Goal: Information Seeking & Learning: Learn about a topic

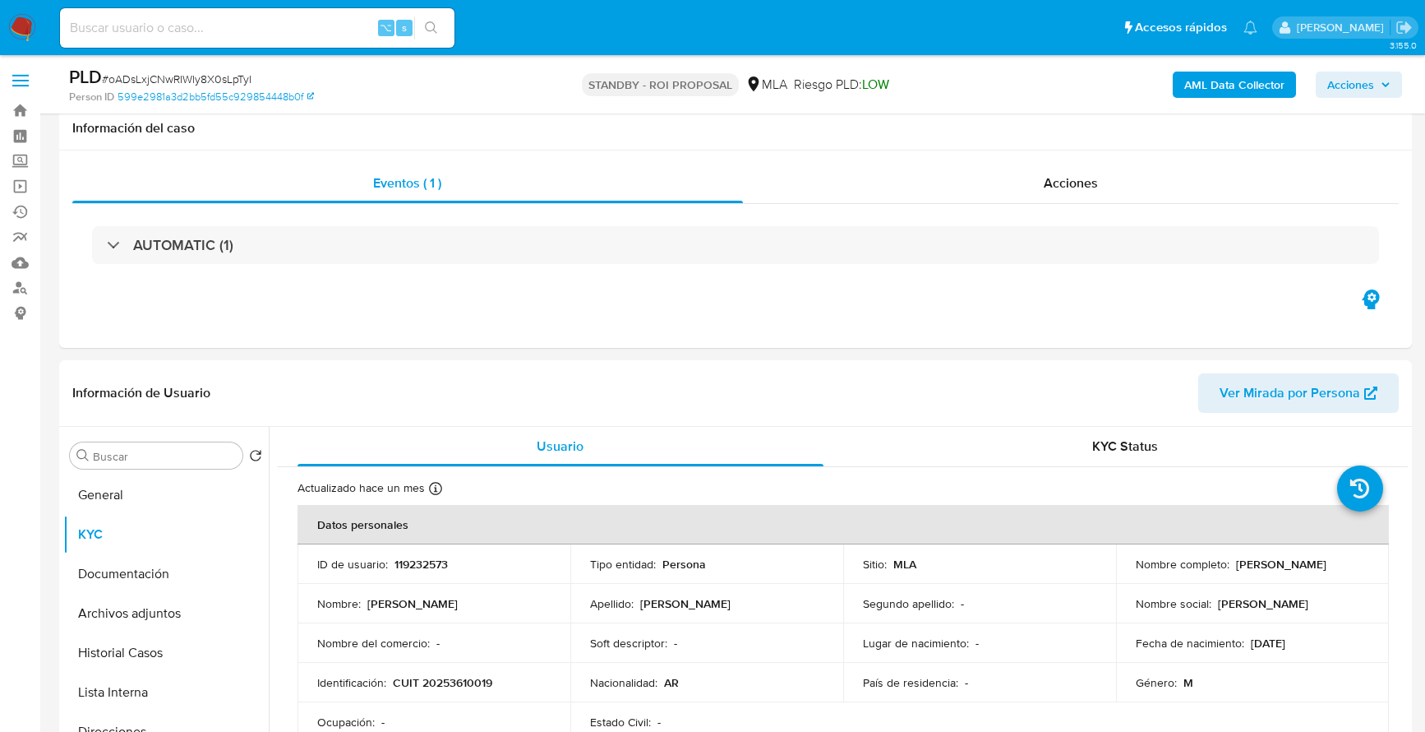
select select "10"
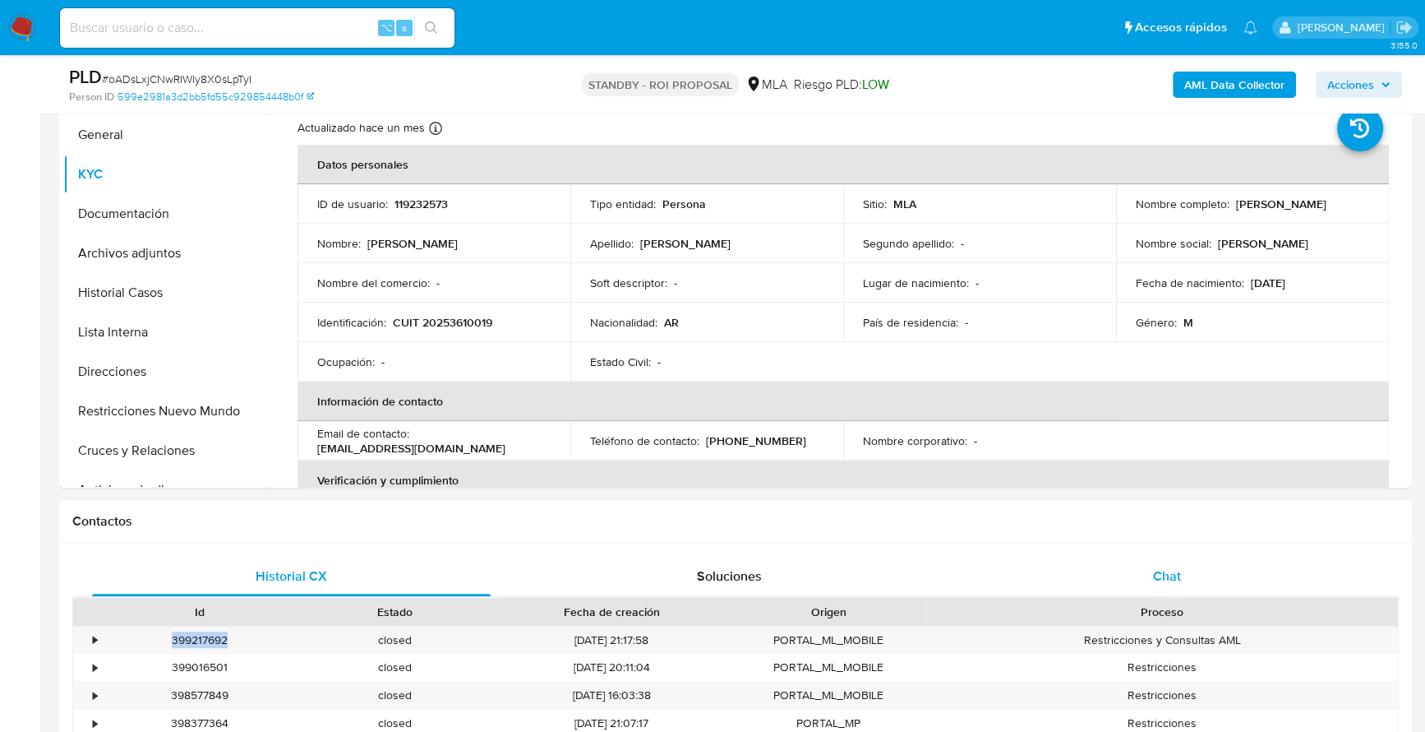
click at [1148, 583] on div "Chat" at bounding box center [1167, 576] width 399 height 39
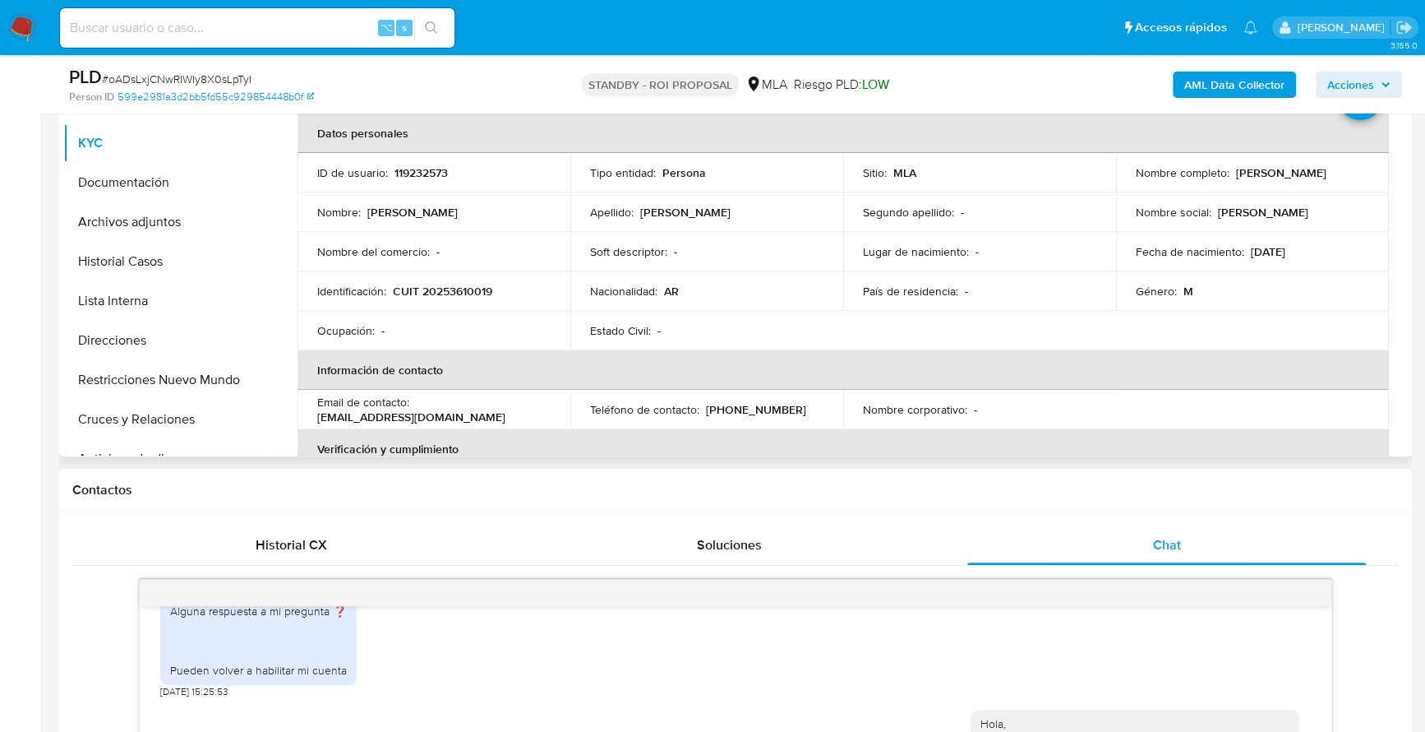
scroll to position [311, 0]
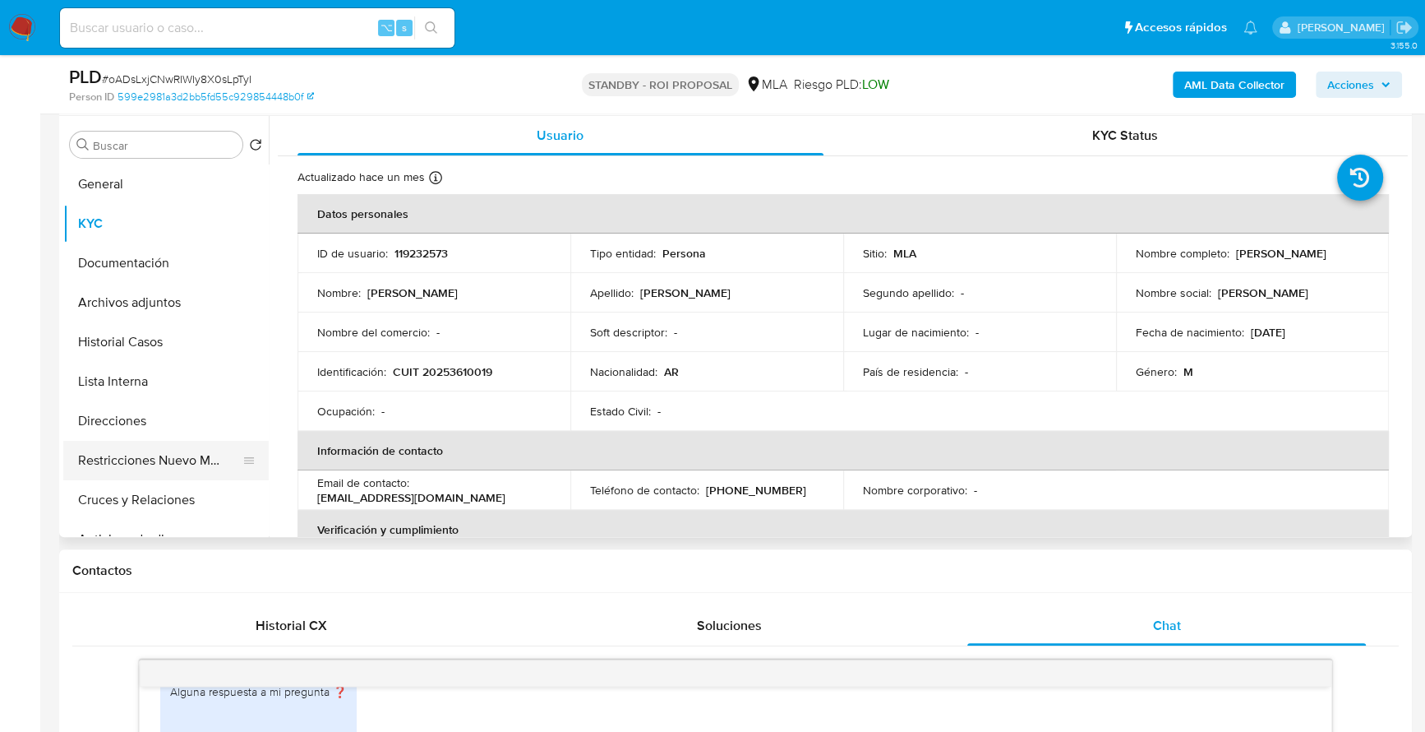
click at [195, 444] on button "Restricciones Nuevo Mundo" at bounding box center [159, 460] width 192 height 39
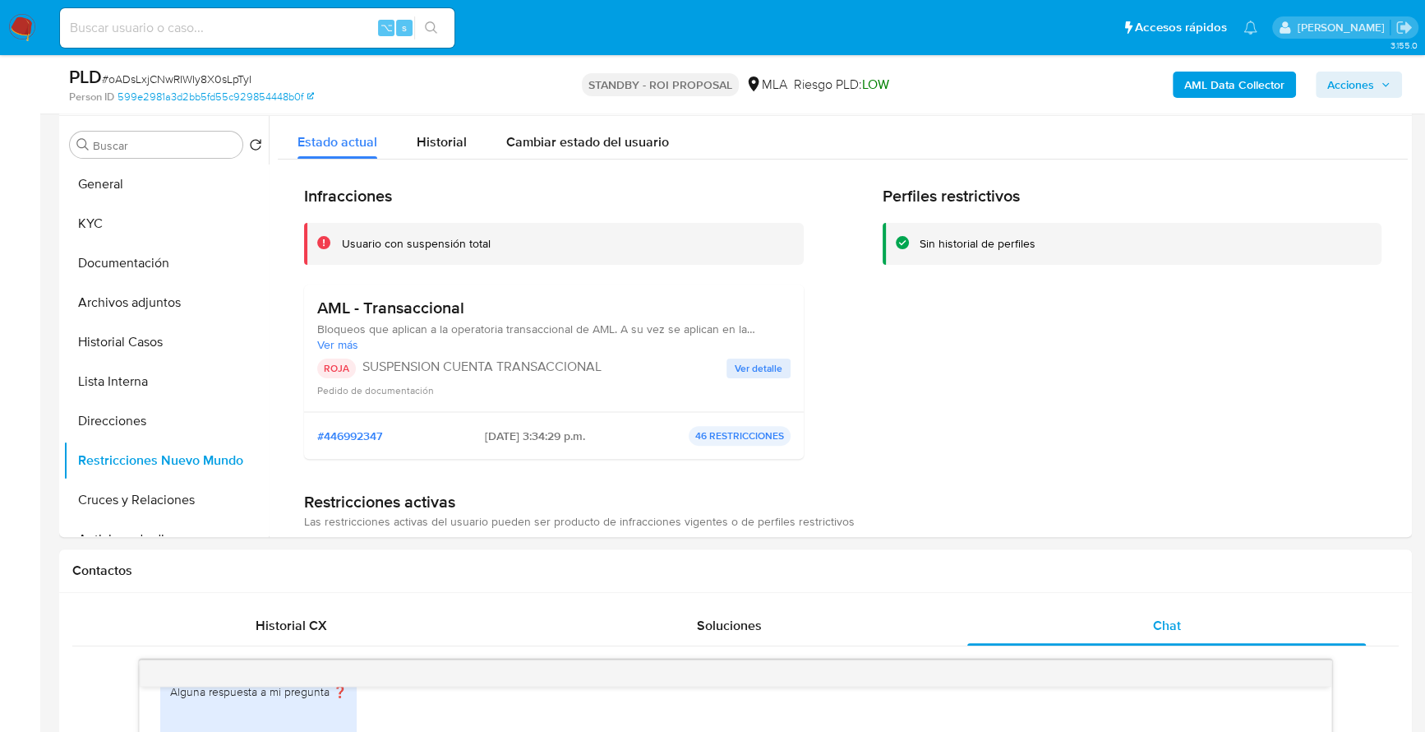
click at [239, 35] on input at bounding box center [257, 27] width 395 height 21
paste input "44786889"
type input "44786889"
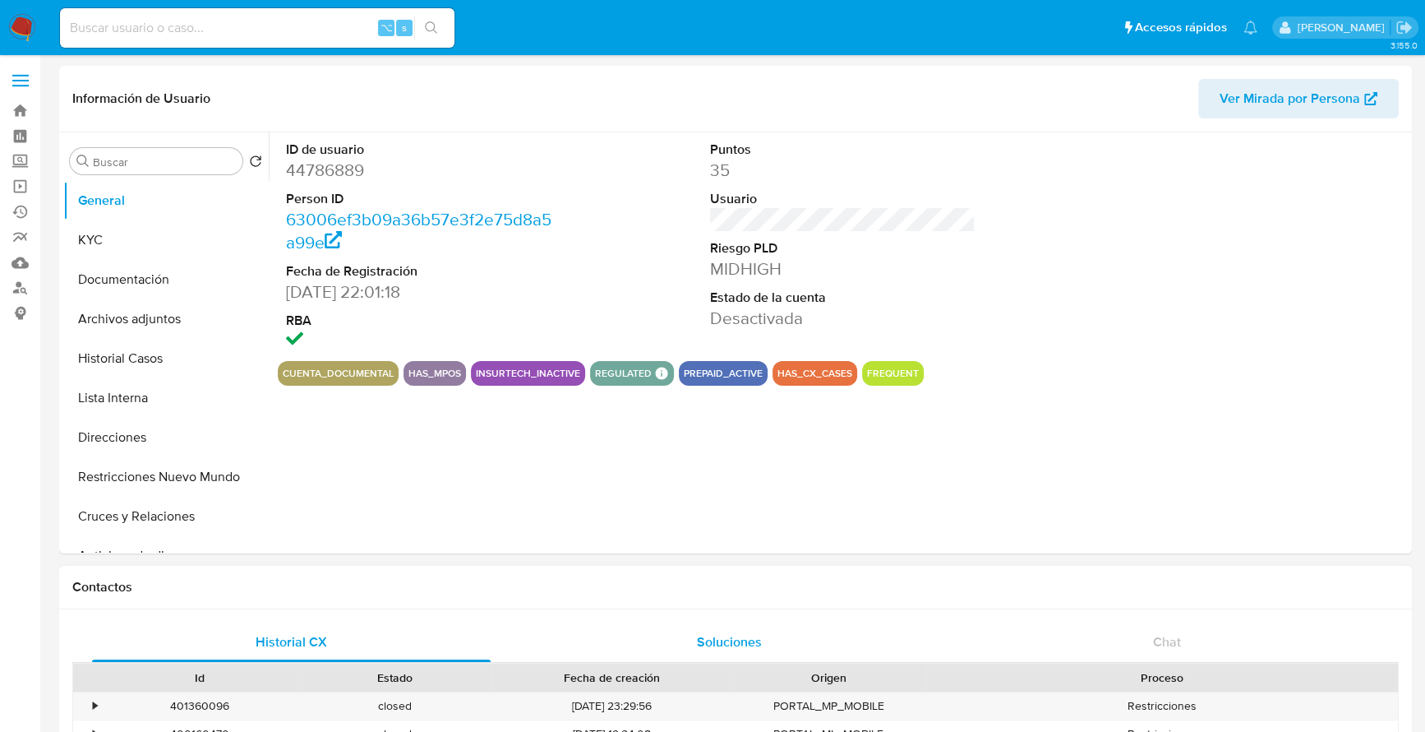
select select "10"
click at [147, 363] on button "Historial Casos" at bounding box center [159, 358] width 192 height 39
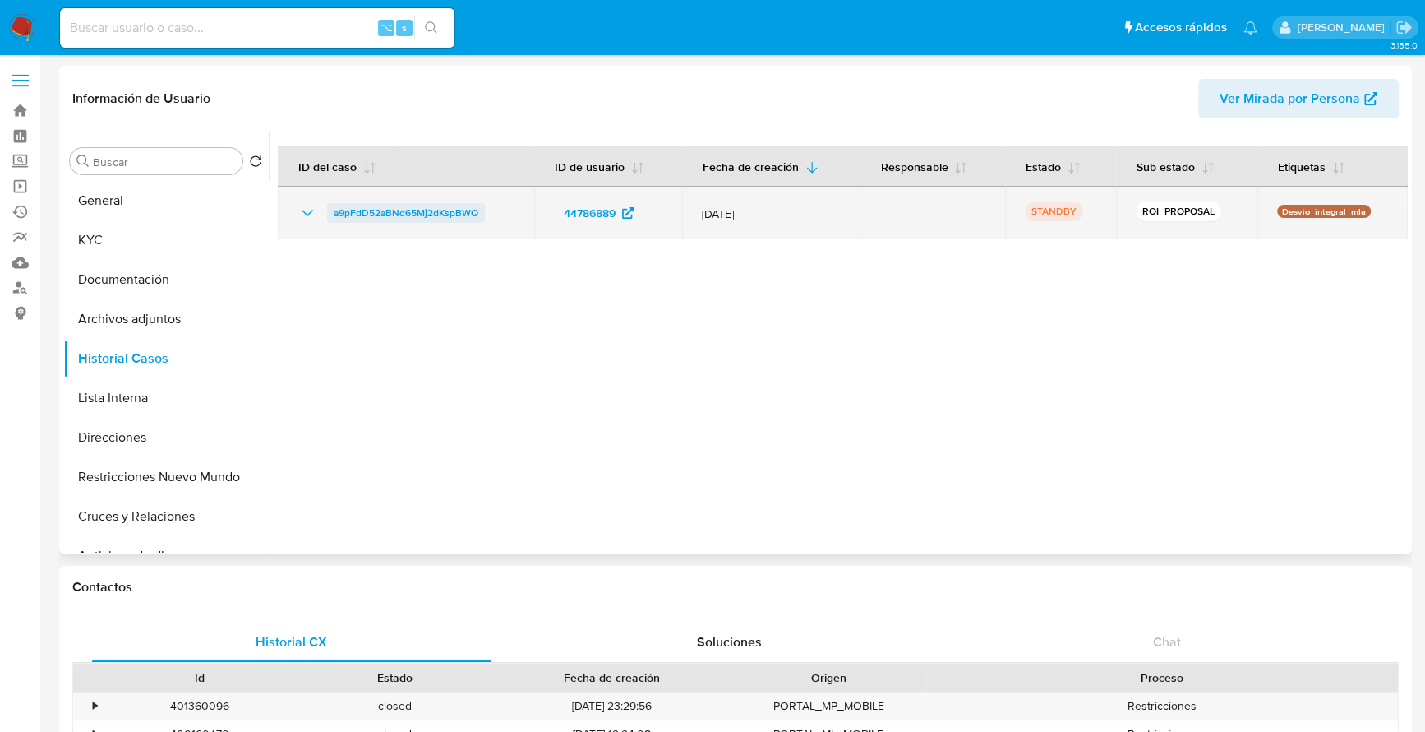
click at [390, 215] on span "a9pFdD52aBNd65Mj2dKspBWQ" at bounding box center [406, 213] width 145 height 20
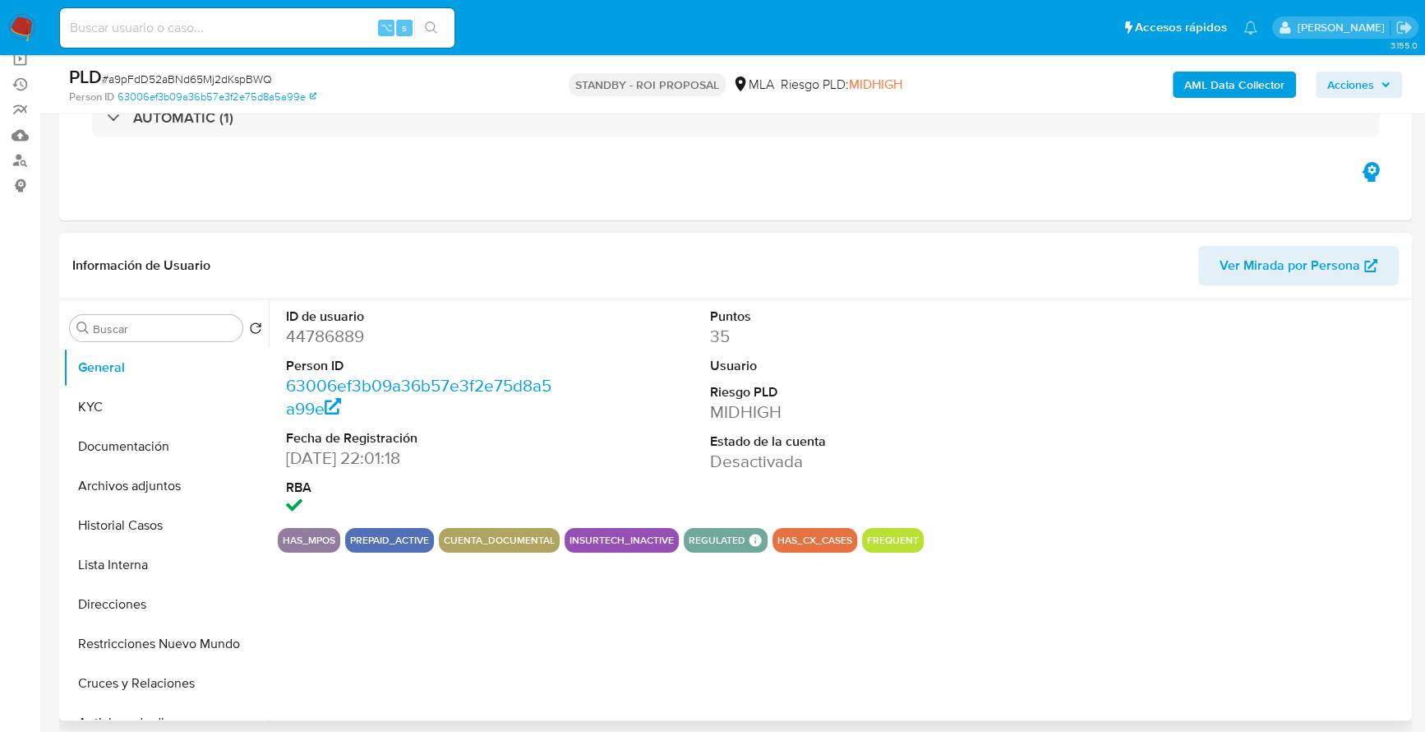
scroll to position [150, 0]
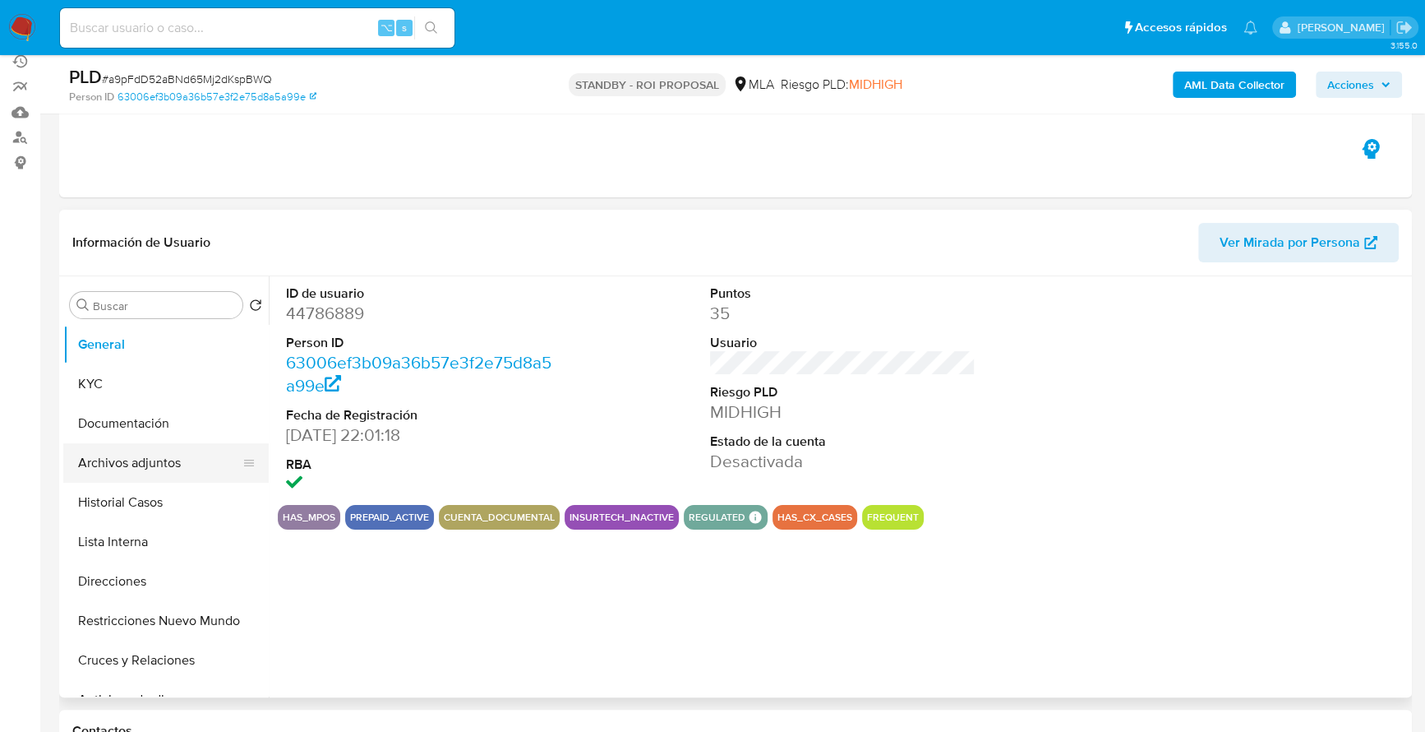
select select "10"
click at [144, 455] on button "Archivos adjuntos" at bounding box center [159, 462] width 192 height 39
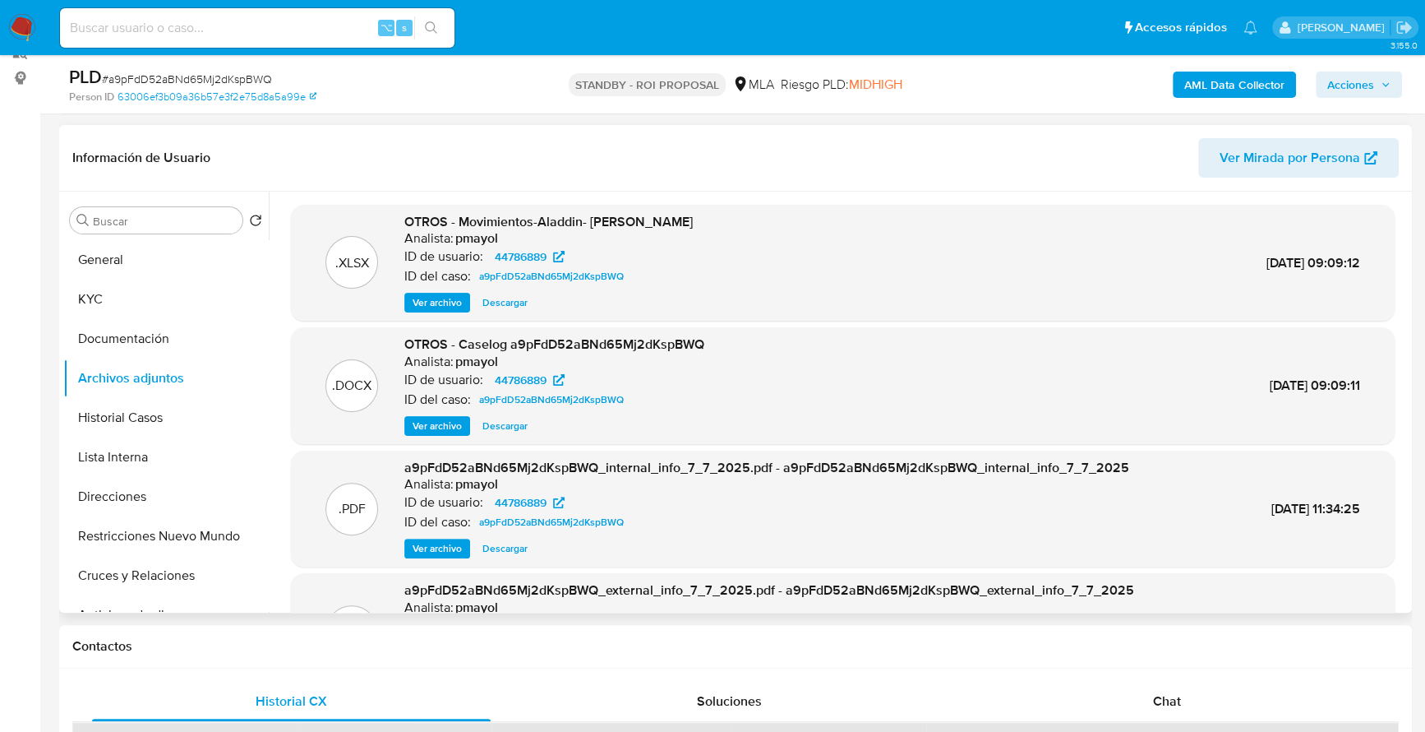
scroll to position [234, 0]
click at [512, 421] on span "Descargar" at bounding box center [505, 426] width 45 height 16
click at [514, 314] on div ".XLSX OTROS - Movimientos-Aladdin- Juan Jose Busilacchi Analista: pmayol ID de …" at bounding box center [843, 264] width 1104 height 117
click at [514, 306] on span "Descargar" at bounding box center [505, 303] width 45 height 16
click at [867, 662] on div "Contactos" at bounding box center [735, 648] width 1353 height 44
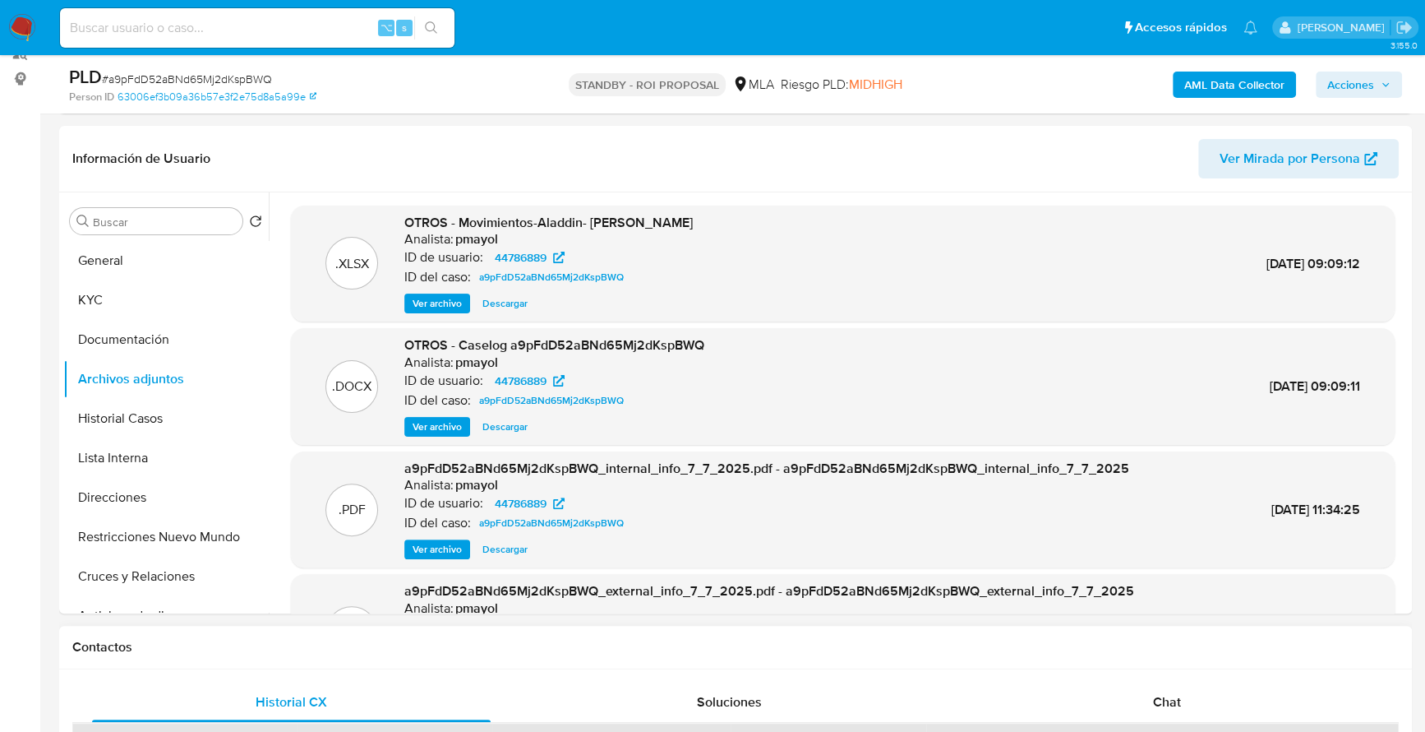
click at [867, 661] on div "Contactos" at bounding box center [735, 648] width 1353 height 44
click at [172, 537] on button "Restricciones Nuevo Mundo" at bounding box center [159, 536] width 192 height 39
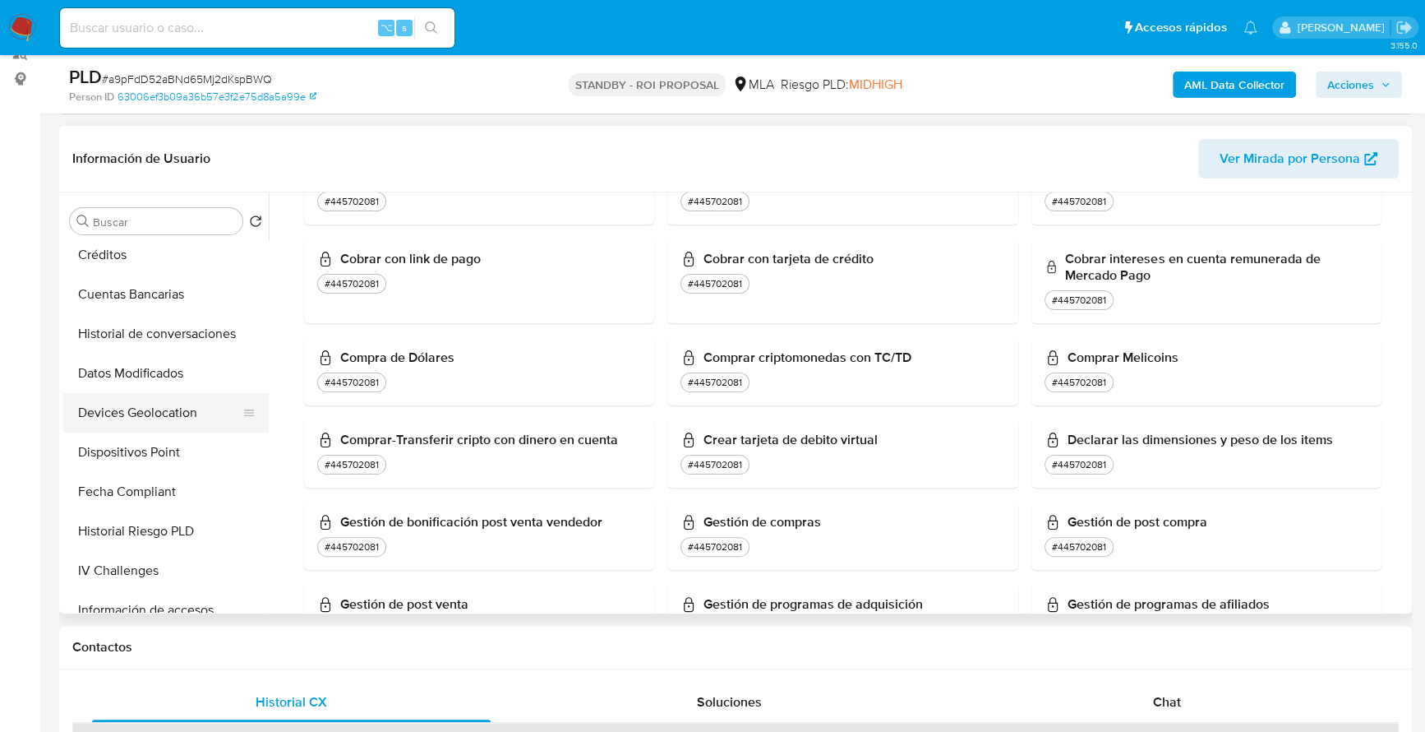
scroll to position [421, 0]
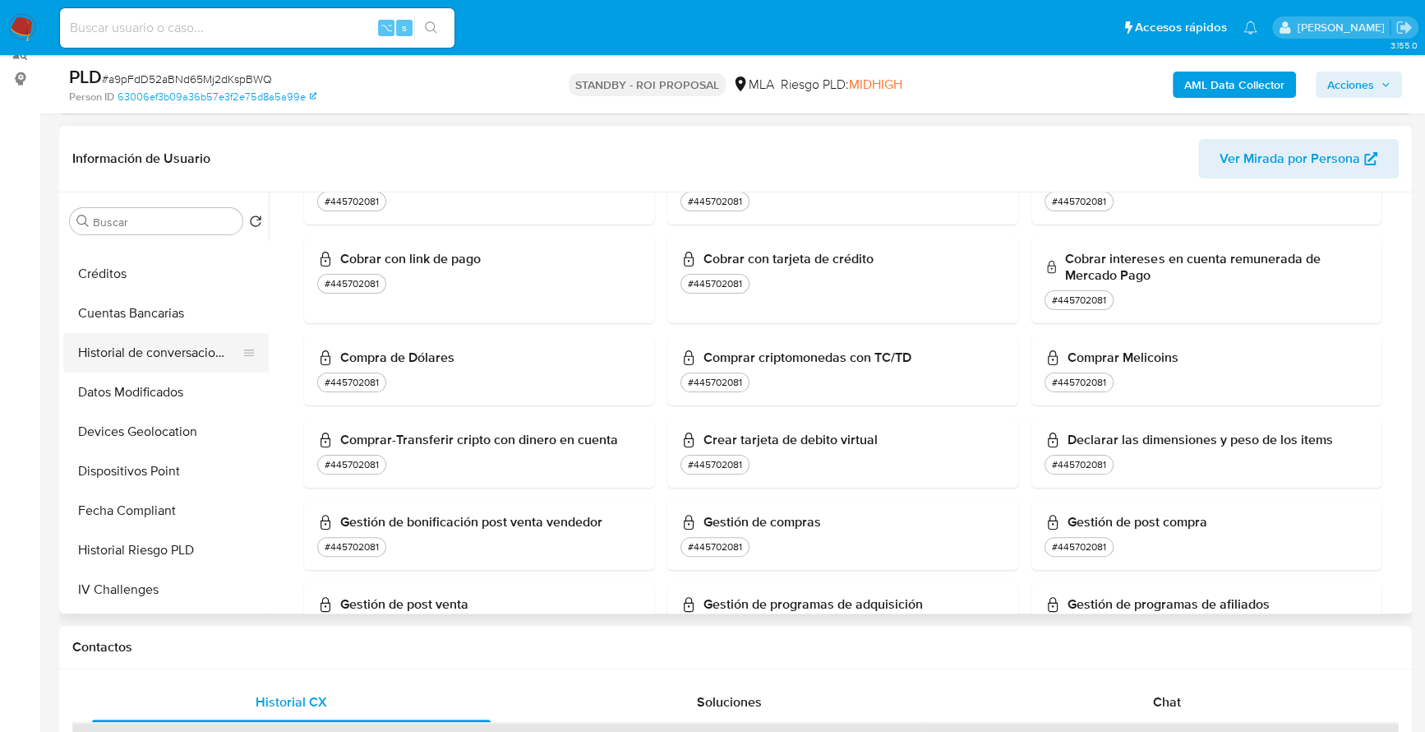
click at [169, 359] on button "Historial de conversaciones" at bounding box center [159, 352] width 192 height 39
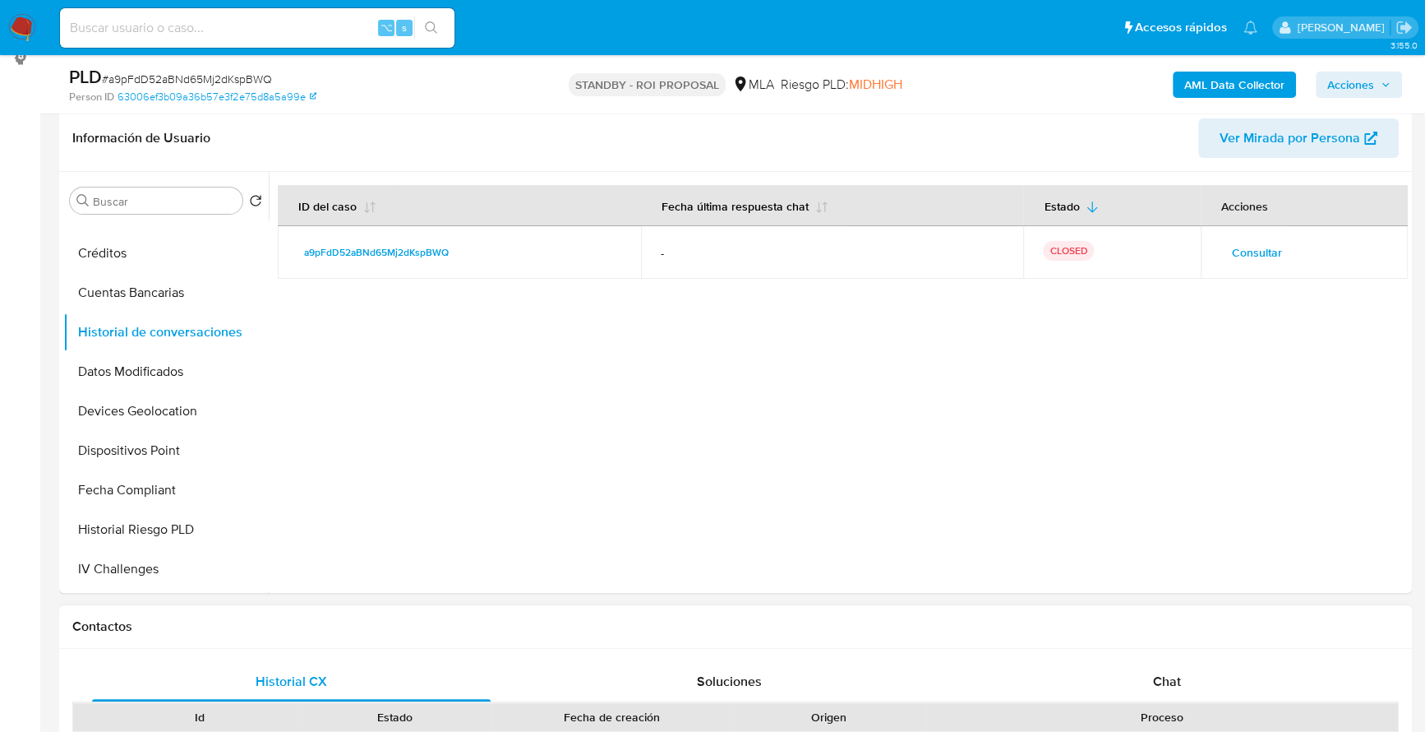
scroll to position [276, 0]
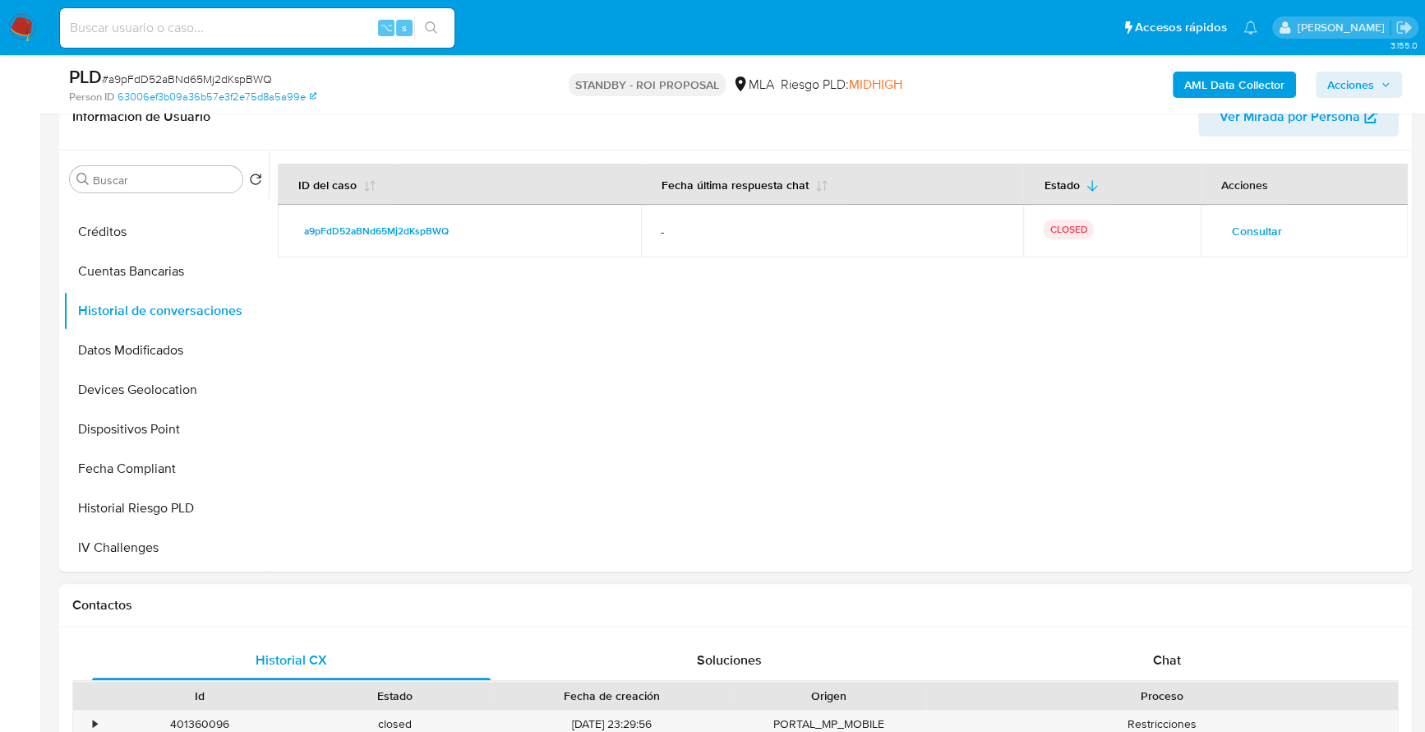
click at [1118, 647] on div "Chat" at bounding box center [1167, 659] width 399 height 39
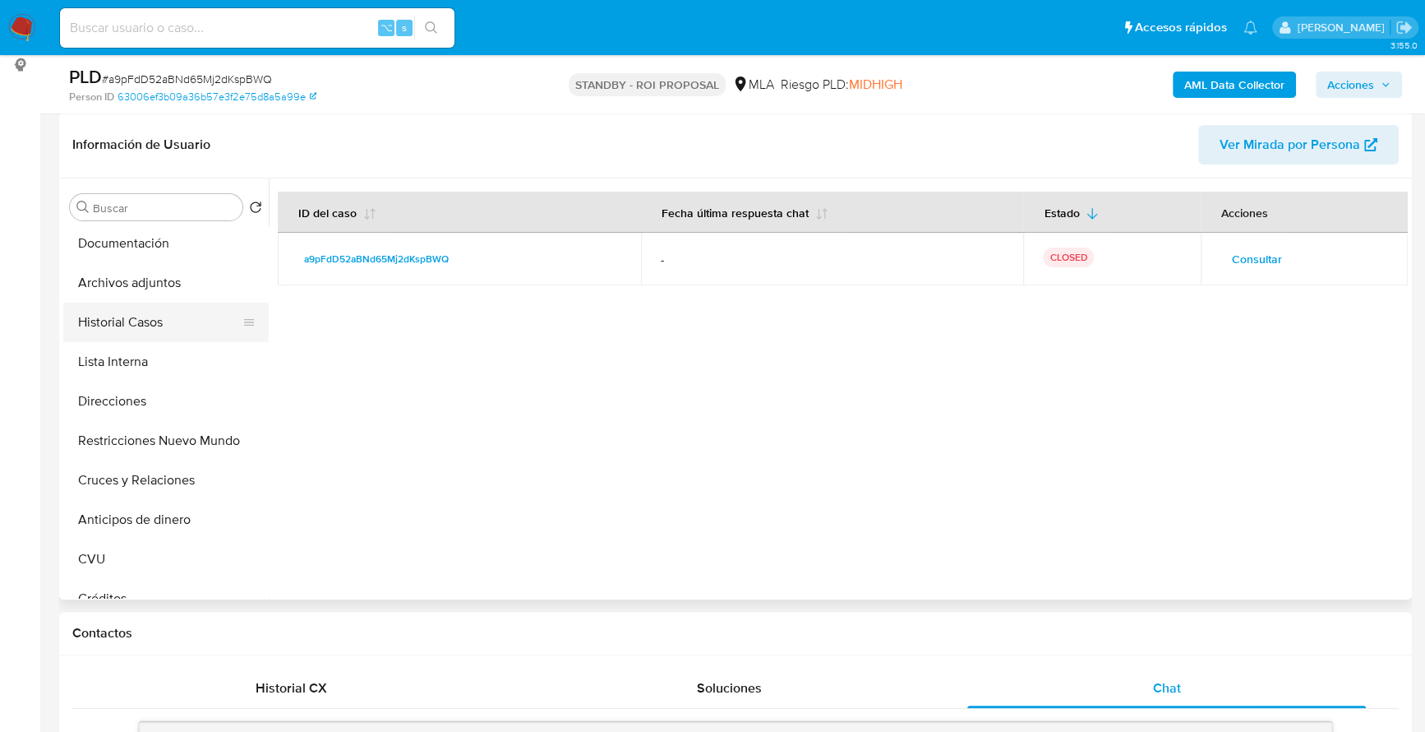
scroll to position [0, 0]
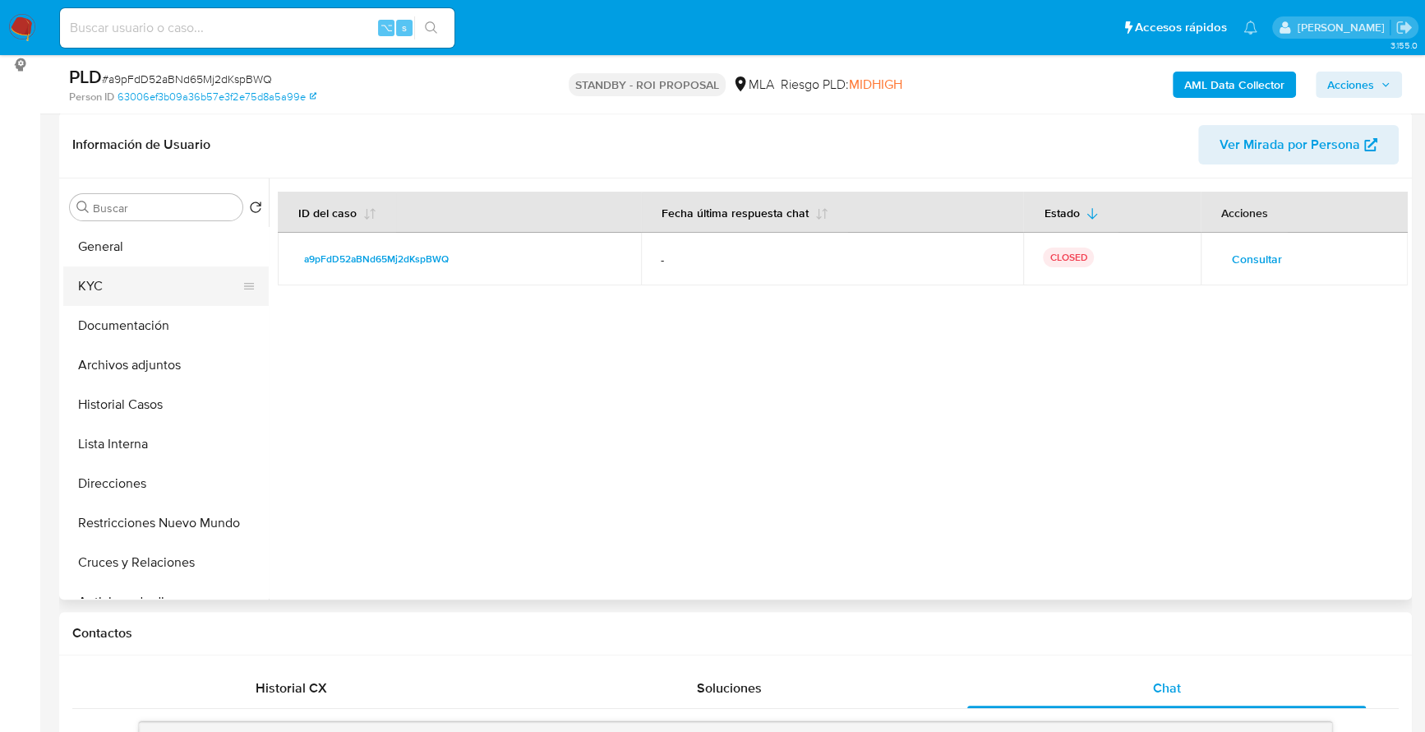
click at [122, 294] on button "KYC" at bounding box center [159, 285] width 192 height 39
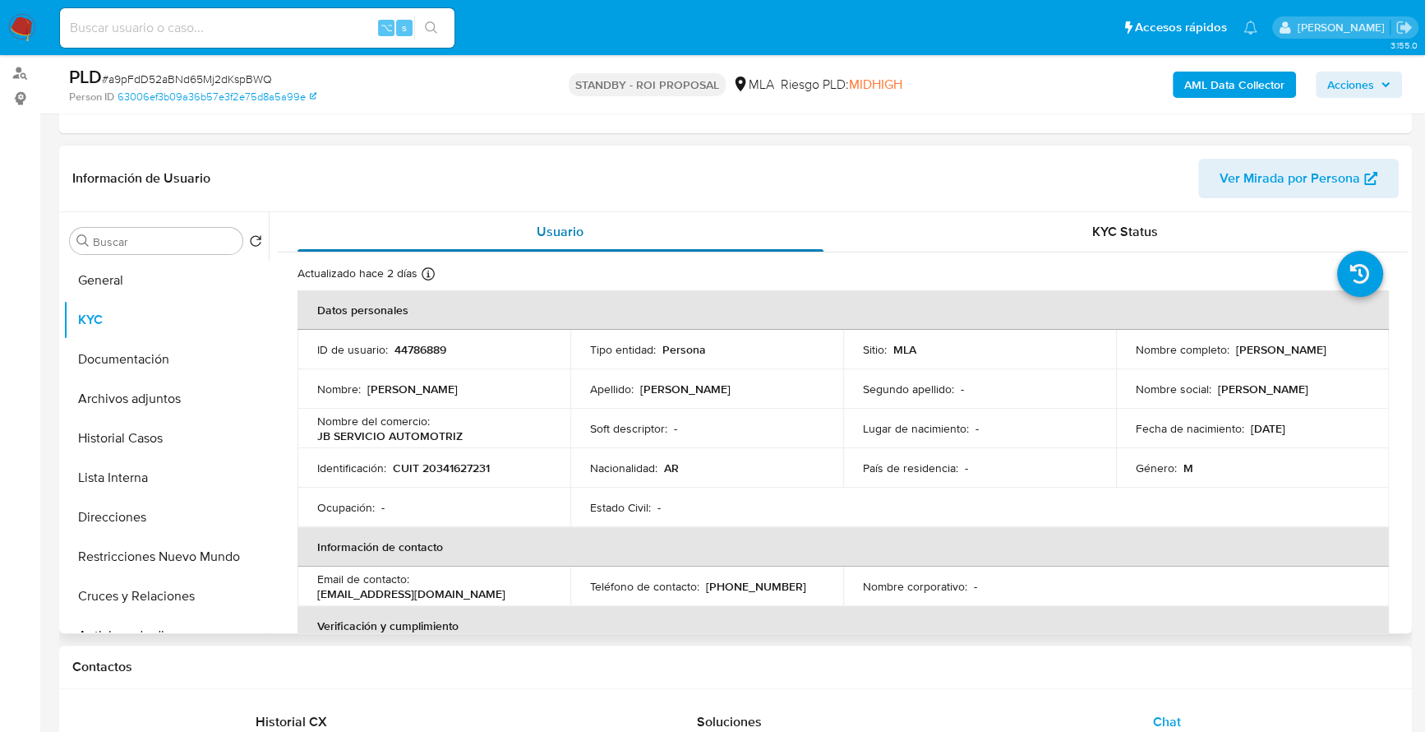
scroll to position [193, 0]
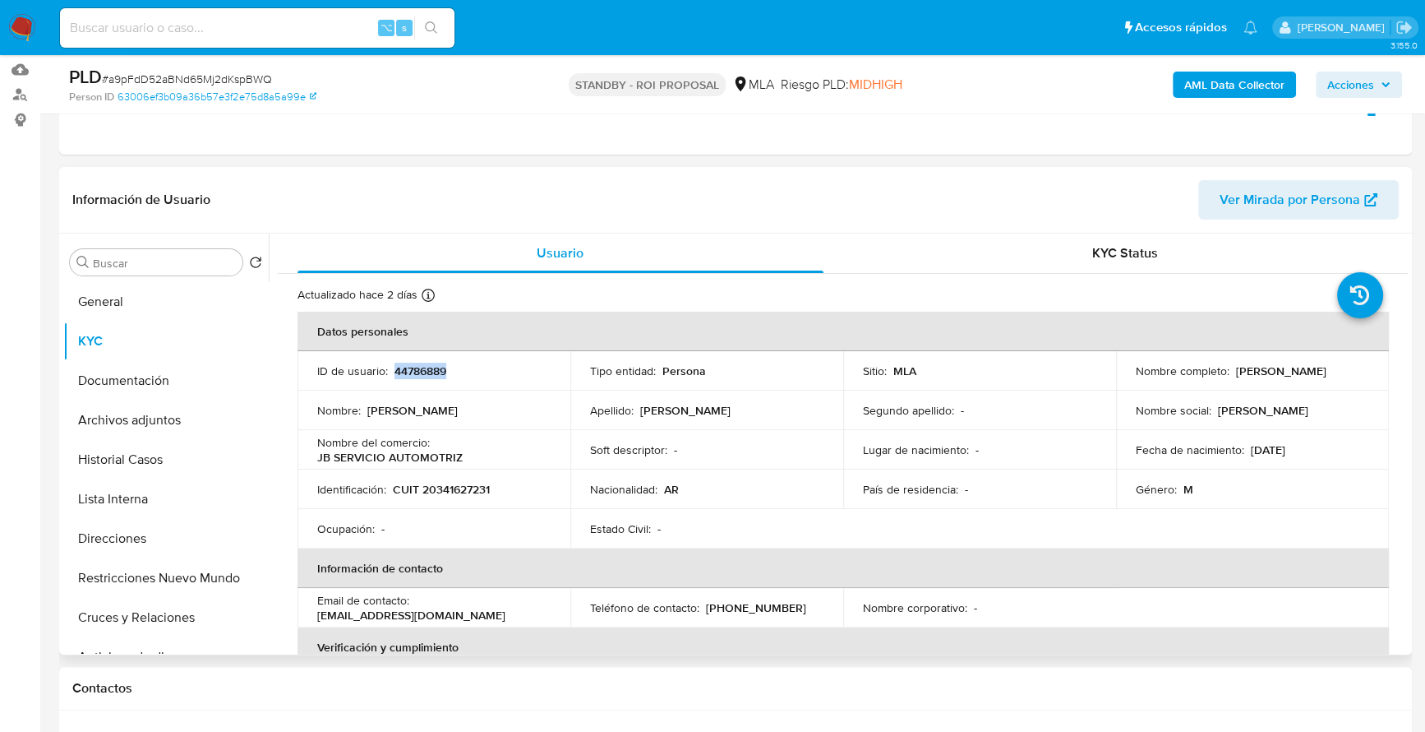
copy p "44786889"
click at [234, 25] on input at bounding box center [257, 27] width 395 height 21
paste input "44786889"
type input "44786889"
copy p "20341627231"
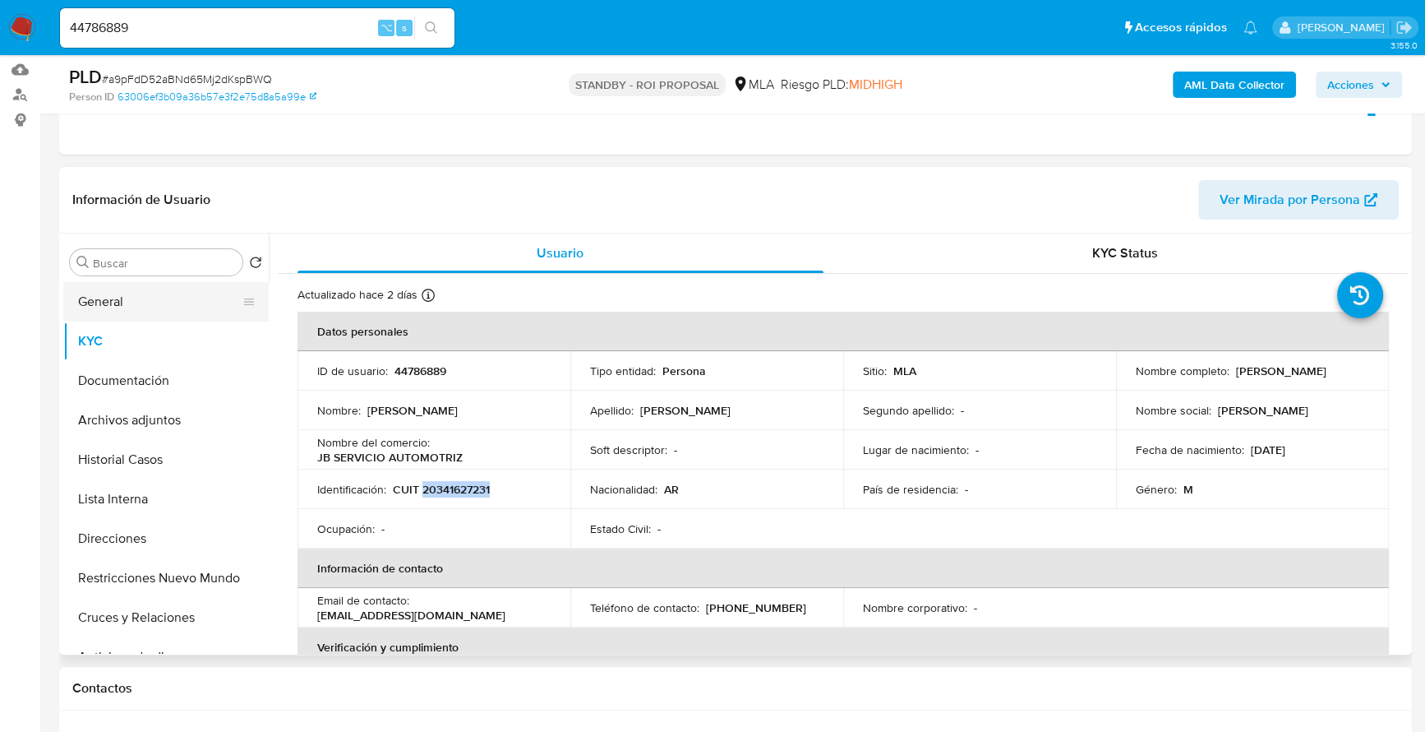
click at [152, 308] on button "General" at bounding box center [159, 301] width 192 height 39
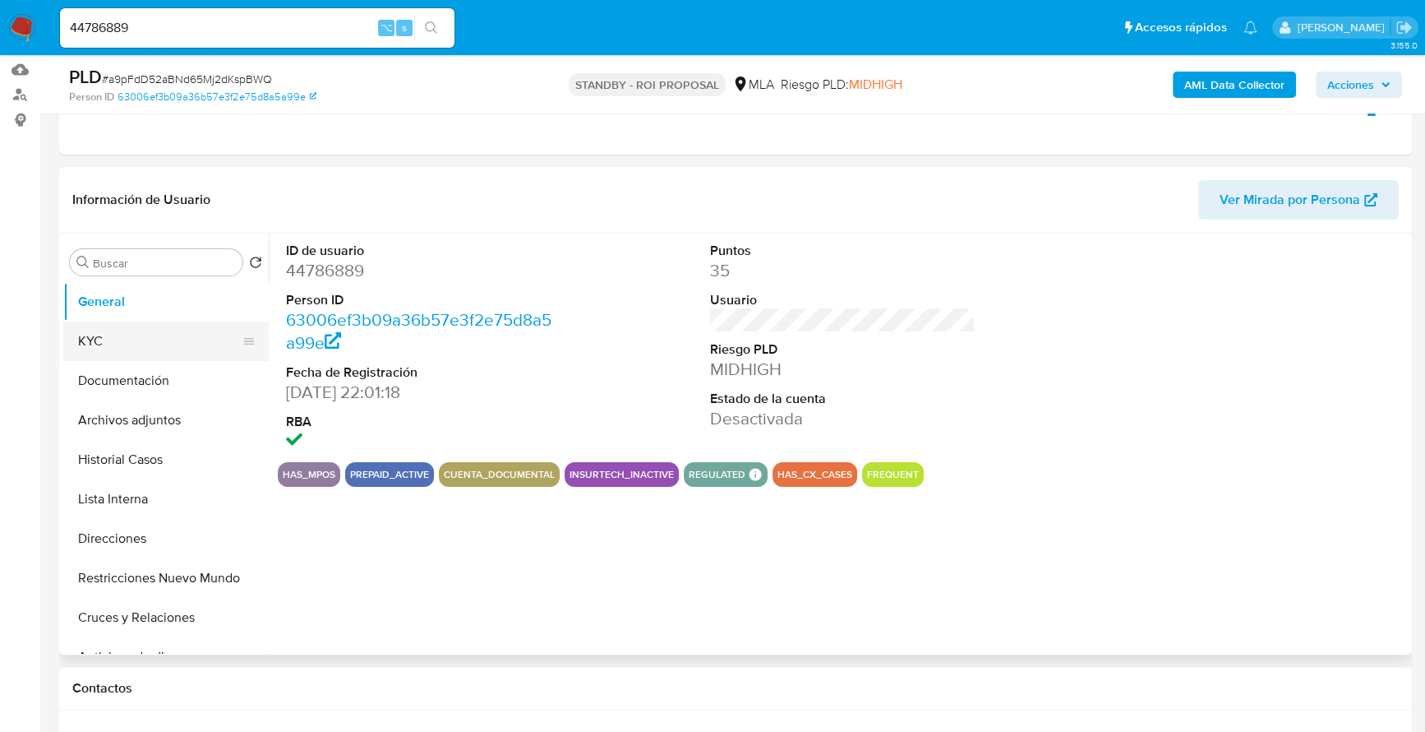
click at [155, 337] on button "KYC" at bounding box center [159, 340] width 192 height 39
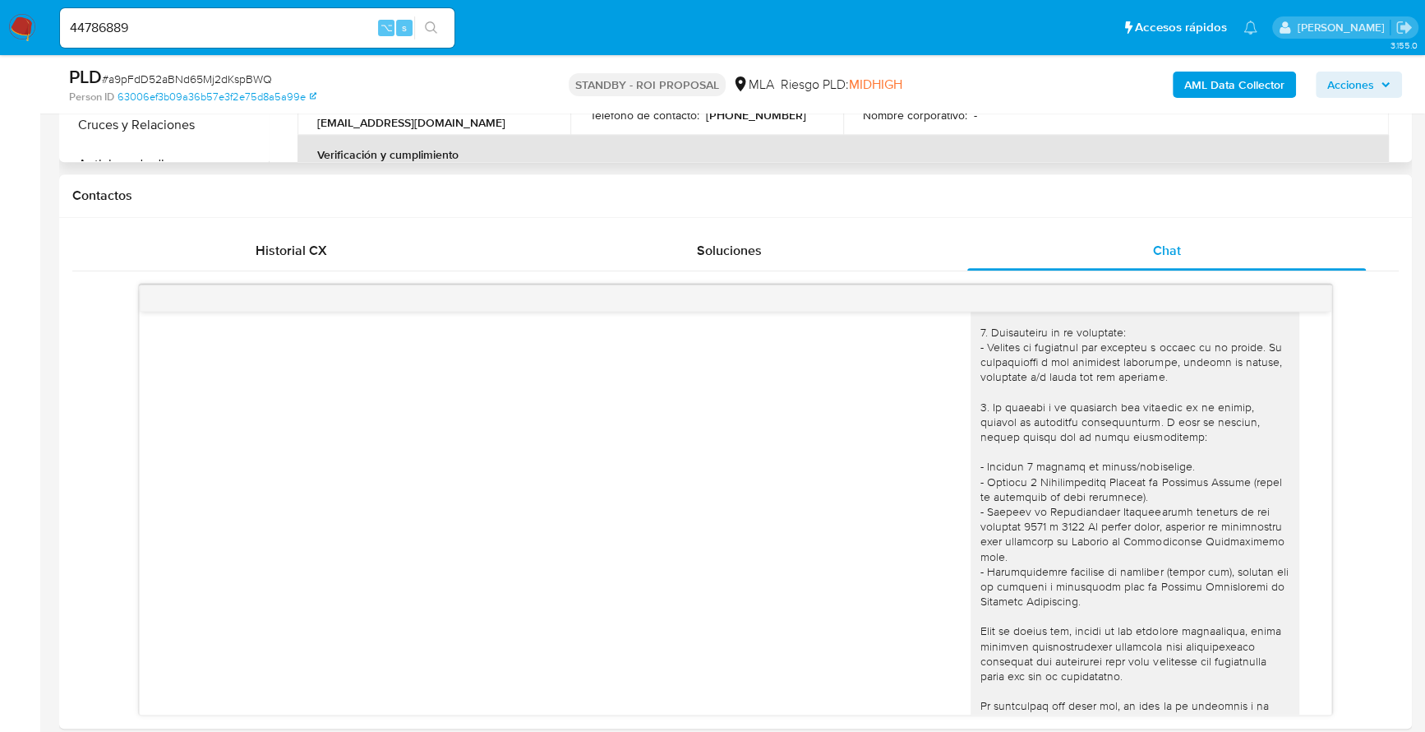
scroll to position [455, 0]
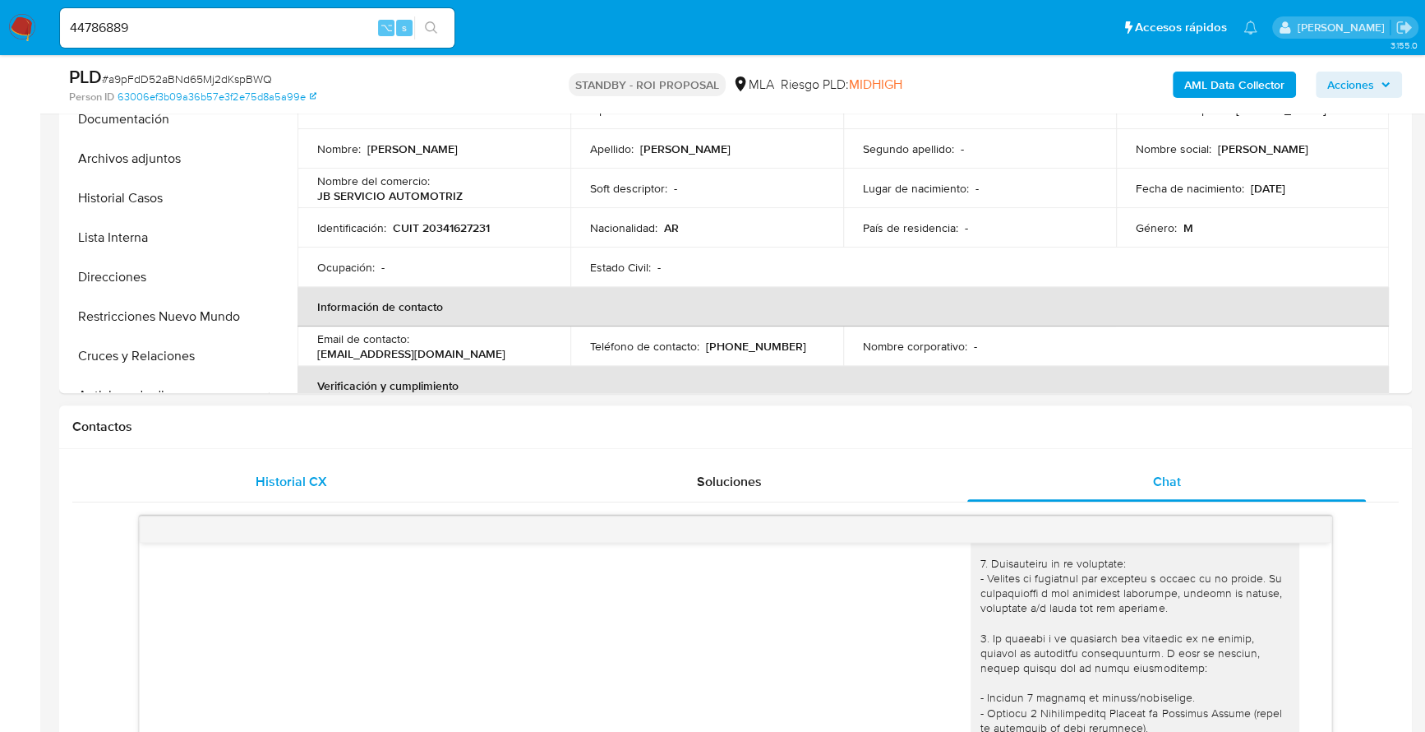
click at [308, 492] on div "Historial CX" at bounding box center [291, 481] width 399 height 39
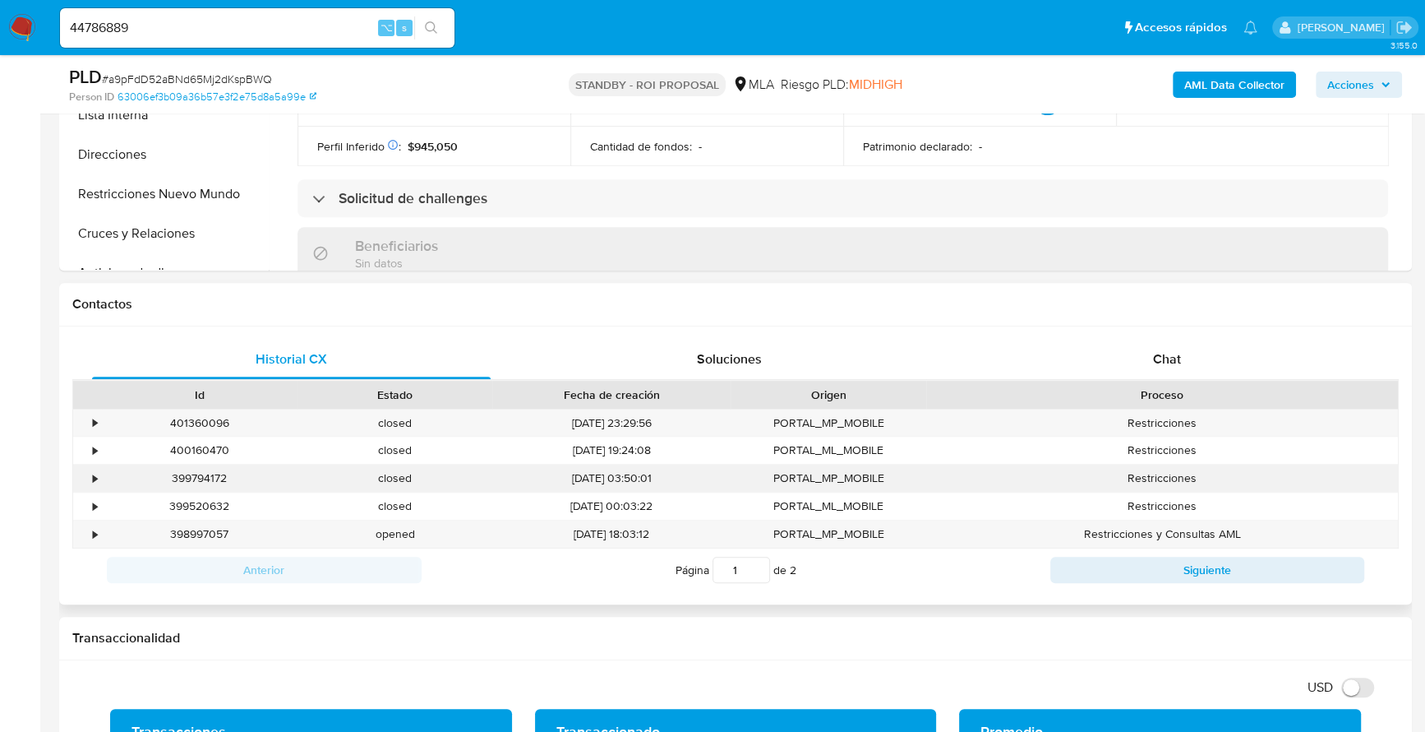
scroll to position [580, 0]
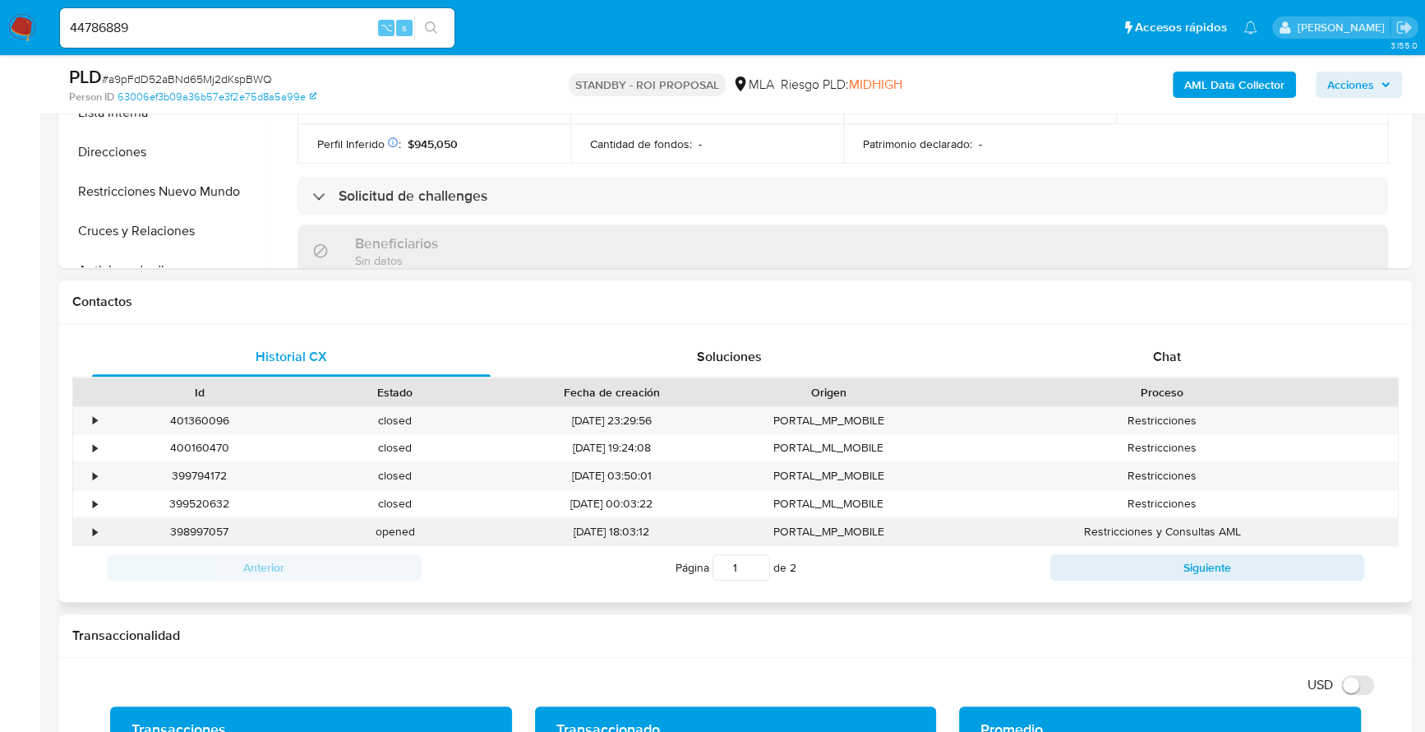
click at [88, 527] on div "•" at bounding box center [87, 531] width 29 height 27
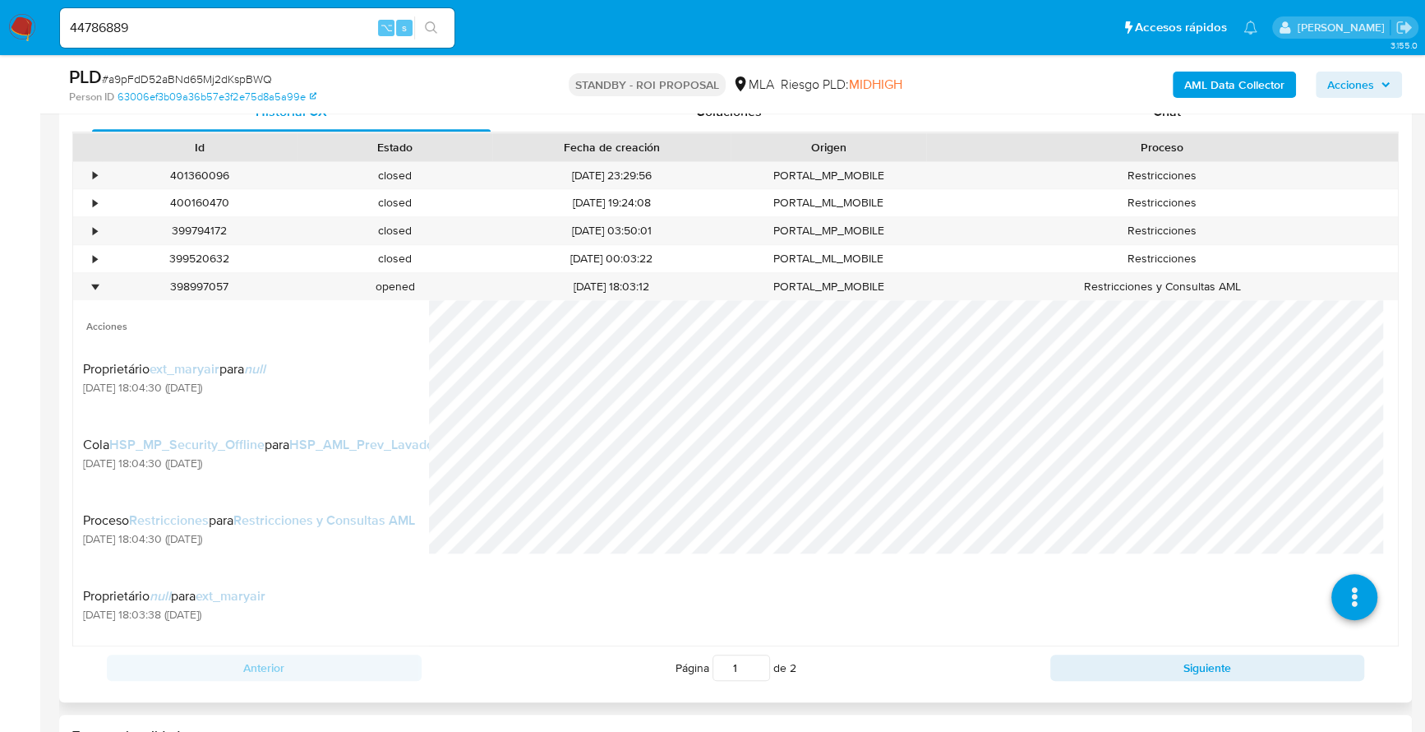
scroll to position [970, 0]
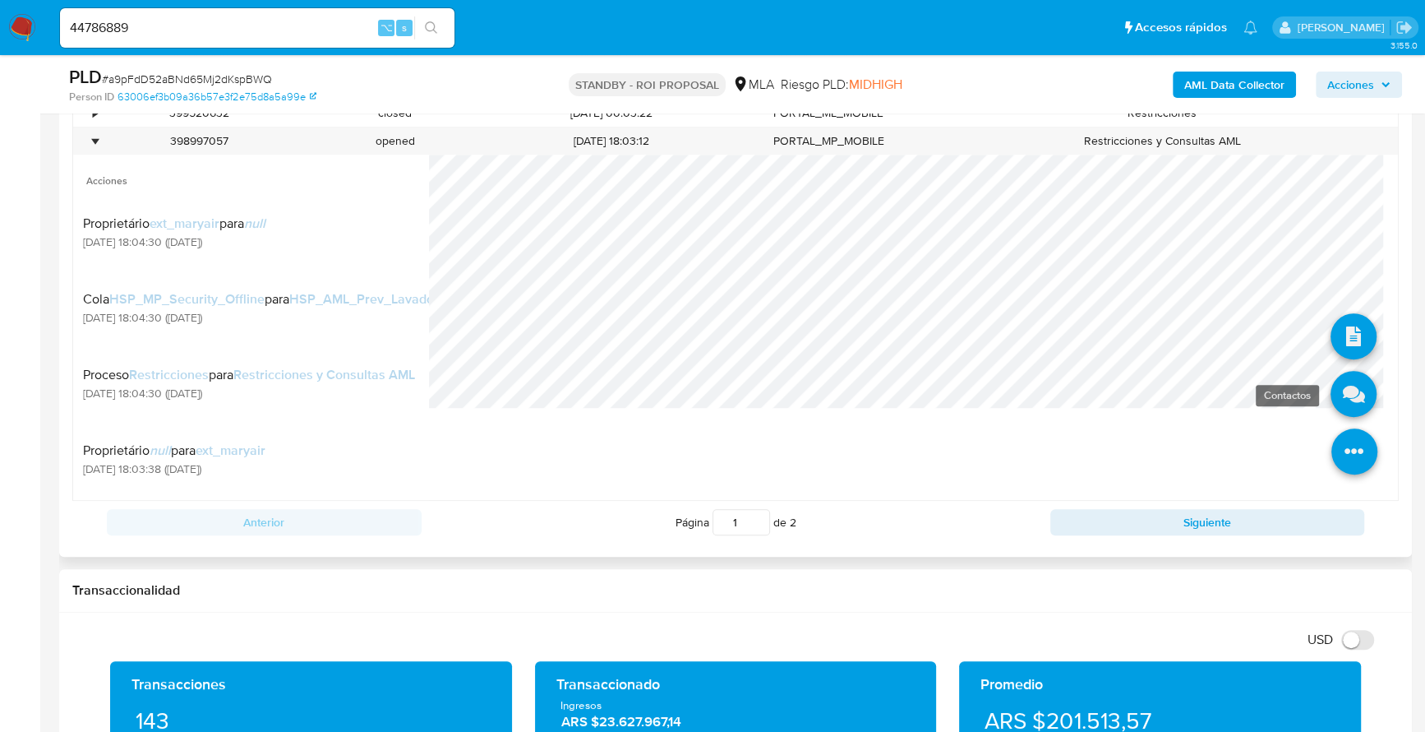
click at [1349, 396] on icon at bounding box center [1354, 394] width 46 height 46
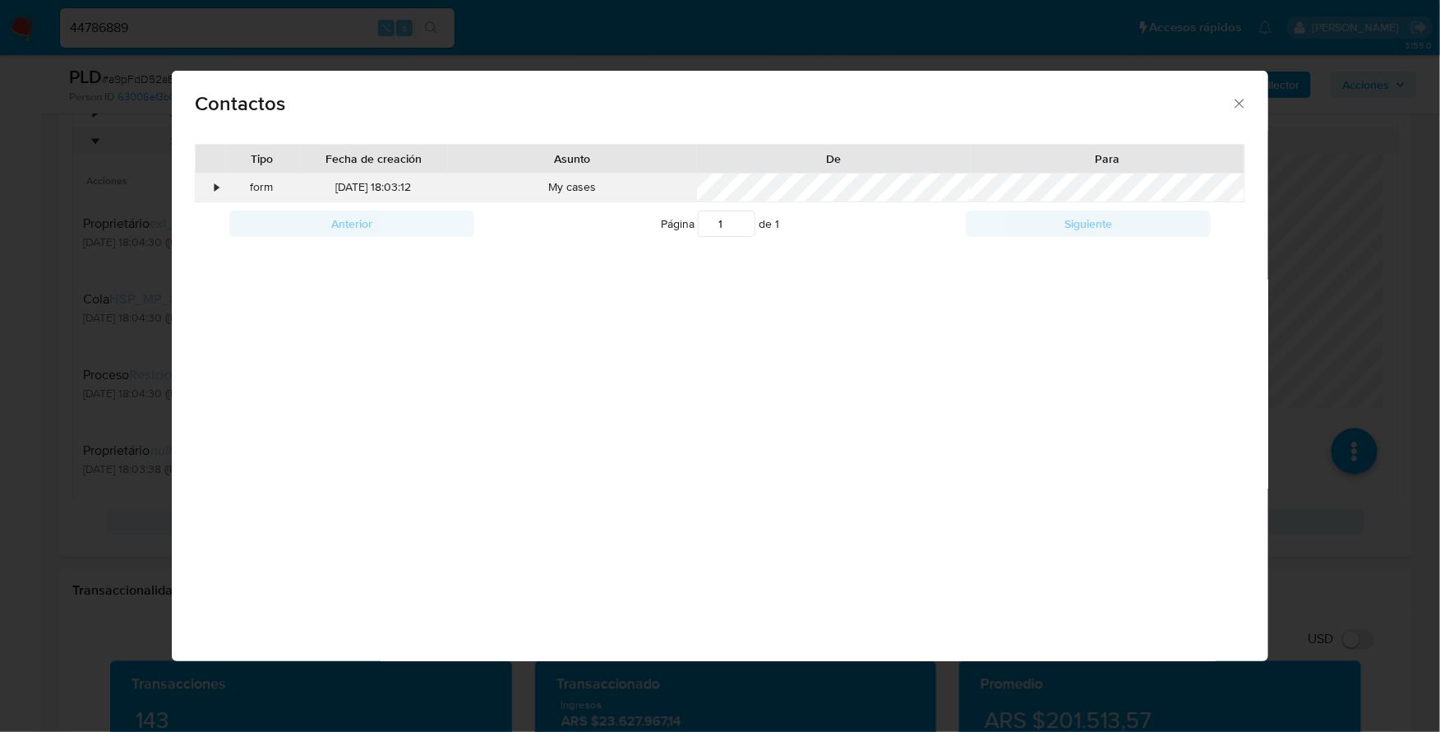
click at [227, 182] on div "form" at bounding box center [261, 187] width 75 height 28
click at [215, 185] on div "•" at bounding box center [217, 187] width 4 height 16
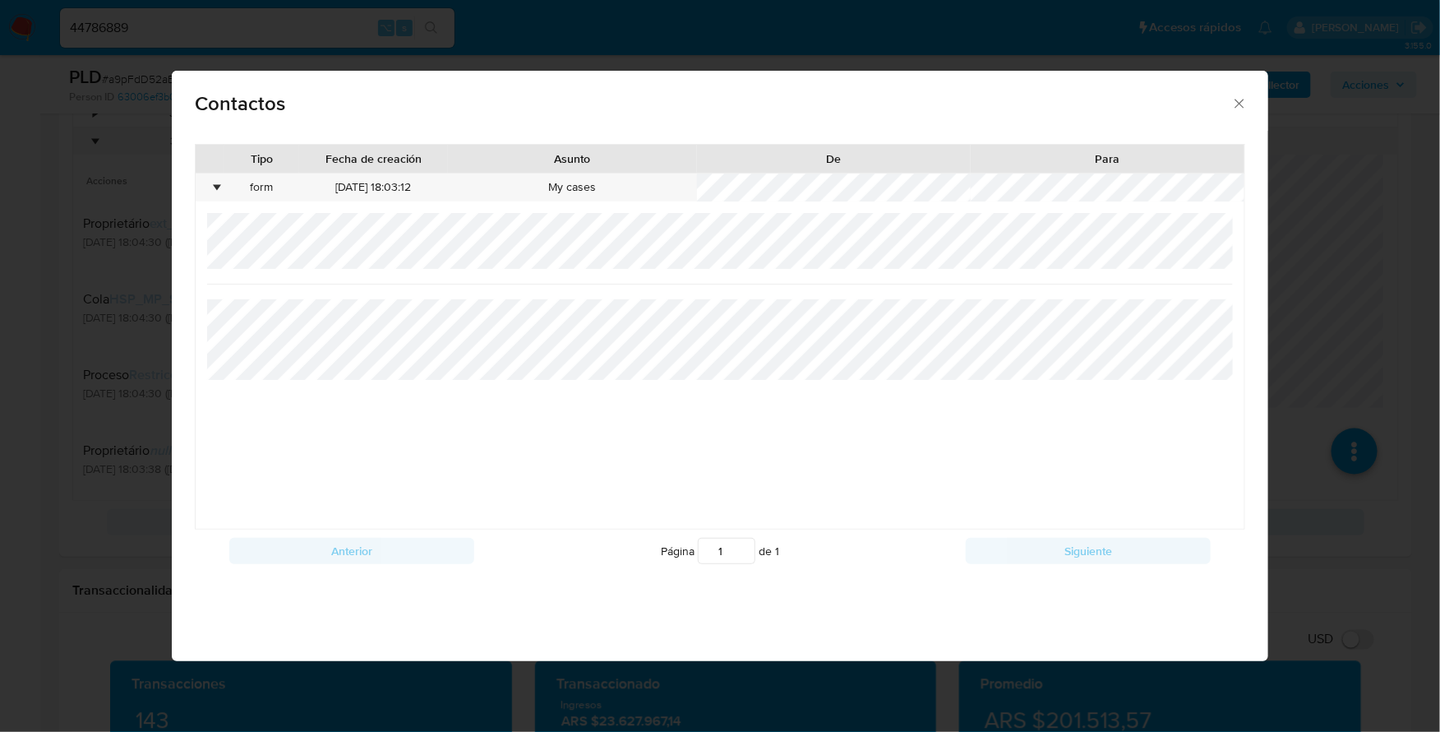
click at [1232, 102] on icon "close" at bounding box center [1239, 103] width 16 height 16
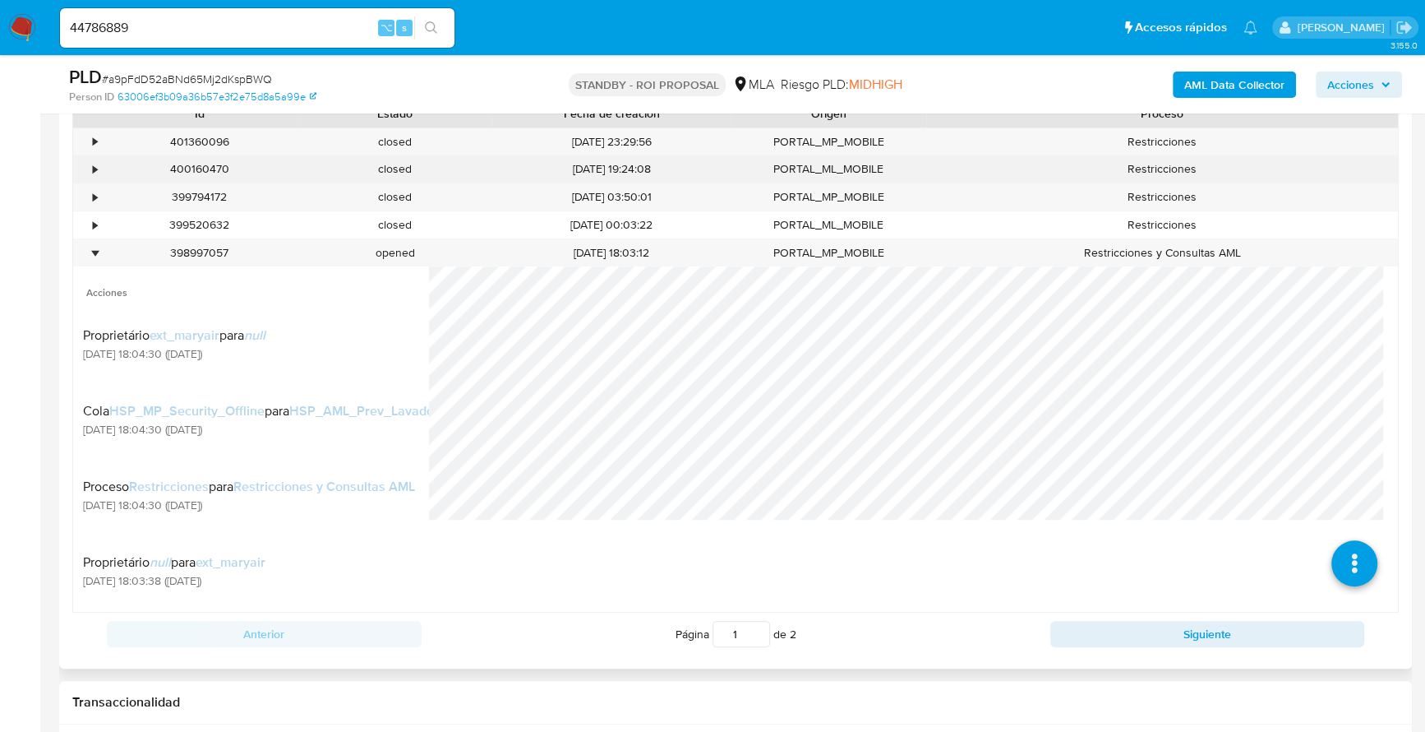
scroll to position [855, 0]
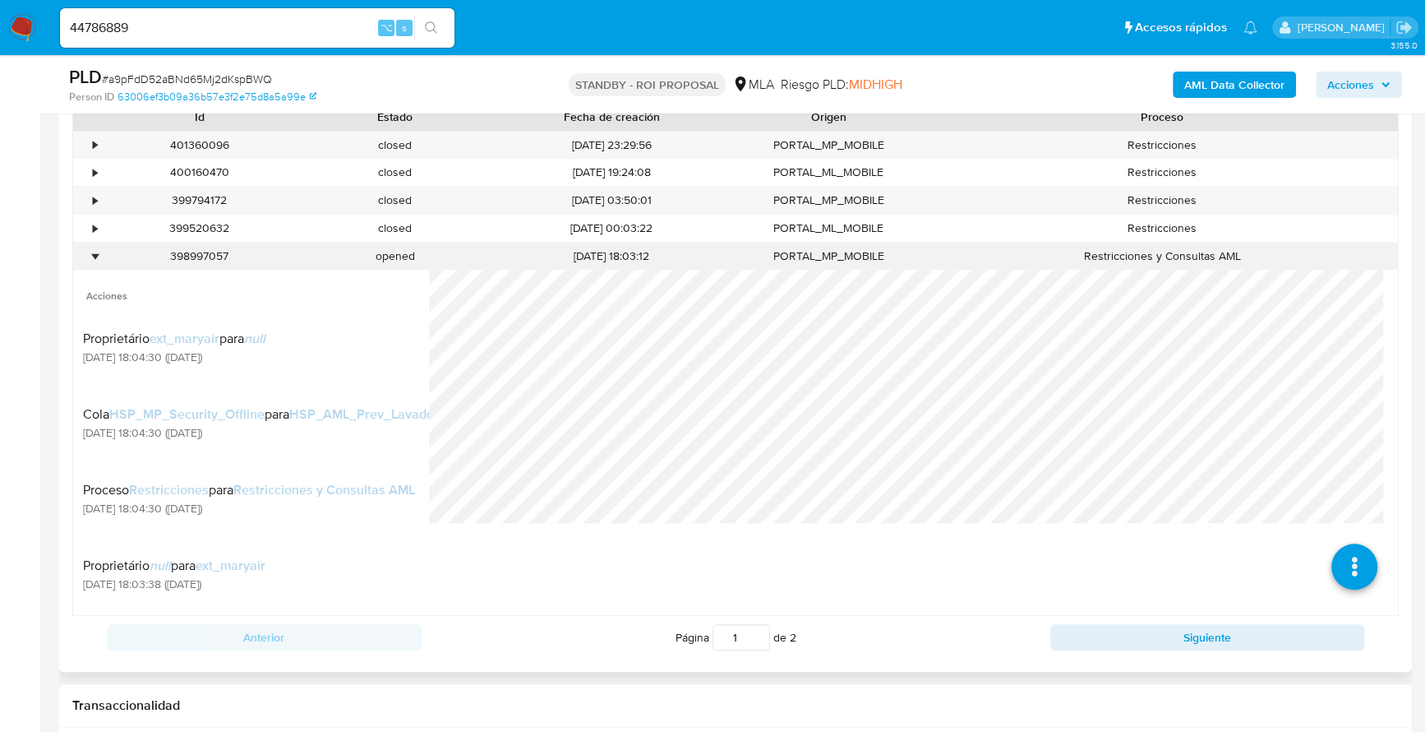
click at [88, 249] on div "•" at bounding box center [87, 255] width 29 height 27
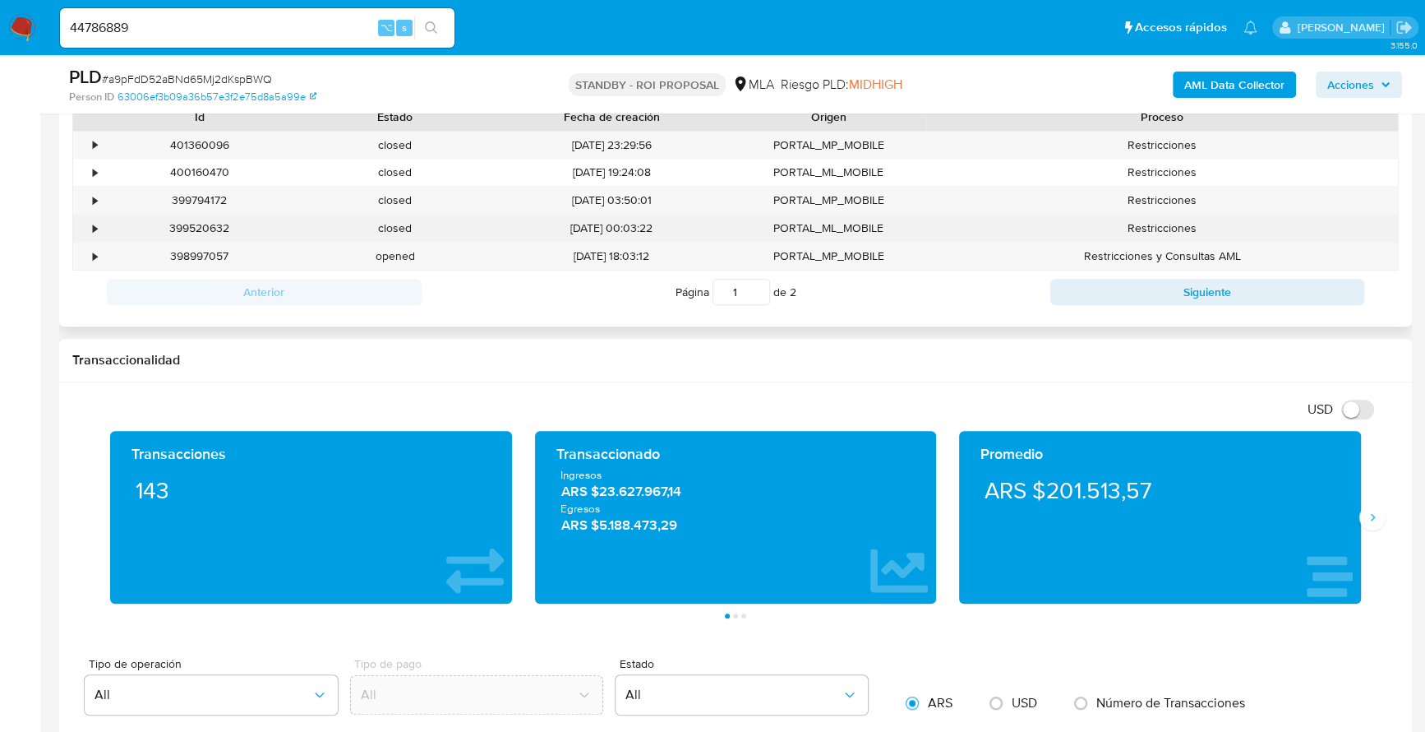
click at [93, 222] on div "•" at bounding box center [95, 228] width 4 height 16
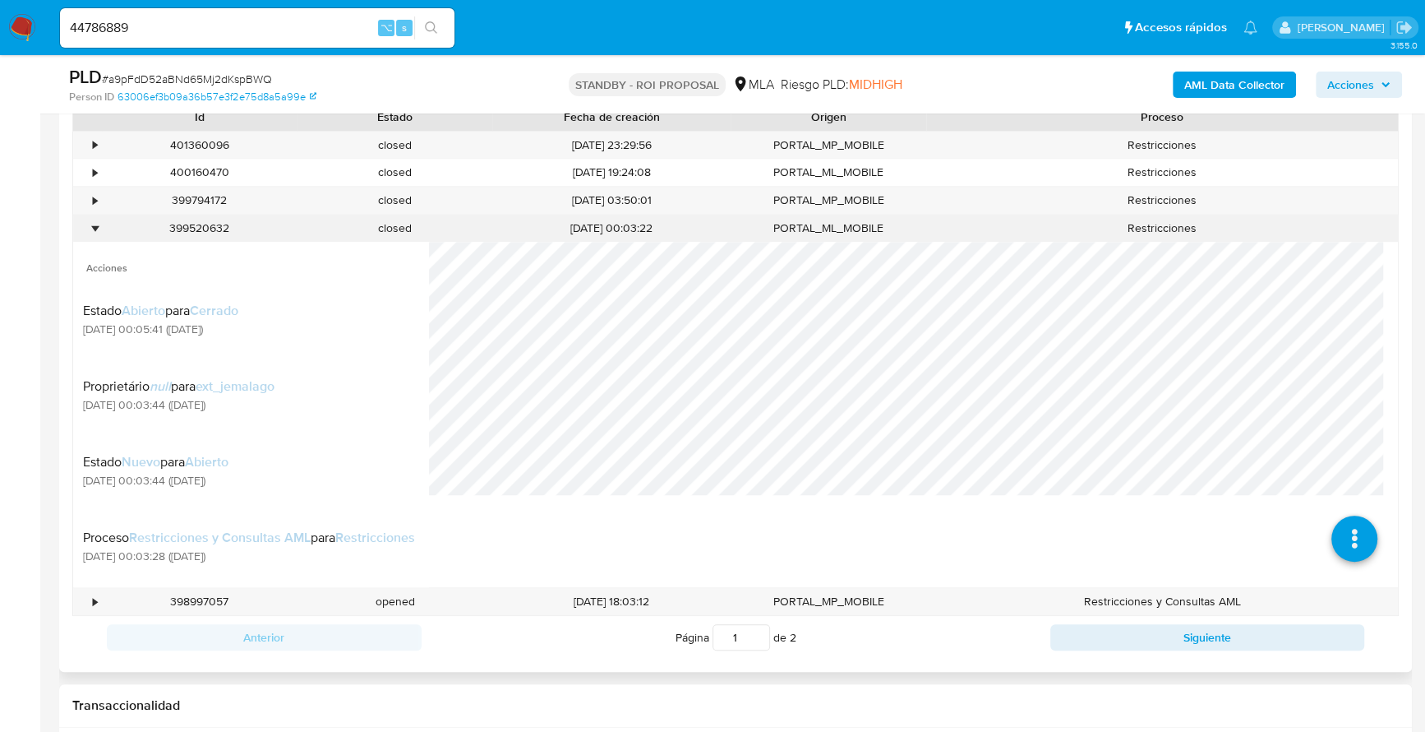
click at [93, 222] on div "•" at bounding box center [95, 228] width 4 height 16
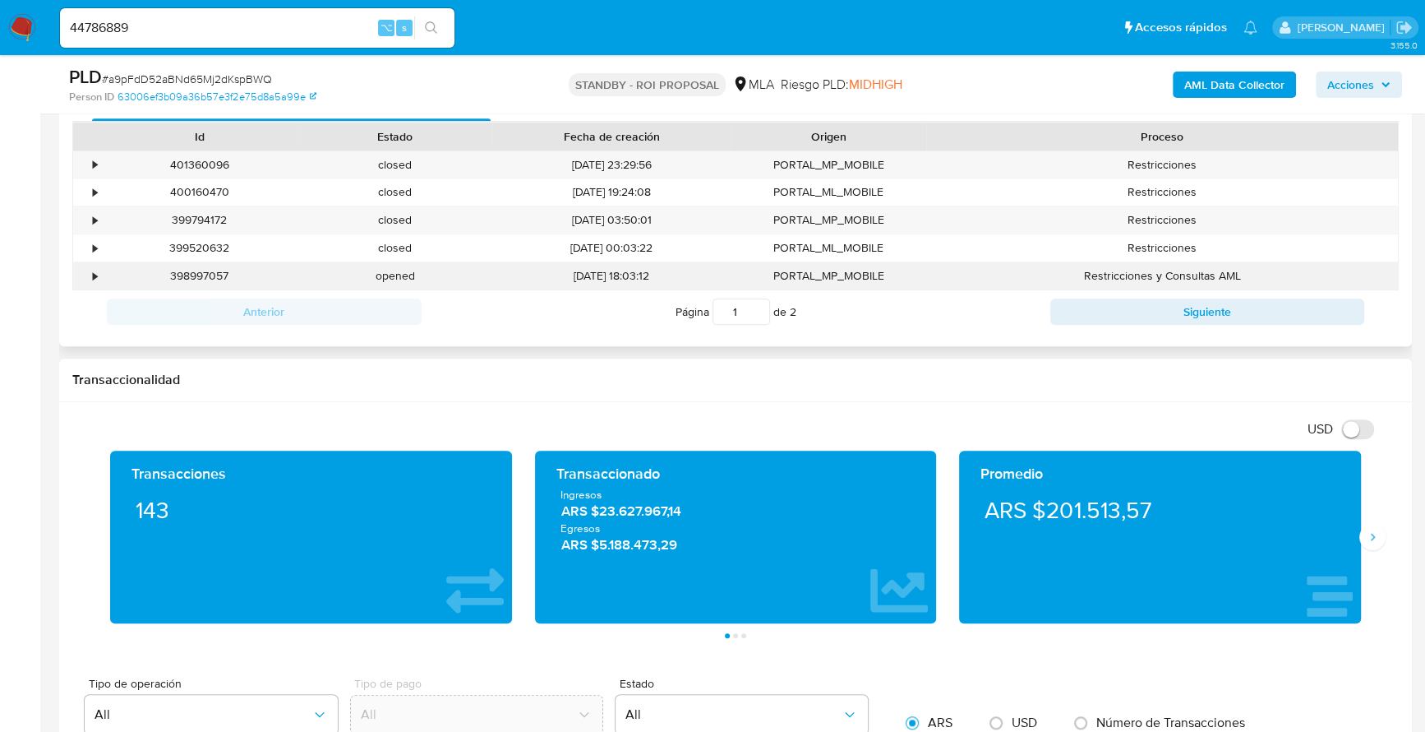
scroll to position [834, 0]
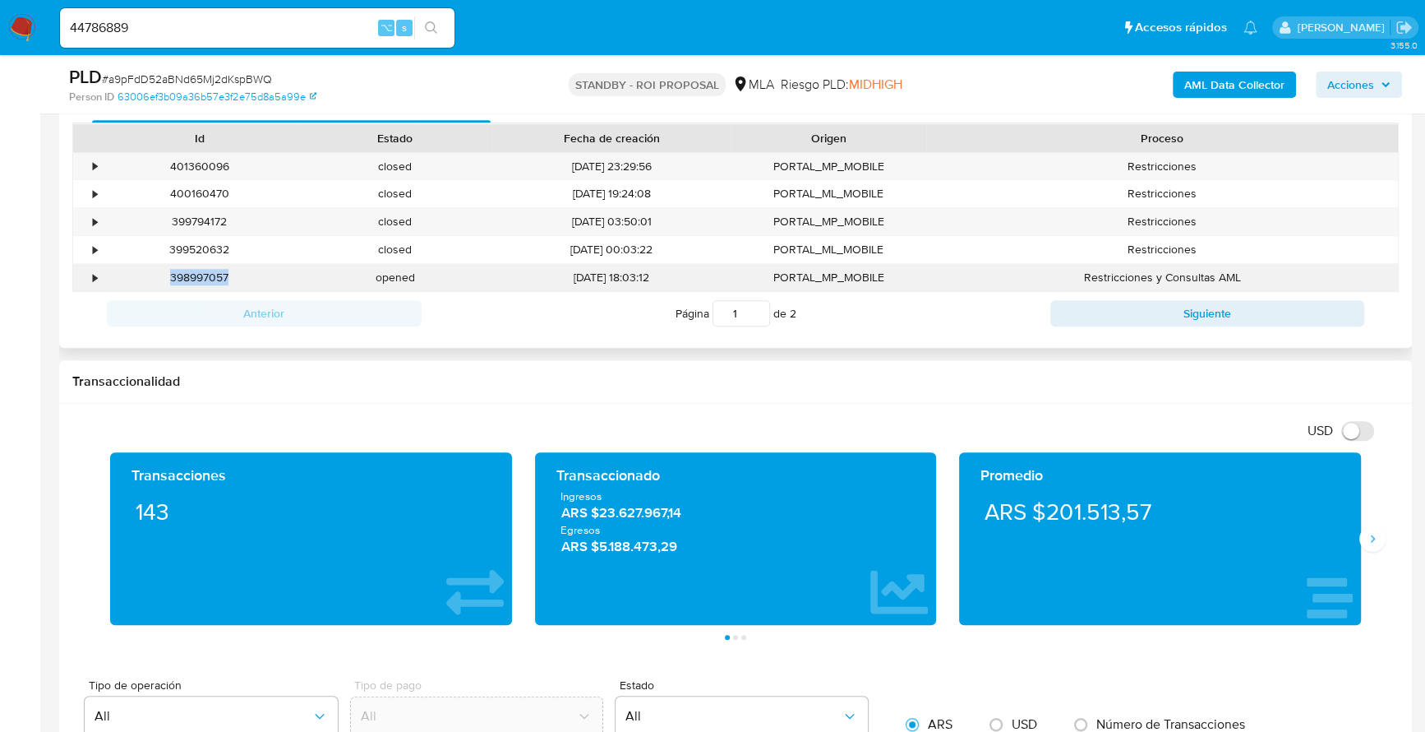
copy div "398997057"
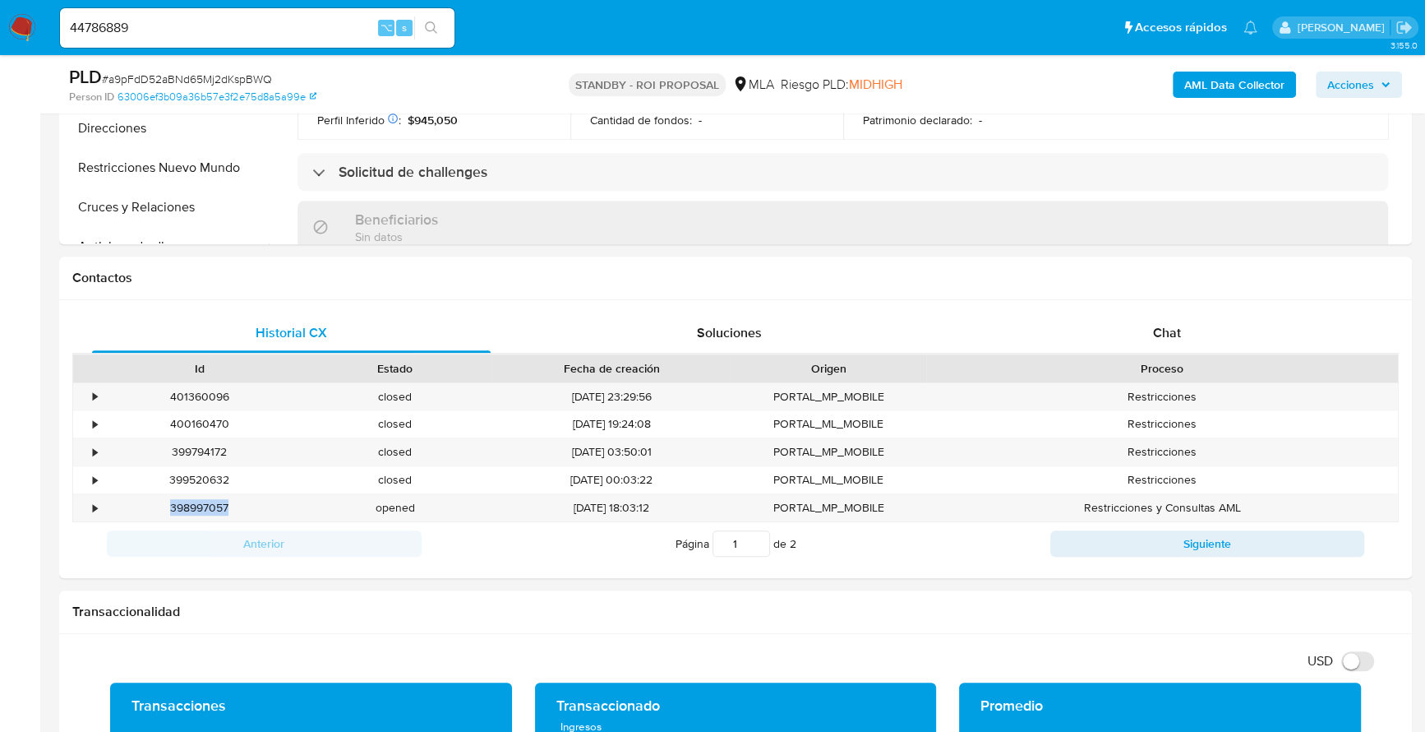
scroll to position [3, 0]
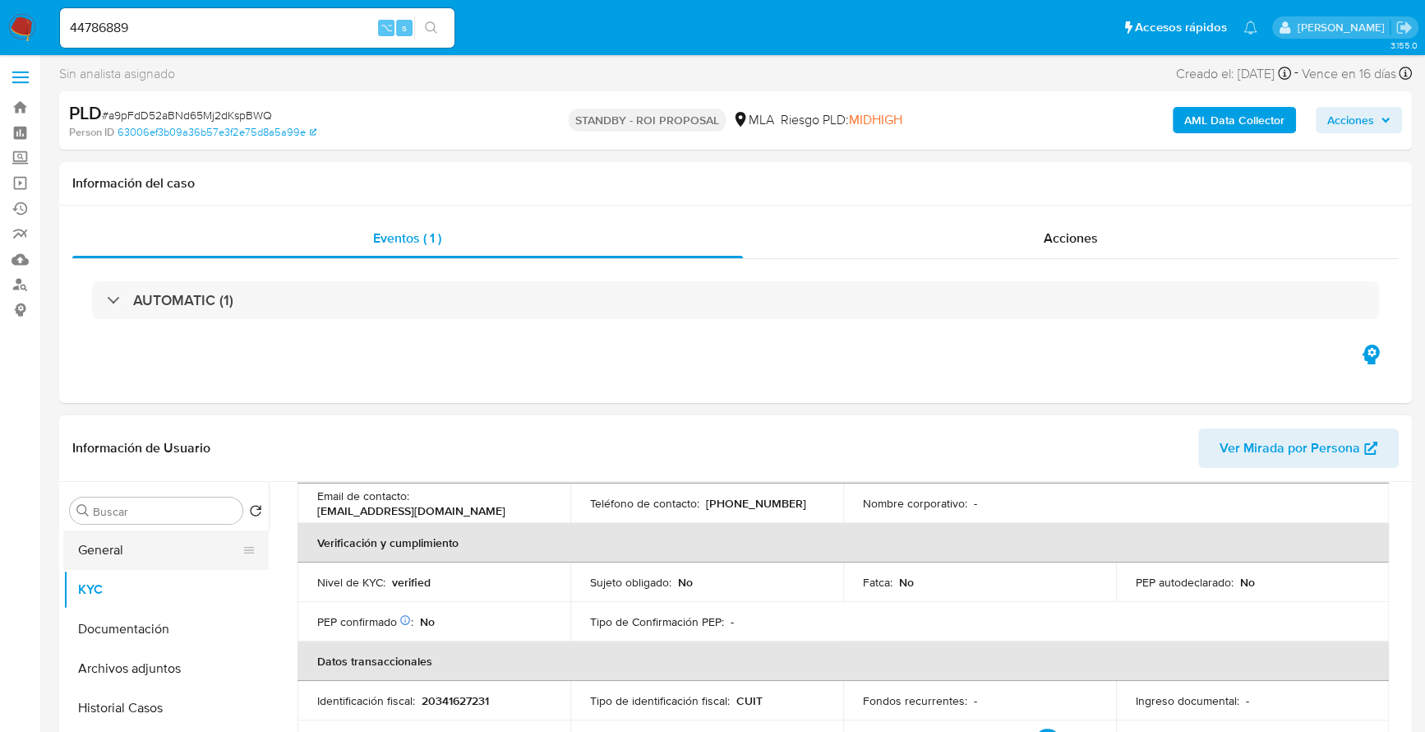
click at [120, 558] on button "General" at bounding box center [159, 549] width 192 height 39
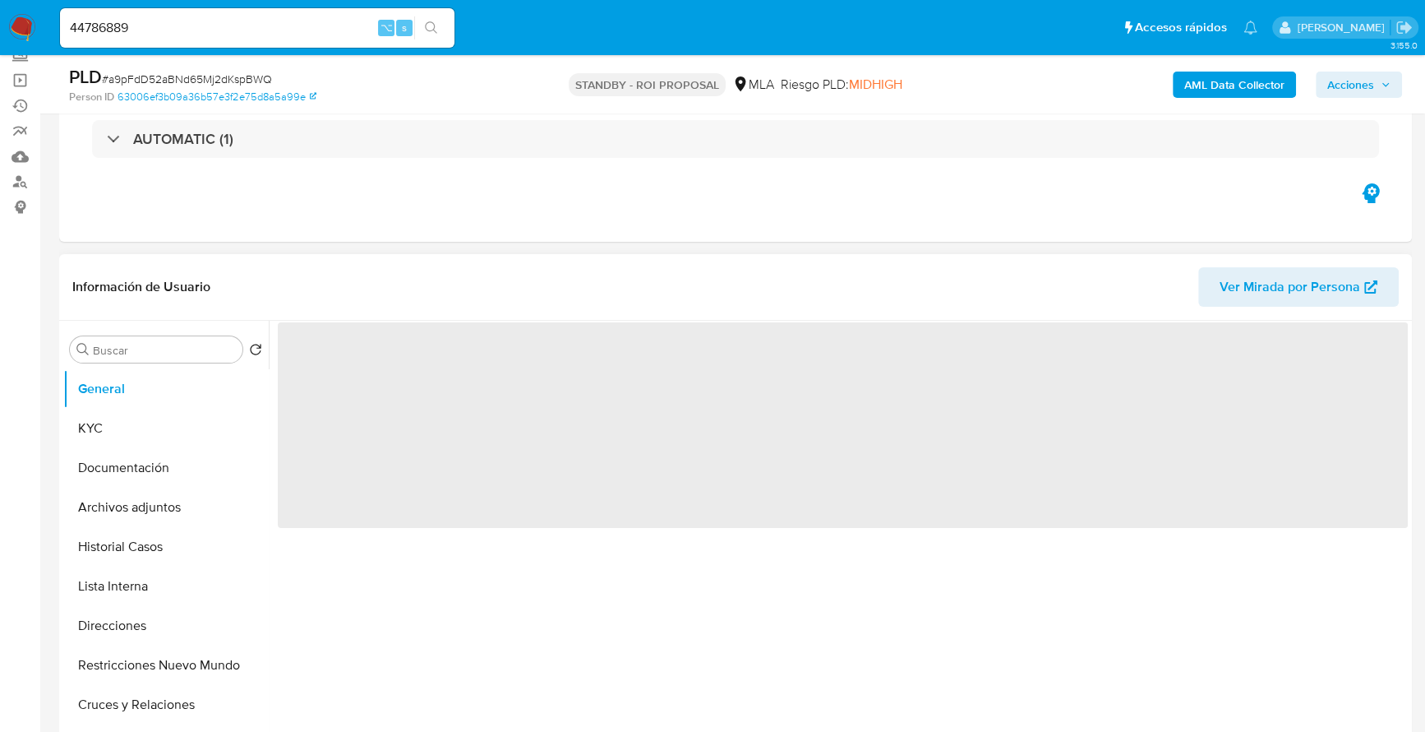
scroll to position [176, 0]
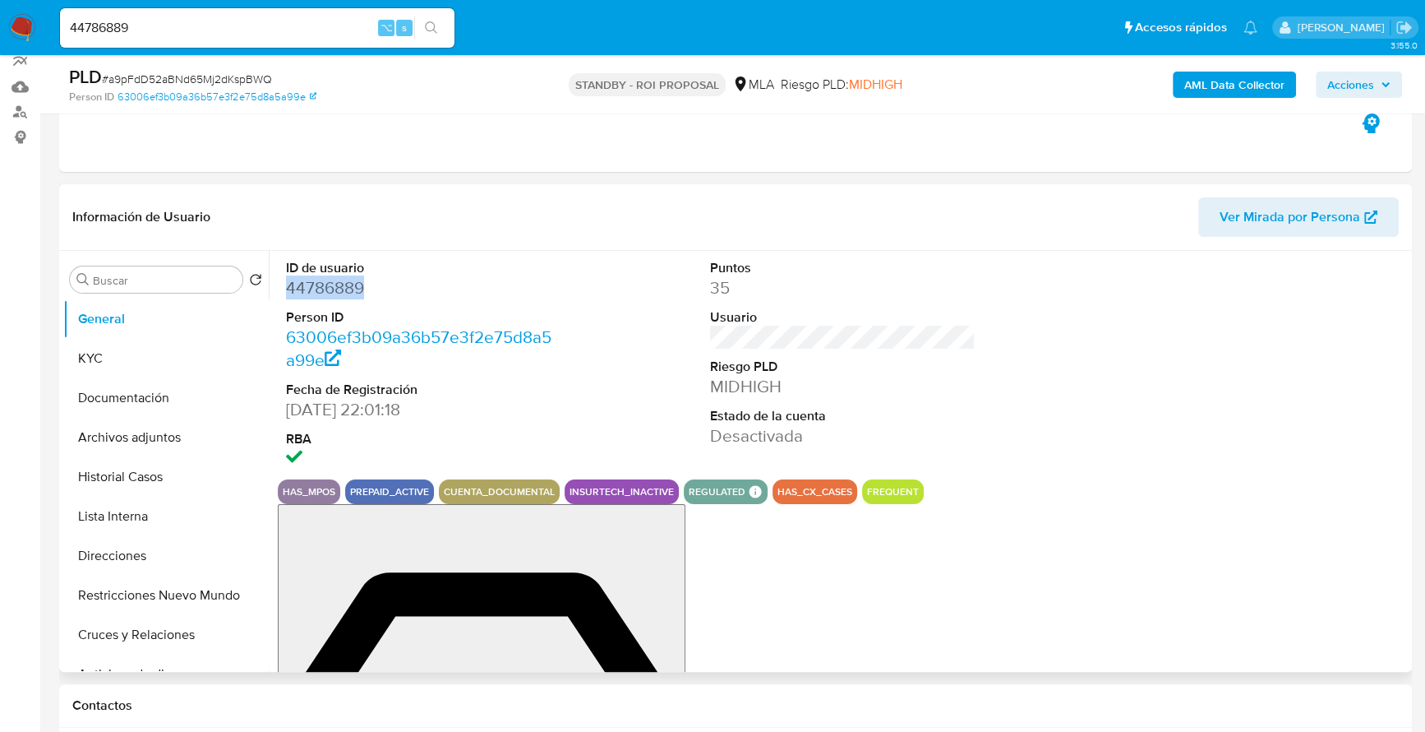
copy dd "44786889"
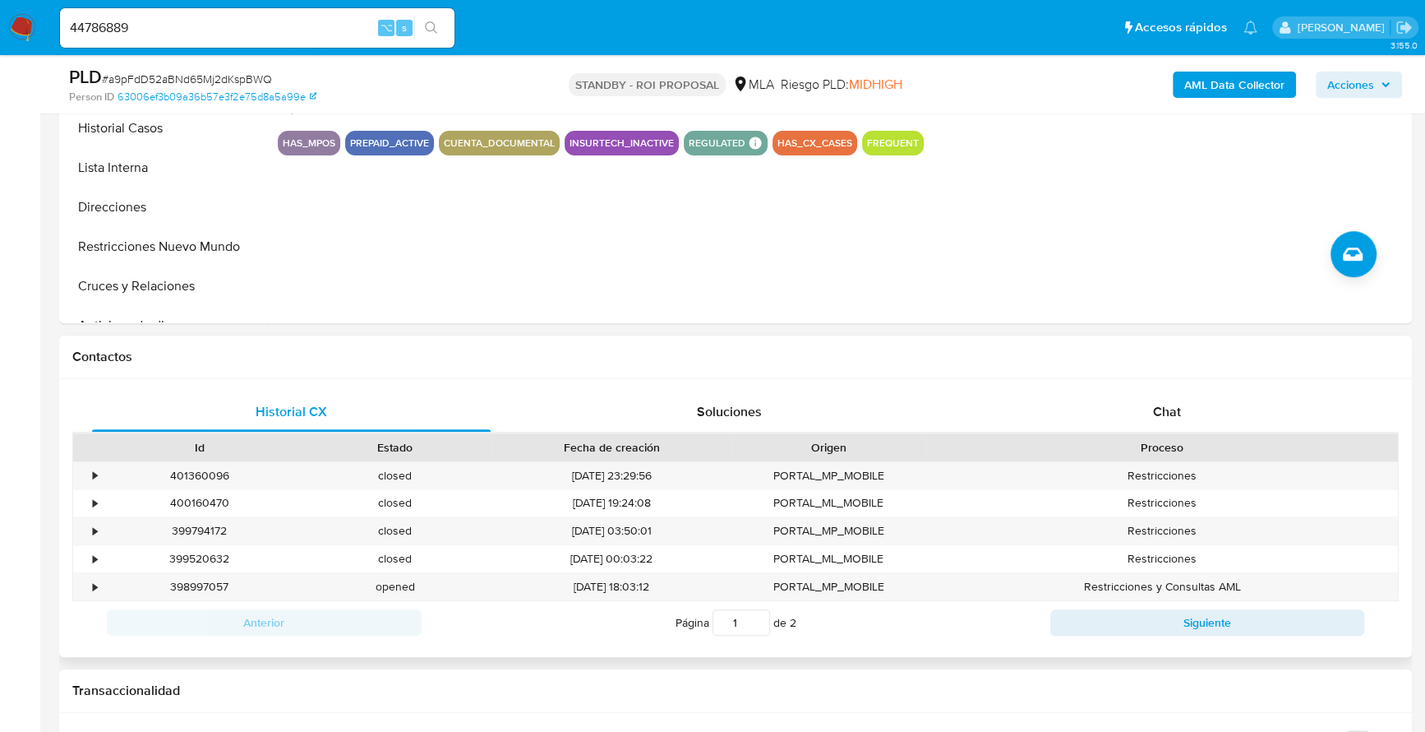
scroll to position [714, 0]
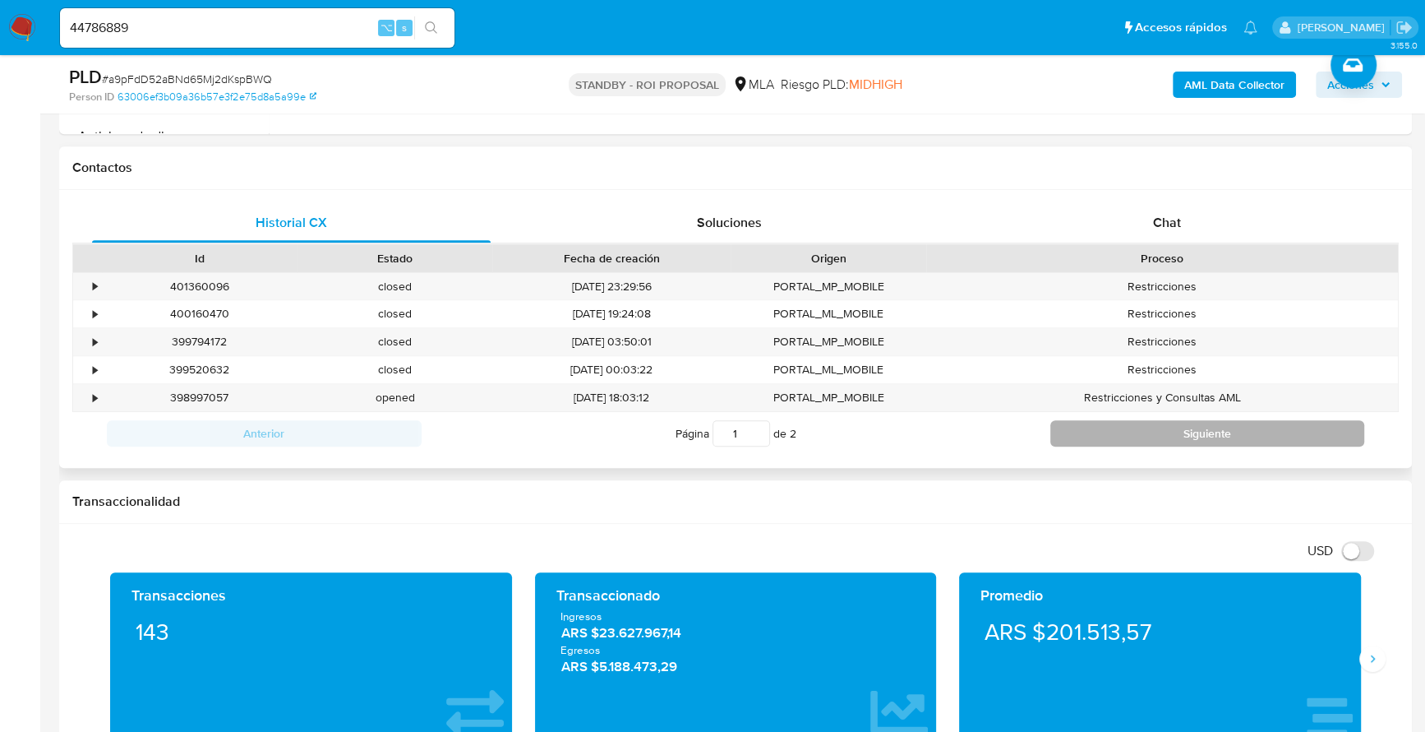
click at [1235, 425] on button "Siguiente" at bounding box center [1208, 433] width 315 height 26
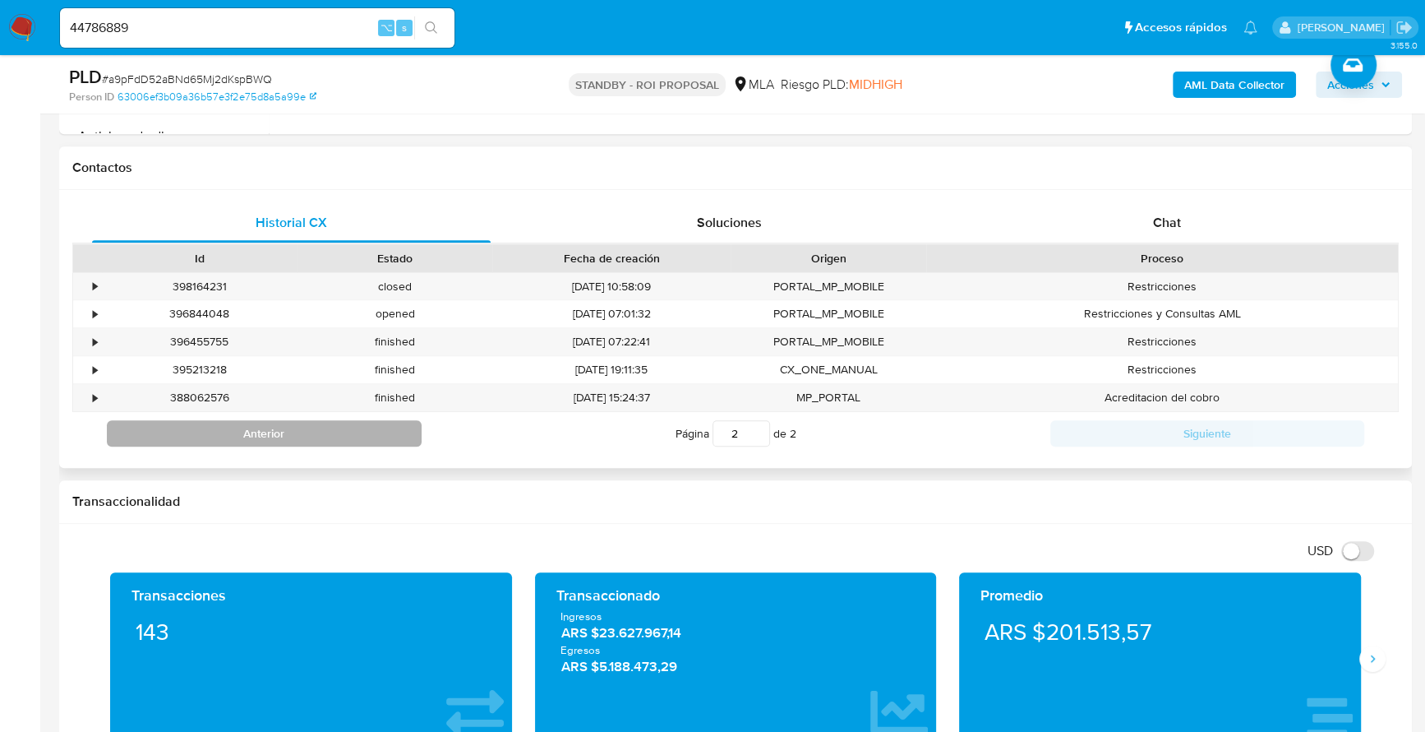
click at [305, 422] on button "Anterior" at bounding box center [264, 433] width 315 height 26
type input "1"
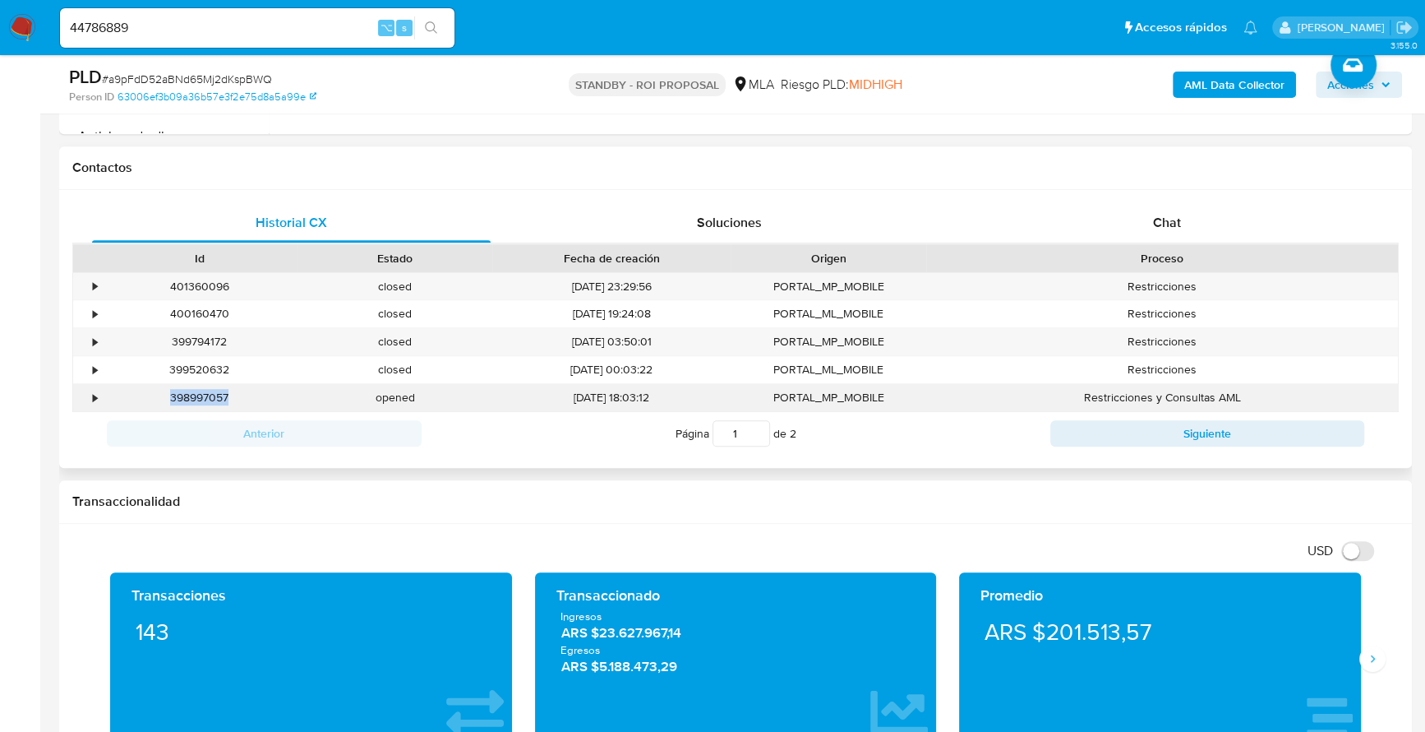
copy div "398997057"
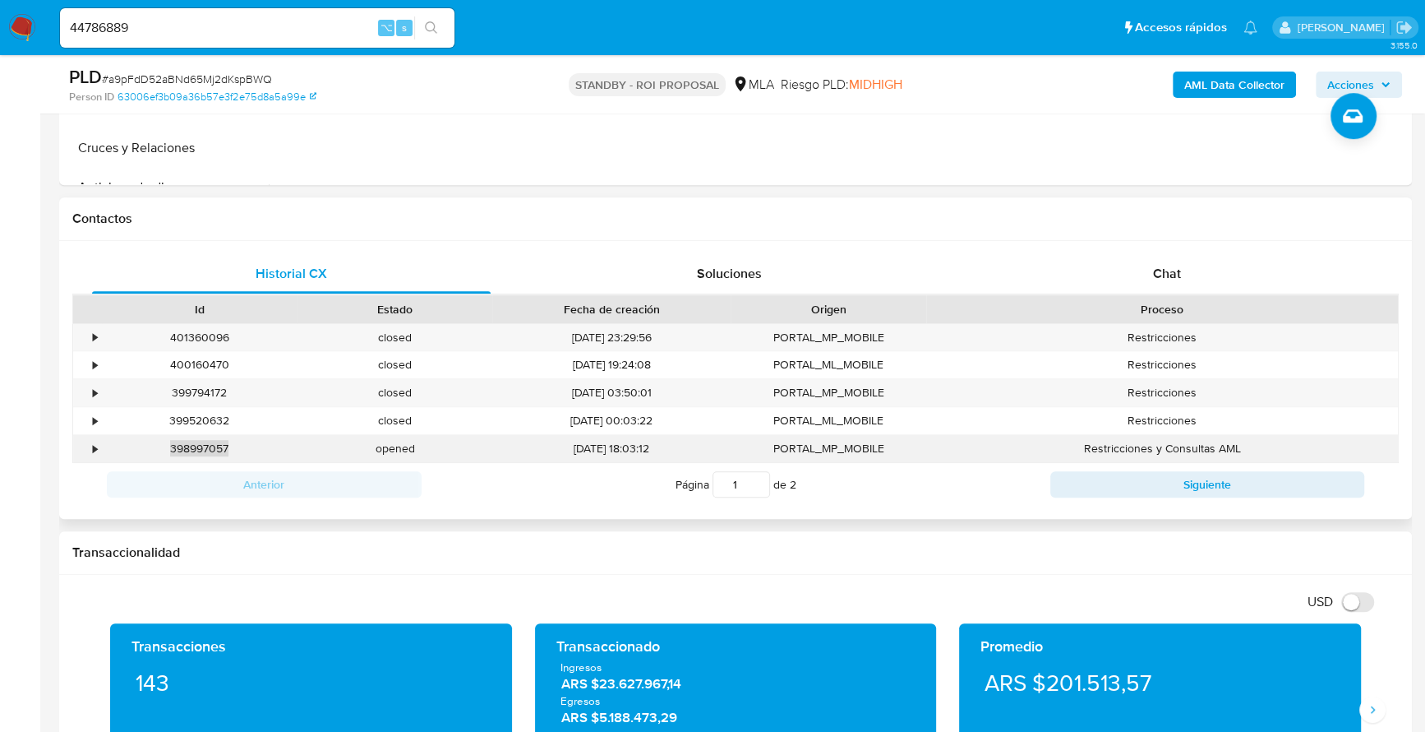
scroll to position [639, 0]
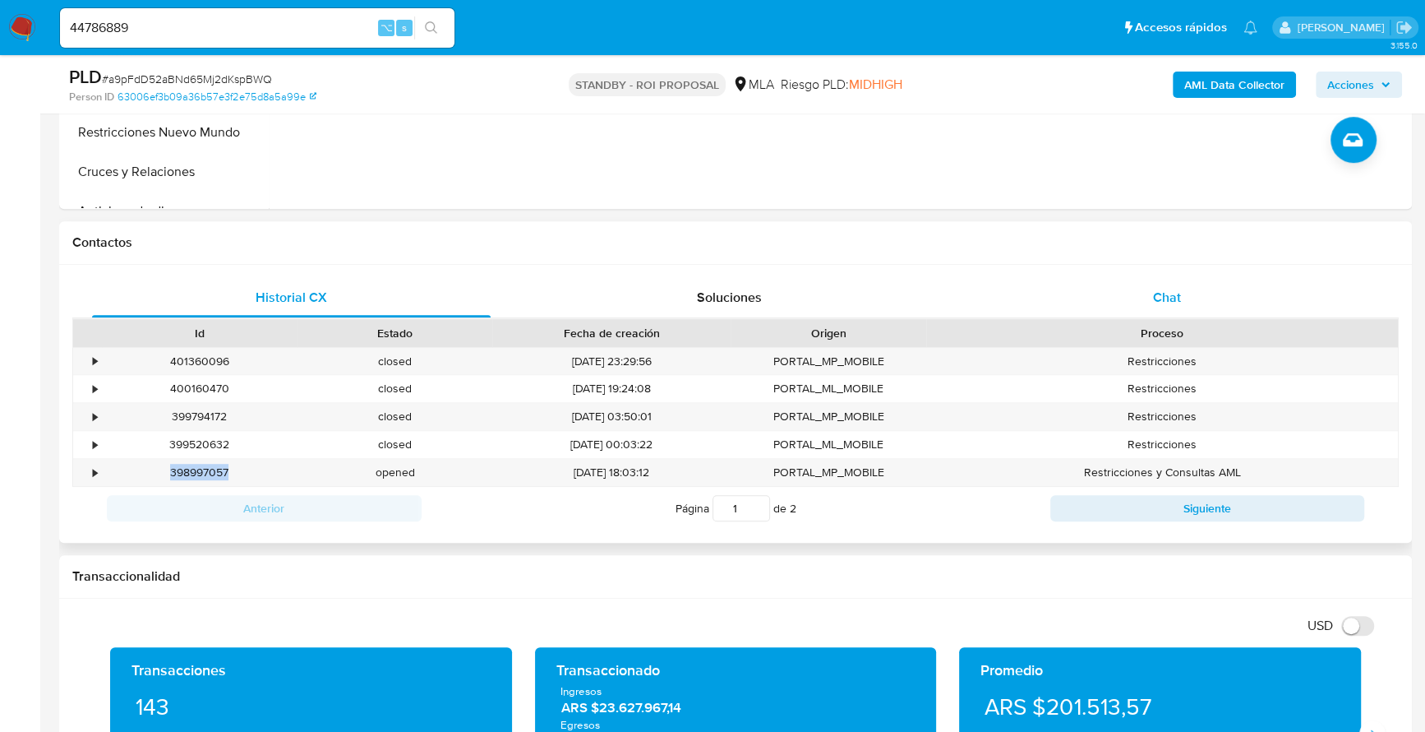
click at [1150, 298] on div "Chat" at bounding box center [1167, 297] width 399 height 39
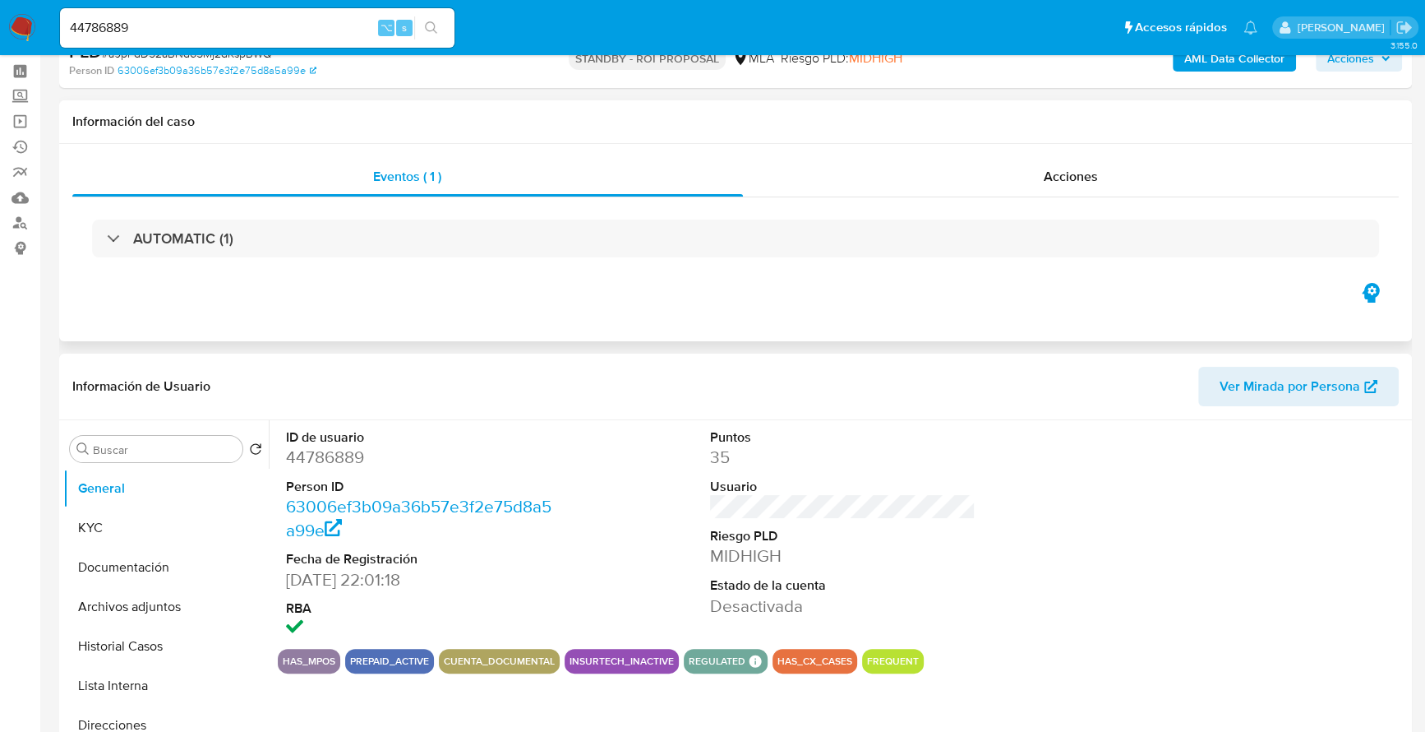
scroll to position [0, 0]
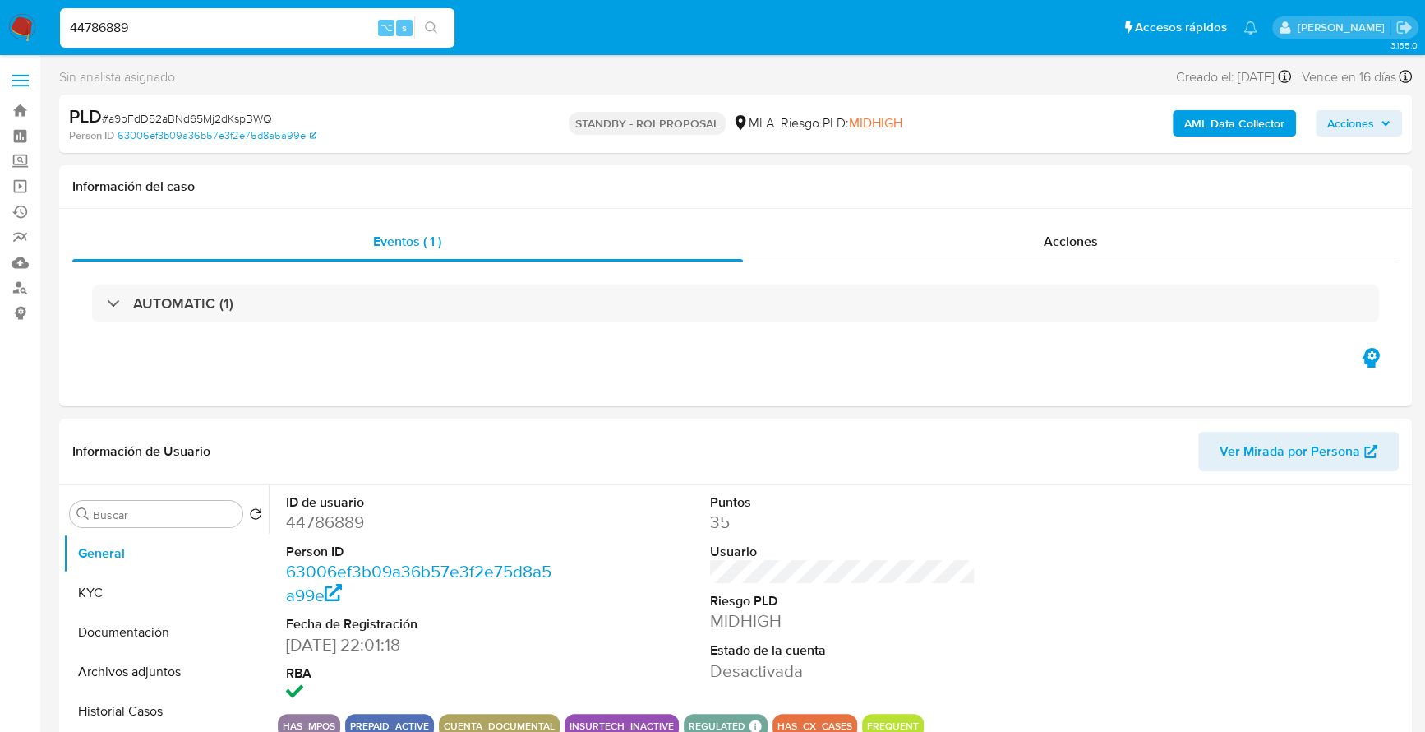
drag, startPoint x: 158, startPoint y: 35, endPoint x: -21, endPoint y: 12, distance: 180.0
paste input "178841160"
type input "178841160"
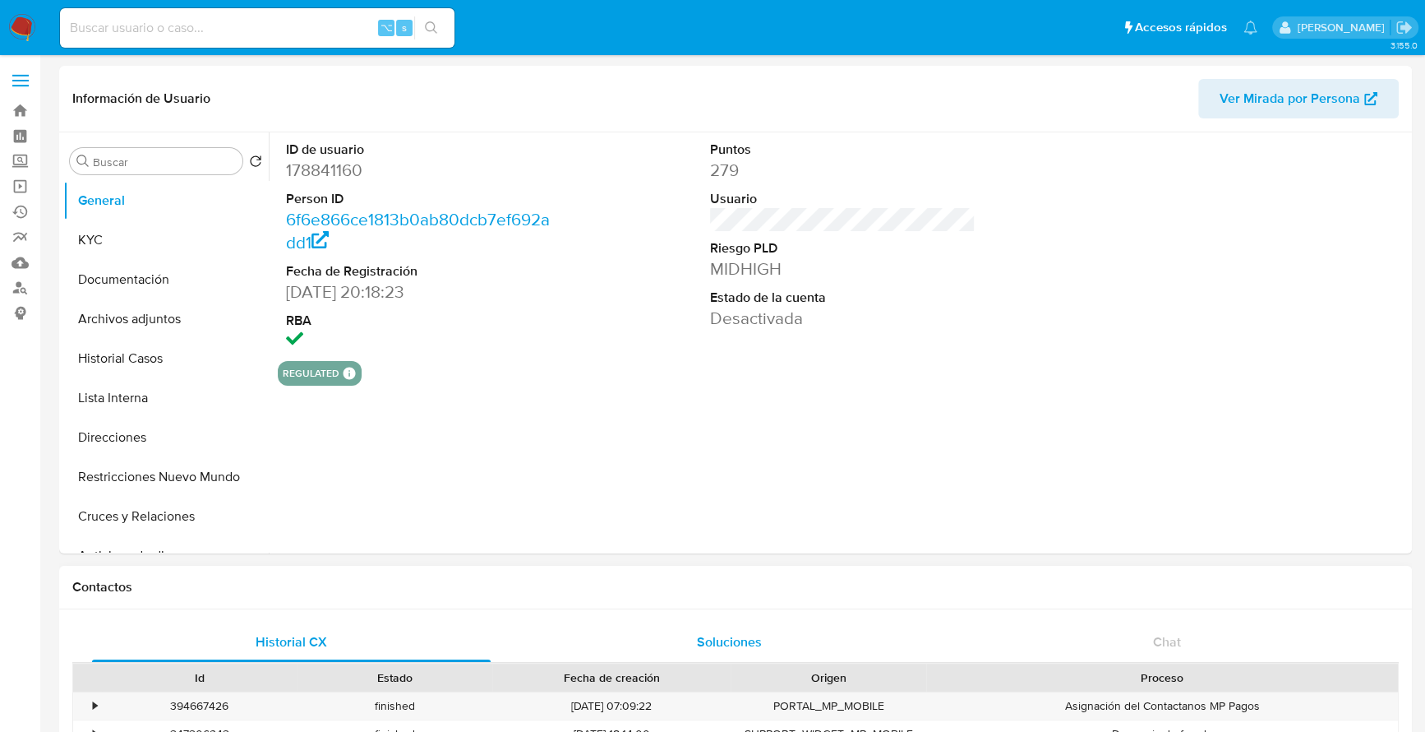
select select "10"
click at [169, 368] on button "Historial Casos" at bounding box center [159, 358] width 192 height 39
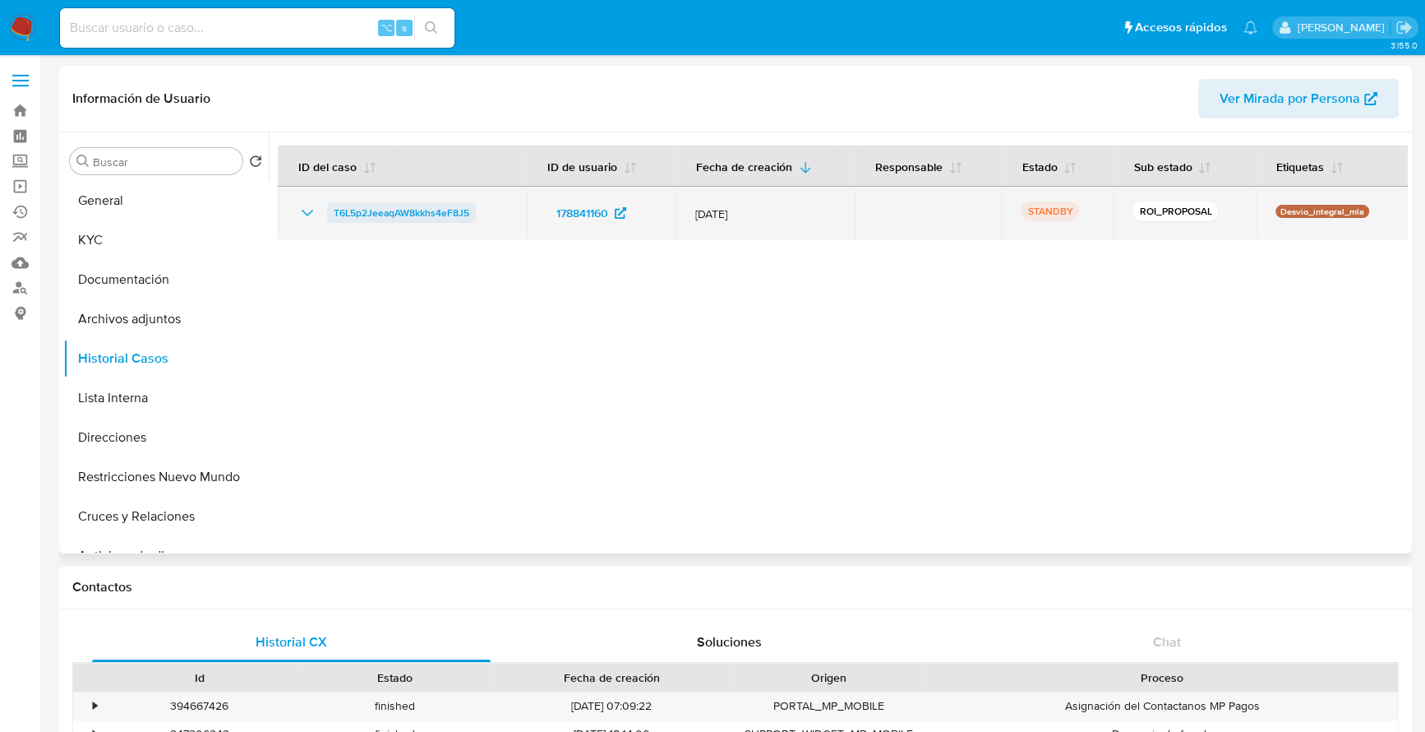
click at [382, 210] on span "T6L5p2JeeaqAW8kkhs4eF8J5" at bounding box center [402, 213] width 136 height 20
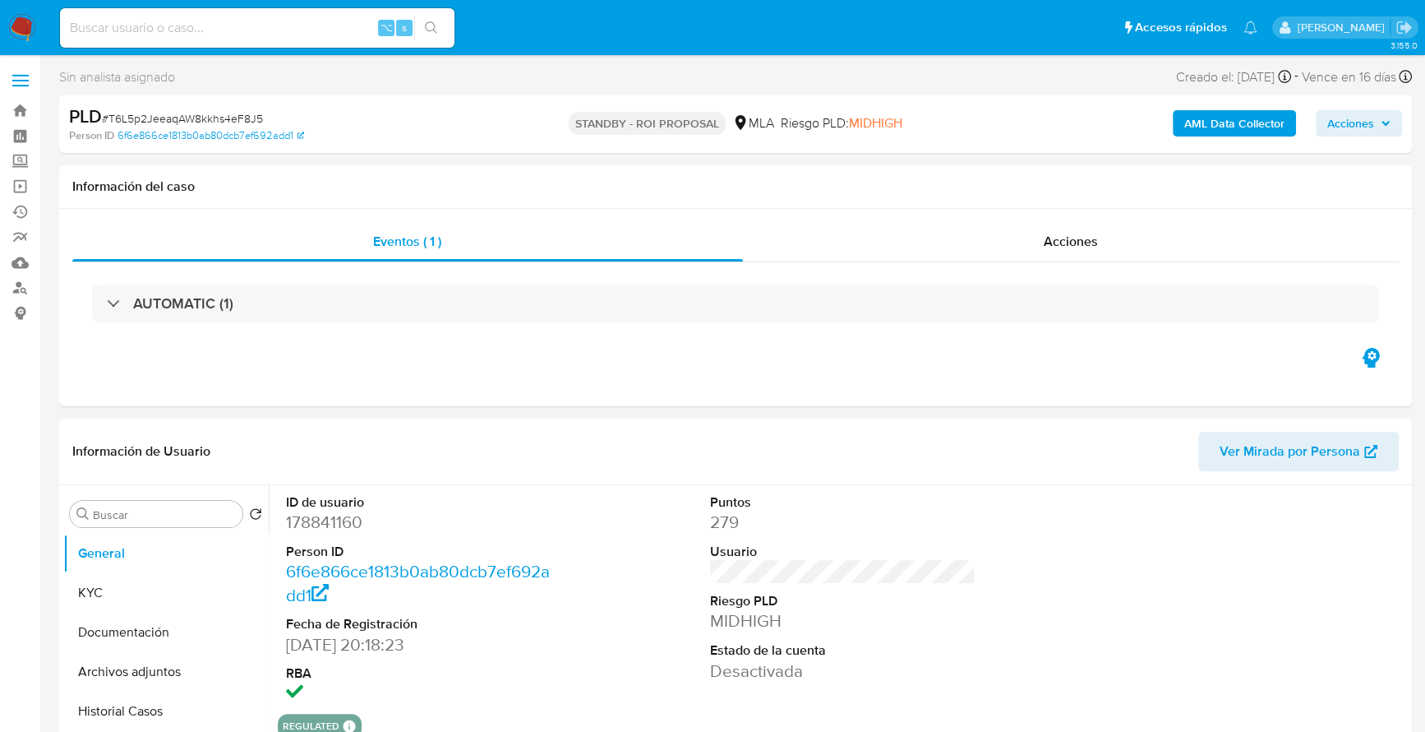
select select "10"
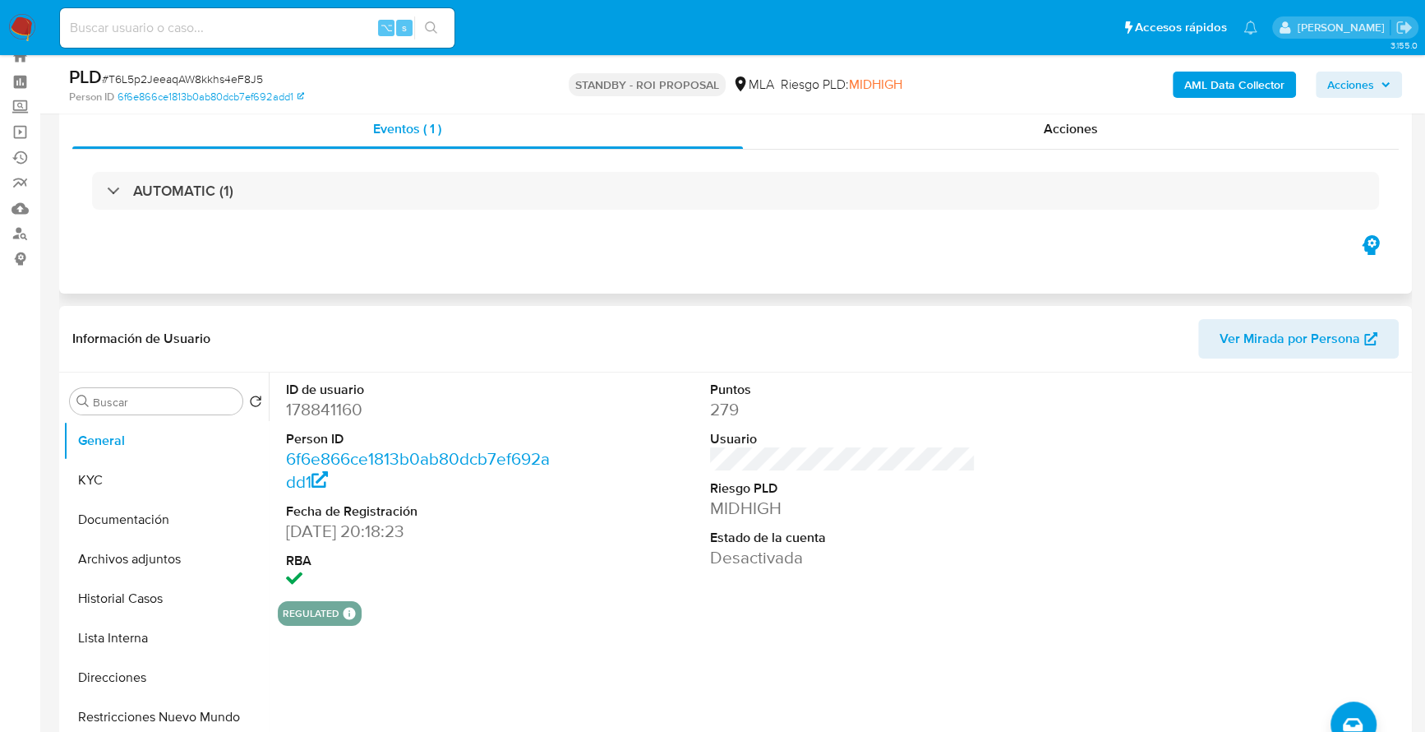
scroll to position [173, 0]
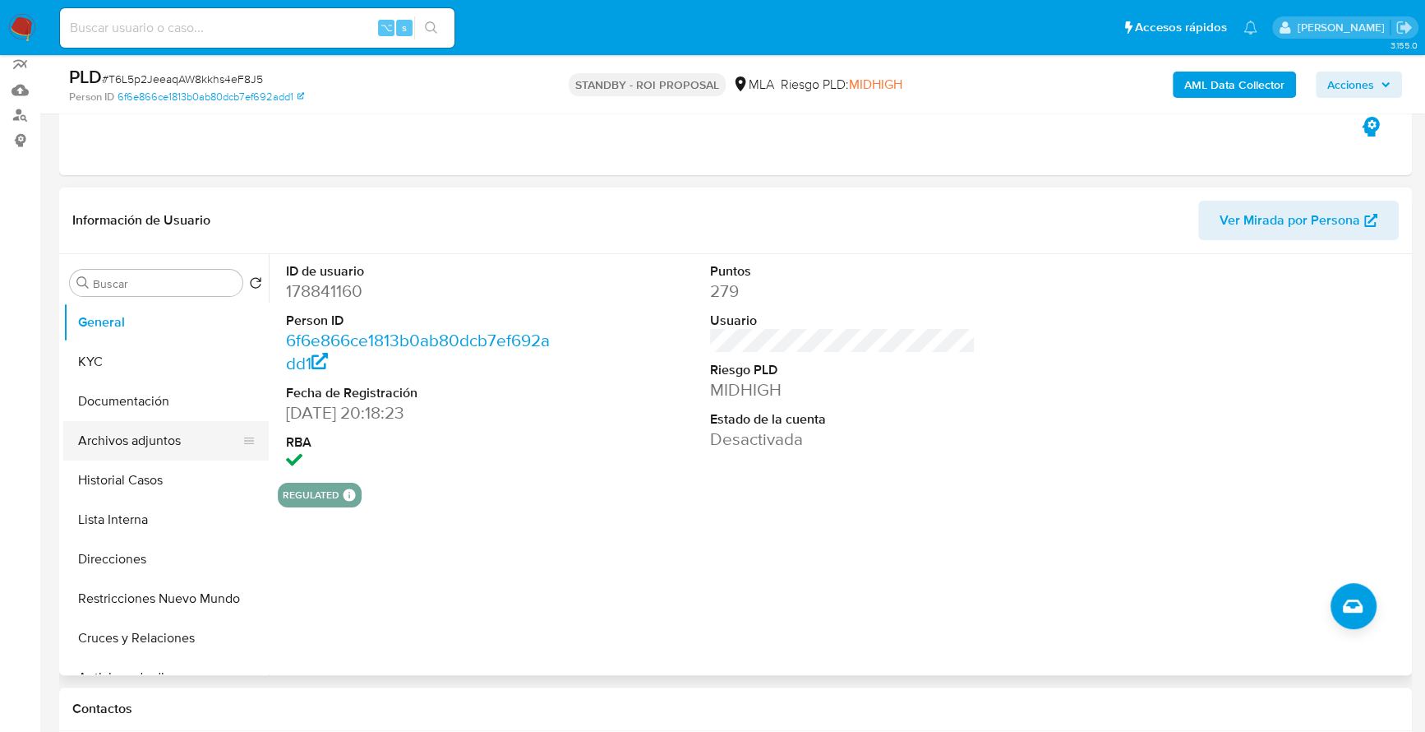
click at [117, 448] on button "Archivos adjuntos" at bounding box center [159, 440] width 192 height 39
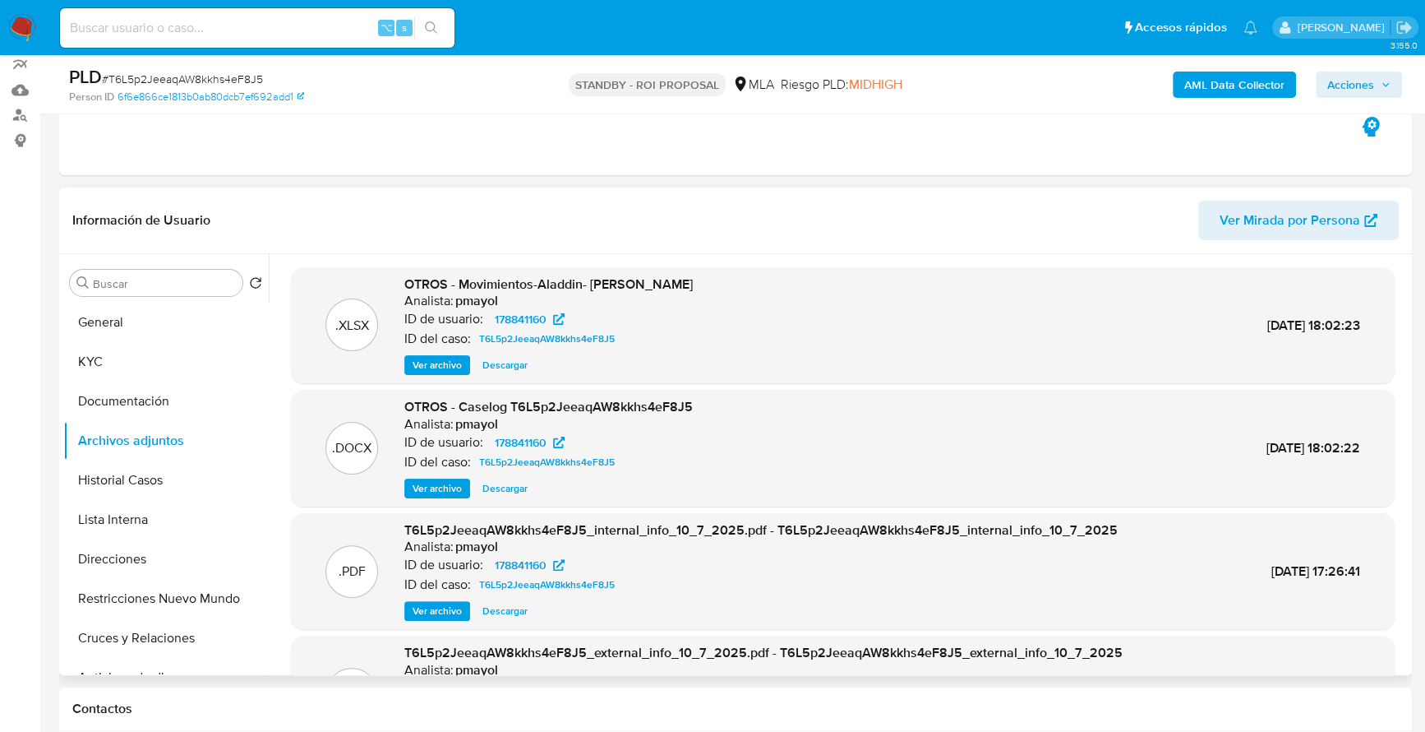
click at [495, 365] on span "Descargar" at bounding box center [505, 365] width 45 height 16
click at [512, 491] on span "Descargar" at bounding box center [505, 488] width 45 height 16
click at [91, 364] on button "KYC" at bounding box center [159, 361] width 192 height 39
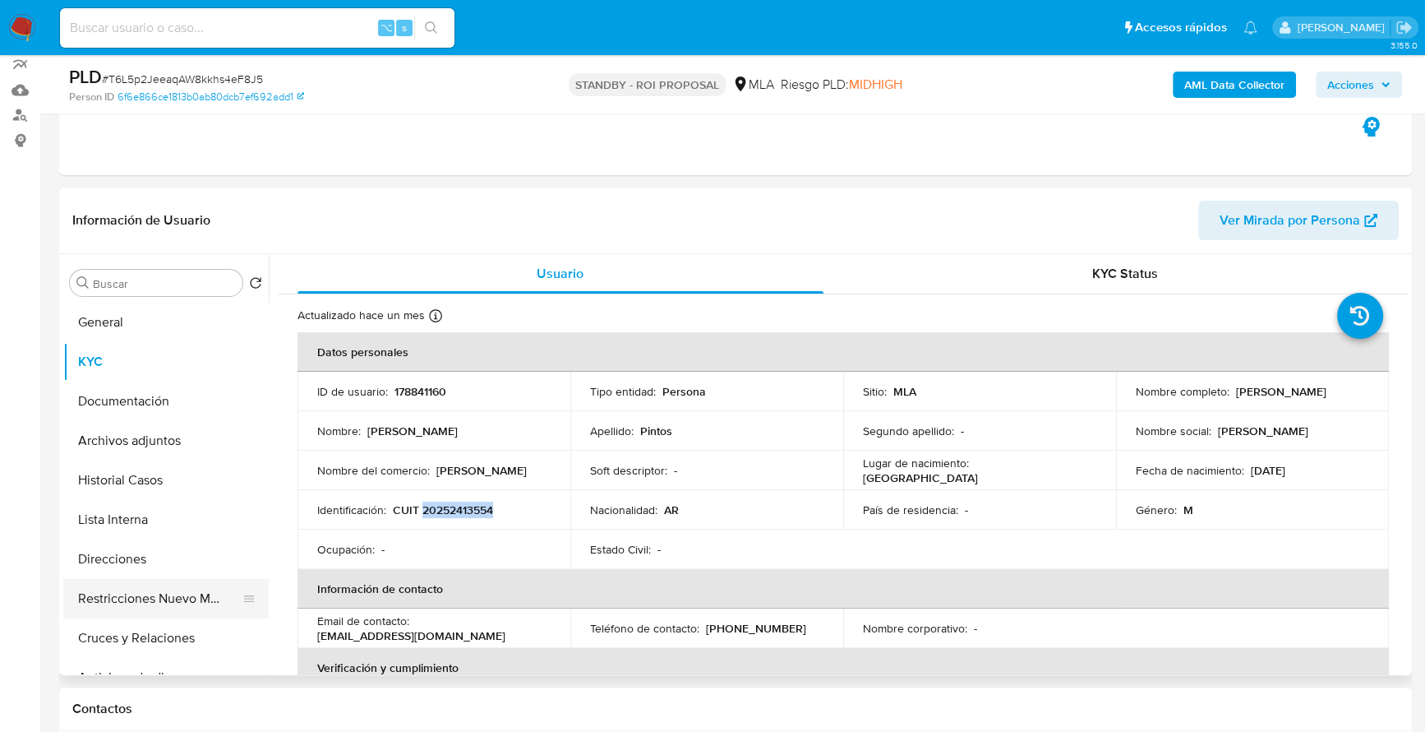
click at [169, 598] on button "Restricciones Nuevo Mundo" at bounding box center [159, 598] width 192 height 39
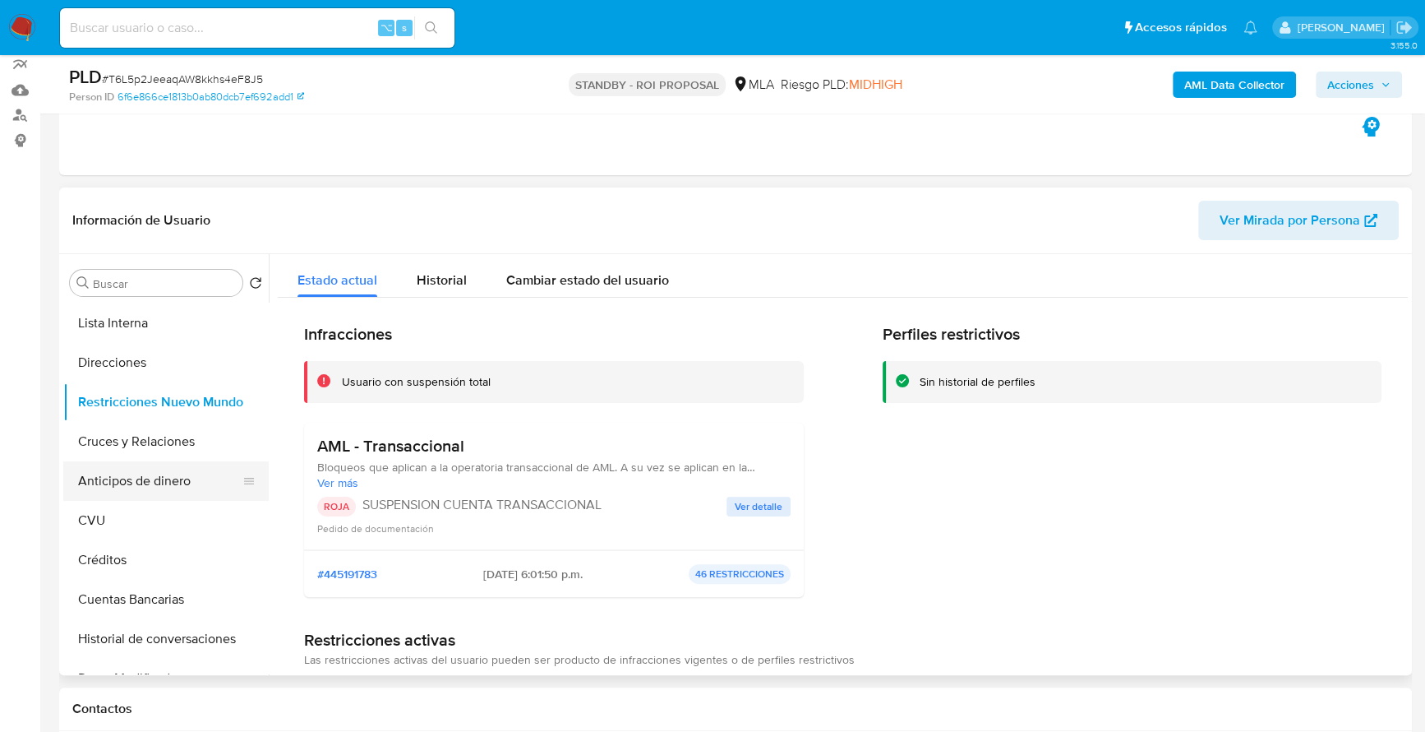
scroll to position [376, 0]
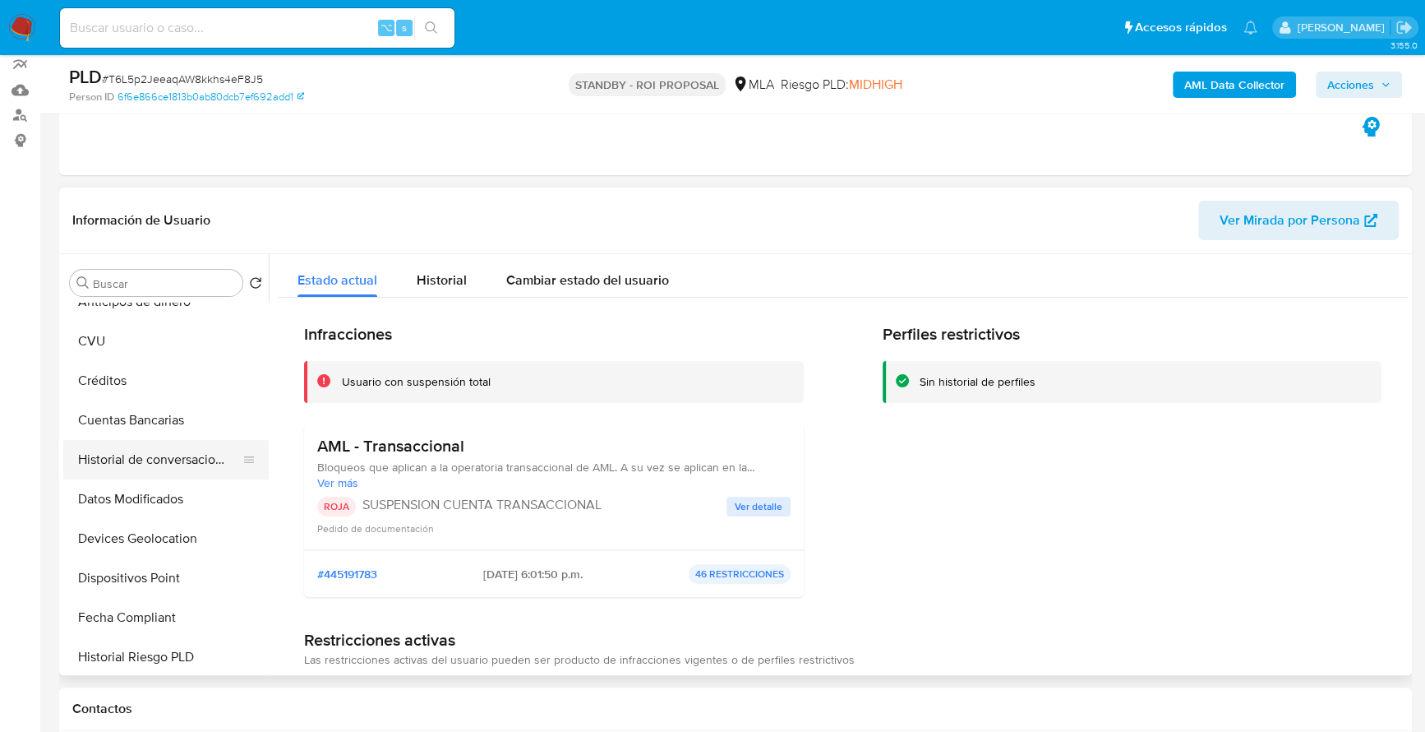
click at [166, 459] on button "Historial de conversaciones" at bounding box center [159, 459] width 192 height 39
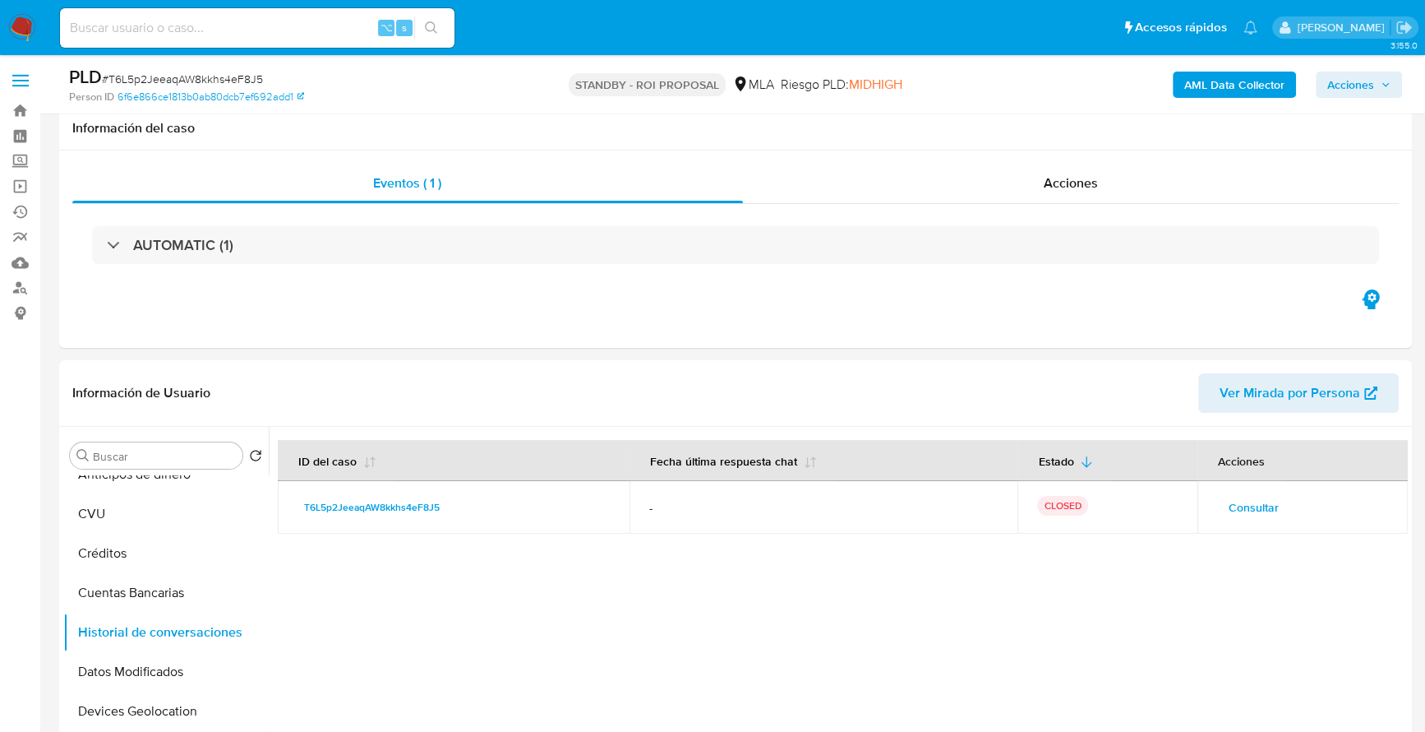
scroll to position [662, 0]
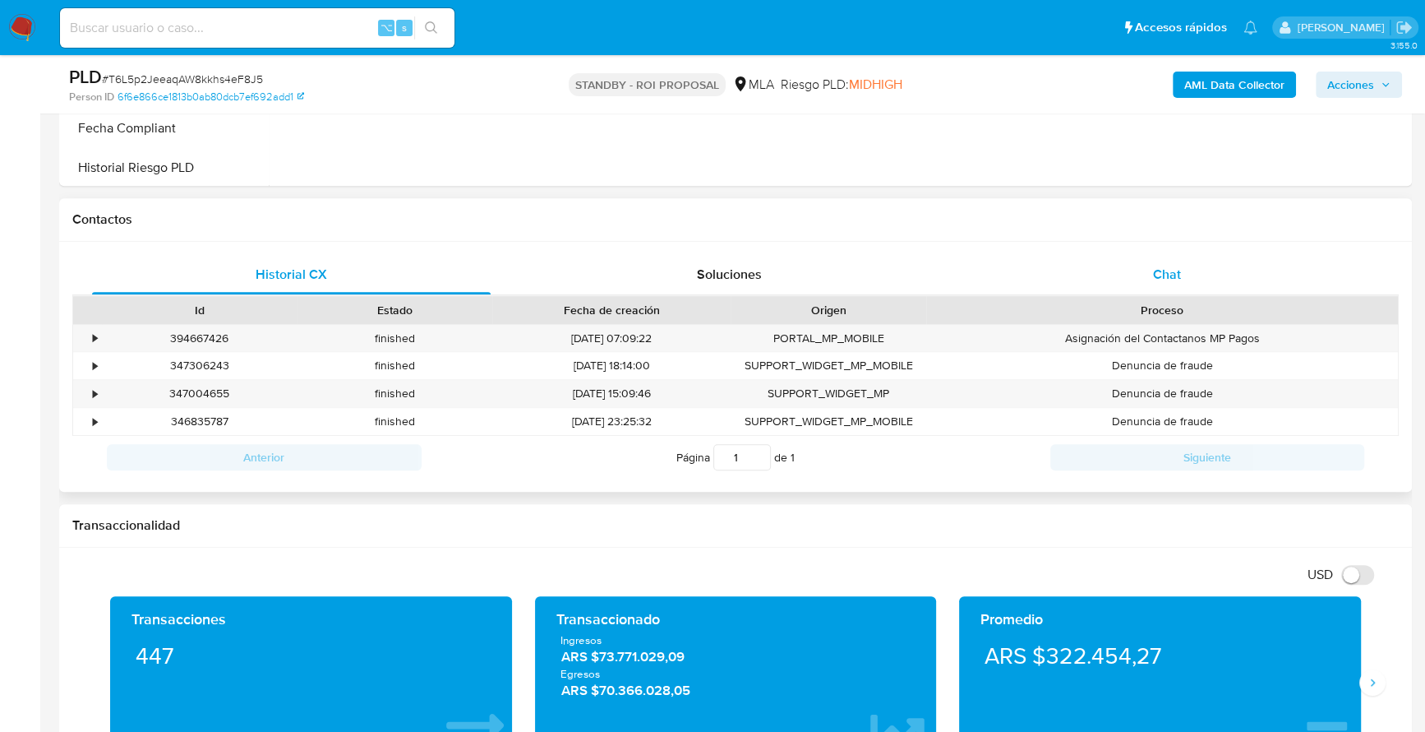
click at [1129, 261] on div "Chat" at bounding box center [1167, 274] width 399 height 39
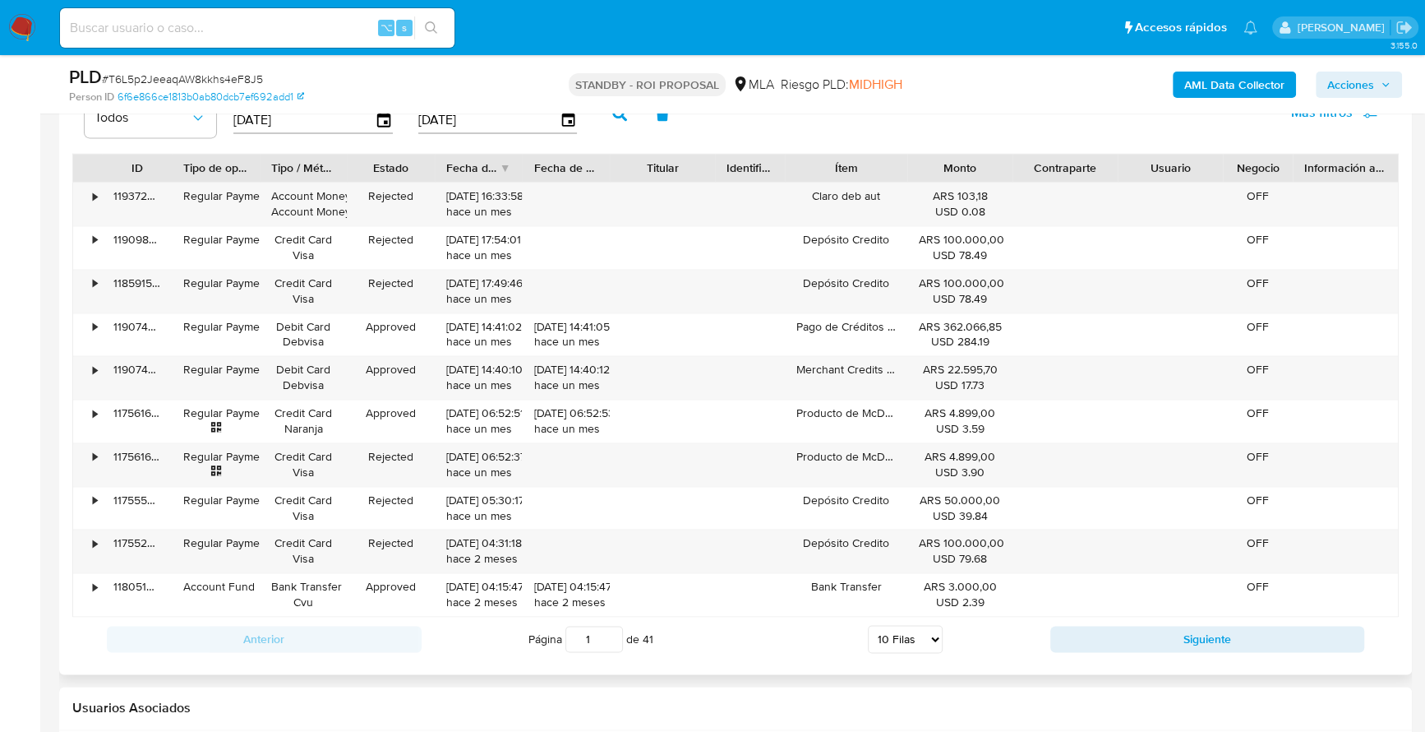
scroll to position [2409, 0]
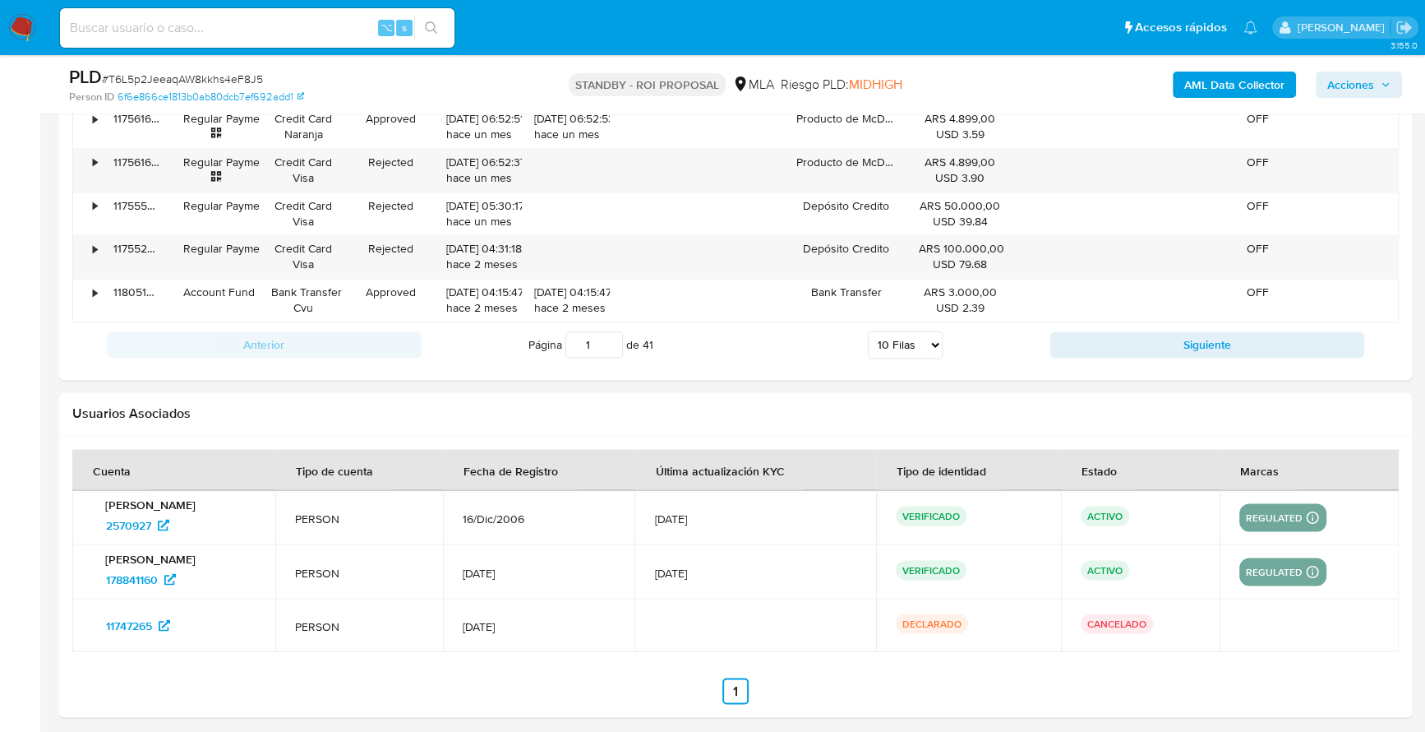
click at [206, 27] on input at bounding box center [257, 27] width 395 height 21
paste input "132129785"
type input "132129785"
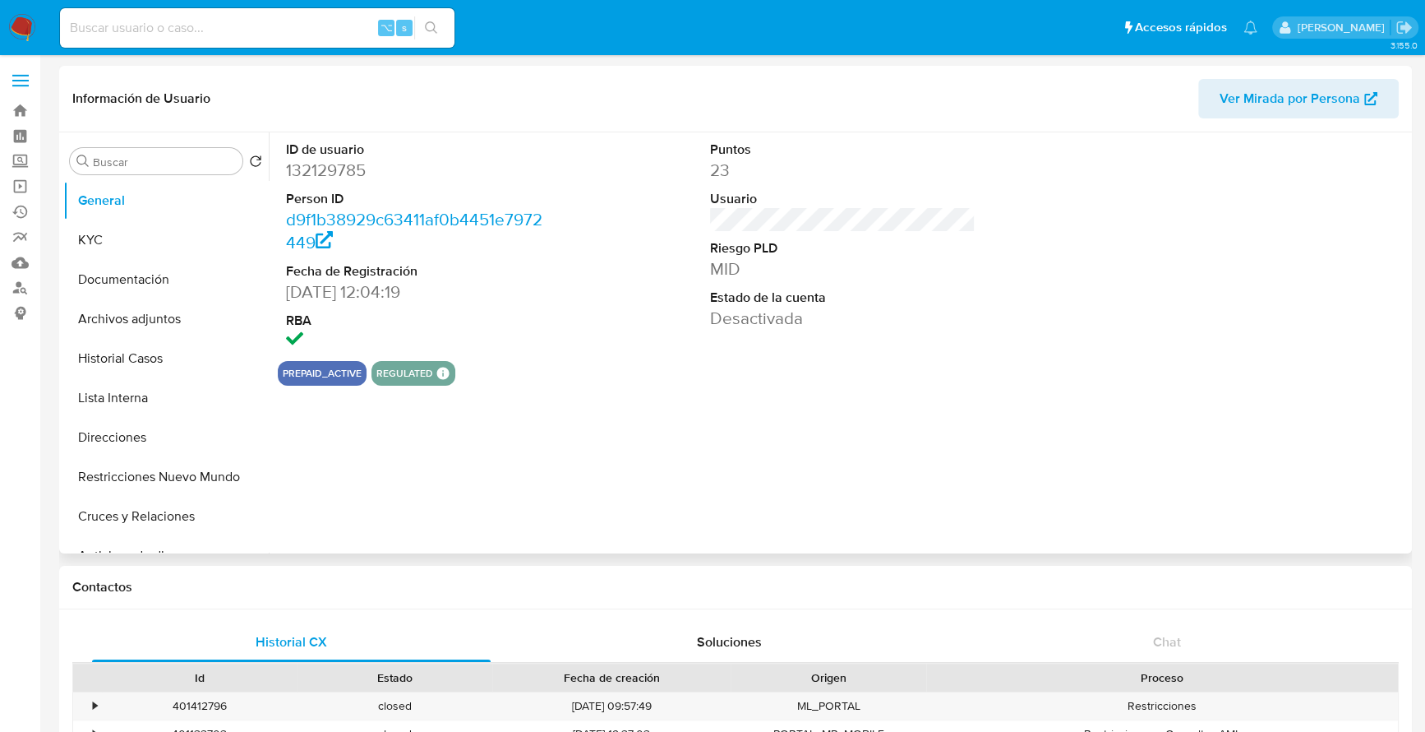
select select "10"
click at [159, 348] on button "Historial Casos" at bounding box center [159, 358] width 192 height 39
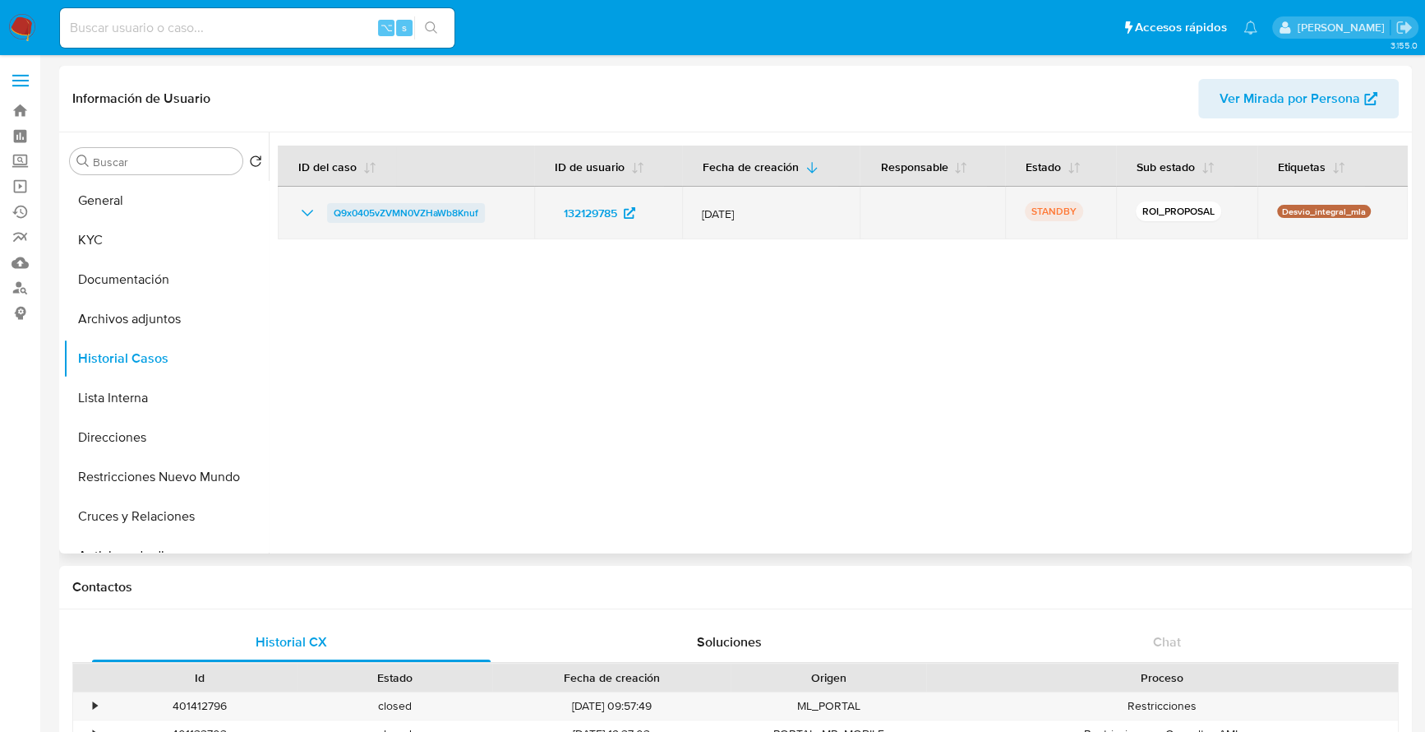
click at [381, 214] on span "Q9x0405vZVMN0VZHaWb8Knuf" at bounding box center [406, 213] width 145 height 20
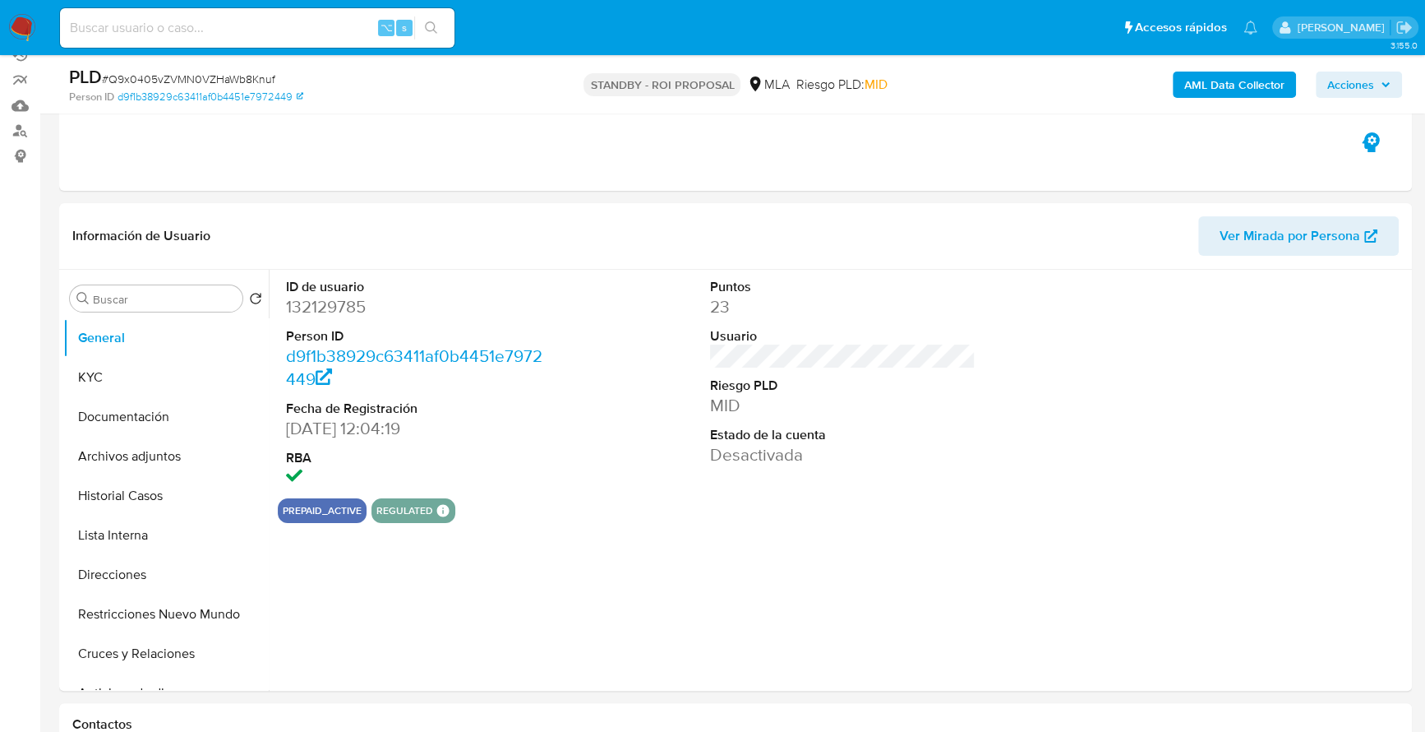
select select "10"
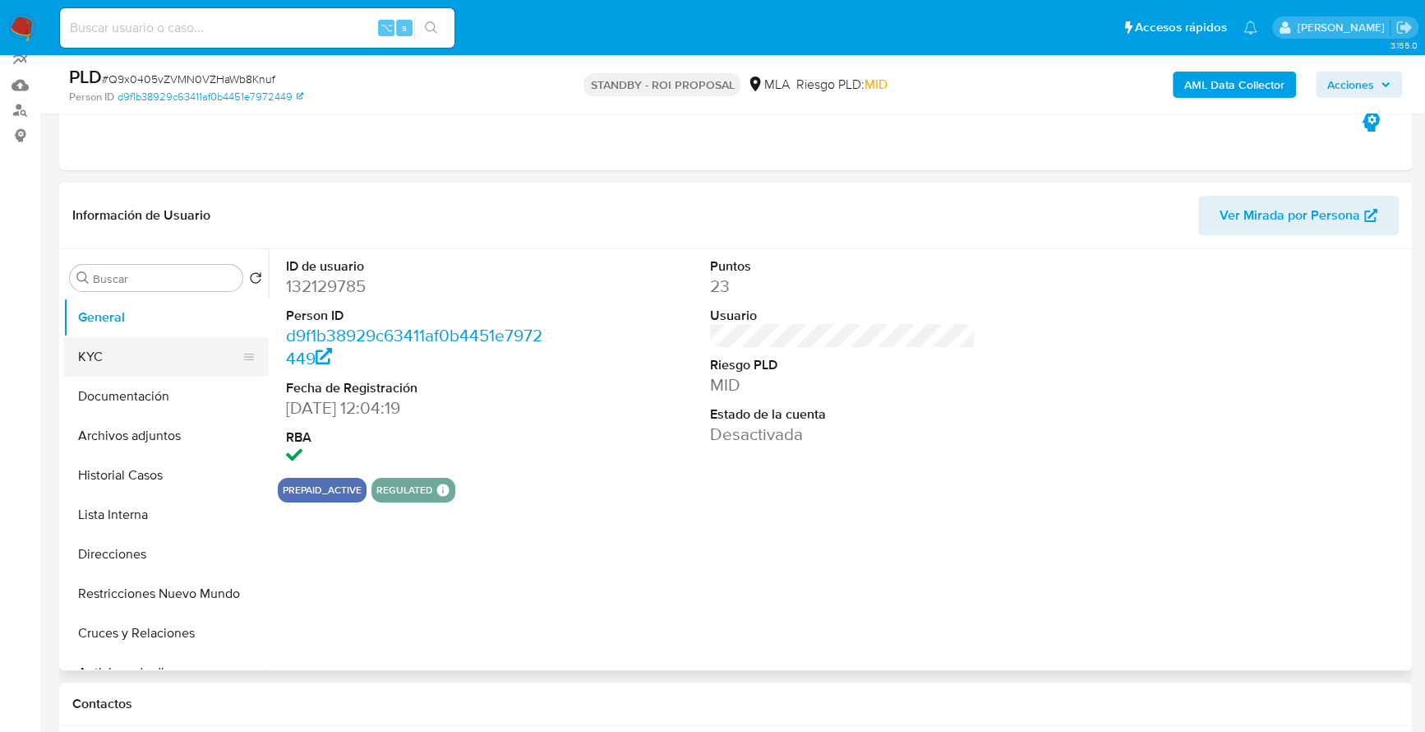
click at [129, 363] on button "KYC" at bounding box center [159, 356] width 192 height 39
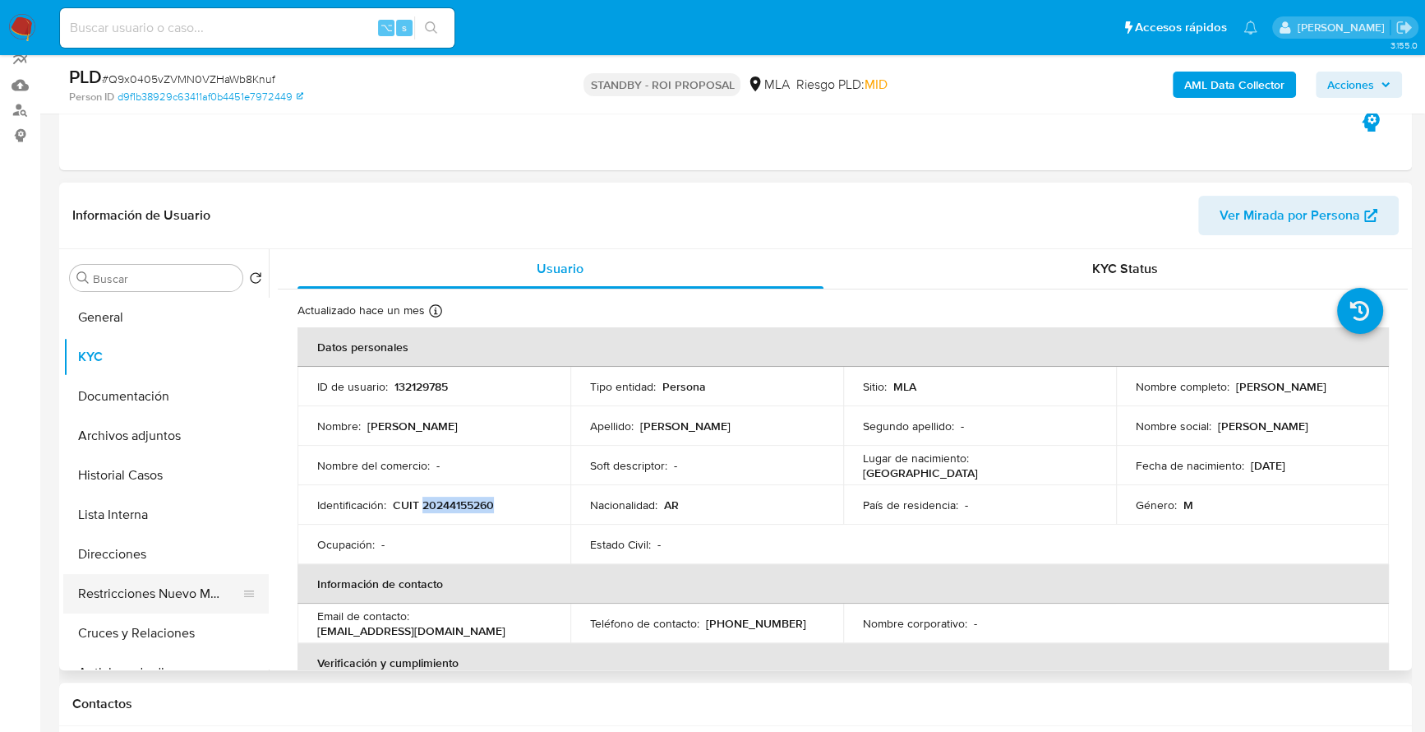
click at [145, 593] on button "Restricciones Nuevo Mundo" at bounding box center [159, 593] width 192 height 39
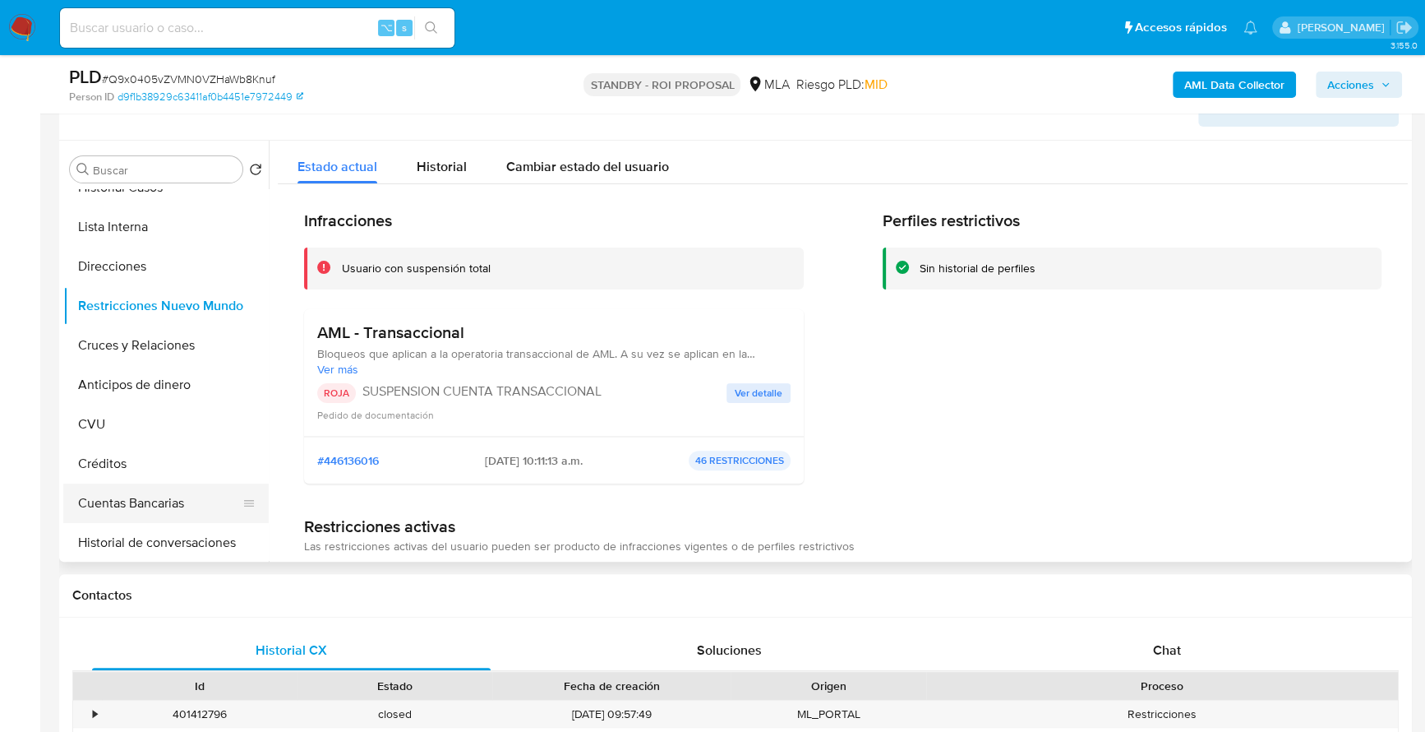
scroll to position [180, 0]
click at [105, 529] on button "Historial de conversaciones" at bounding box center [159, 541] width 192 height 39
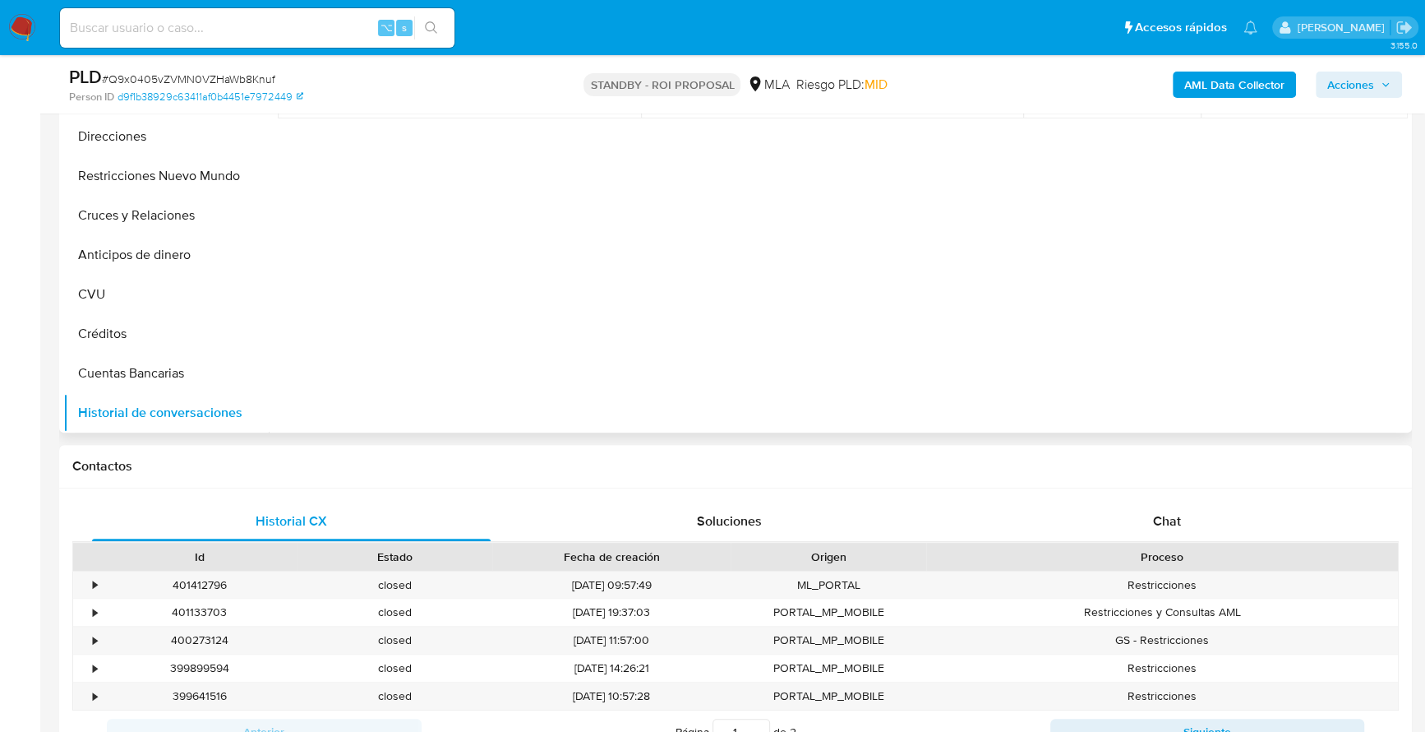
scroll to position [331, 0]
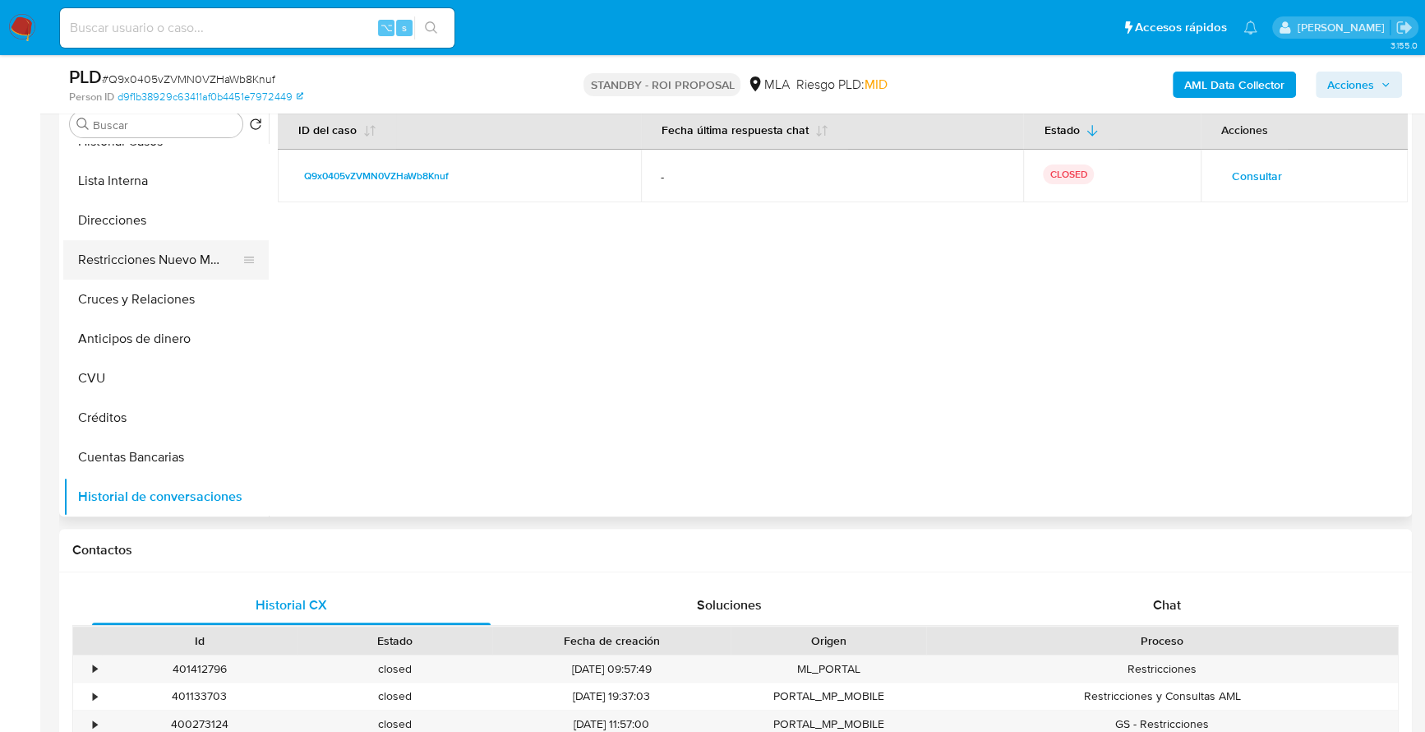
click at [133, 261] on button "Restricciones Nuevo Mundo" at bounding box center [159, 259] width 192 height 39
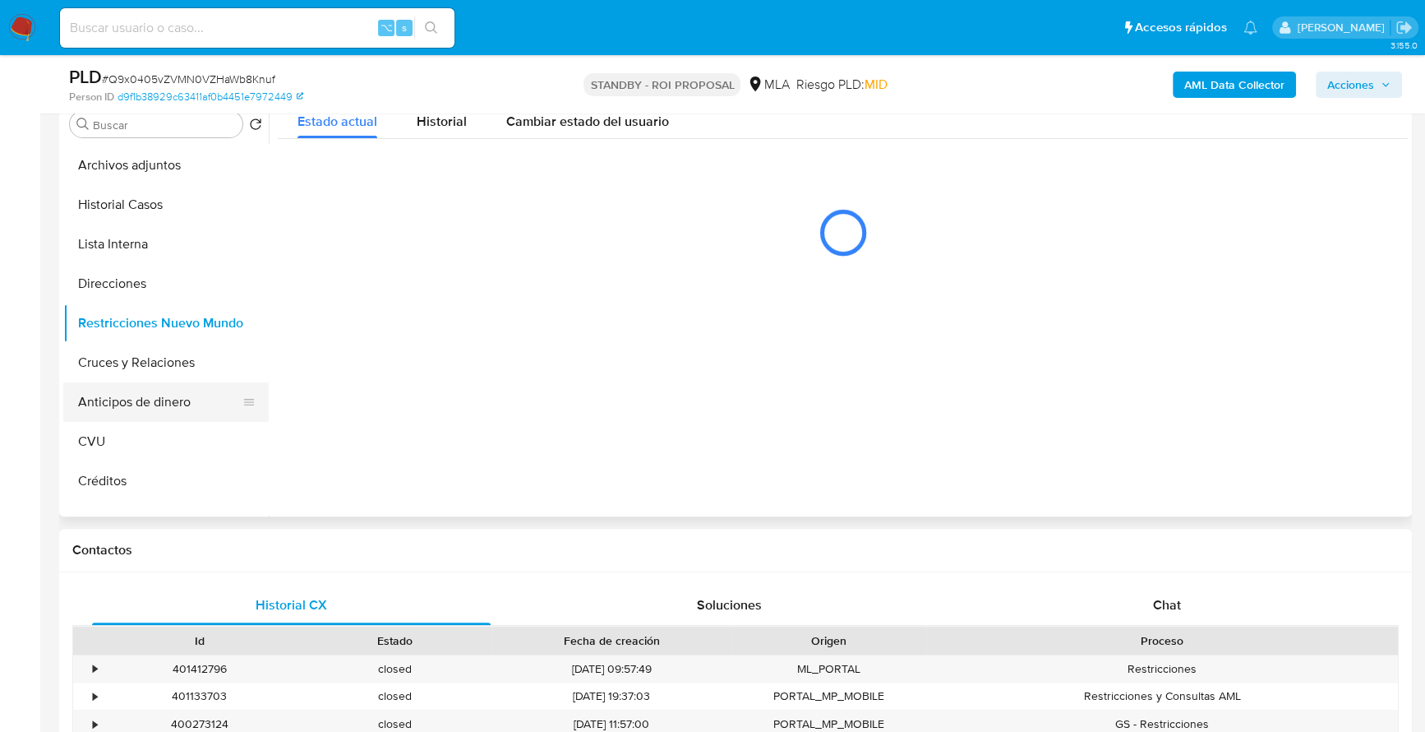
scroll to position [32, 0]
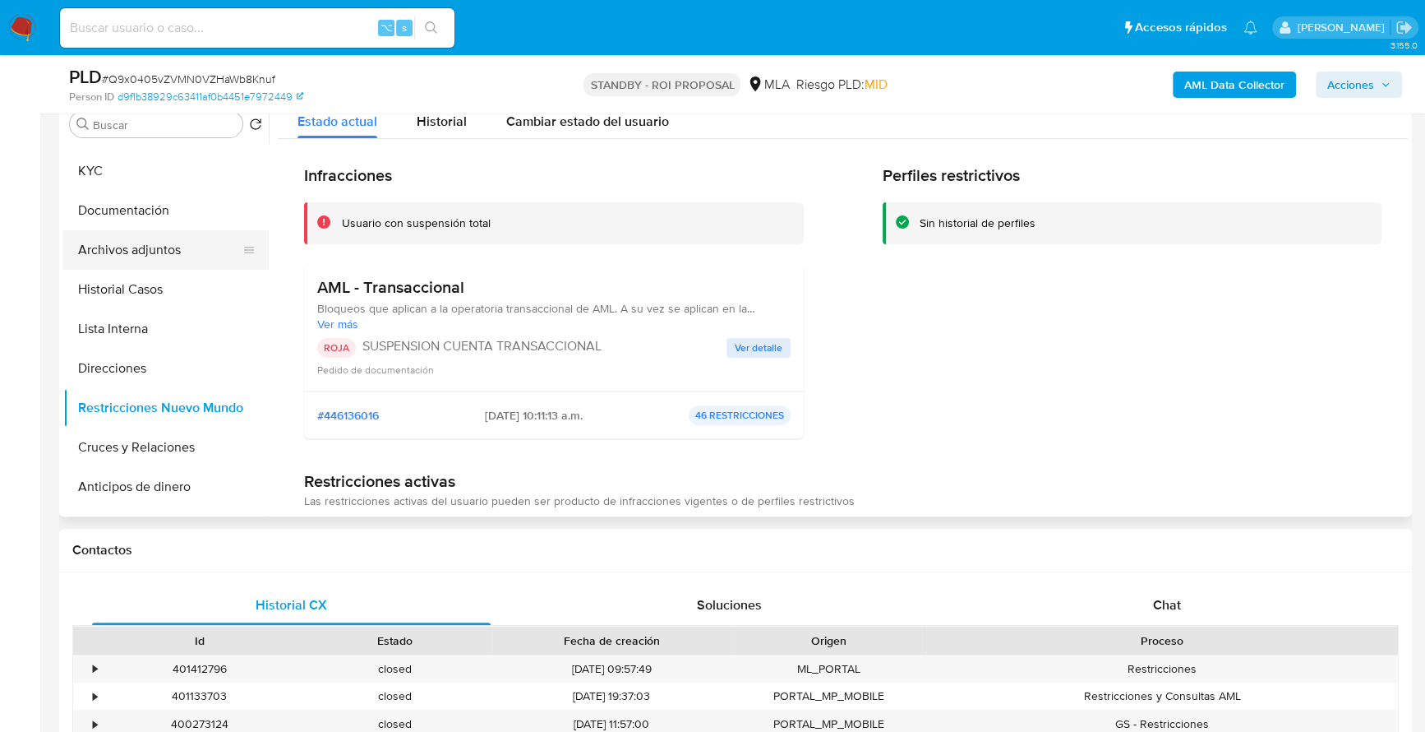
click at [156, 251] on button "Archivos adjuntos" at bounding box center [159, 249] width 192 height 39
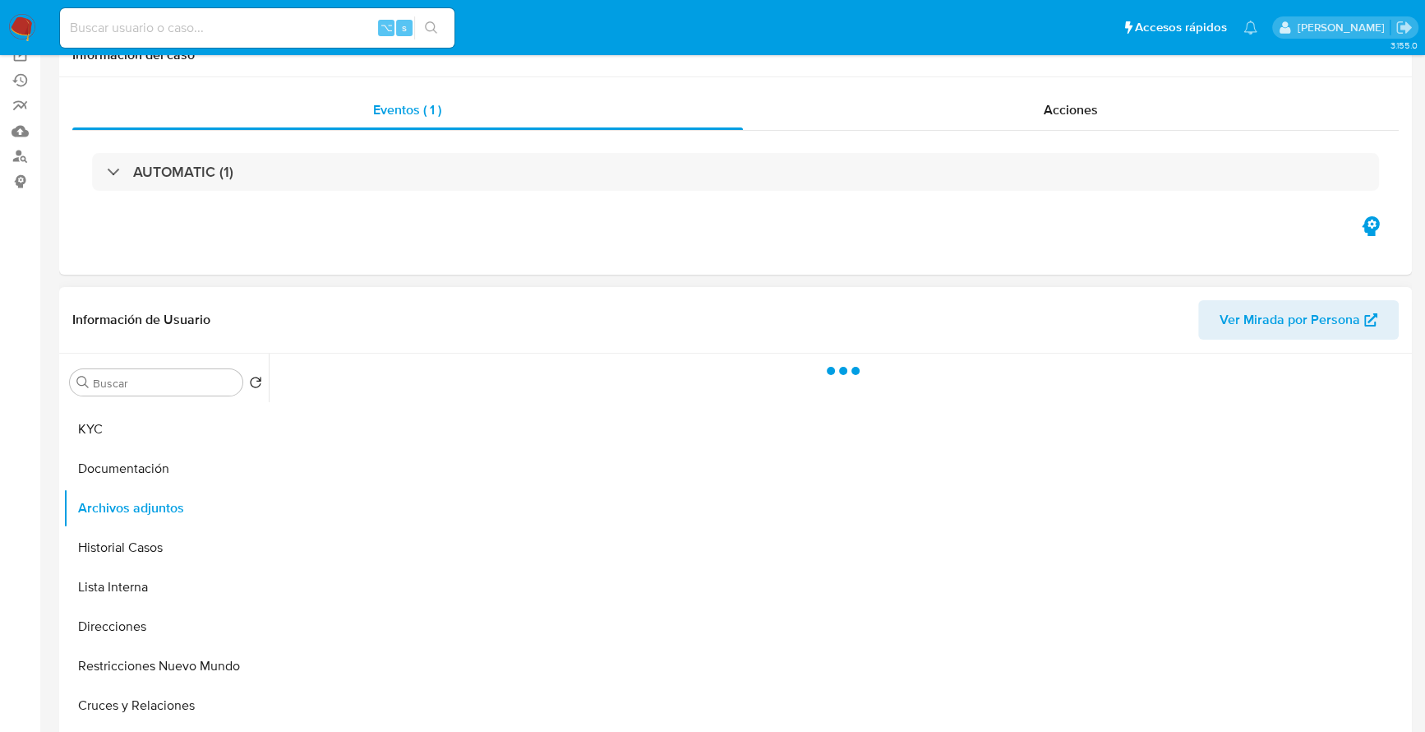
scroll to position [196, 0]
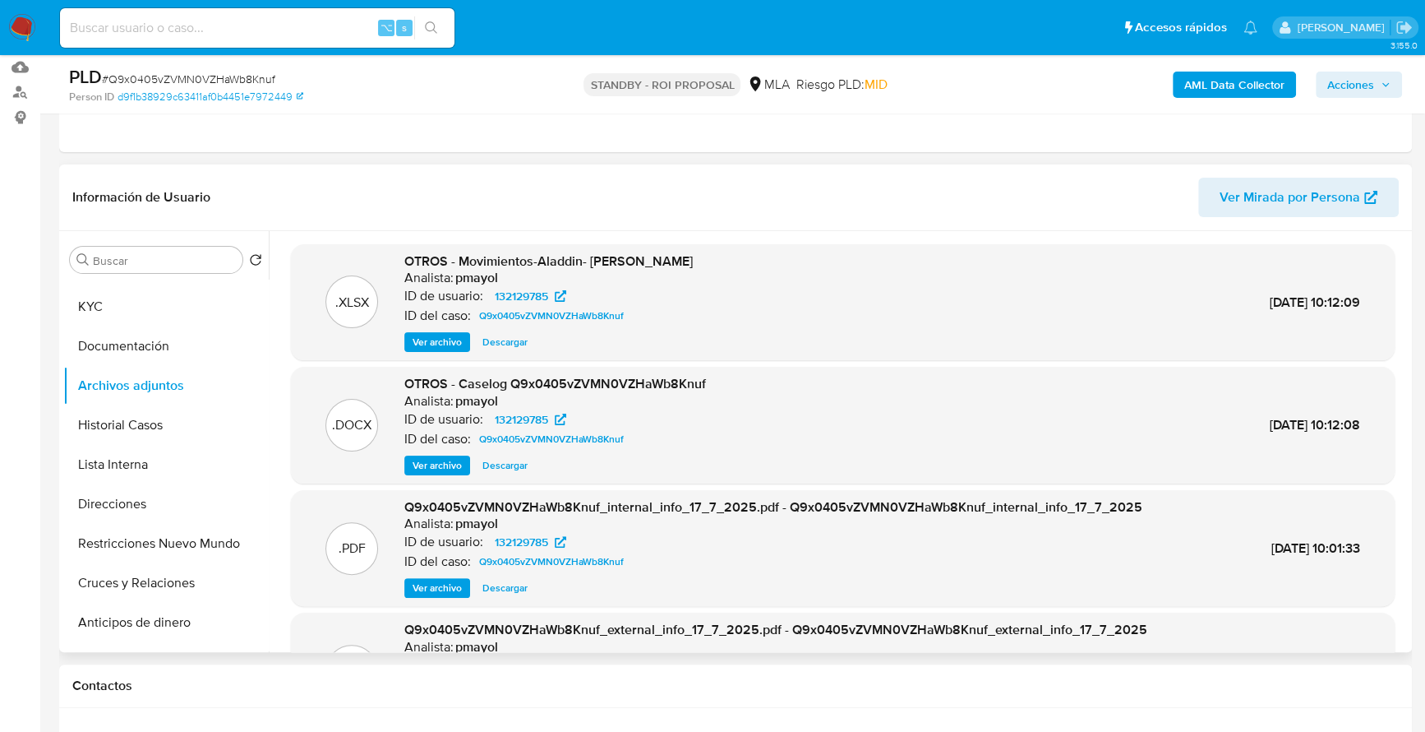
click at [505, 469] on span "Descargar" at bounding box center [505, 465] width 45 height 16
click at [507, 341] on span "Descargar" at bounding box center [505, 342] width 45 height 16
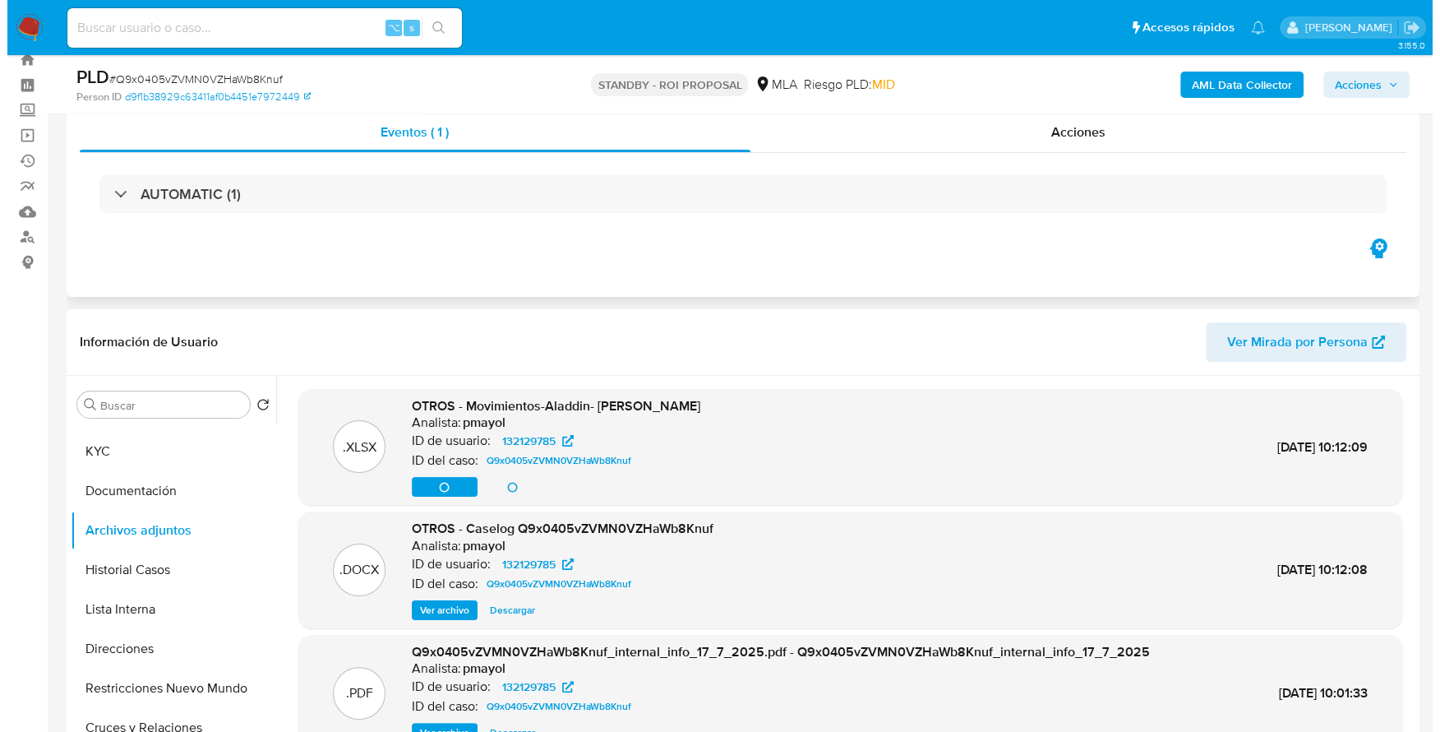
scroll to position [3, 0]
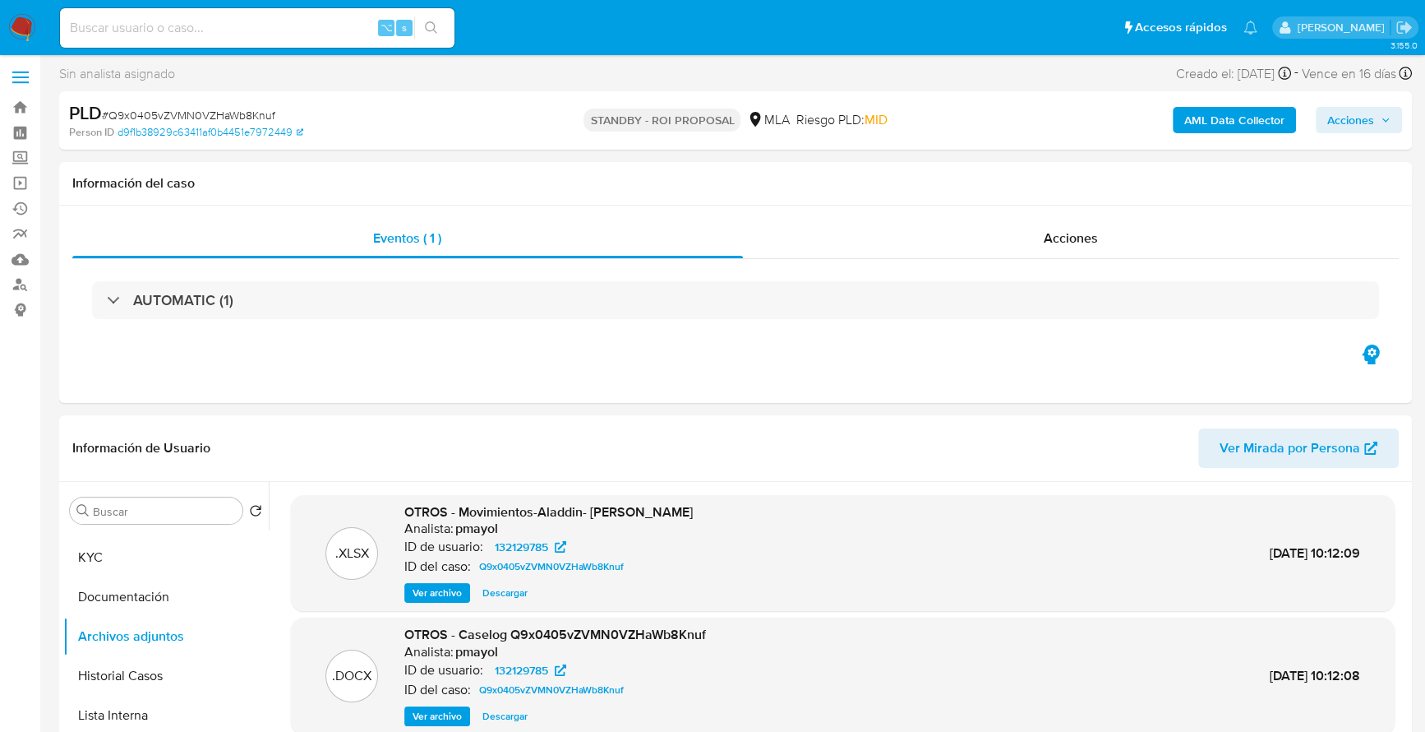
click at [1205, 117] on b "AML Data Collector" at bounding box center [1235, 120] width 100 height 26
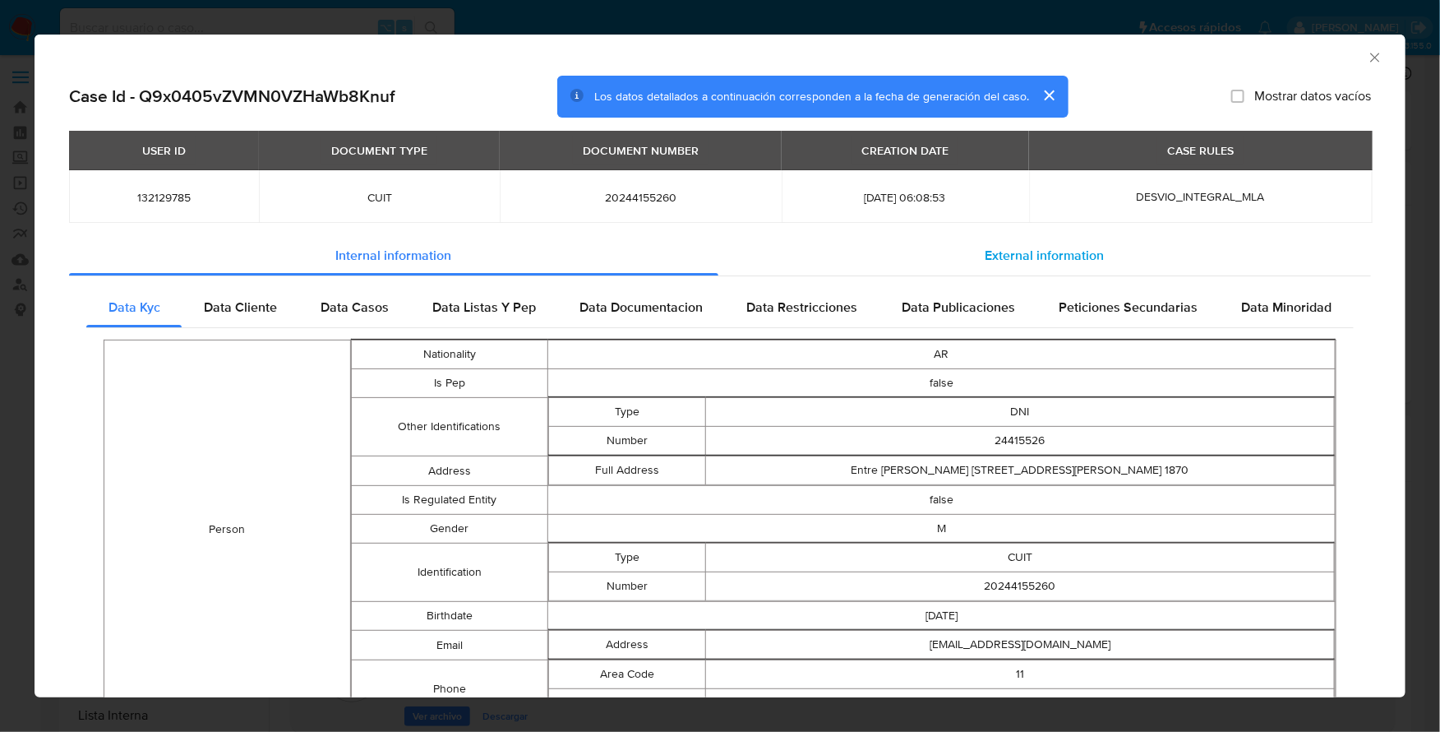
click at [1092, 267] on div "External information" at bounding box center [1044, 255] width 653 height 39
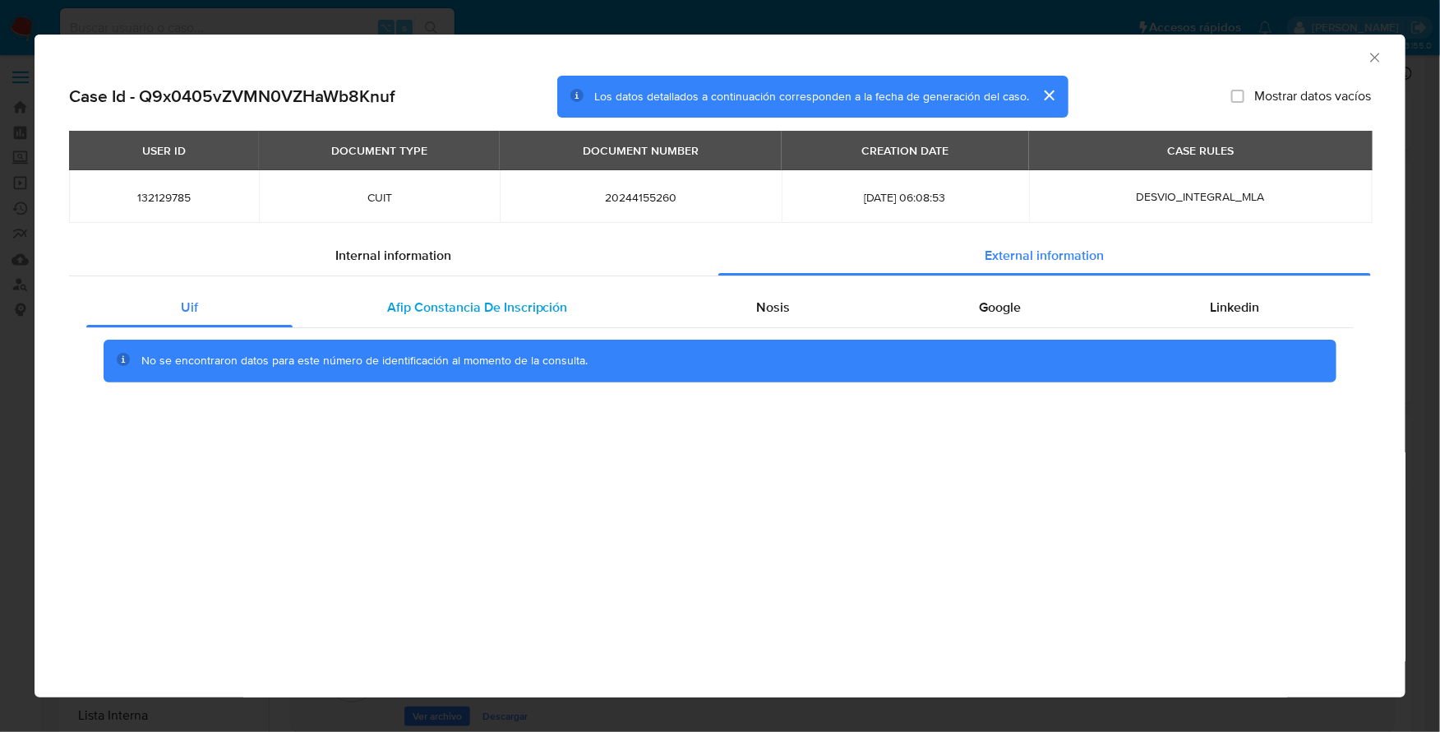
click at [455, 307] on span "Afip Constancia De Inscripción" at bounding box center [477, 307] width 181 height 19
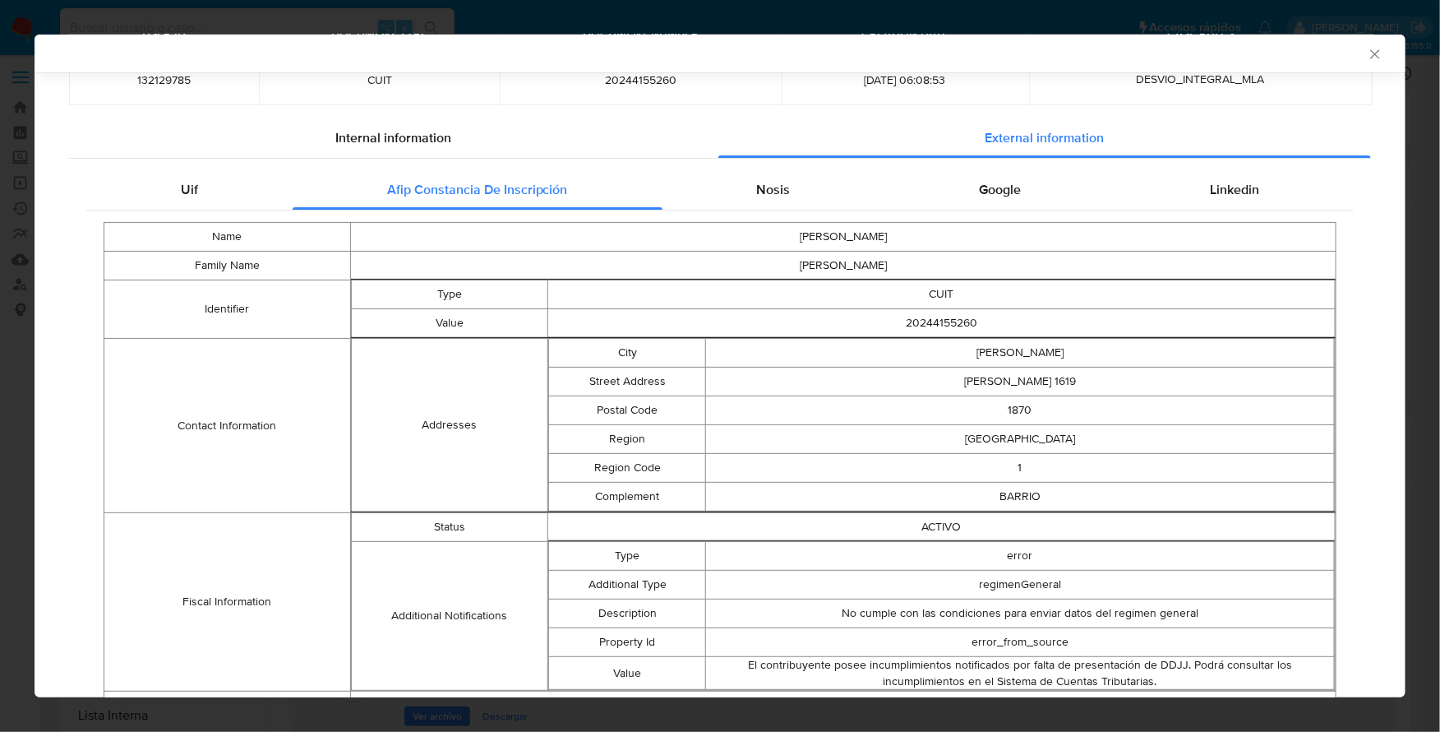
scroll to position [193, 0]
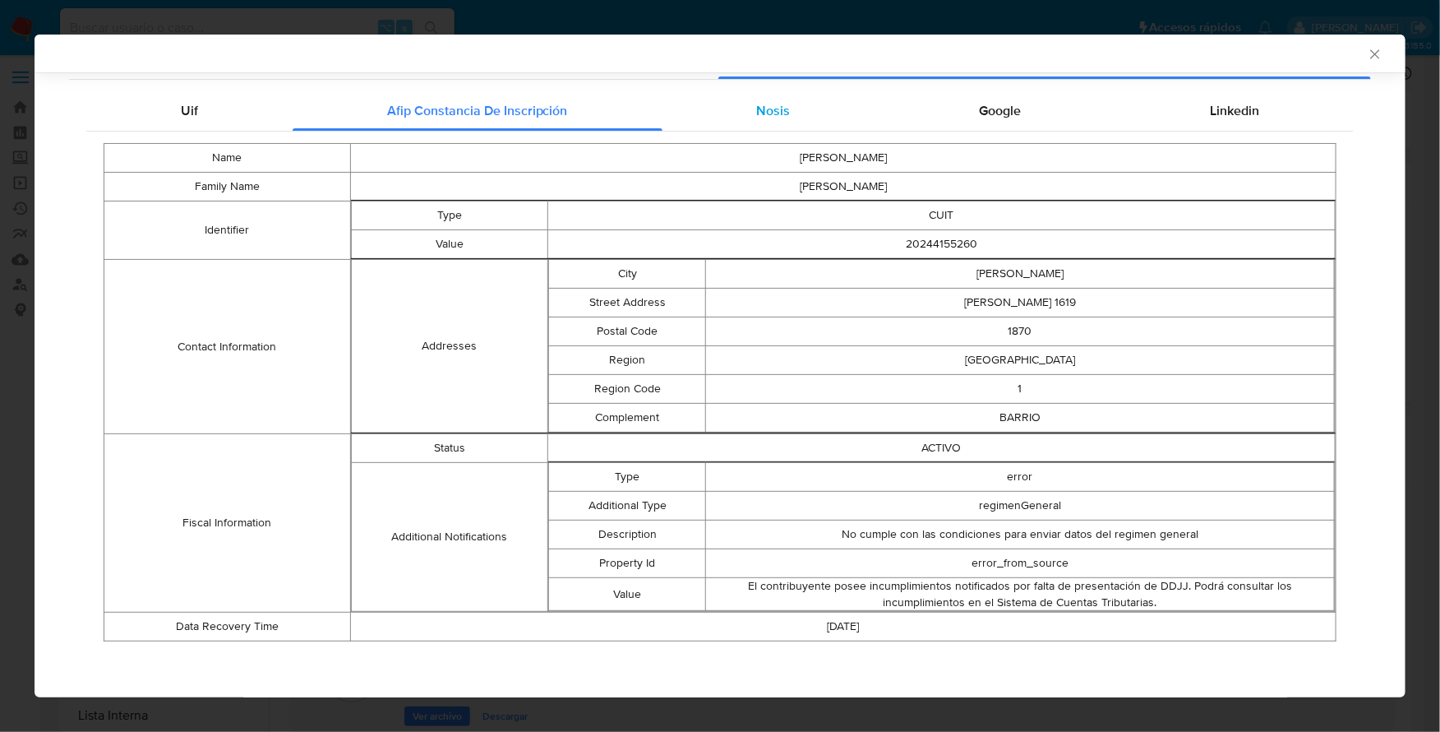
click at [783, 114] on div "Nosis" at bounding box center [774, 110] width 223 height 39
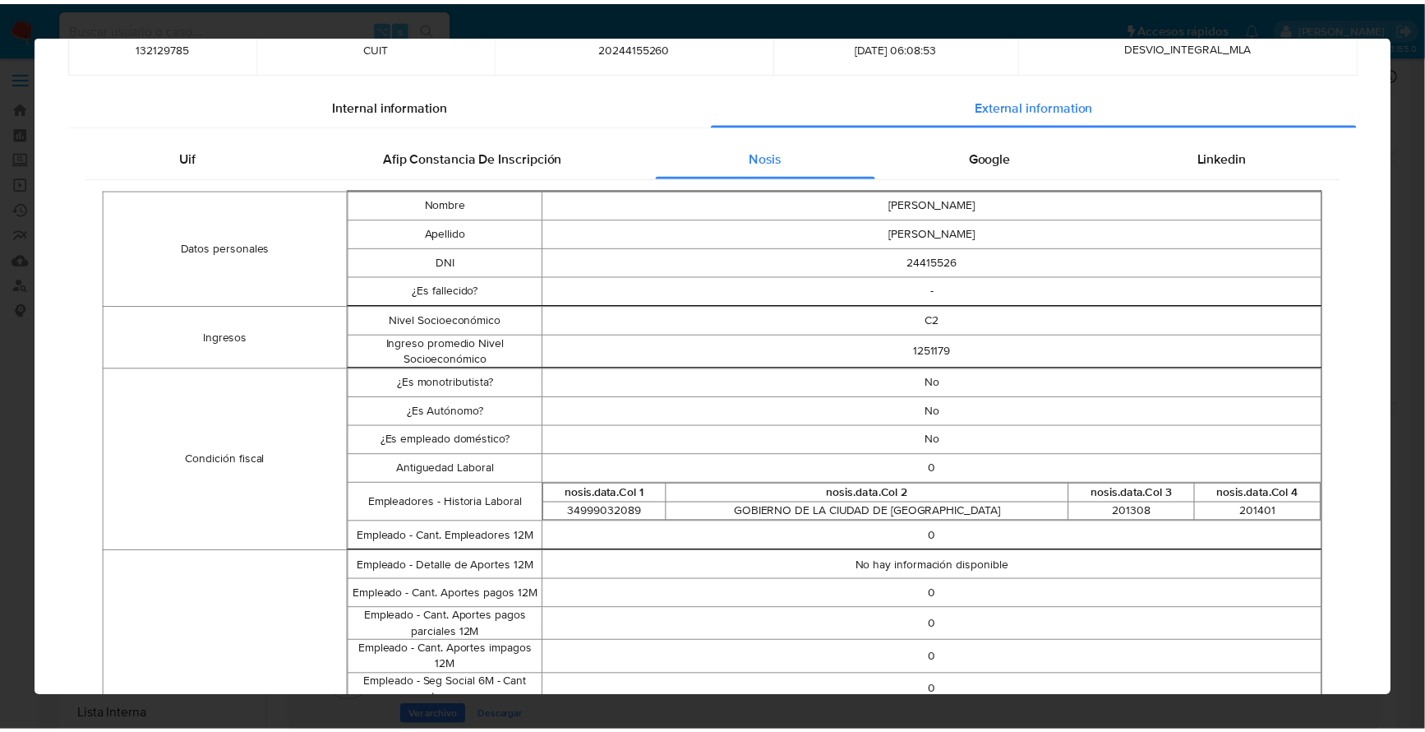
scroll to position [0, 0]
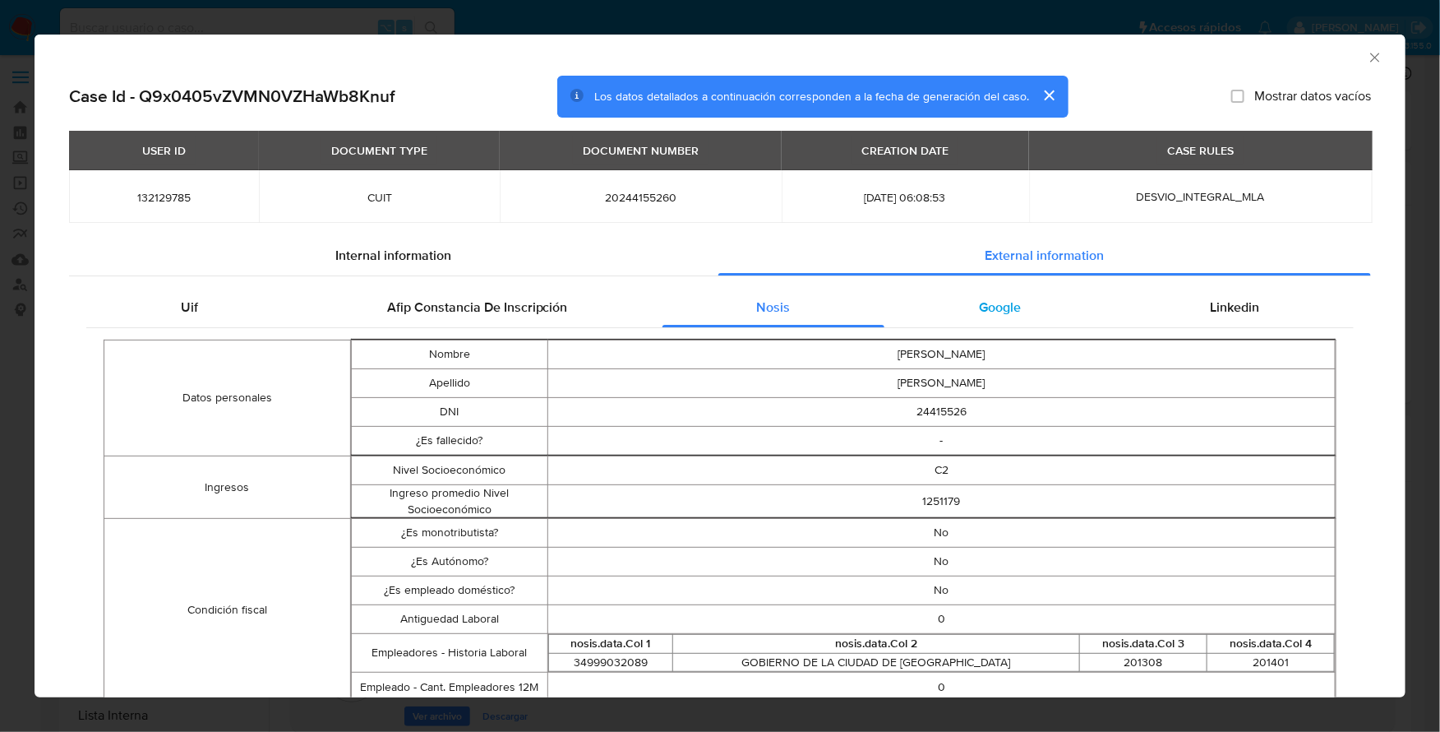
click at [995, 311] on span "Google" at bounding box center [1000, 307] width 42 height 19
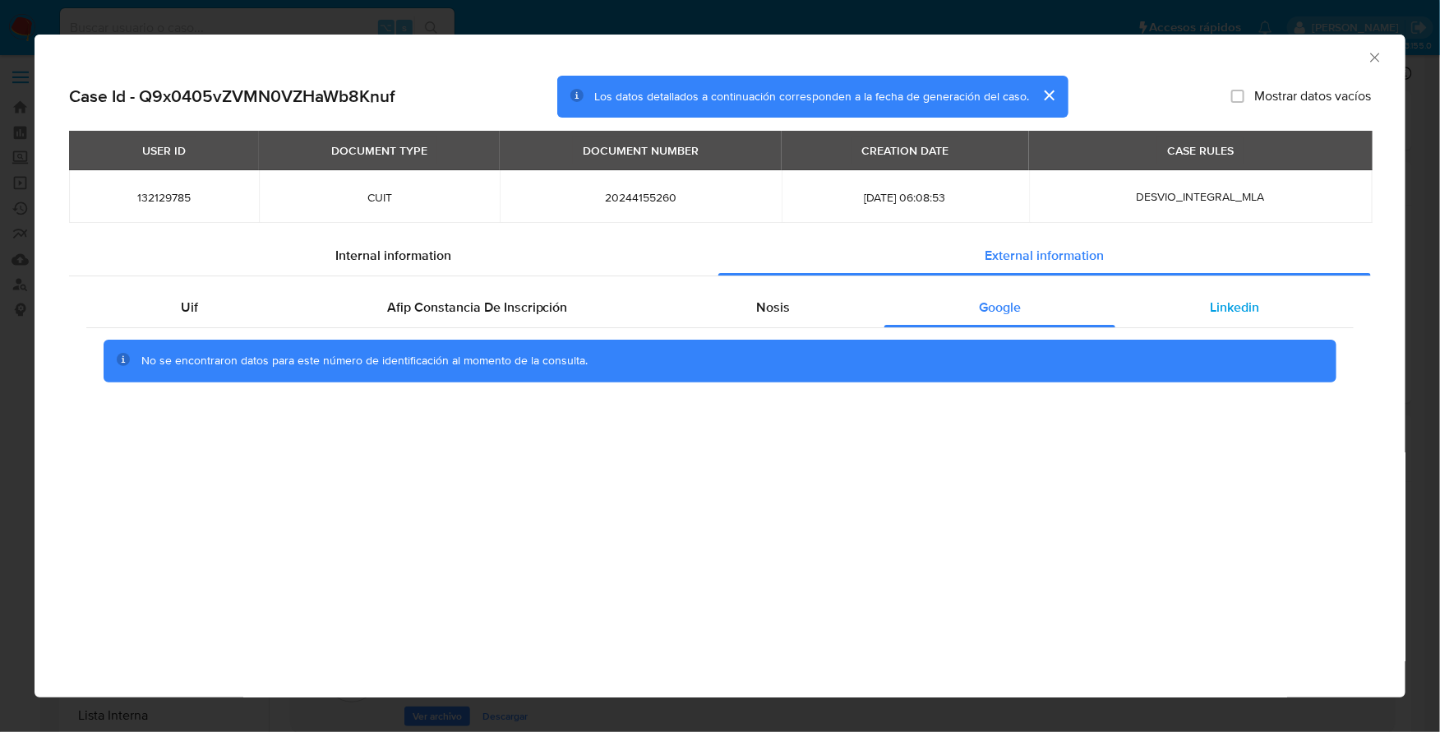
click at [1212, 313] on span "Linkedin" at bounding box center [1234, 307] width 49 height 19
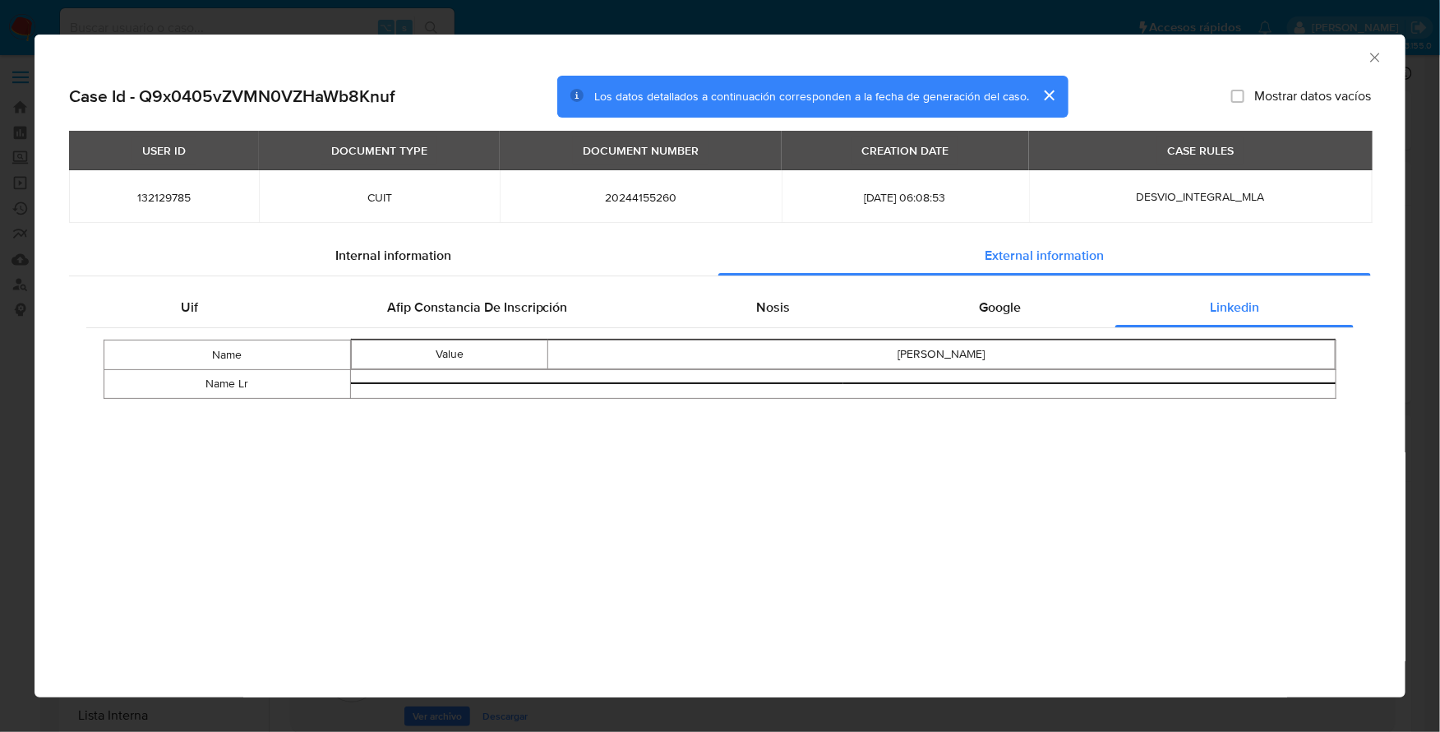
click at [1387, 62] on div "AML Data Collector" at bounding box center [720, 55] width 1371 height 41
click at [1375, 59] on icon "Cerrar ventana" at bounding box center [1375, 57] width 16 height 16
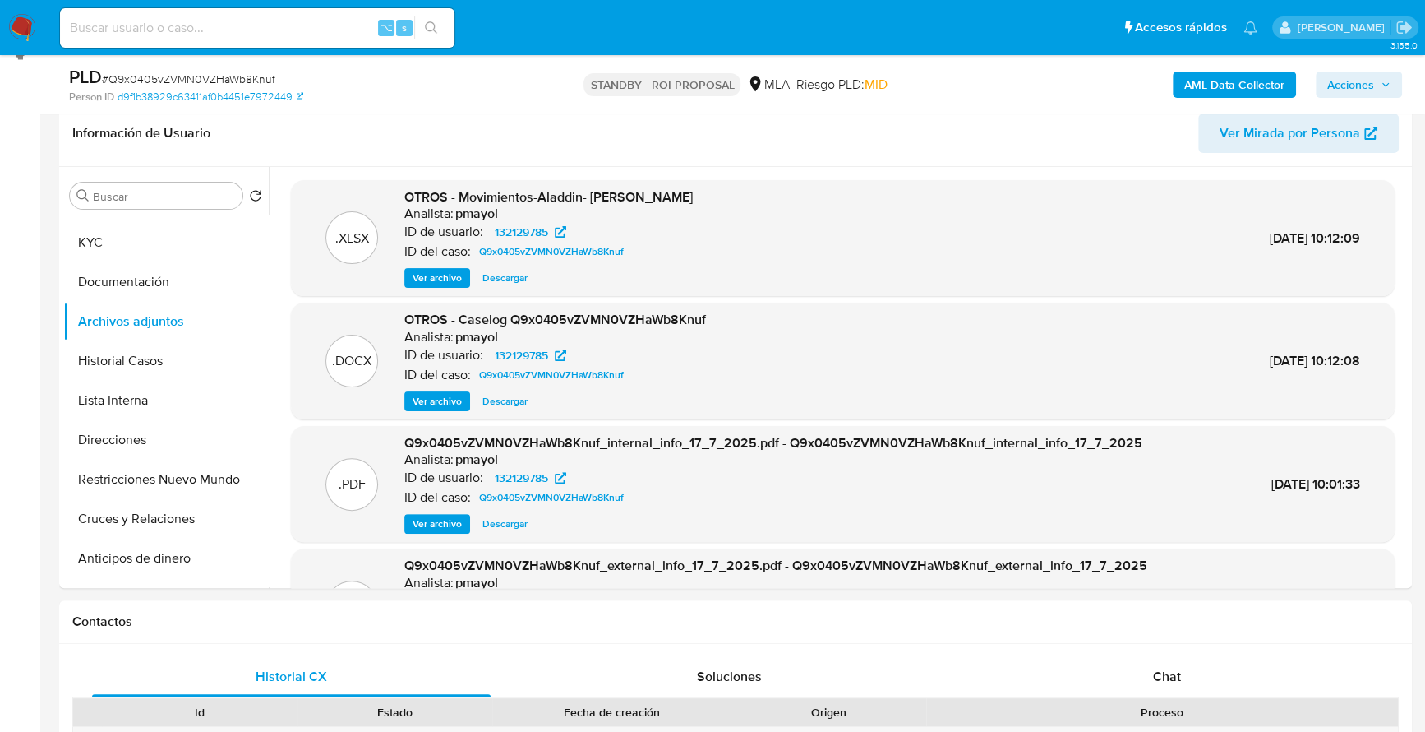
scroll to position [409, 0]
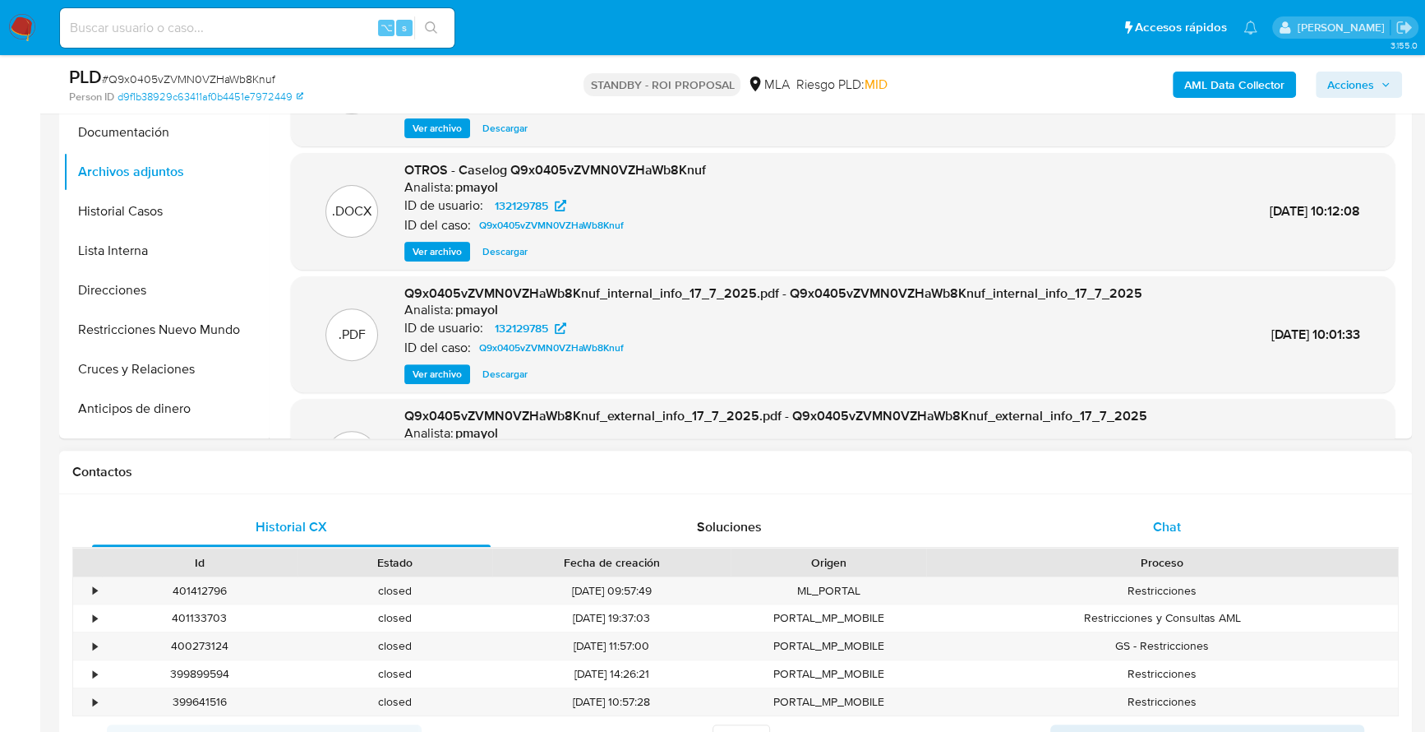
click at [1182, 519] on div "Chat" at bounding box center [1167, 526] width 399 height 39
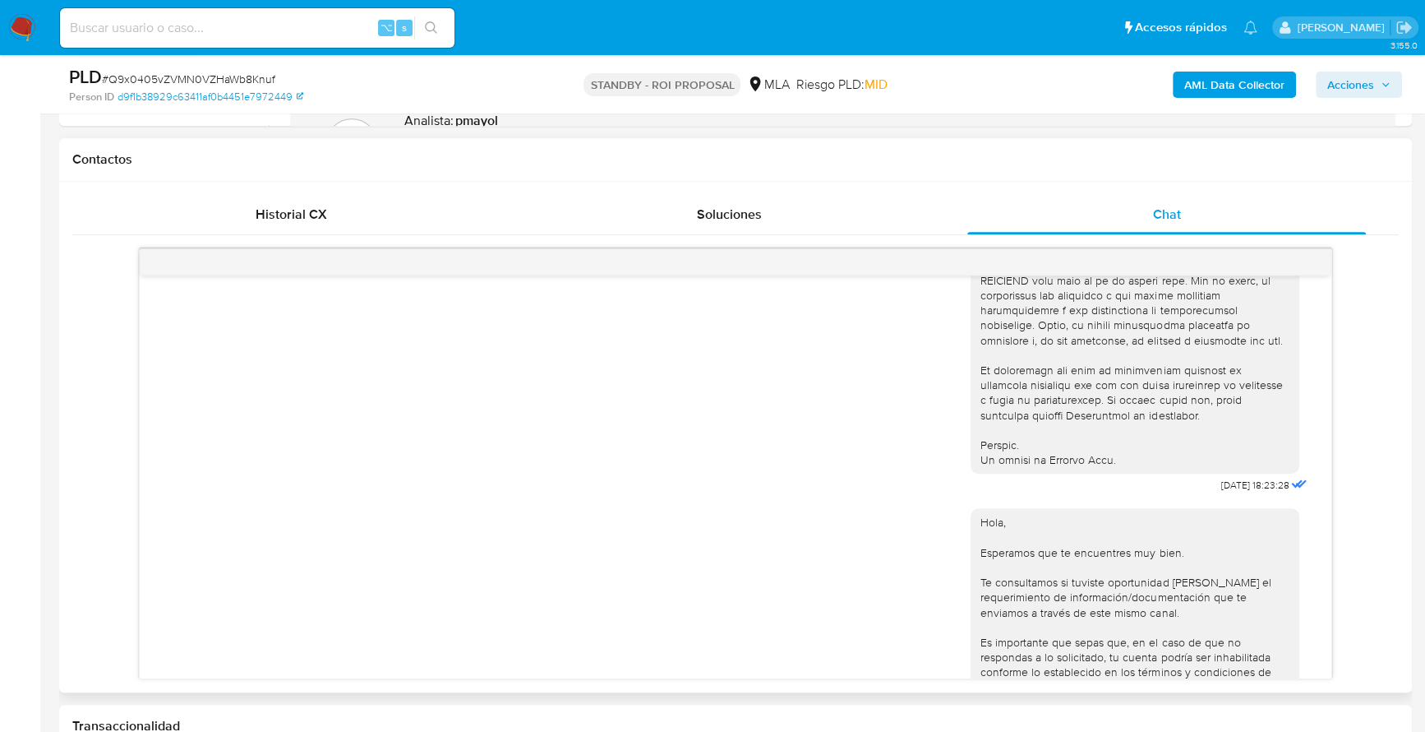
scroll to position [1273, 0]
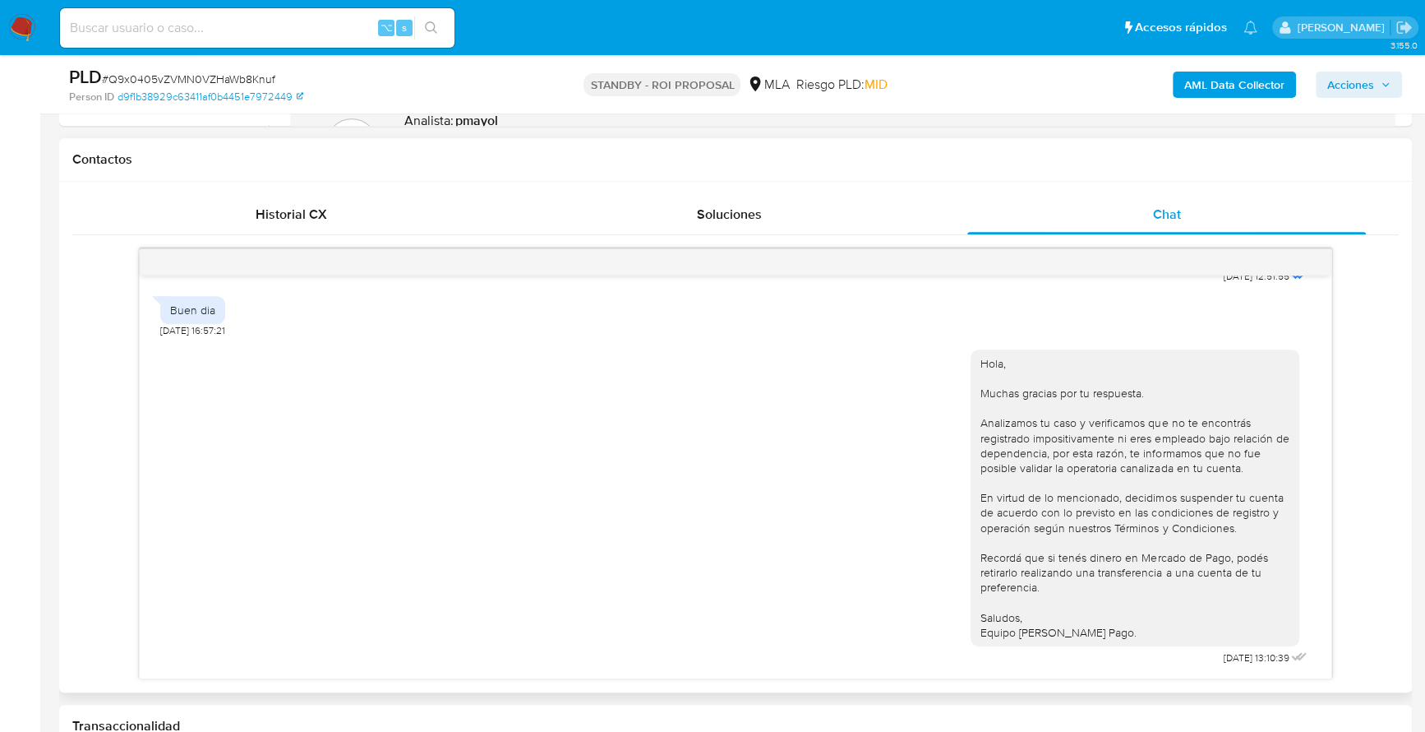
click at [325, 162] on h1 "Contactos" at bounding box center [735, 159] width 1327 height 16
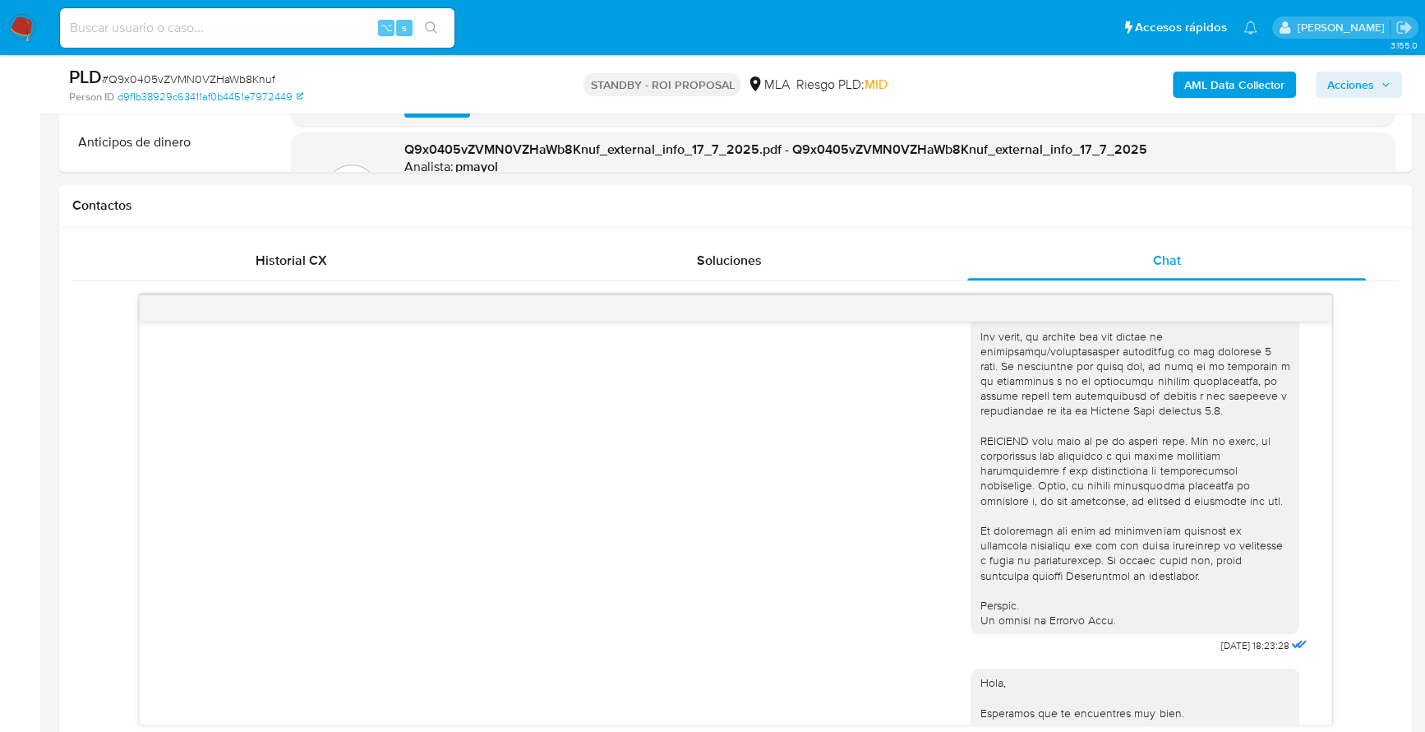
scroll to position [132, 0]
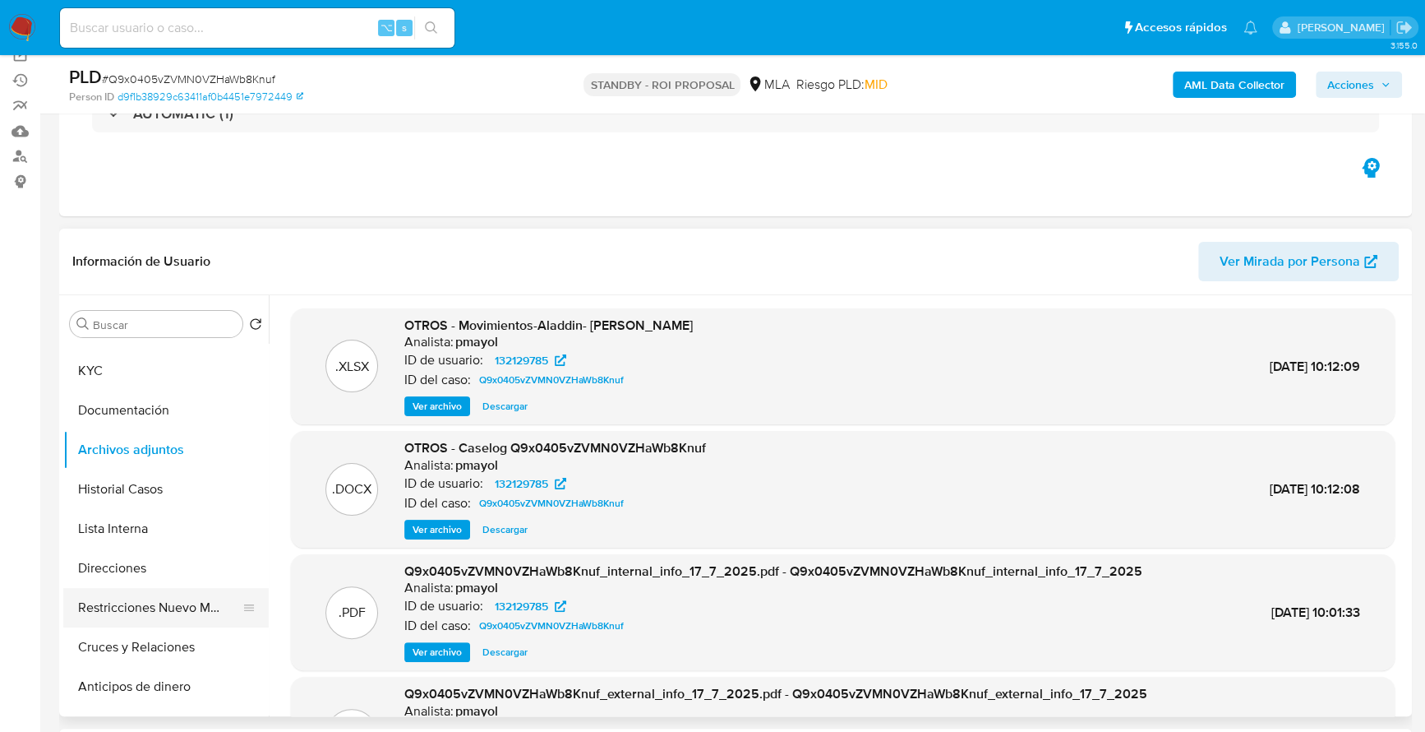
click at [184, 609] on button "Restricciones Nuevo Mundo" at bounding box center [159, 607] width 192 height 39
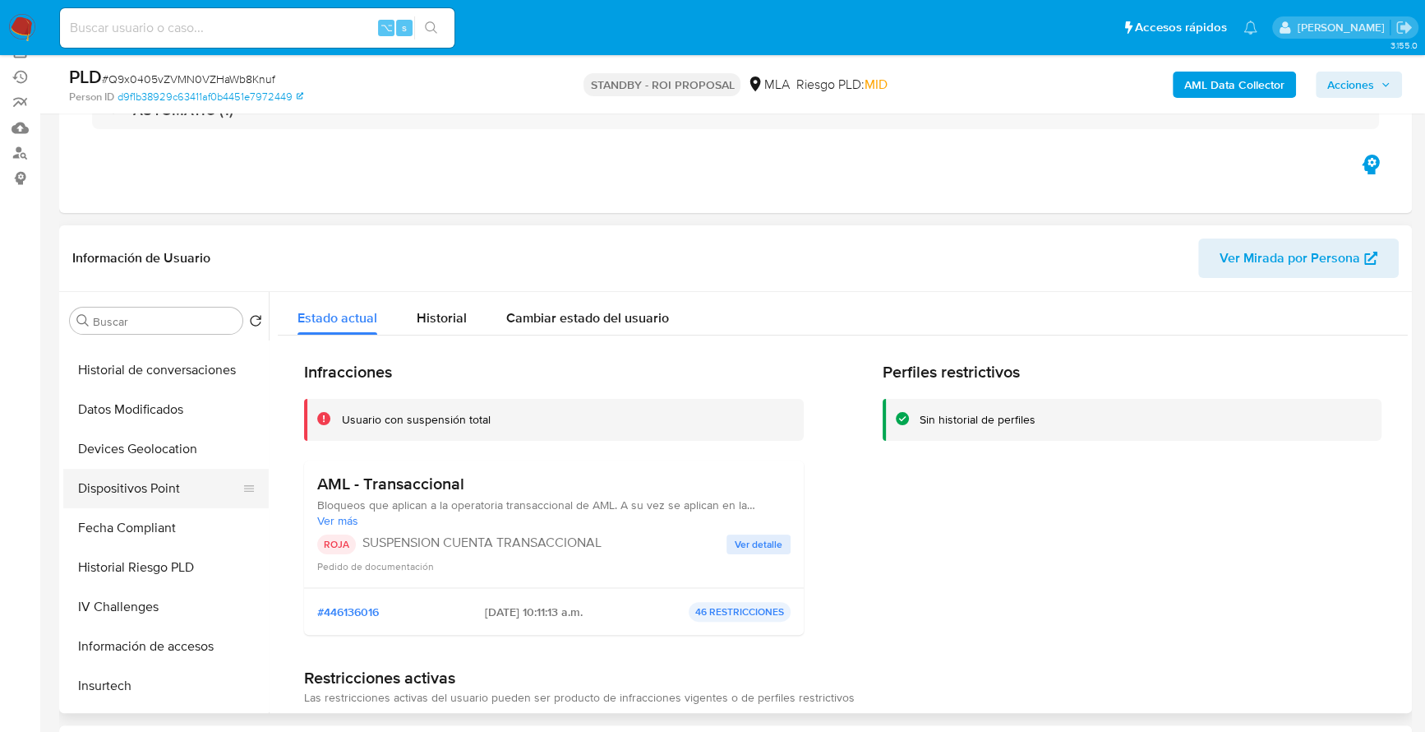
scroll to position [502, 0]
click at [180, 367] on button "Historial de conversaciones" at bounding box center [159, 370] width 192 height 39
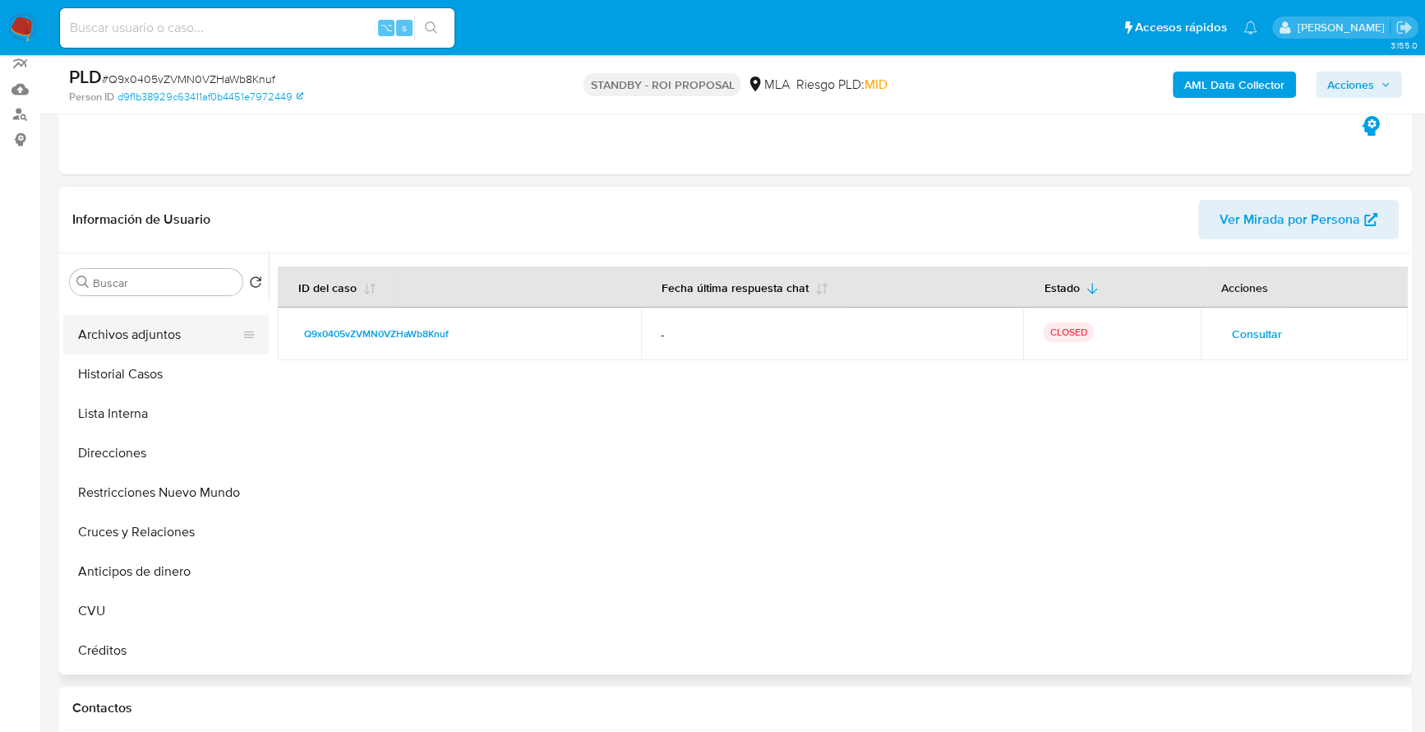
scroll to position [0, 0]
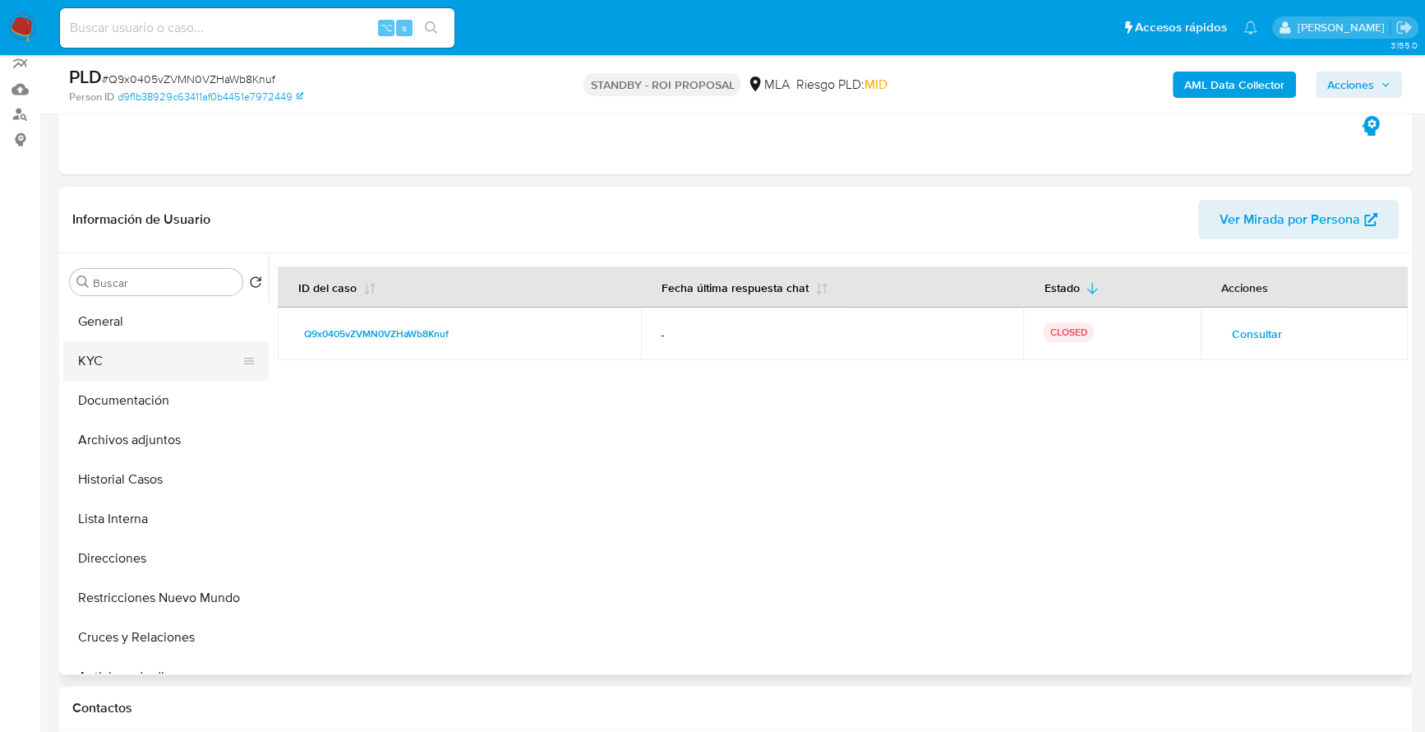
click at [131, 373] on button "KYC" at bounding box center [159, 360] width 192 height 39
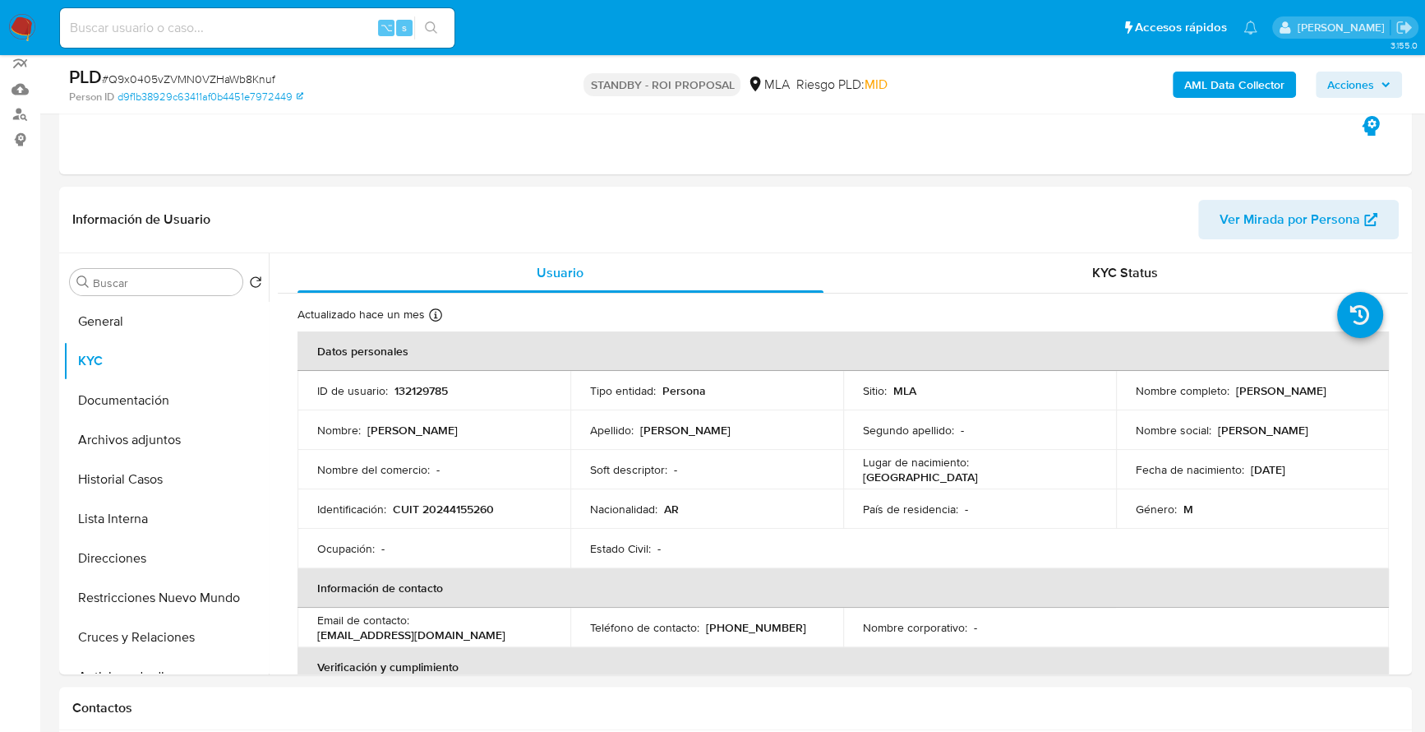
click at [266, 21] on input at bounding box center [257, 27] width 395 height 21
paste input "58011018"
type input "58011018"
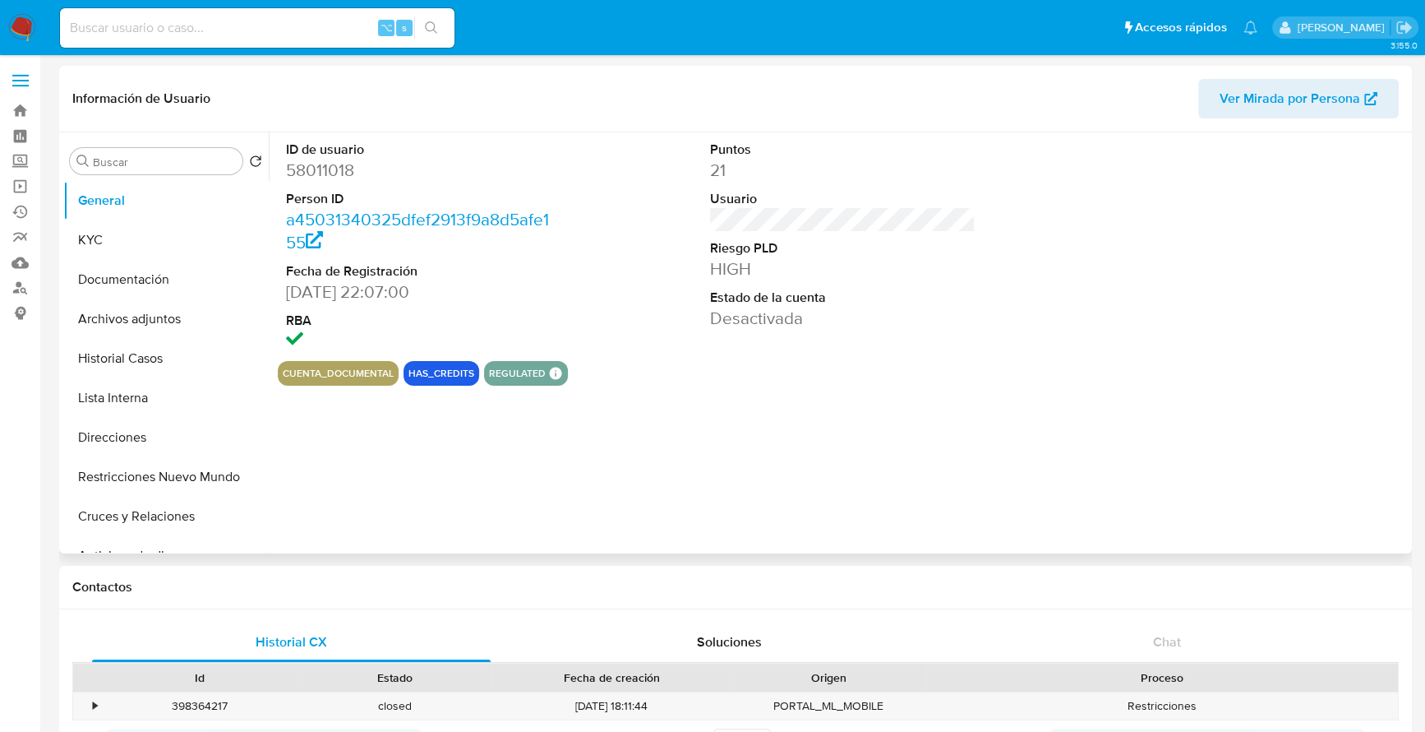
select select "10"
click at [104, 349] on button "Historial Casos" at bounding box center [159, 358] width 192 height 39
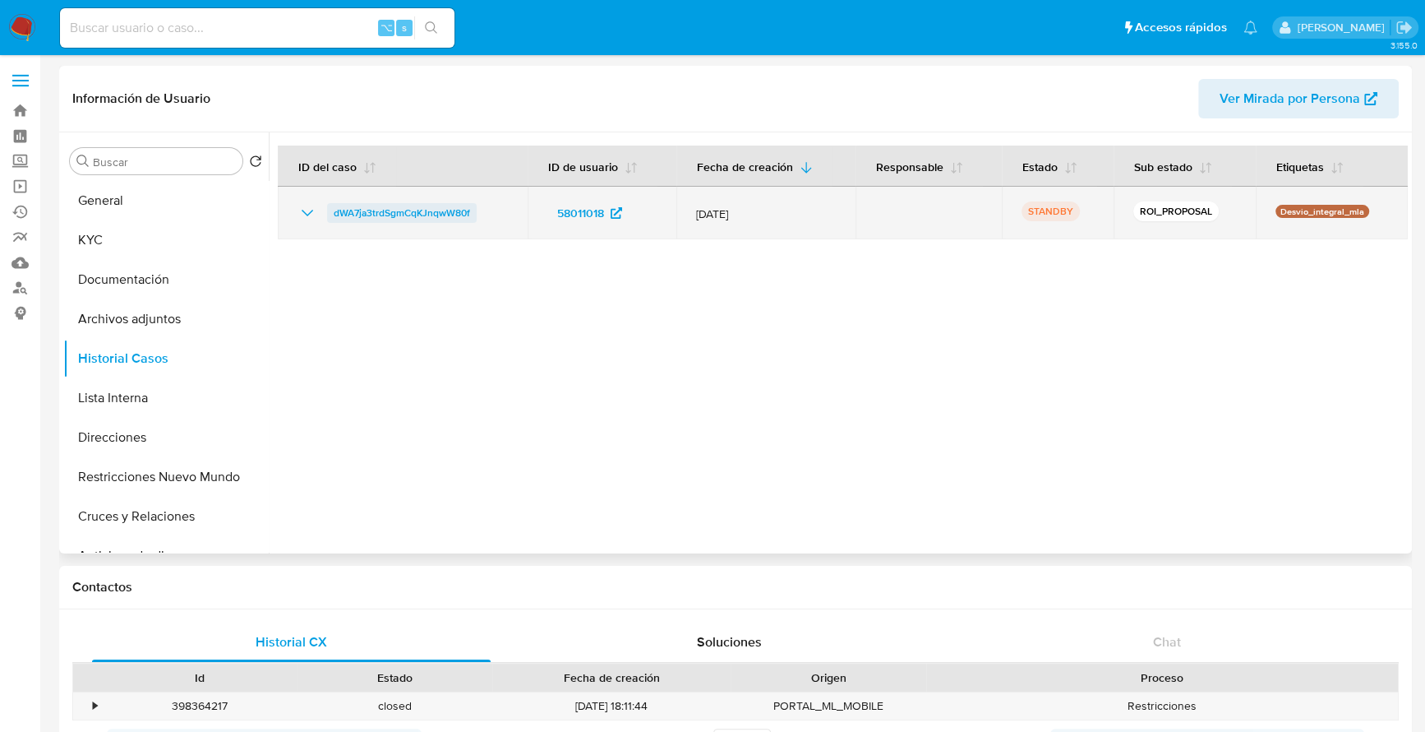
click at [407, 213] on span "dWA7ja3trdSgmCqKJnqwW80f" at bounding box center [402, 213] width 136 height 20
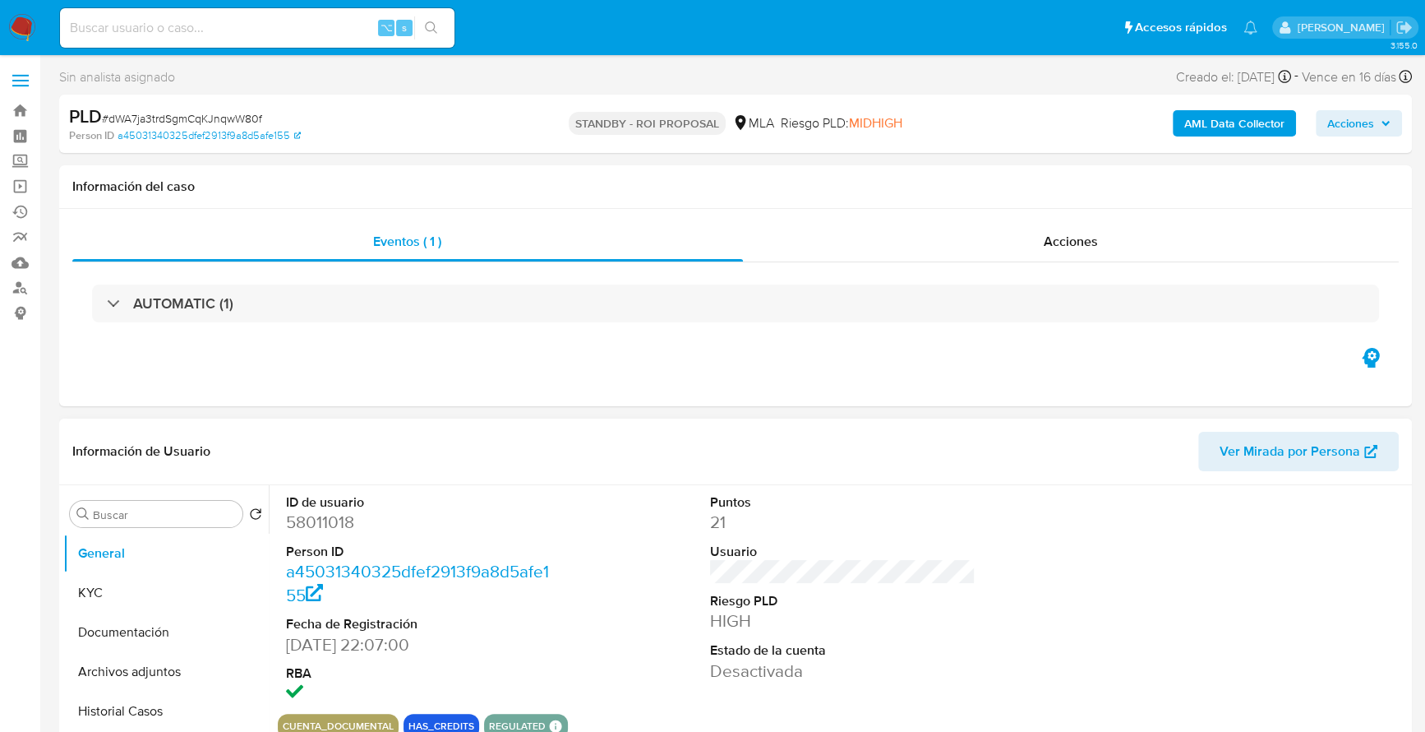
select select "10"
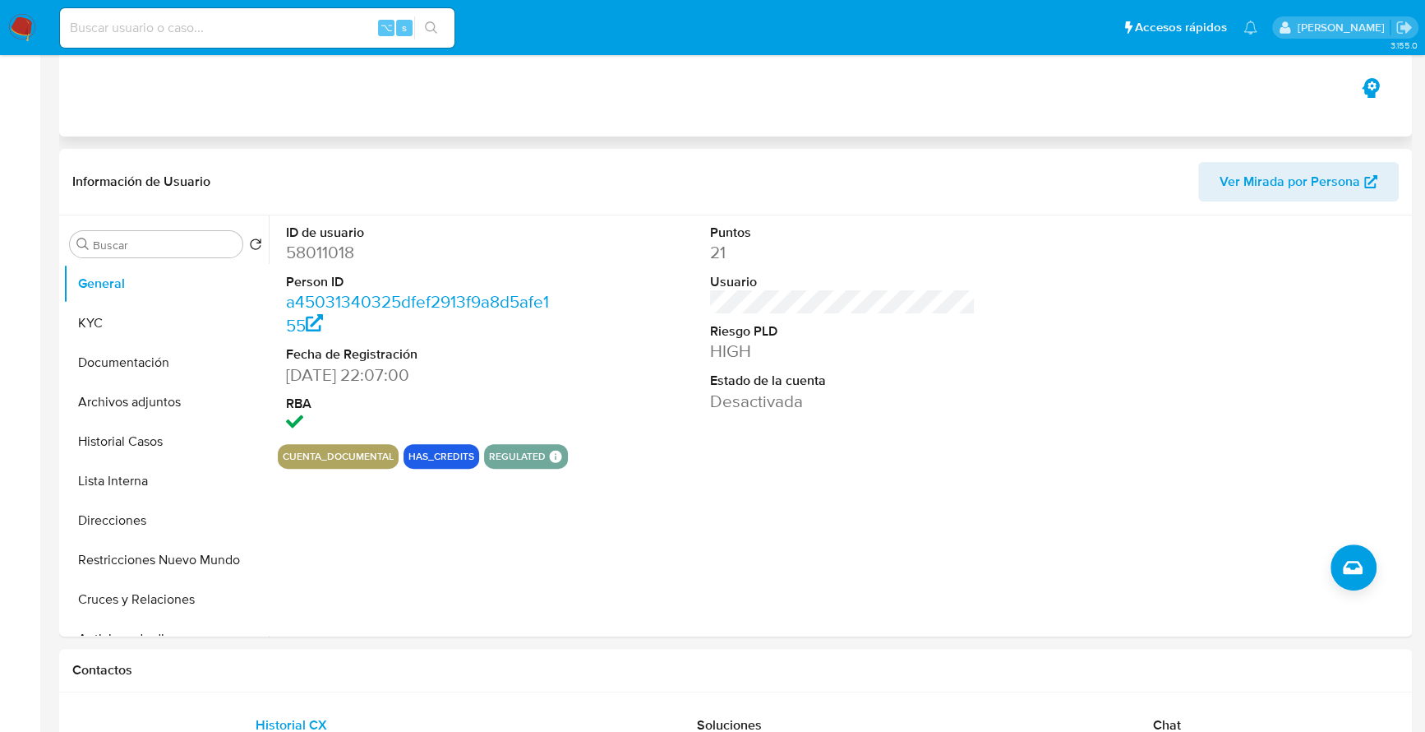
scroll to position [379, 0]
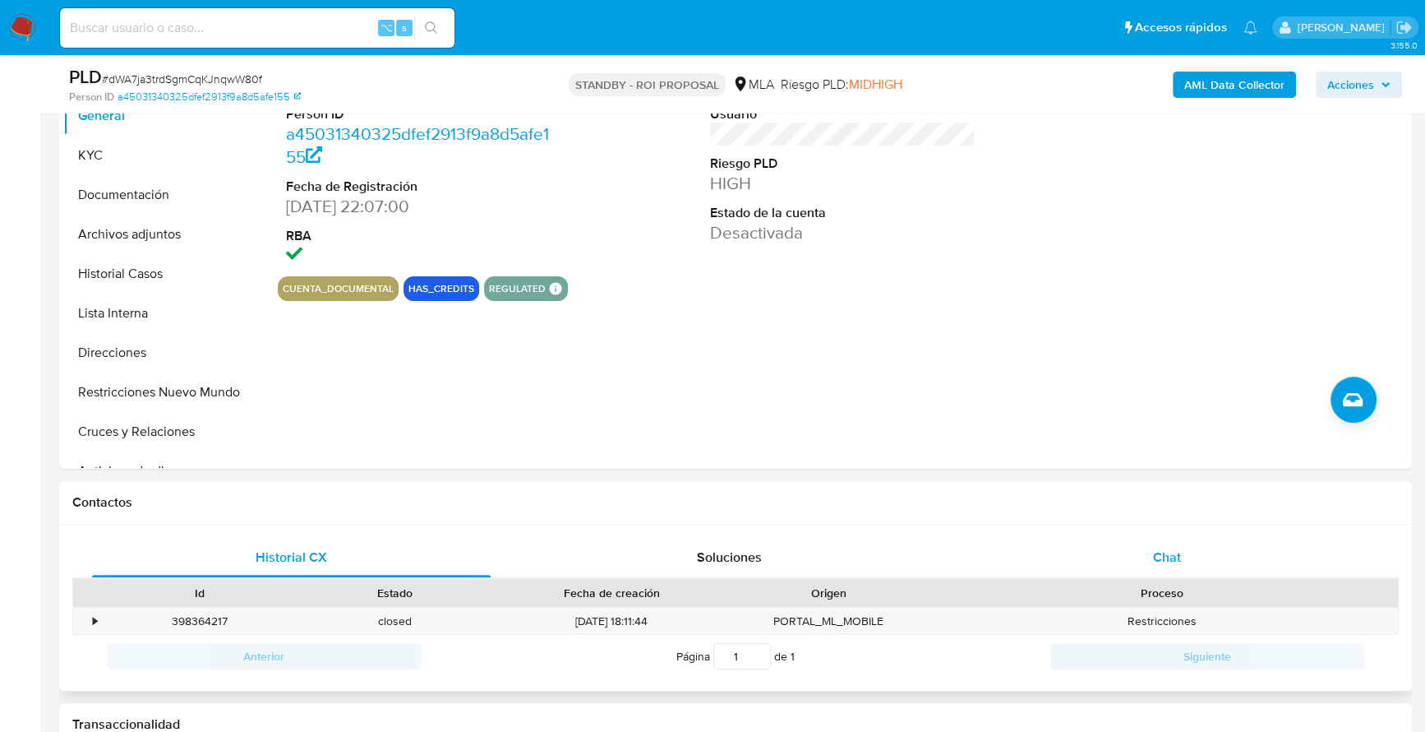
click at [1149, 538] on div "Chat" at bounding box center [1167, 557] width 399 height 39
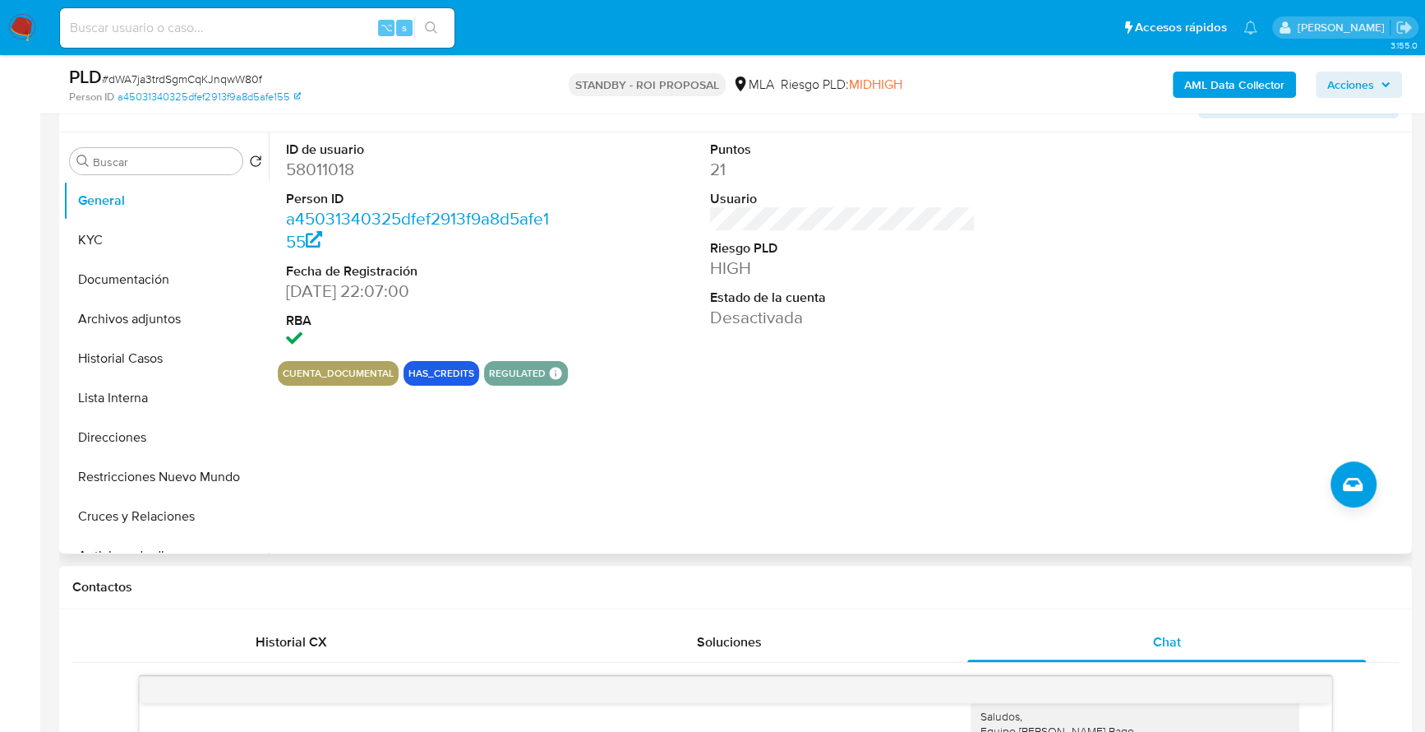
scroll to position [136, 0]
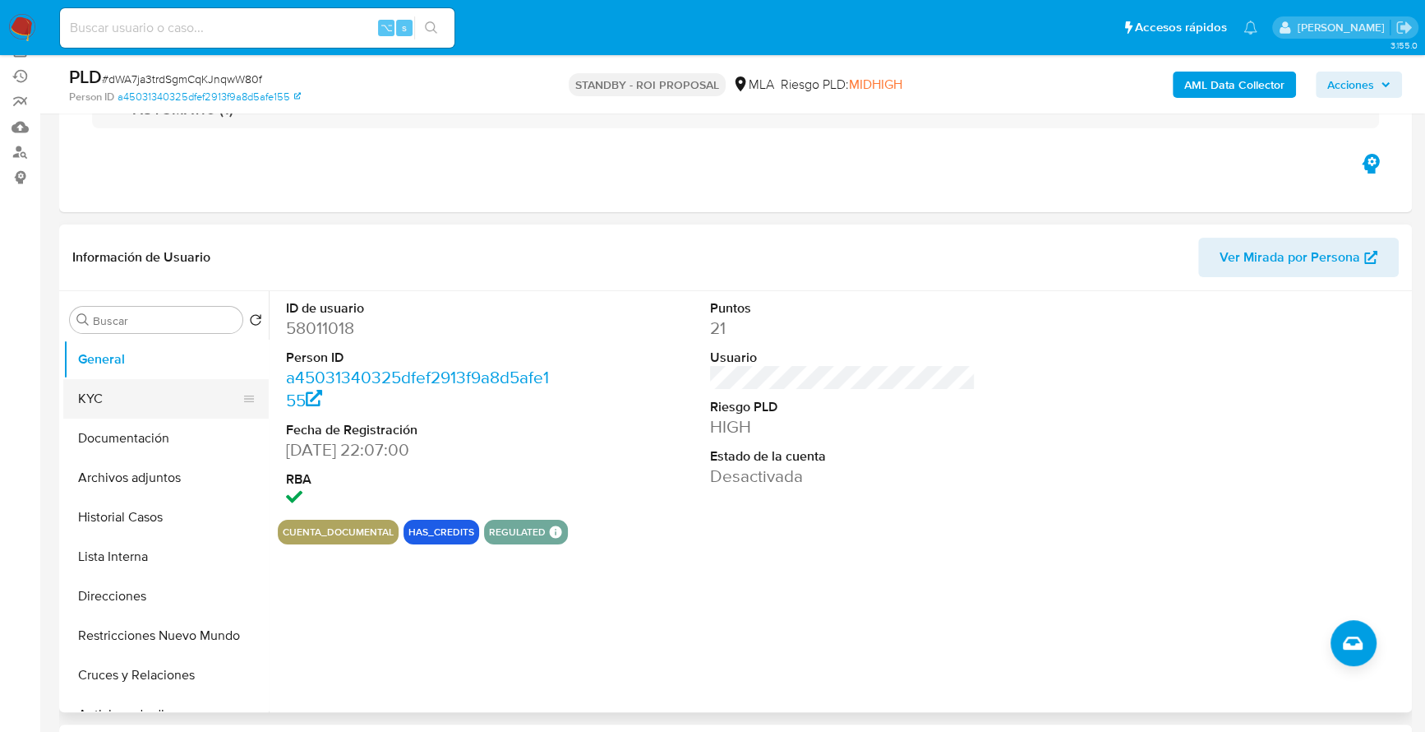
click at [118, 400] on button "KYC" at bounding box center [159, 398] width 192 height 39
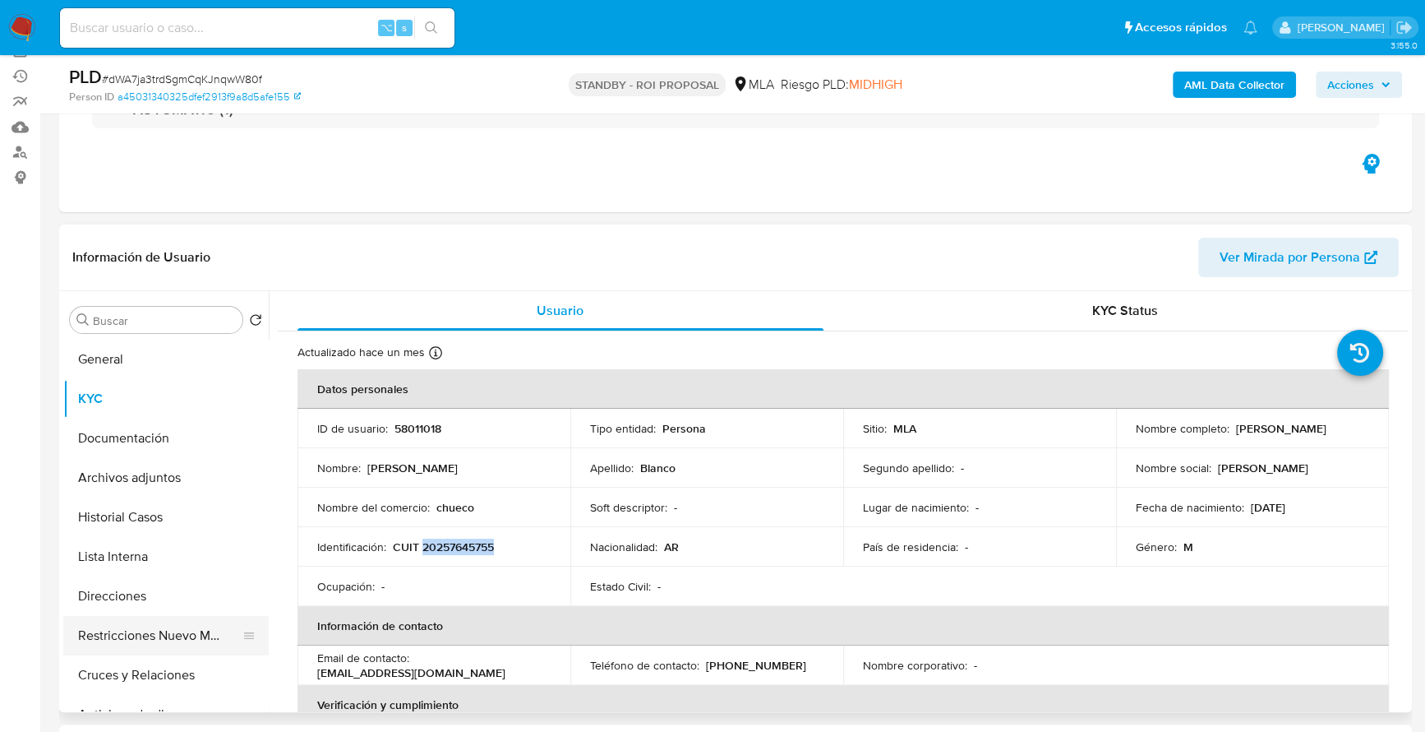
click at [159, 639] on button "Restricciones Nuevo Mundo" at bounding box center [159, 635] width 192 height 39
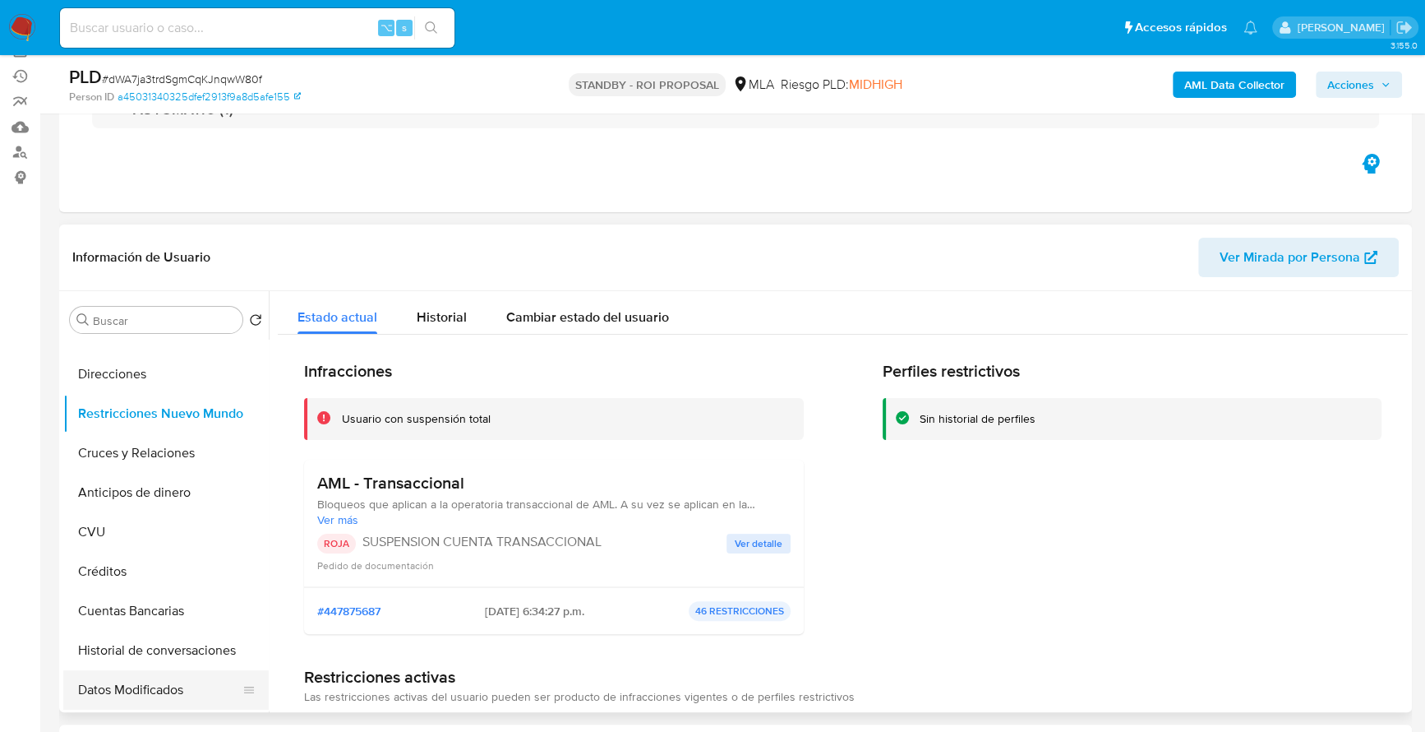
scroll to position [253, 0]
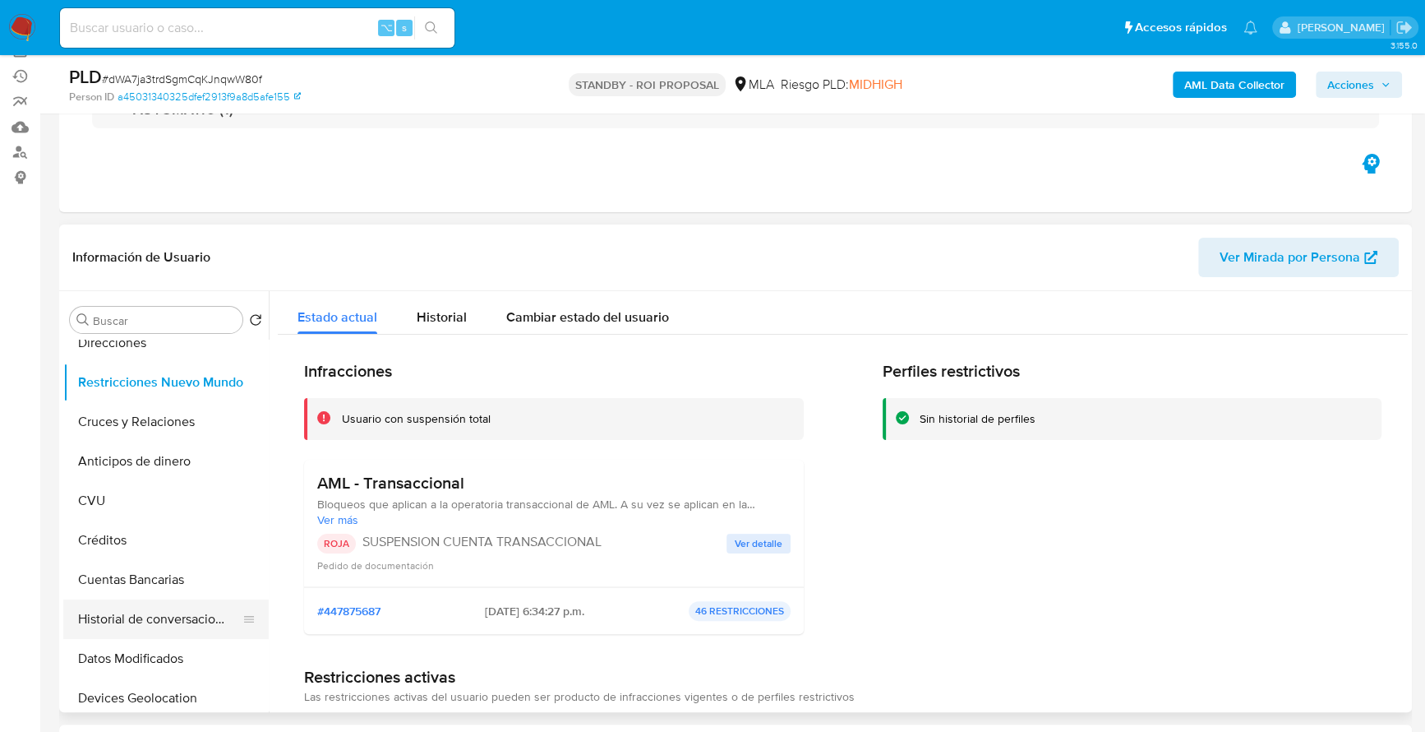
click at [159, 613] on button "Historial de conversaciones" at bounding box center [159, 618] width 192 height 39
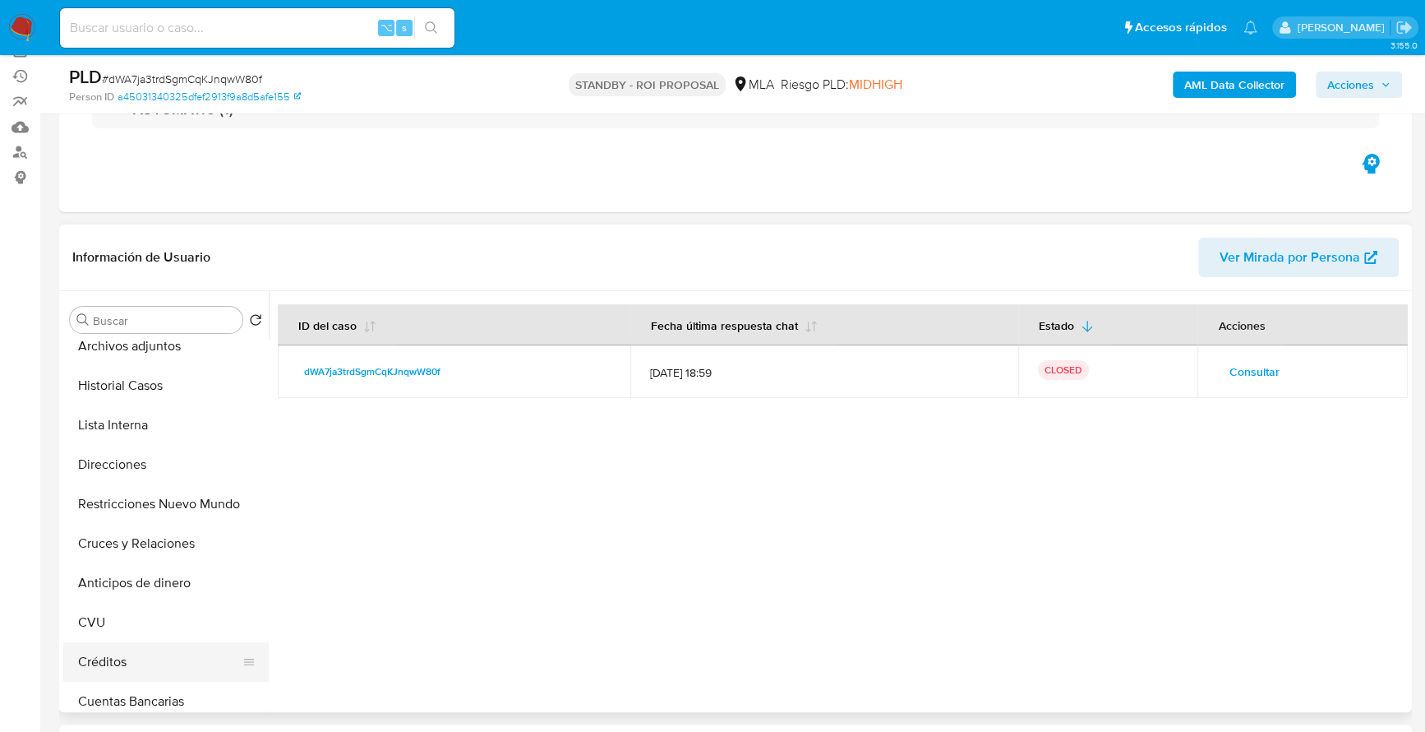
scroll to position [0, 0]
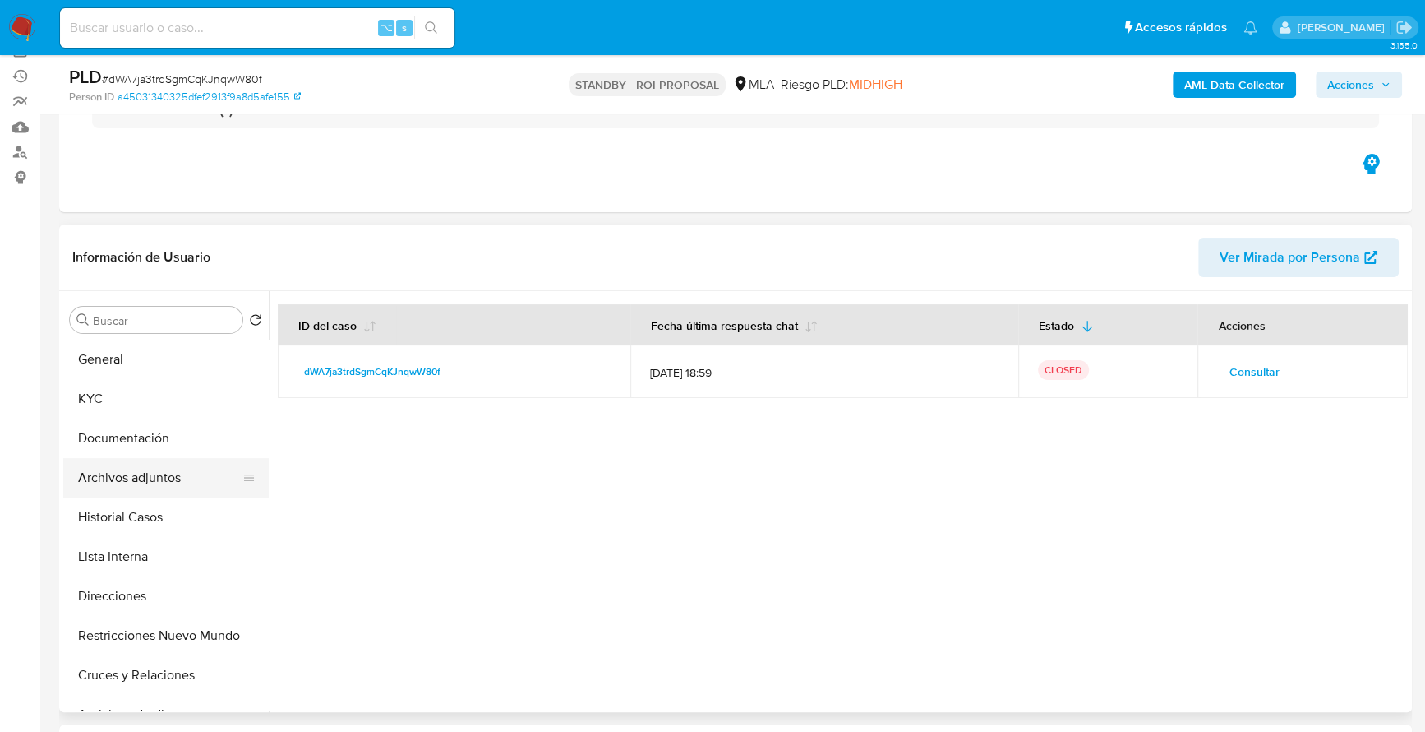
click at [159, 474] on button "Archivos adjuntos" at bounding box center [159, 477] width 192 height 39
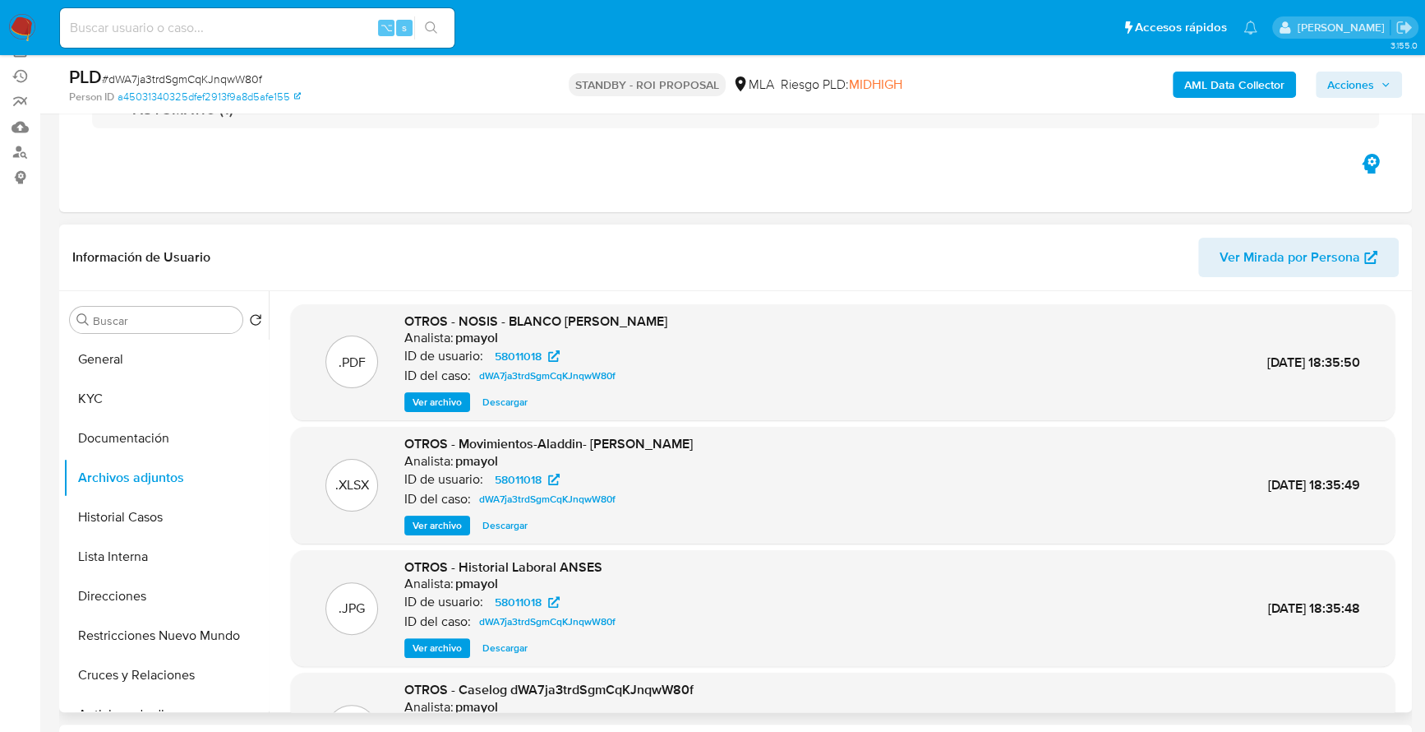
click at [517, 523] on span "Descargar" at bounding box center [505, 525] width 45 height 16
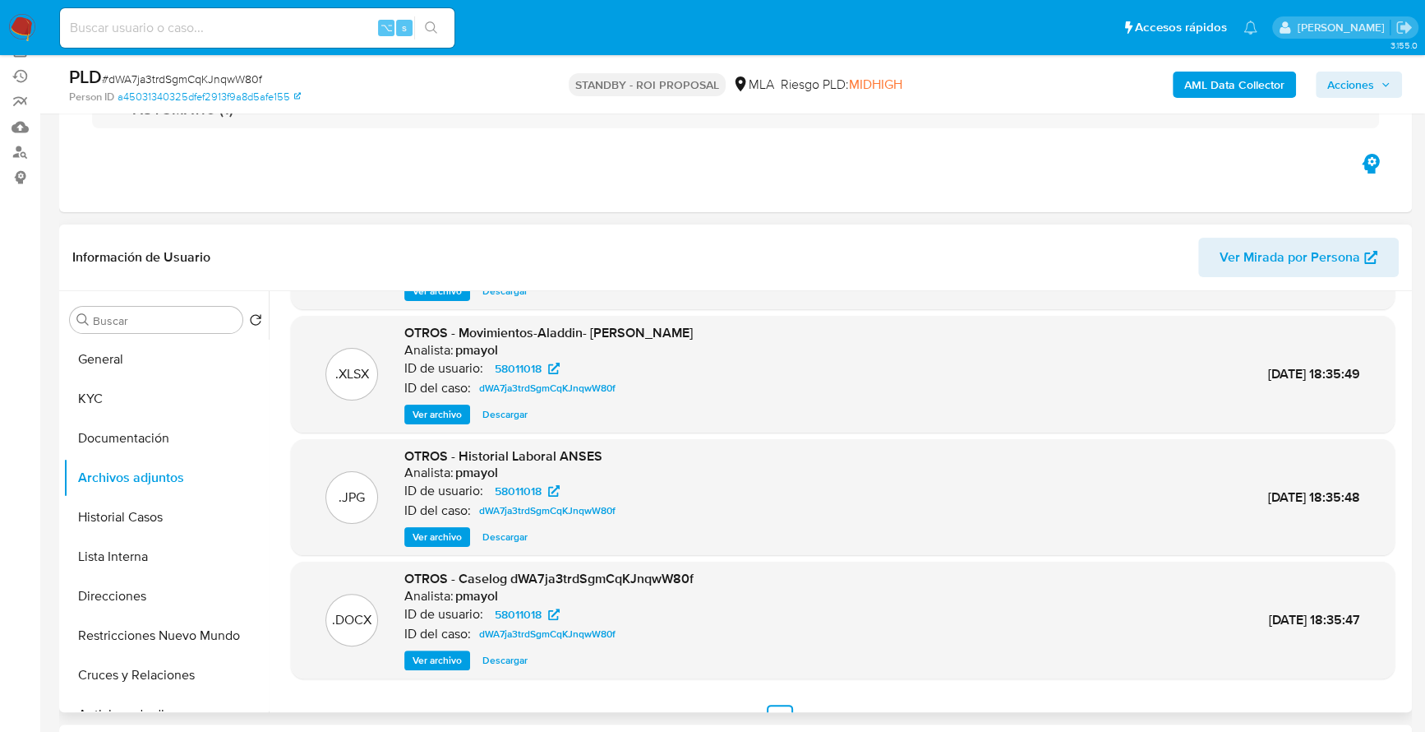
scroll to position [138, 0]
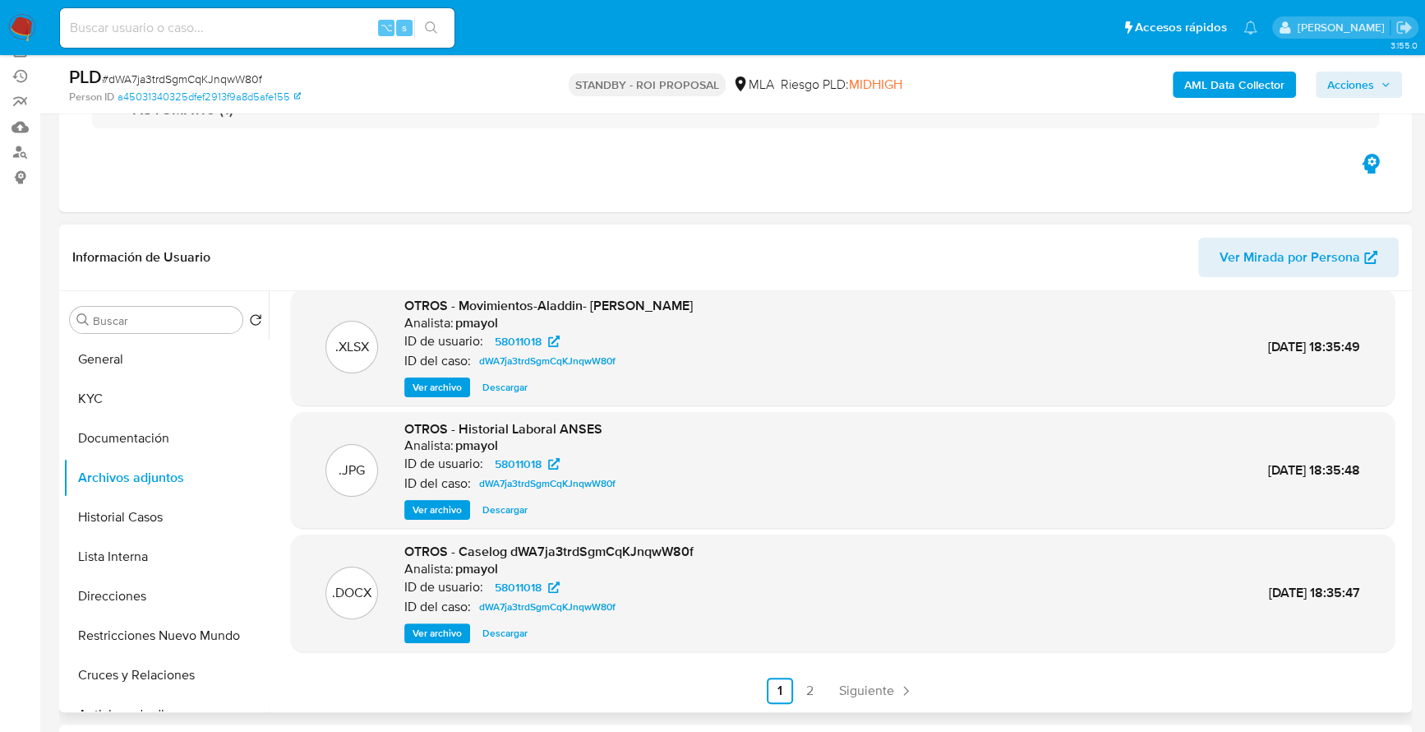
click at [512, 632] on span "Descargar" at bounding box center [505, 633] width 45 height 16
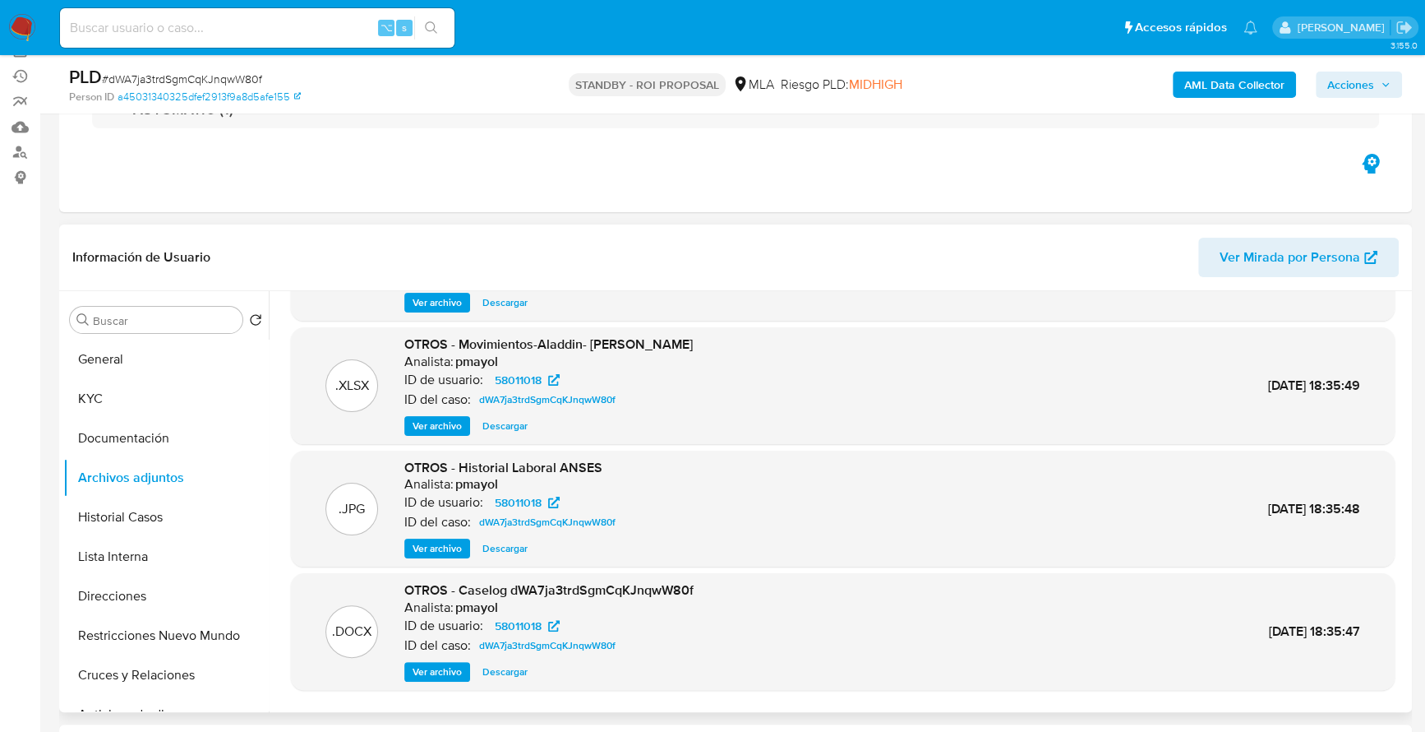
click at [426, 554] on span "Ver archivo" at bounding box center [437, 548] width 49 height 16
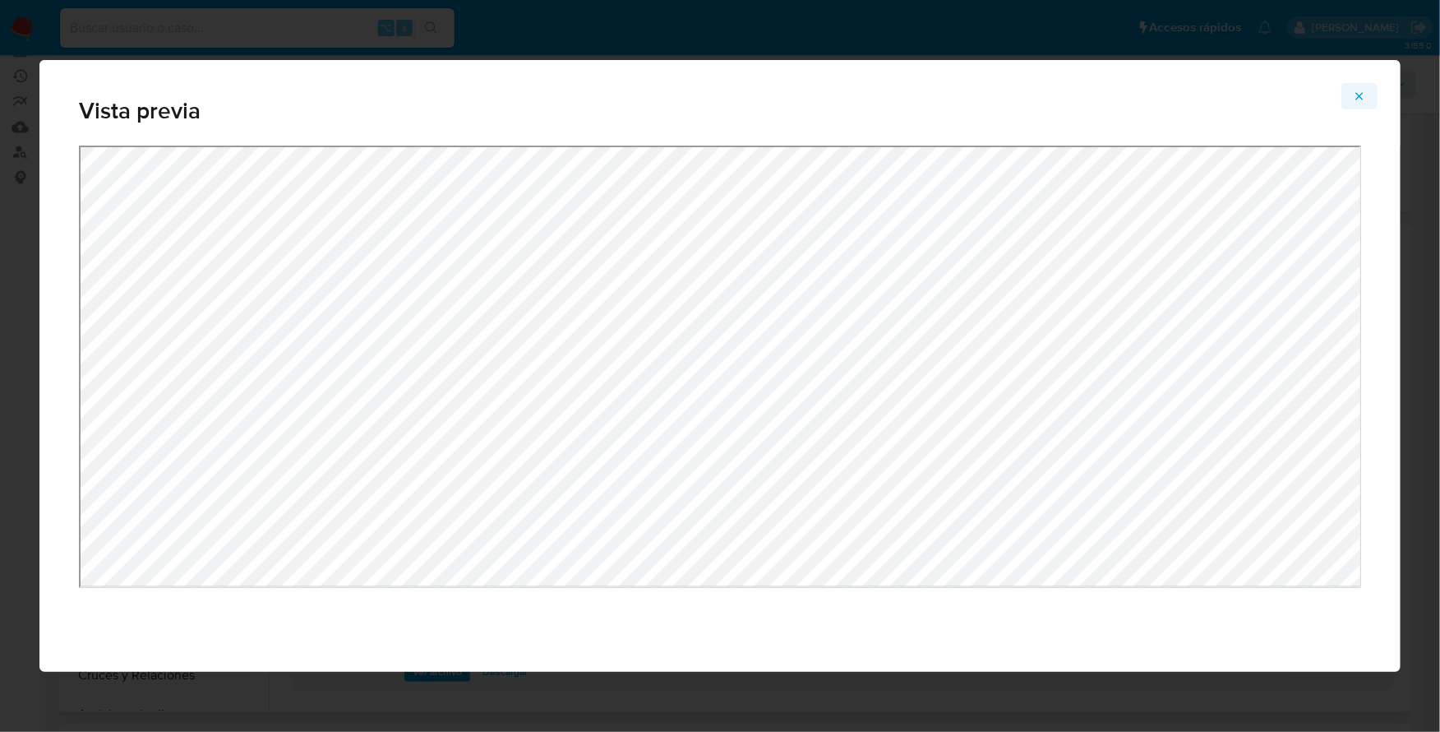
click at [1356, 92] on icon "Attachment preview" at bounding box center [1359, 96] width 13 height 13
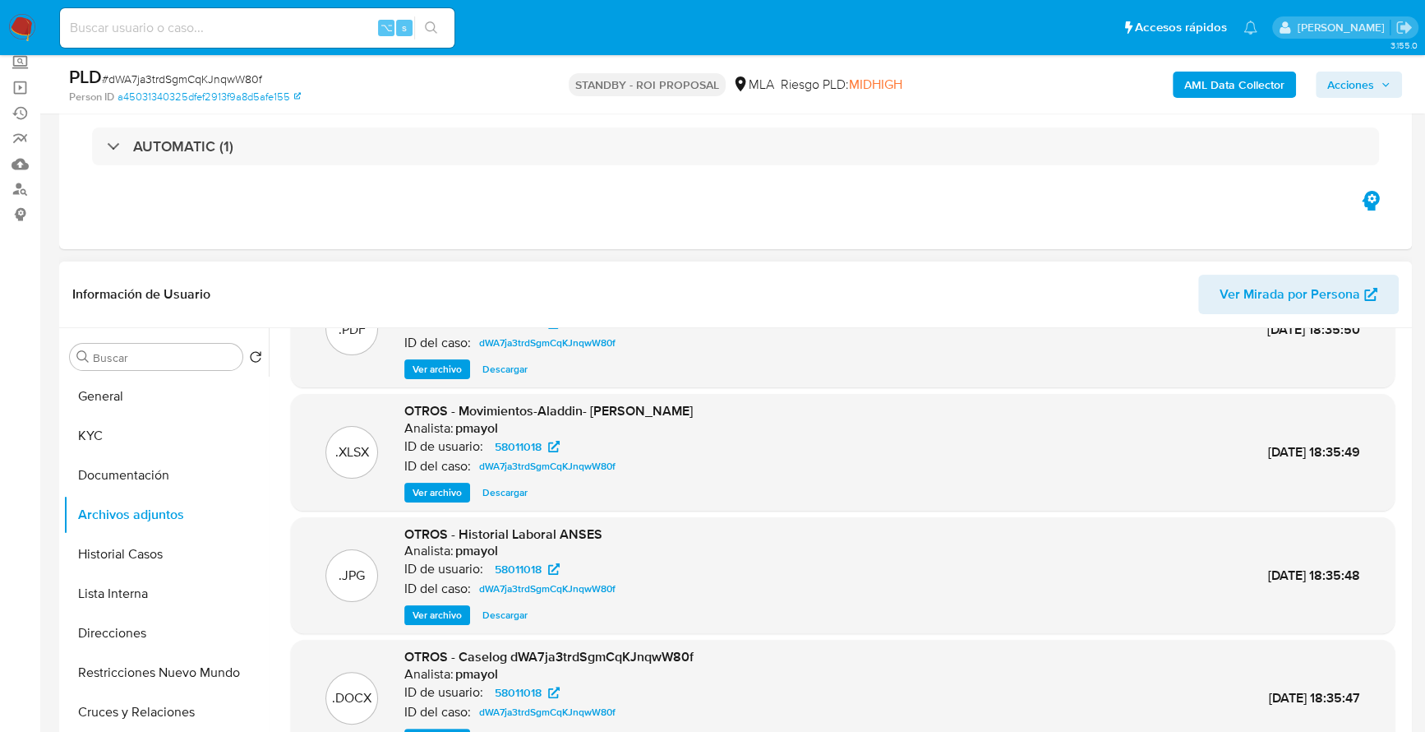
scroll to position [0, 0]
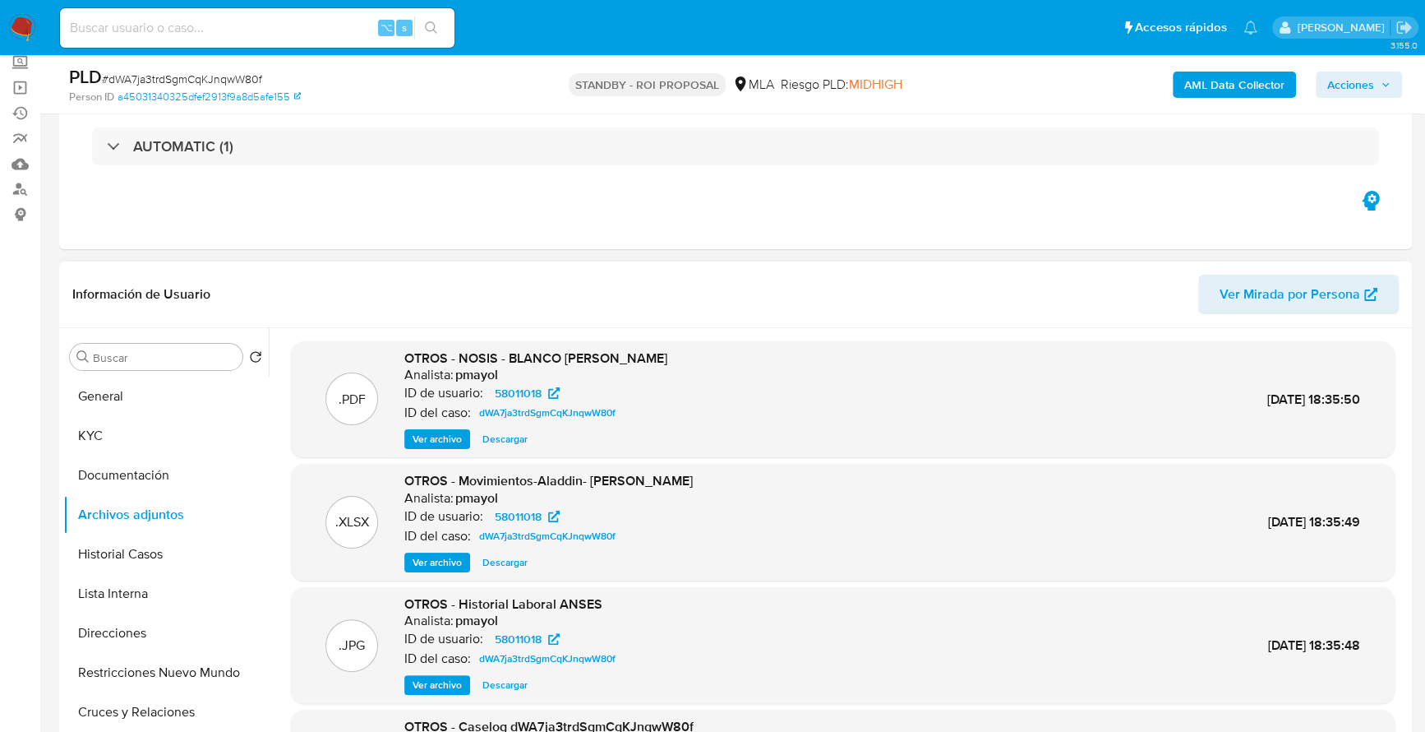
click at [436, 436] on span "Ver archivo" at bounding box center [437, 439] width 49 height 16
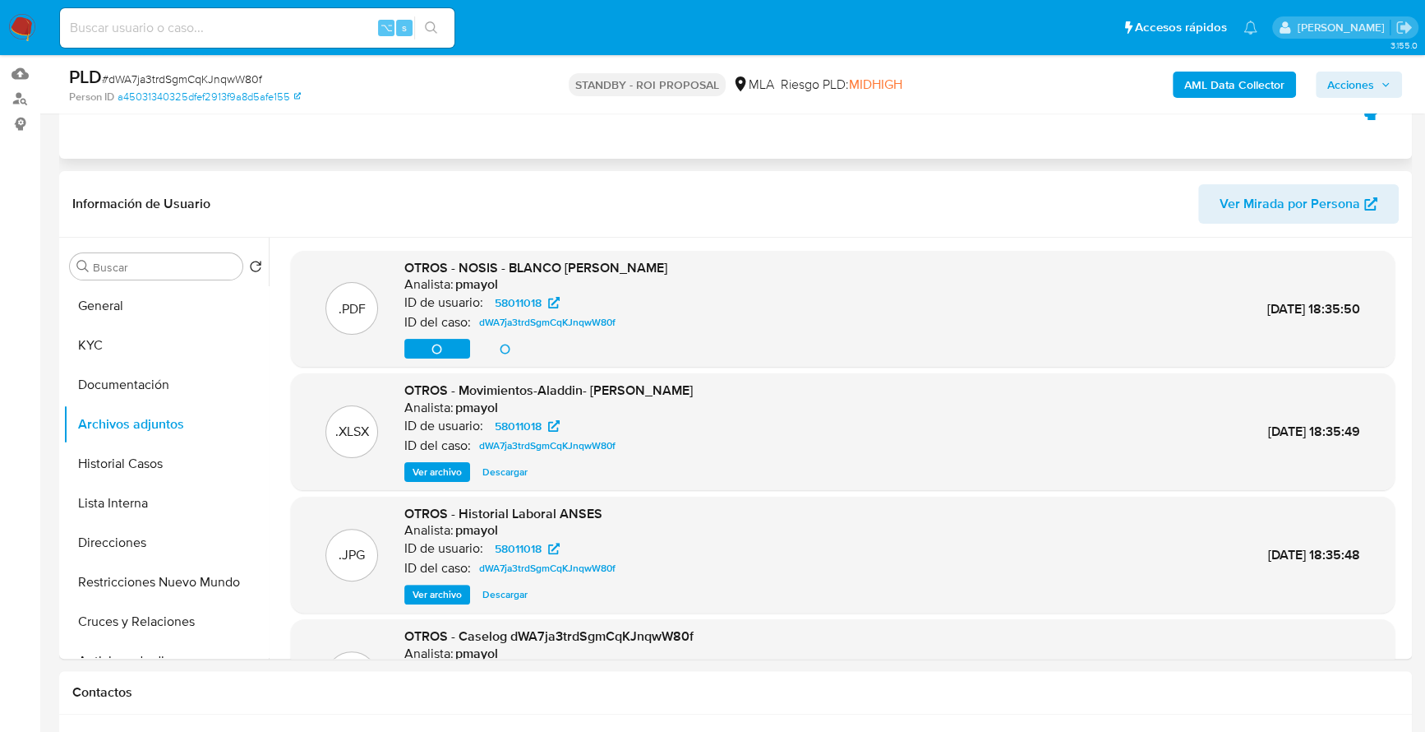
scroll to position [301, 0]
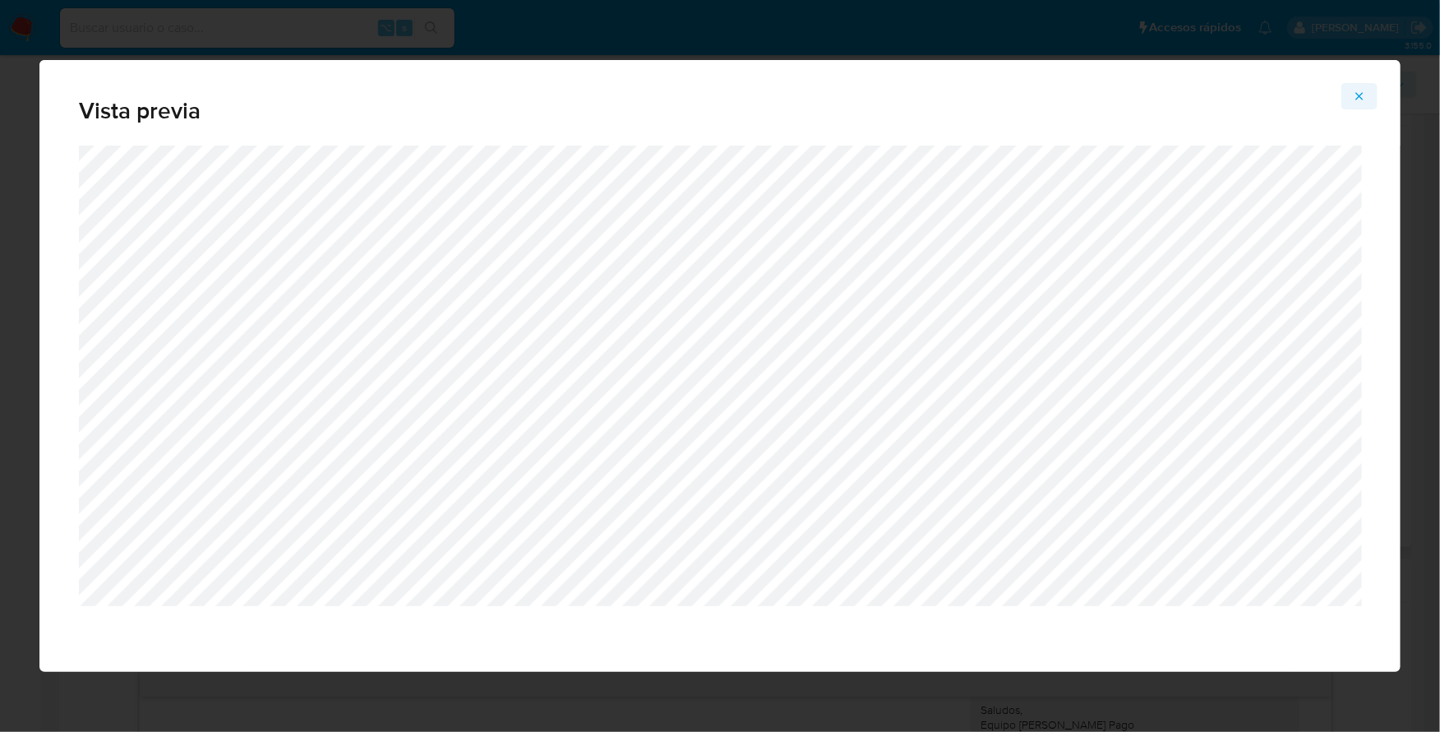
click at [1360, 95] on icon "Attachment preview" at bounding box center [1359, 96] width 13 height 13
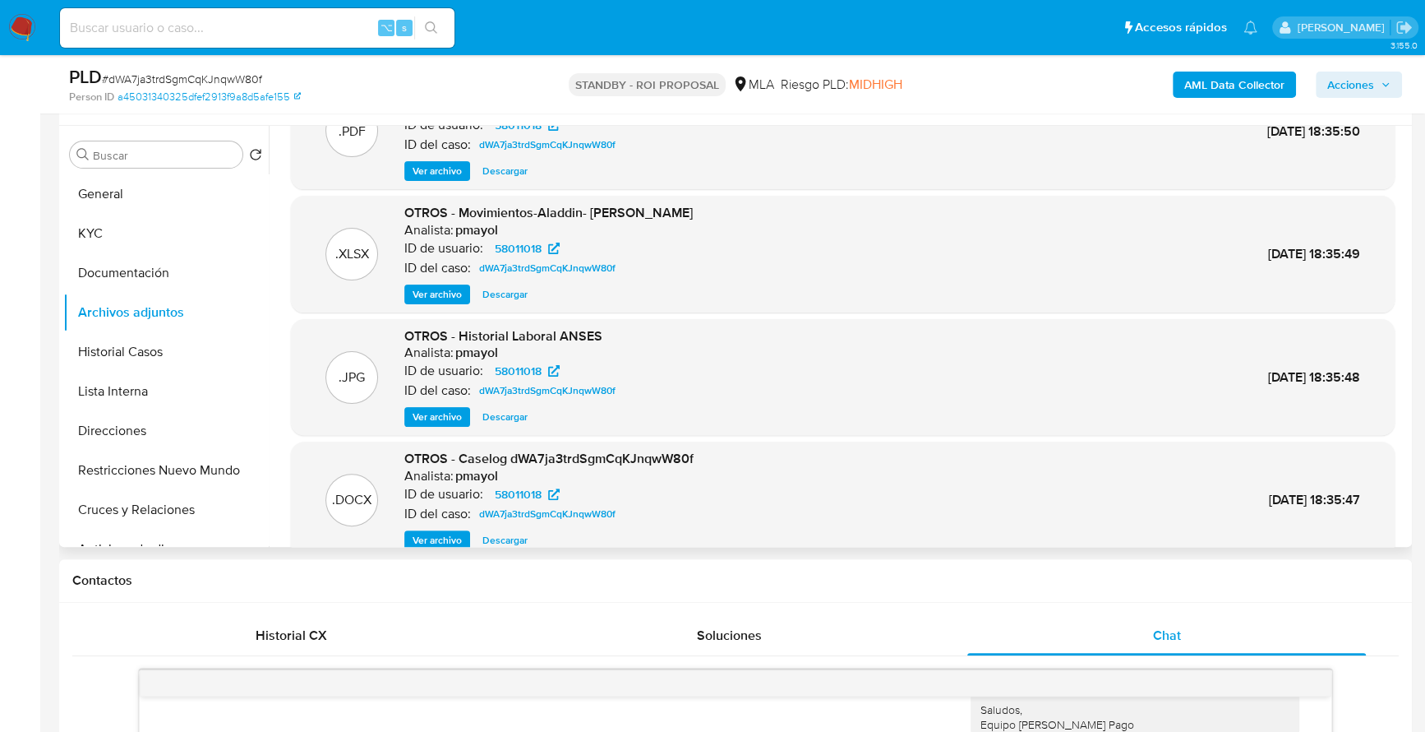
scroll to position [138, 0]
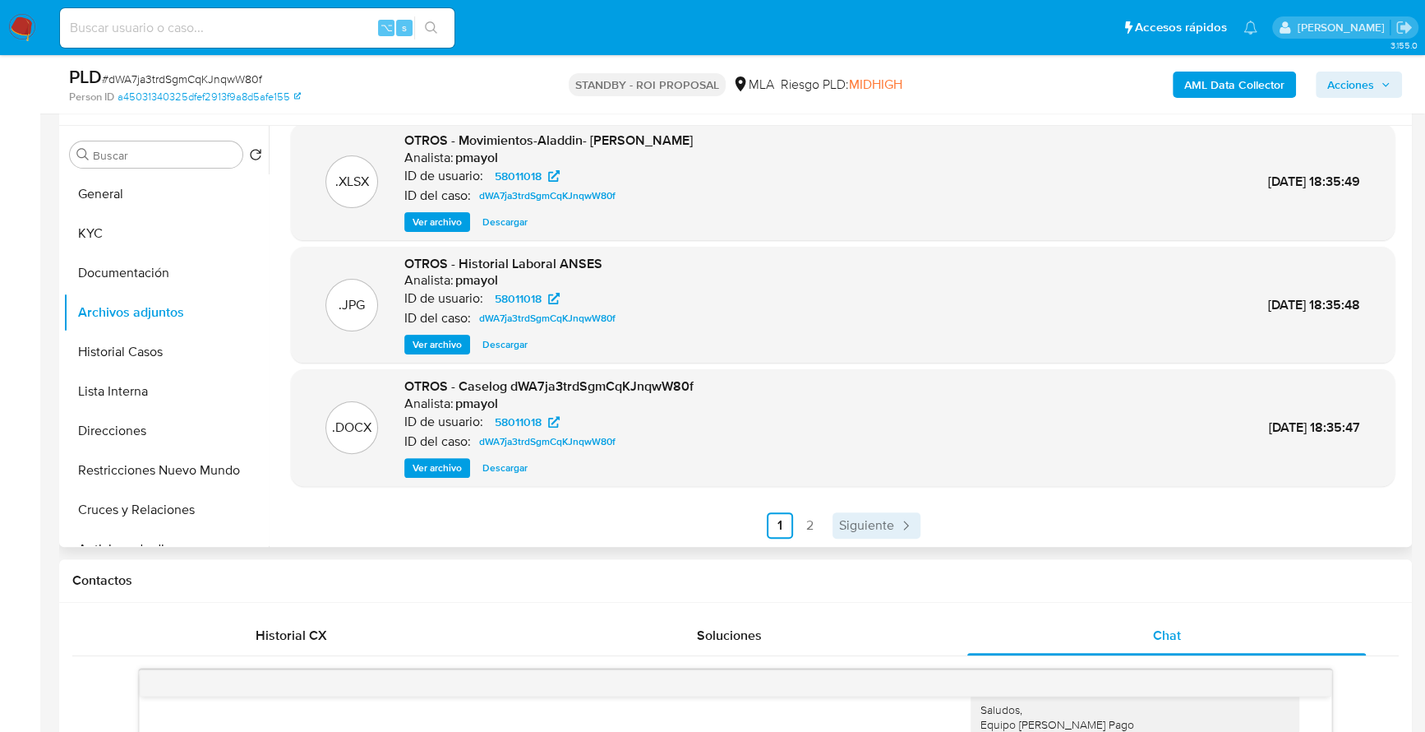
click at [877, 529] on span "Siguiente" at bounding box center [866, 525] width 55 height 13
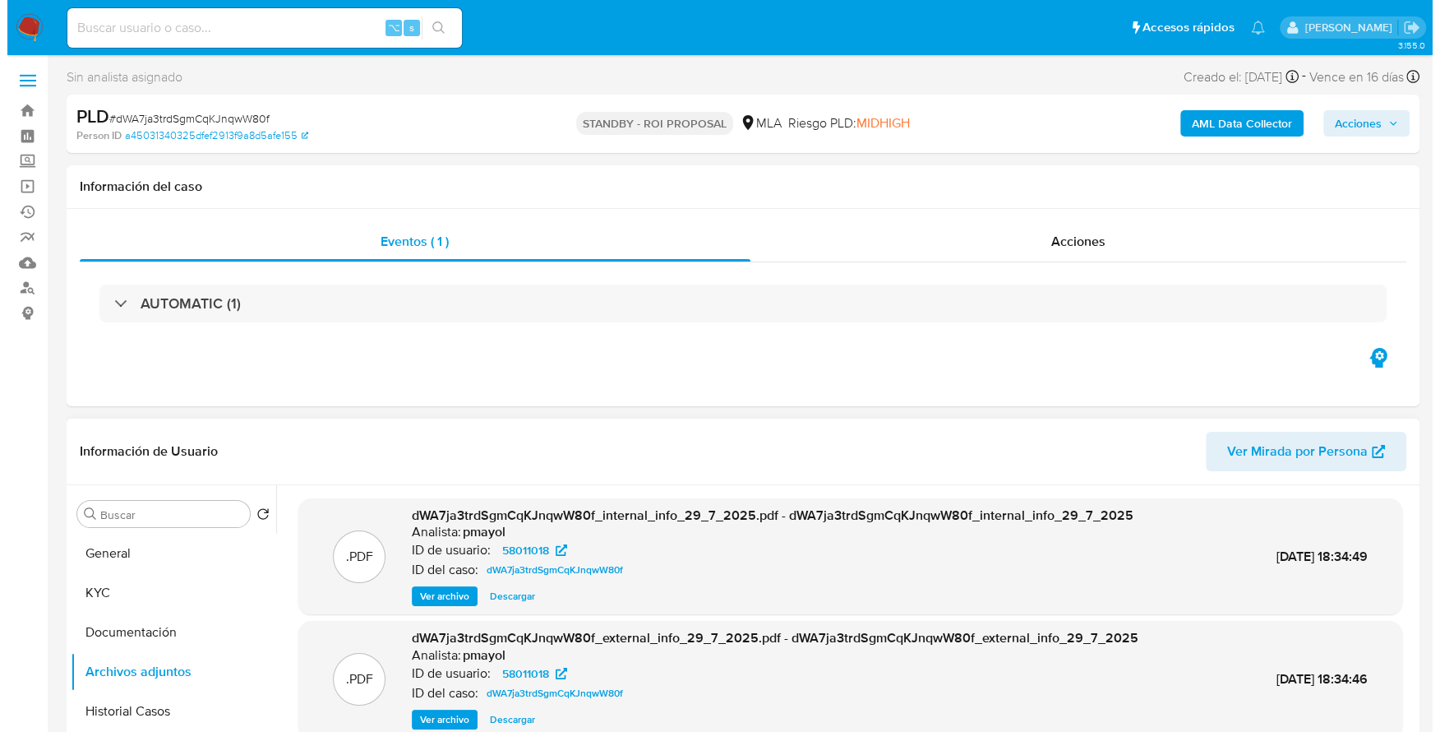
scroll to position [0, 0]
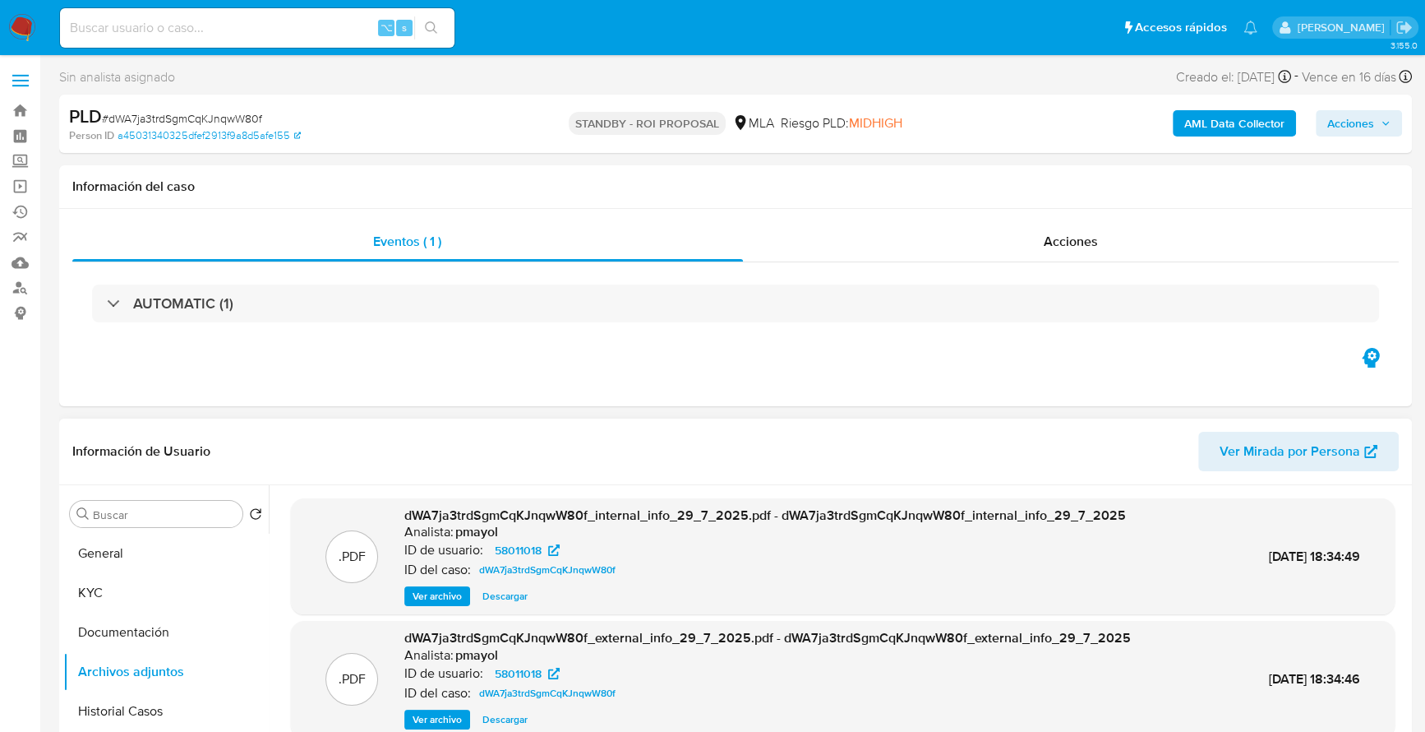
click at [1243, 127] on b "AML Data Collector" at bounding box center [1235, 123] width 100 height 26
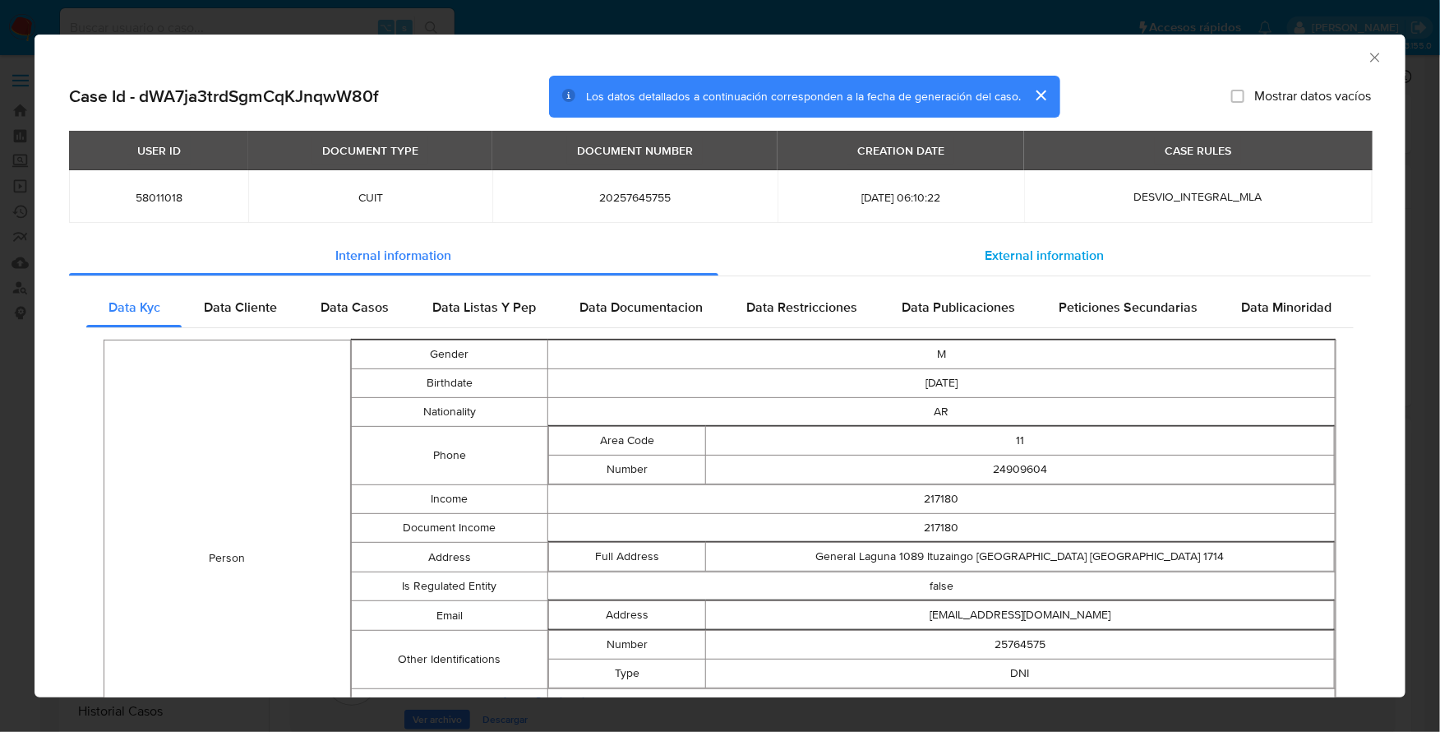
click at [986, 256] on span "External information" at bounding box center [1045, 255] width 119 height 19
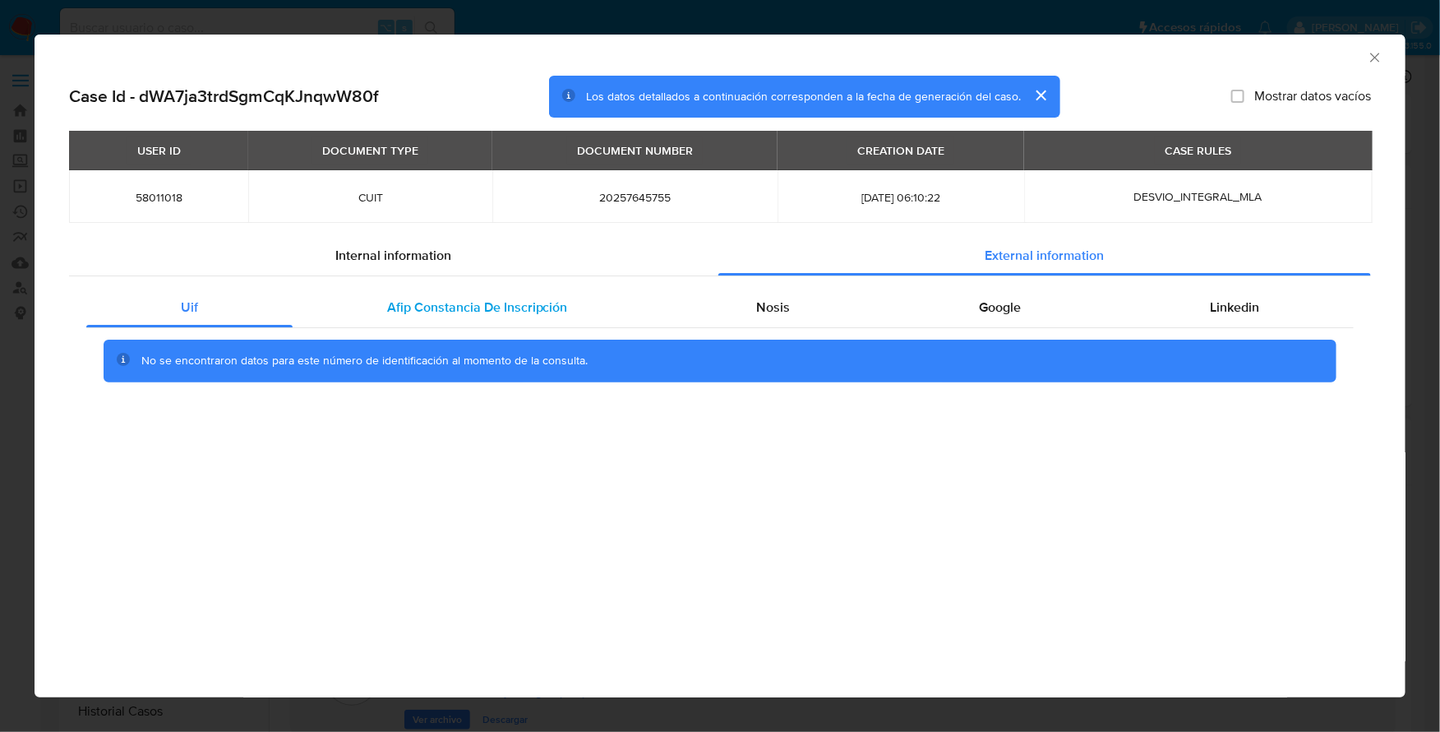
click at [492, 295] on div "Afip Constancia De Inscripción" at bounding box center [478, 307] width 370 height 39
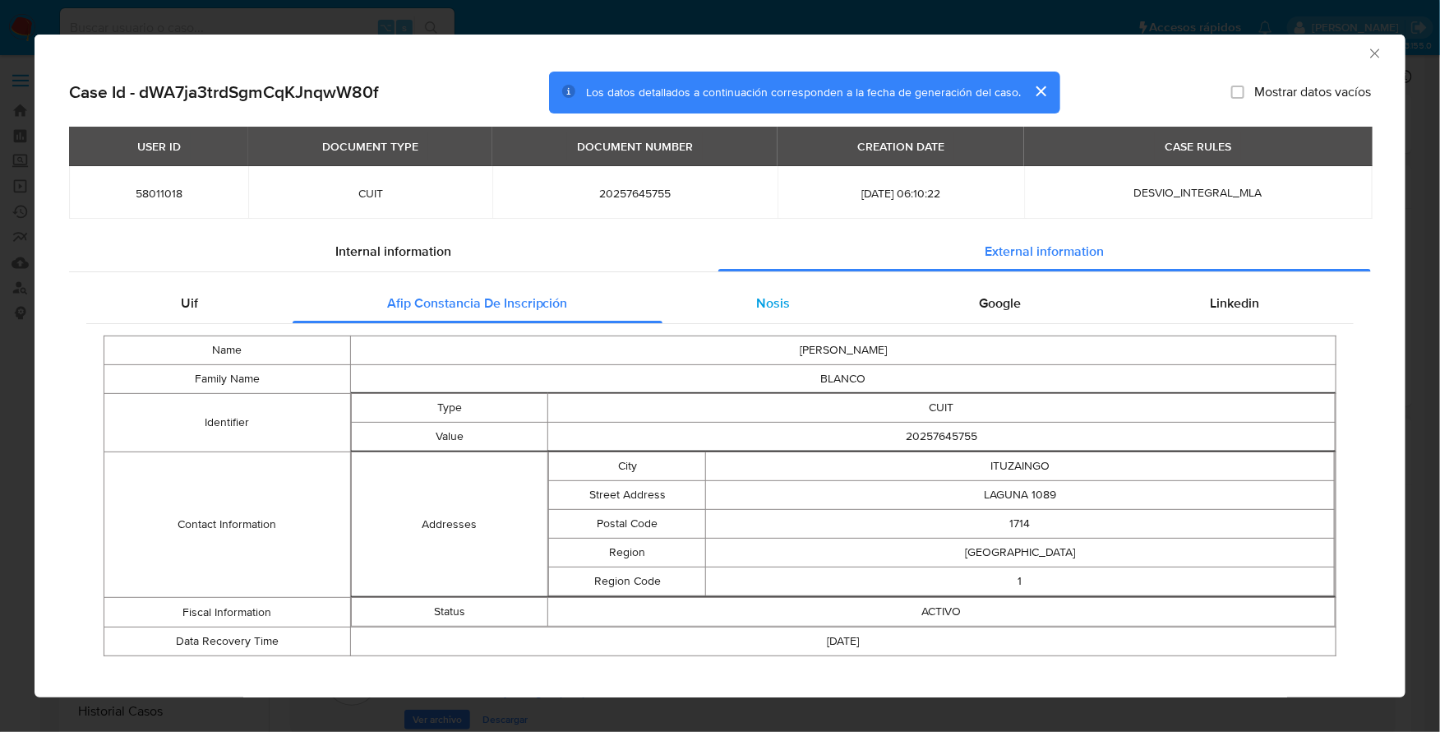
click at [728, 290] on div "Nosis" at bounding box center [774, 303] width 223 height 39
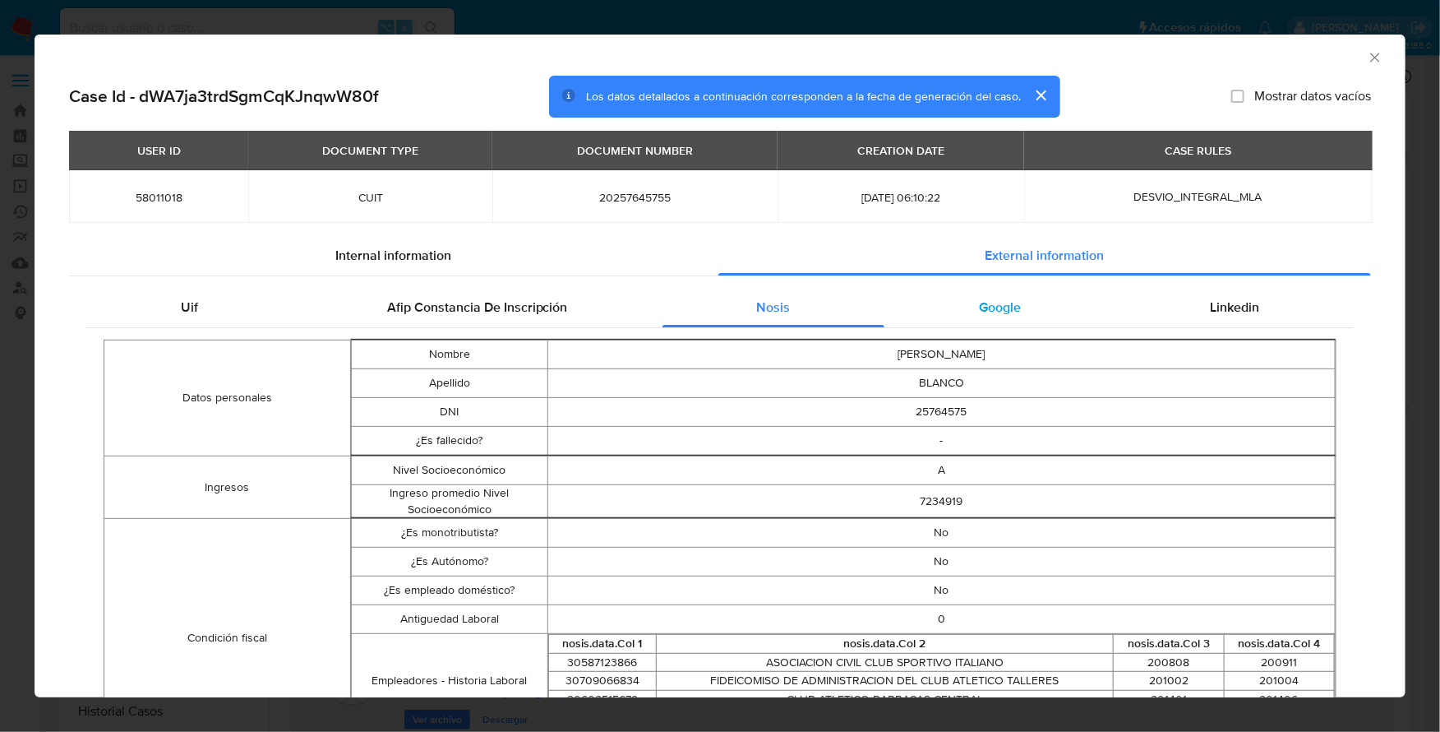
click at [980, 305] on span "Google" at bounding box center [1000, 307] width 42 height 19
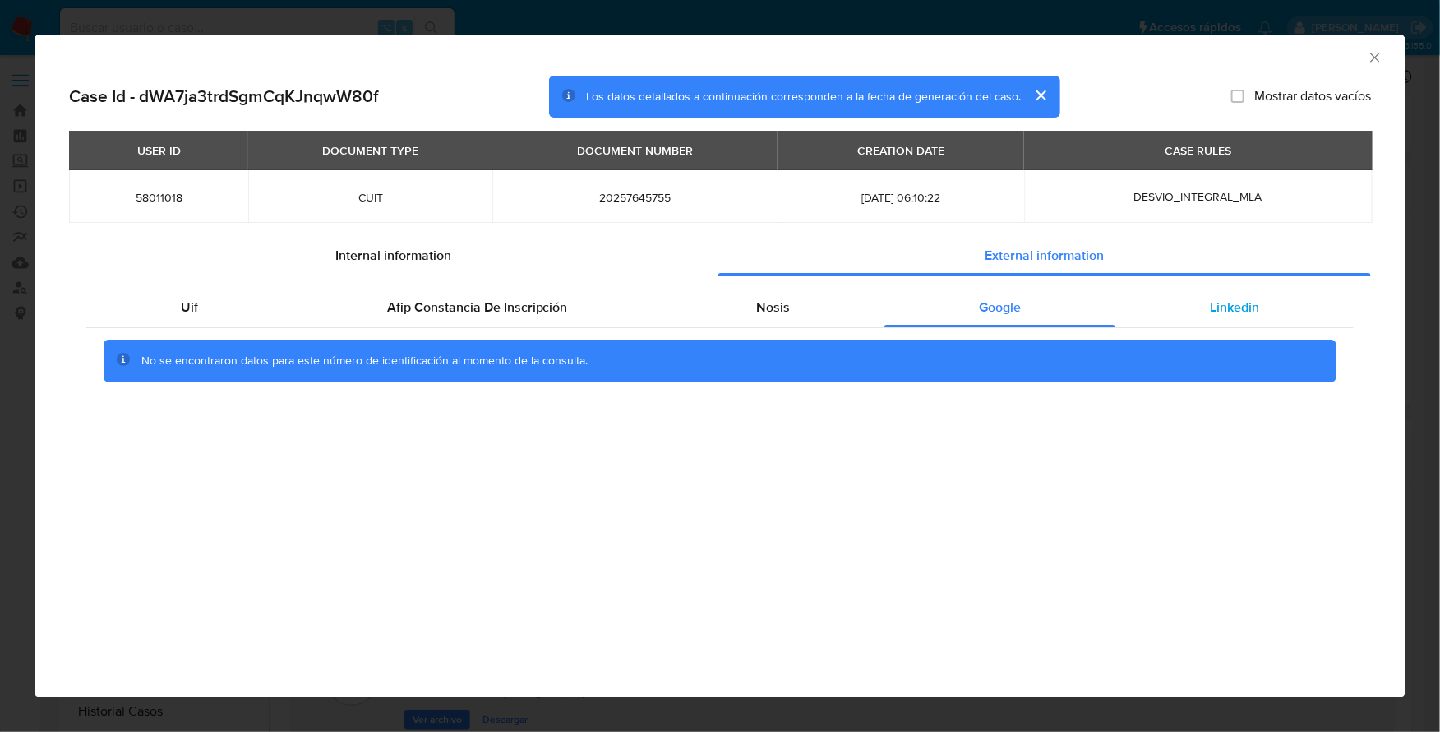
click at [1231, 304] on span "Linkedin" at bounding box center [1234, 307] width 49 height 19
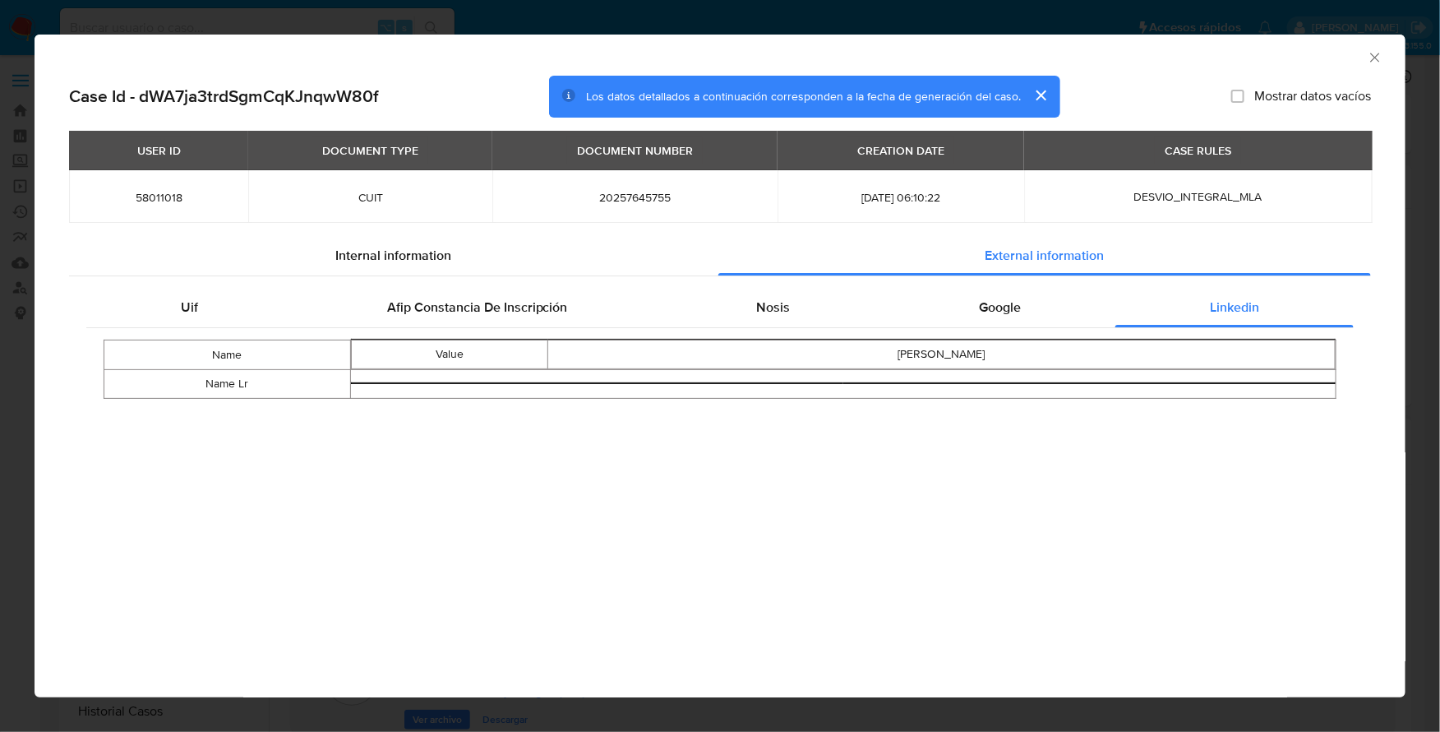
click at [1385, 54] on div "AML Data Collector" at bounding box center [720, 55] width 1371 height 41
click at [1379, 56] on icon "Cerrar ventana" at bounding box center [1375, 57] width 16 height 16
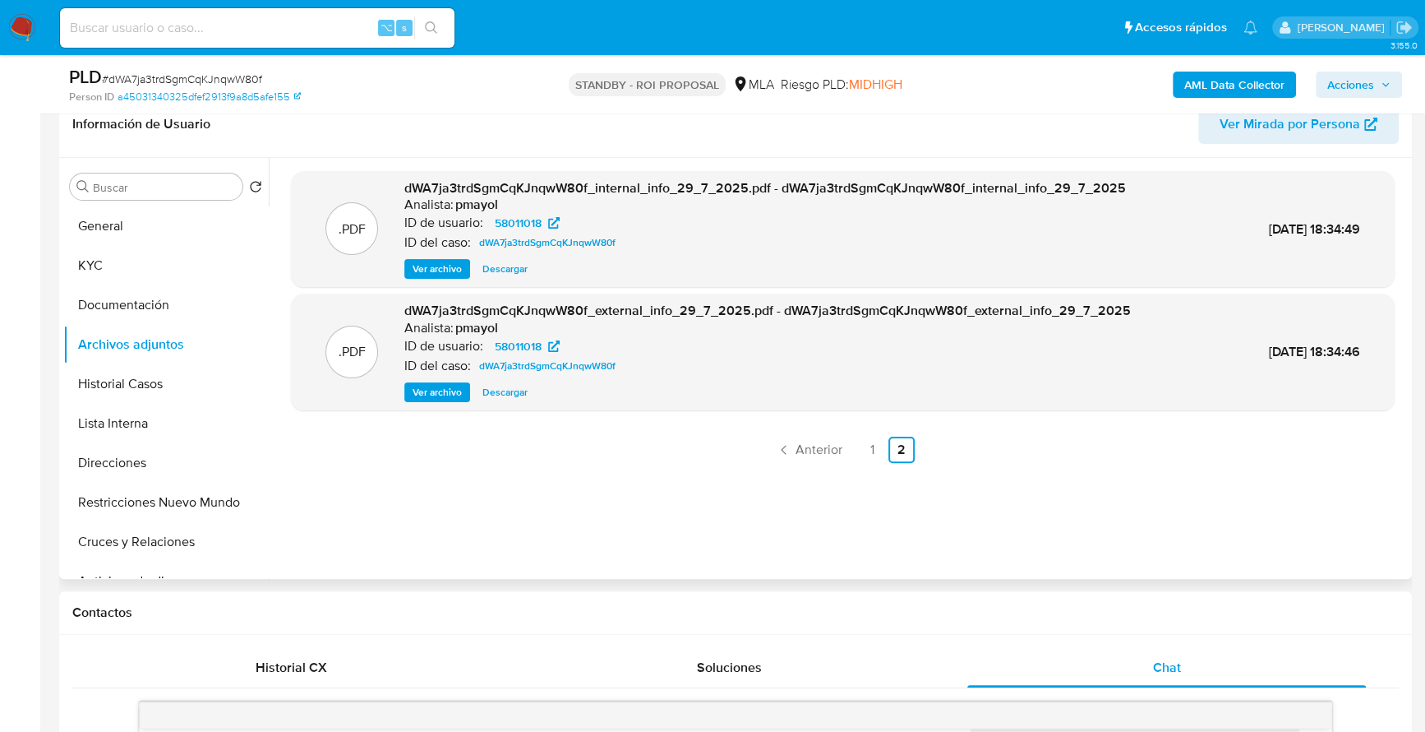
scroll to position [247, 0]
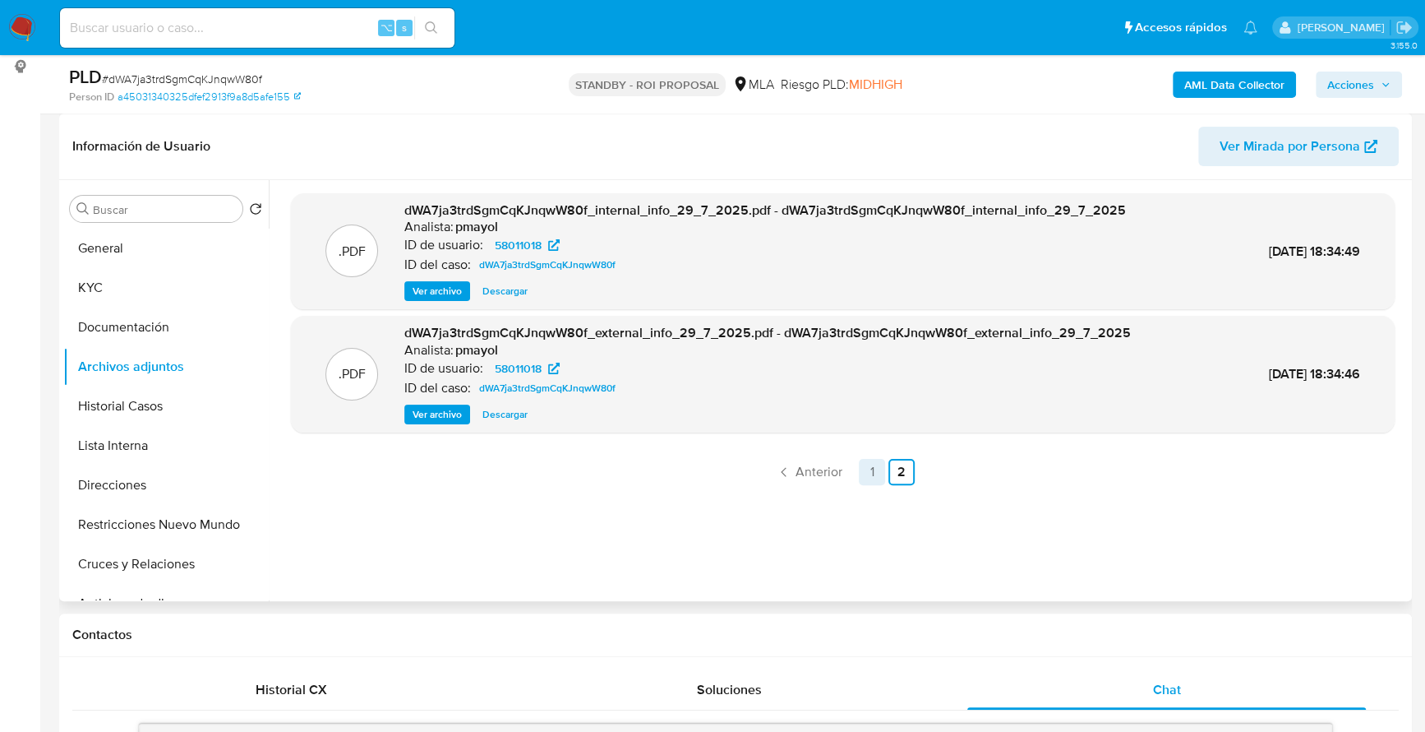
click at [861, 475] on link "1" at bounding box center [872, 472] width 26 height 26
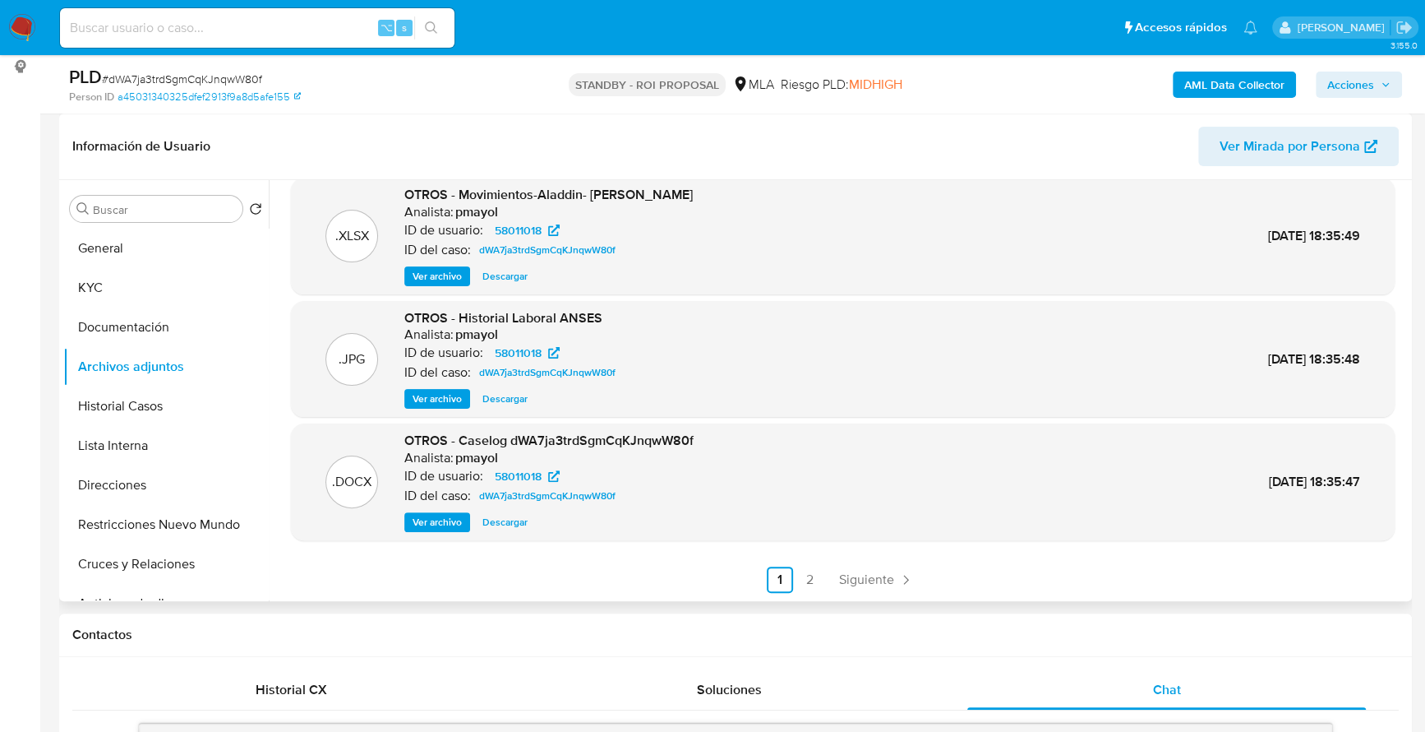
scroll to position [0, 0]
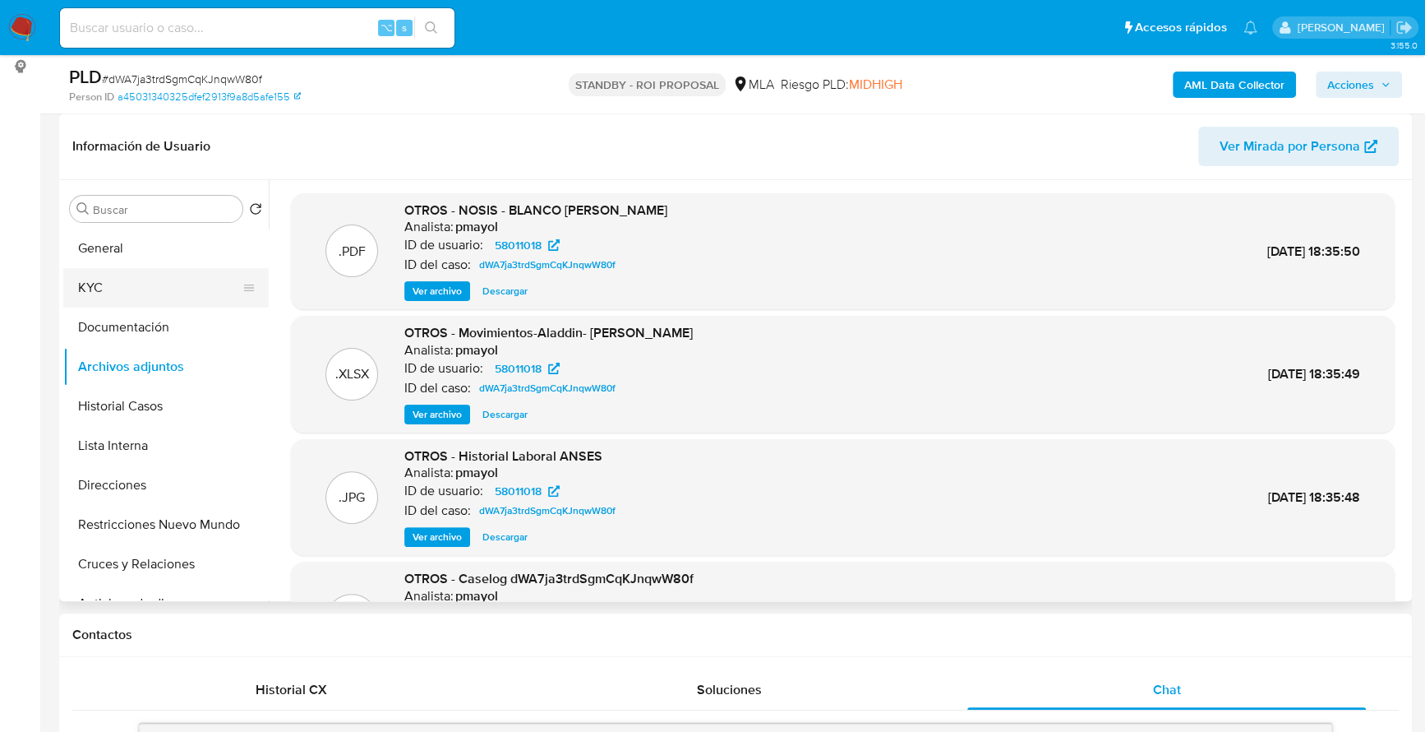
click at [154, 300] on button "KYC" at bounding box center [159, 287] width 192 height 39
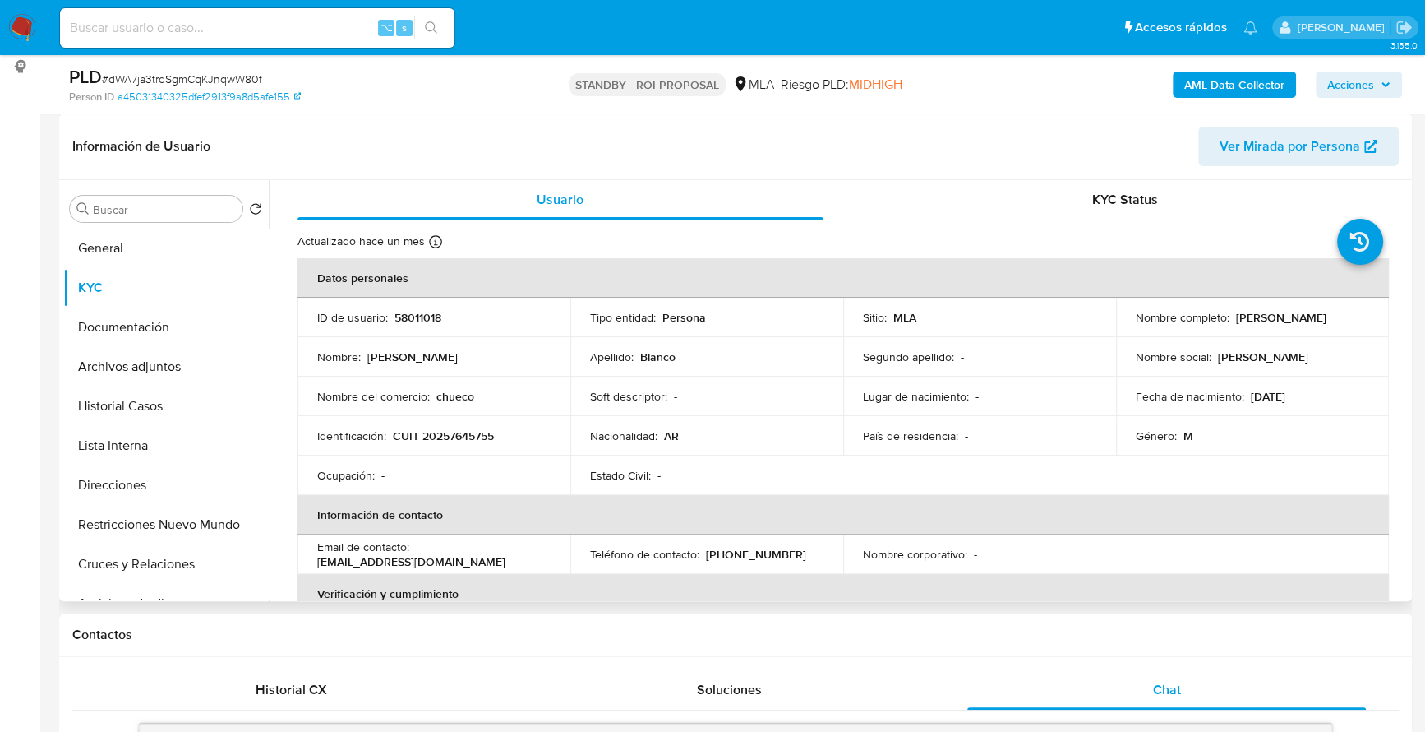
drag, startPoint x: 1148, startPoint y: 329, endPoint x: 1311, endPoint y: 323, distance: 162.9
click at [1321, 325] on div "Nombre completo : Maximiliano Hernan Blanco" at bounding box center [1252, 317] width 233 height 15
copy p "Maximiliano Hernan Blanco"
click at [145, 323] on button "Documentación" at bounding box center [159, 326] width 192 height 39
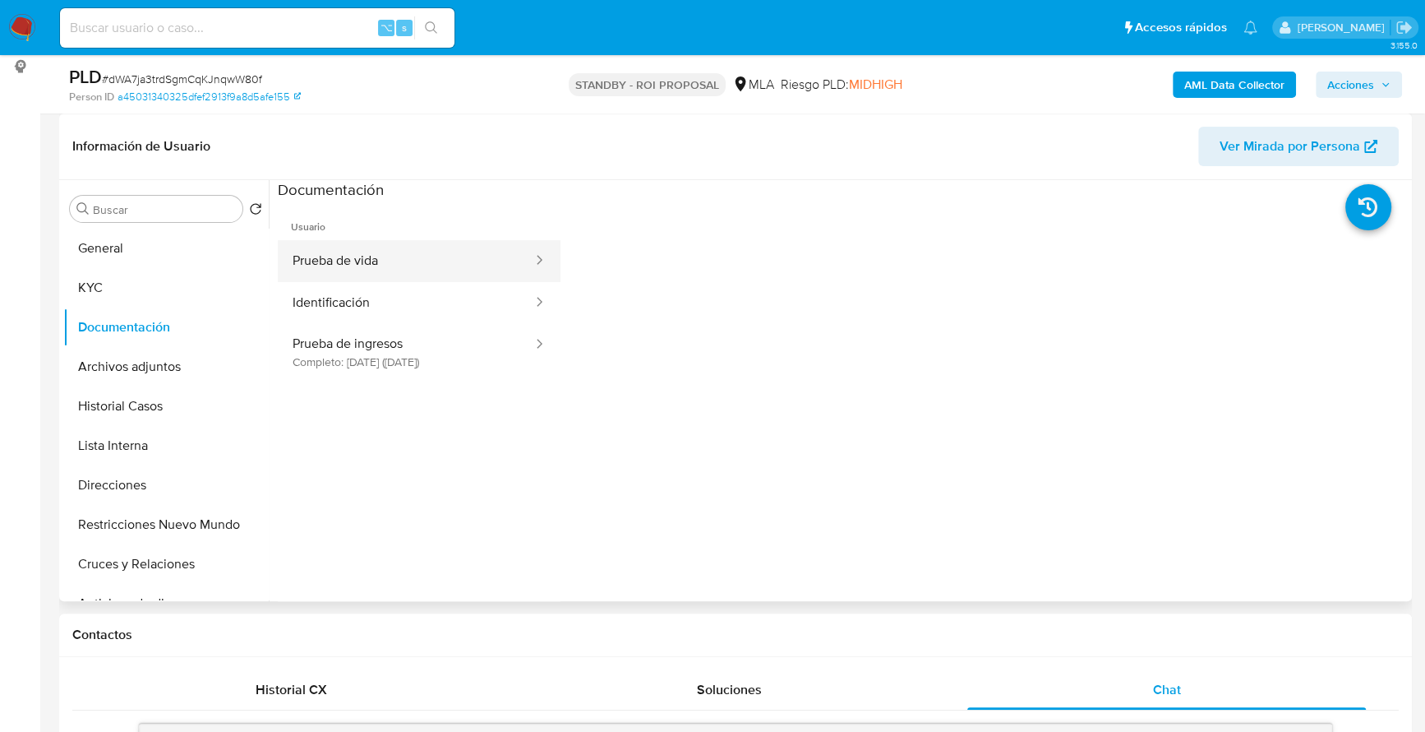
click at [434, 248] on button "Prueba de vida" at bounding box center [406, 261] width 256 height 42
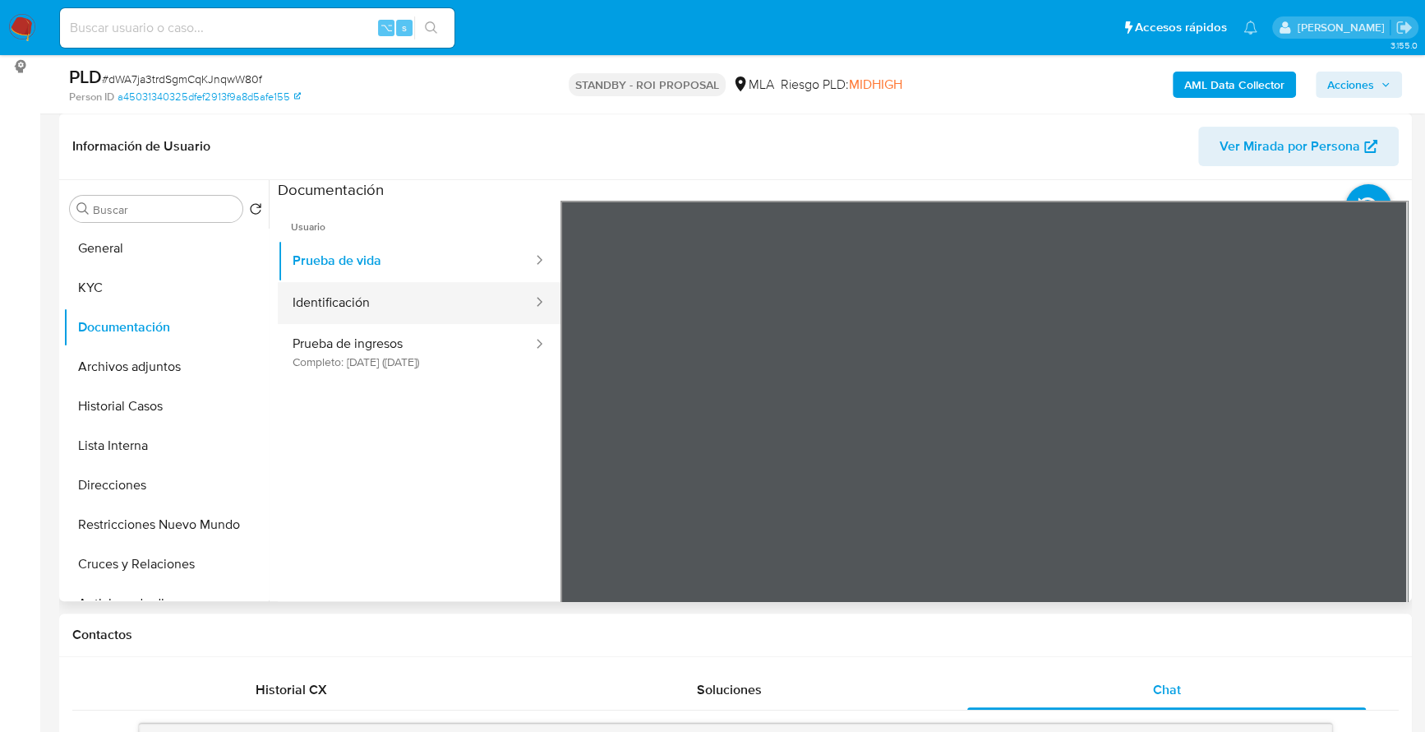
click at [427, 293] on button "Identificación" at bounding box center [406, 303] width 256 height 42
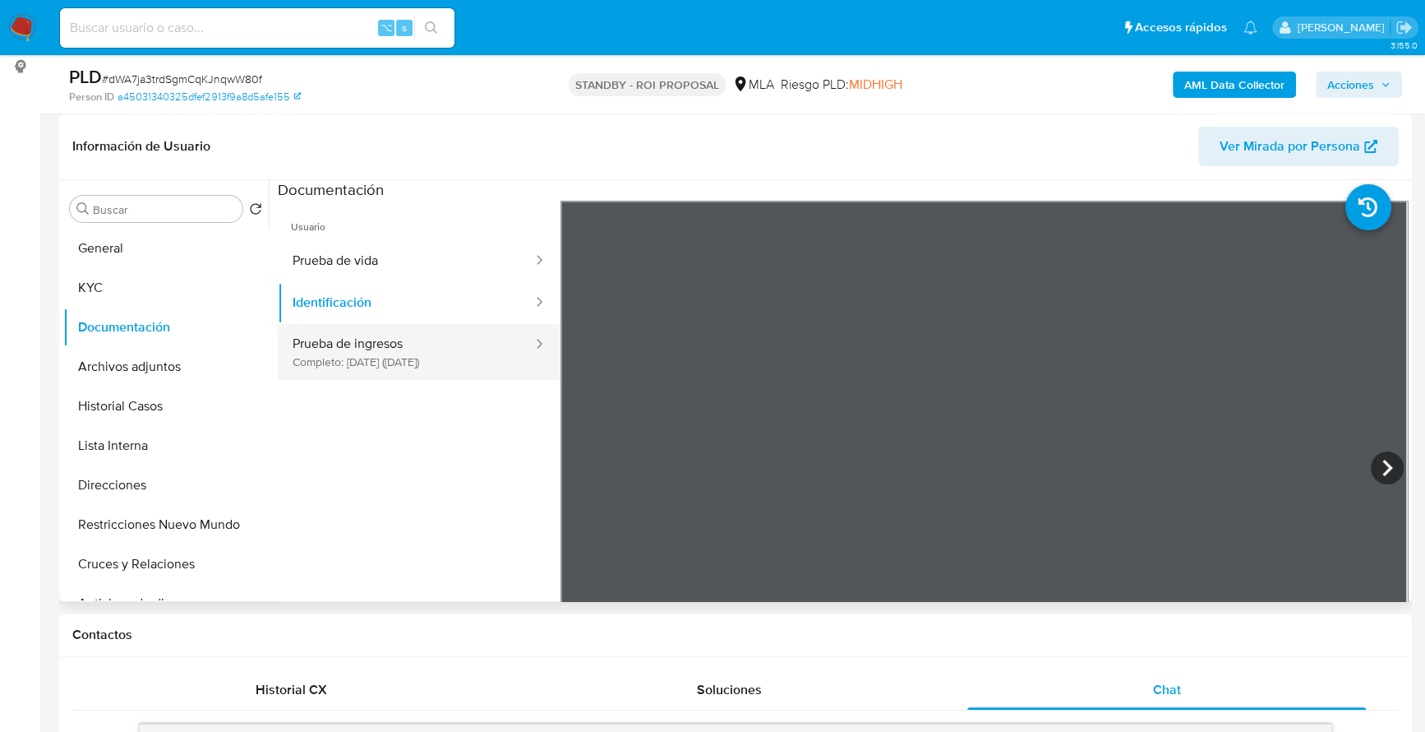
click at [434, 344] on button "Prueba de ingresos Completo: 26/03/2024 (hace un año)" at bounding box center [406, 352] width 256 height 56
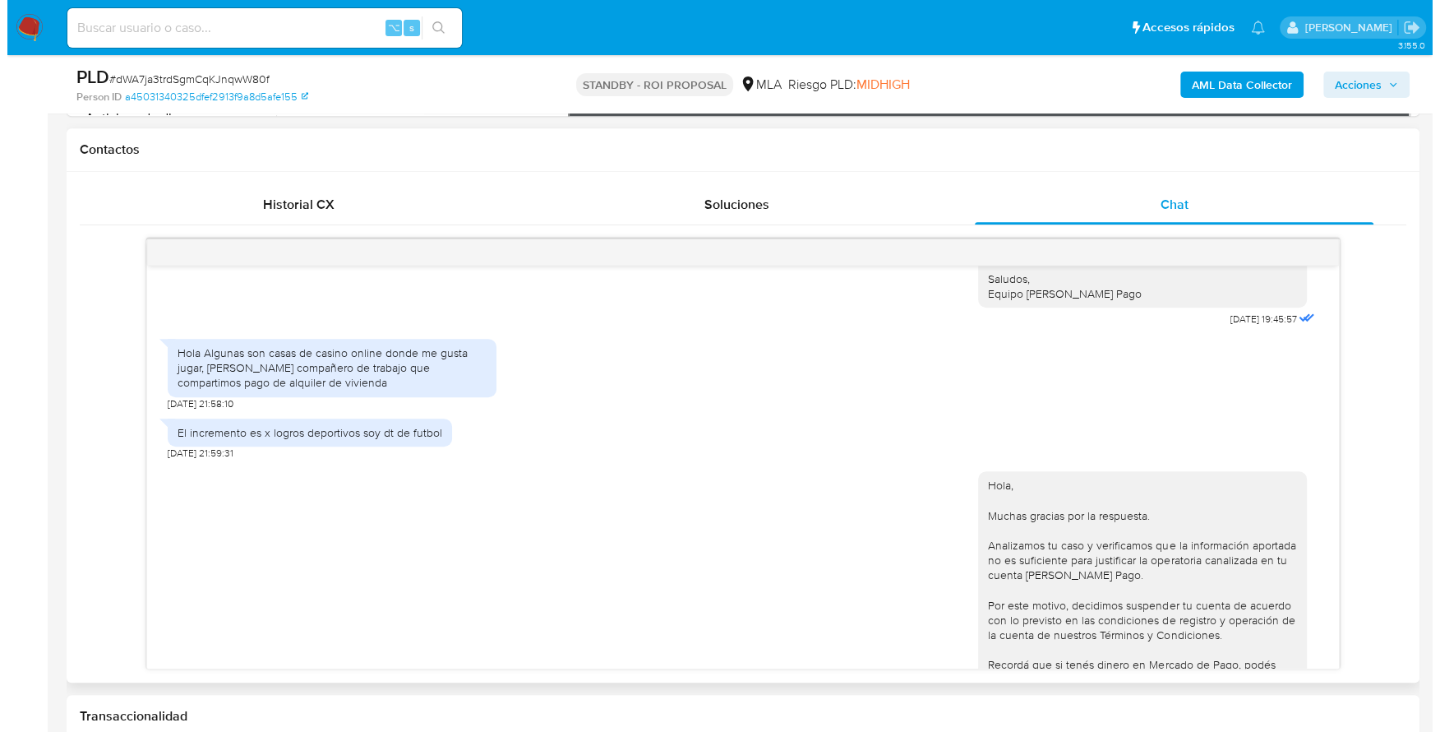
scroll to position [738, 0]
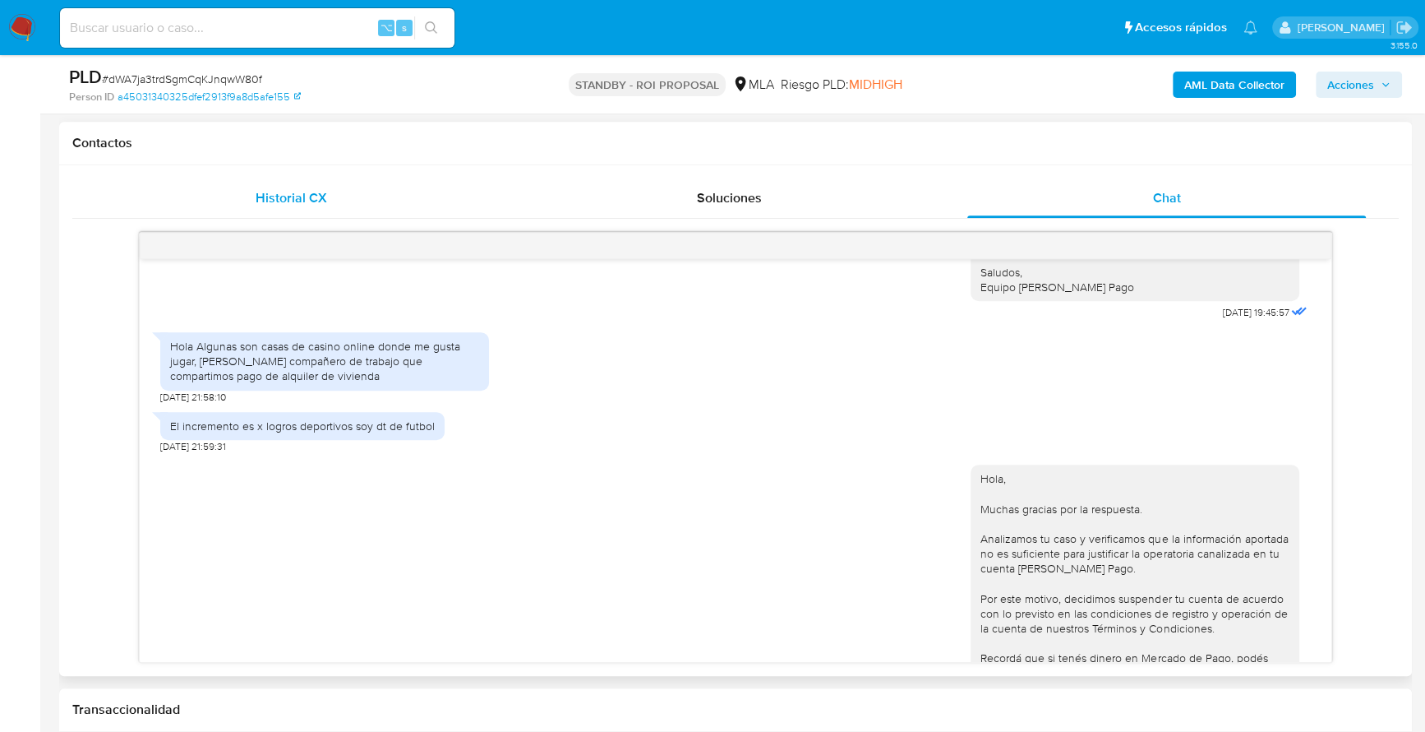
click at [340, 207] on div "Historial CX" at bounding box center [291, 197] width 399 height 39
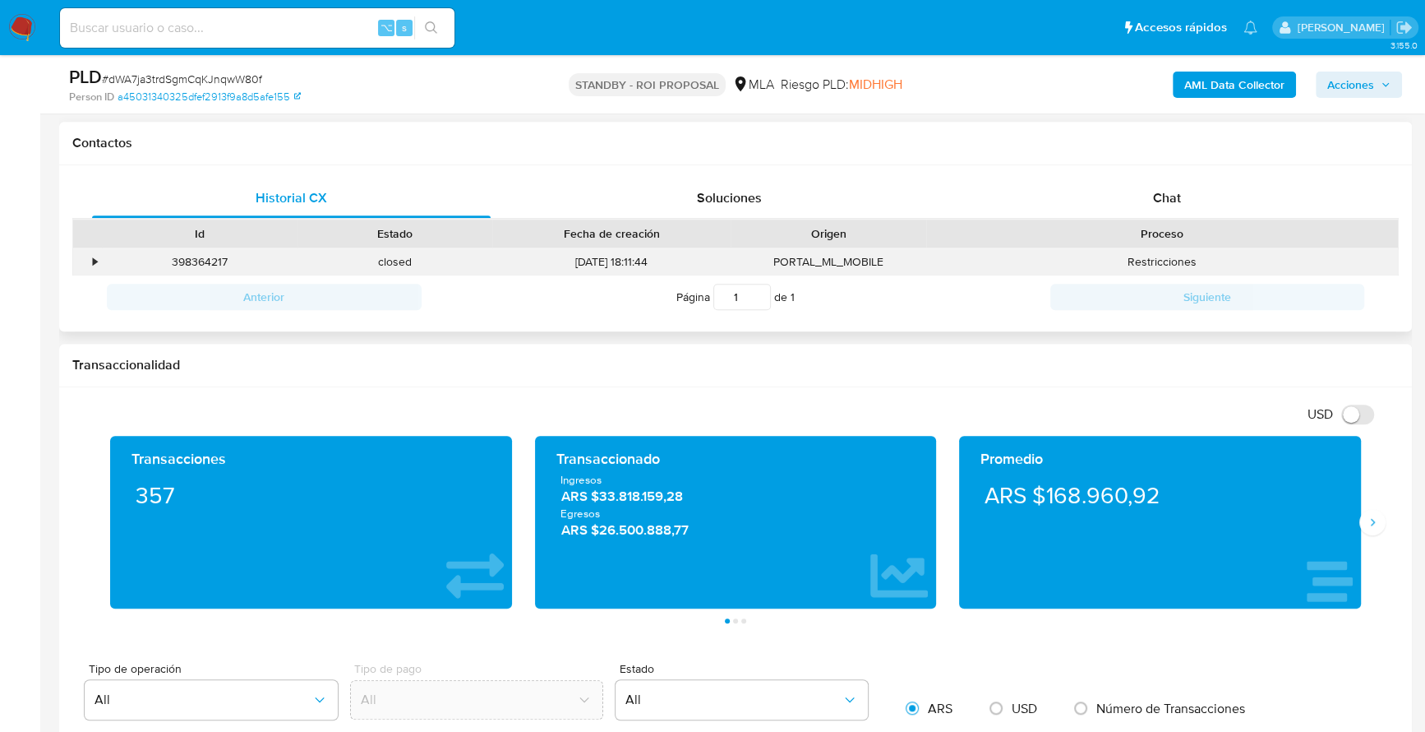
click at [82, 260] on div "•" at bounding box center [87, 261] width 29 height 27
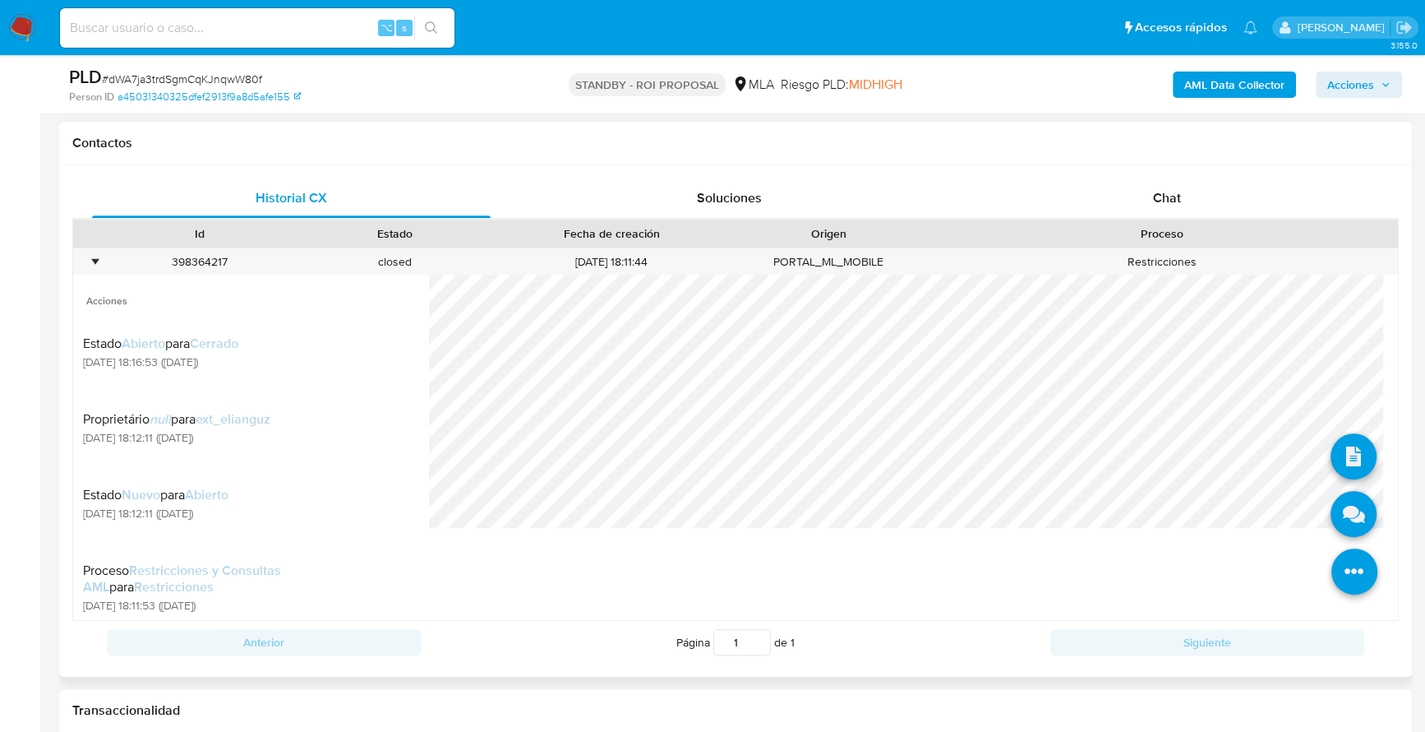
click at [1337, 544] on li at bounding box center [1354, 516] width 46 height 67
click at [1332, 512] on icon at bounding box center [1354, 514] width 46 height 46
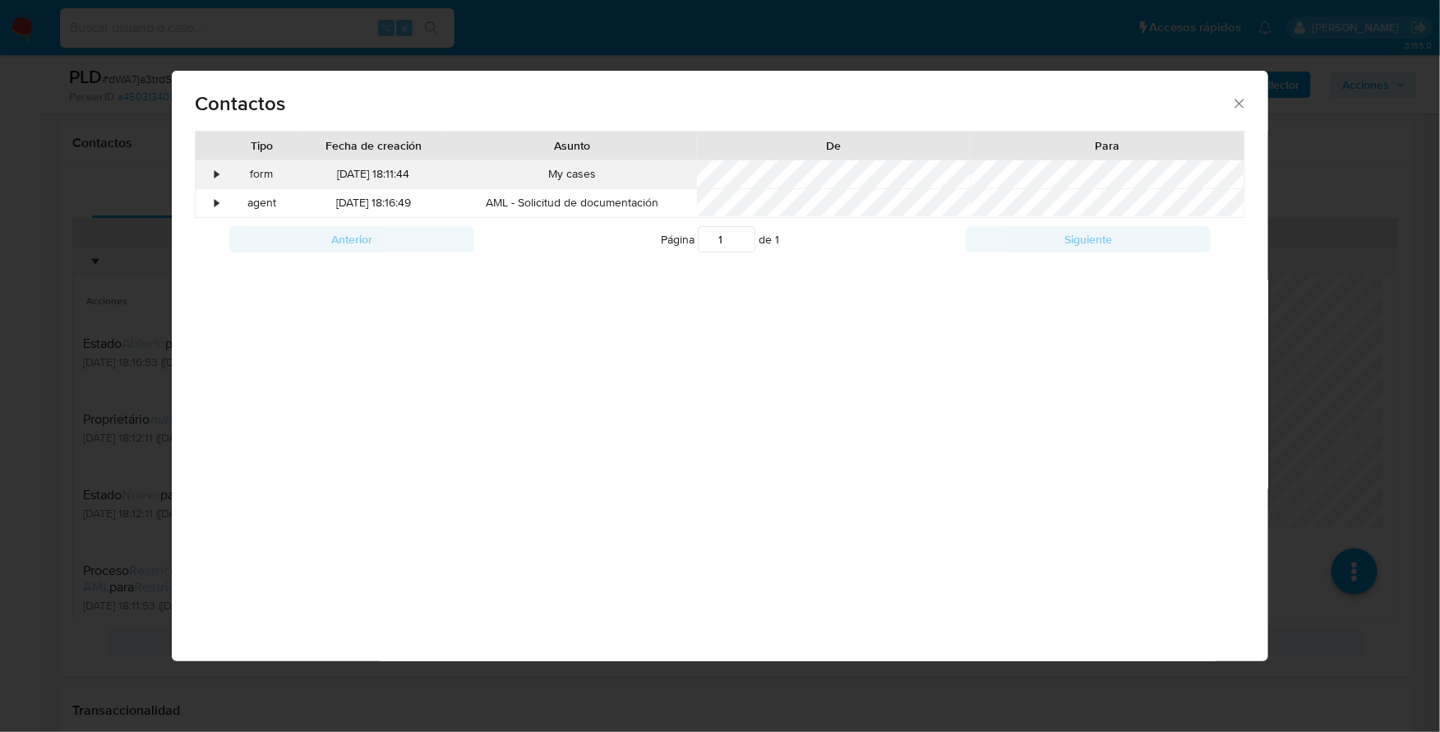
click at [213, 171] on div "•" at bounding box center [210, 174] width 29 height 28
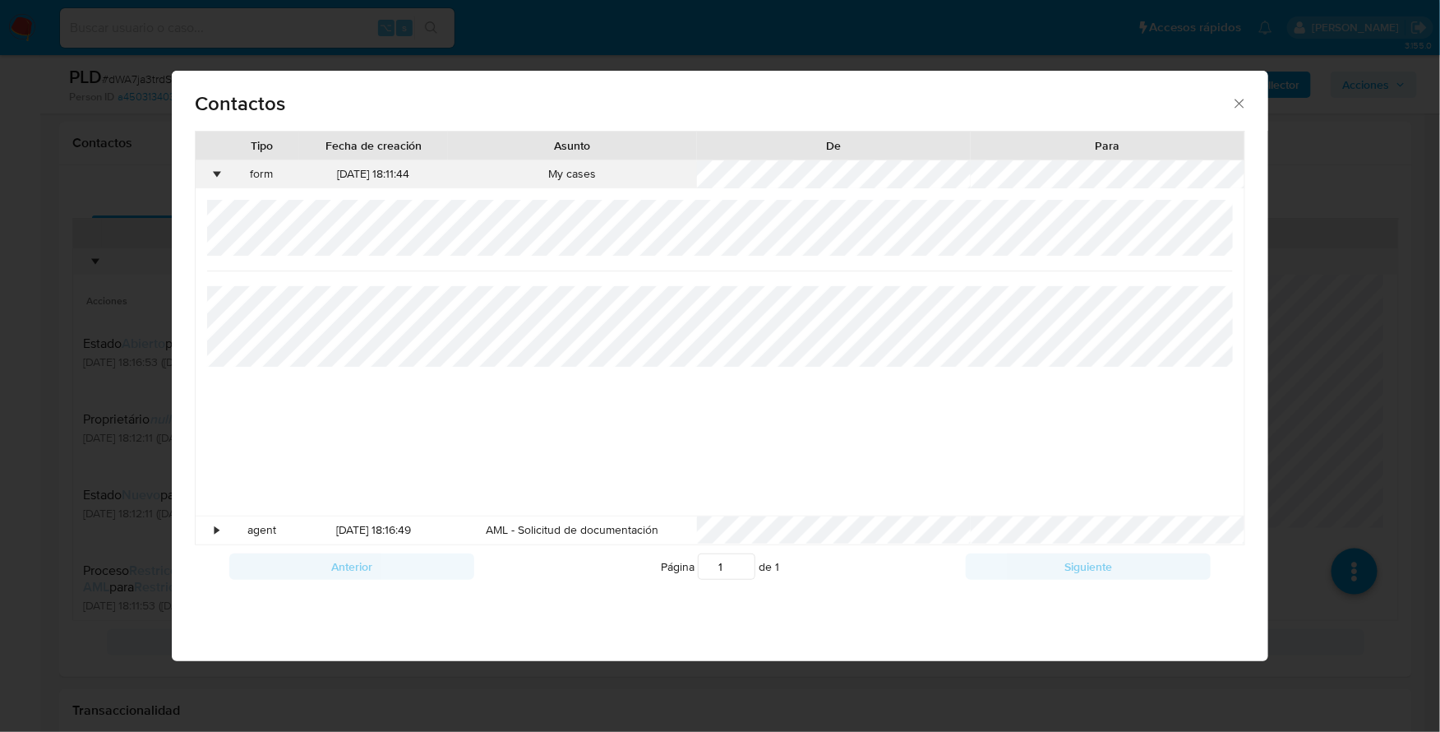
click at [217, 175] on div "•" at bounding box center [217, 174] width 4 height 16
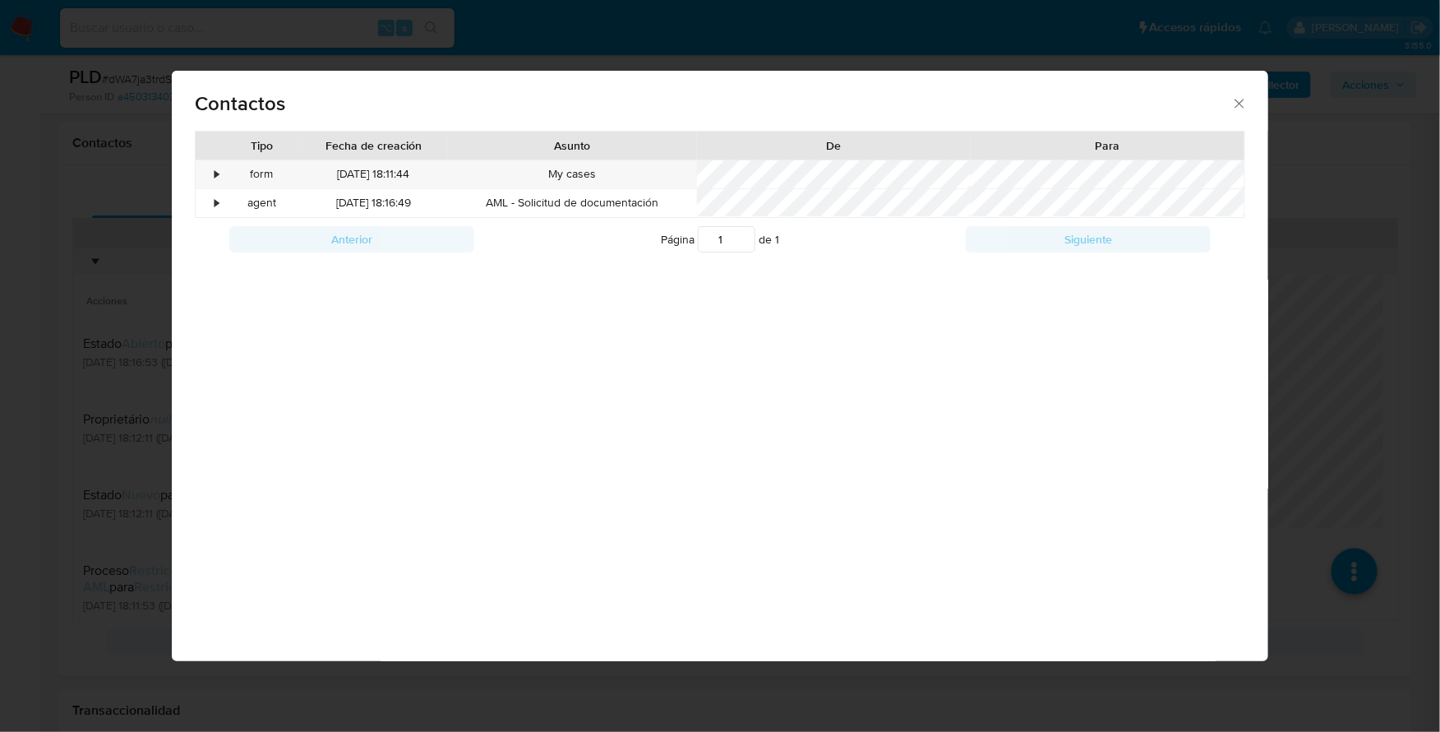
click at [216, 187] on div "•" at bounding box center [210, 174] width 29 height 28
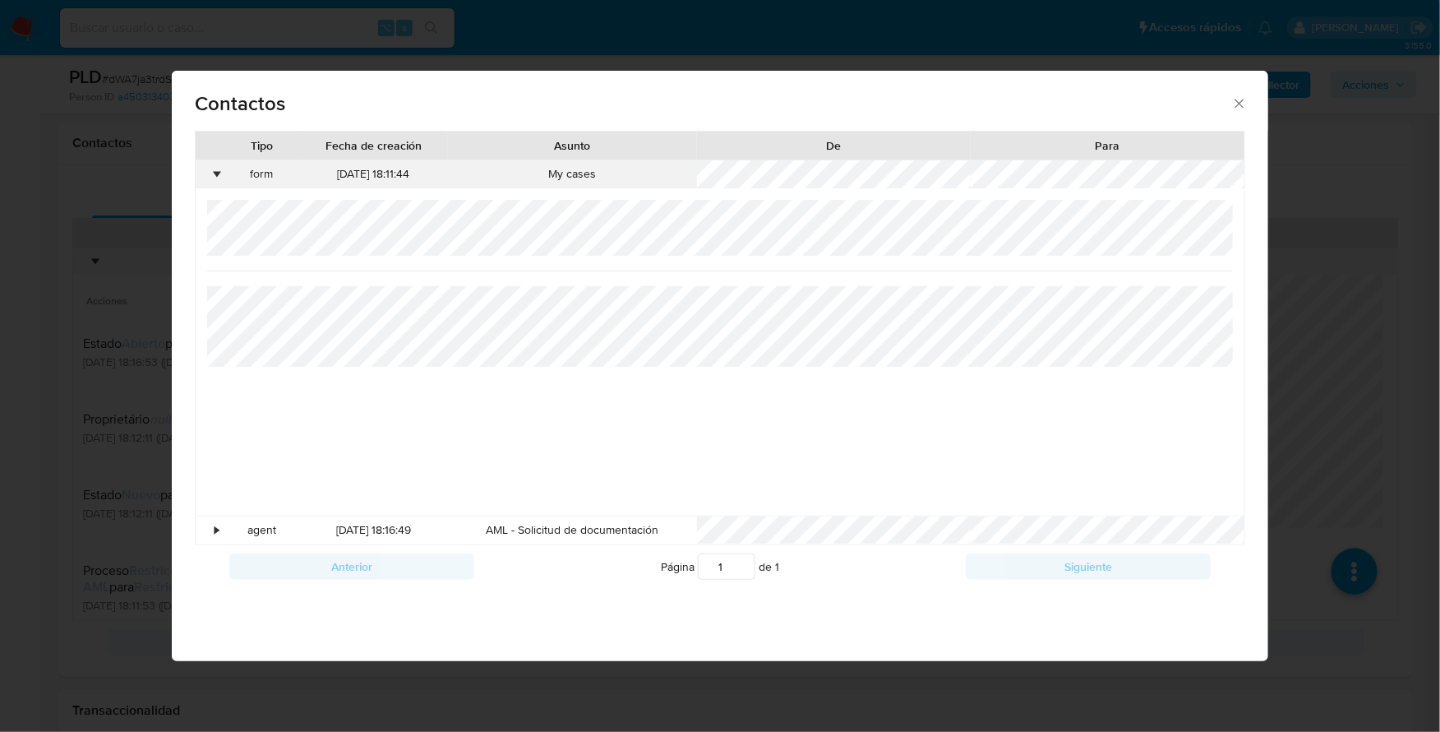
click at [214, 167] on div "•" at bounding box center [210, 174] width 29 height 28
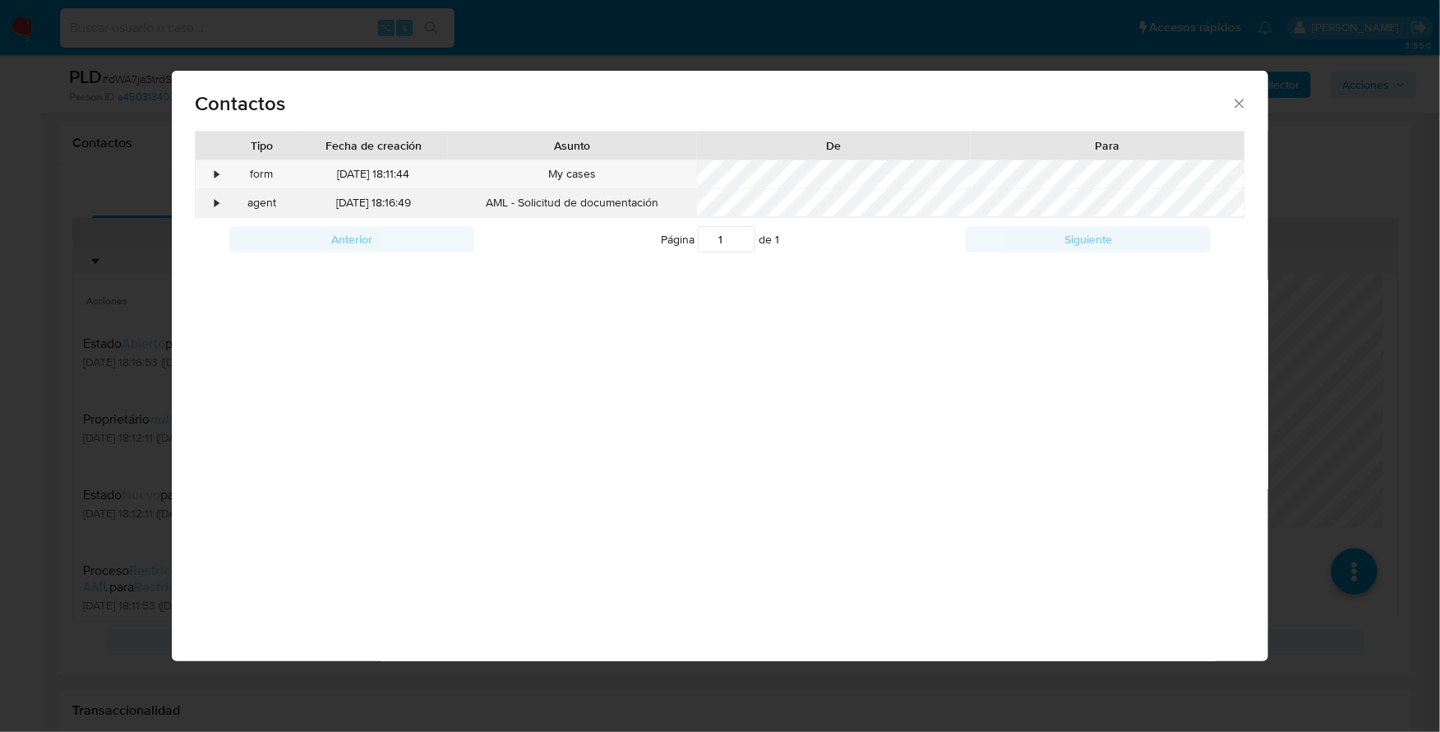
click at [214, 211] on div "•" at bounding box center [210, 203] width 29 height 28
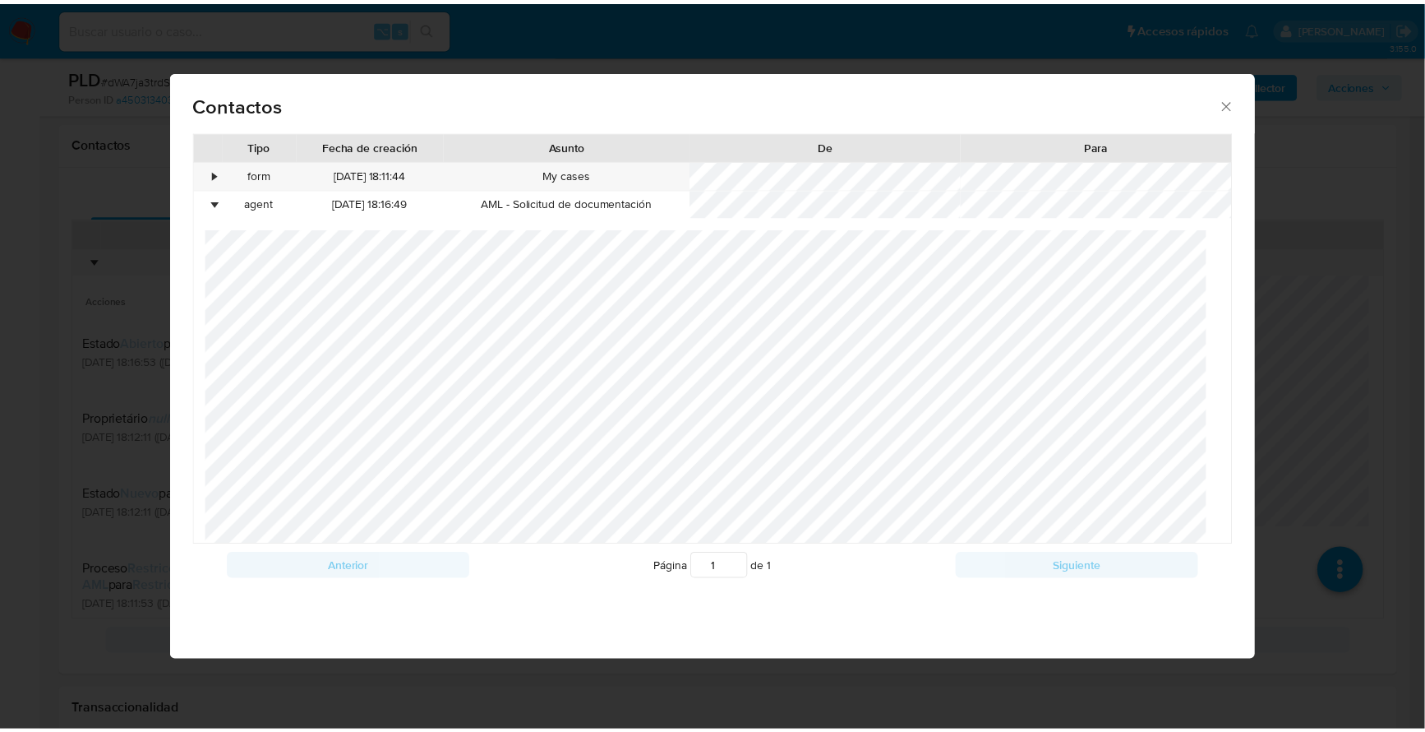
scroll to position [0, 0]
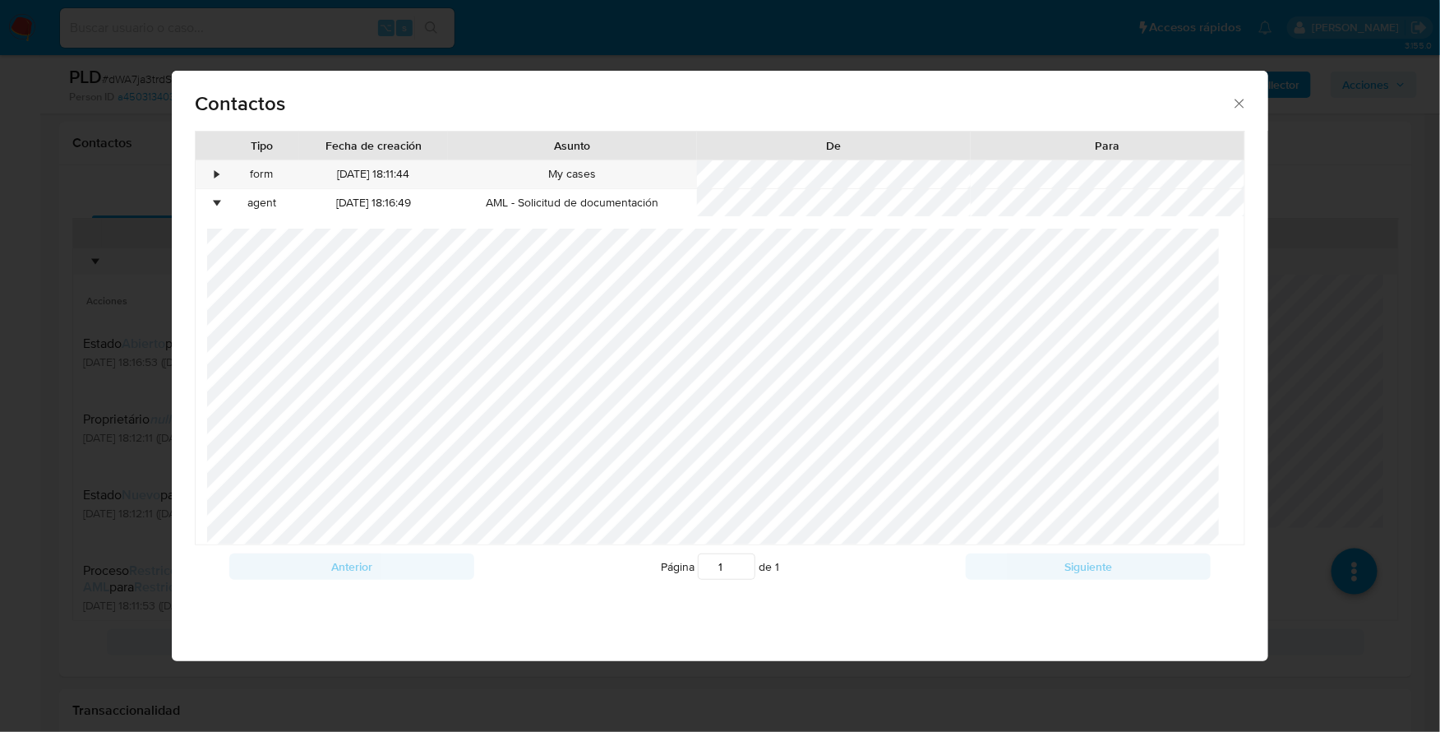
click at [1239, 103] on icon "close" at bounding box center [1239, 103] width 9 height 9
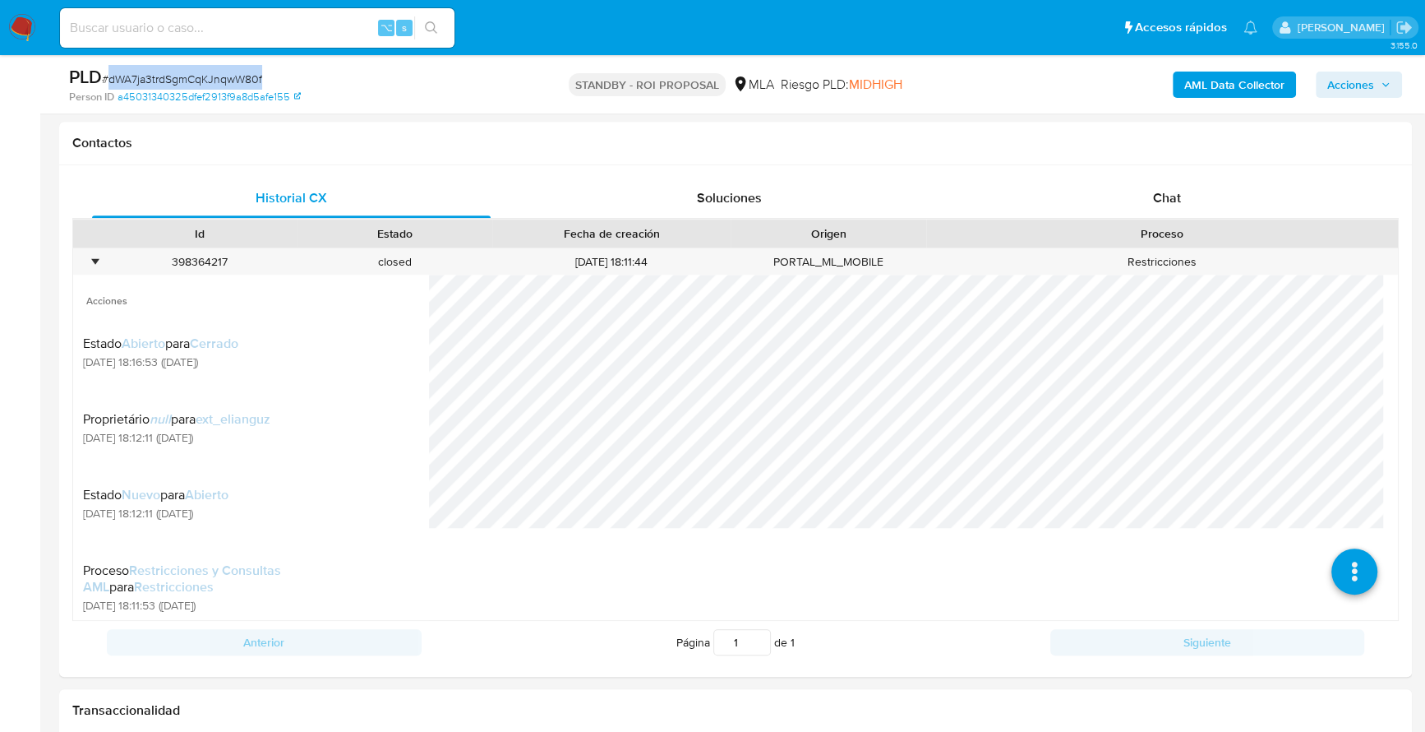
copy span "dWA7ja3trdSgmCqKJnqwW80f"
click at [274, 23] on input at bounding box center [257, 27] width 395 height 21
paste input "186378581"
type input "186378581"
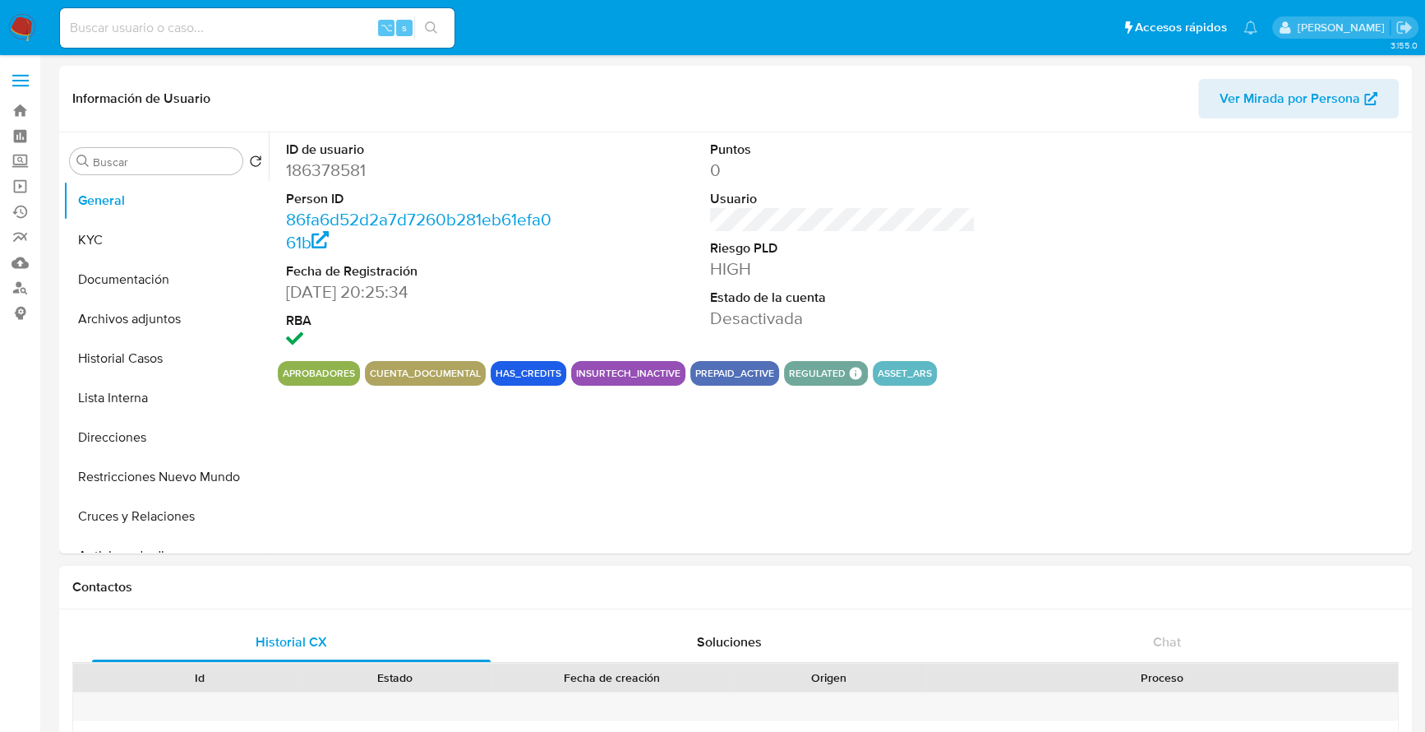
select select "10"
click at [133, 355] on button "Historial Casos" at bounding box center [159, 358] width 192 height 39
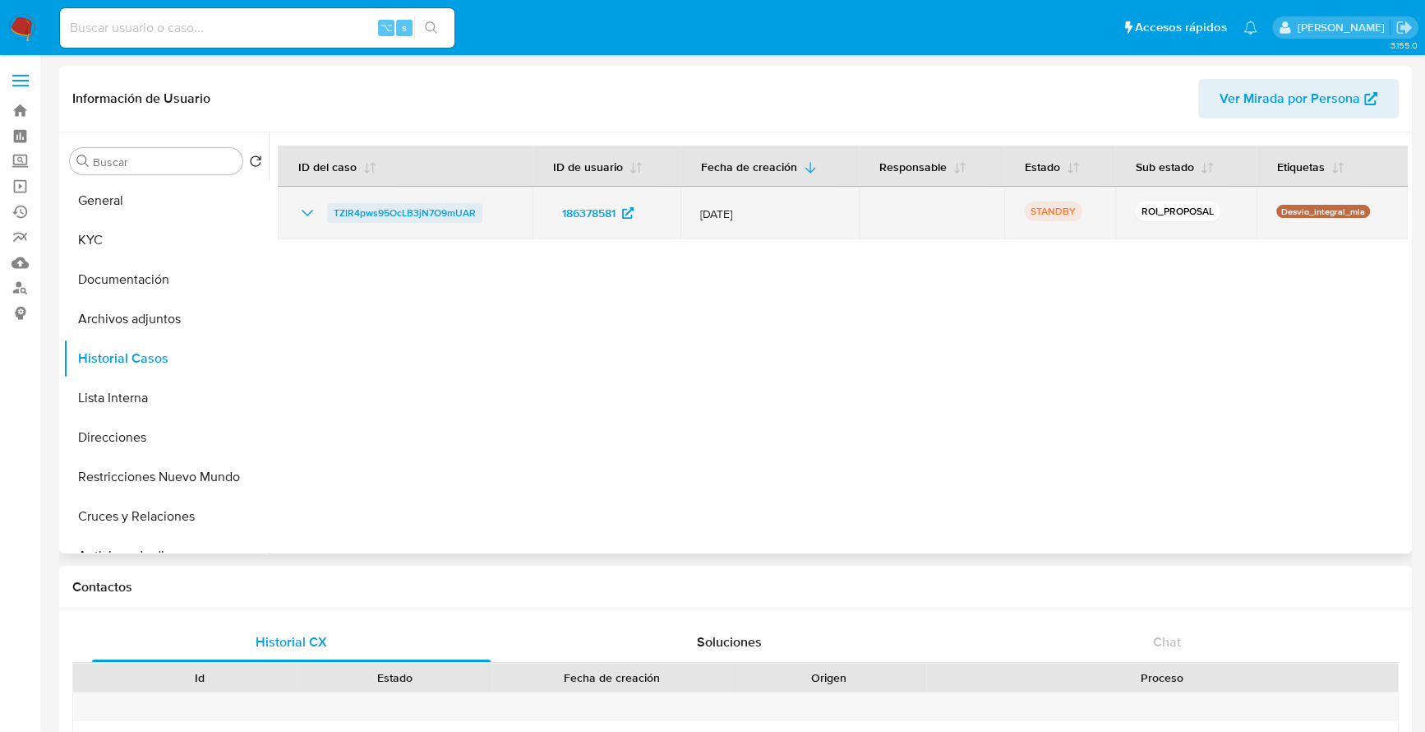
click at [428, 215] on span "TZlR4pws95OcLB3jN7O9mUAR" at bounding box center [405, 213] width 142 height 20
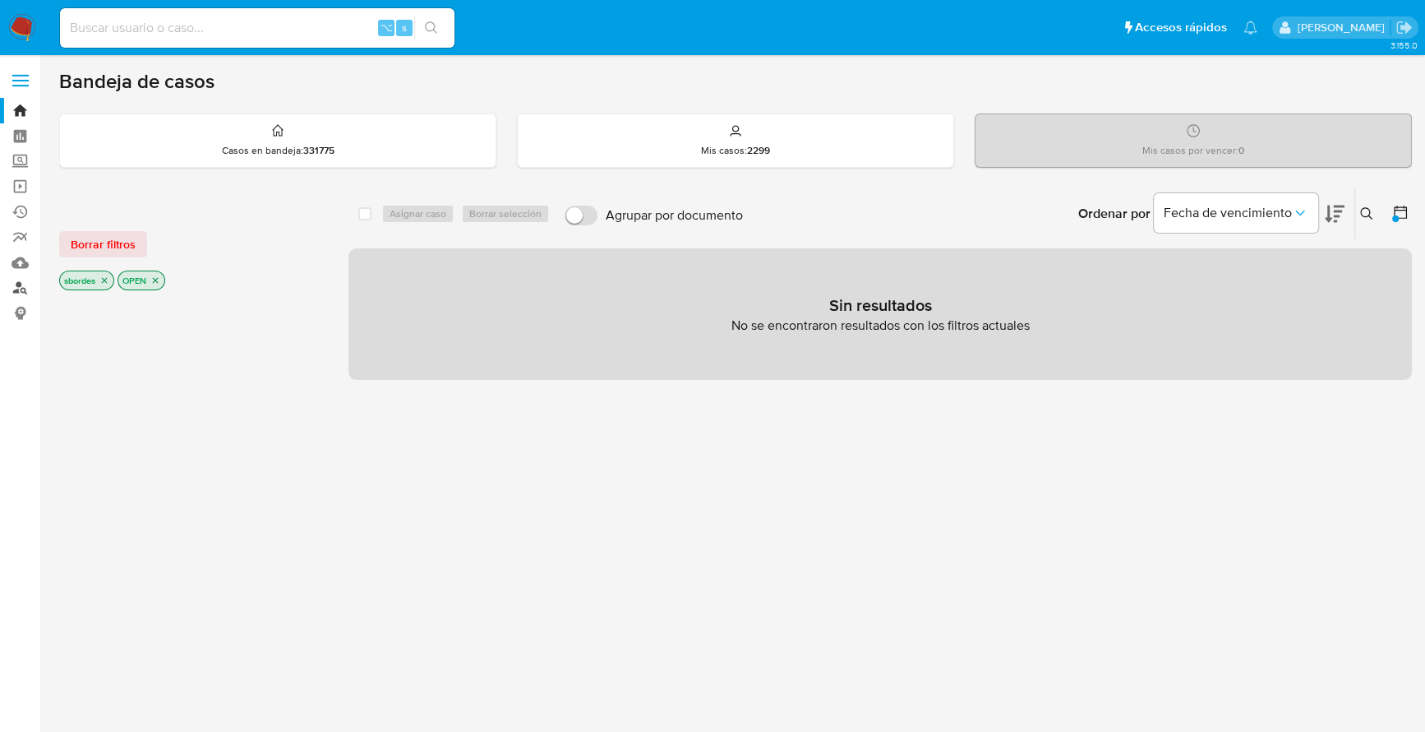
click at [16, 295] on link "Buscador de personas" at bounding box center [98, 287] width 196 height 25
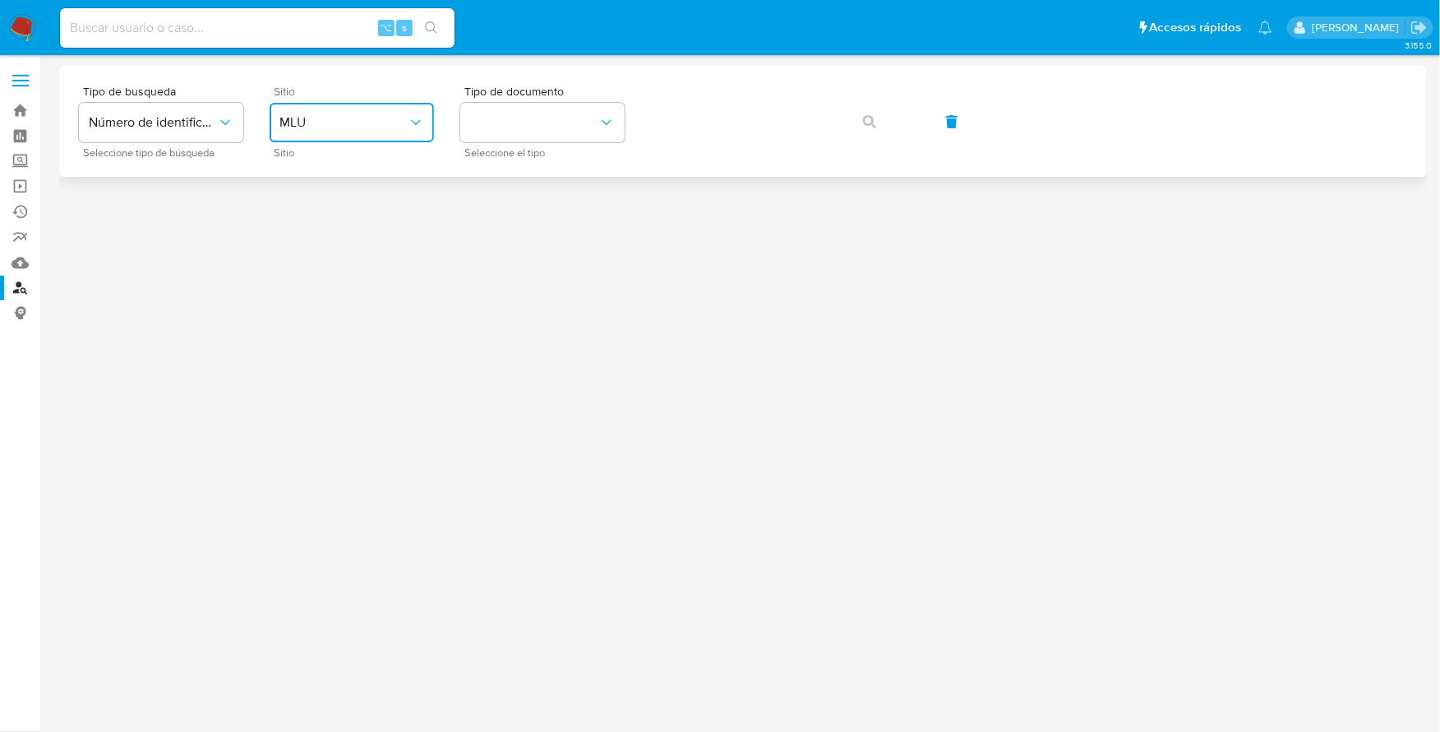
click at [401, 105] on button "MLU" at bounding box center [352, 122] width 164 height 39
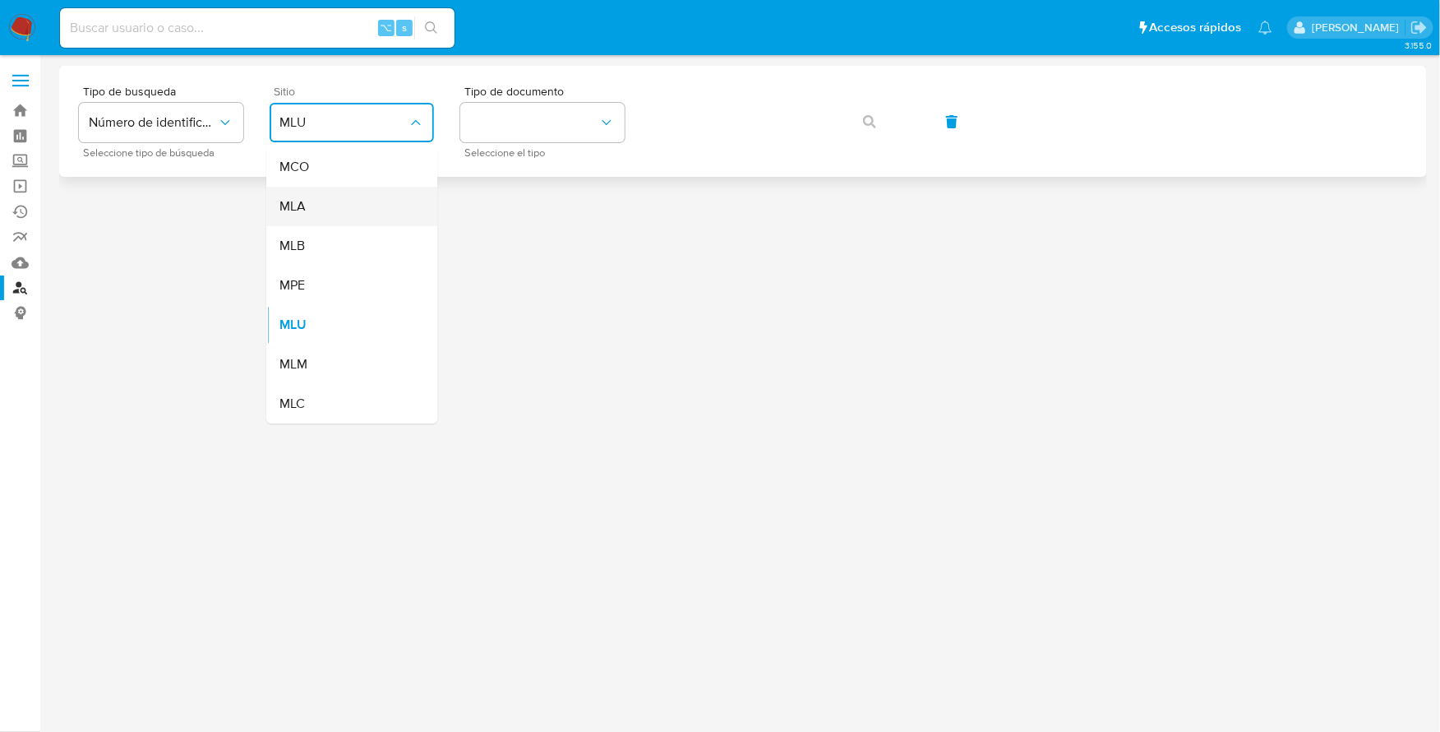
click at [323, 192] on div "MLA" at bounding box center [346, 206] width 135 height 39
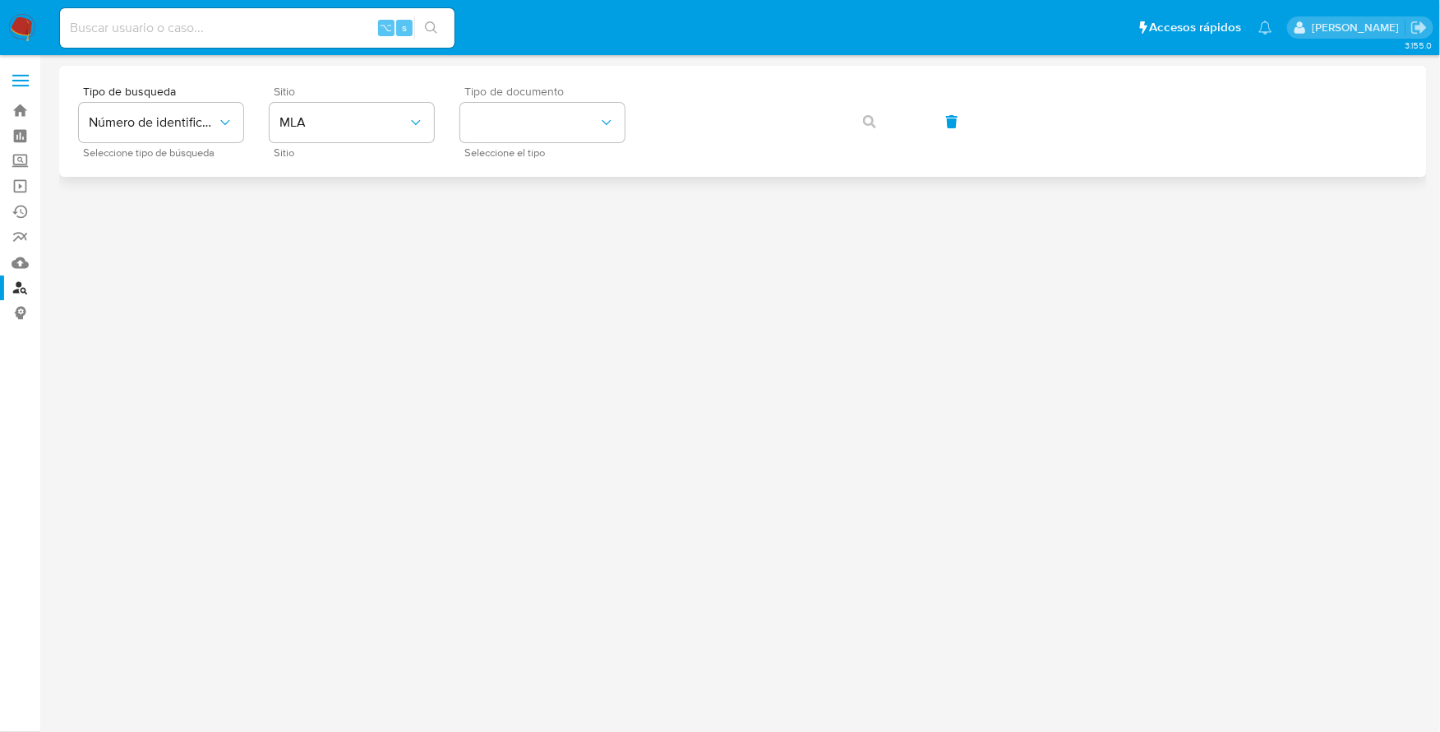
click at [539, 101] on div "Tipo de documento Seleccione el tipo" at bounding box center [542, 121] width 164 height 72
click at [542, 109] on button "identificationType" at bounding box center [542, 122] width 164 height 39
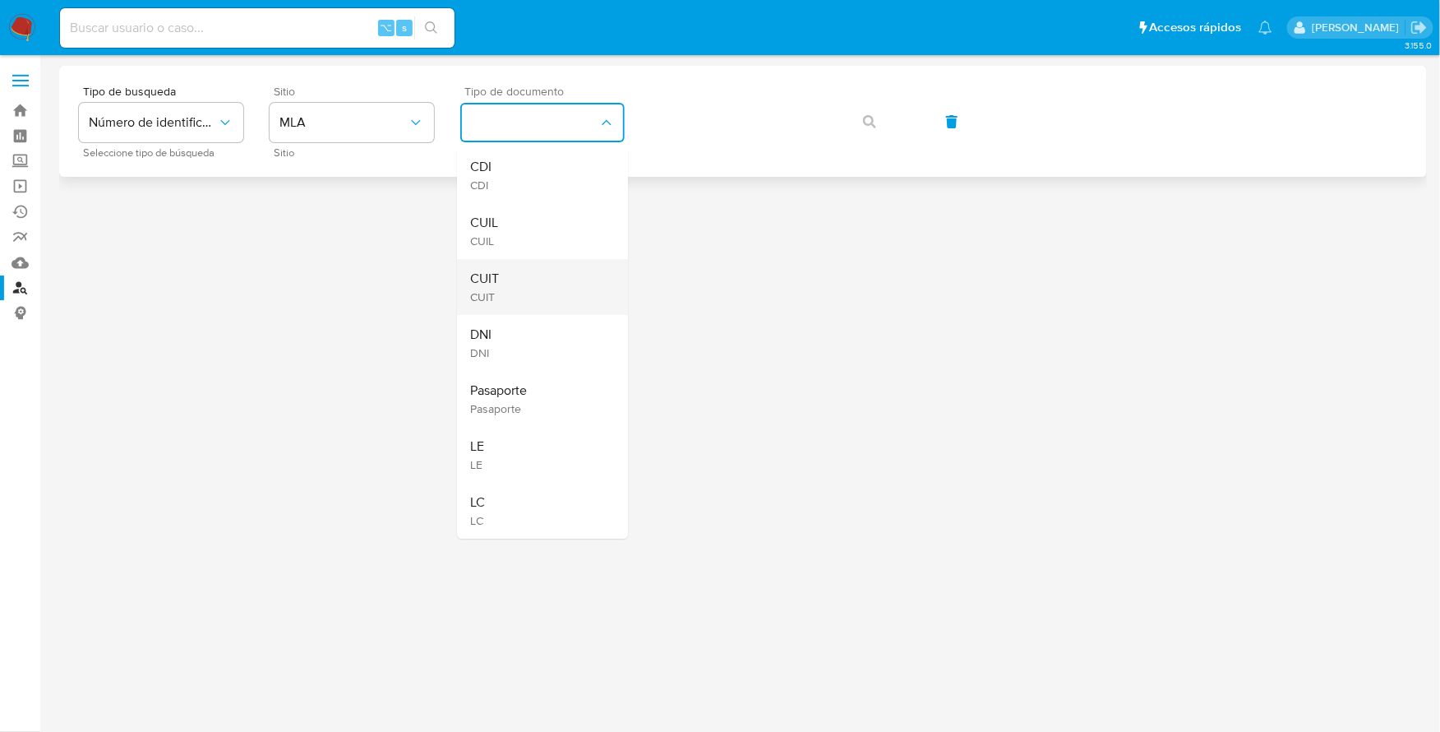
click at [538, 284] on div "CUIT CUIT" at bounding box center [537, 287] width 135 height 56
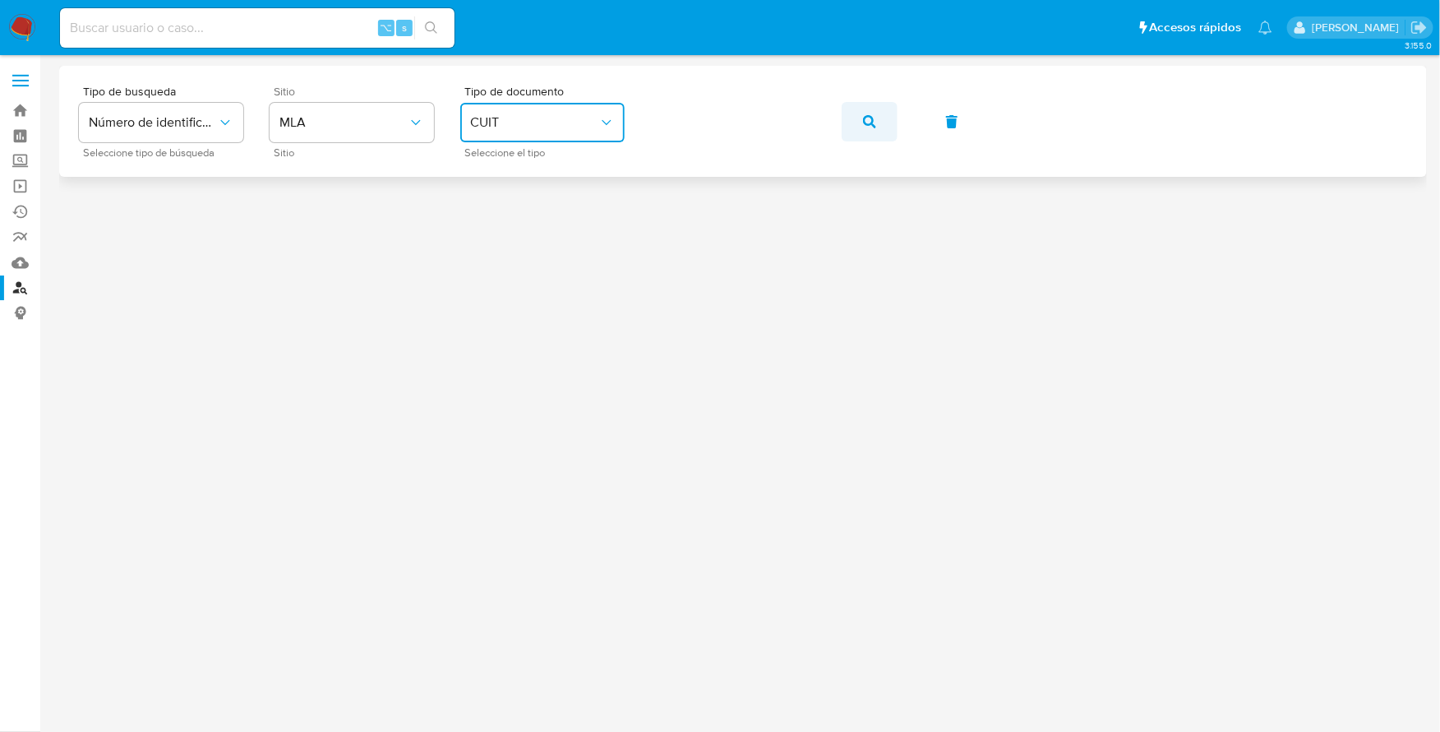
click at [876, 109] on button "button" at bounding box center [870, 121] width 56 height 39
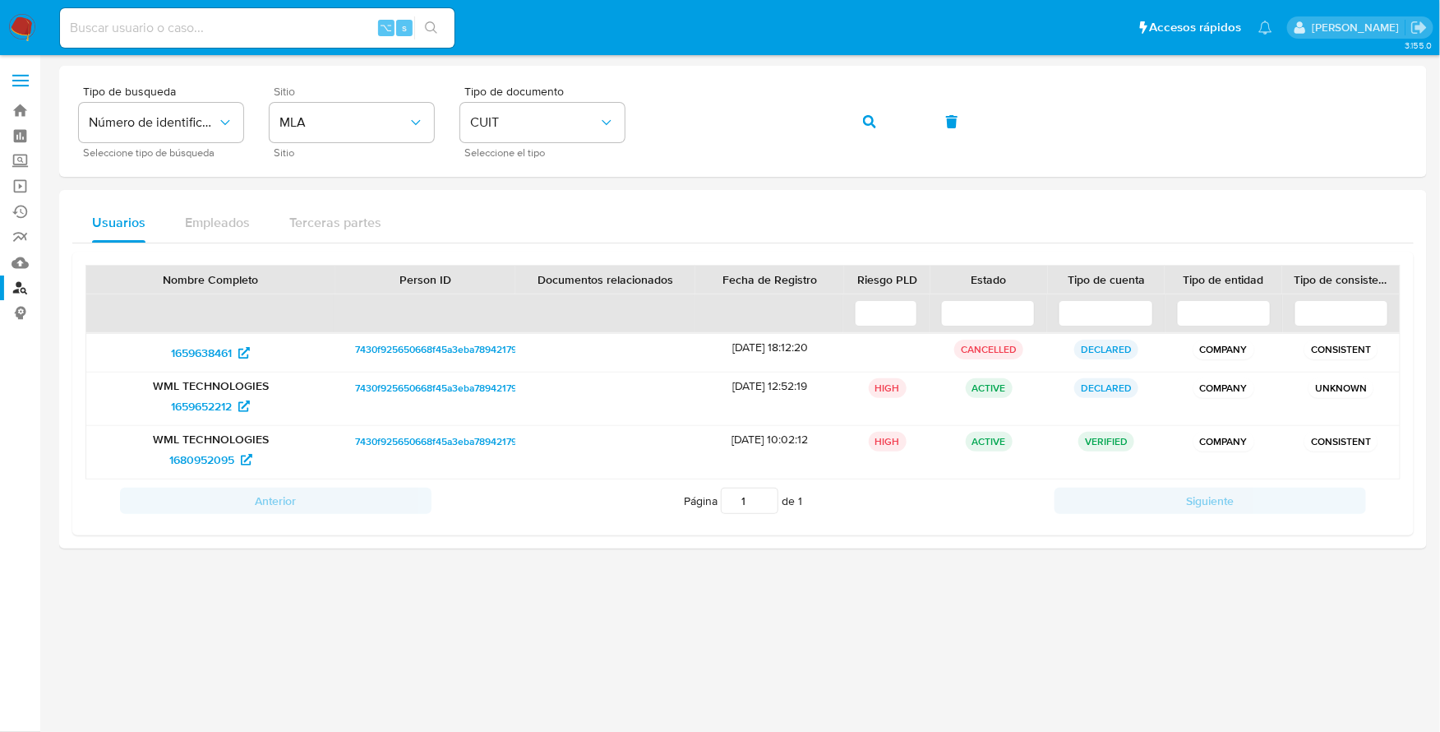
click at [580, 614] on div at bounding box center [743, 393] width 1368 height 655
click at [185, 455] on span "1680952095" at bounding box center [201, 459] width 65 height 26
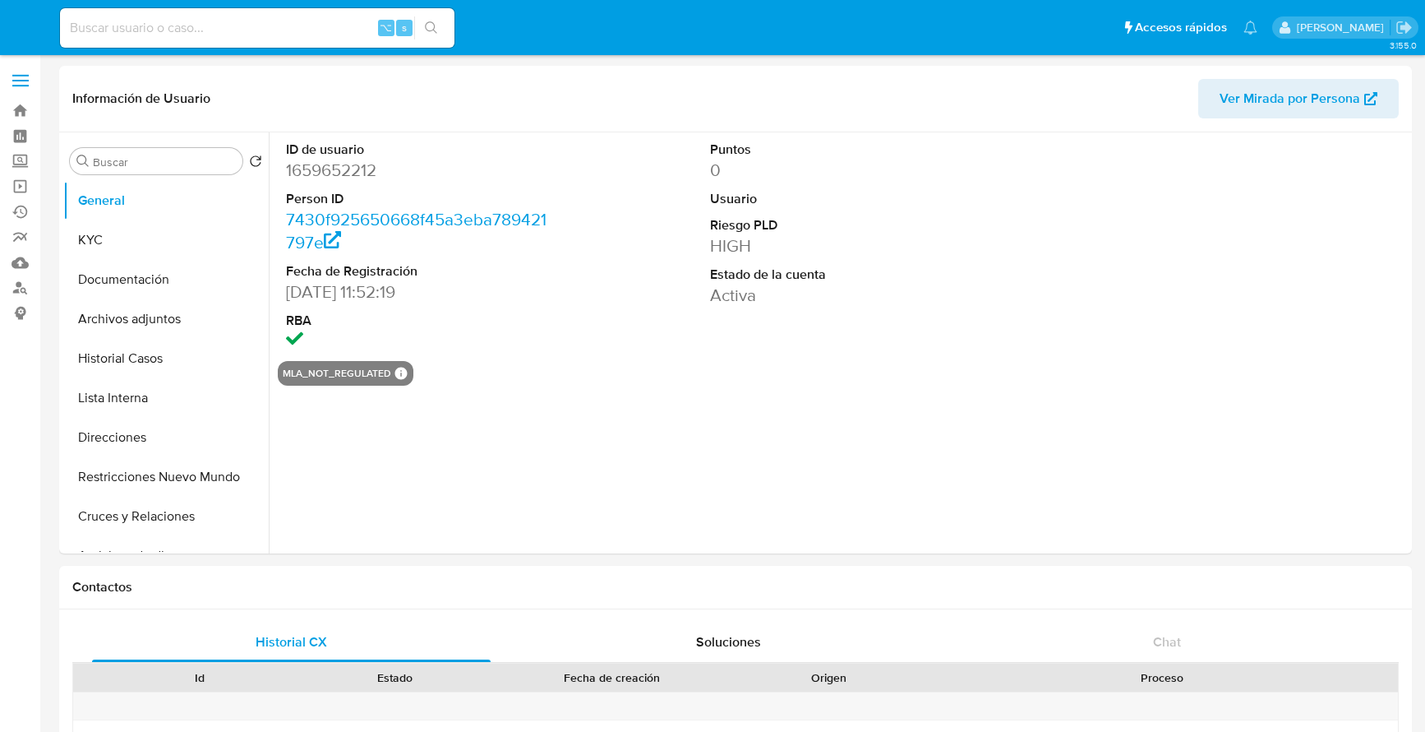
select select "10"
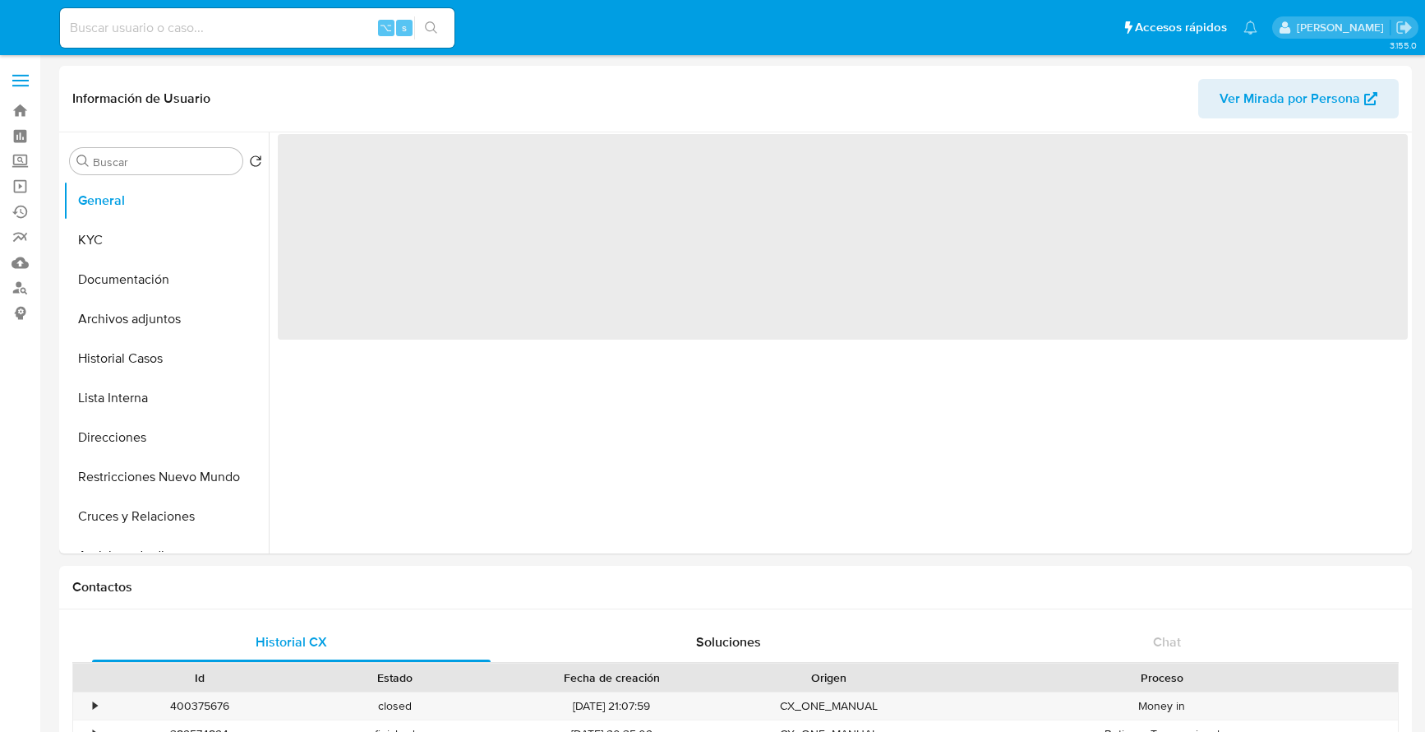
select select "10"
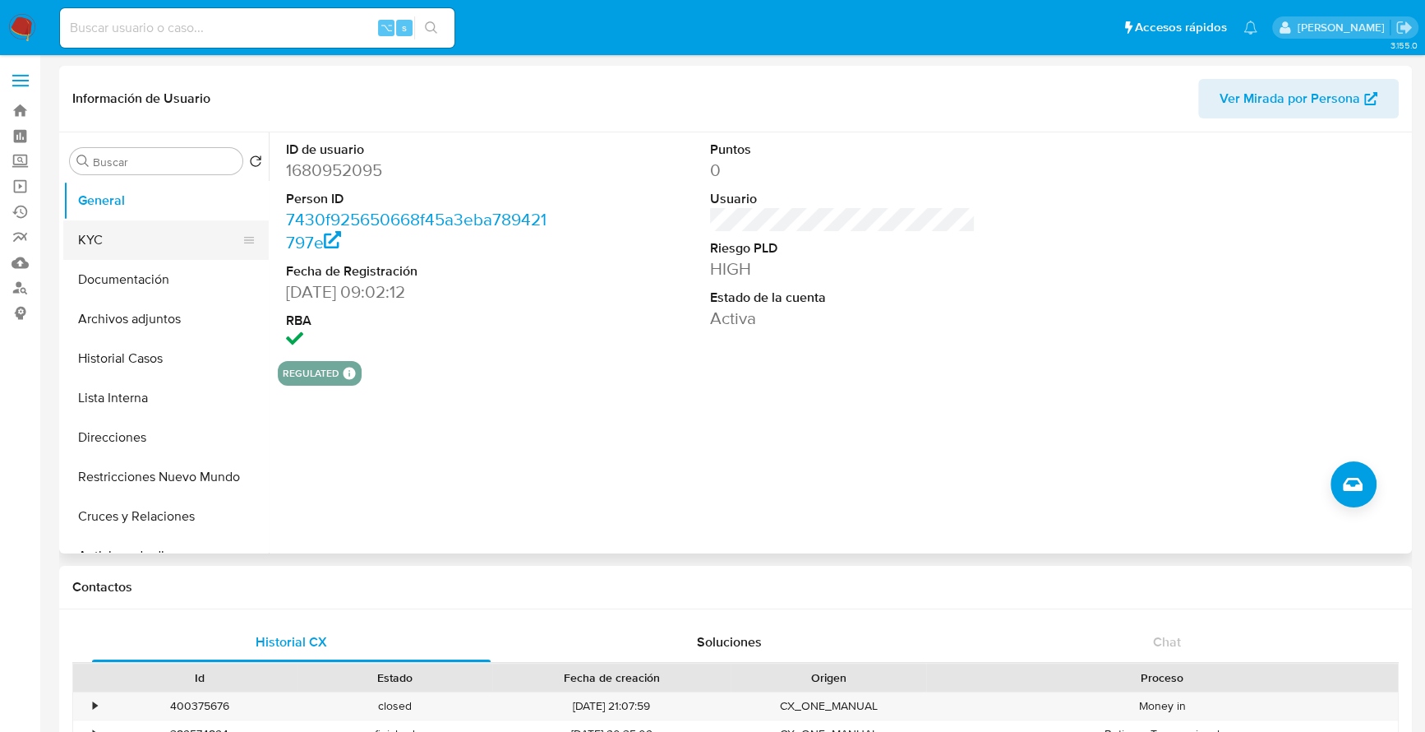
click at [155, 252] on button "KYC" at bounding box center [159, 239] width 192 height 39
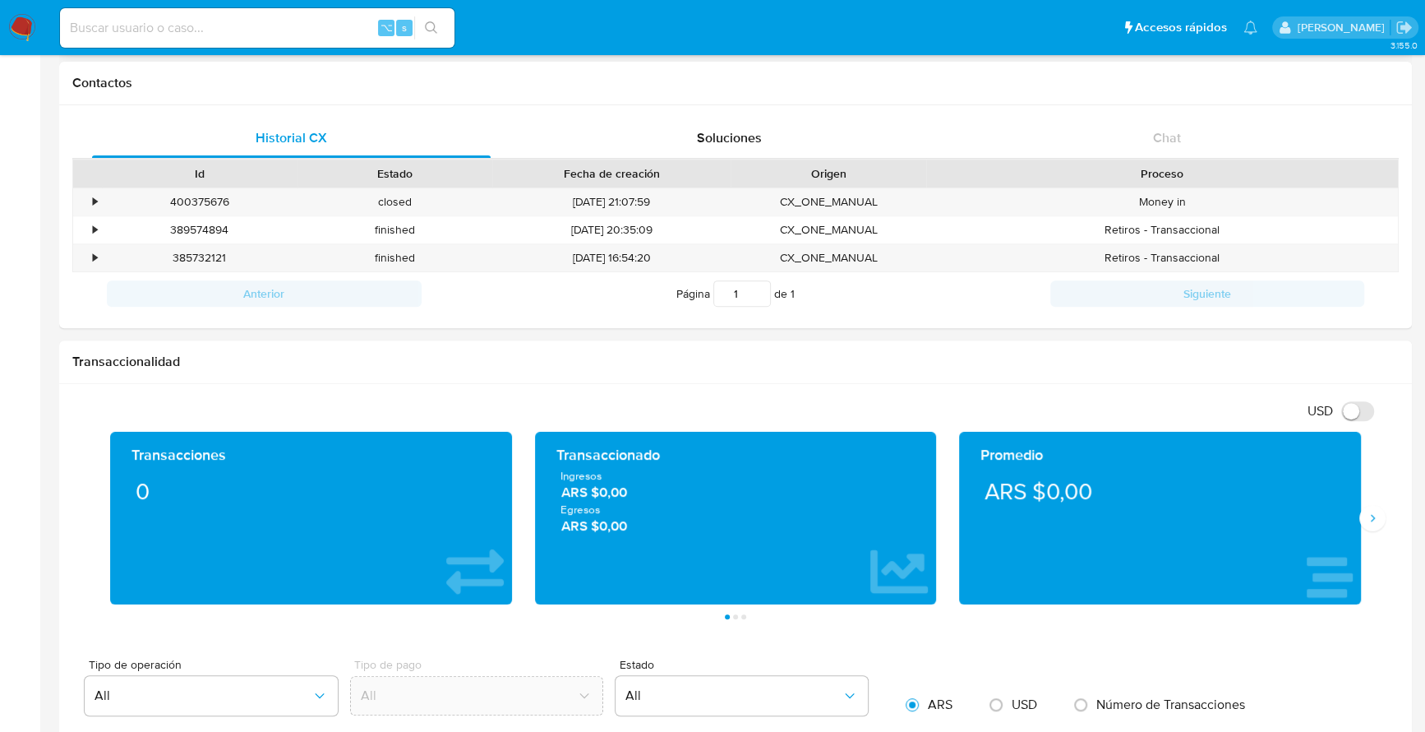
scroll to position [1, 0]
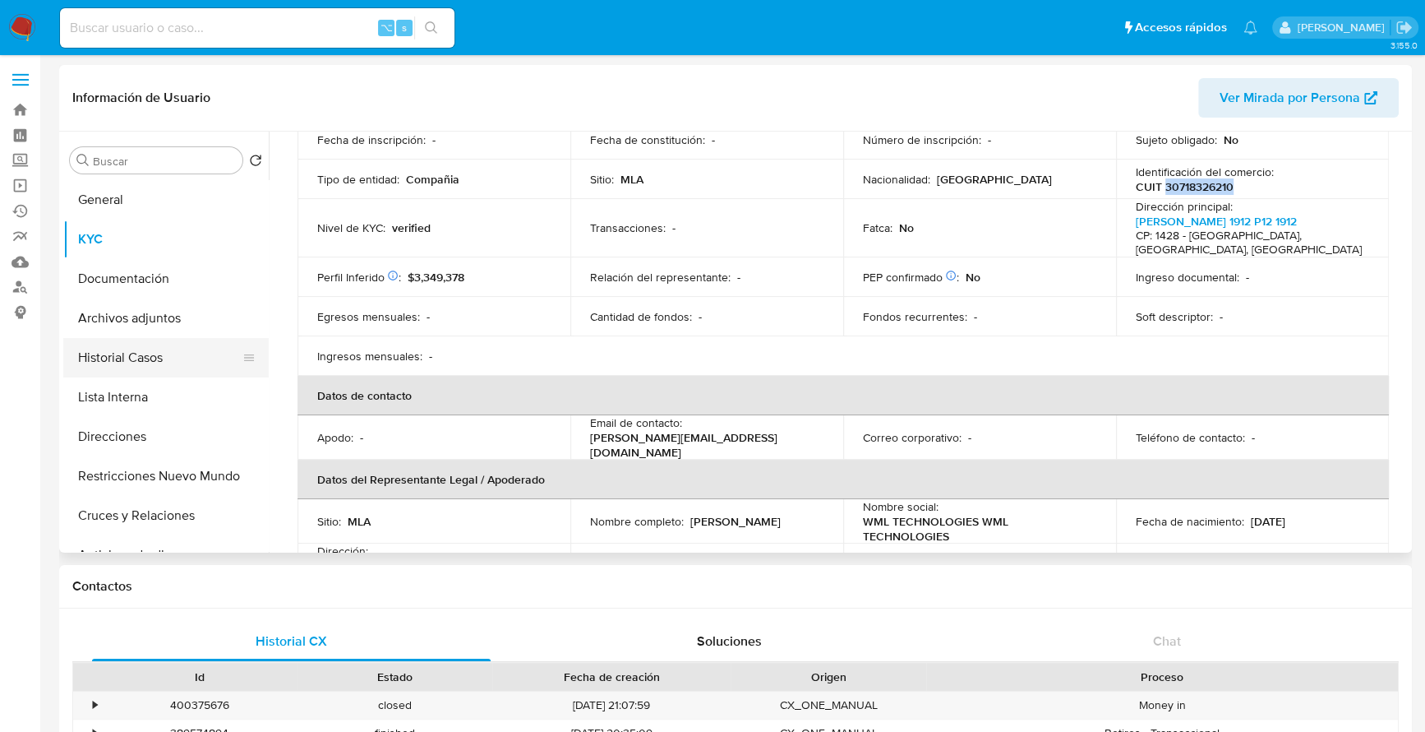
click at [130, 361] on button "Historial Casos" at bounding box center [159, 357] width 192 height 39
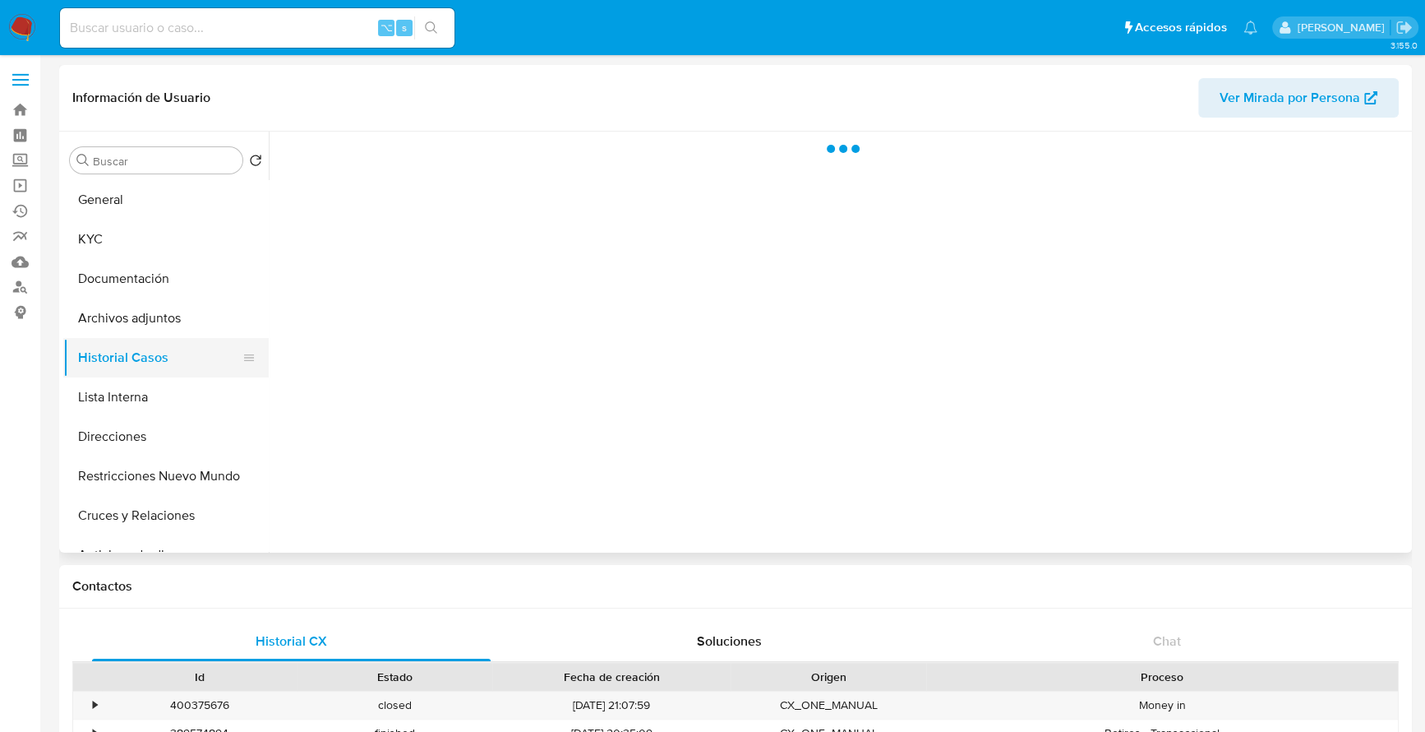
scroll to position [0, 0]
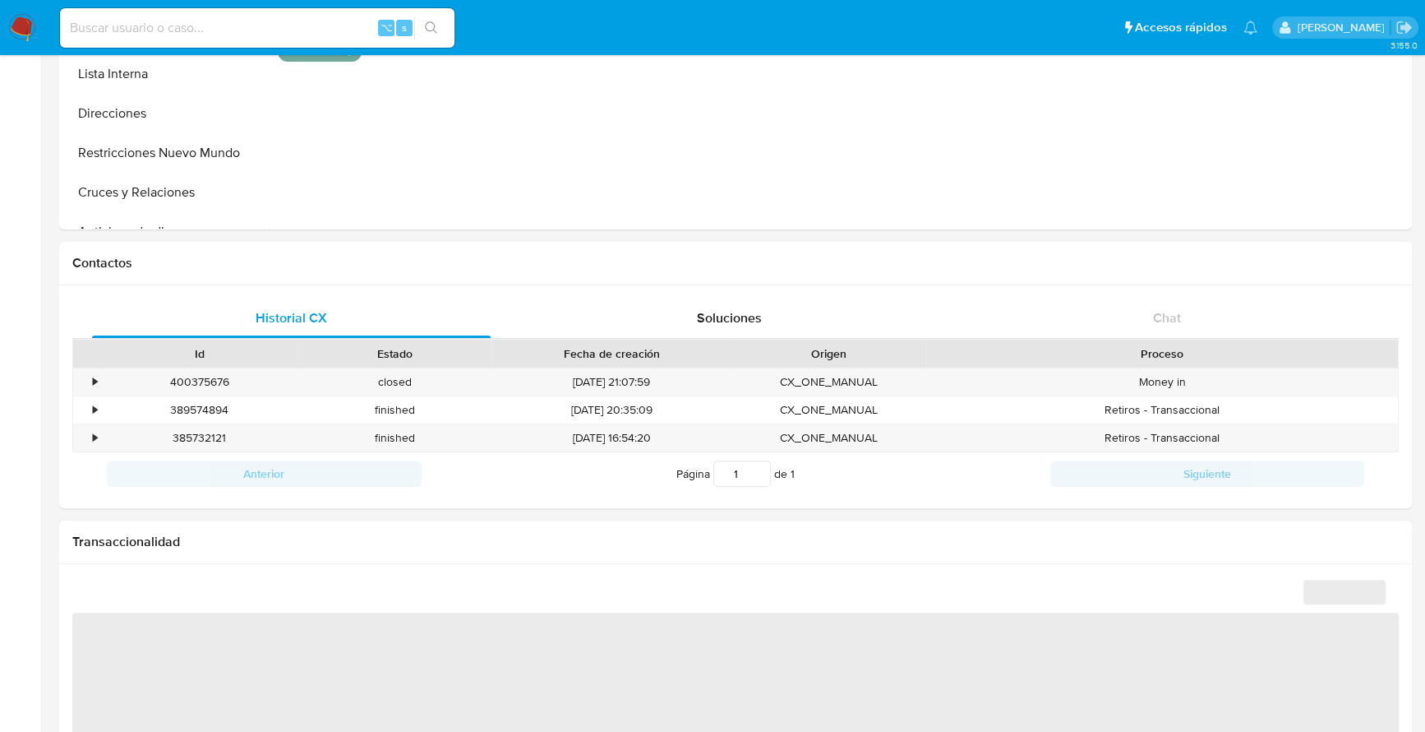
scroll to position [405, 0]
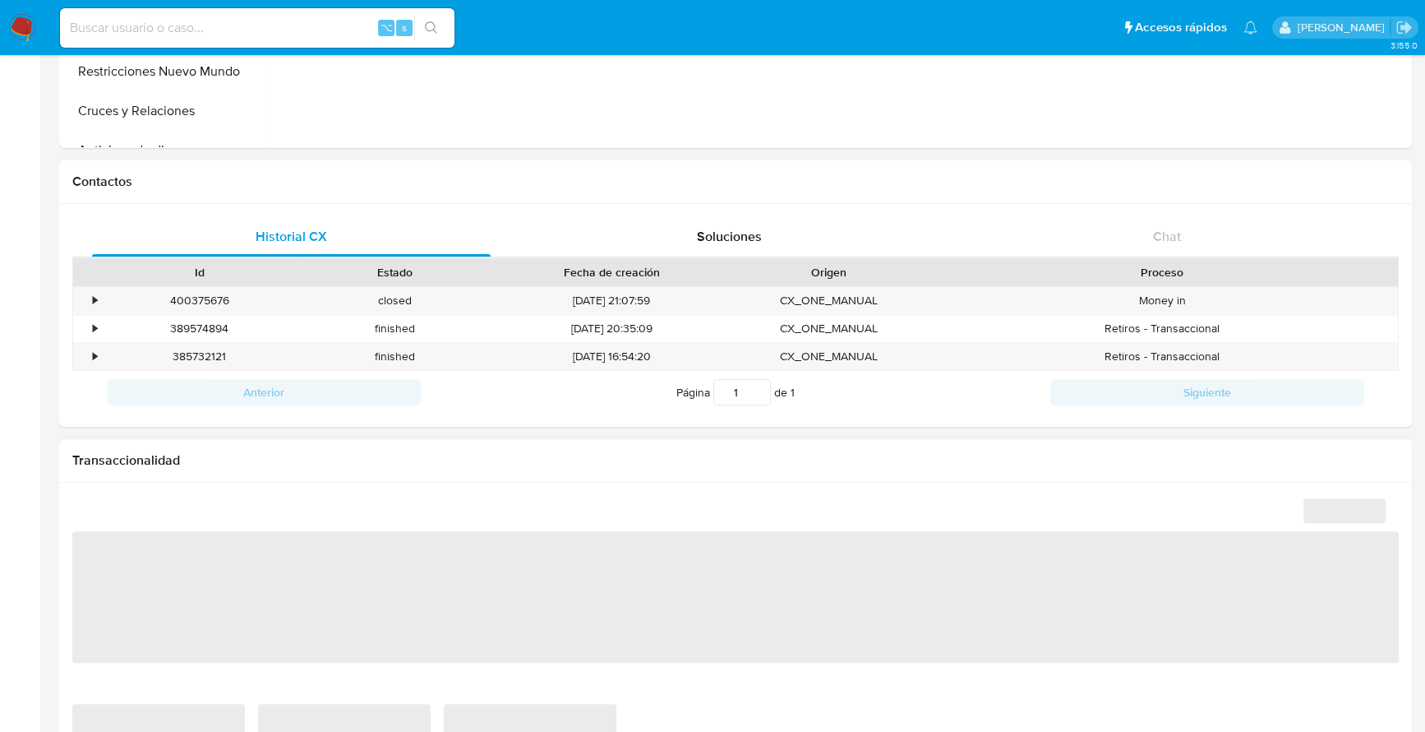
select select "10"
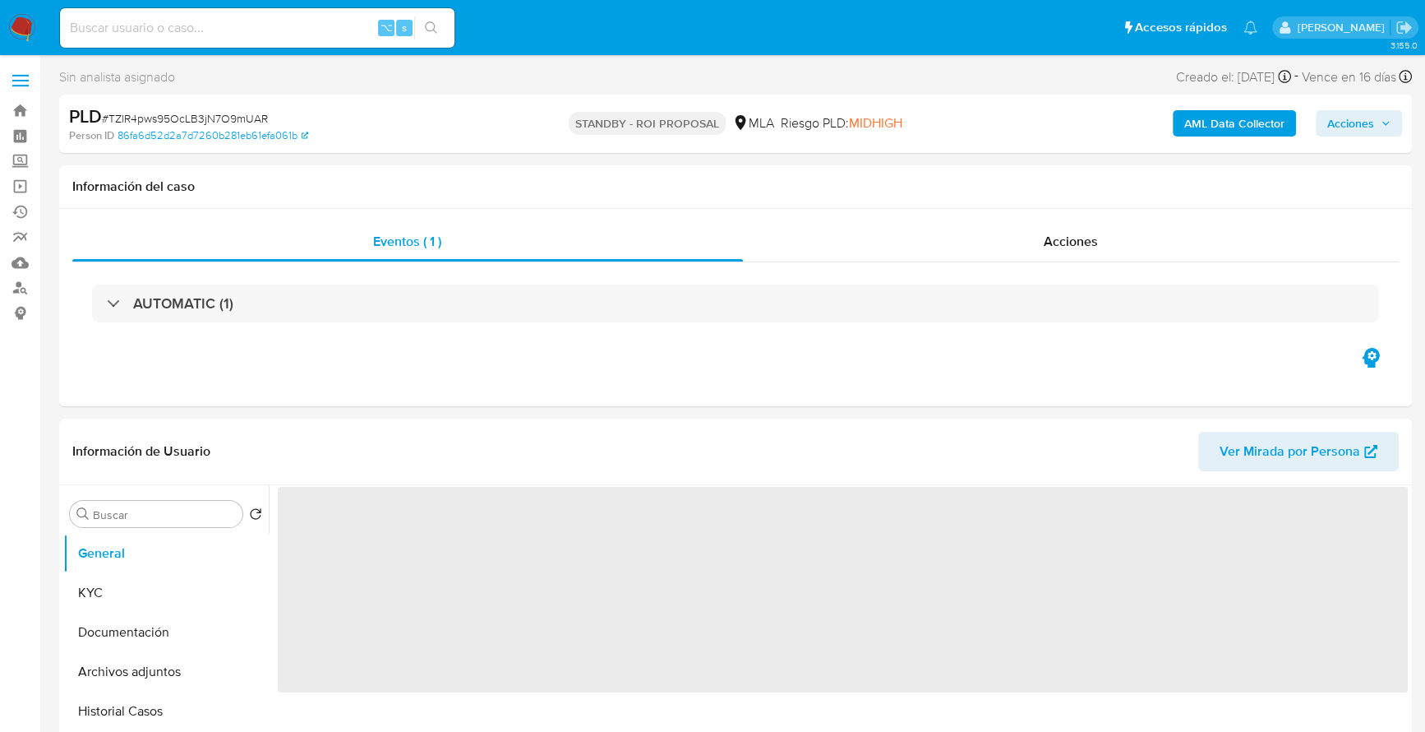
scroll to position [176, 0]
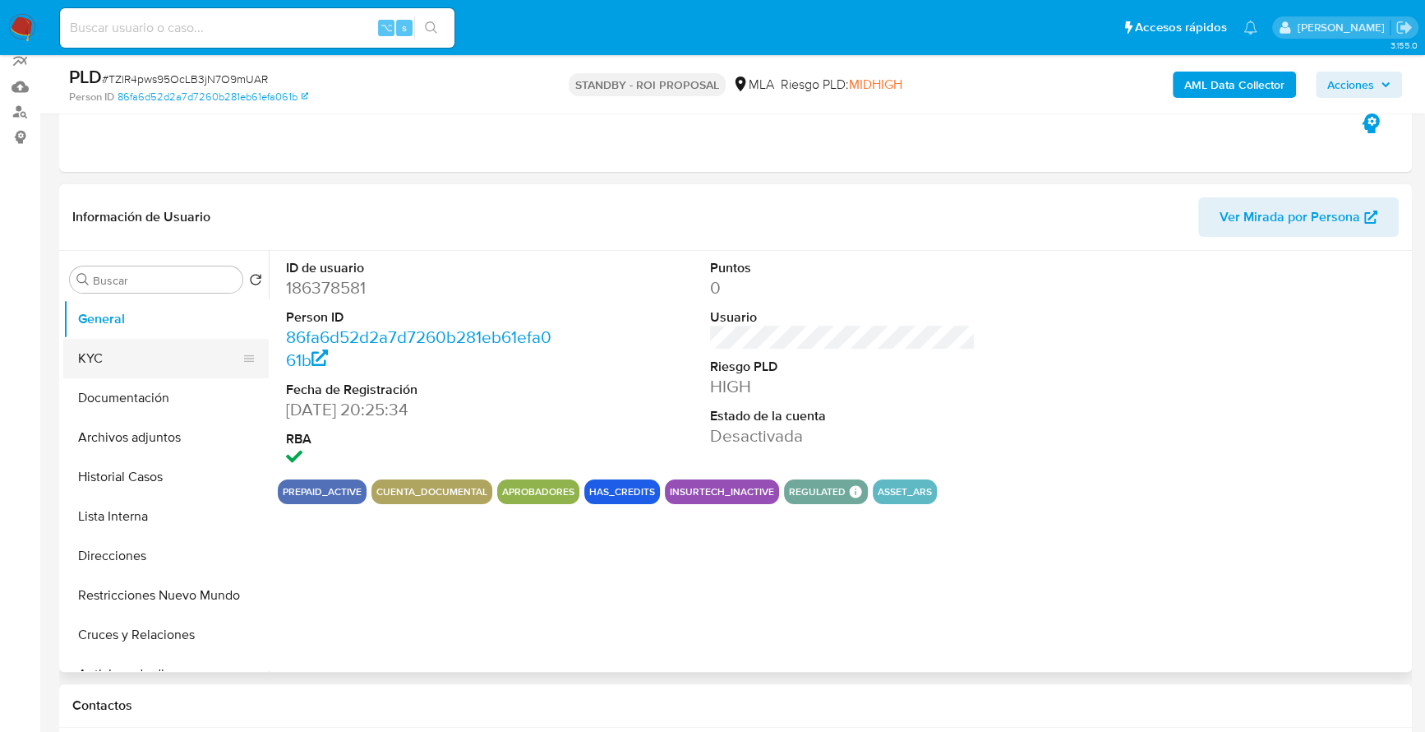
click at [141, 354] on button "KYC" at bounding box center [159, 358] width 192 height 39
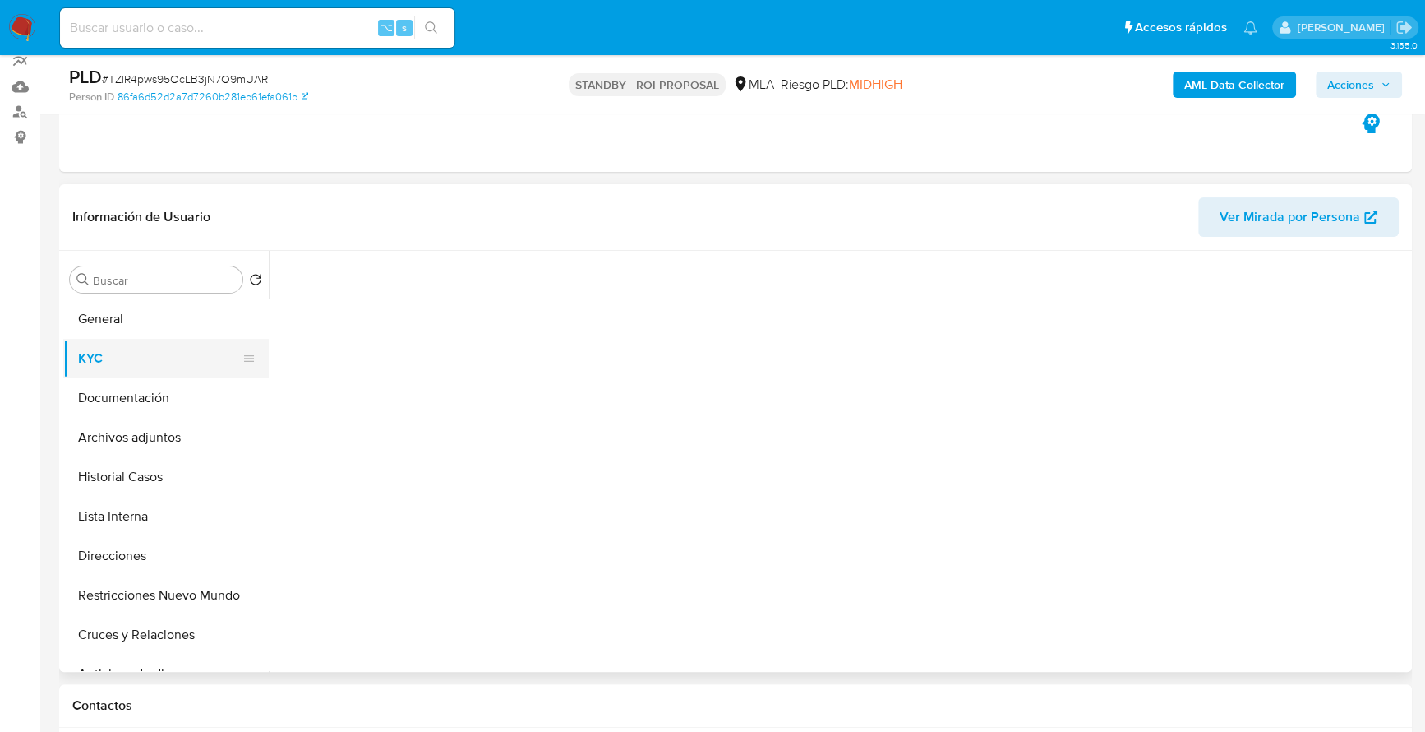
select select "10"
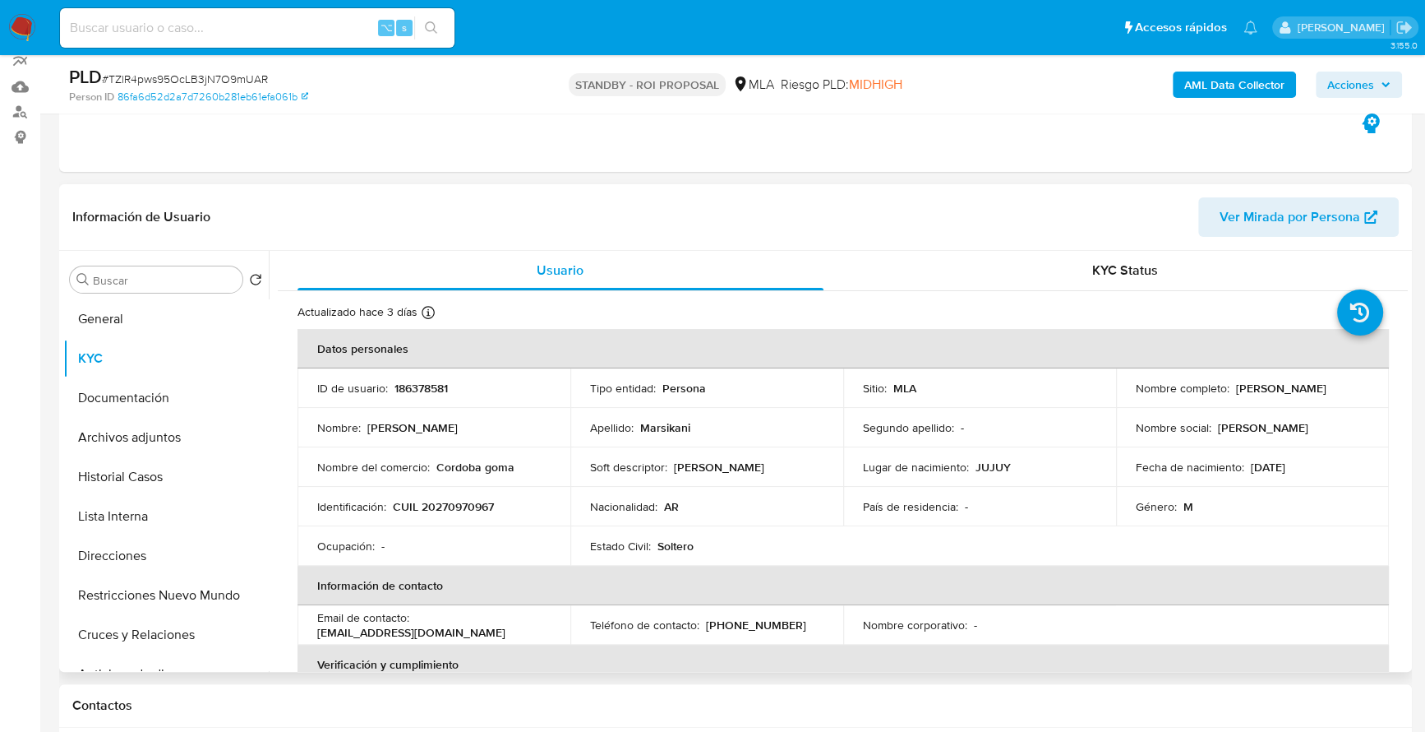
click at [460, 198] on header "Información de Usuario Ver Mirada por Persona" at bounding box center [735, 216] width 1327 height 39
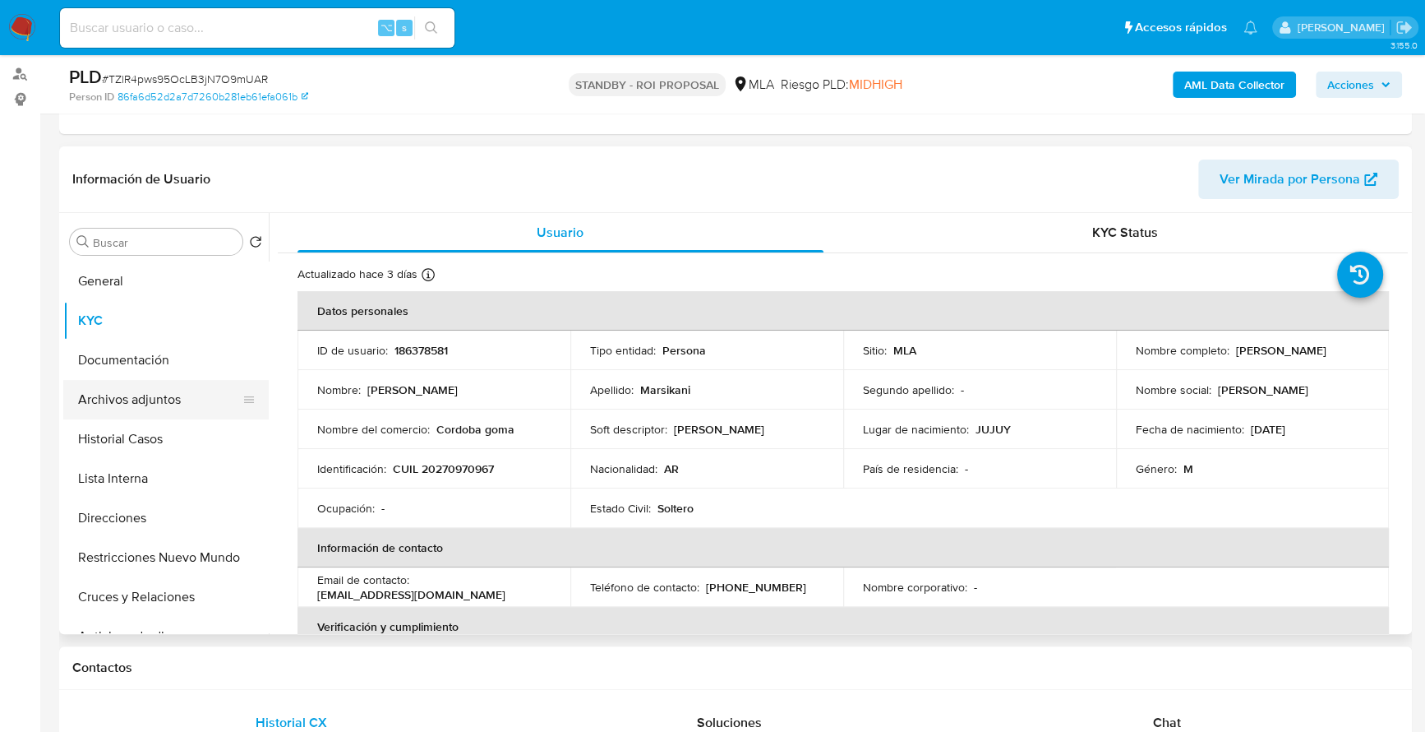
scroll to position [215, 0]
click at [164, 379] on button "Archivos adjuntos" at bounding box center [159, 398] width 192 height 39
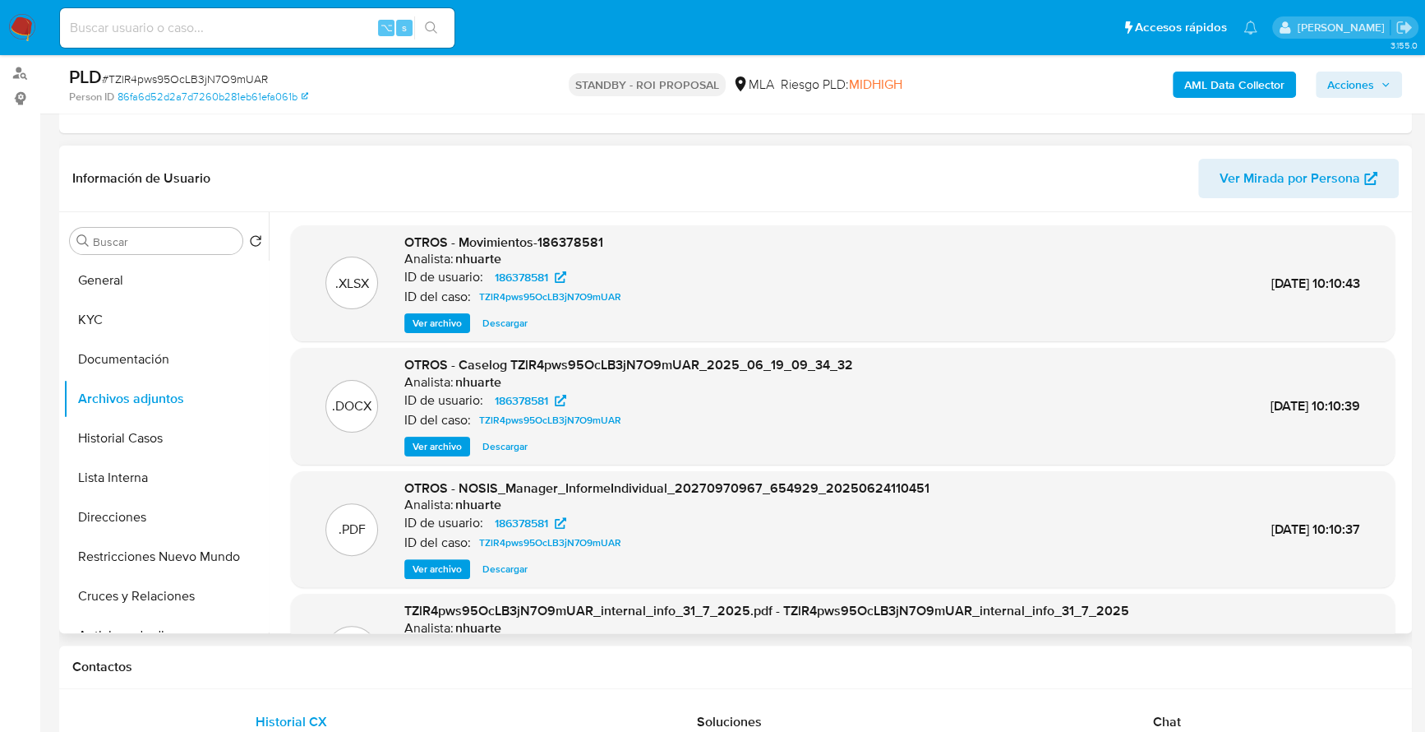
click at [488, 448] on span "Descargar" at bounding box center [505, 446] width 45 height 16
click at [502, 321] on span "Descargar" at bounding box center [505, 323] width 45 height 16
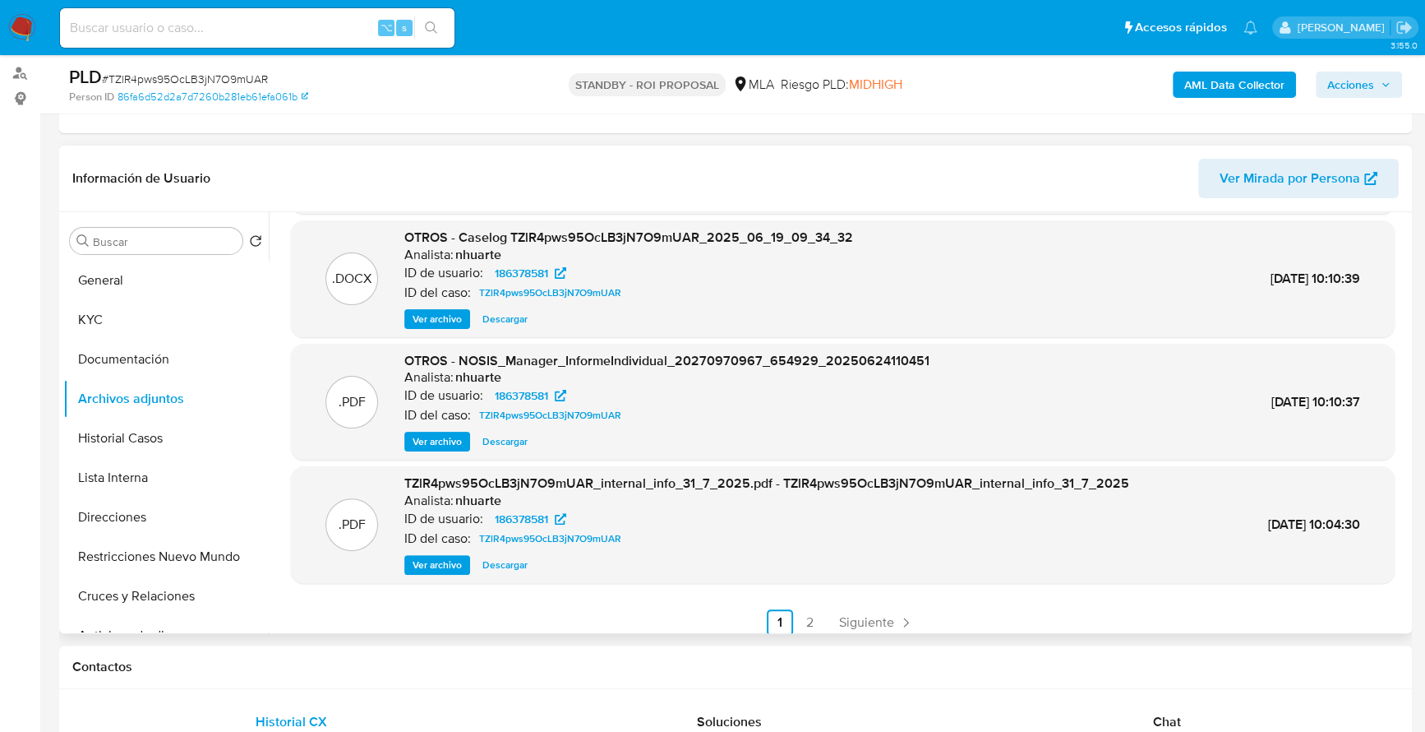
scroll to position [138, 0]
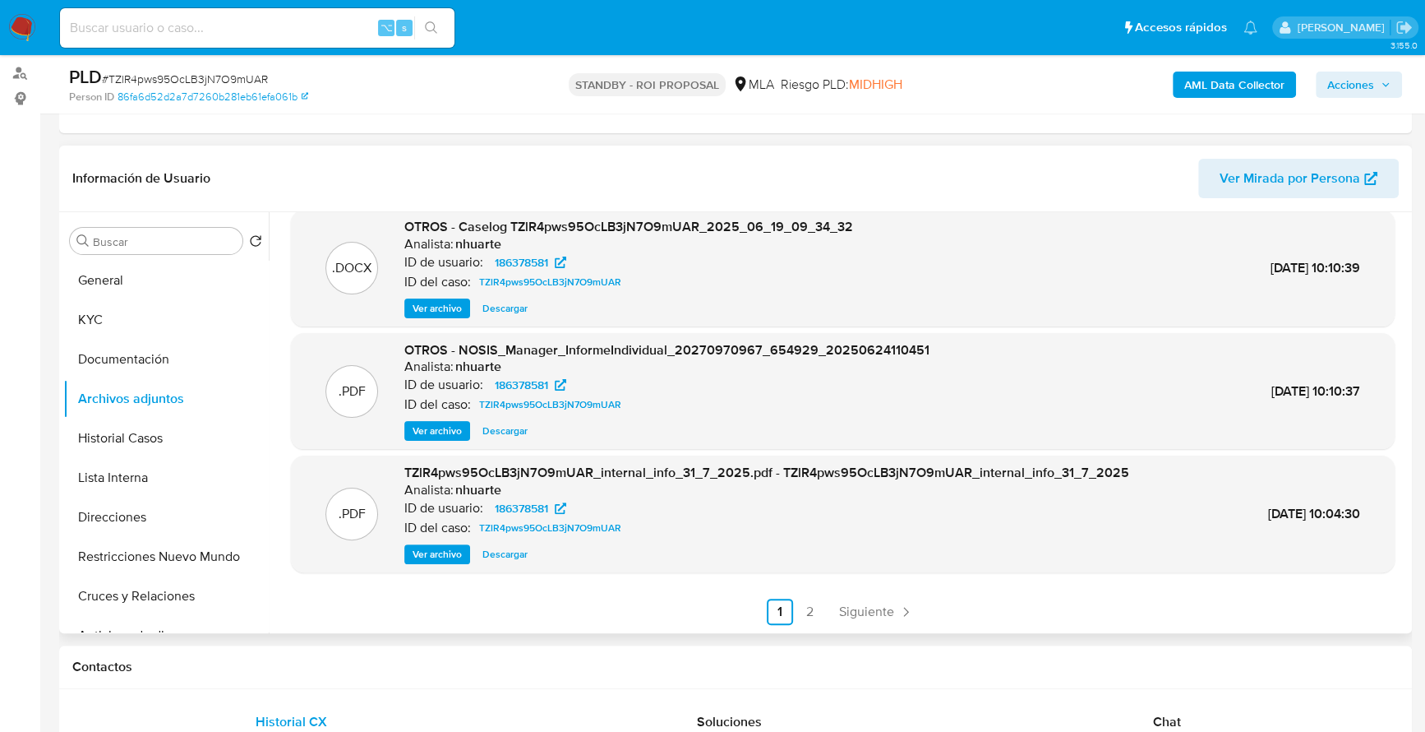
click at [434, 433] on span "Ver archivo" at bounding box center [437, 431] width 49 height 16
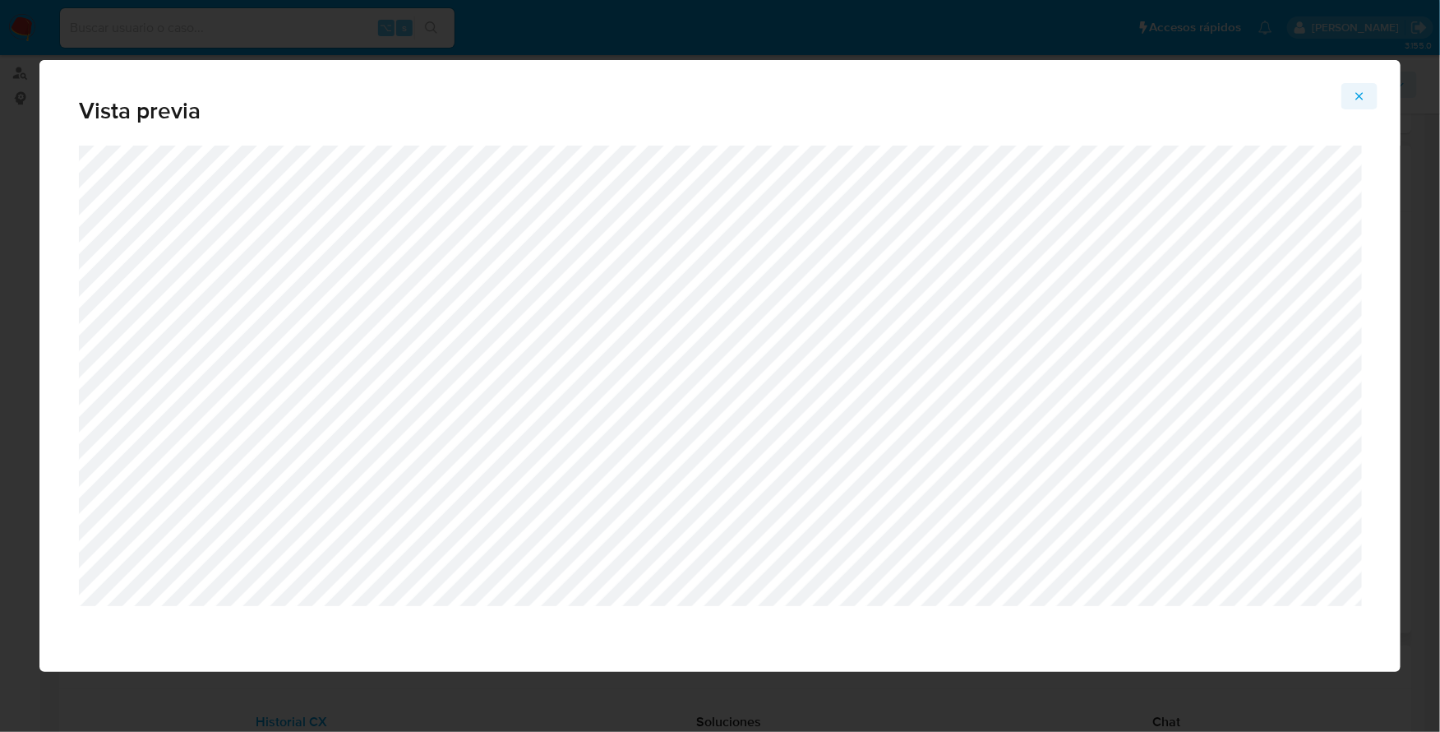
click at [1362, 90] on icon "Attachment preview" at bounding box center [1359, 96] width 13 height 13
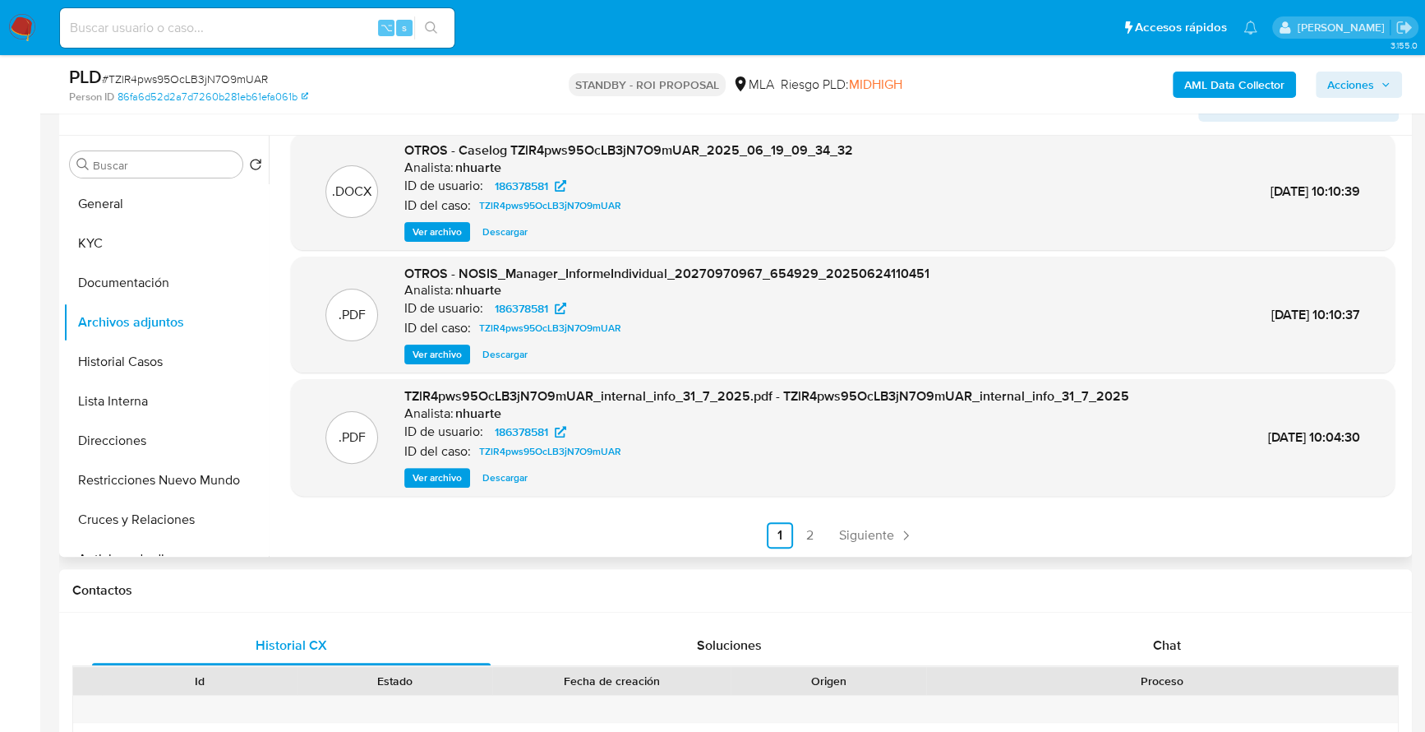
scroll to position [603, 0]
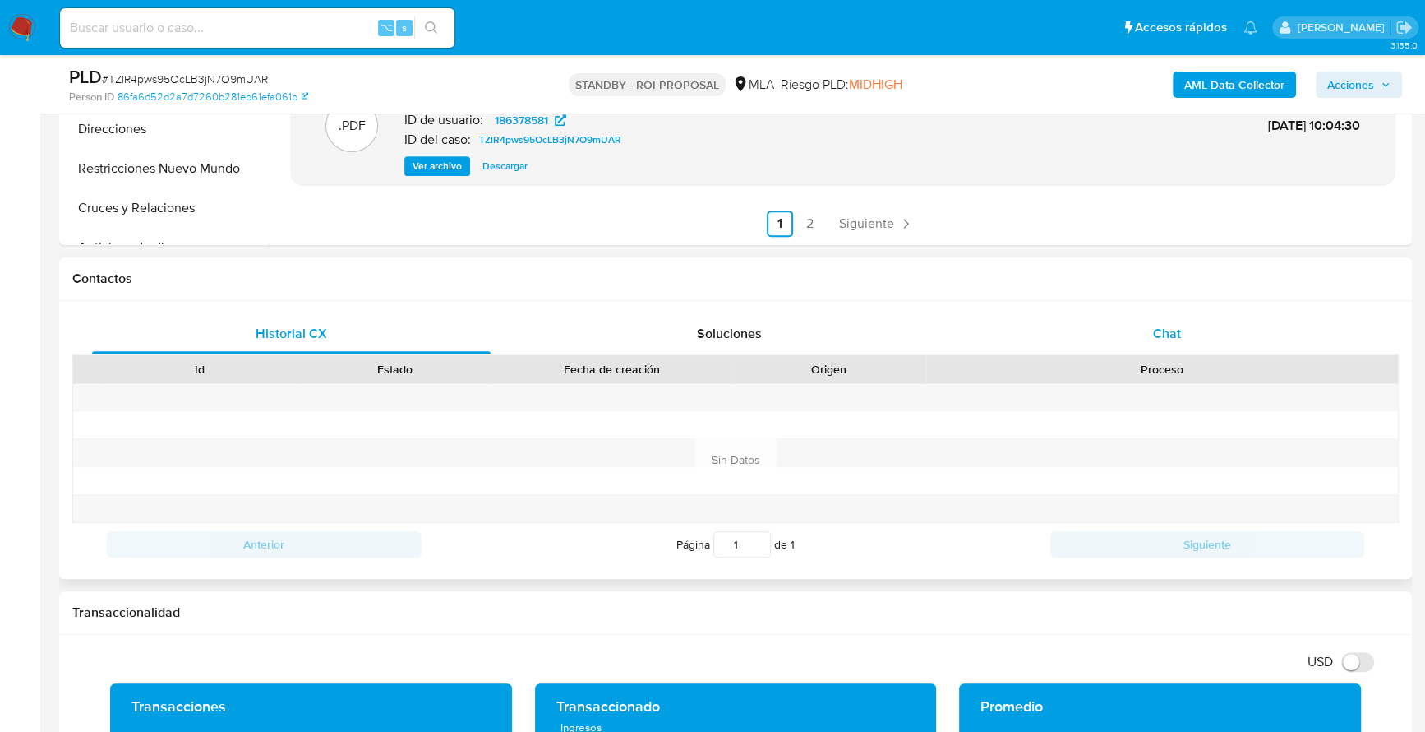
click at [1169, 338] on span "Chat" at bounding box center [1167, 333] width 28 height 19
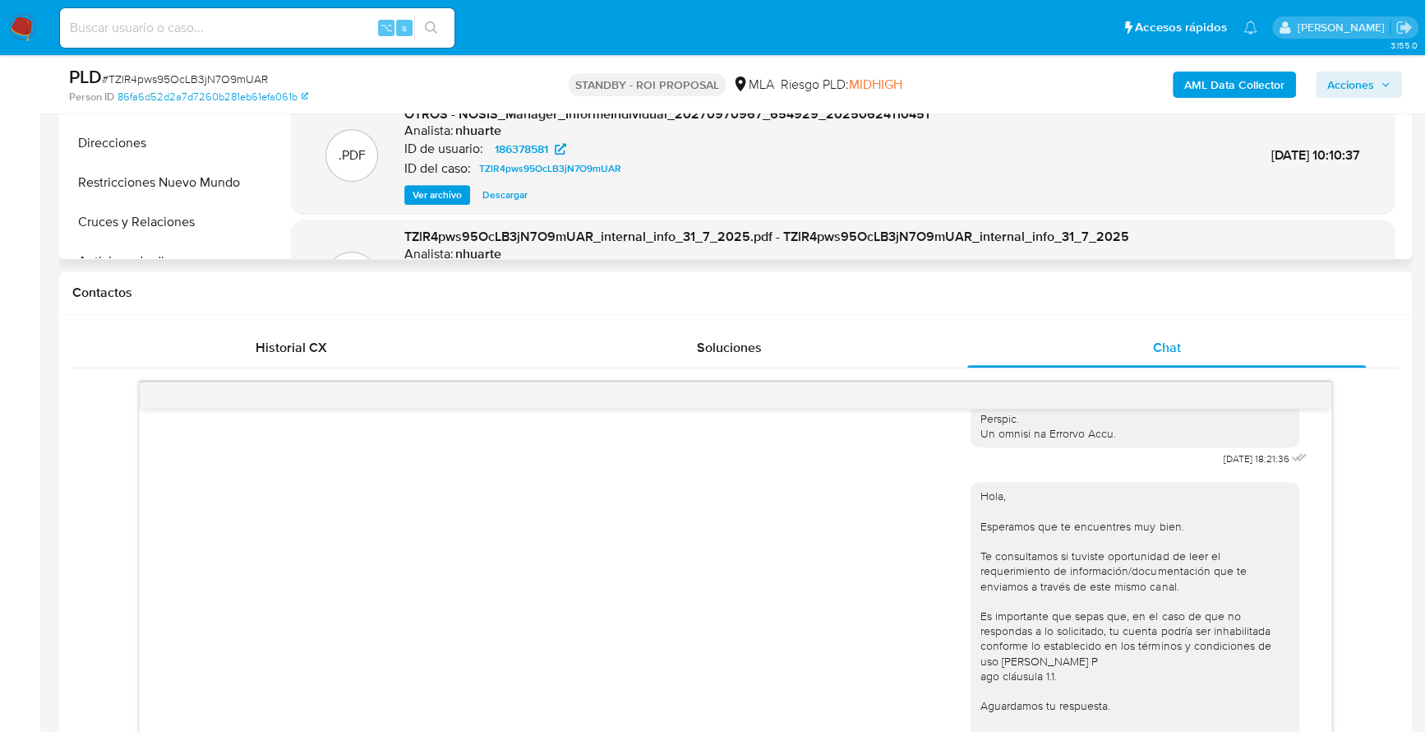
scroll to position [164, 0]
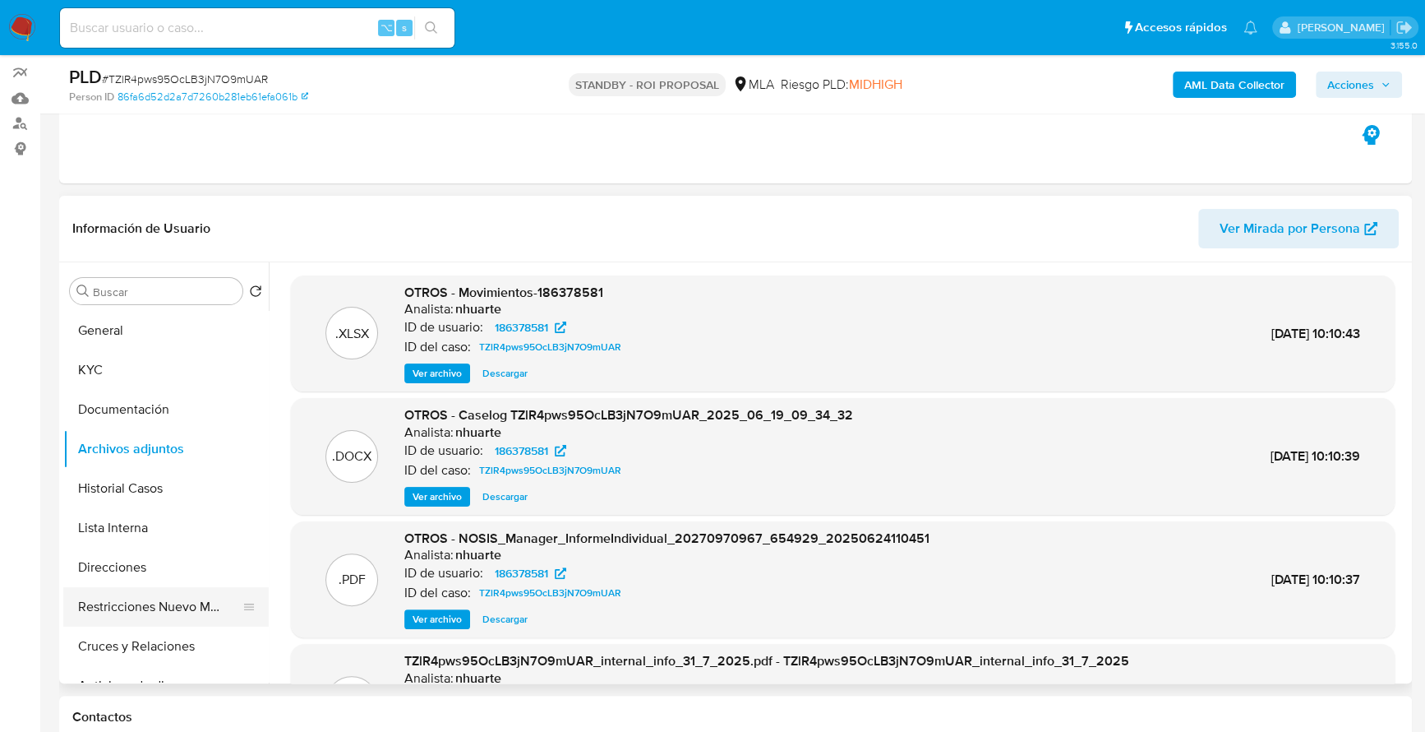
click at [154, 618] on button "Restricciones Nuevo Mundo" at bounding box center [159, 606] width 192 height 39
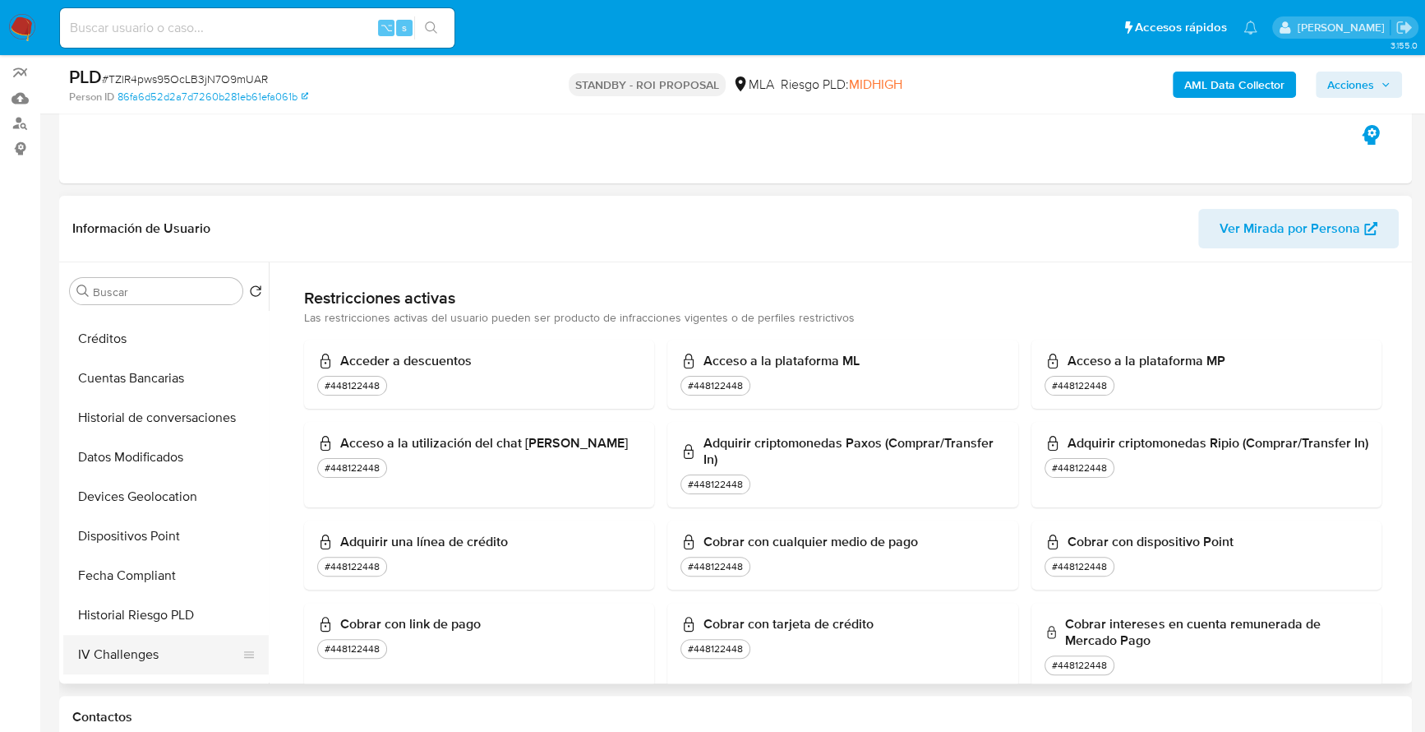
scroll to position [423, 0]
click at [170, 435] on button "Historial de conversaciones" at bounding box center [159, 419] width 192 height 39
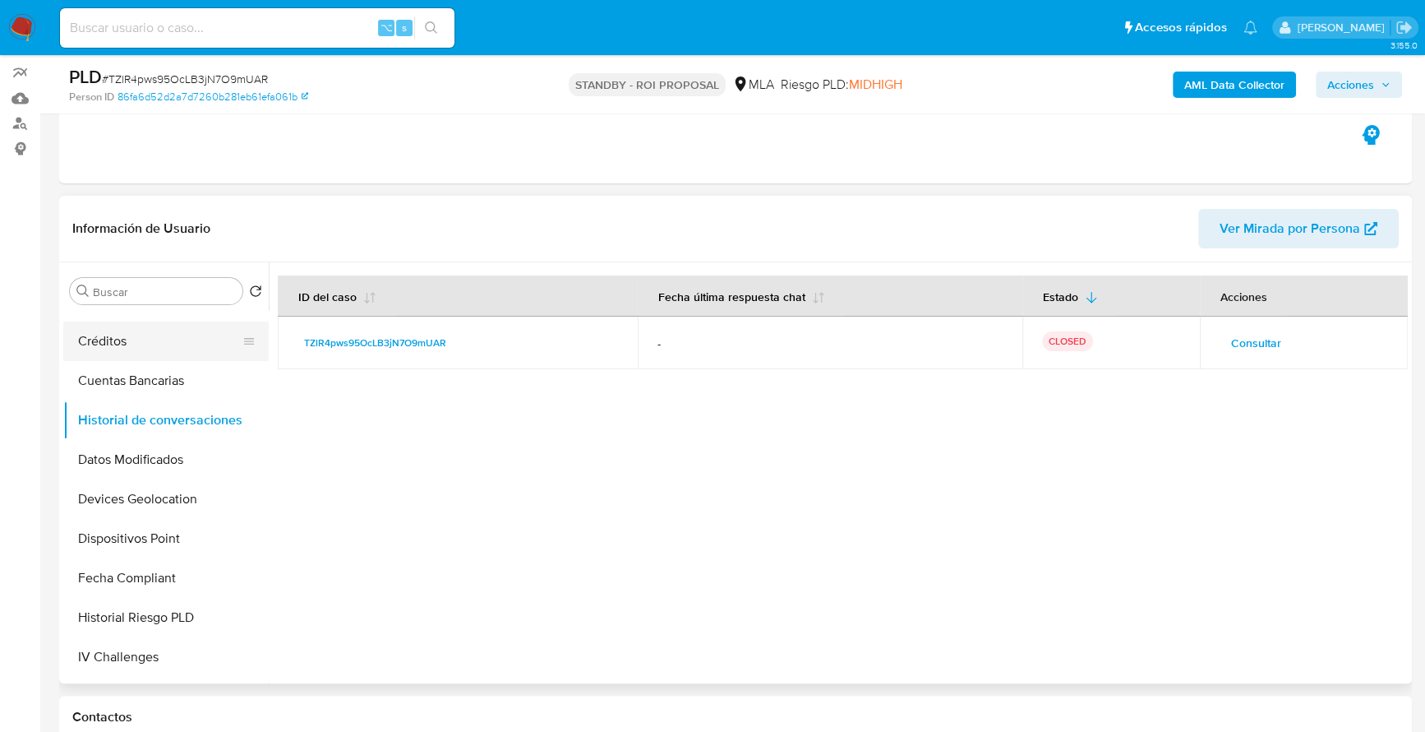
click at [102, 337] on button "Créditos" at bounding box center [159, 340] width 192 height 39
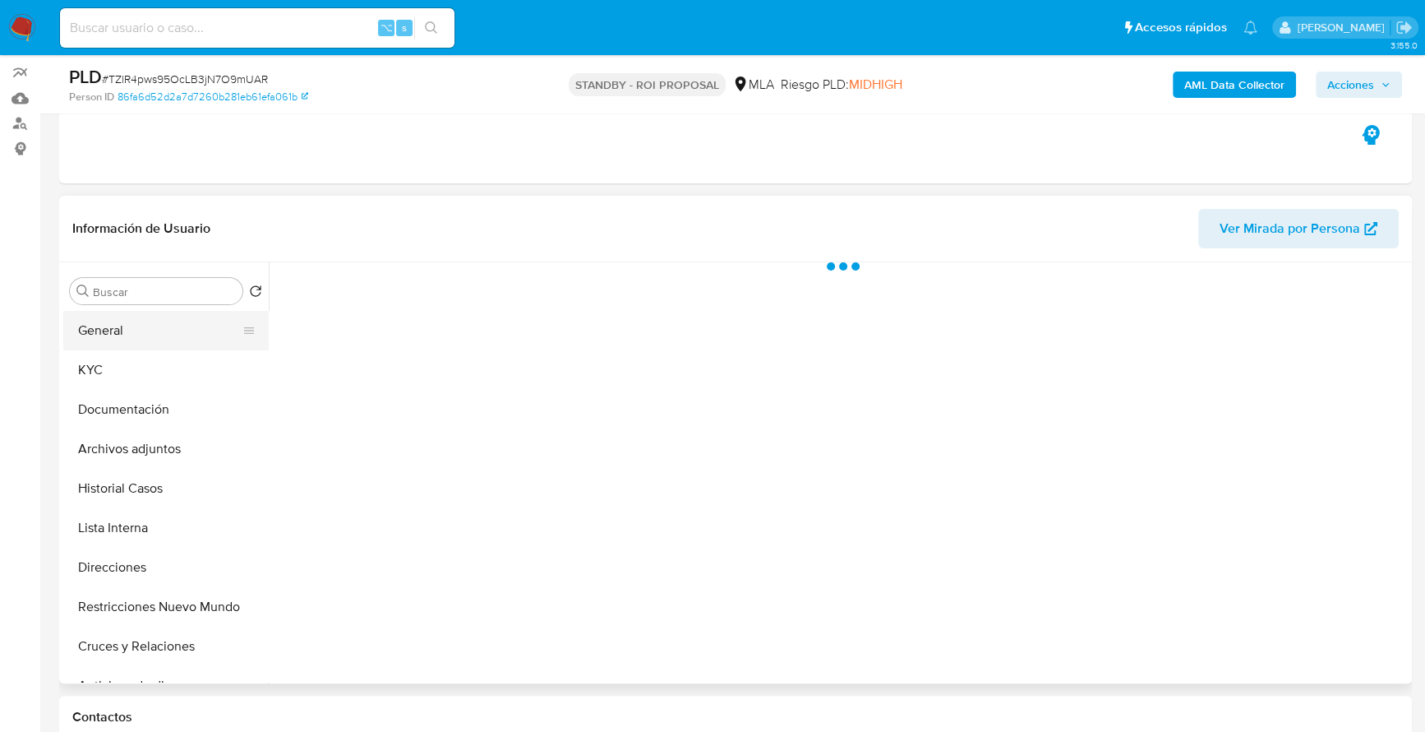
click at [136, 331] on button "General" at bounding box center [159, 330] width 192 height 39
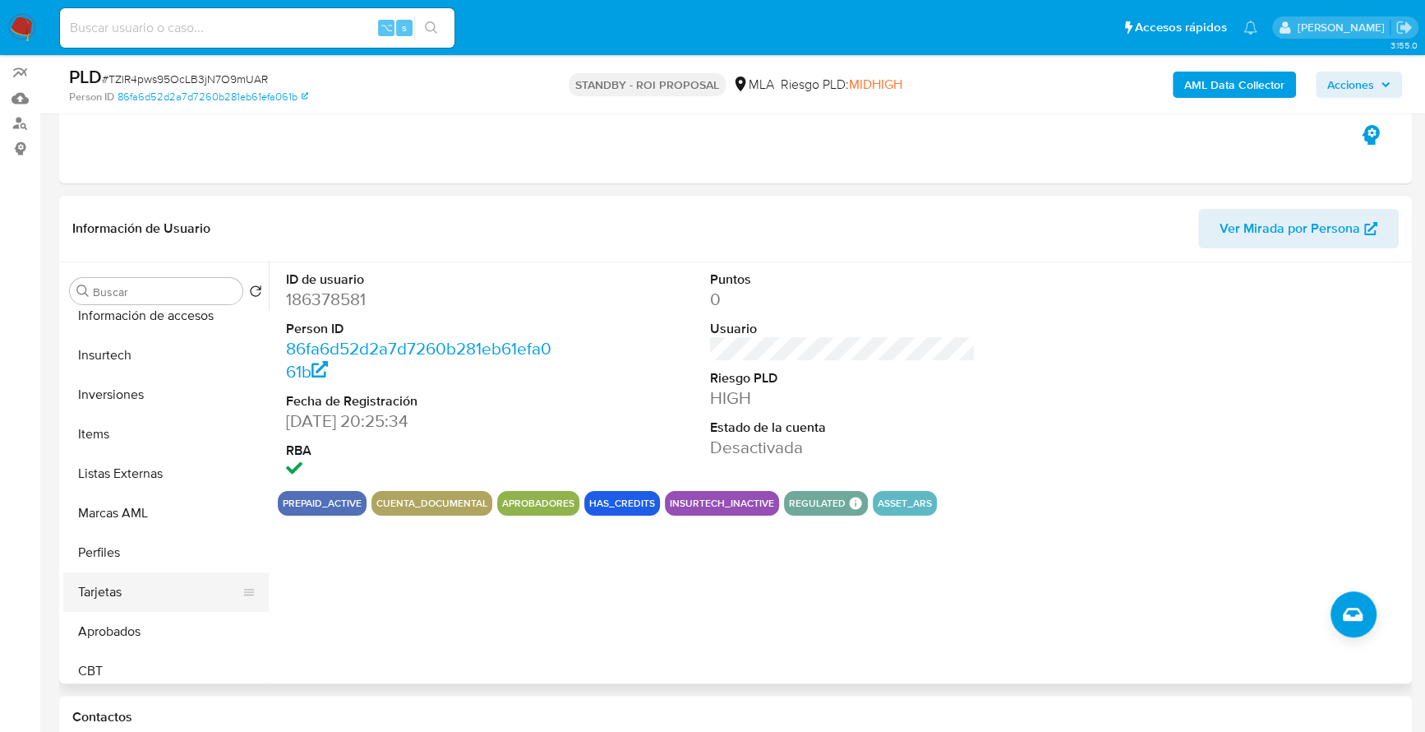
scroll to position [812, 0]
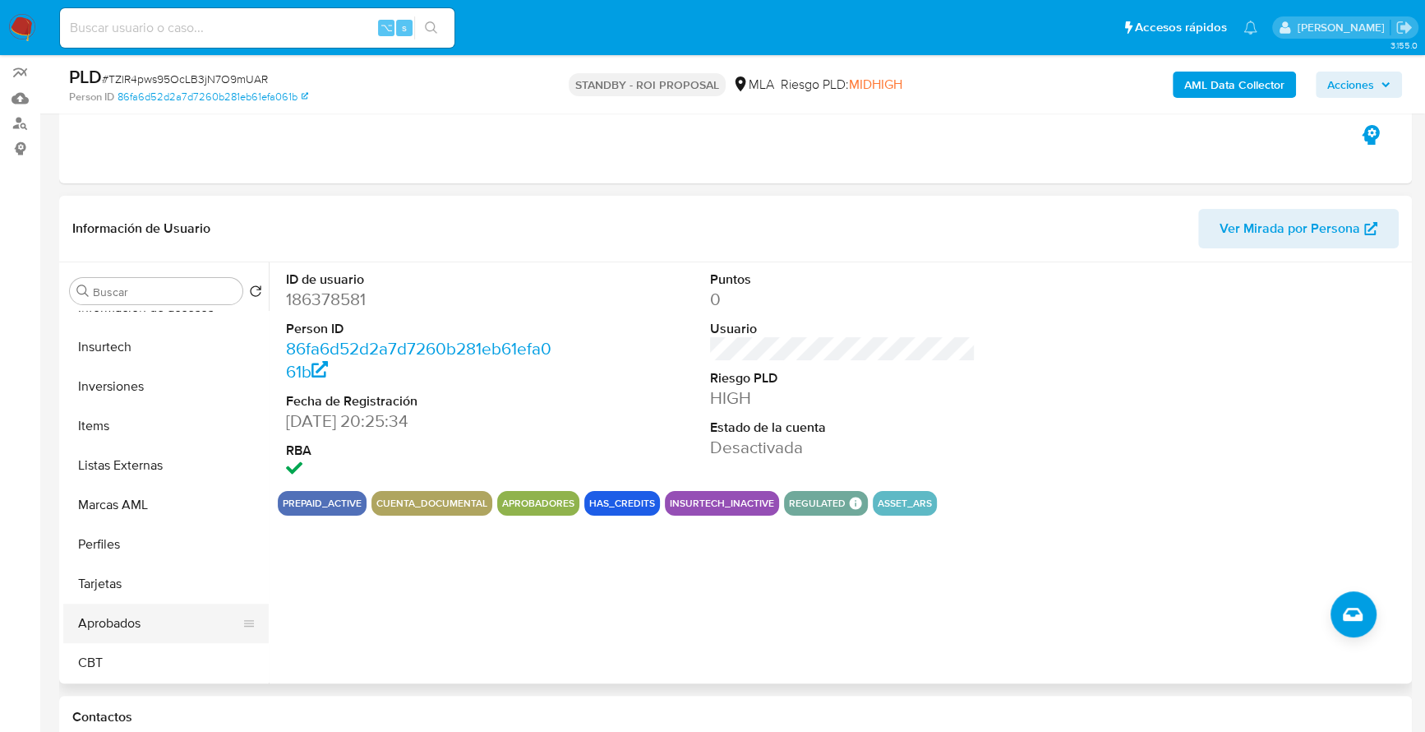
click at [136, 610] on button "Aprobados" at bounding box center [159, 622] width 192 height 39
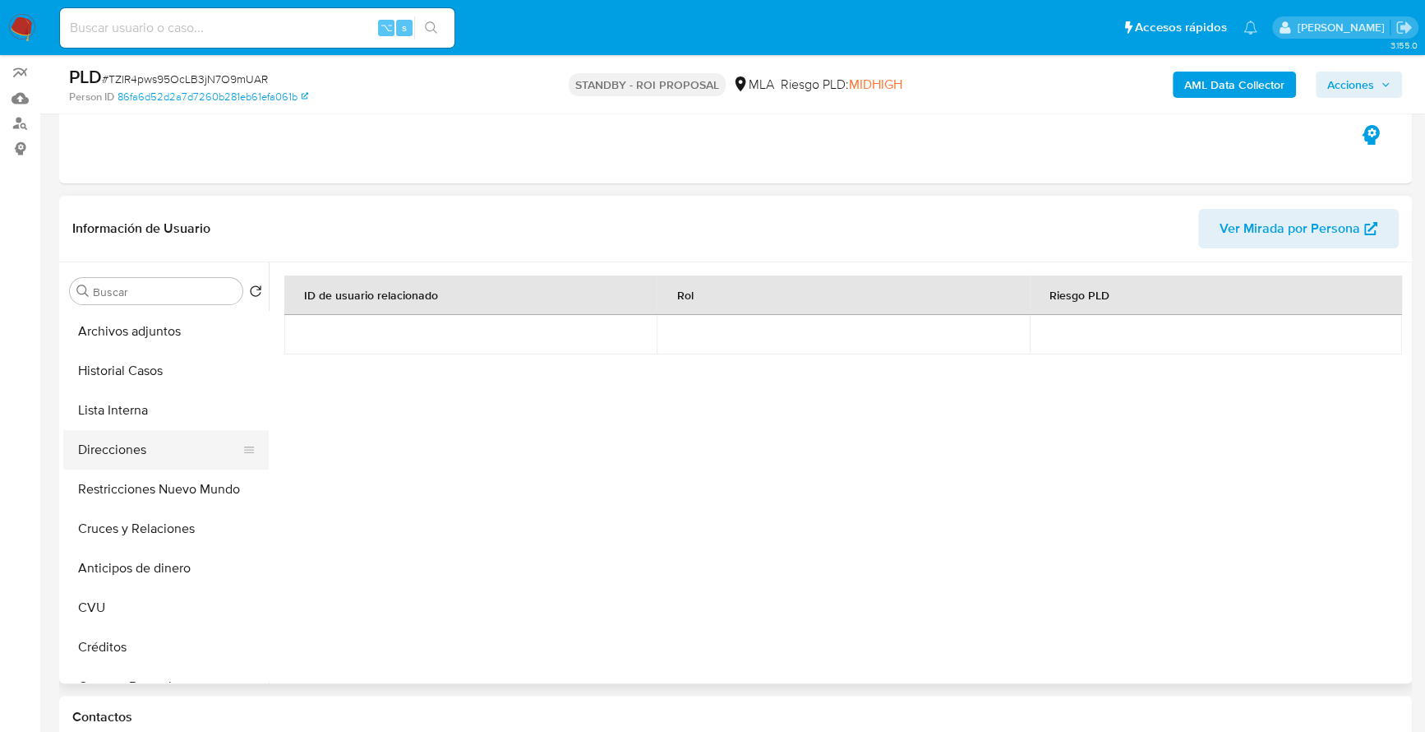
scroll to position [0, 0]
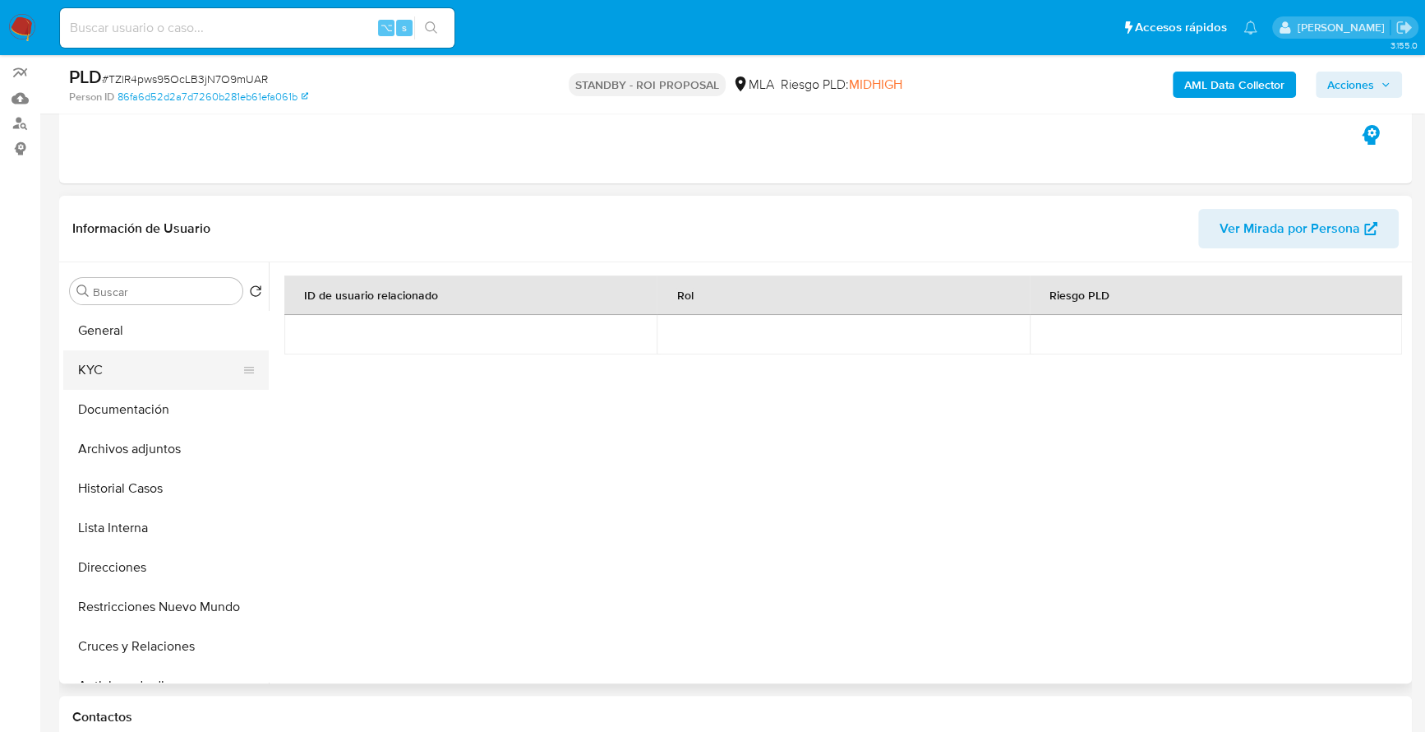
click at [118, 364] on button "KYC" at bounding box center [159, 369] width 192 height 39
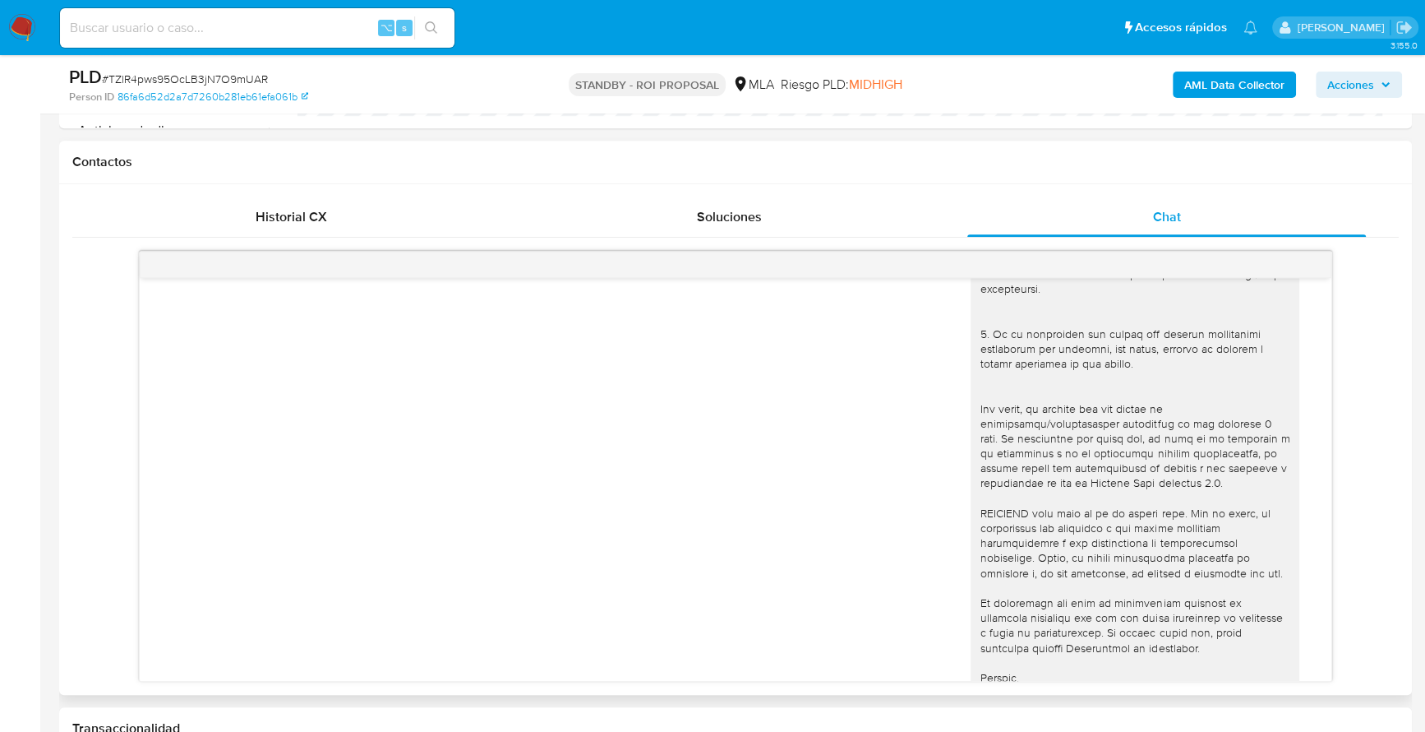
scroll to position [718, 0]
click at [352, 233] on div "Historial CX" at bounding box center [291, 217] width 399 height 39
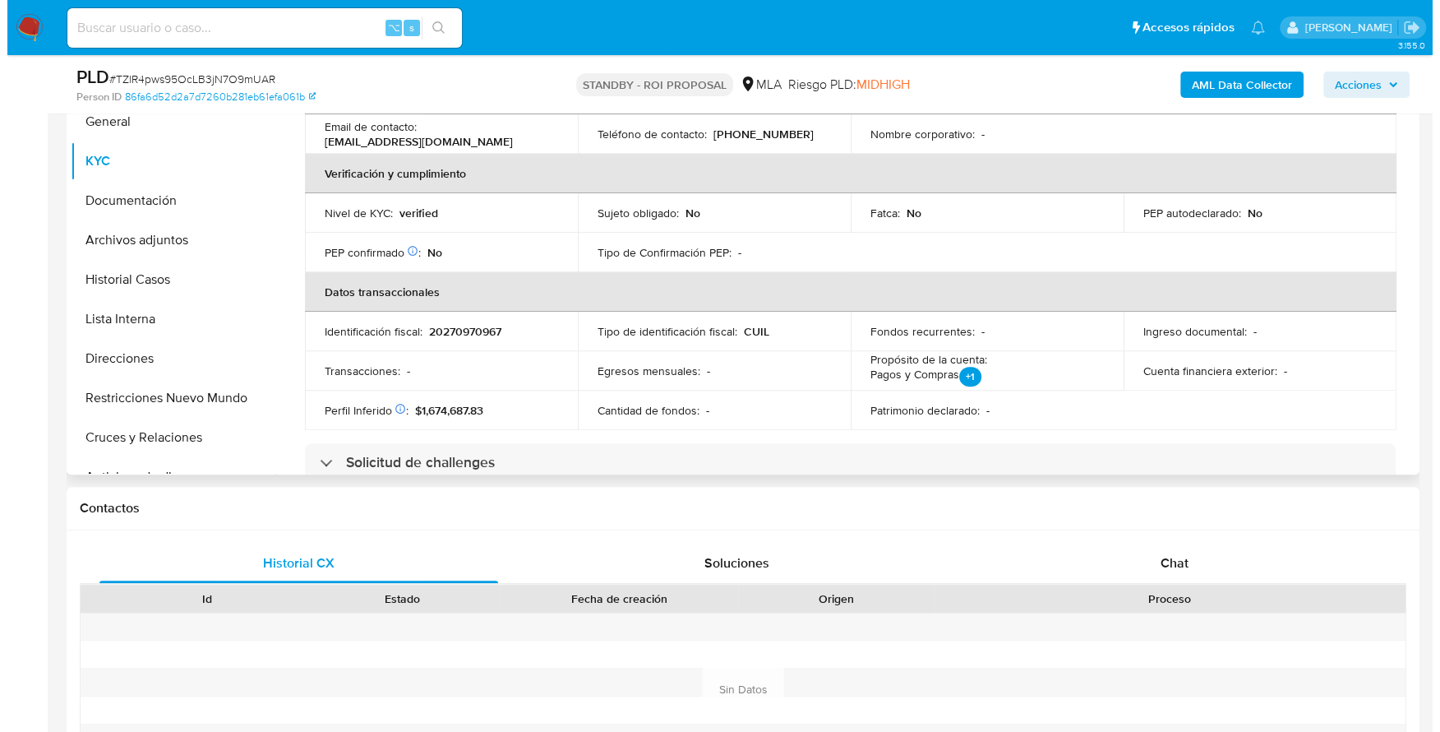
scroll to position [0, 0]
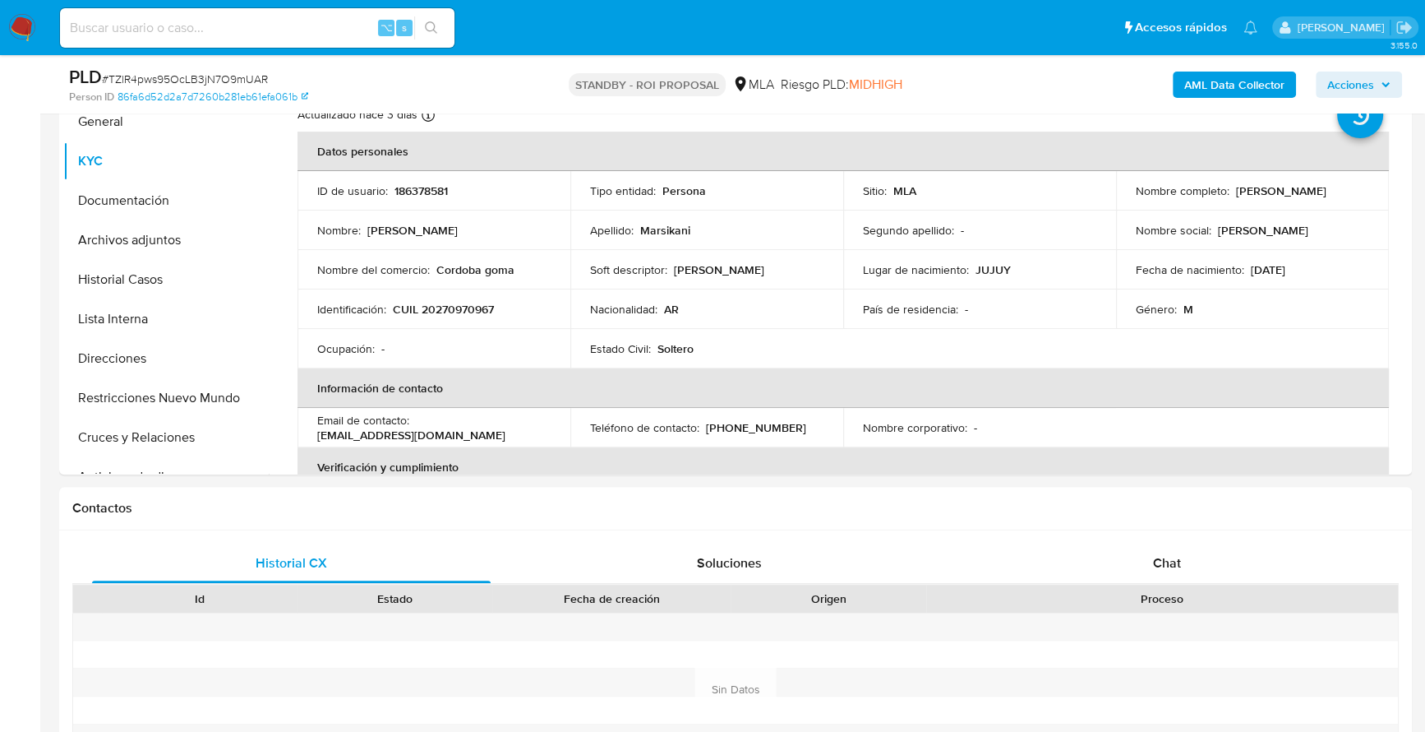
click at [1235, 87] on b "AML Data Collector" at bounding box center [1235, 85] width 100 height 26
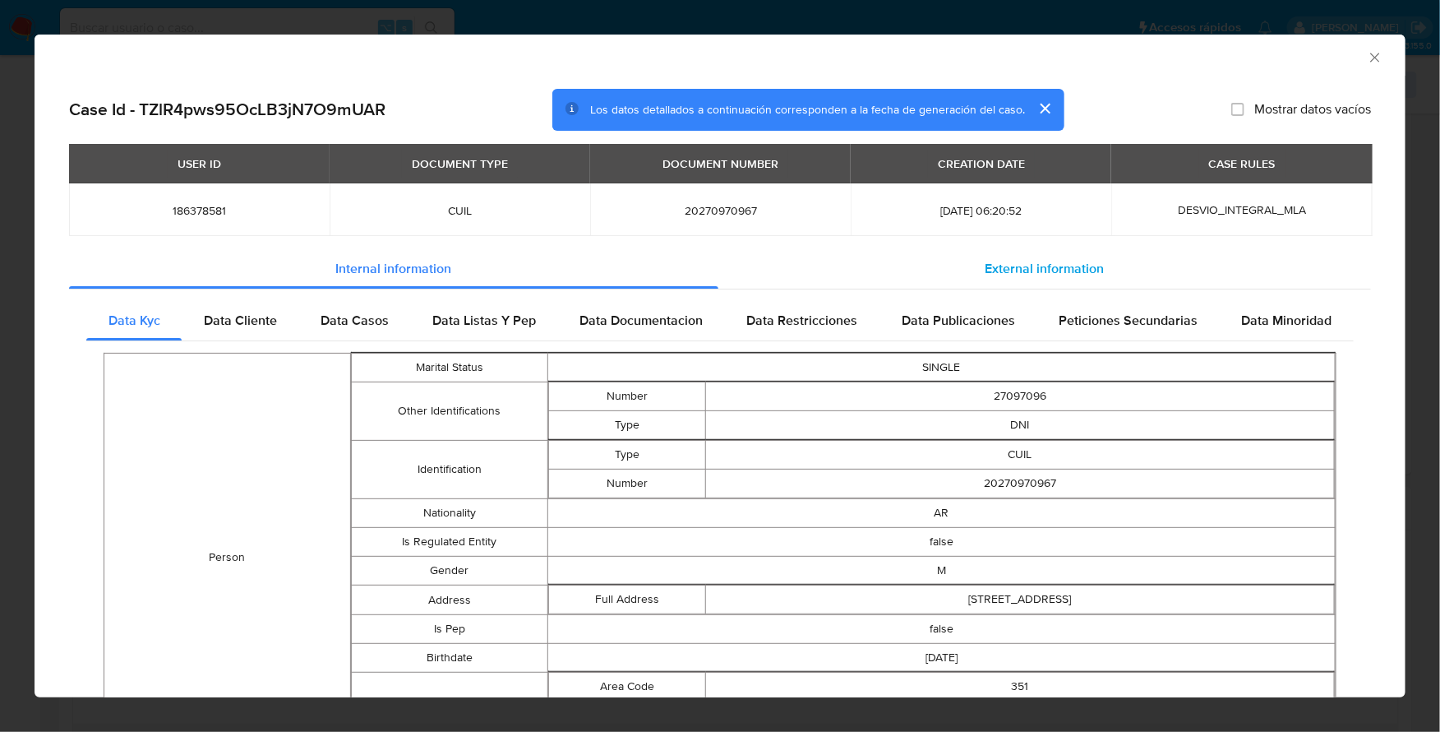
click at [1009, 255] on div "External information" at bounding box center [1044, 268] width 653 height 39
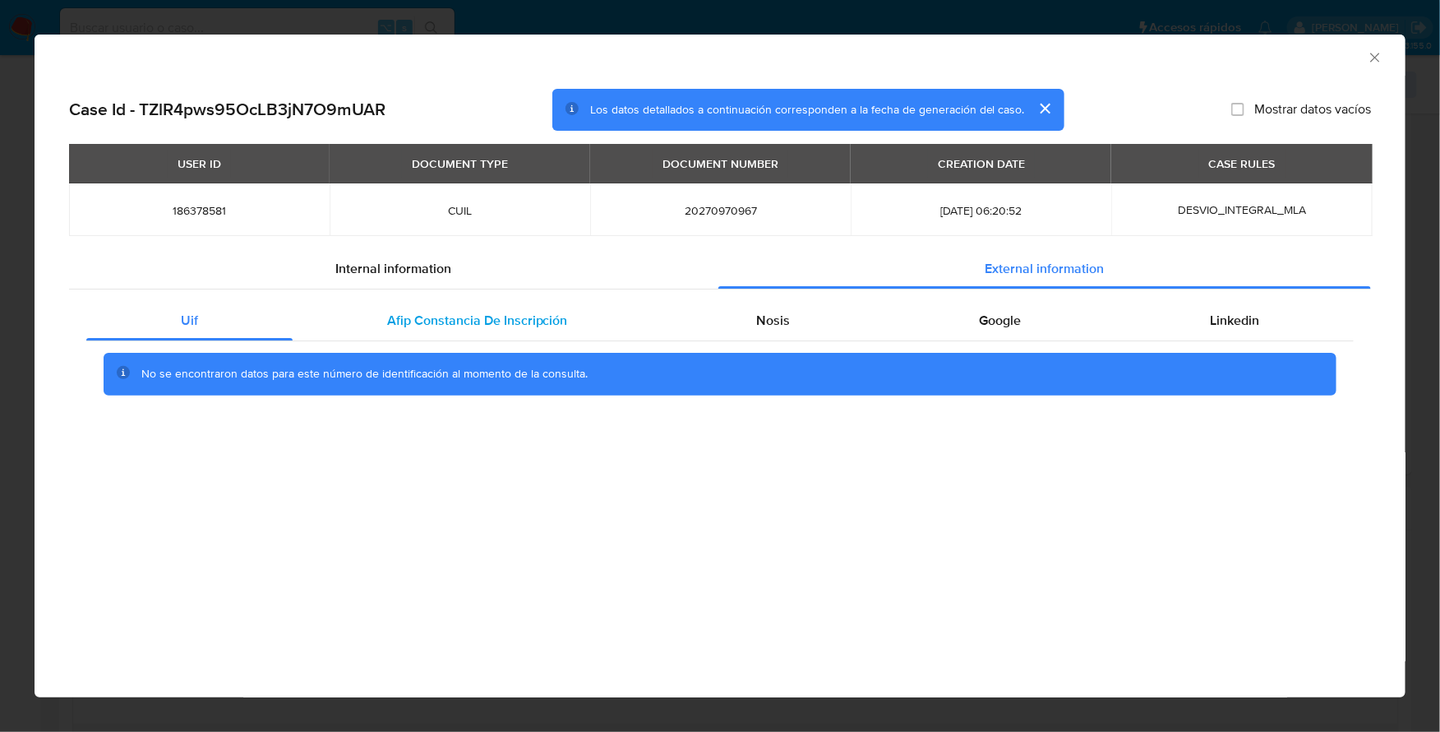
click at [503, 324] on span "Afip Constancia De Inscripción" at bounding box center [477, 320] width 181 height 19
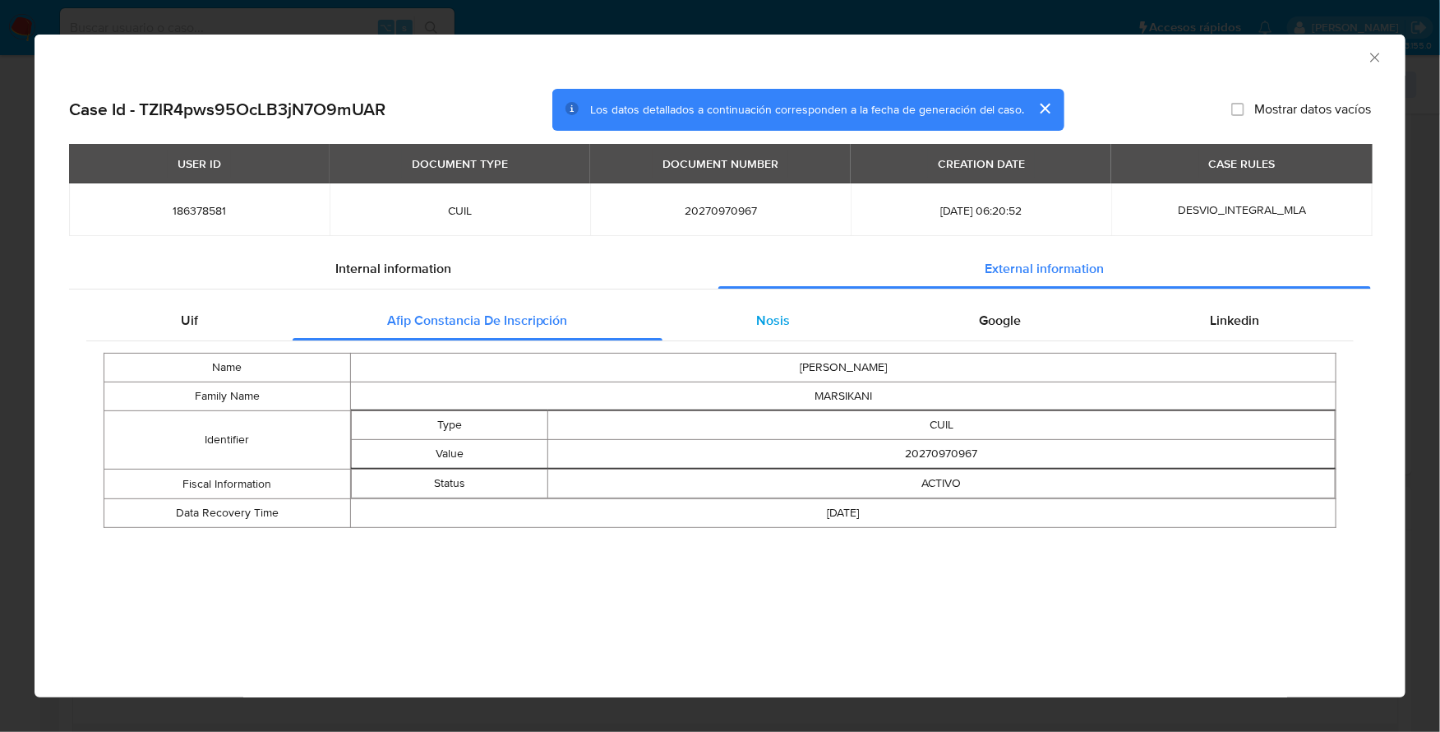
click at [857, 319] on div "Nosis" at bounding box center [774, 320] width 223 height 39
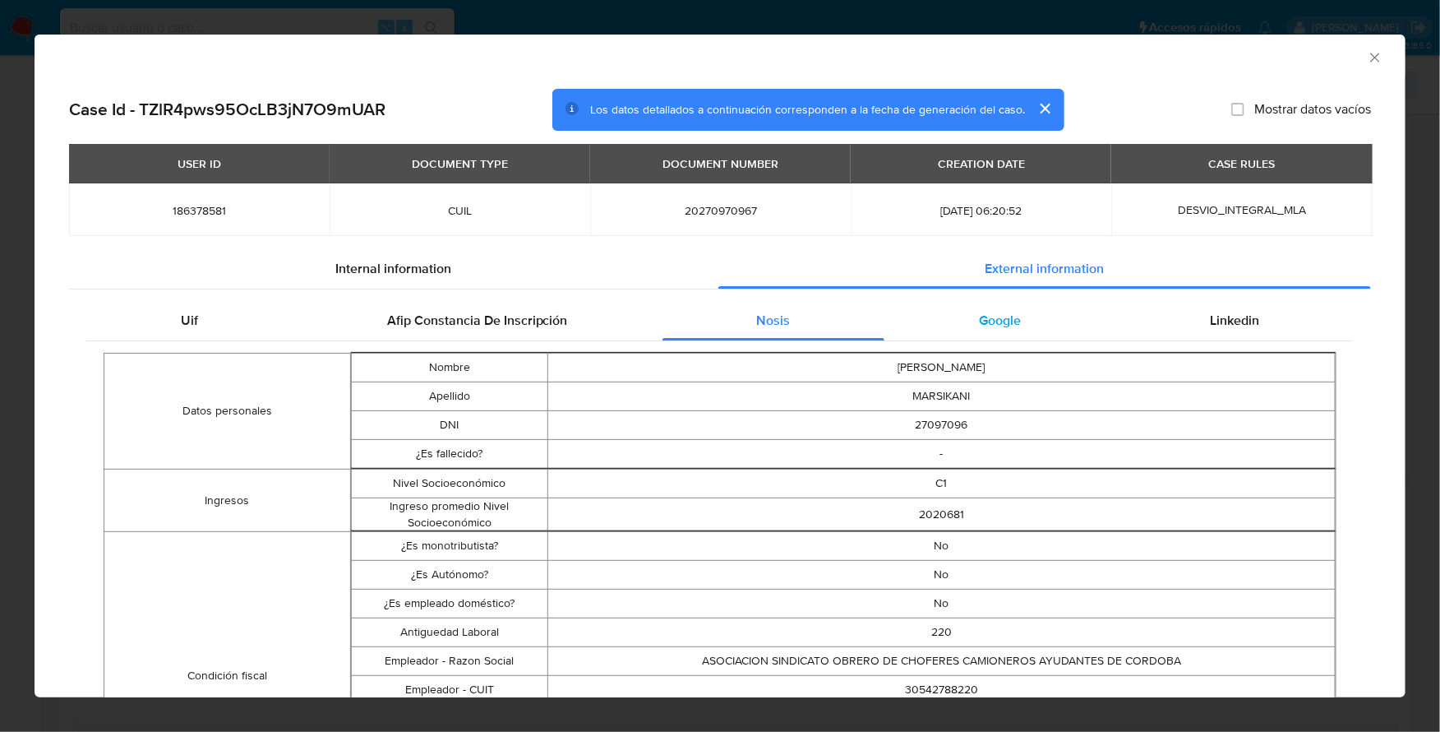
click at [1038, 324] on div "Google" at bounding box center [999, 320] width 231 height 39
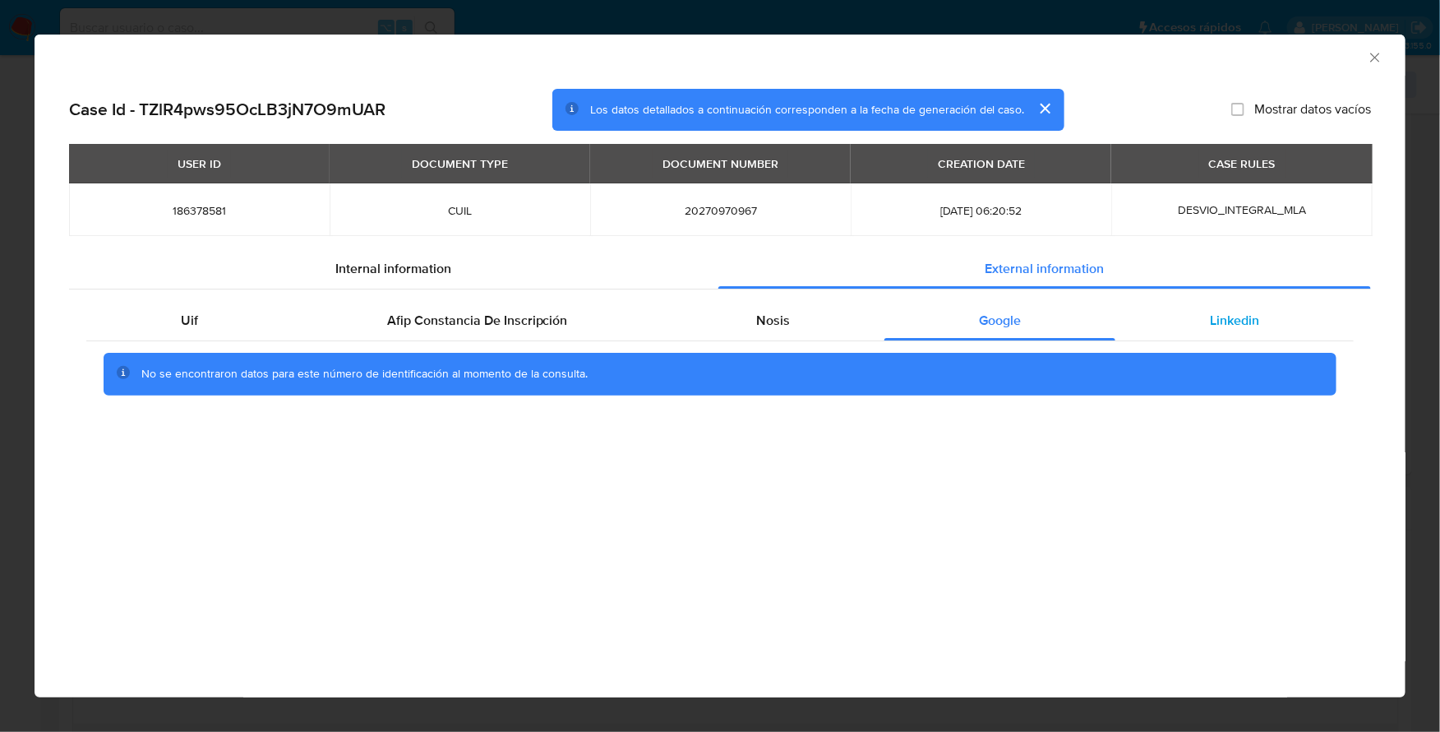
click at [1231, 324] on span "Linkedin" at bounding box center [1234, 320] width 49 height 19
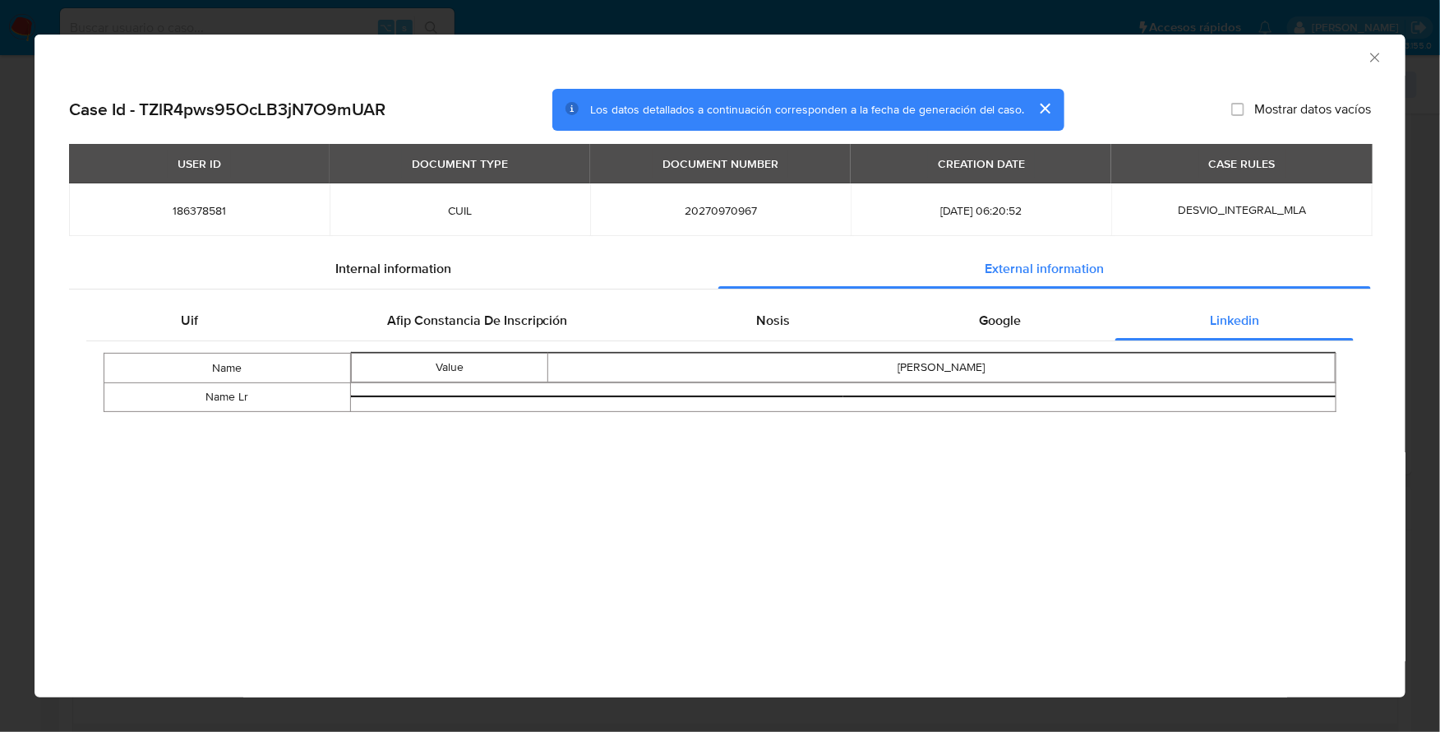
click at [1374, 58] on icon "Cerrar ventana" at bounding box center [1374, 57] width 9 height 9
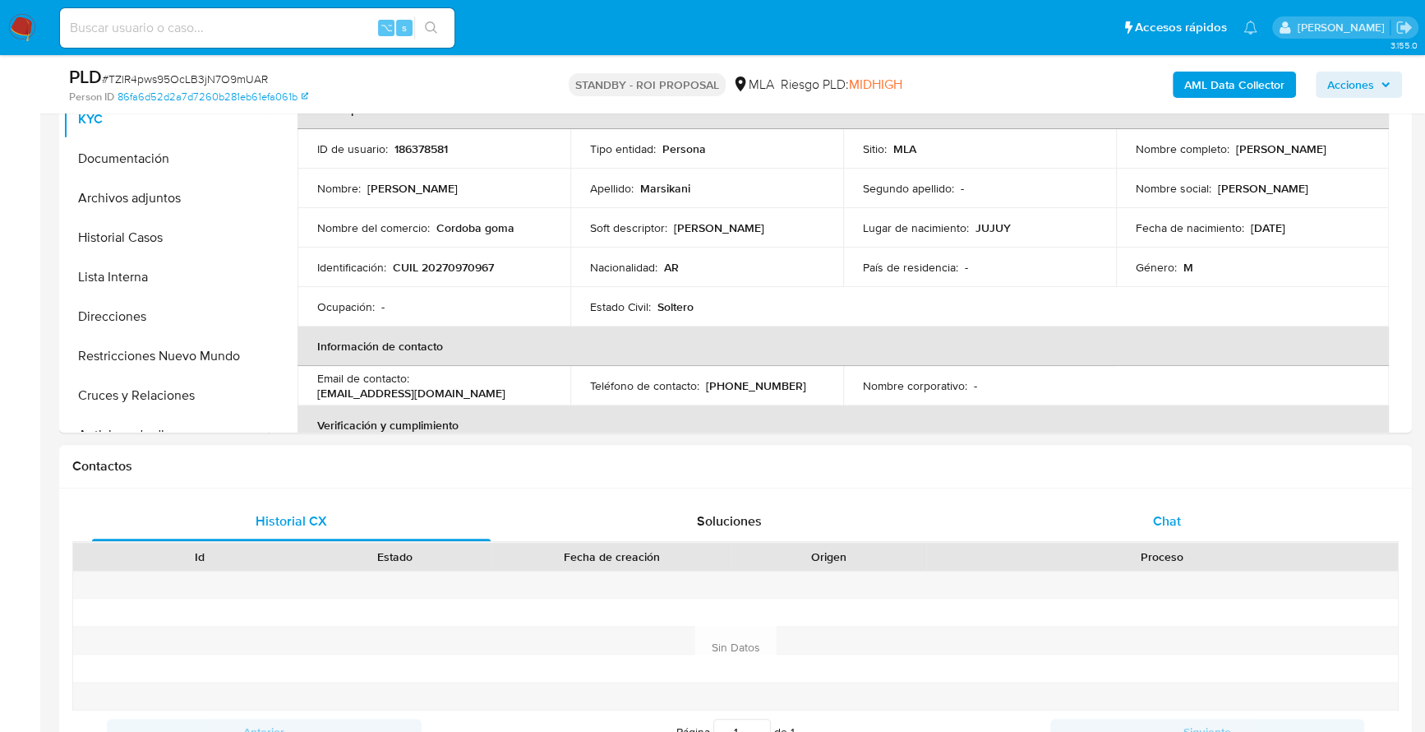
click at [1148, 521] on div "Chat" at bounding box center [1167, 520] width 399 height 39
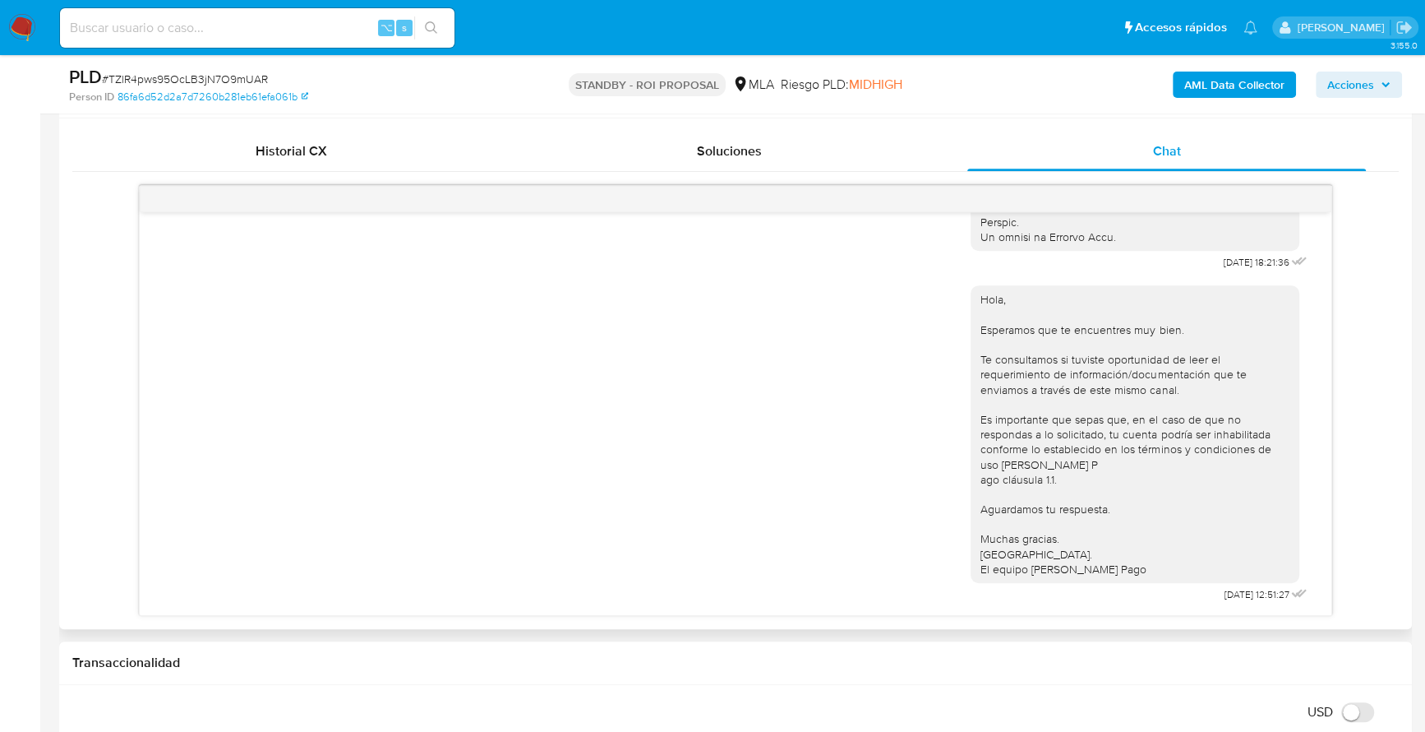
scroll to position [678, 0]
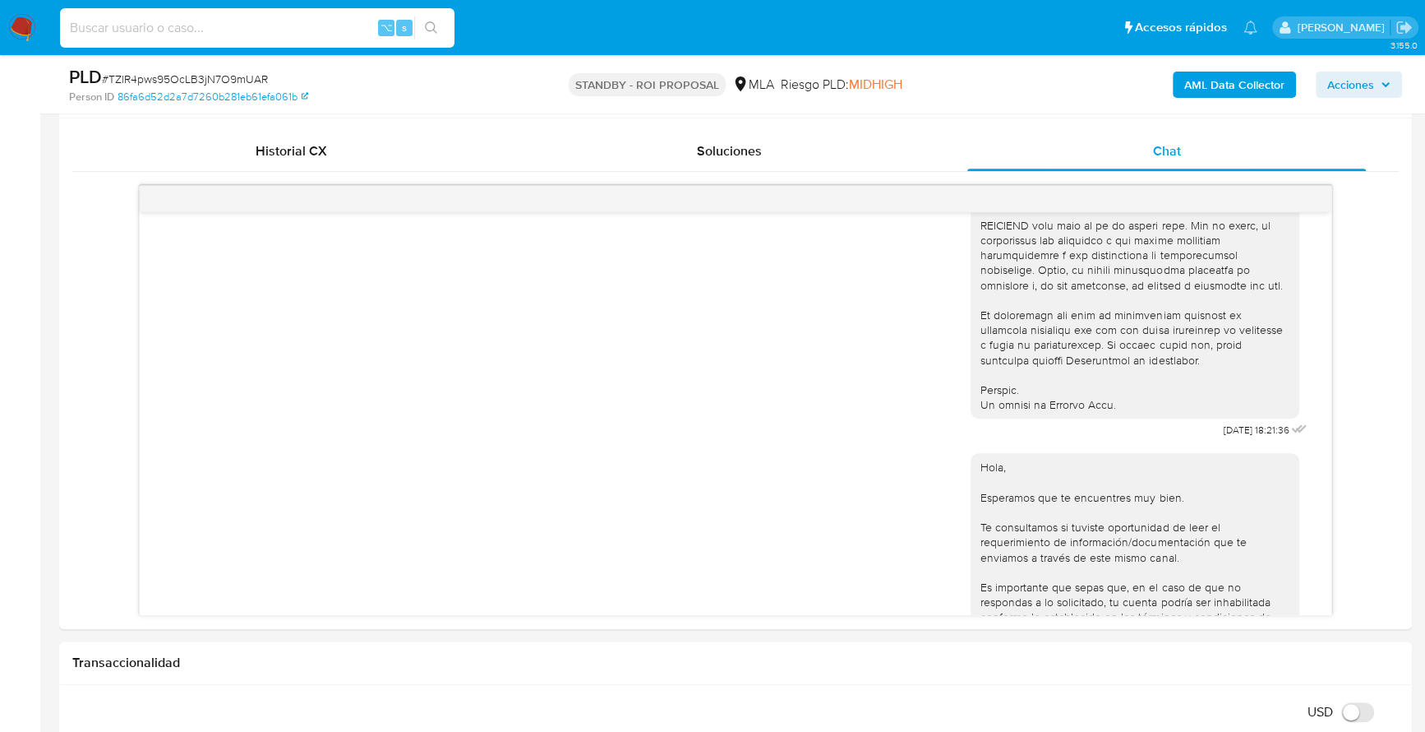
click at [232, 22] on input at bounding box center [257, 27] width 395 height 21
paste input "1076650012"
type input "1076650012"
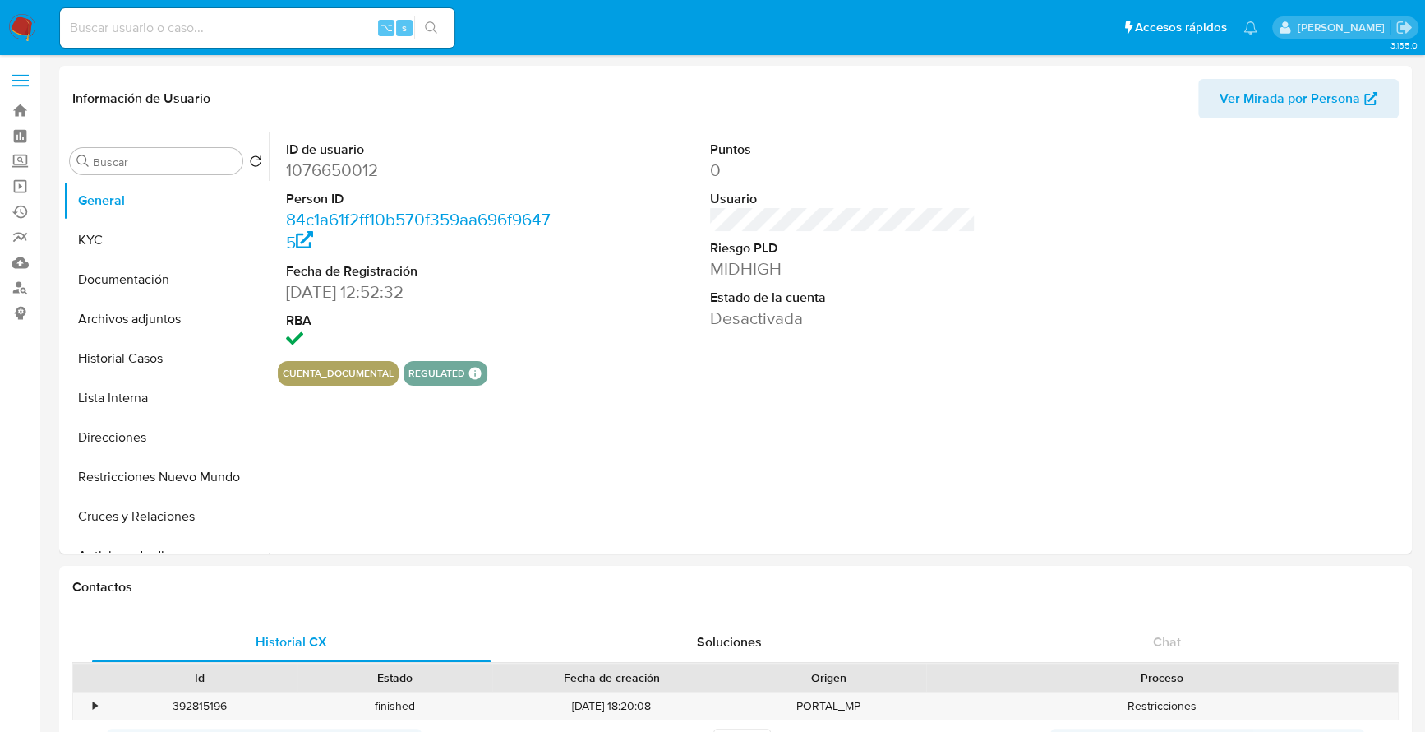
select select "10"
click at [185, 344] on button "Historial Casos" at bounding box center [159, 358] width 192 height 39
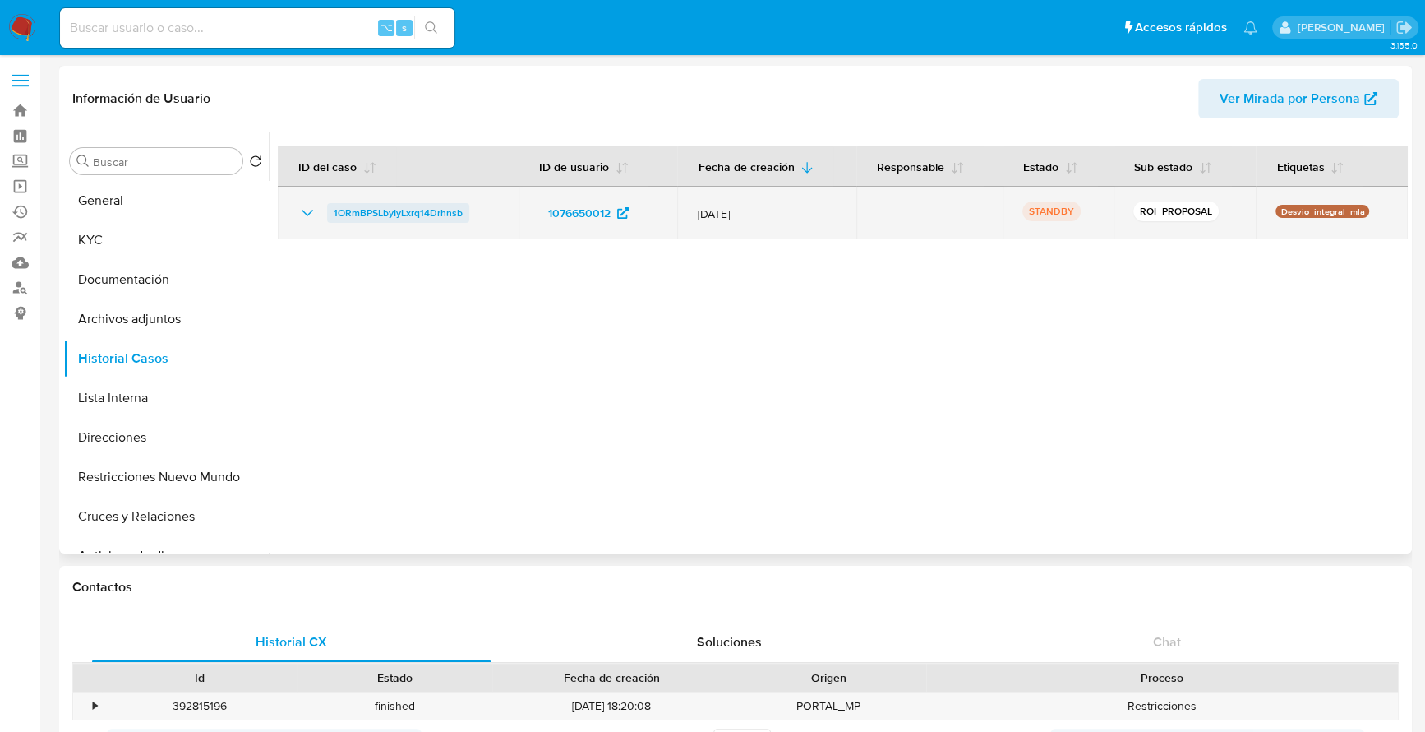
click at [389, 209] on span "1ORmBPSLbyIyLxrq14Drhnsb" at bounding box center [398, 213] width 129 height 20
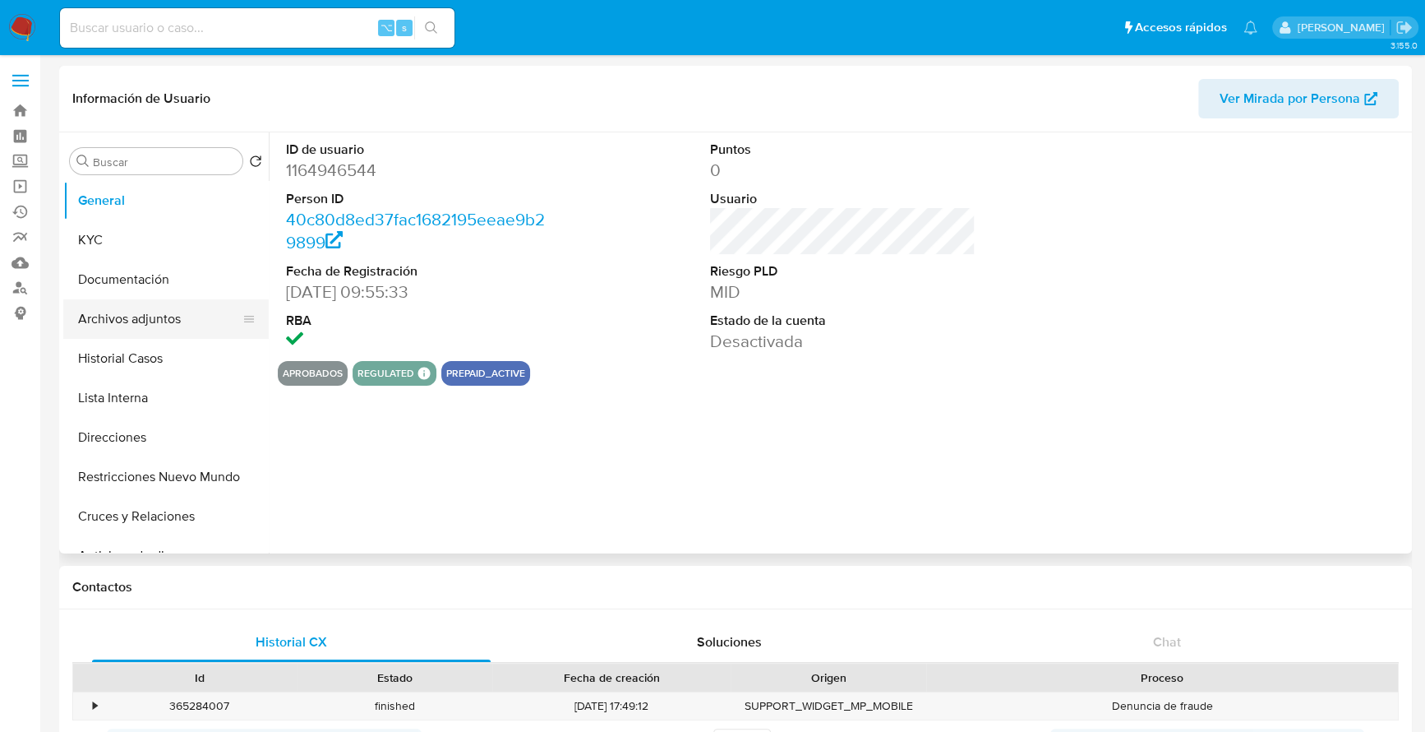
select select "10"
click at [128, 326] on button "Archivos adjuntos" at bounding box center [159, 318] width 192 height 39
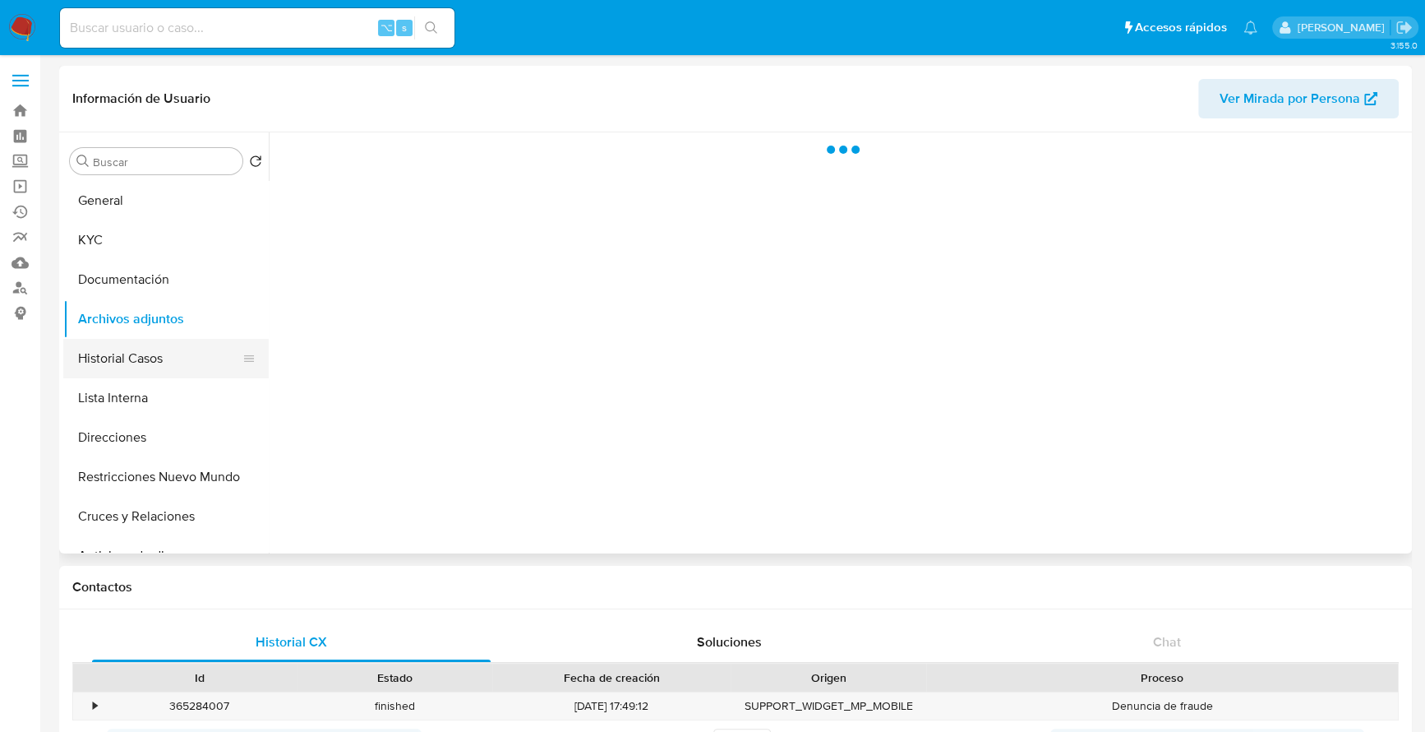
click at [139, 340] on button "Historial Casos" at bounding box center [159, 358] width 192 height 39
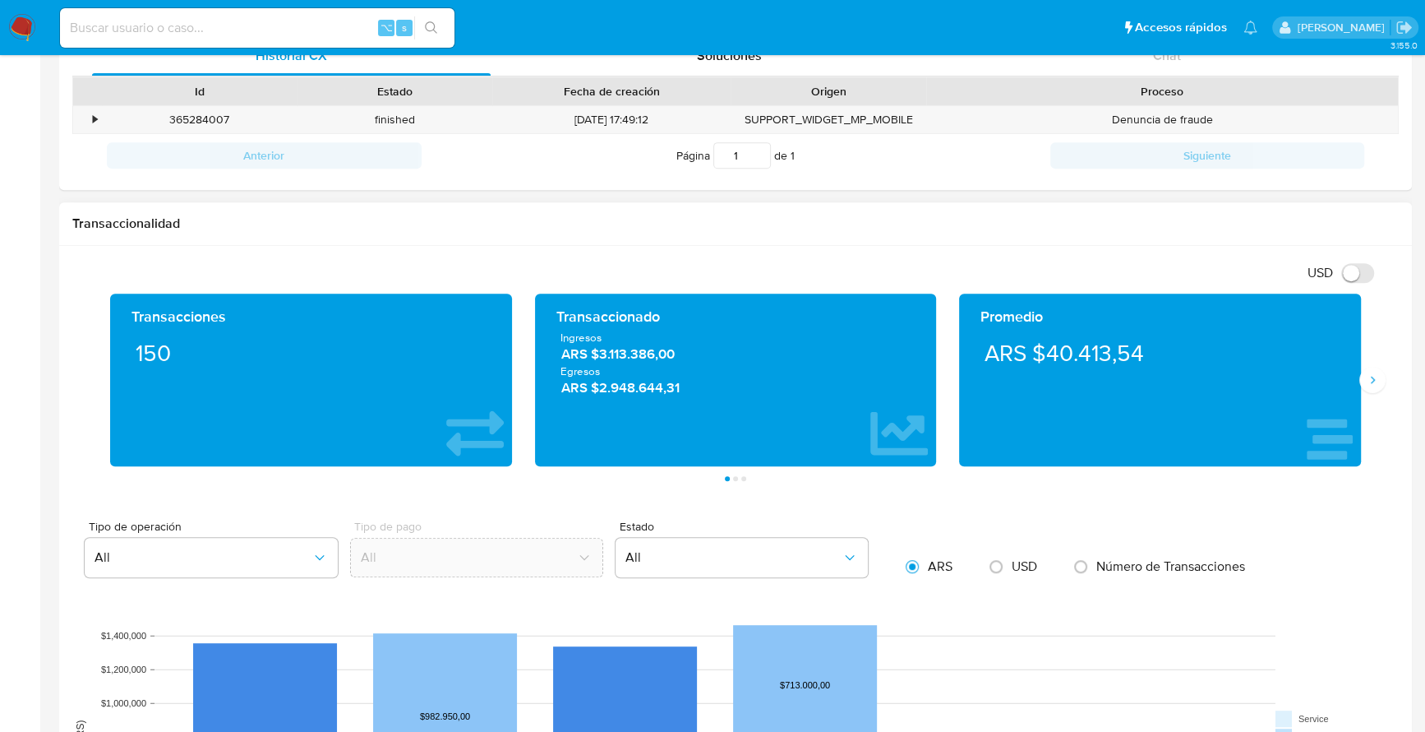
scroll to position [560, 0]
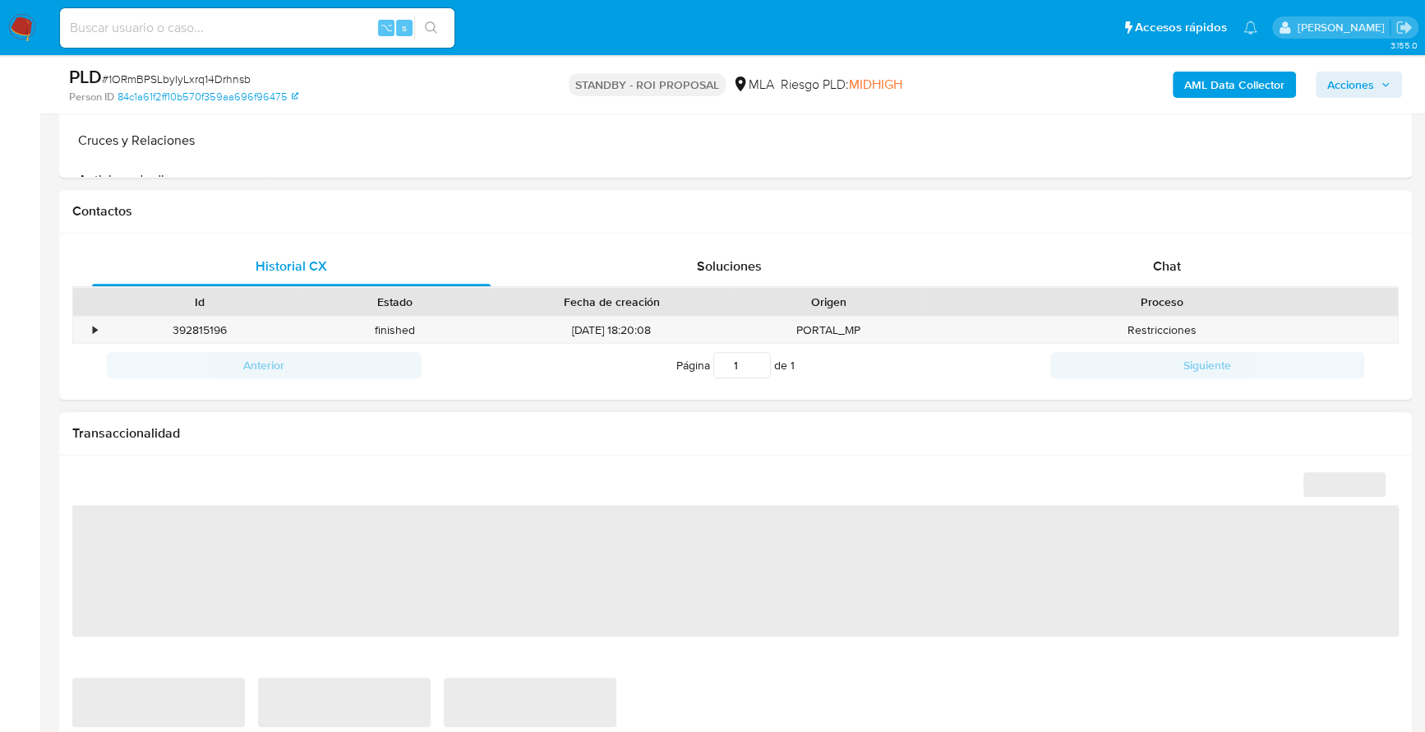
scroll to position [677, 0]
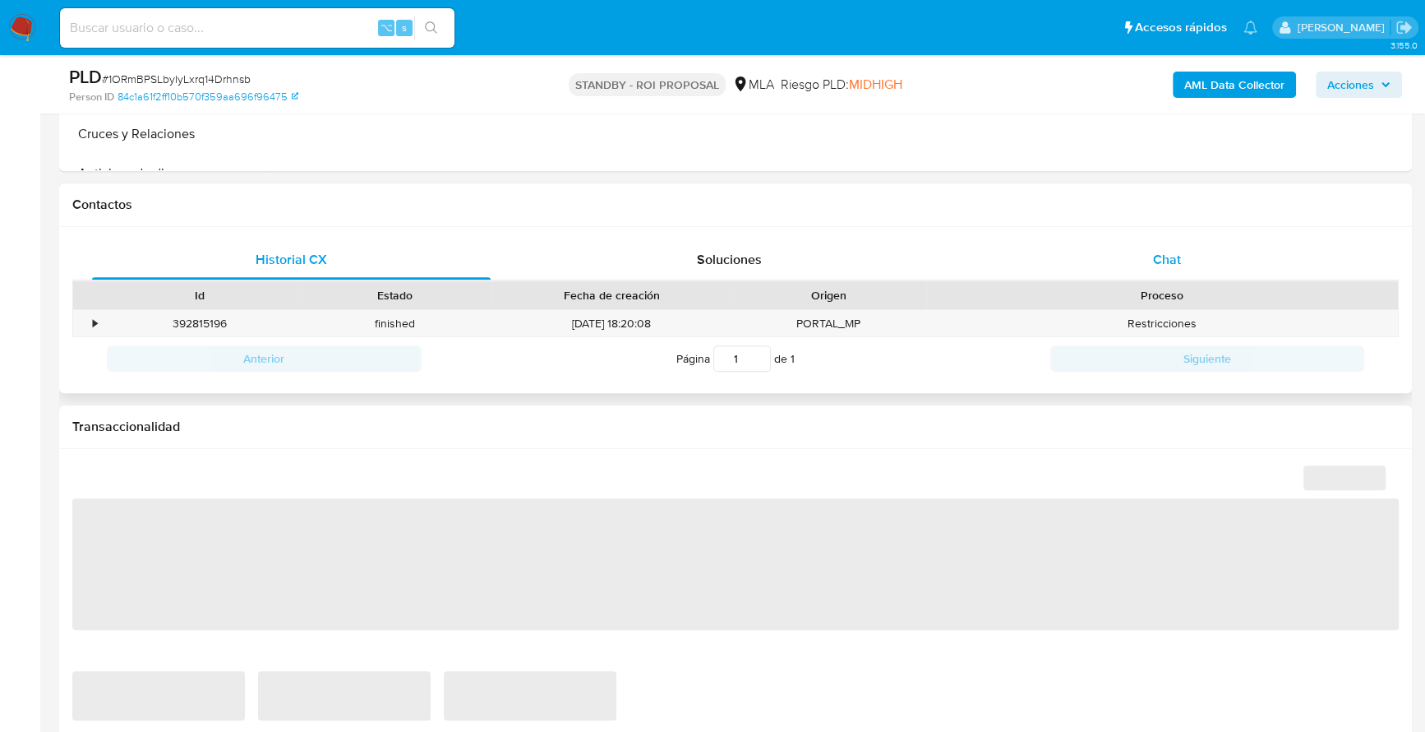
click at [1203, 270] on div "Chat" at bounding box center [1167, 259] width 399 height 39
select select "10"
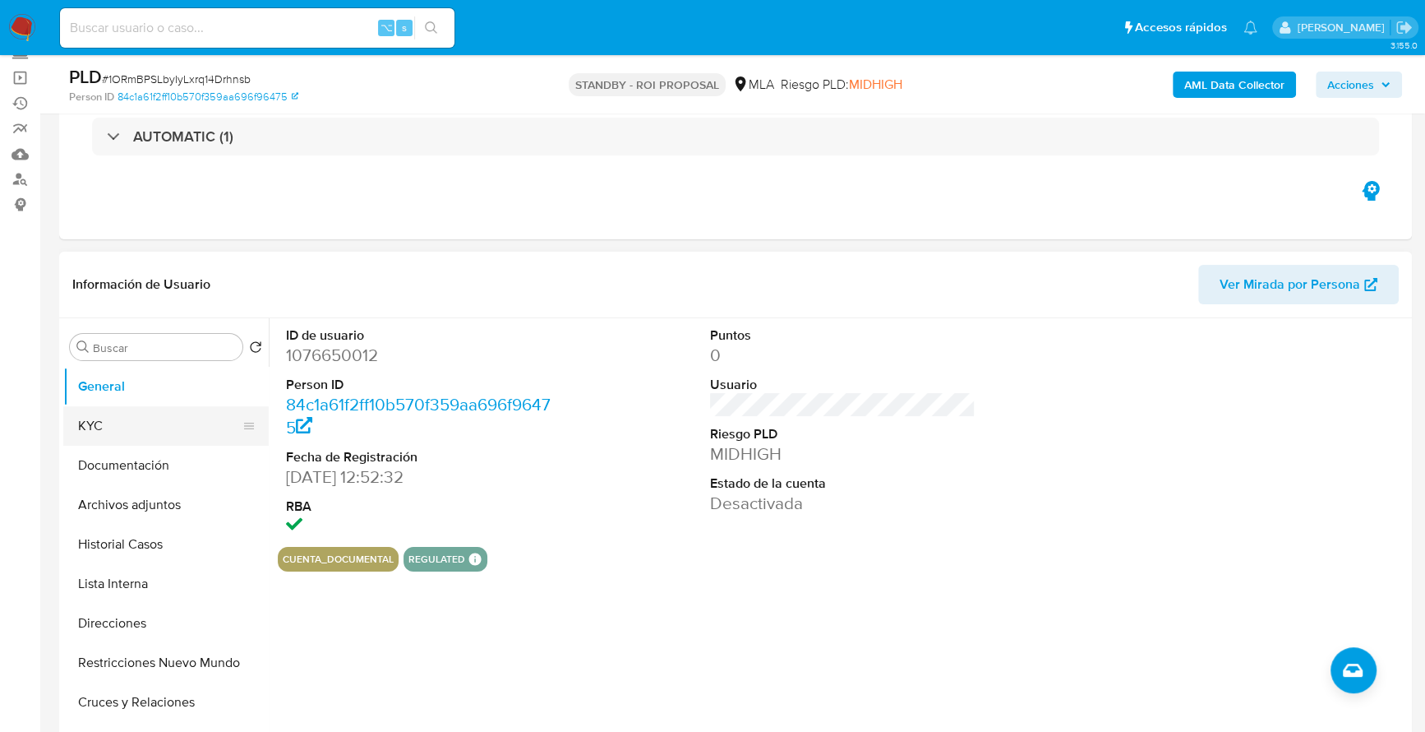
scroll to position [147, 0]
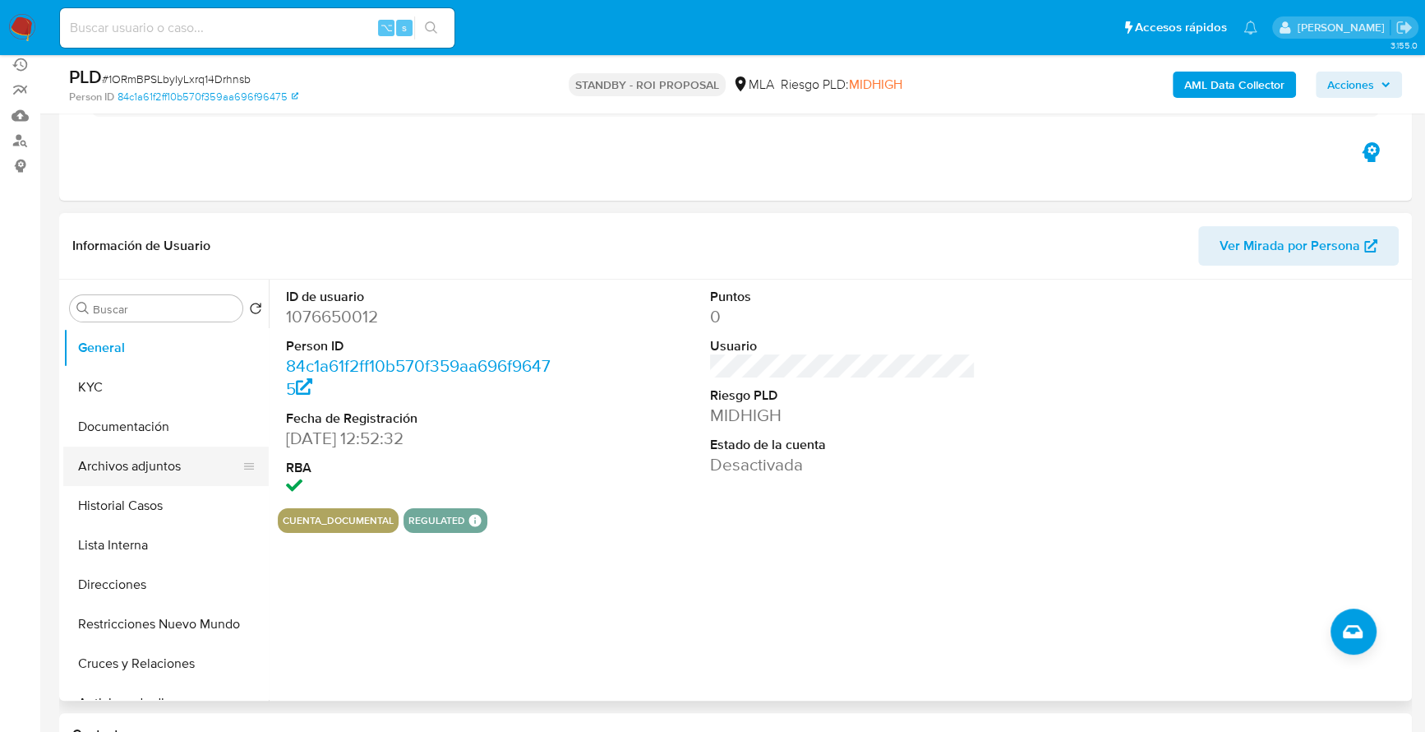
click at [143, 466] on button "Archivos adjuntos" at bounding box center [159, 465] width 192 height 39
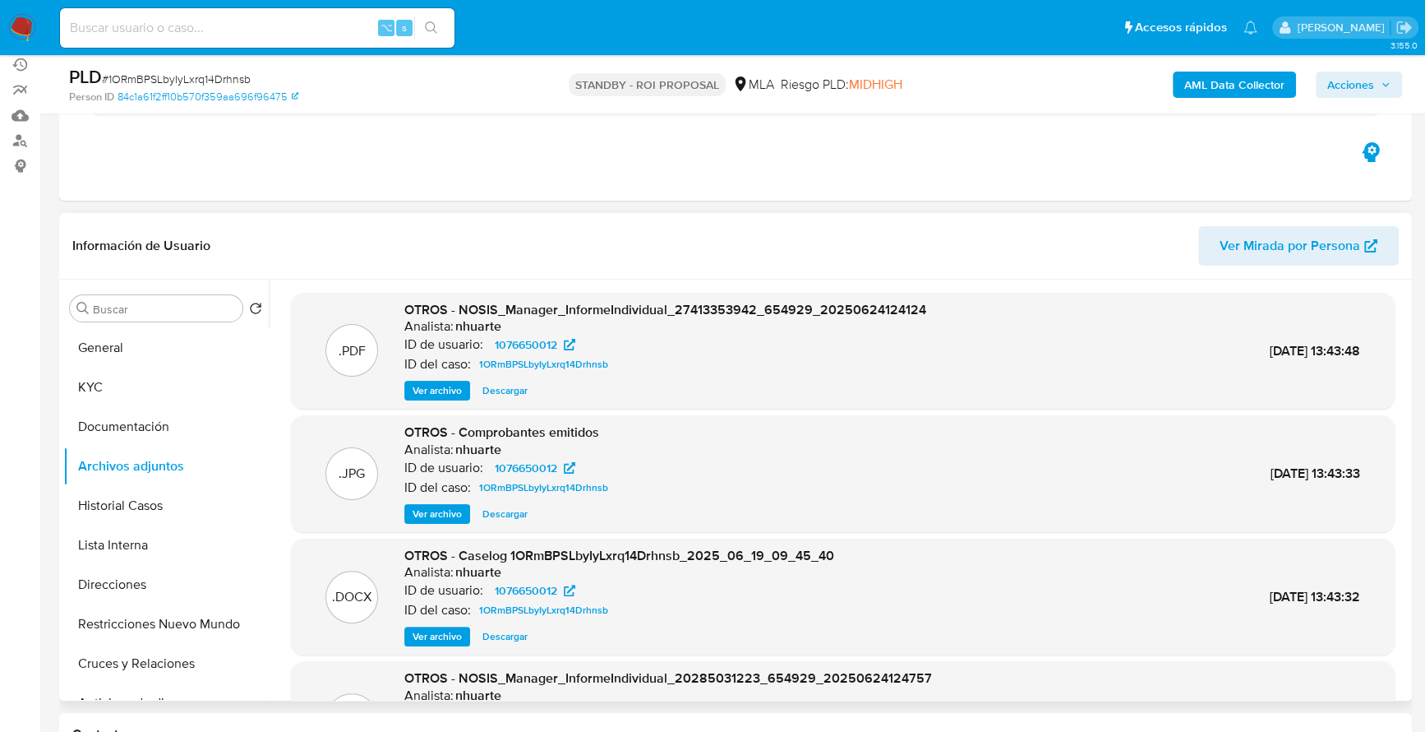
scroll to position [138, 0]
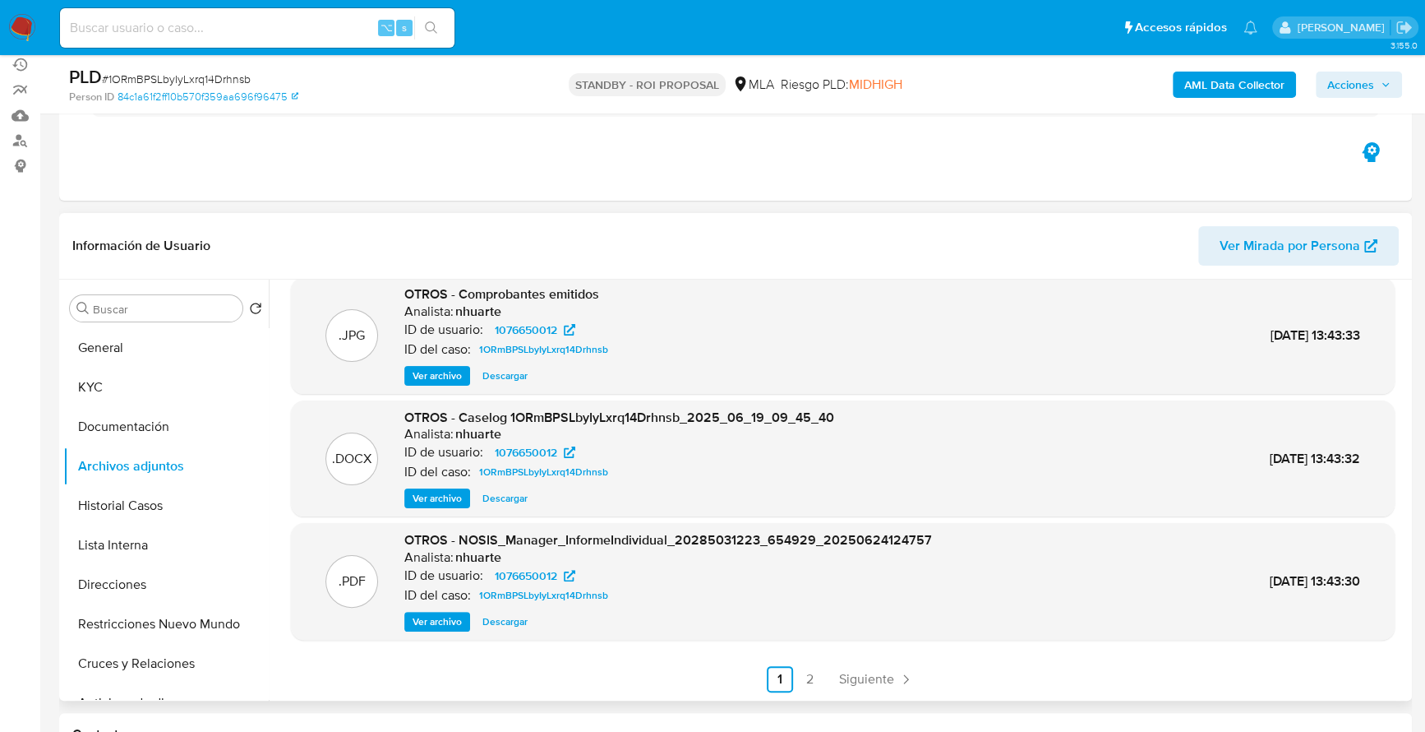
click at [506, 498] on span "Descargar" at bounding box center [505, 498] width 45 height 16
click at [862, 672] on span "Siguiente" at bounding box center [866, 678] width 55 height 13
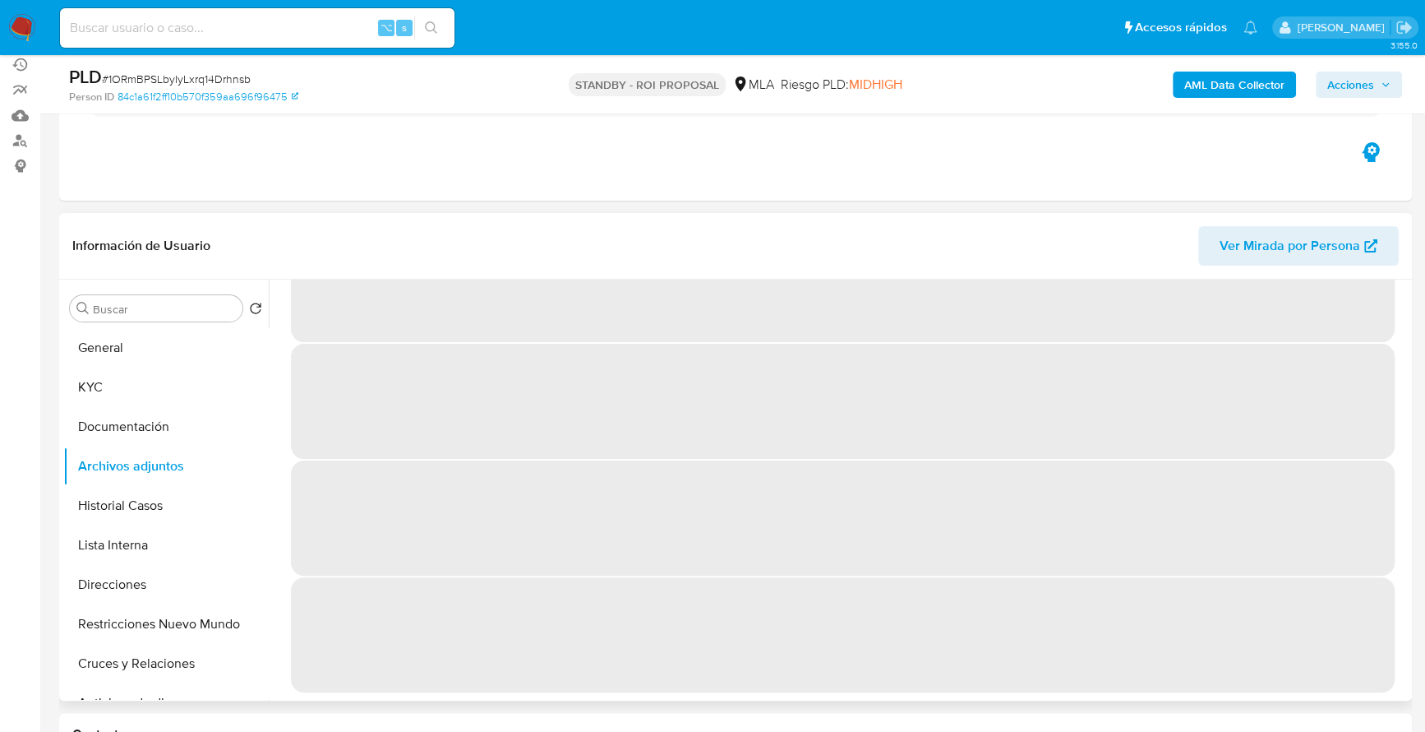
scroll to position [0, 0]
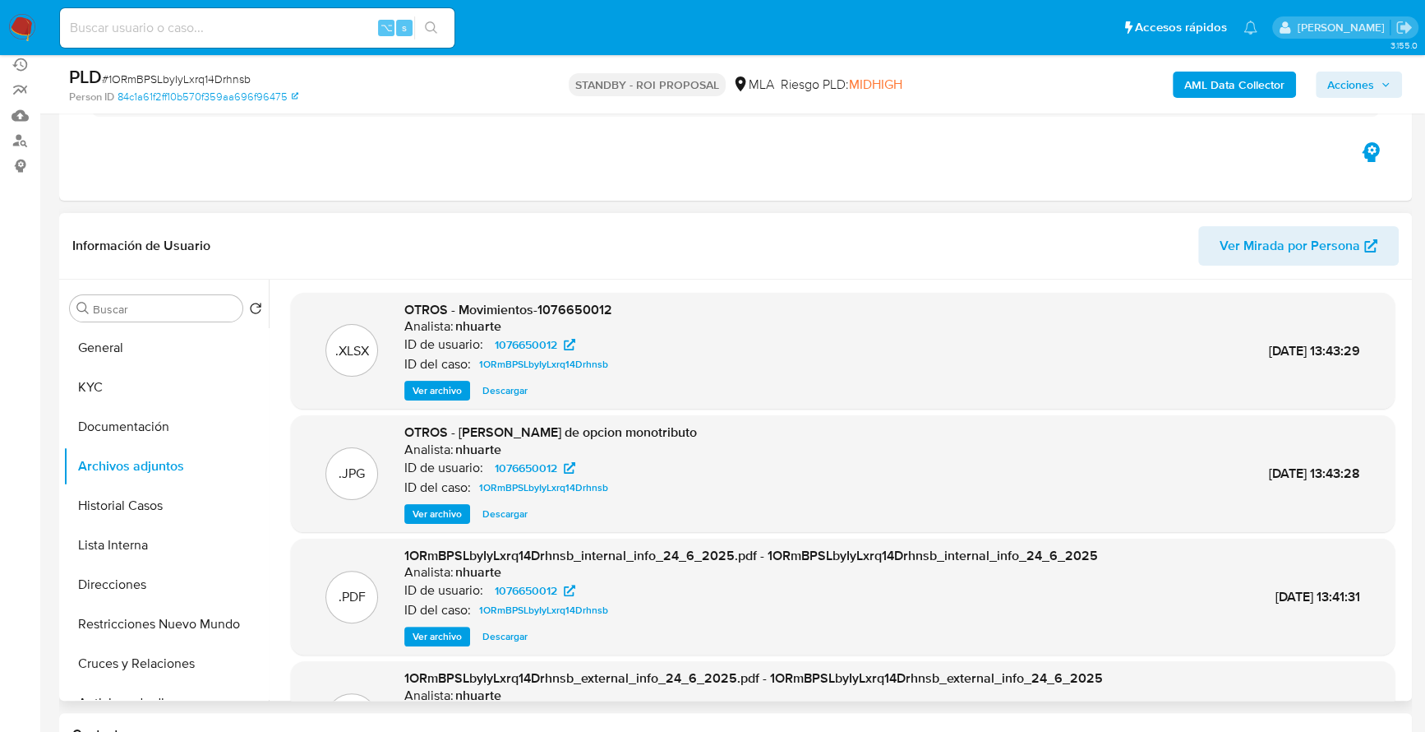
click at [505, 395] on span "Descargar" at bounding box center [505, 390] width 45 height 16
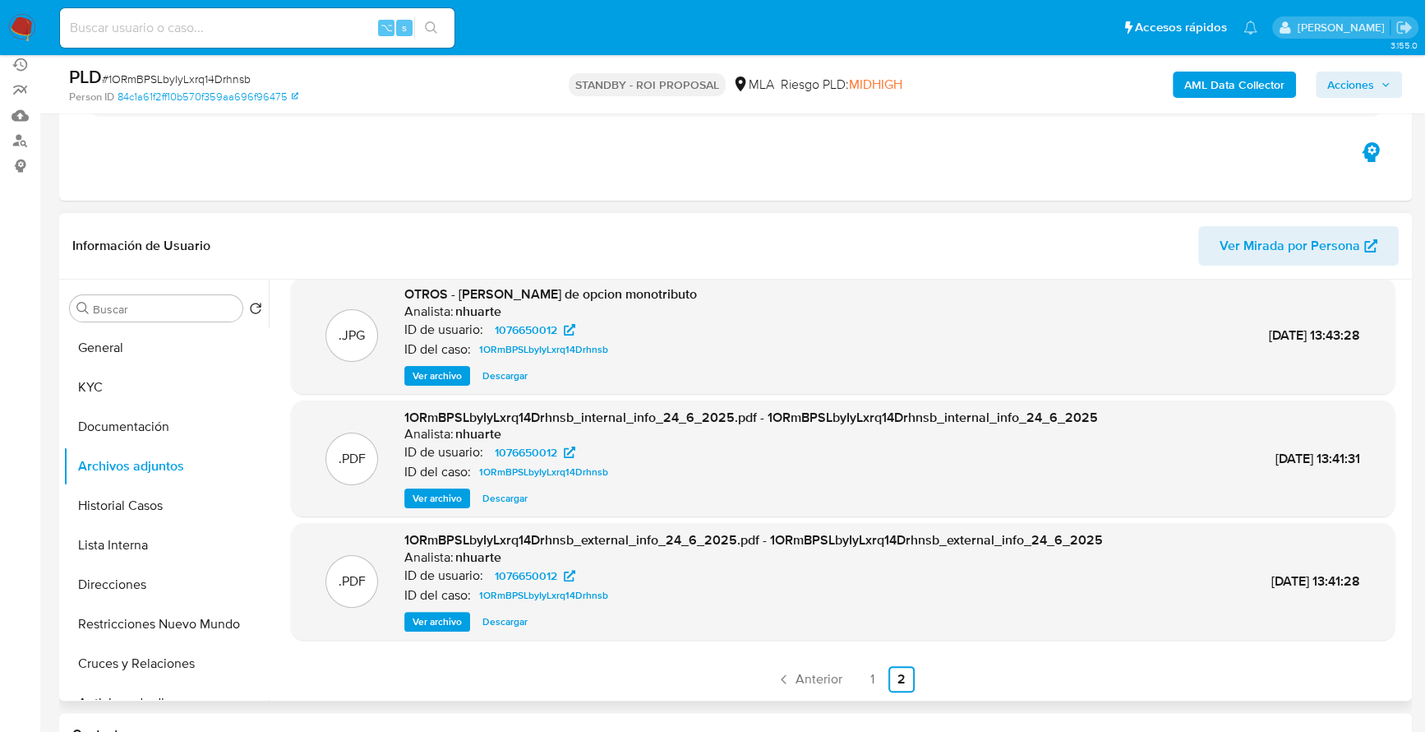
click at [418, 370] on span "Ver archivo" at bounding box center [437, 375] width 49 height 16
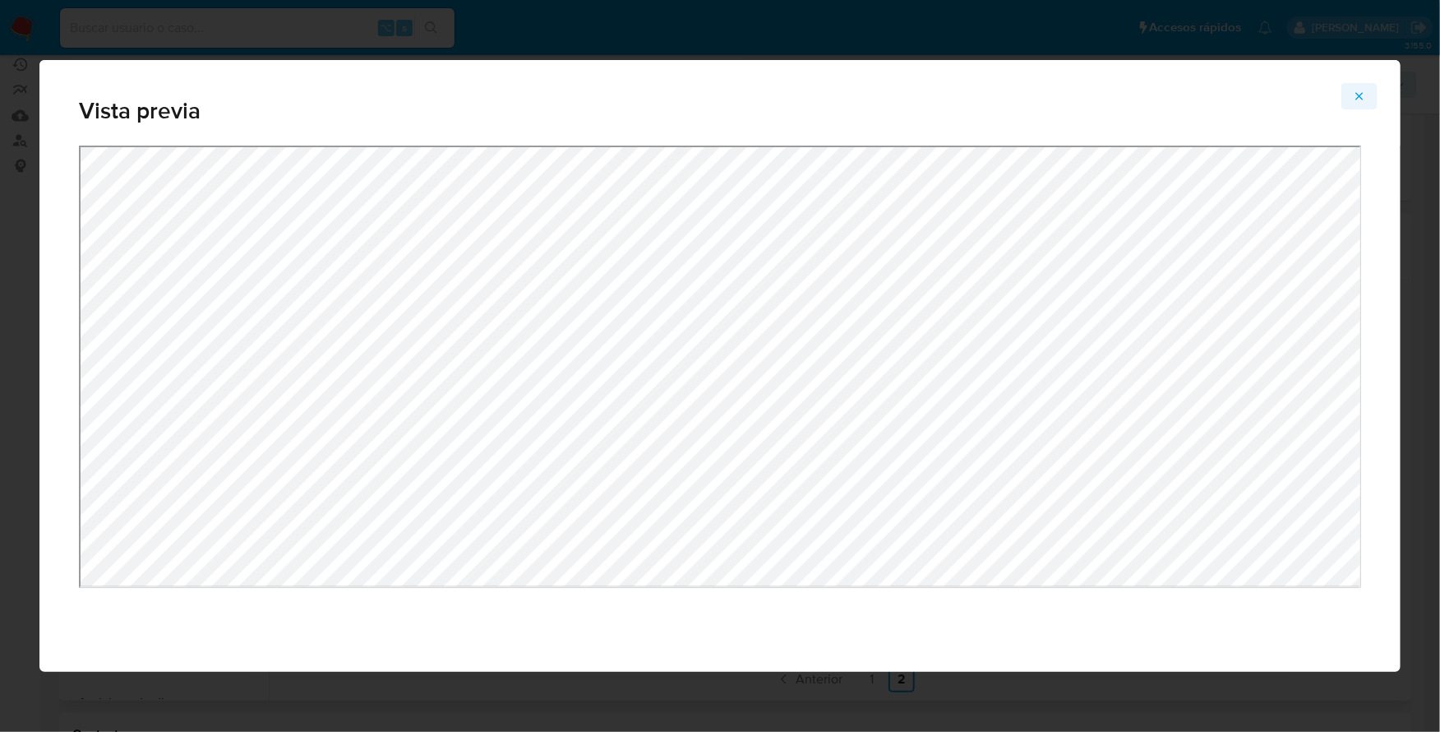
click at [1360, 96] on icon "Attachment preview" at bounding box center [1359, 95] width 7 height 7
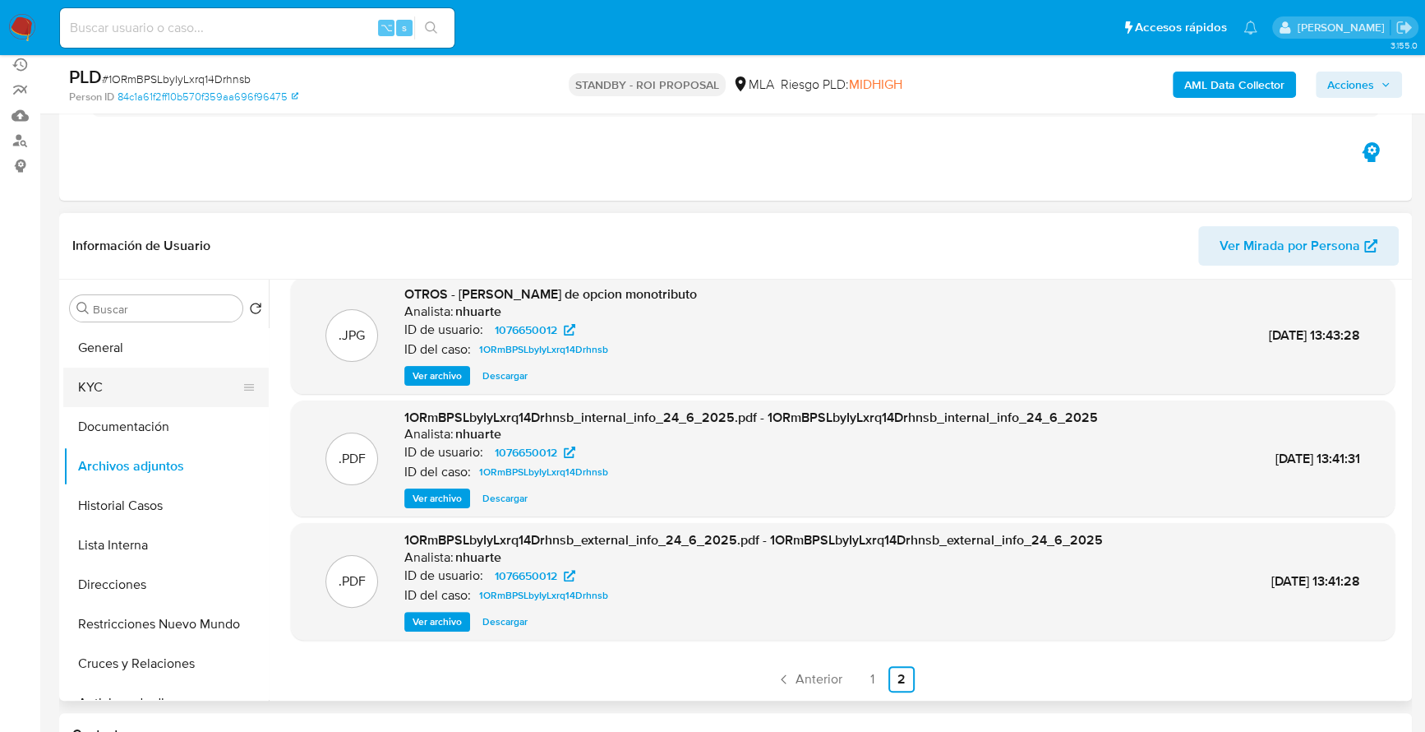
click at [89, 400] on button "KYC" at bounding box center [159, 386] width 192 height 39
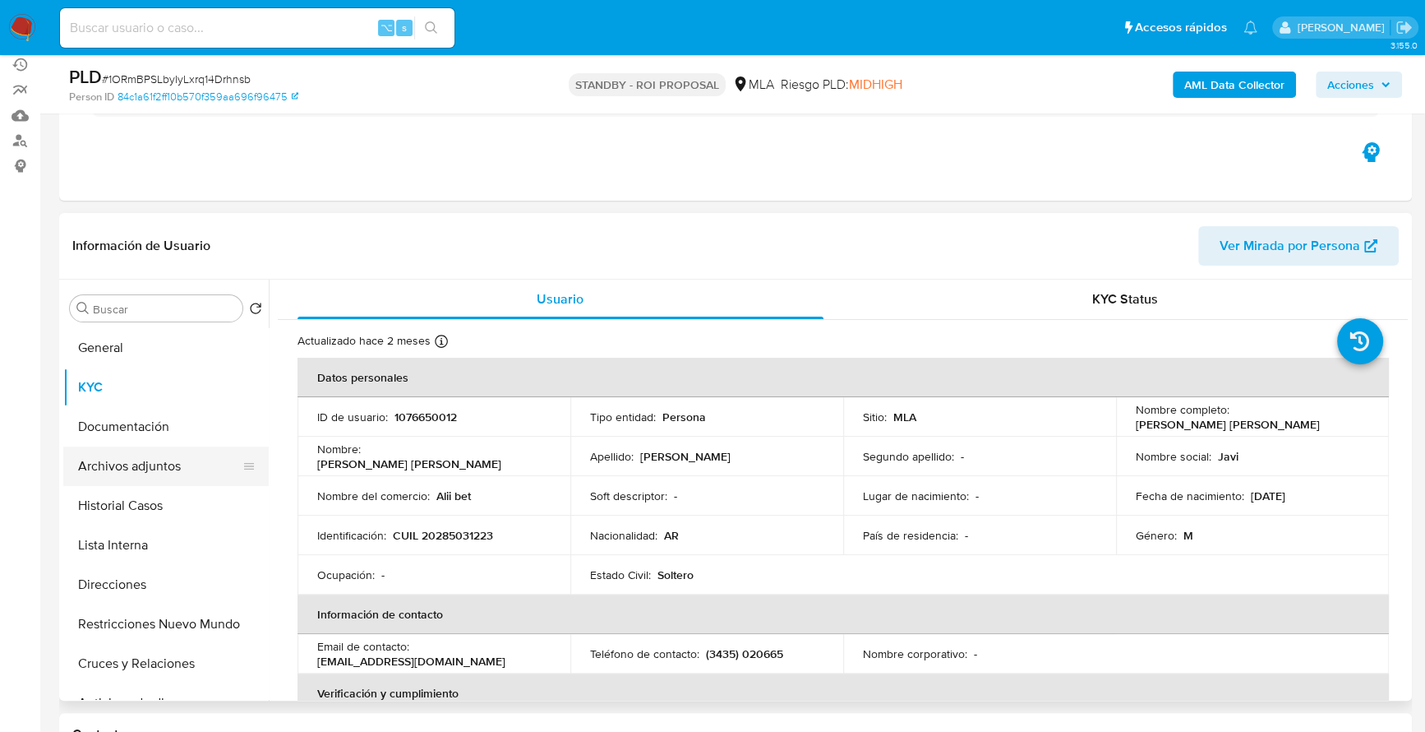
click at [133, 464] on button "Archivos adjuntos" at bounding box center [159, 465] width 192 height 39
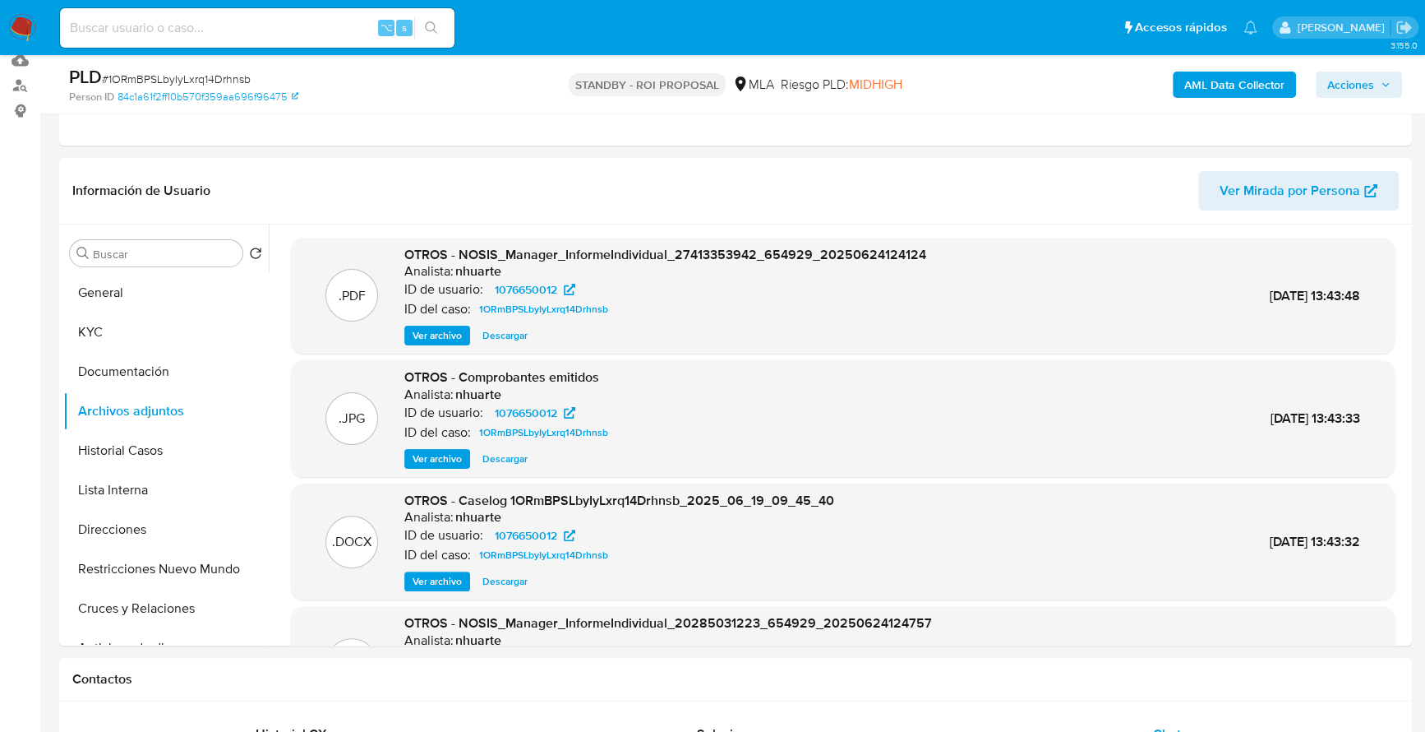
scroll to position [240, 0]
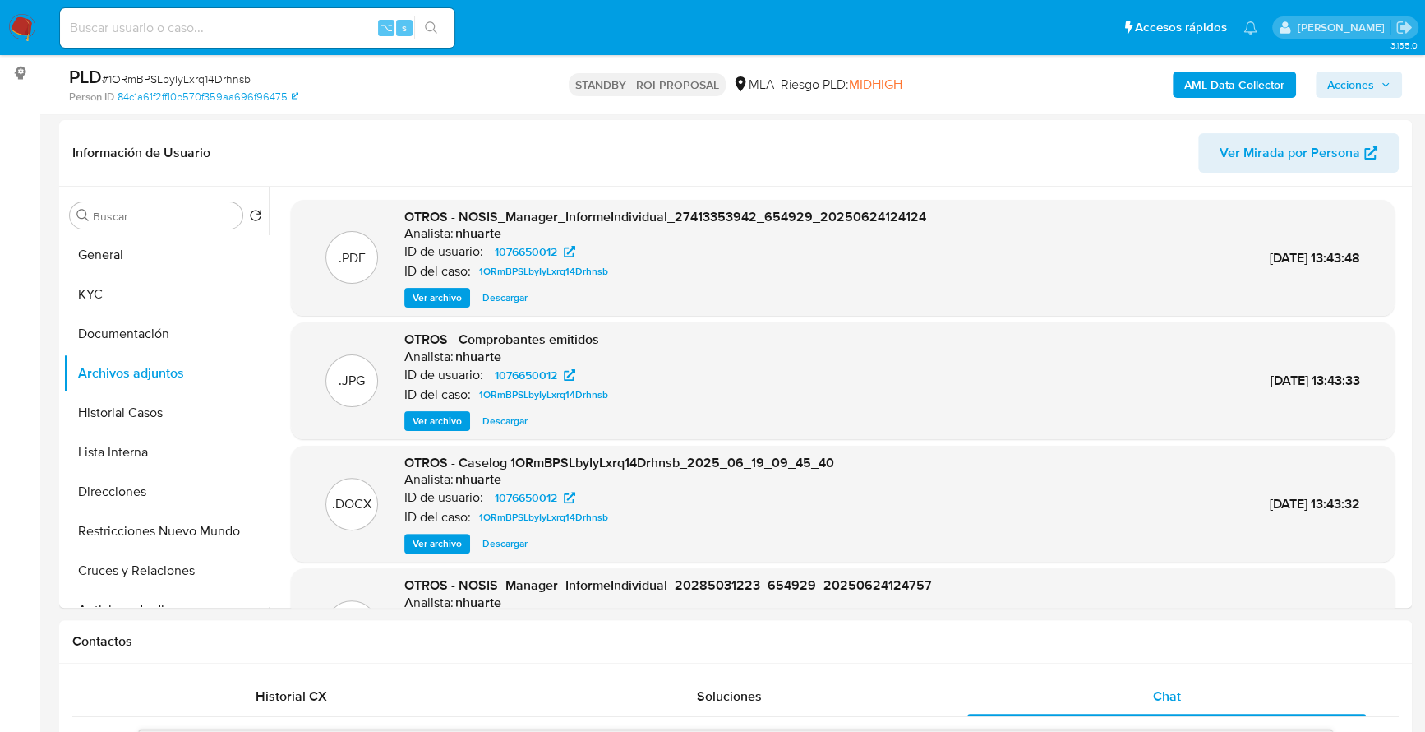
click at [449, 298] on span "Ver archivo" at bounding box center [437, 297] width 49 height 16
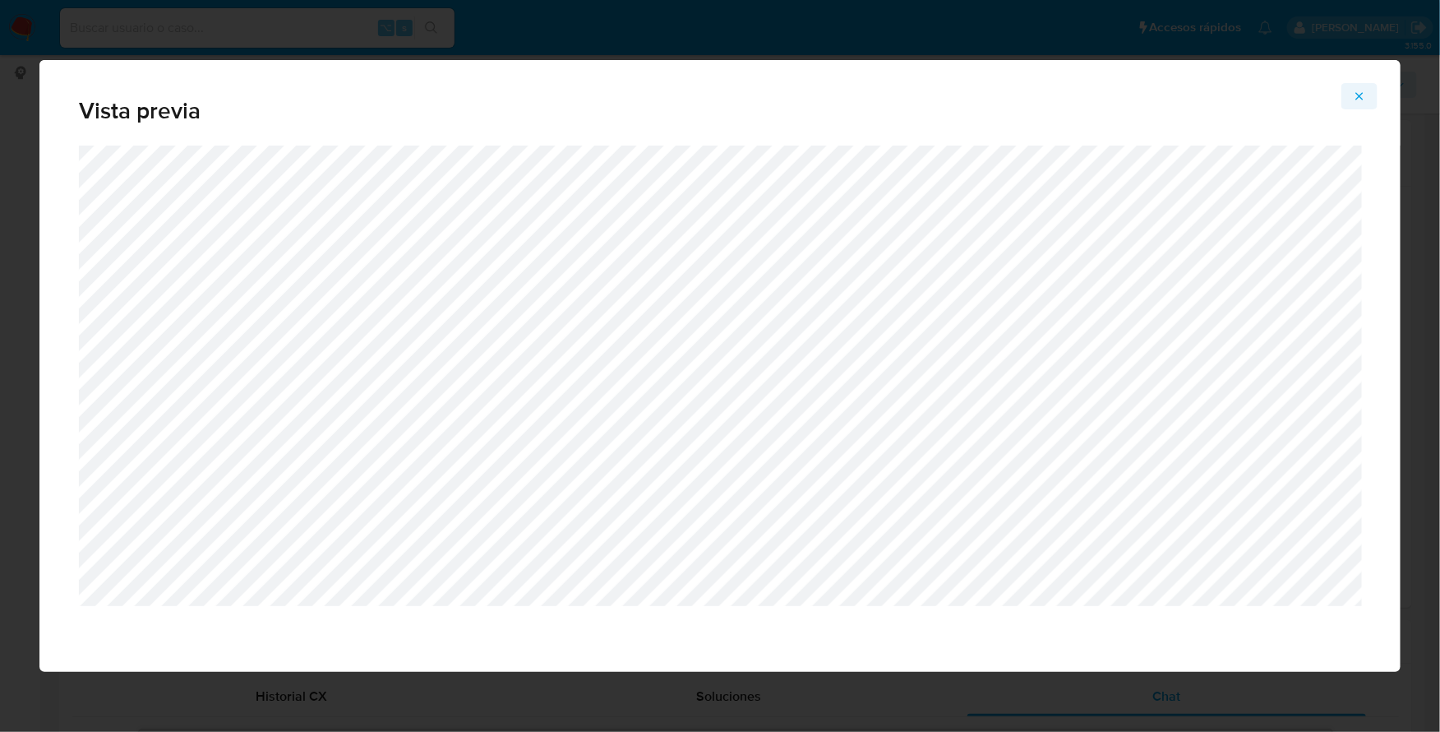
click at [1359, 95] on icon "Attachment preview" at bounding box center [1359, 96] width 13 height 13
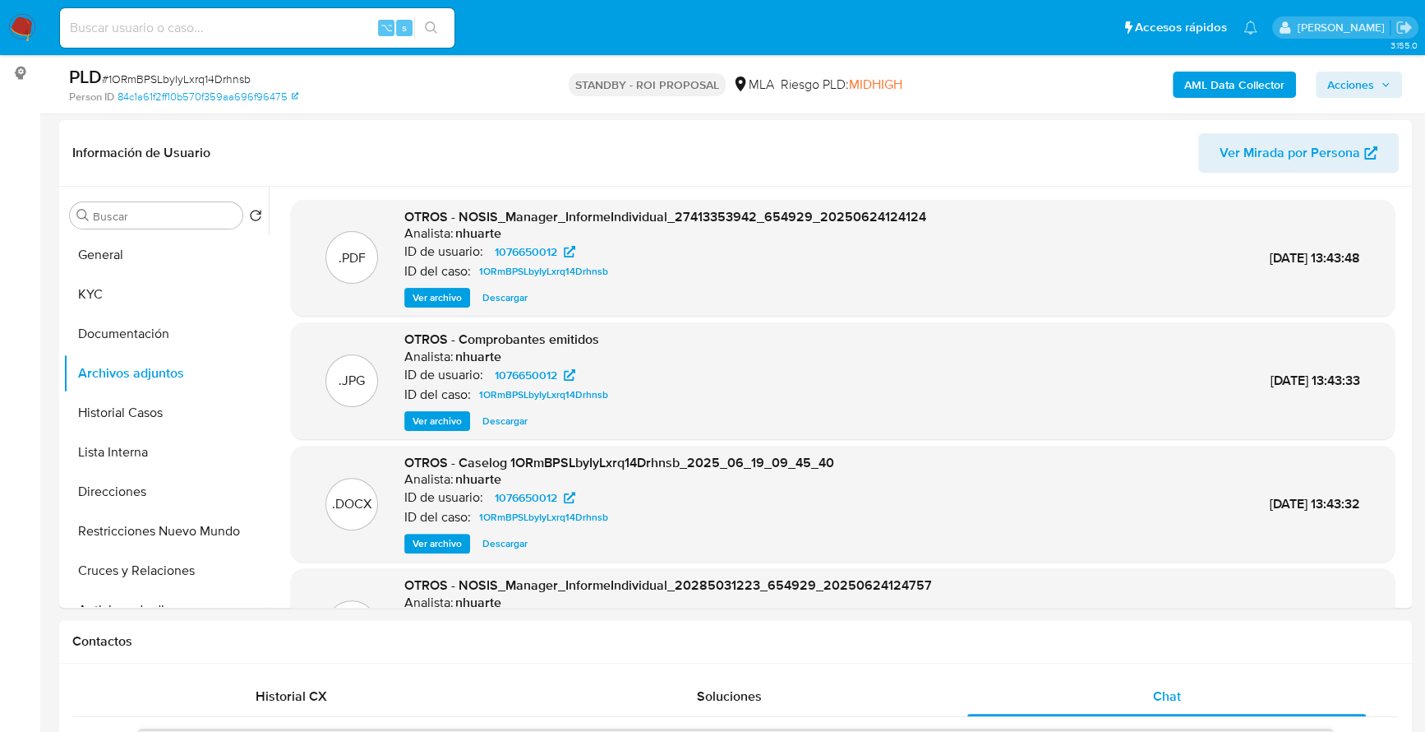
click at [433, 424] on span "Ver archivo" at bounding box center [437, 421] width 49 height 16
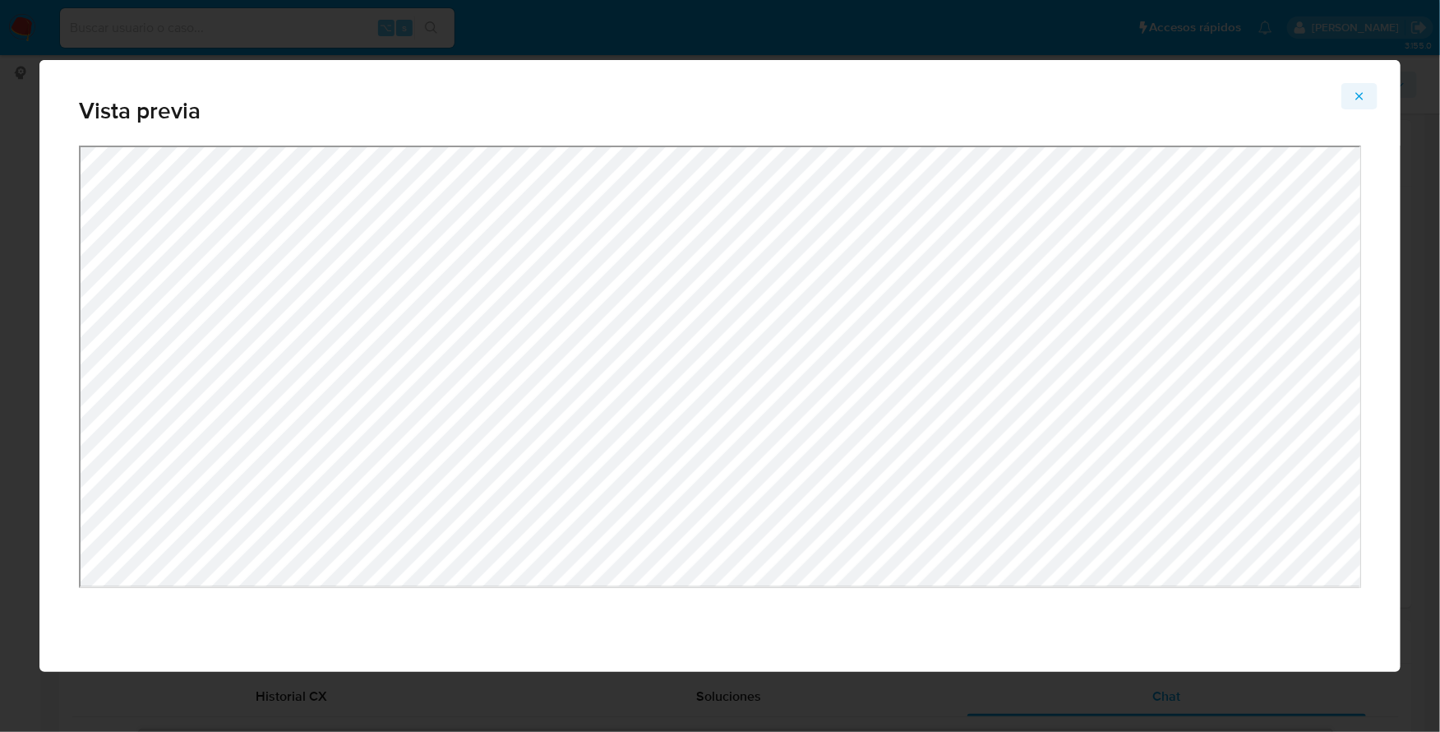
click at [1363, 95] on icon "Attachment preview" at bounding box center [1359, 96] width 13 height 13
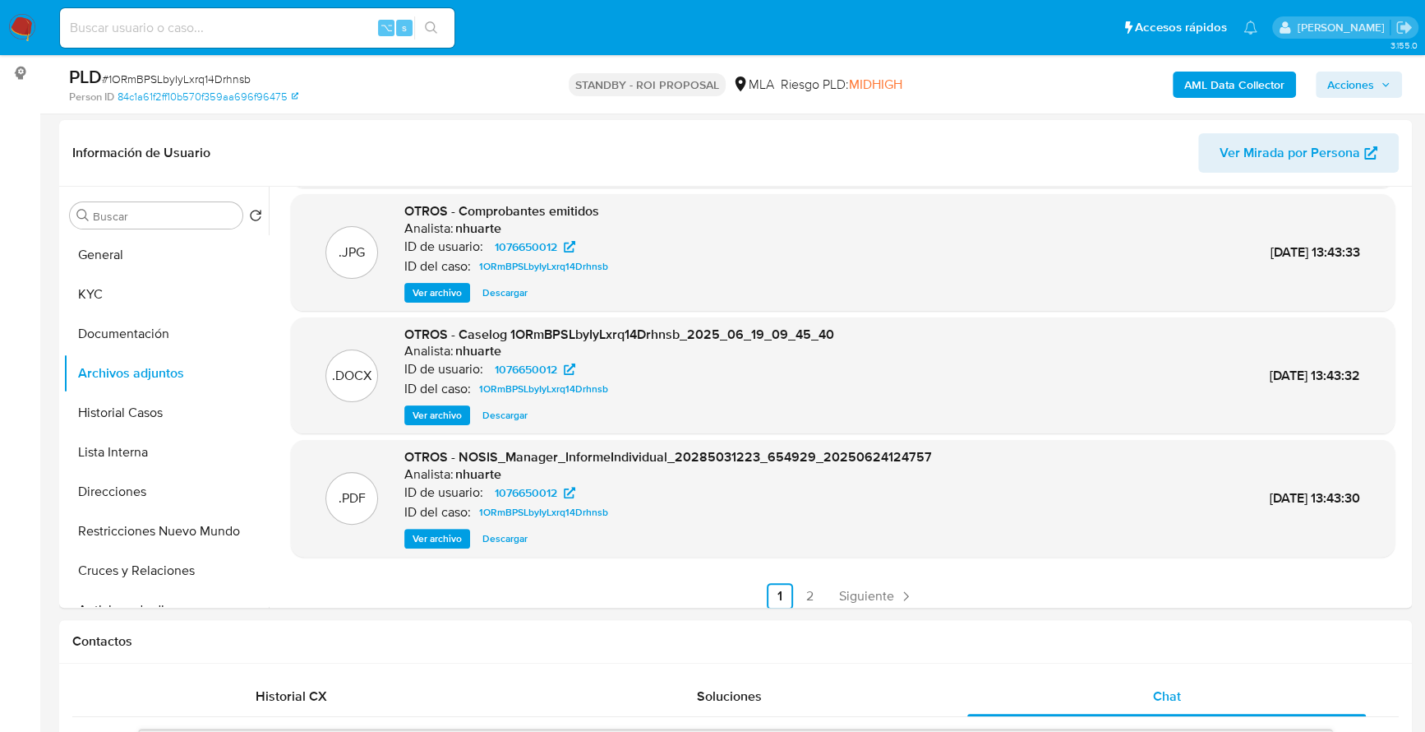
scroll to position [138, 0]
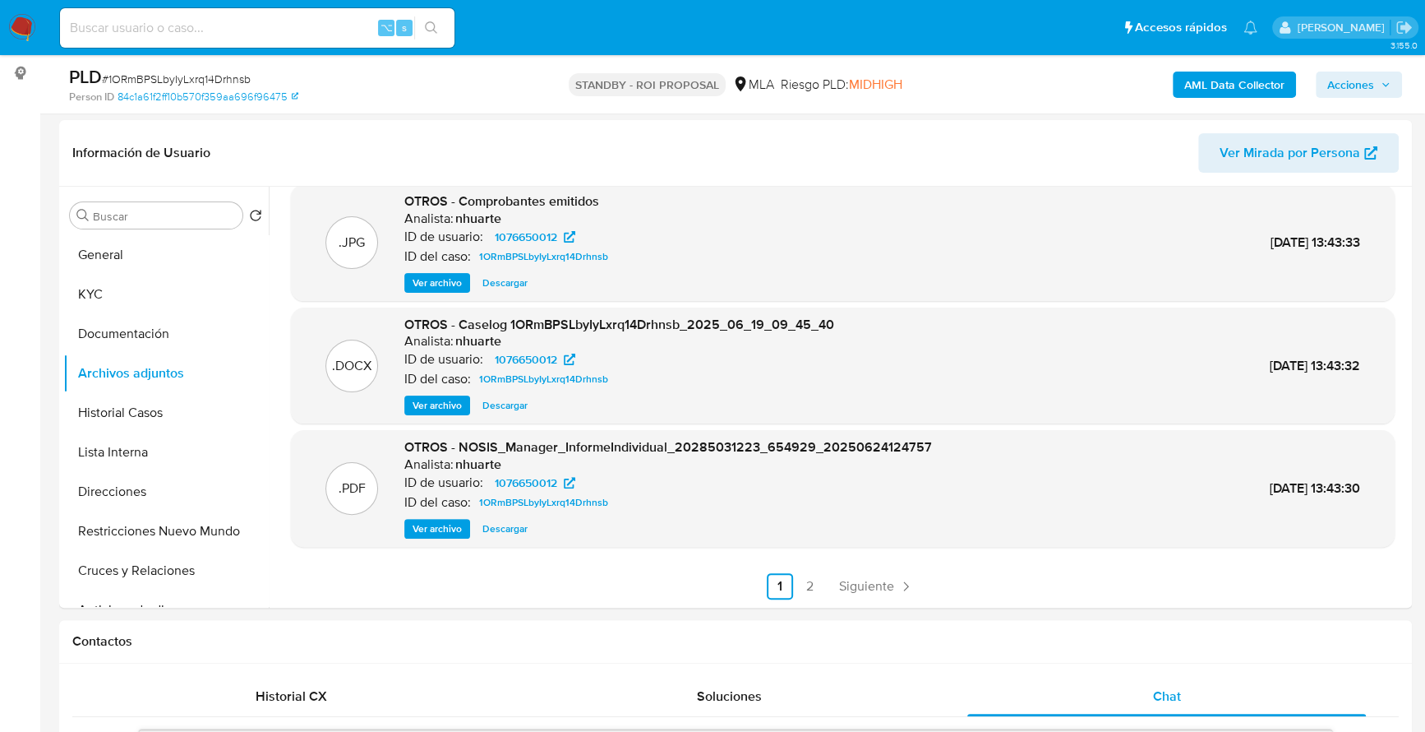
click at [820, 583] on ul "Anterior 1 2 Siguiente" at bounding box center [843, 586] width 1104 height 26
click at [405, 520] on button "Ver archivo" at bounding box center [437, 529] width 66 height 20
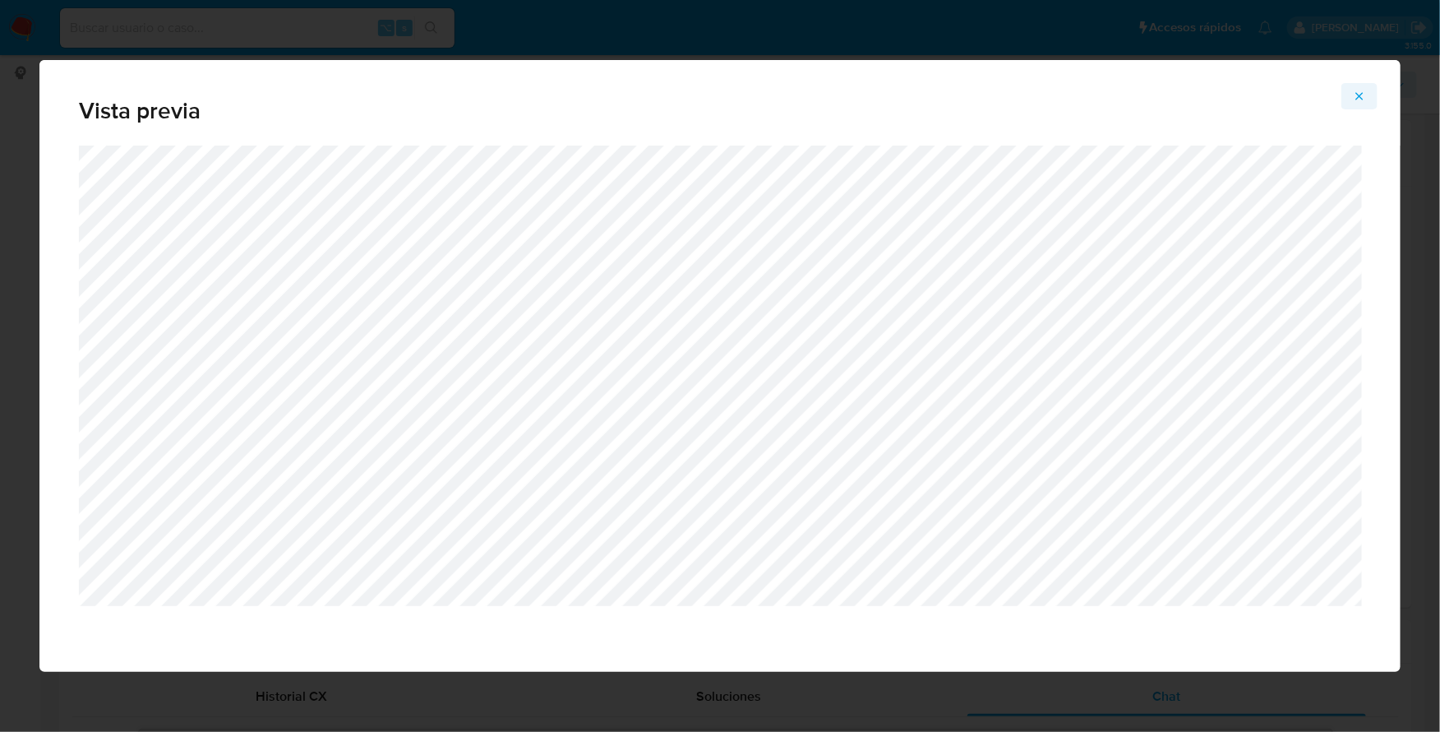
click at [1359, 97] on icon "Attachment preview" at bounding box center [1359, 95] width 7 height 7
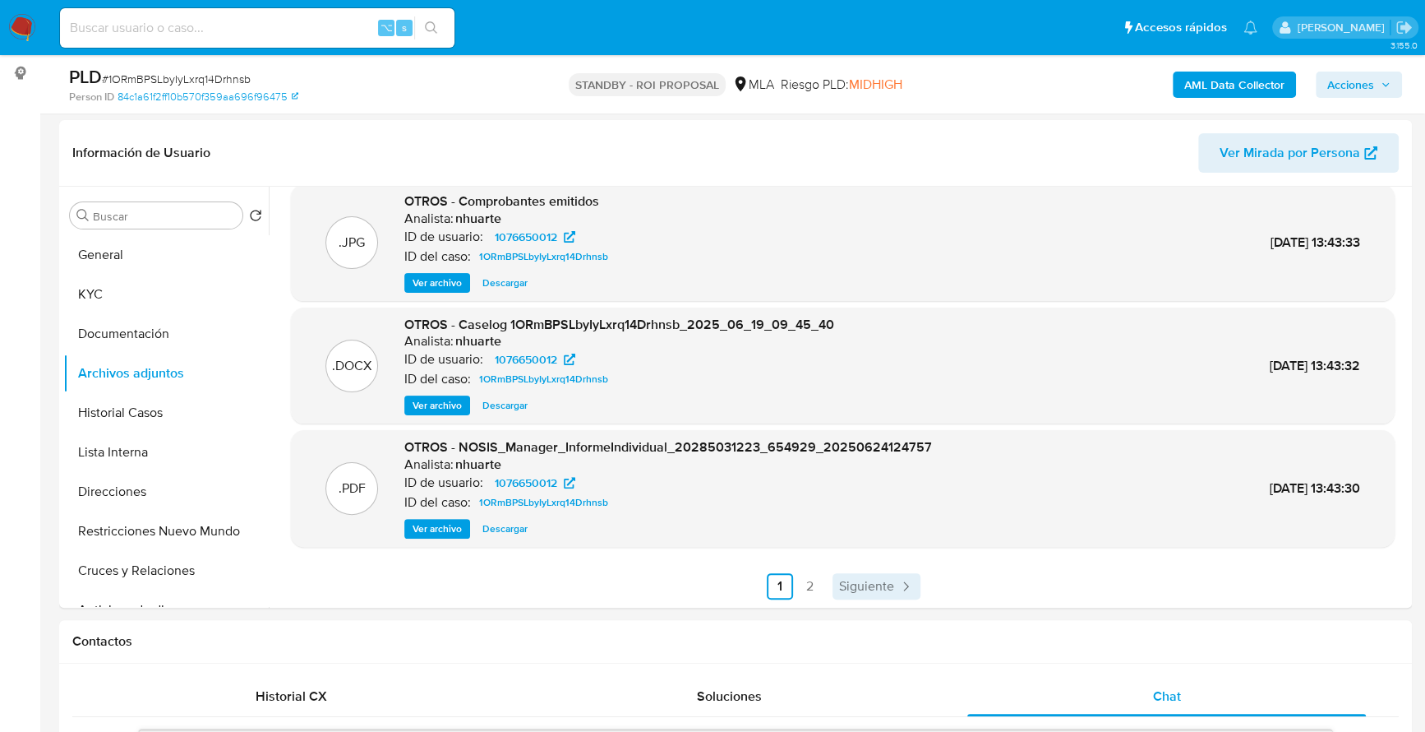
click at [849, 590] on span "Siguiente" at bounding box center [866, 586] width 55 height 13
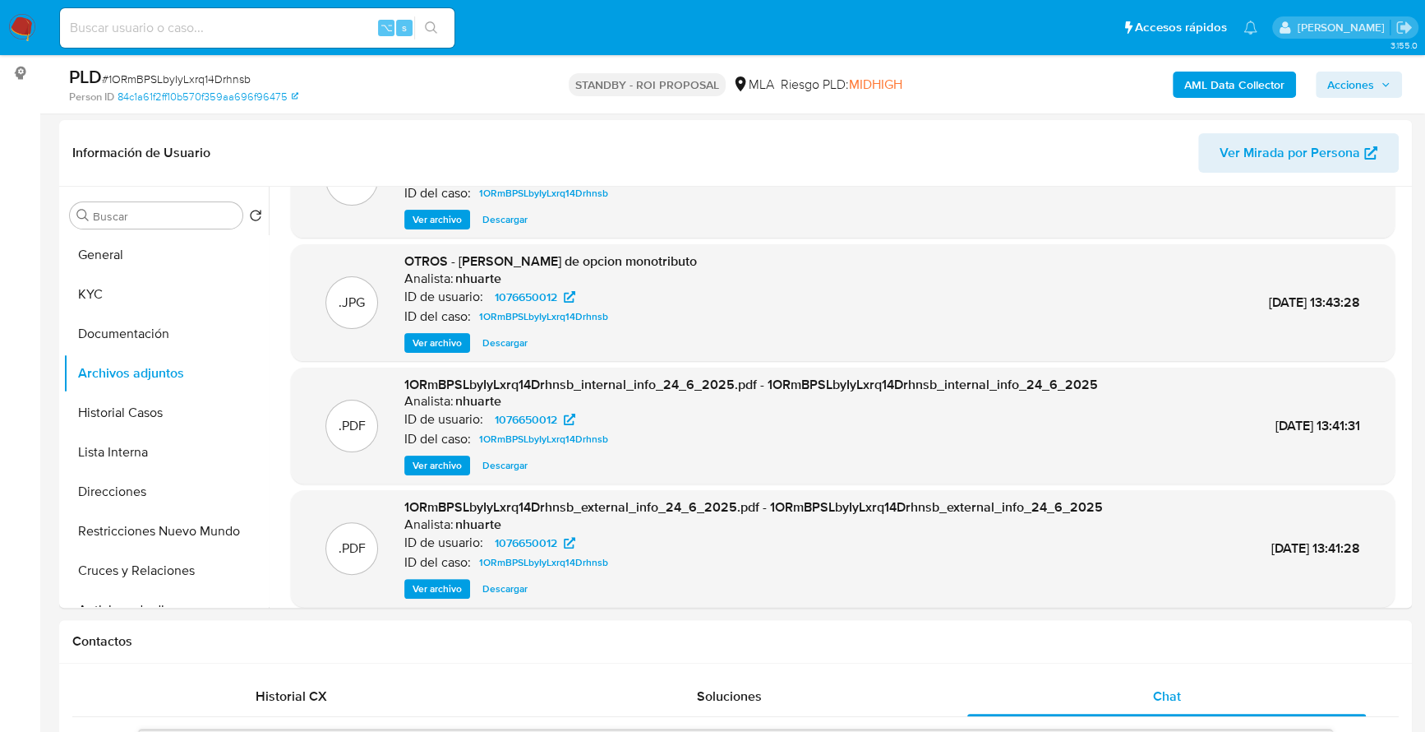
scroll to position [0, 0]
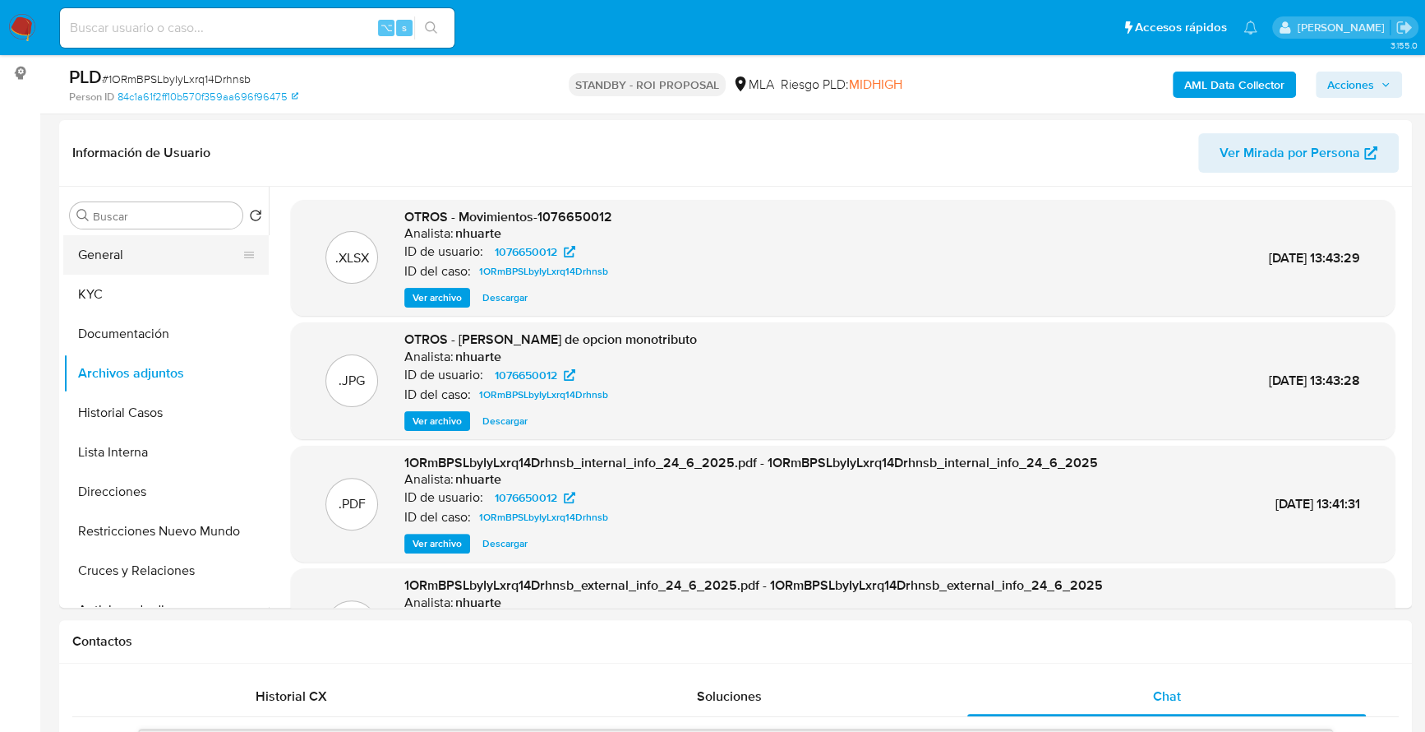
click at [99, 245] on button "General" at bounding box center [159, 254] width 192 height 39
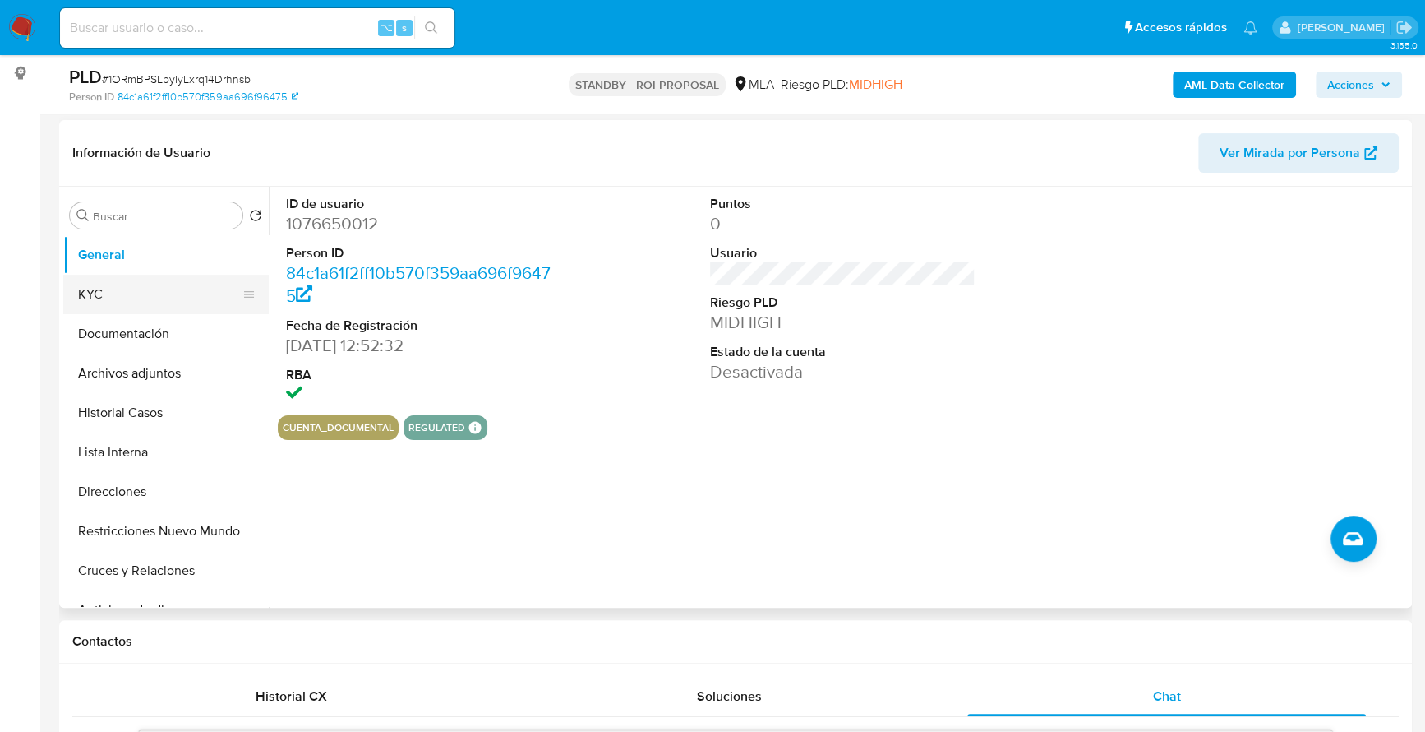
click at [118, 299] on button "KYC" at bounding box center [159, 294] width 192 height 39
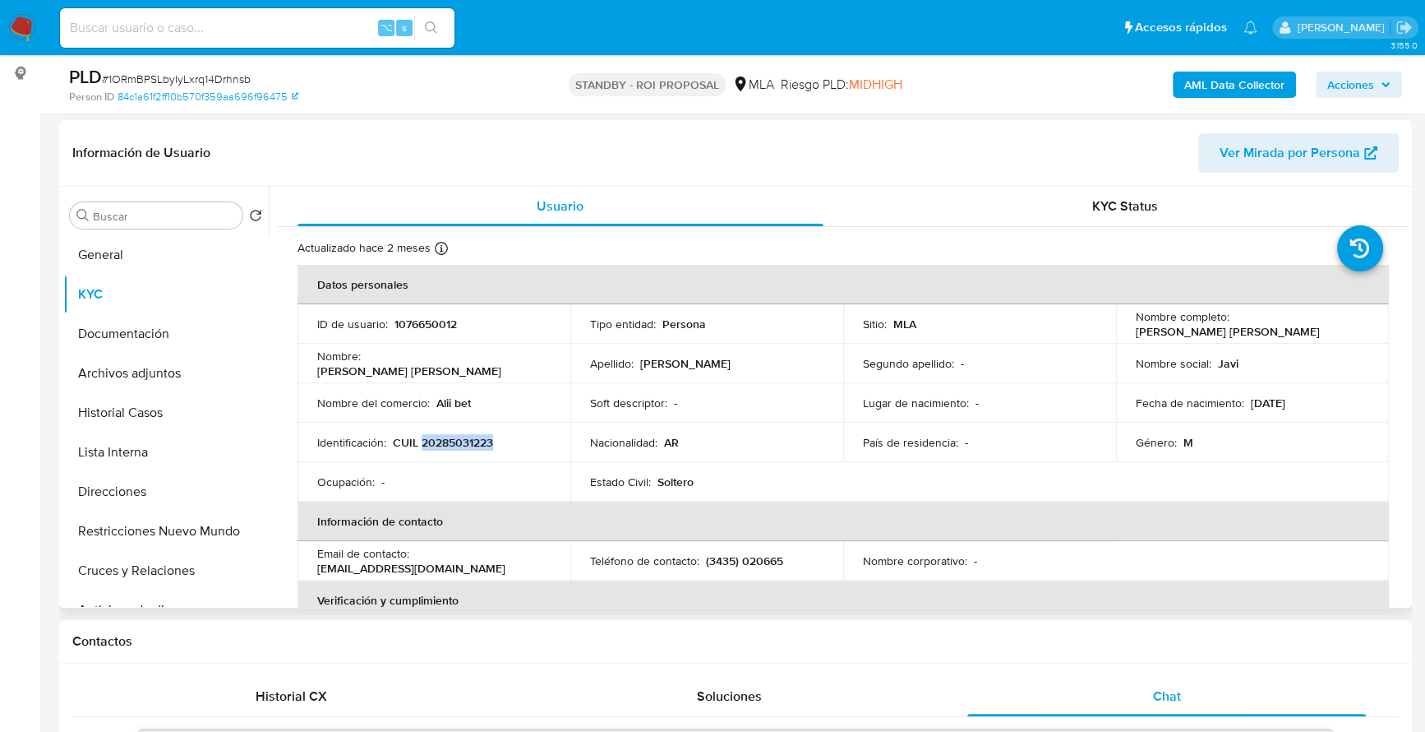
copy p "20285031223"
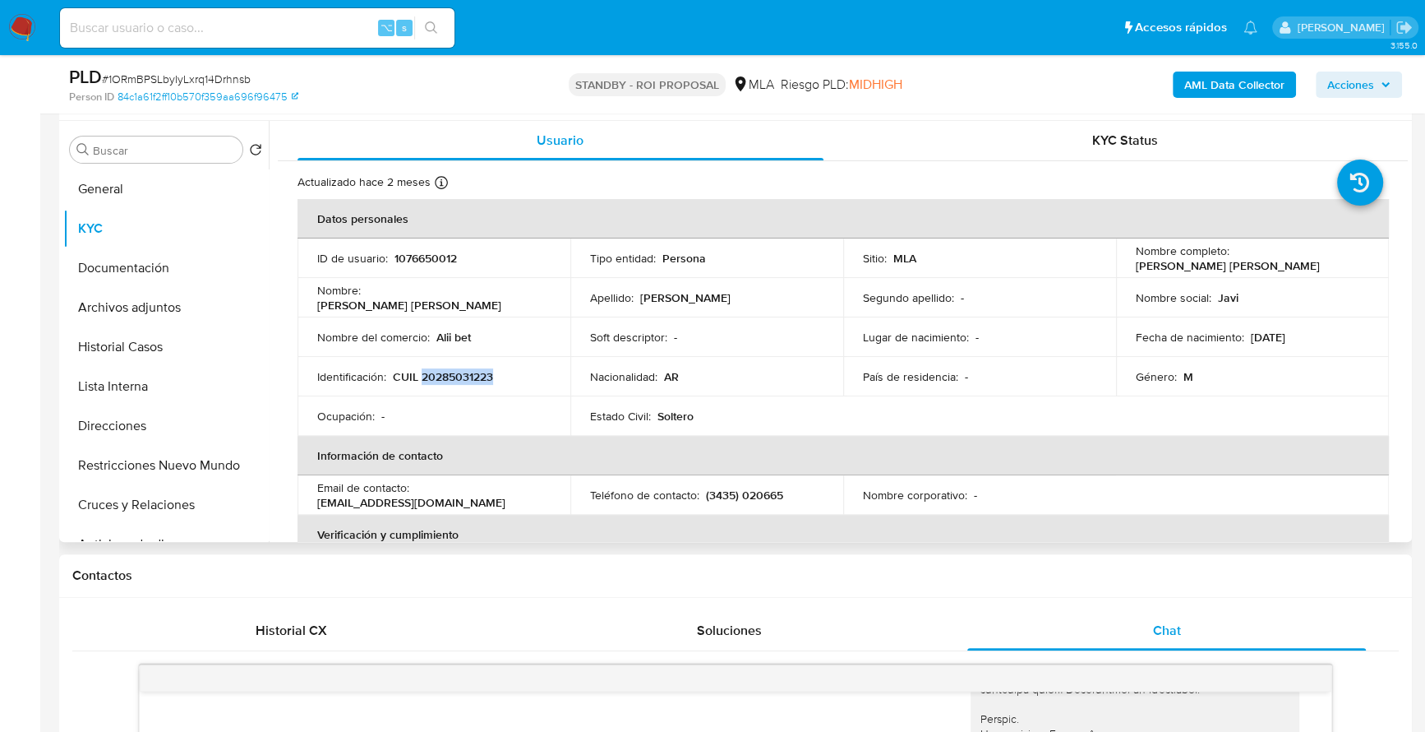
copy p "20285031223"
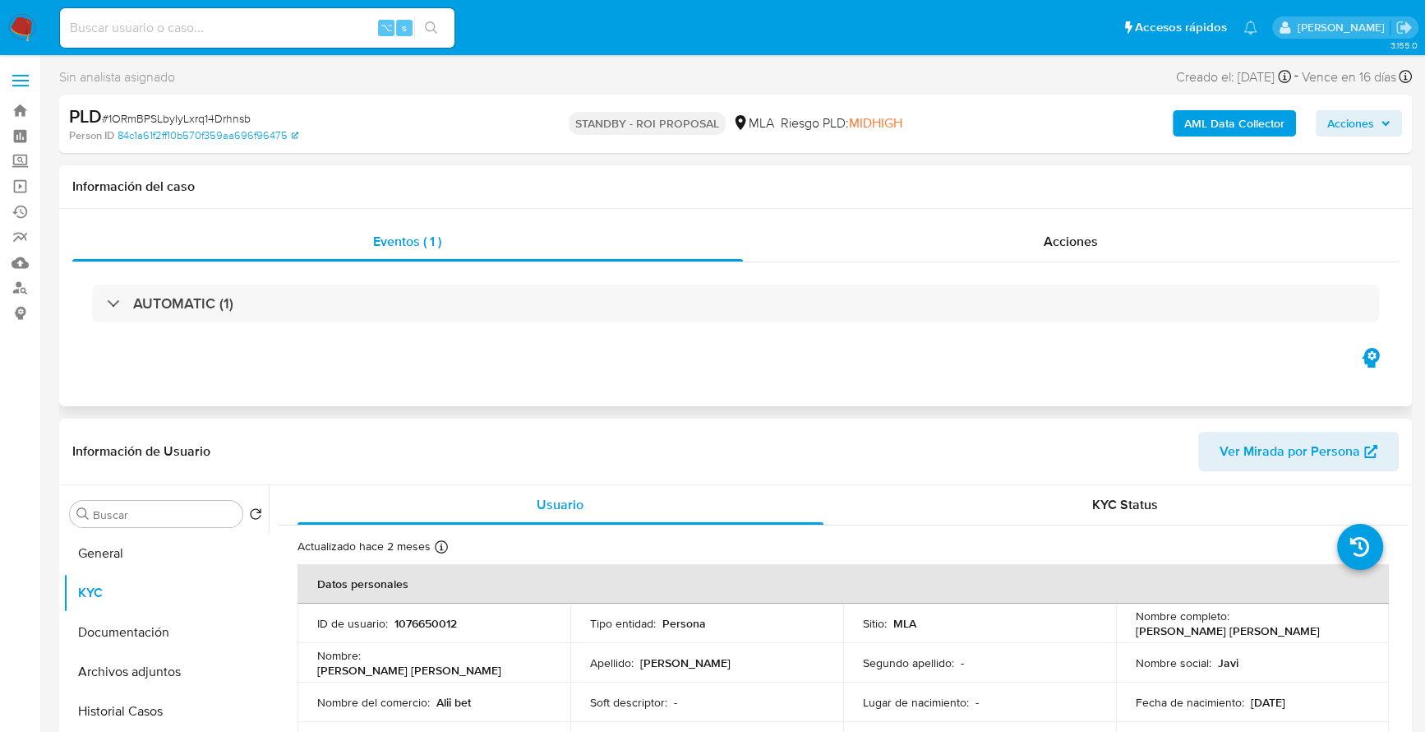
click at [1129, 192] on h1 "Información del caso" at bounding box center [735, 186] width 1327 height 16
click at [1128, 243] on div "Acciones" at bounding box center [1071, 241] width 657 height 39
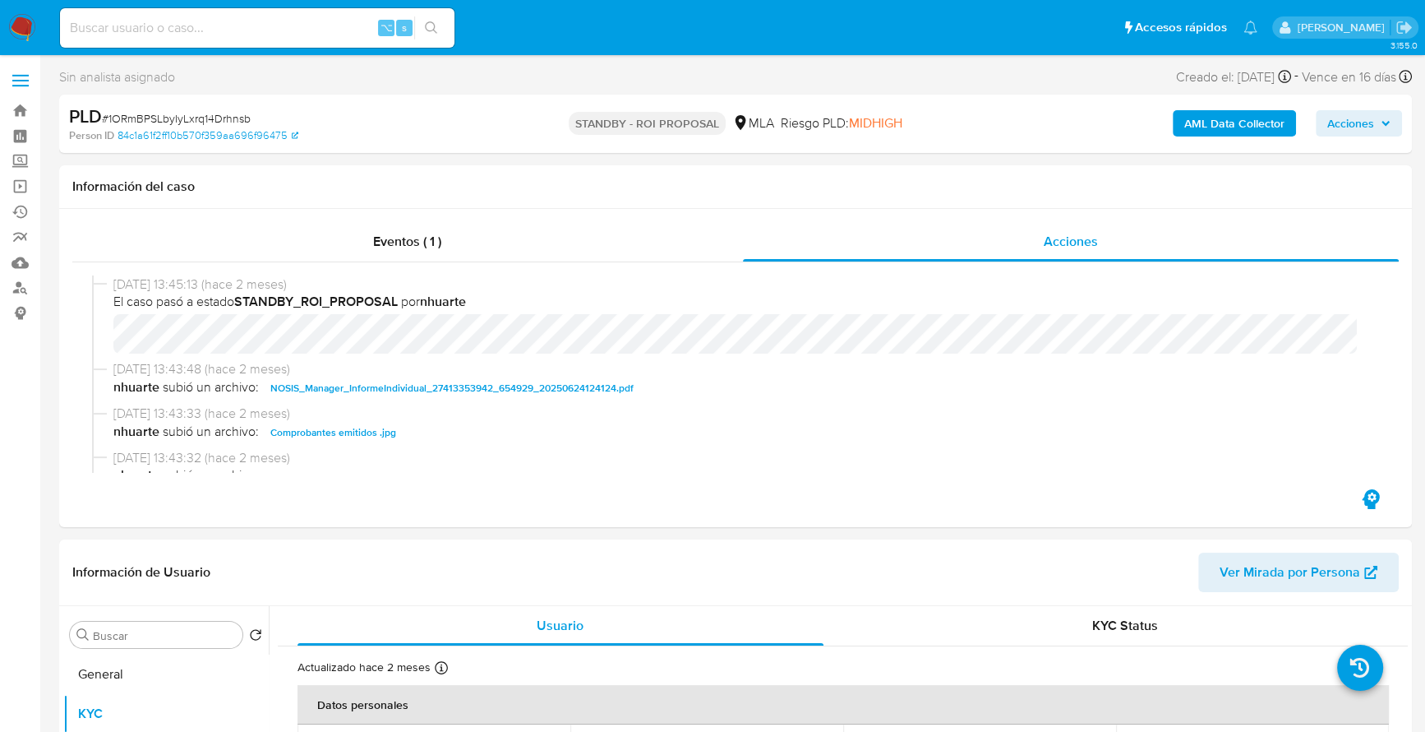
click at [1259, 117] on b "AML Data Collector" at bounding box center [1235, 123] width 100 height 26
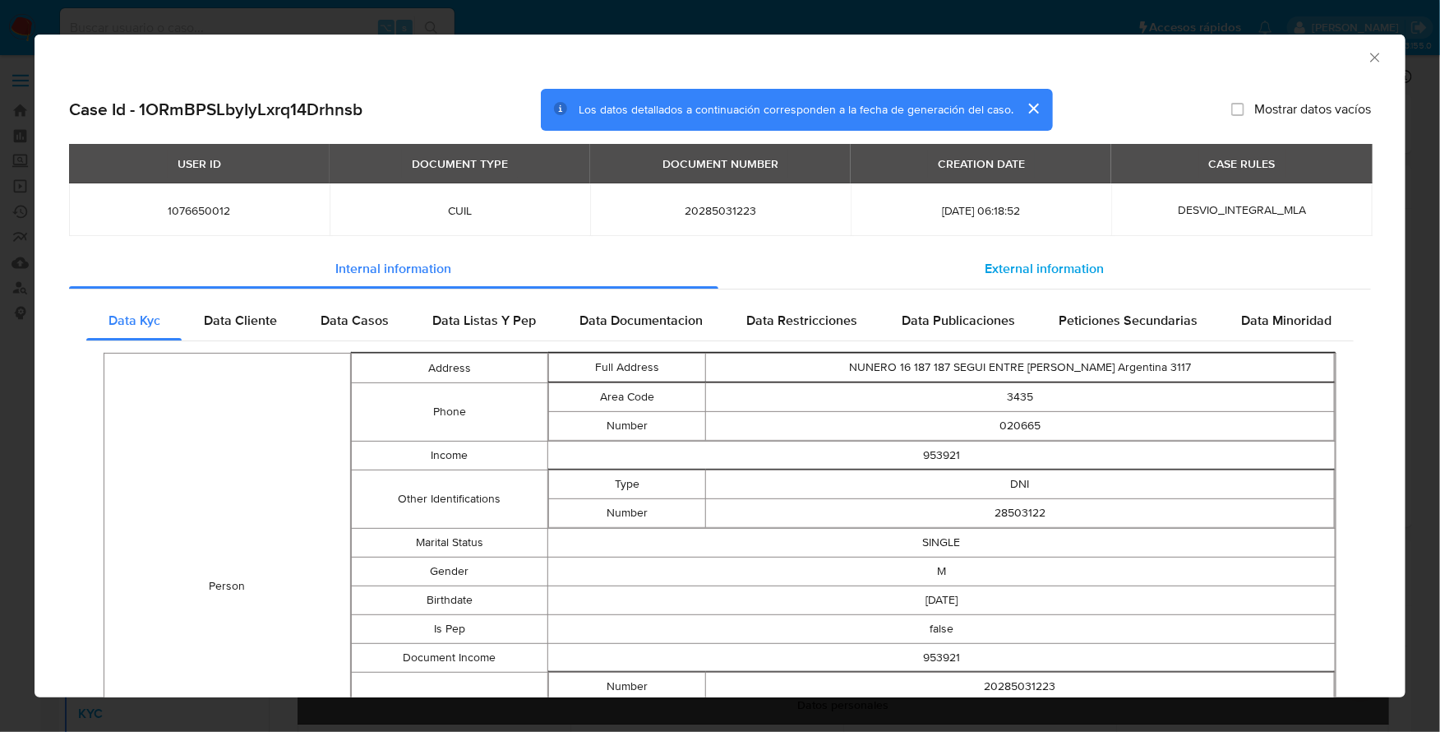
click at [1009, 265] on span "External information" at bounding box center [1045, 268] width 119 height 19
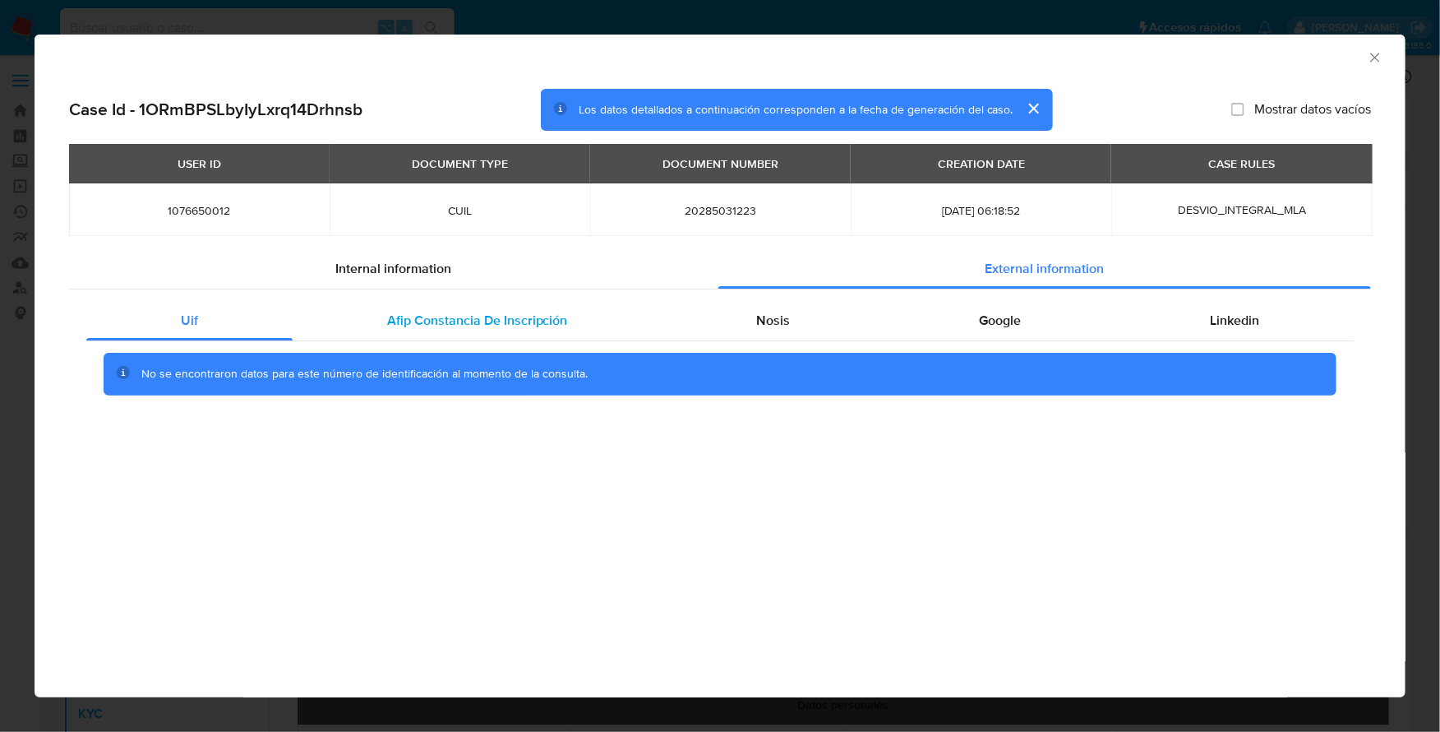
click at [458, 312] on span "Afip Constancia De Inscripción" at bounding box center [477, 320] width 181 height 19
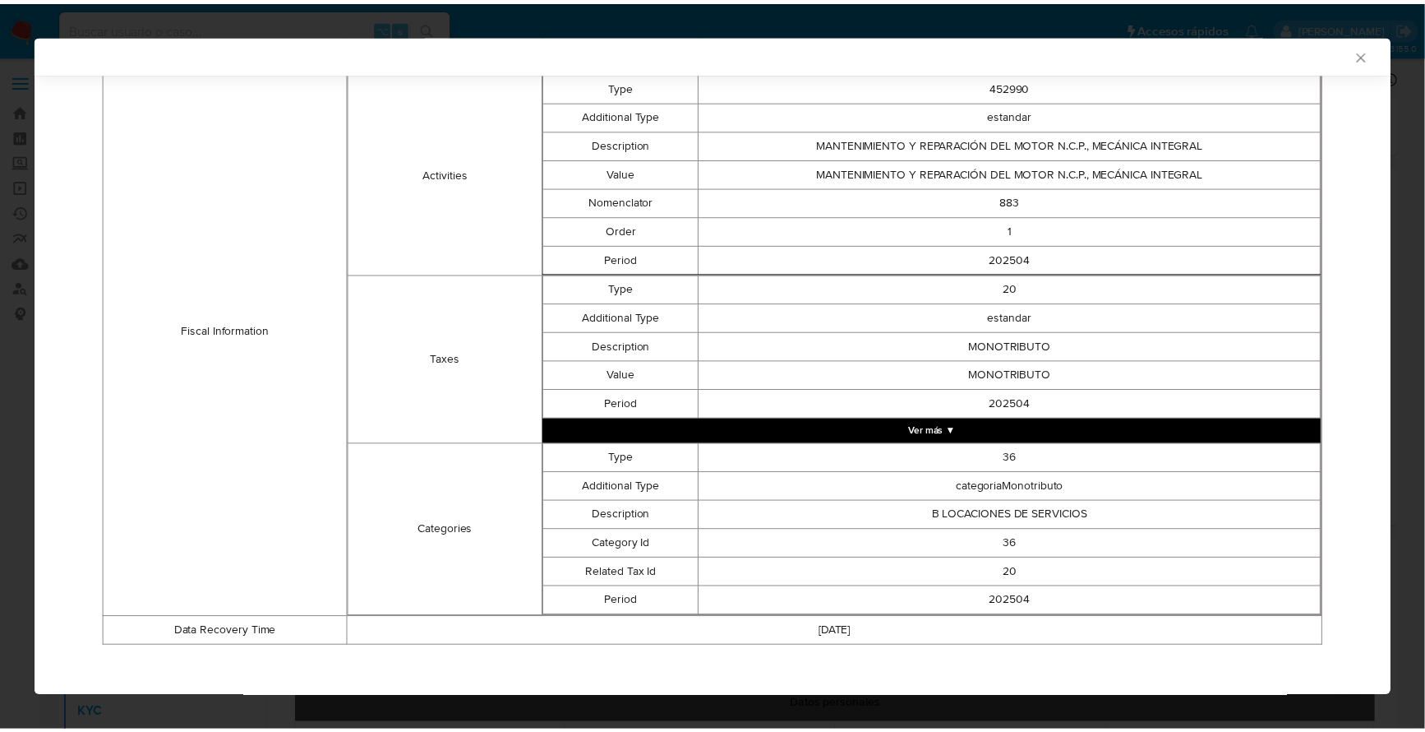
scroll to position [574, 0]
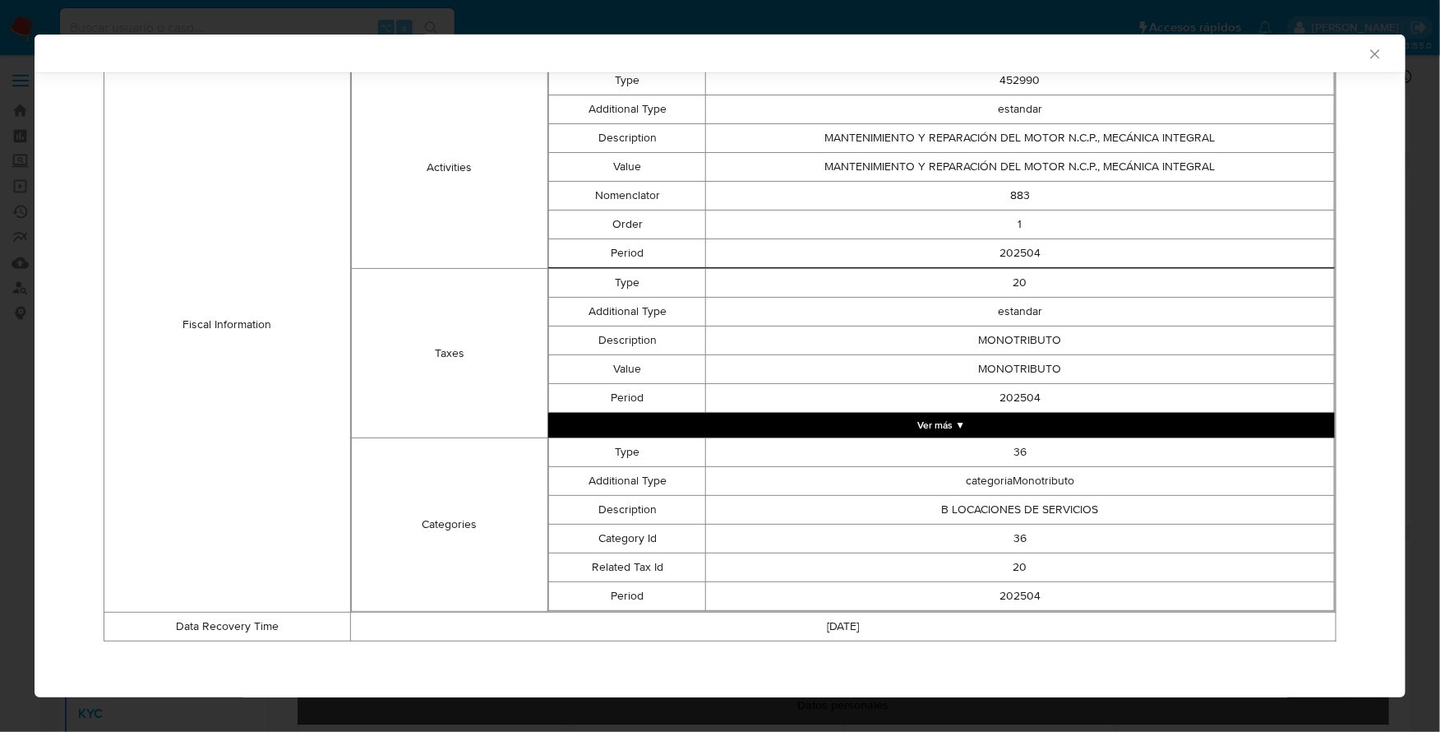
click at [1367, 58] on icon "Cerrar ventana" at bounding box center [1375, 54] width 16 height 16
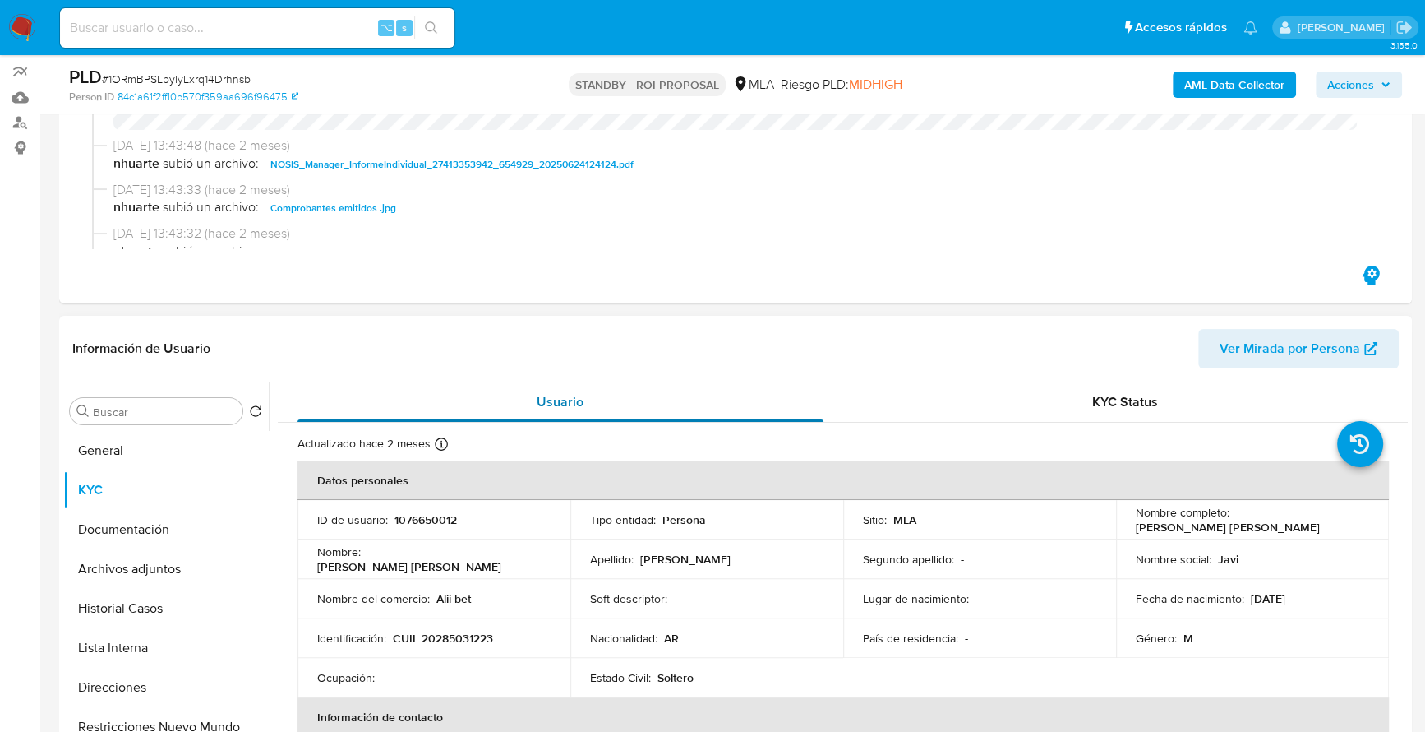
scroll to position [256, 0]
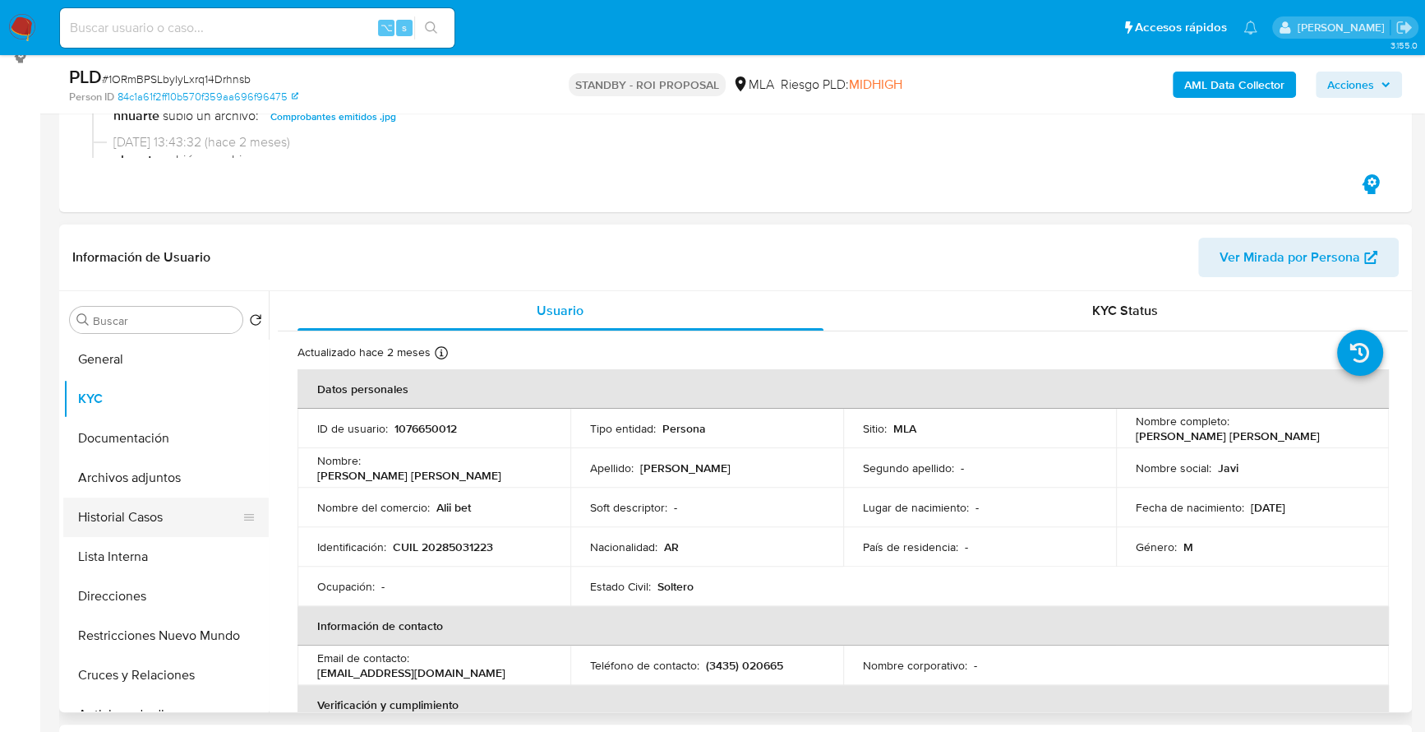
click at [132, 518] on button "Historial Casos" at bounding box center [159, 516] width 192 height 39
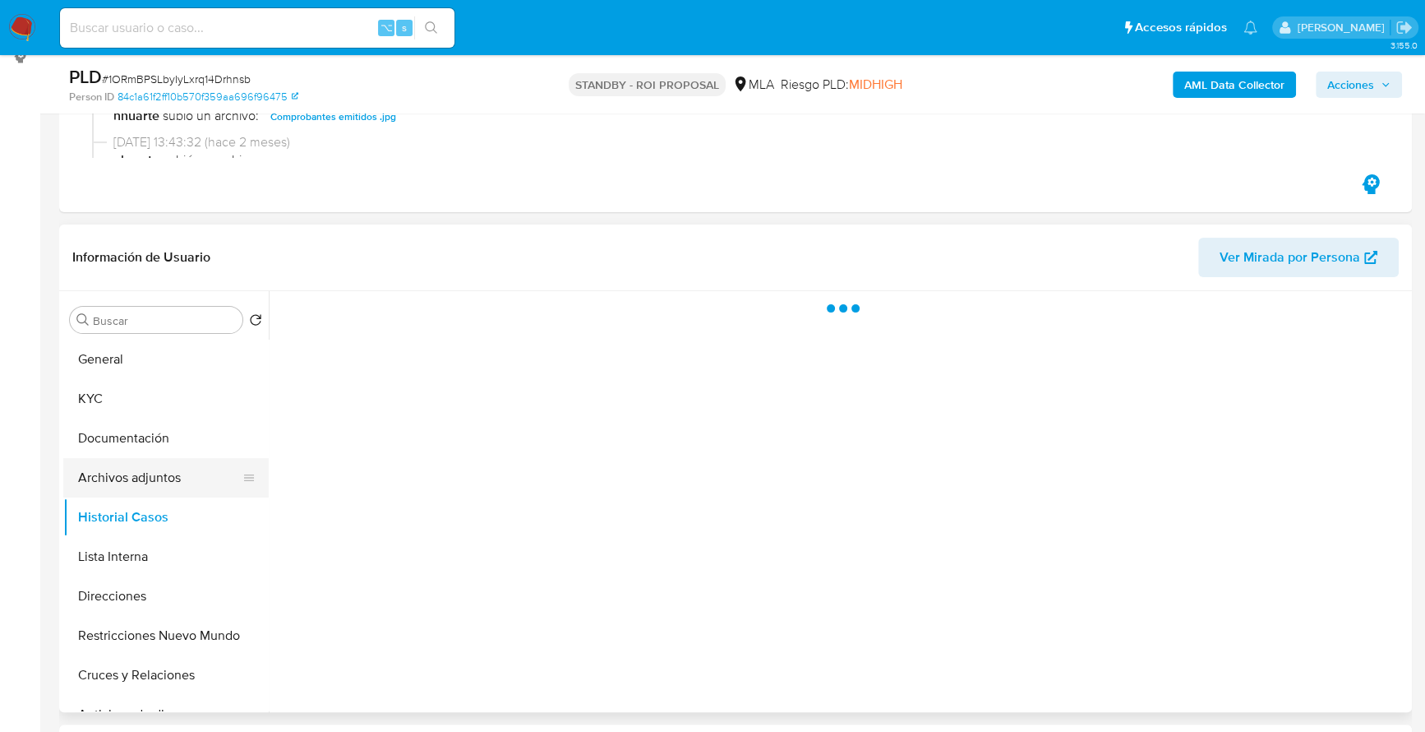
click at [155, 477] on button "Archivos adjuntos" at bounding box center [159, 477] width 192 height 39
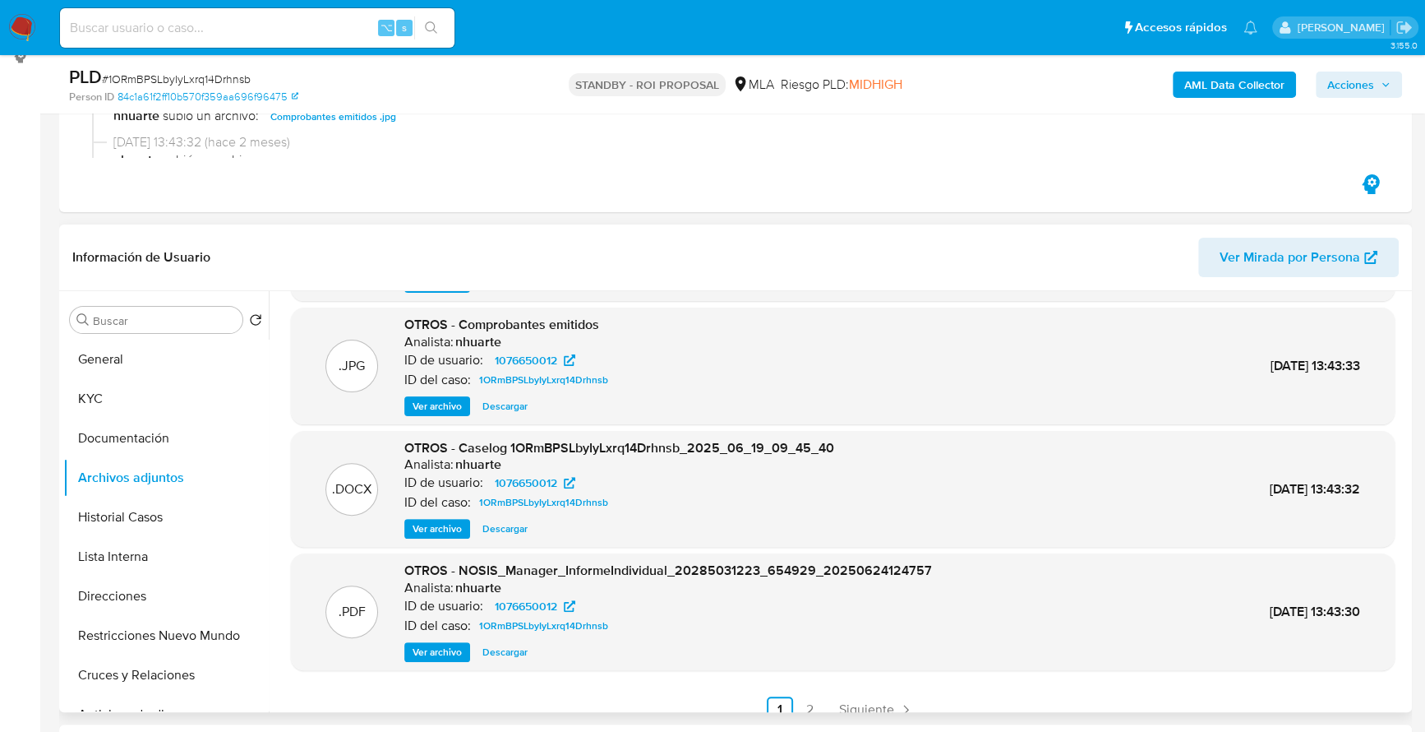
scroll to position [124, 0]
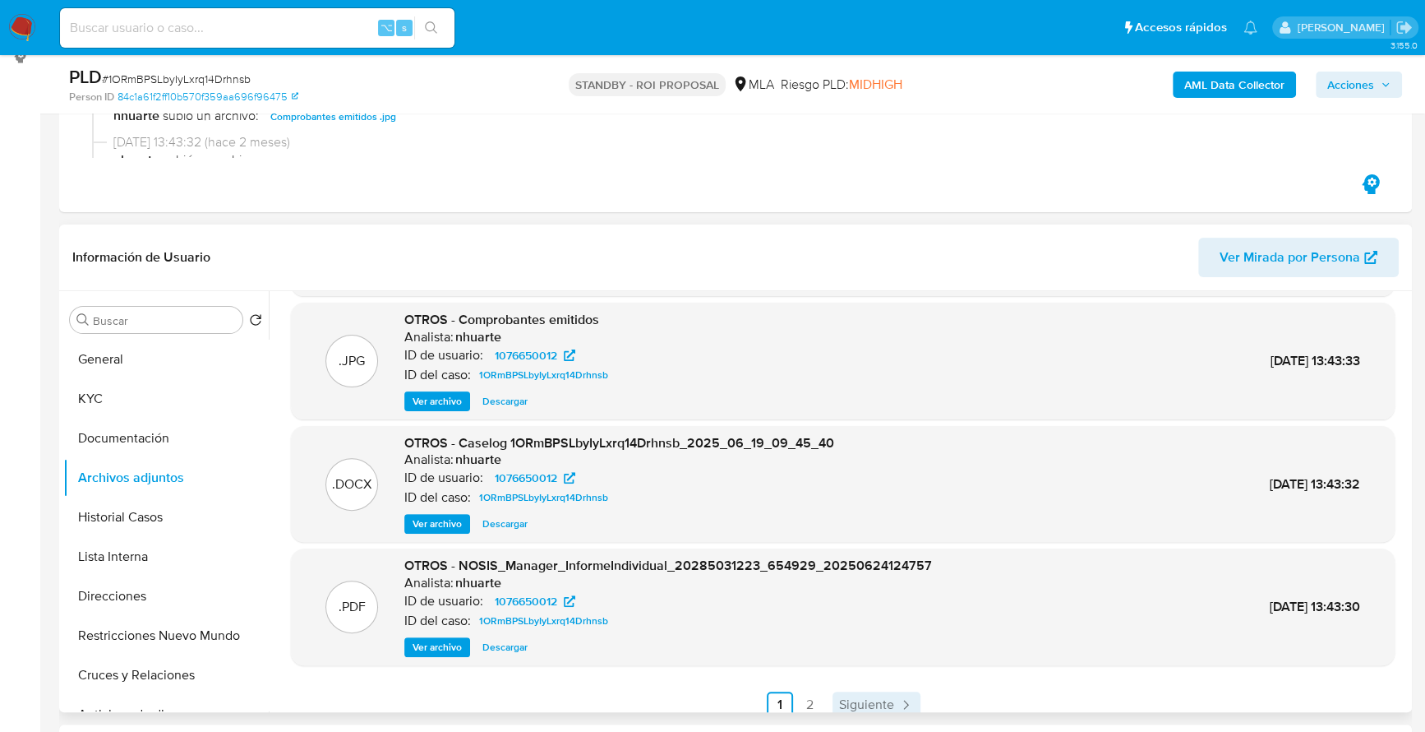
click at [871, 701] on span "Siguiente" at bounding box center [866, 704] width 55 height 13
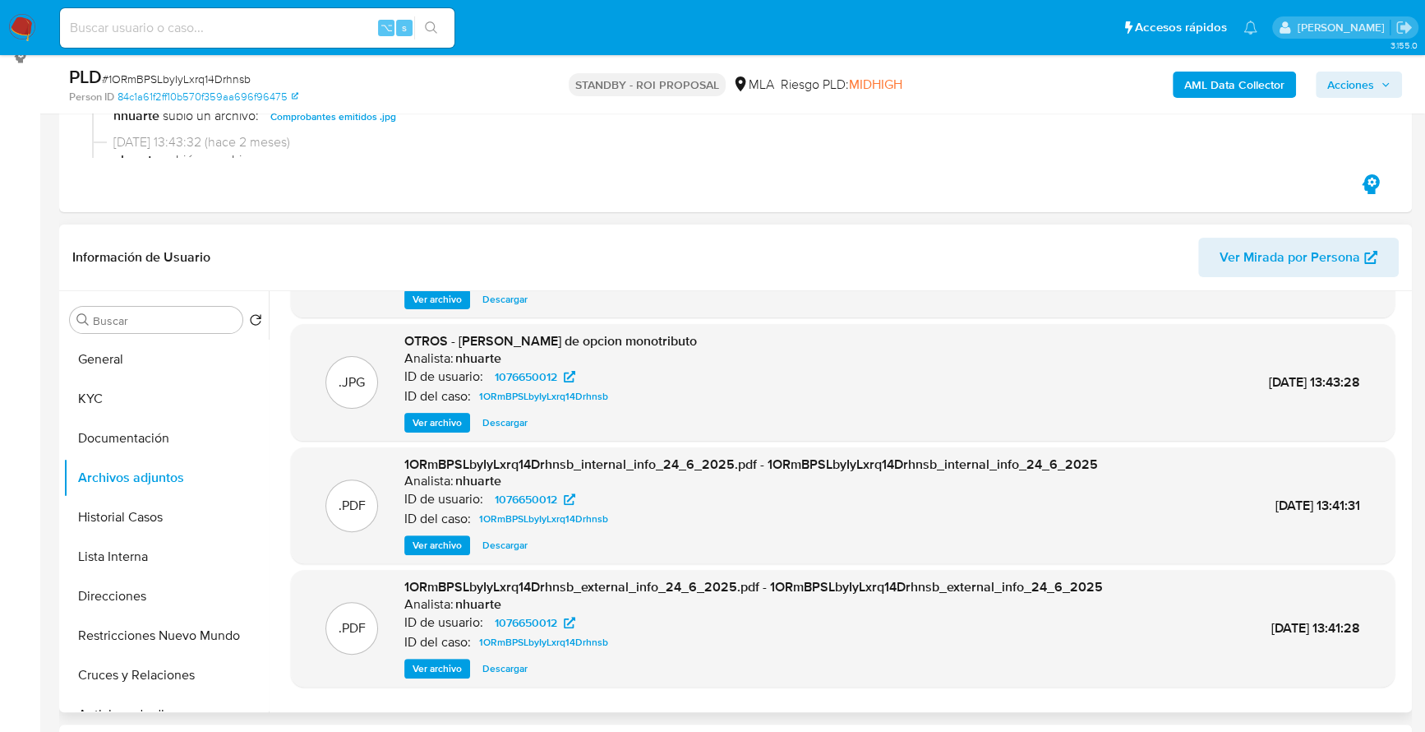
scroll to position [113, 0]
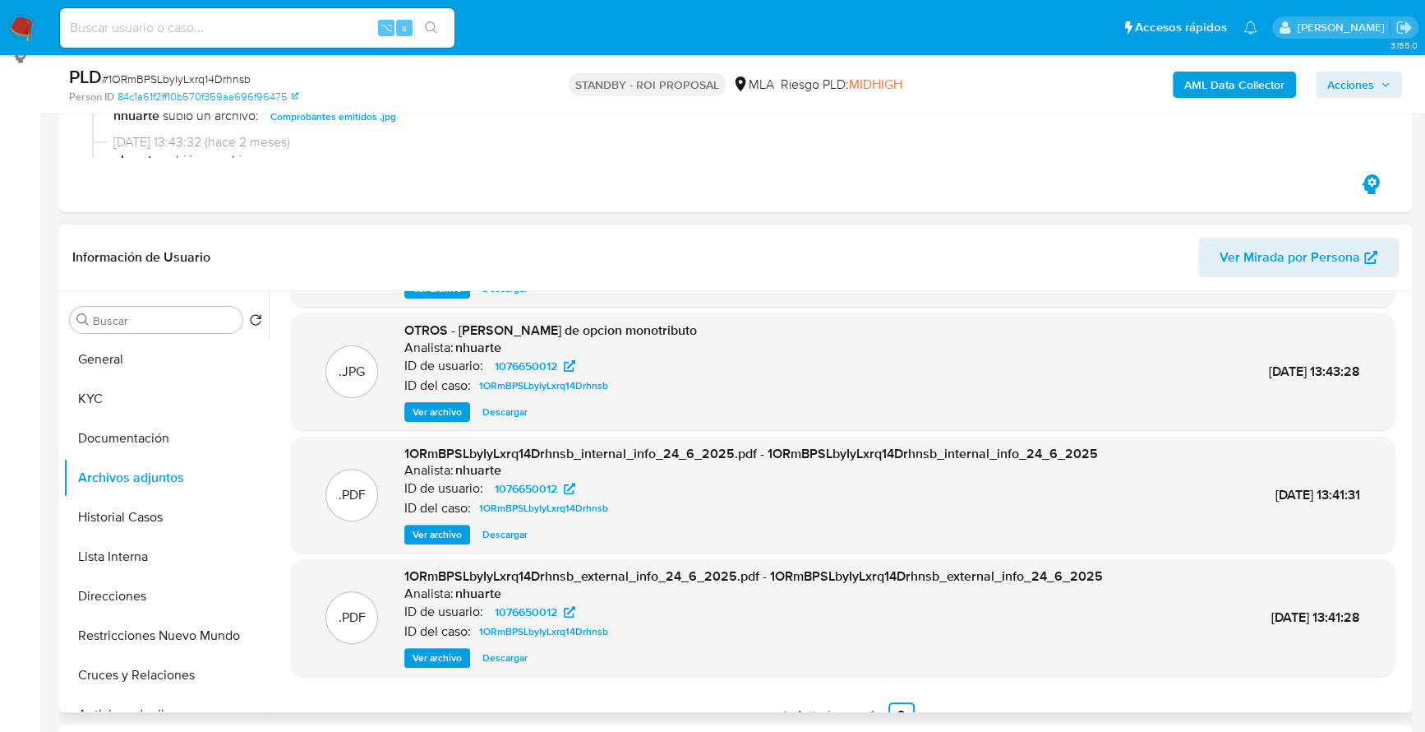
click at [436, 409] on span "Ver archivo" at bounding box center [437, 412] width 49 height 16
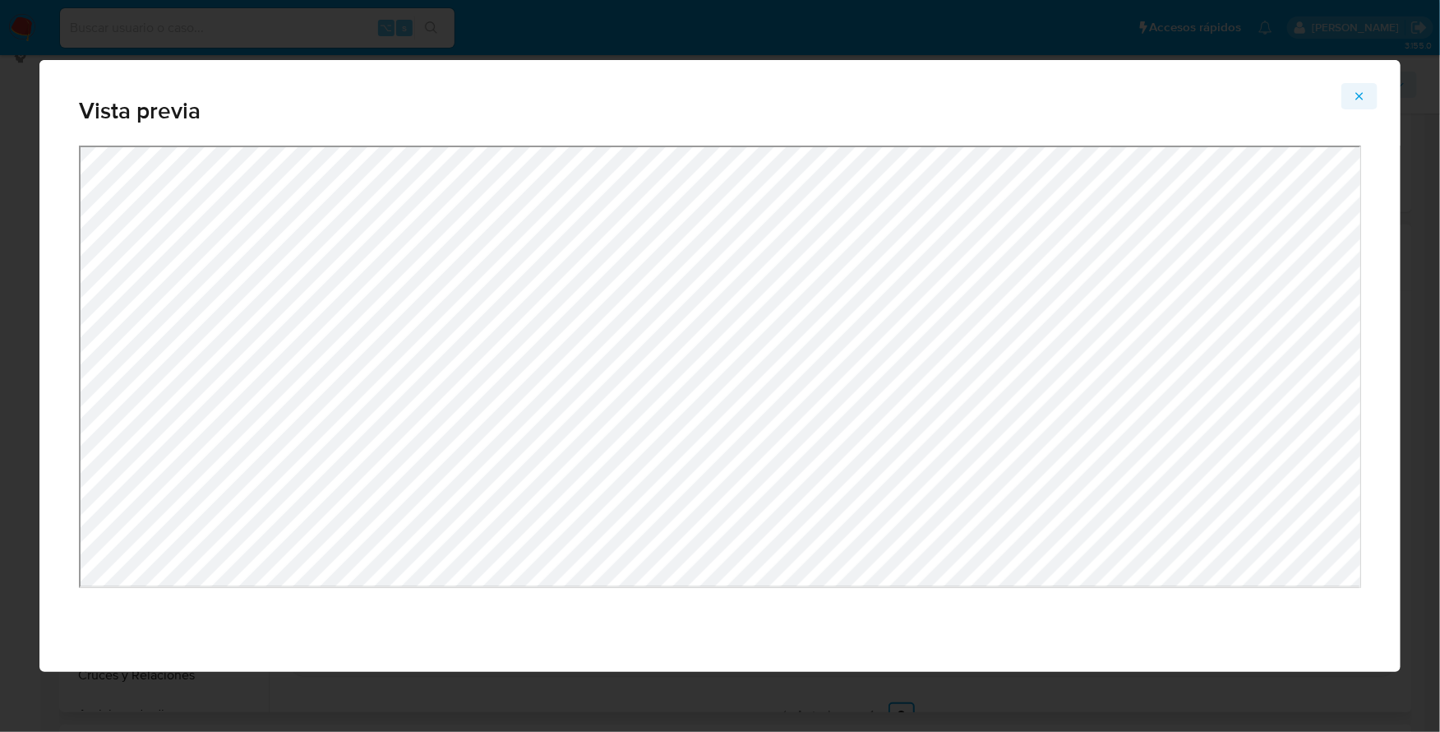
click at [1360, 94] on icon "Attachment preview" at bounding box center [1359, 96] width 13 height 13
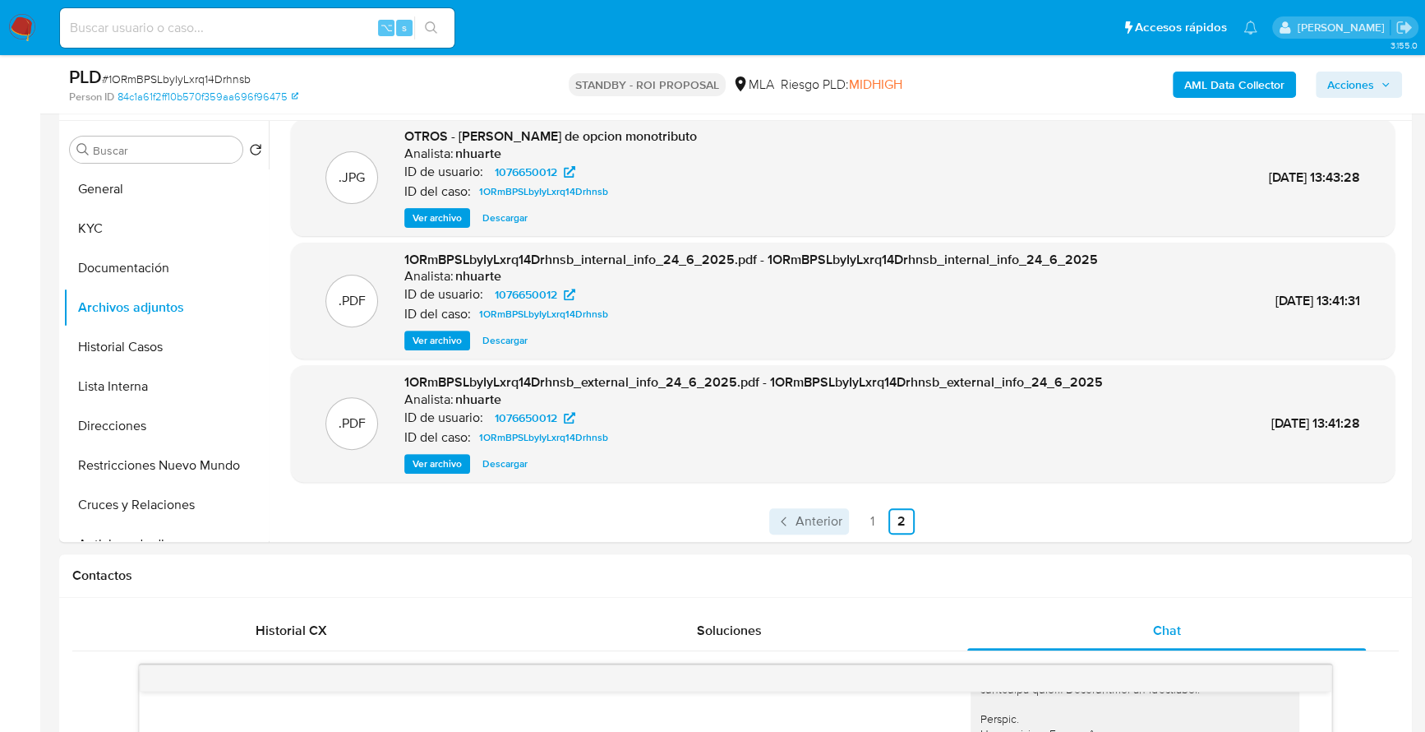
scroll to position [138, 0]
click at [872, 512] on link "1" at bounding box center [872, 520] width 26 height 26
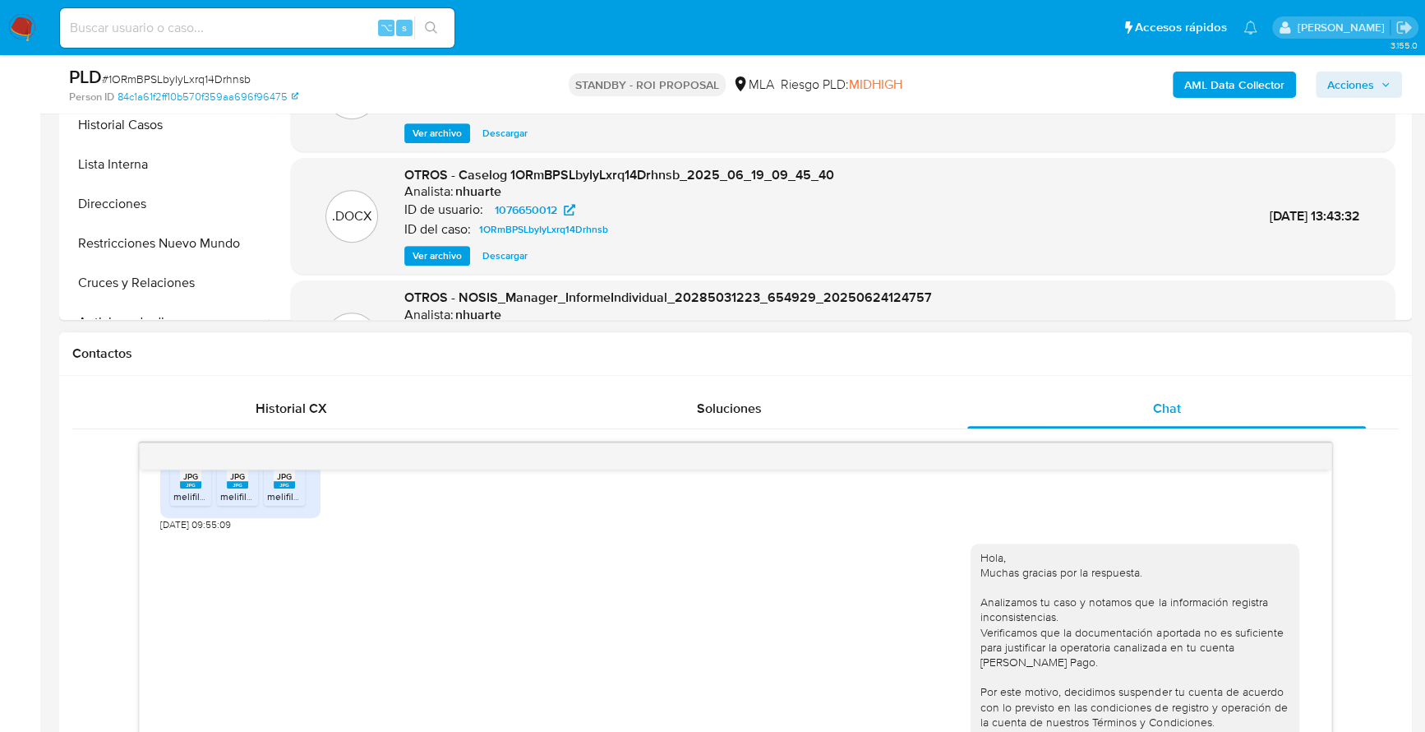
scroll to position [938, 0]
click at [195, 482] on span "JPG" at bounding box center [190, 476] width 15 height 11
click at [219, 506] on li "JPG JPG melifile6579196609839191332.jpg" at bounding box center [237, 480] width 41 height 51
click at [290, 488] on rect at bounding box center [284, 484] width 21 height 7
click at [143, 219] on button "Direcciones" at bounding box center [159, 203] width 192 height 39
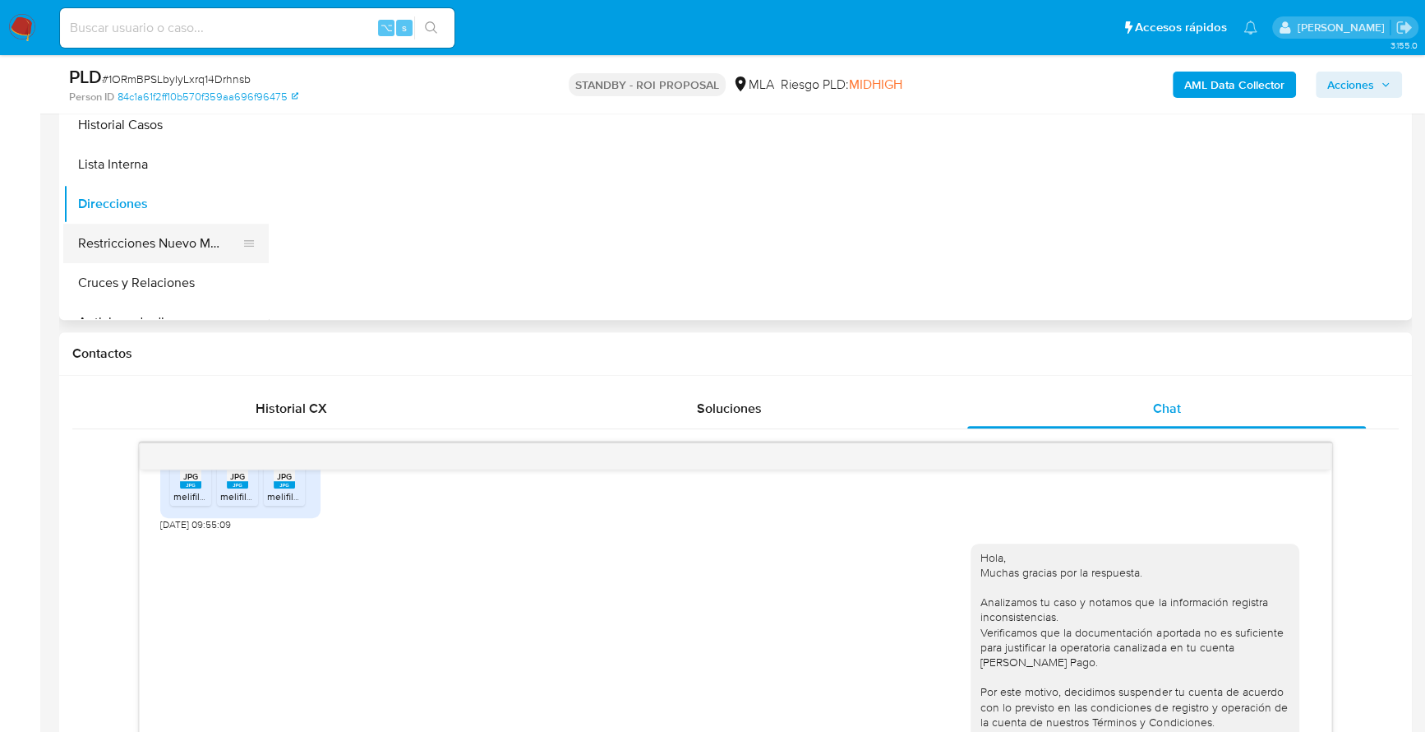
click at [154, 243] on button "Restricciones Nuevo Mundo" at bounding box center [159, 243] width 192 height 39
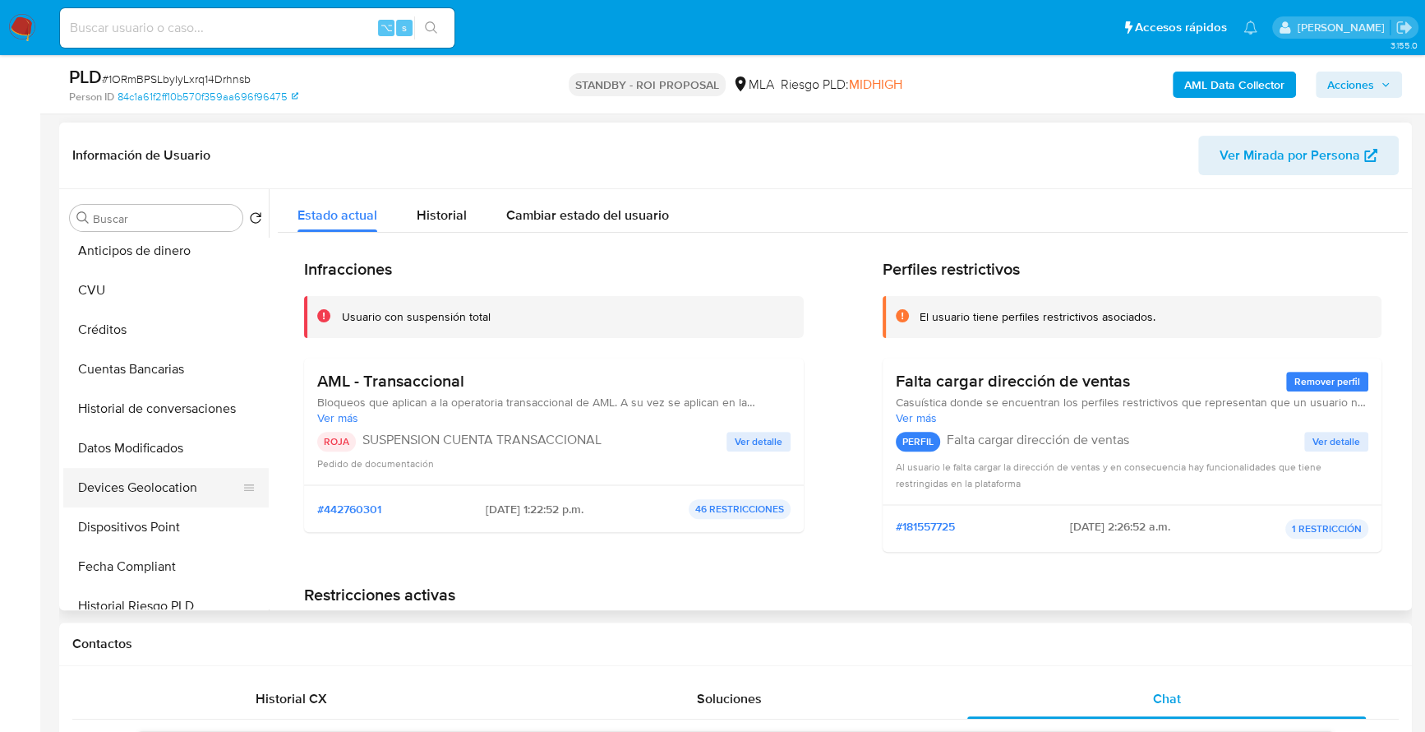
scroll to position [403, 0]
click at [145, 368] on button "Historial de conversaciones" at bounding box center [159, 367] width 192 height 39
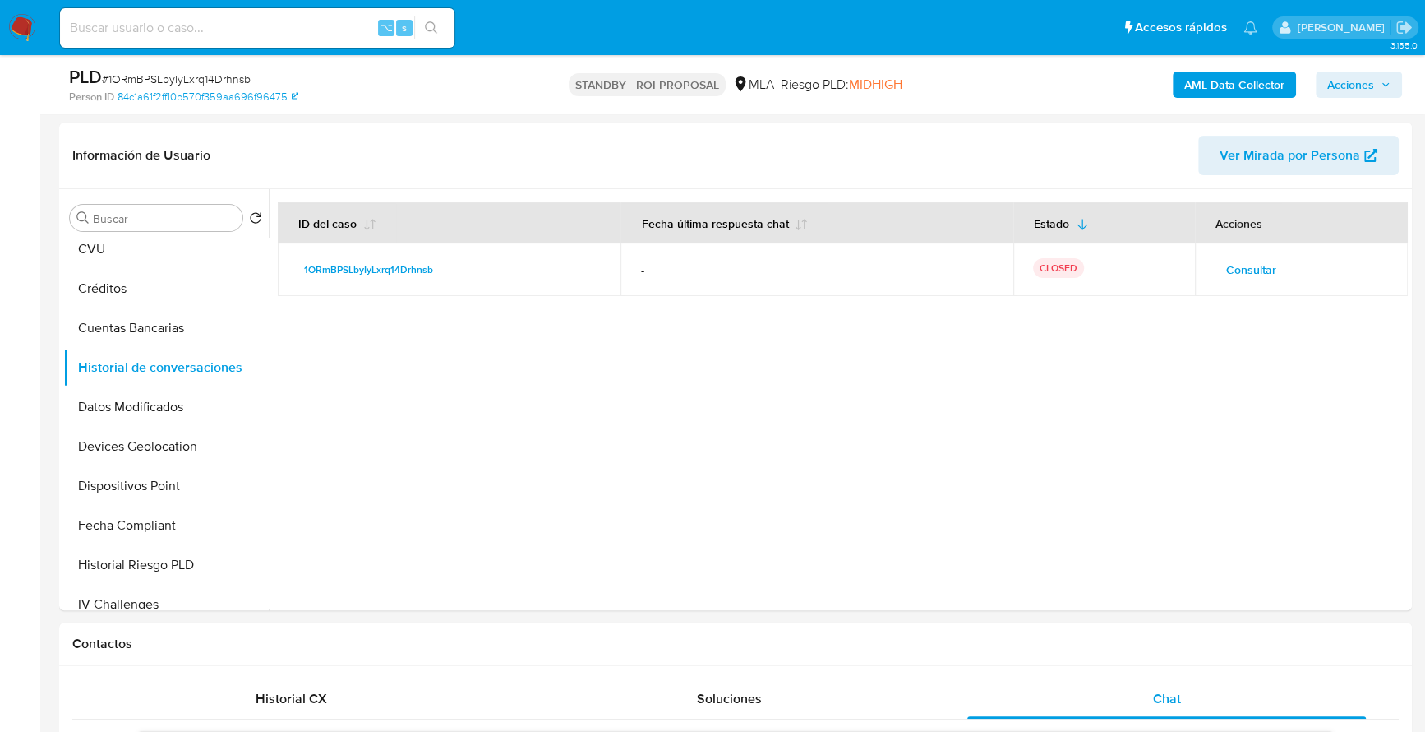
click at [155, 41] on div "⌥ s" at bounding box center [257, 27] width 395 height 39
click at [154, 32] on input at bounding box center [257, 27] width 395 height 21
paste input "2008117605"
type input "2008117605"
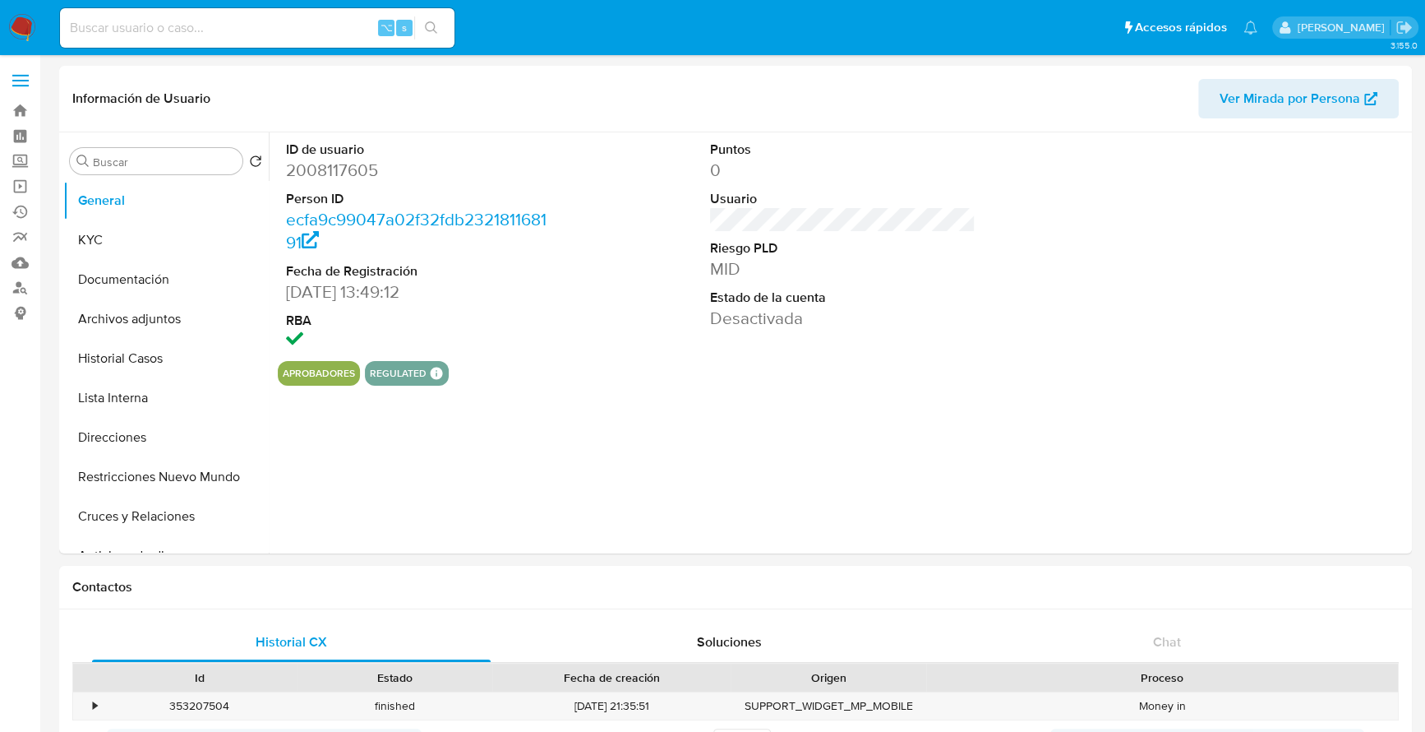
select select "10"
click at [123, 363] on button "Historial Casos" at bounding box center [159, 358] width 192 height 39
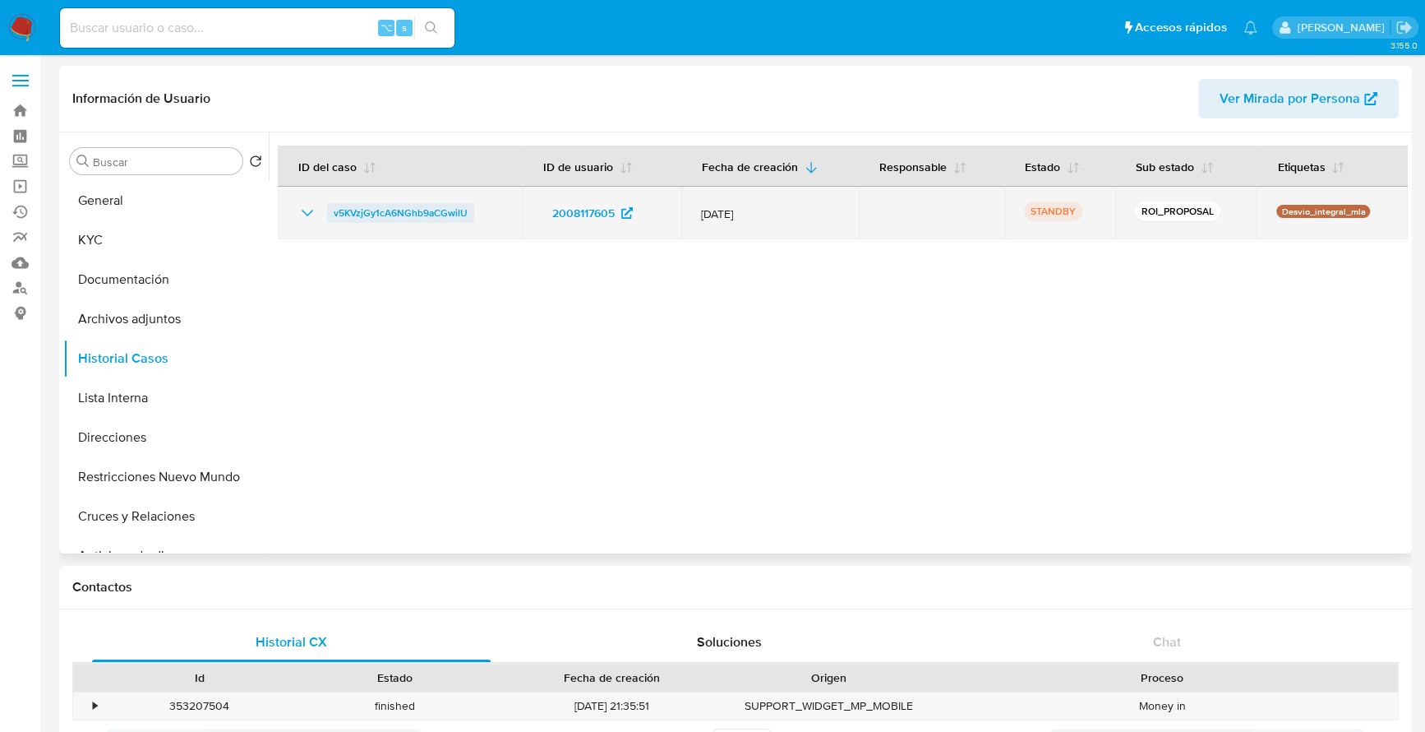
click at [408, 210] on span "v5KVzjGy1cA6NGhb9aCGwilU" at bounding box center [401, 213] width 134 height 20
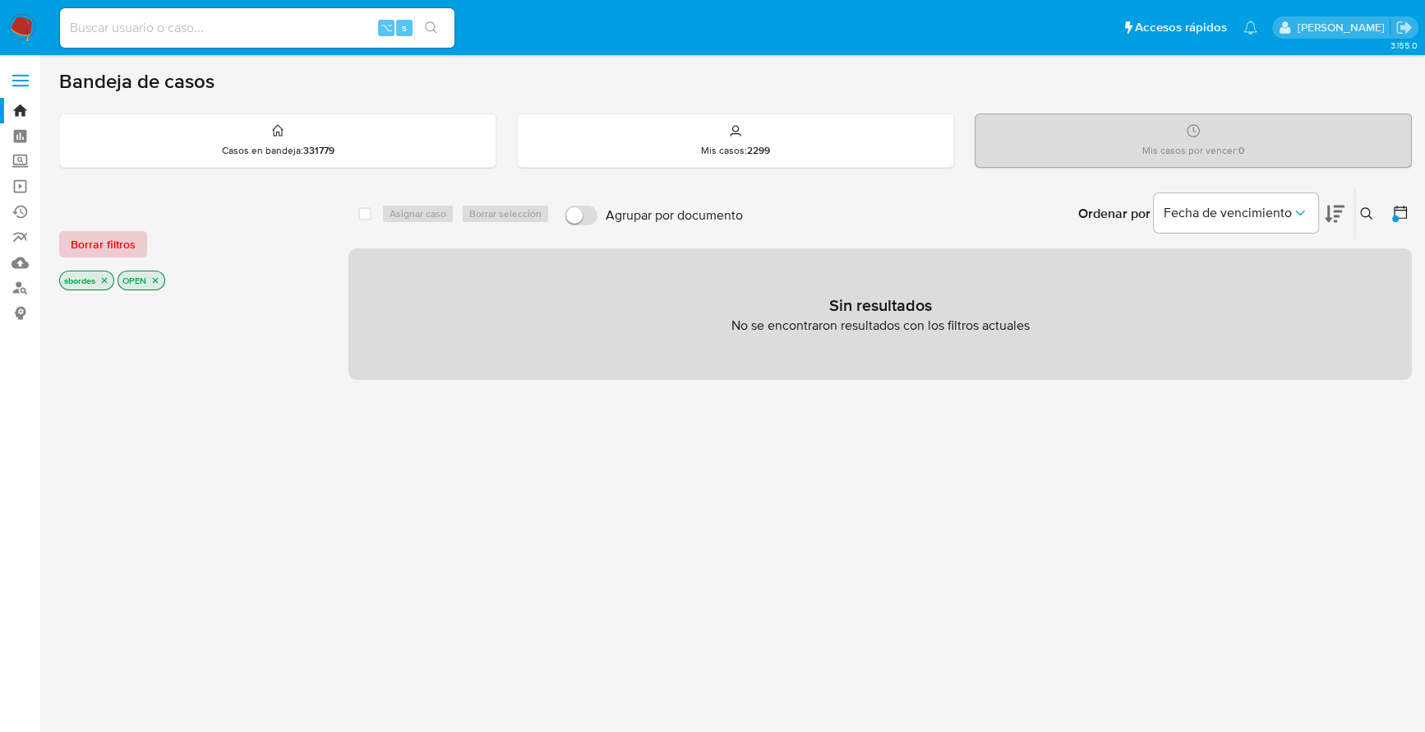
click at [116, 242] on span "Borrar filtros" at bounding box center [103, 244] width 65 height 23
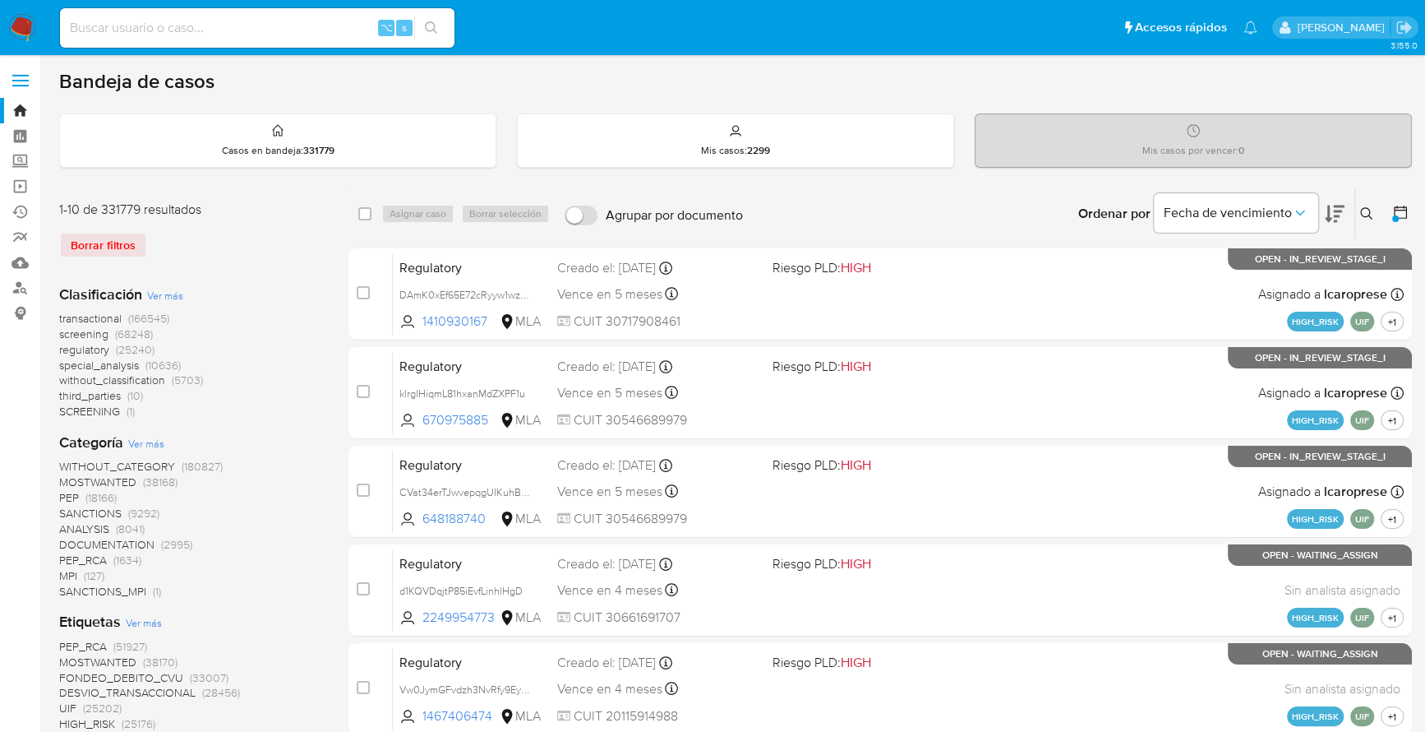
click at [1370, 212] on icon at bounding box center [1366, 213] width 13 height 13
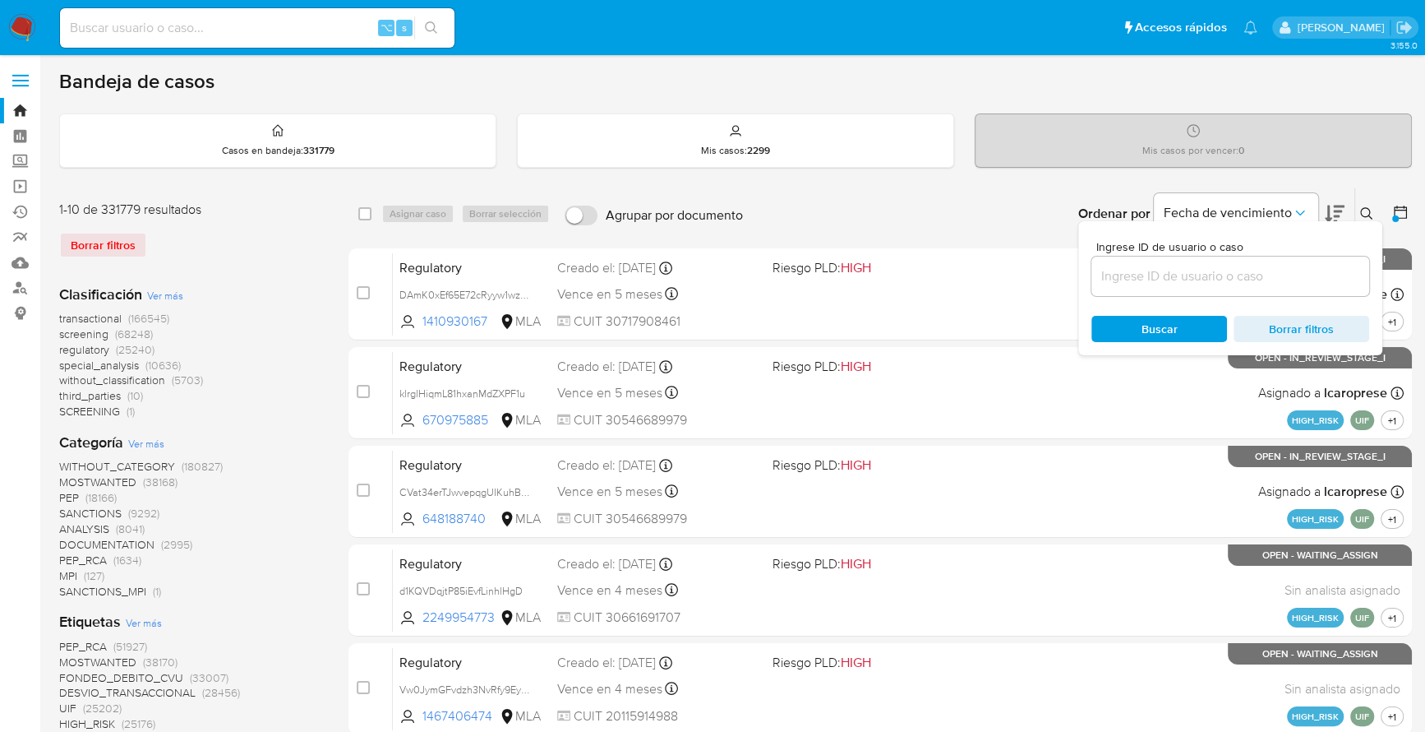
click at [1228, 284] on input at bounding box center [1231, 276] width 278 height 21
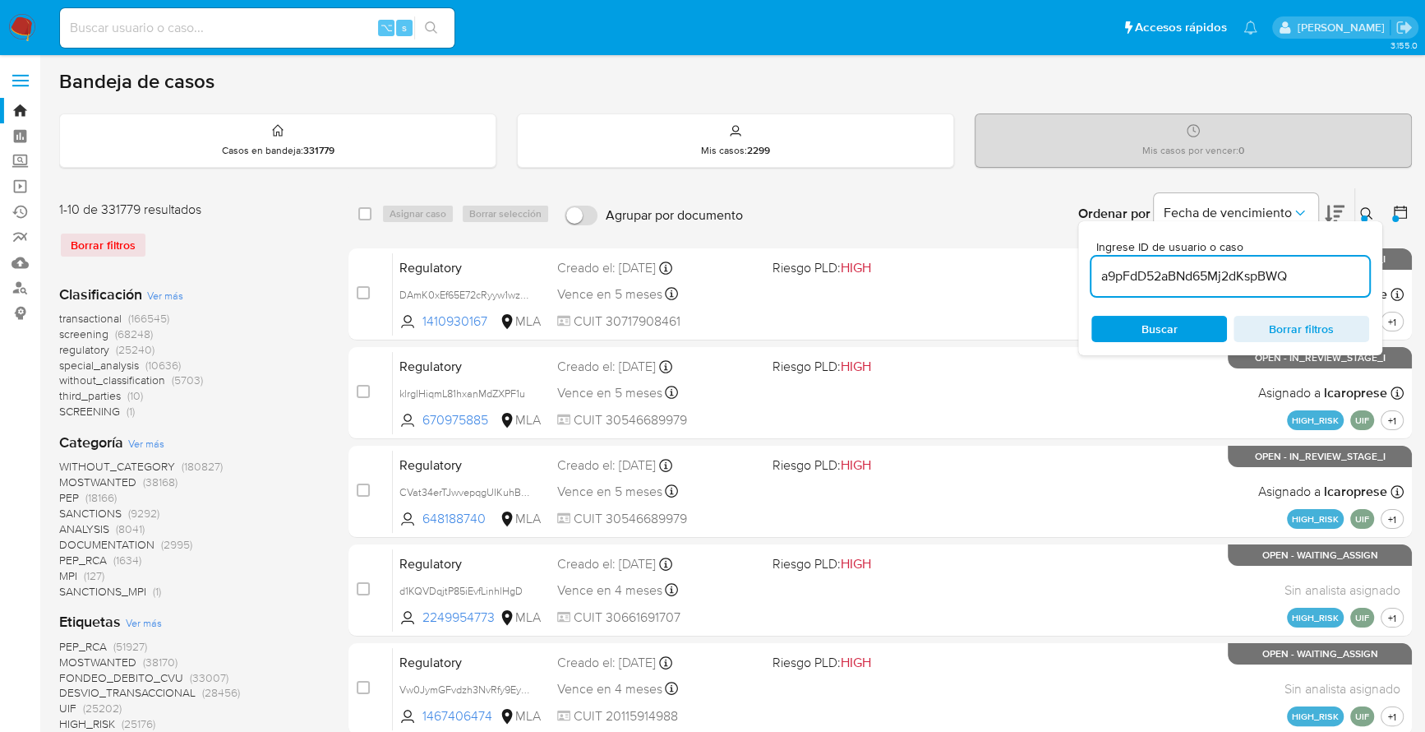
type input "a9pFdD52aBNd65Mj2dKspBWQ"
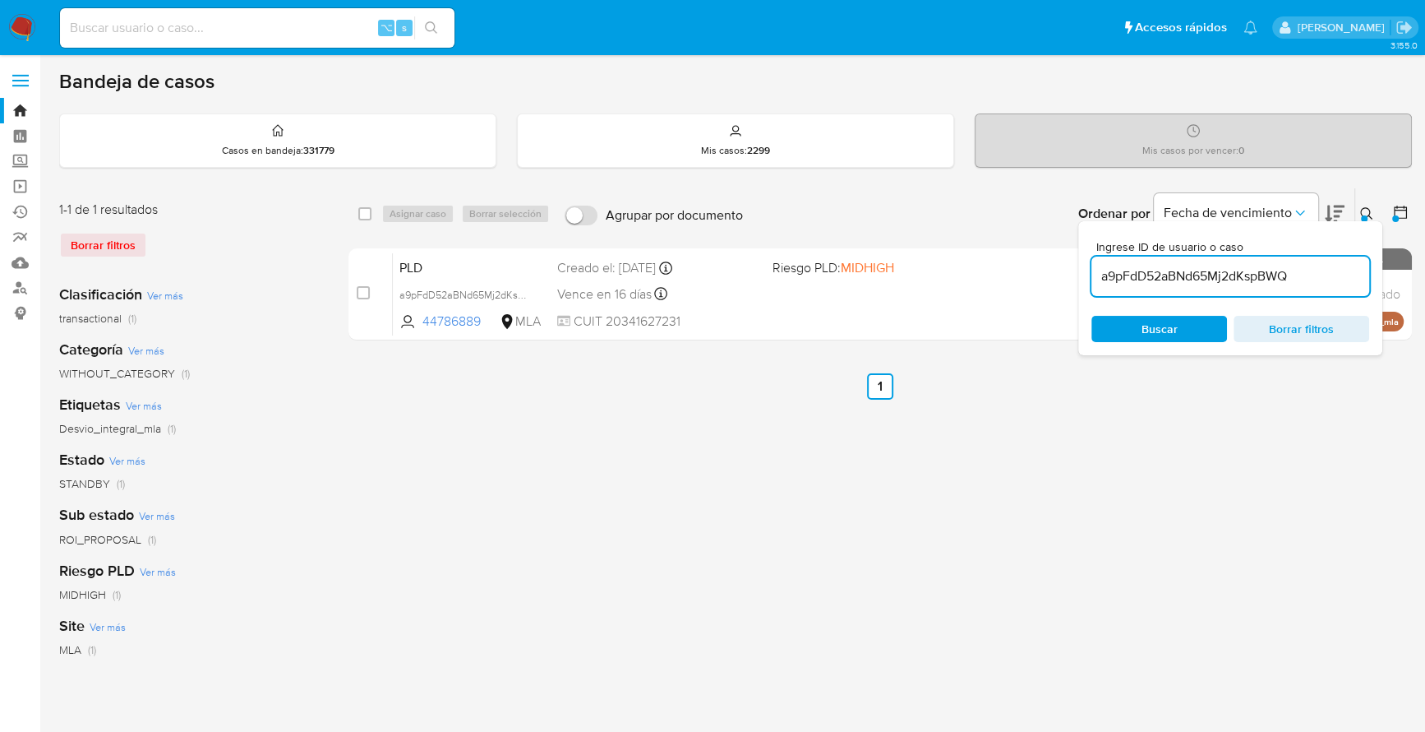
click at [1371, 217] on icon at bounding box center [1366, 213] width 13 height 13
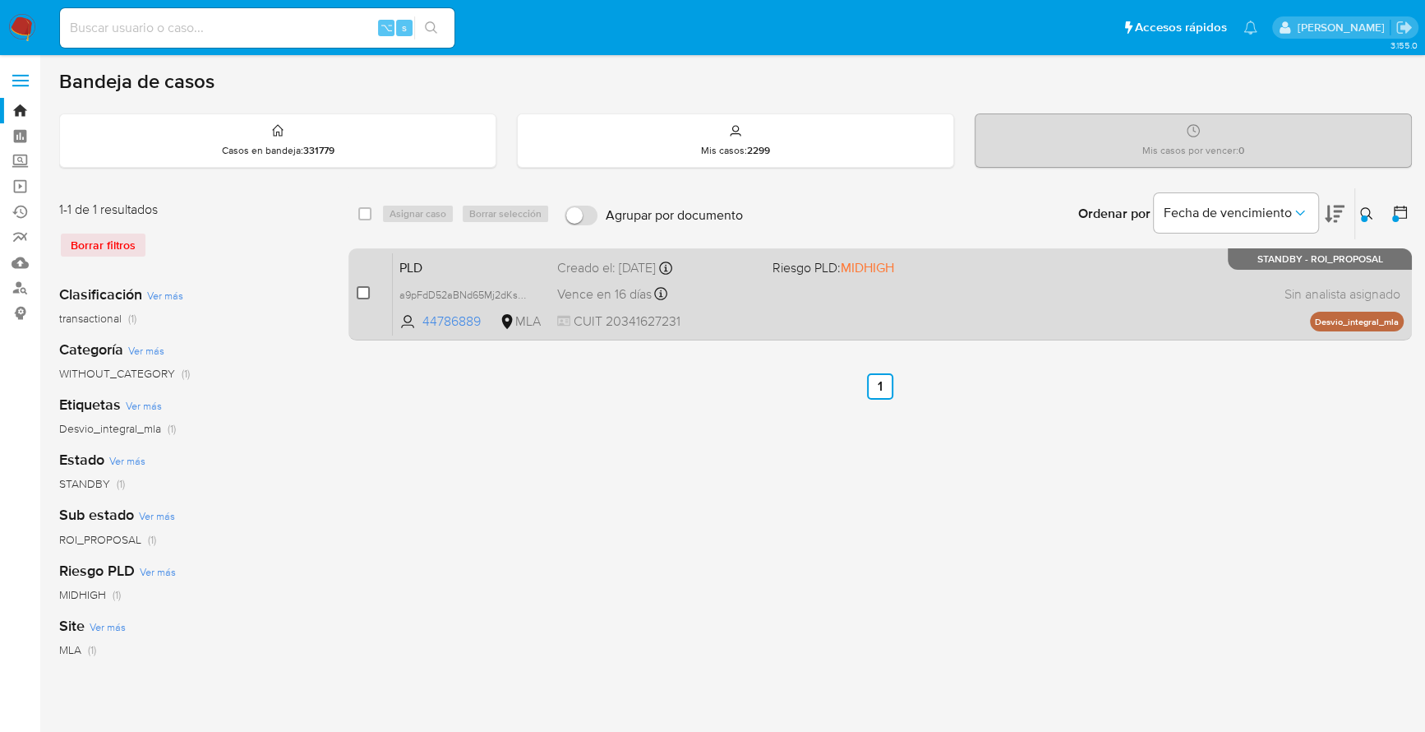
click at [361, 293] on input "checkbox" at bounding box center [363, 292] width 13 height 13
checkbox input "true"
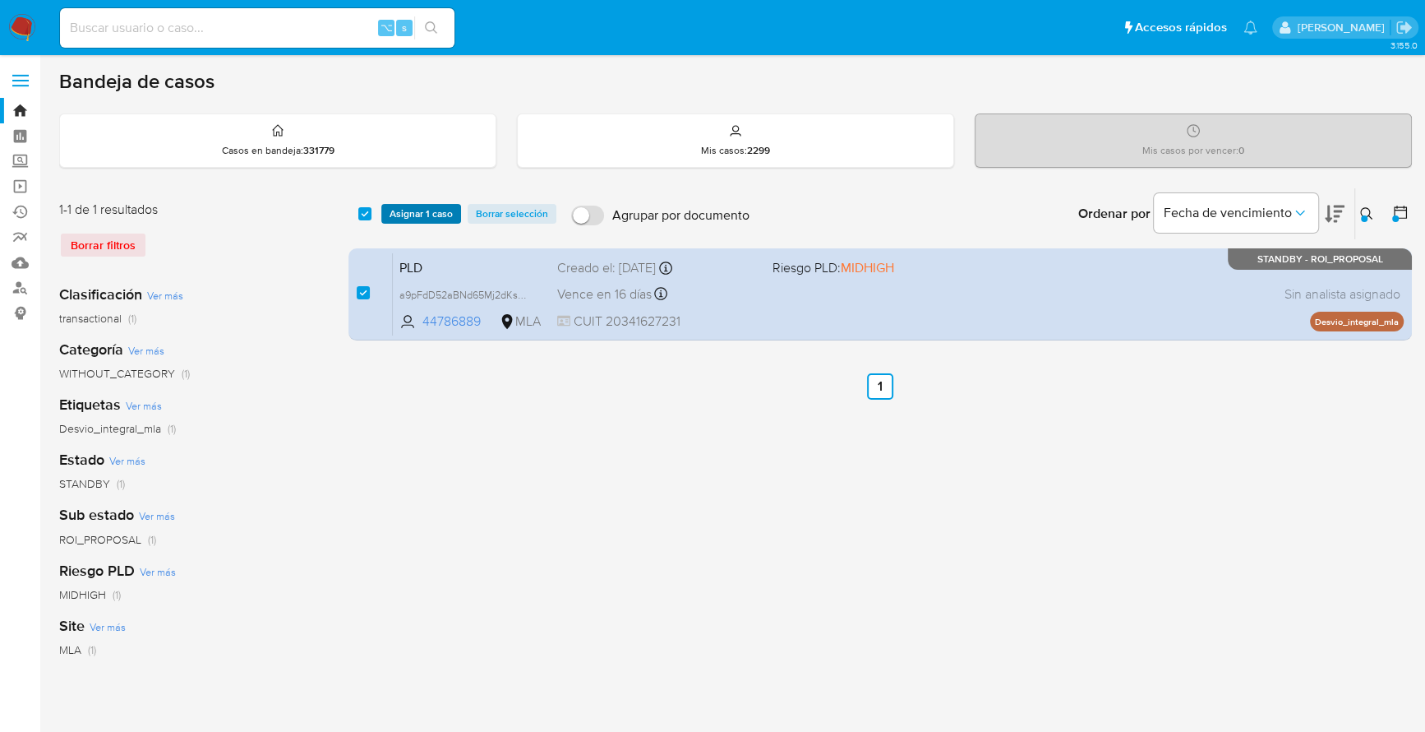
click at [411, 214] on span "Asignar 1 caso" at bounding box center [421, 214] width 63 height 16
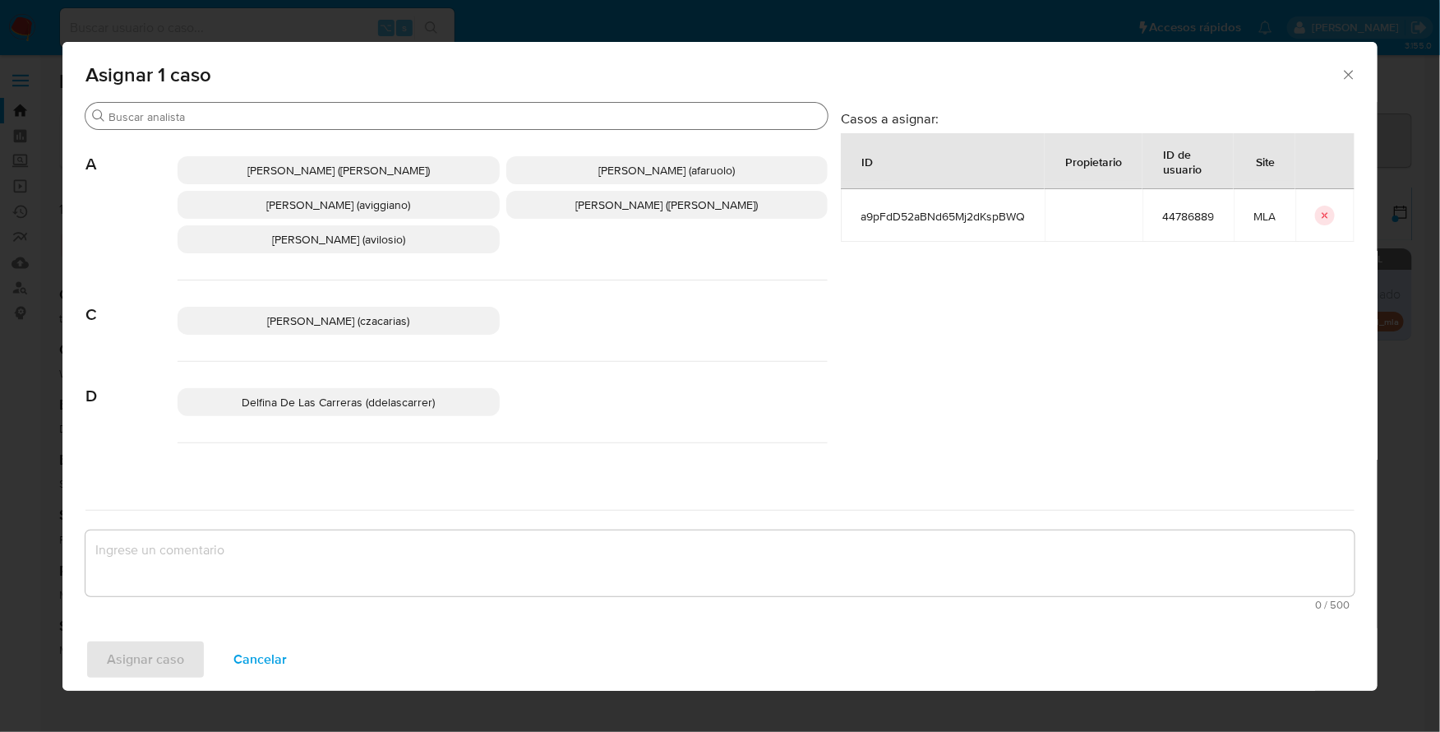
click at [256, 111] on input "Buscar" at bounding box center [465, 116] width 713 height 15
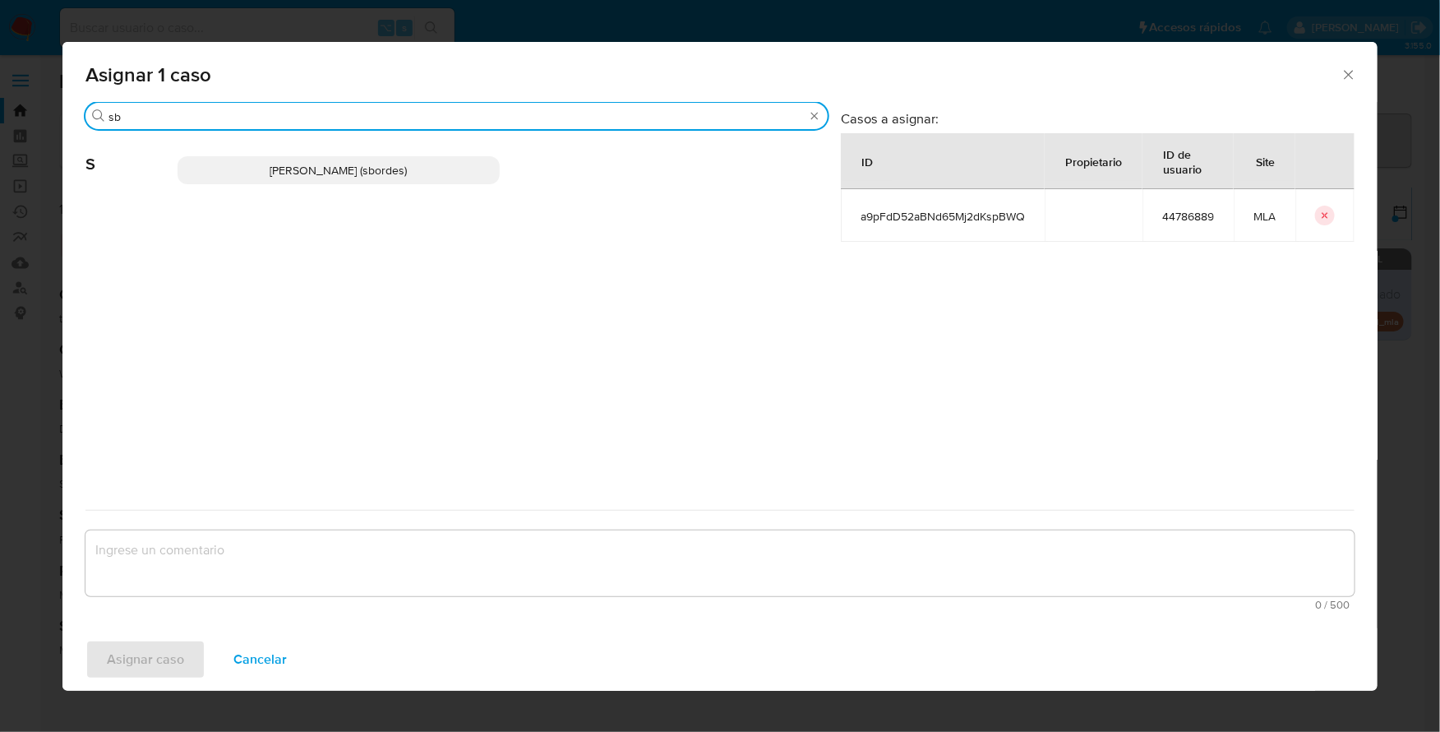
type input "sb"
click at [363, 174] on span "[PERSON_NAME] (sbordes)" at bounding box center [338, 170] width 137 height 16
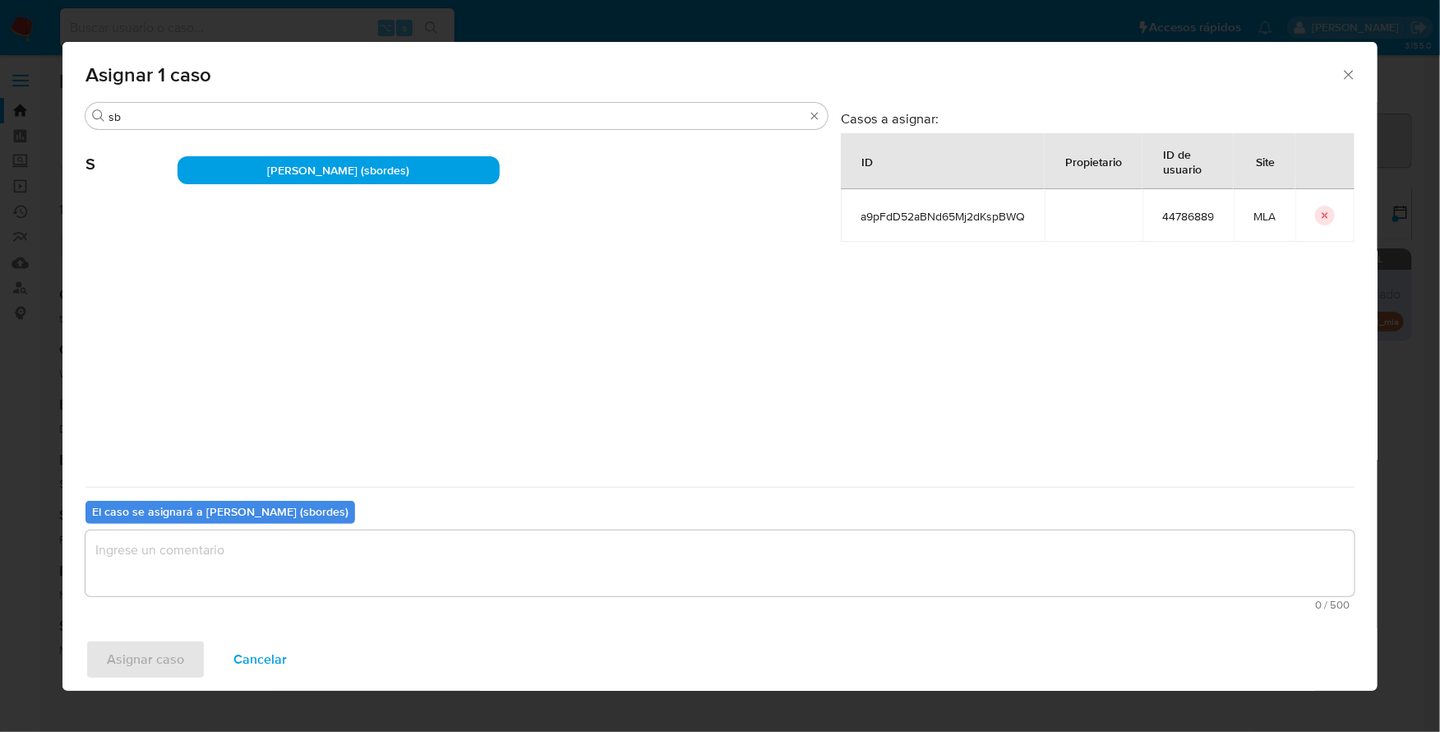
click at [279, 576] on textarea "assign-modal" at bounding box center [719, 563] width 1269 height 66
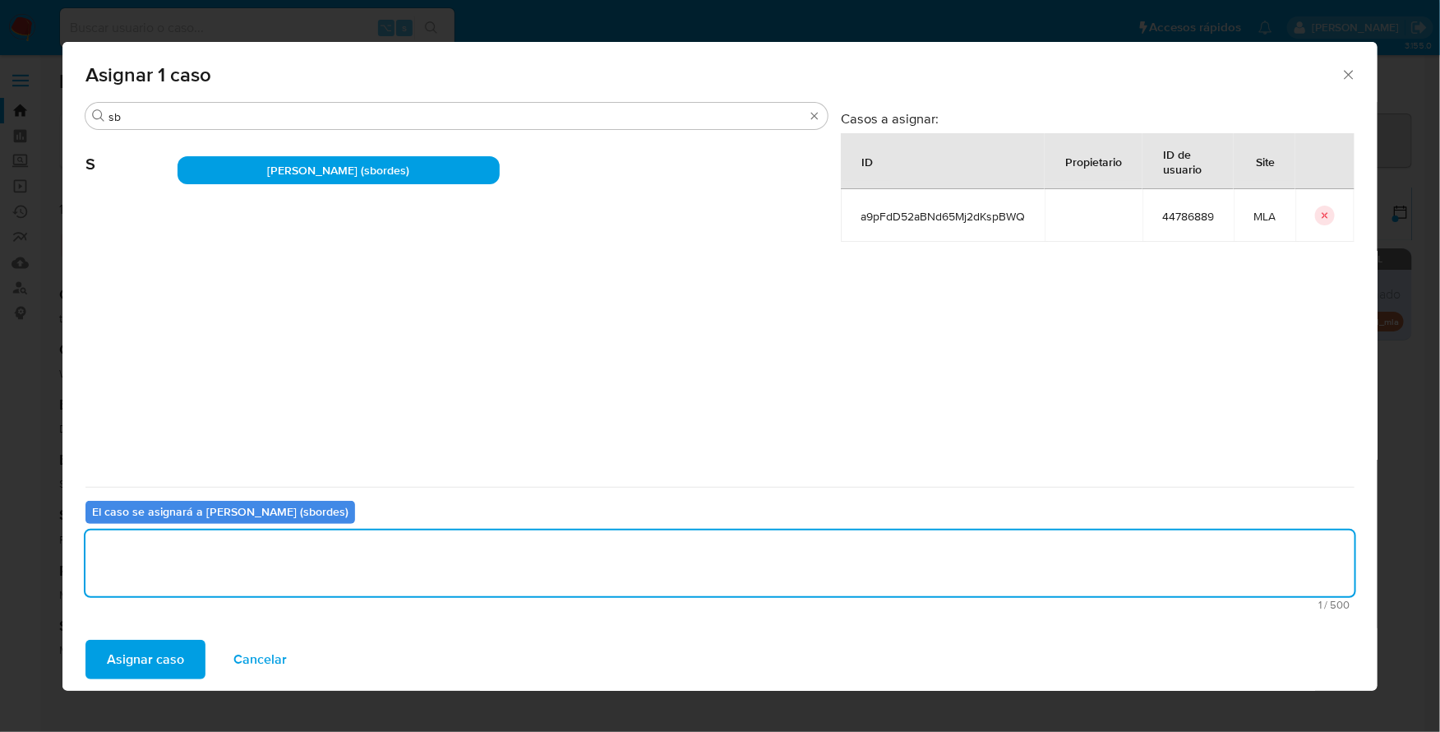
click at [149, 650] on span "Asignar caso" at bounding box center [145, 659] width 77 height 36
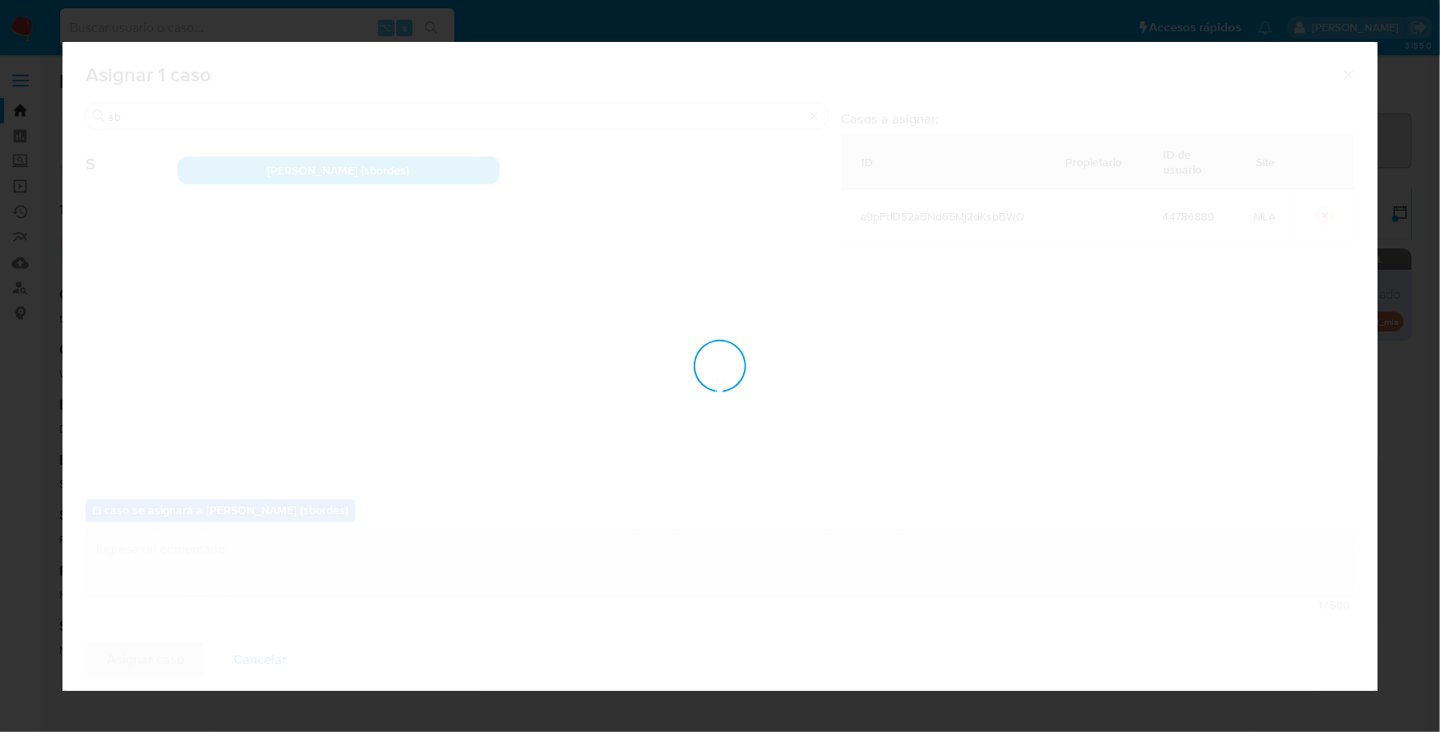
checkbox input "false"
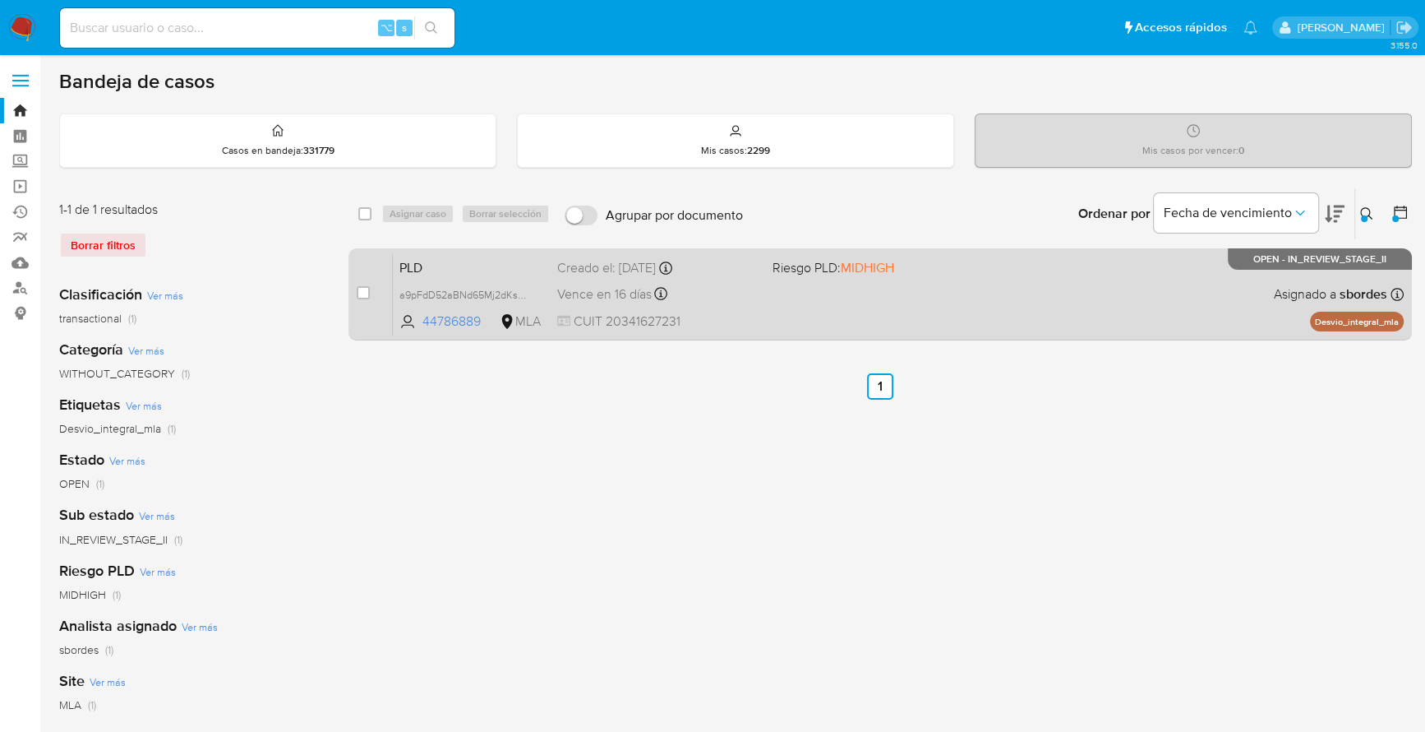
click at [781, 312] on div "PLD a9pFdD52aBNd65Mj2dKspBWQ 44786889 MLA Riesgo PLD: MIDHIGH Creado el: [DATE]…" at bounding box center [898, 293] width 1011 height 83
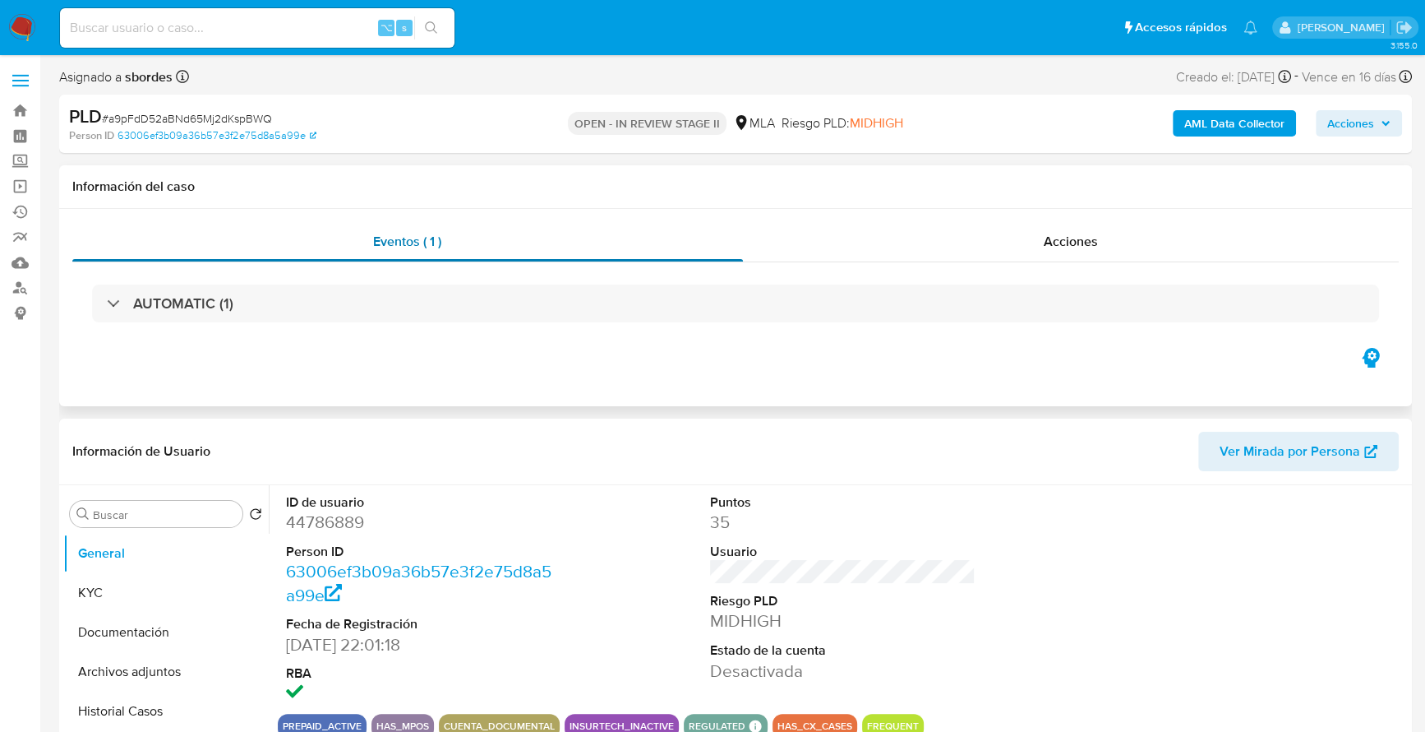
select select "10"
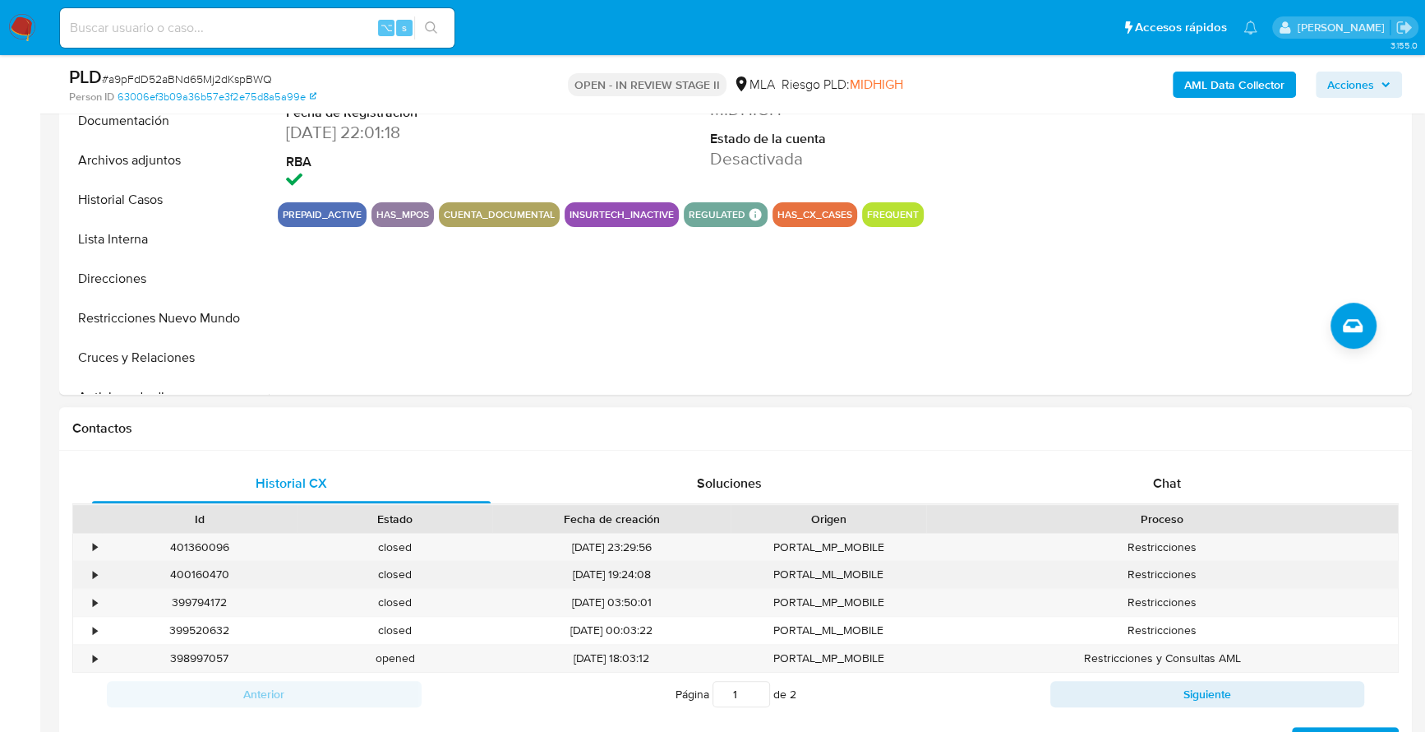
scroll to position [534, 0]
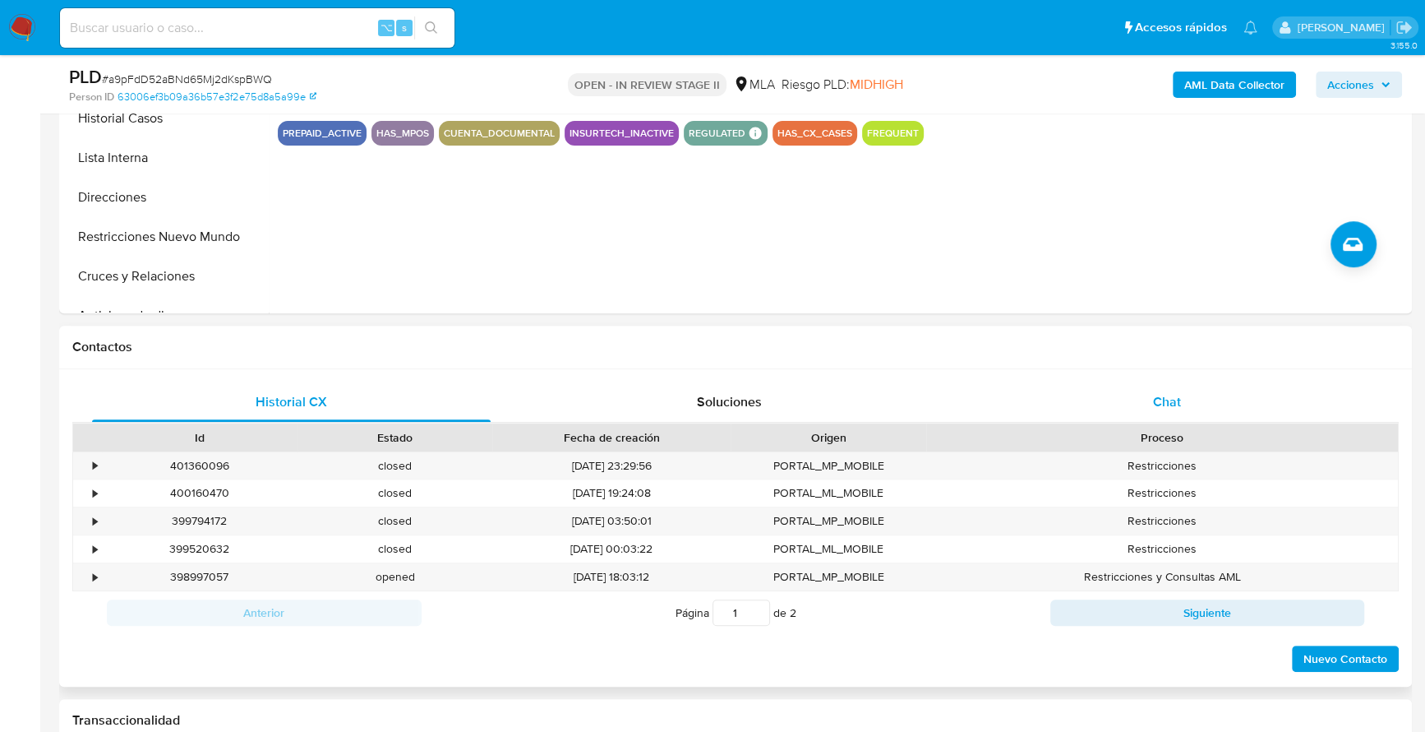
click at [1142, 404] on div "Chat" at bounding box center [1167, 401] width 399 height 39
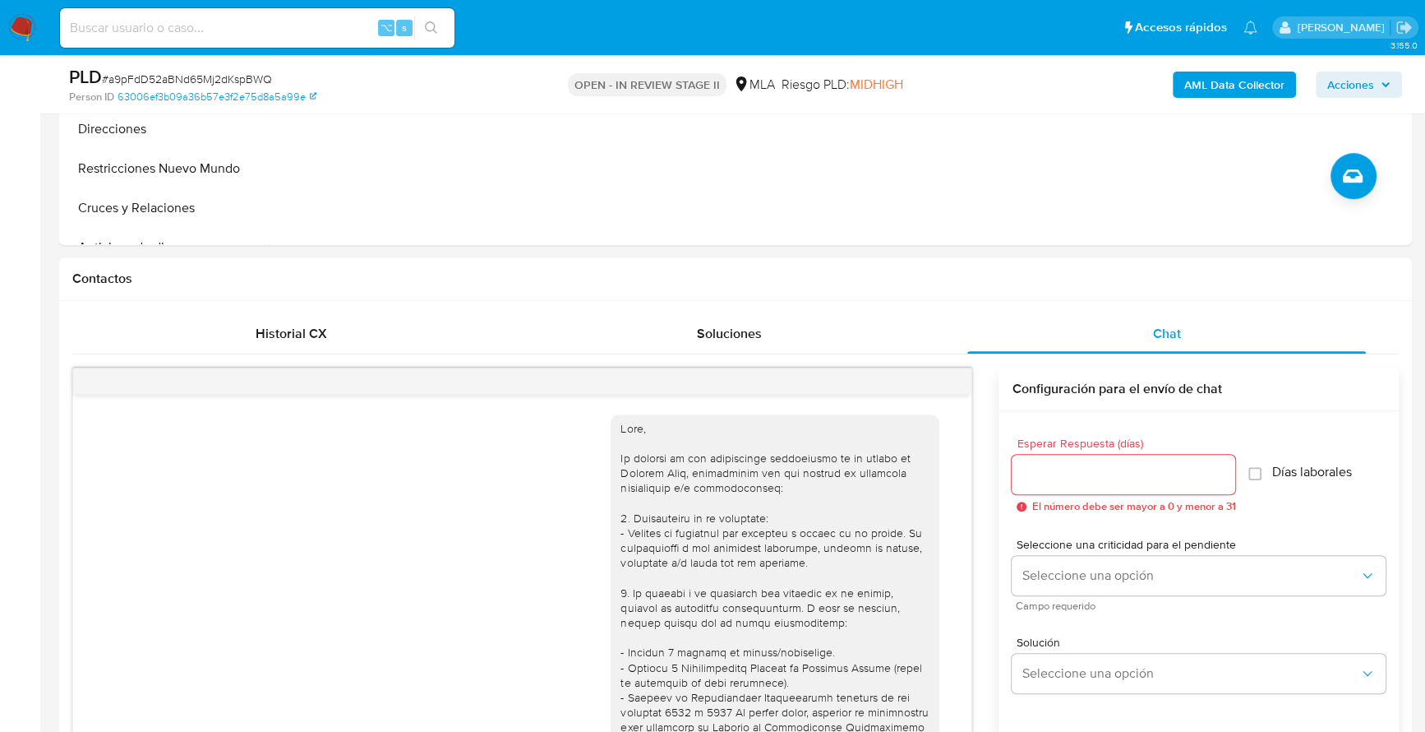
scroll to position [519, 0]
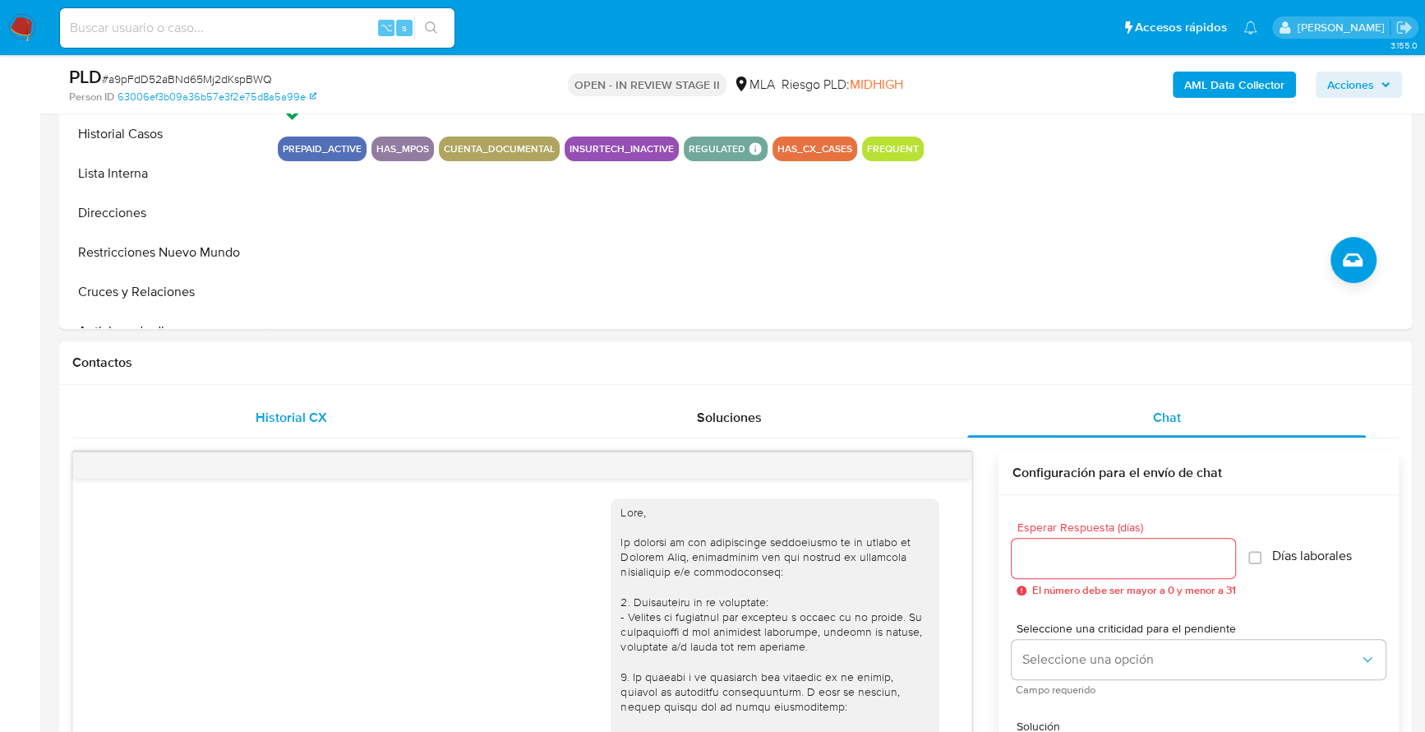
click at [280, 416] on span "Historial CX" at bounding box center [292, 417] width 72 height 19
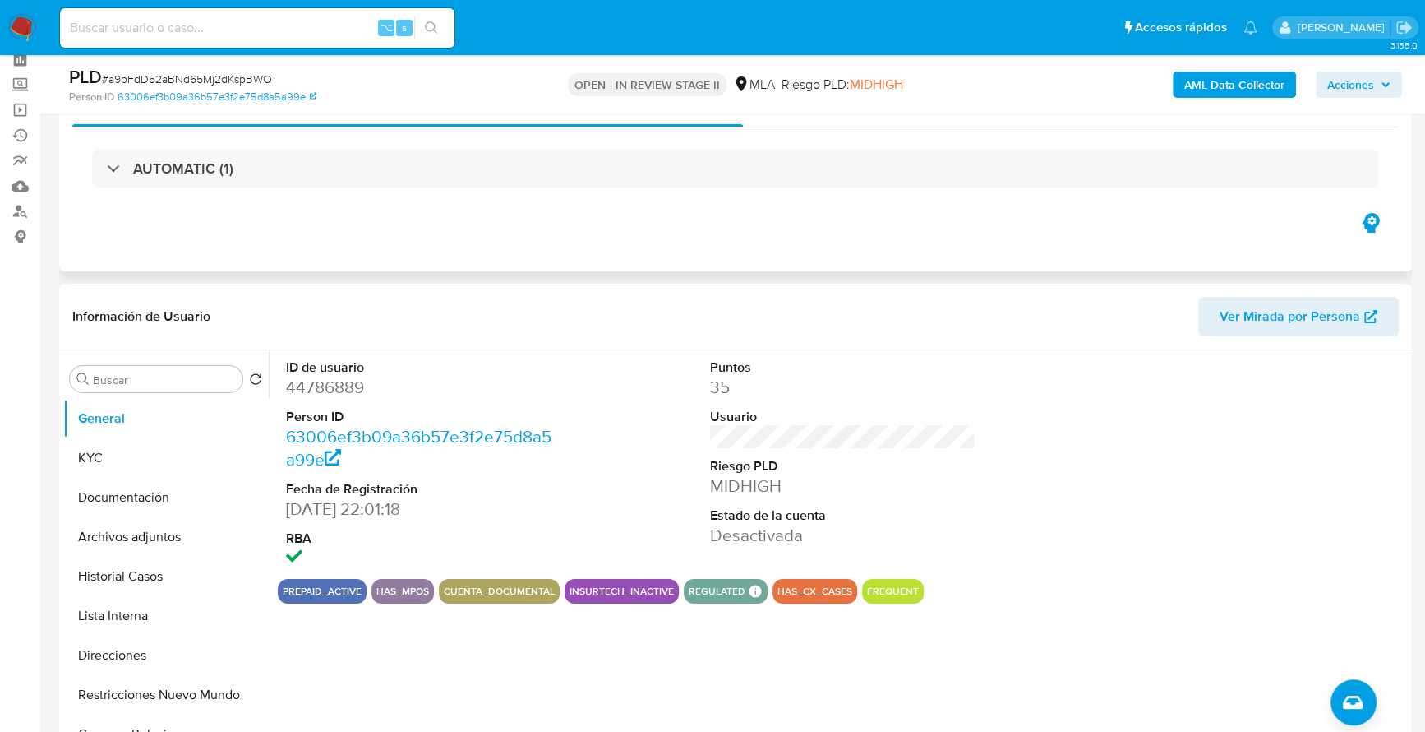
scroll to position [0, 0]
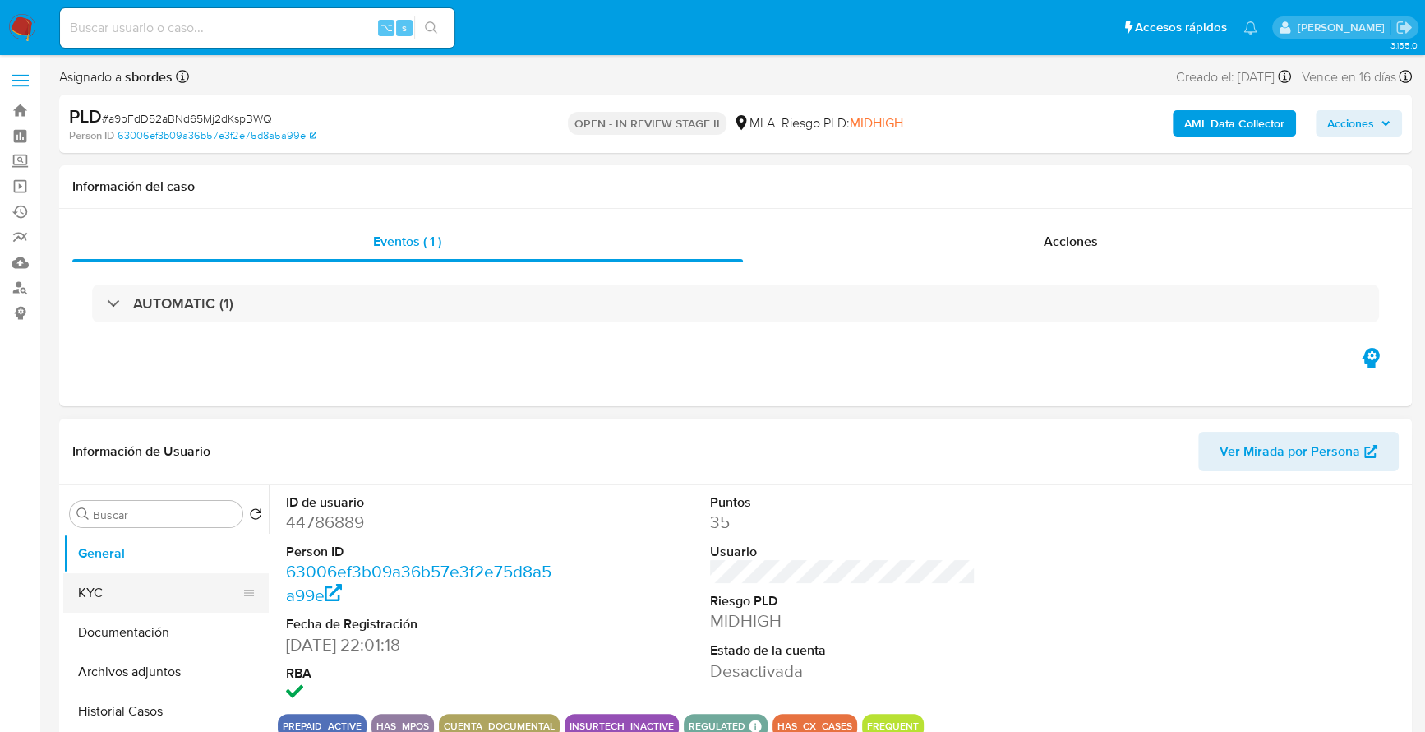
click at [139, 579] on button "KYC" at bounding box center [159, 592] width 192 height 39
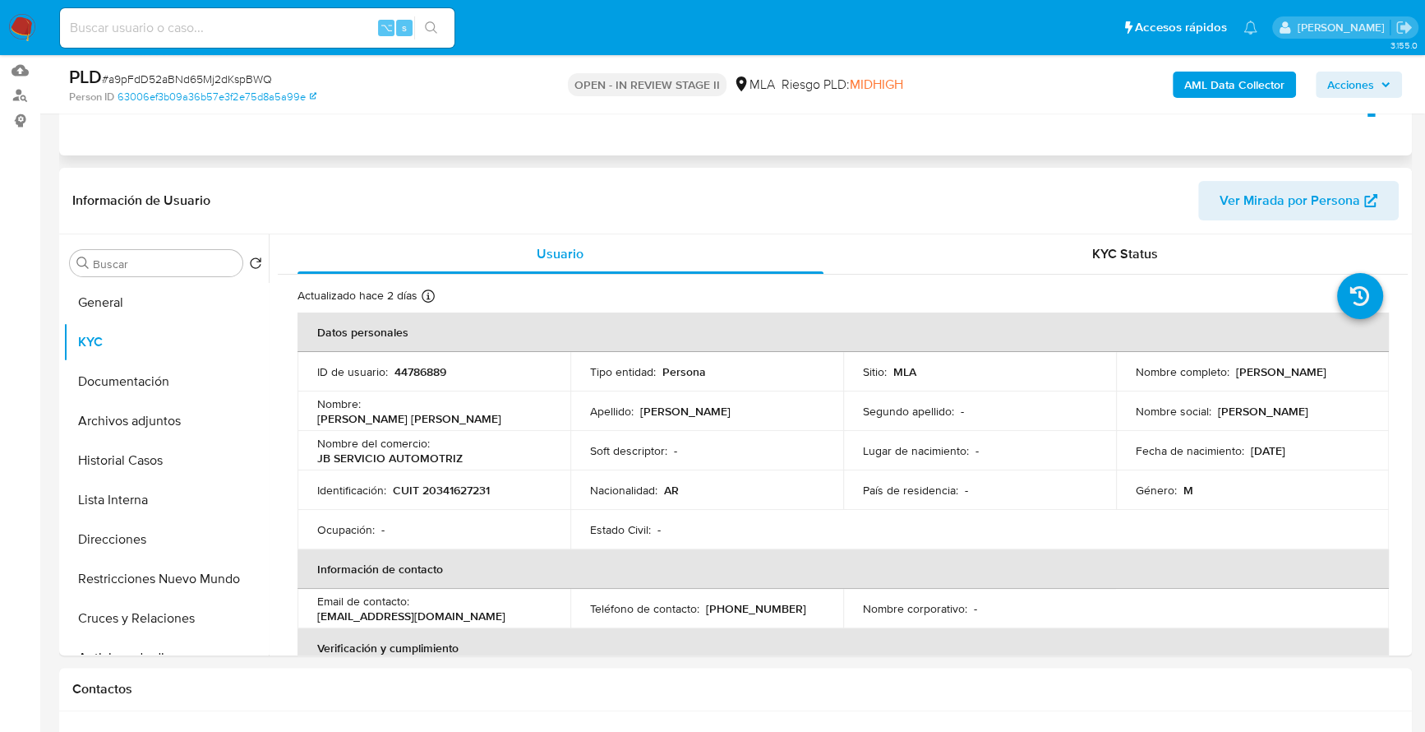
scroll to position [19, 0]
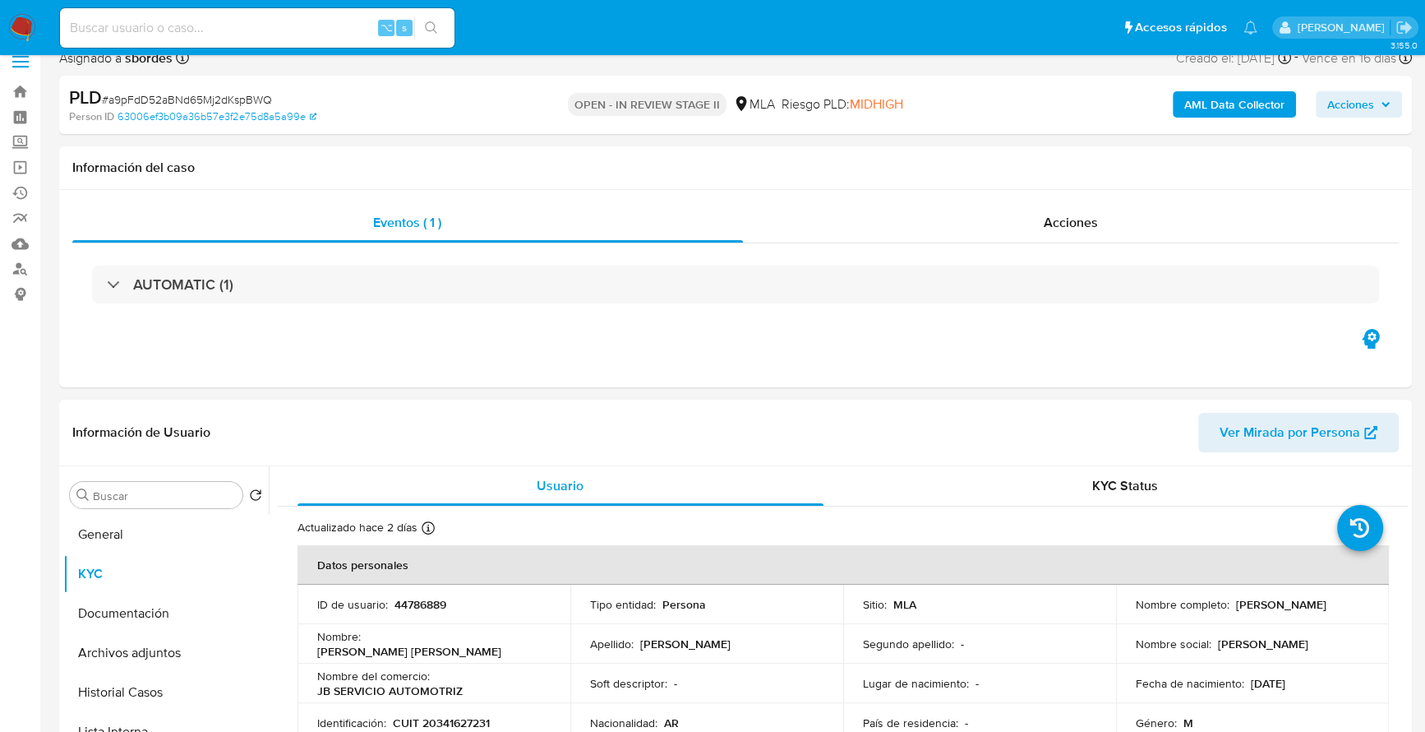
click at [1372, 104] on span "Acciones" at bounding box center [1351, 104] width 47 height 26
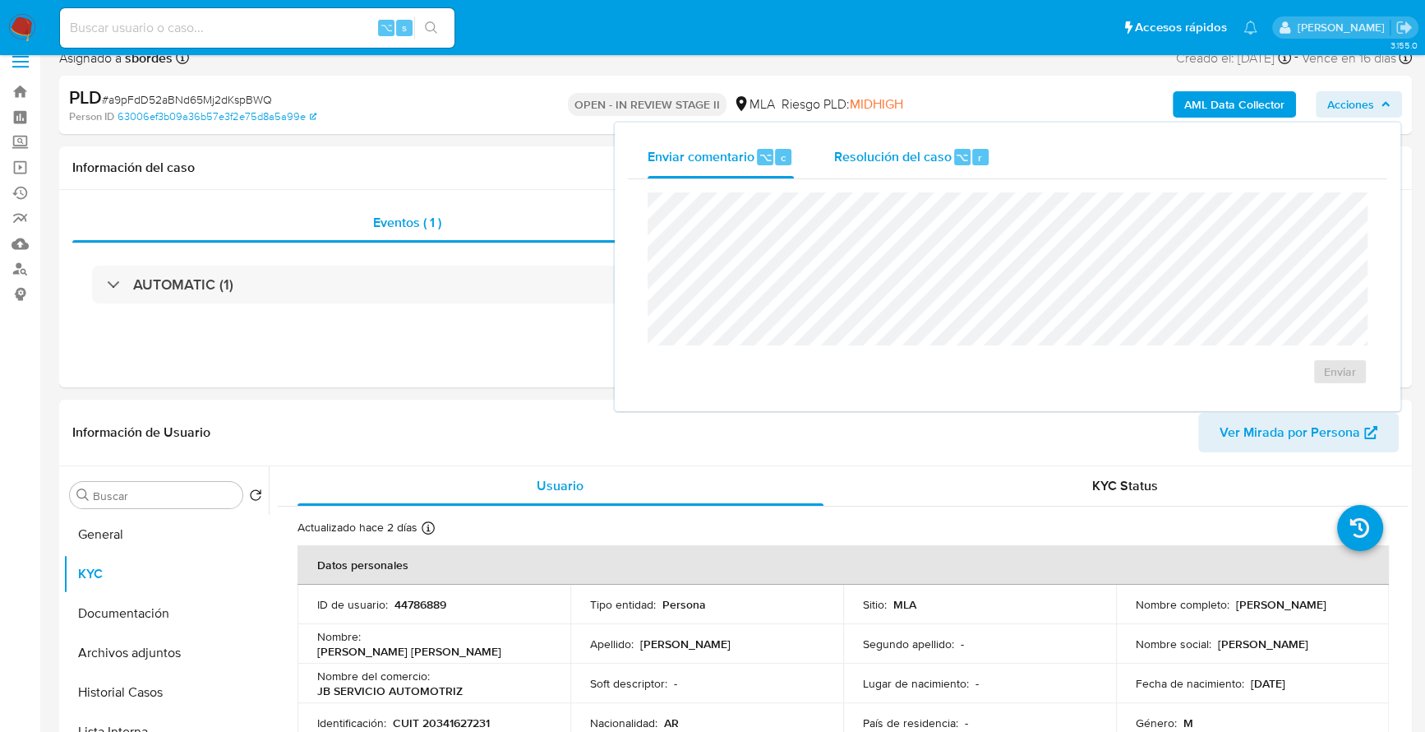
click at [880, 164] on span "Resolución del caso" at bounding box center [893, 156] width 118 height 19
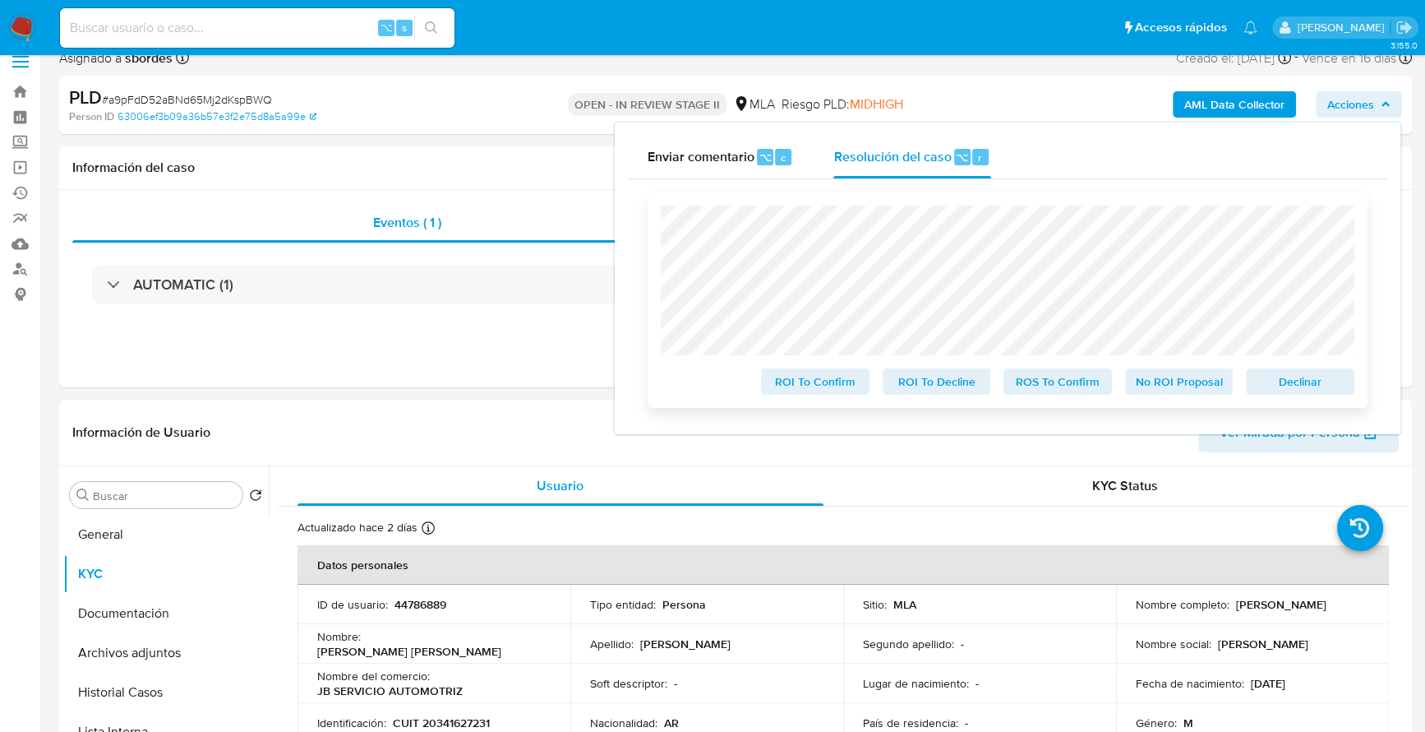
click at [1325, 383] on span "Declinar" at bounding box center [1300, 381] width 85 height 23
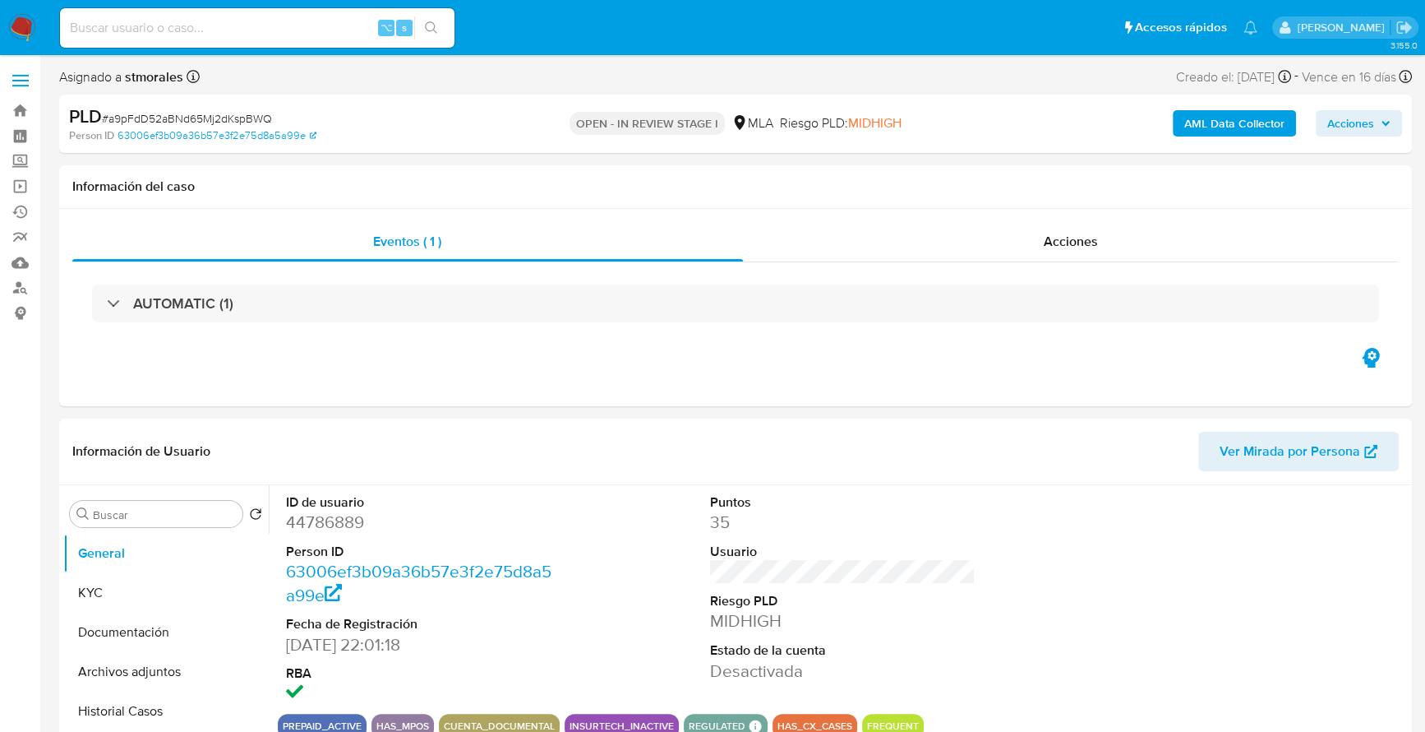
select select "10"
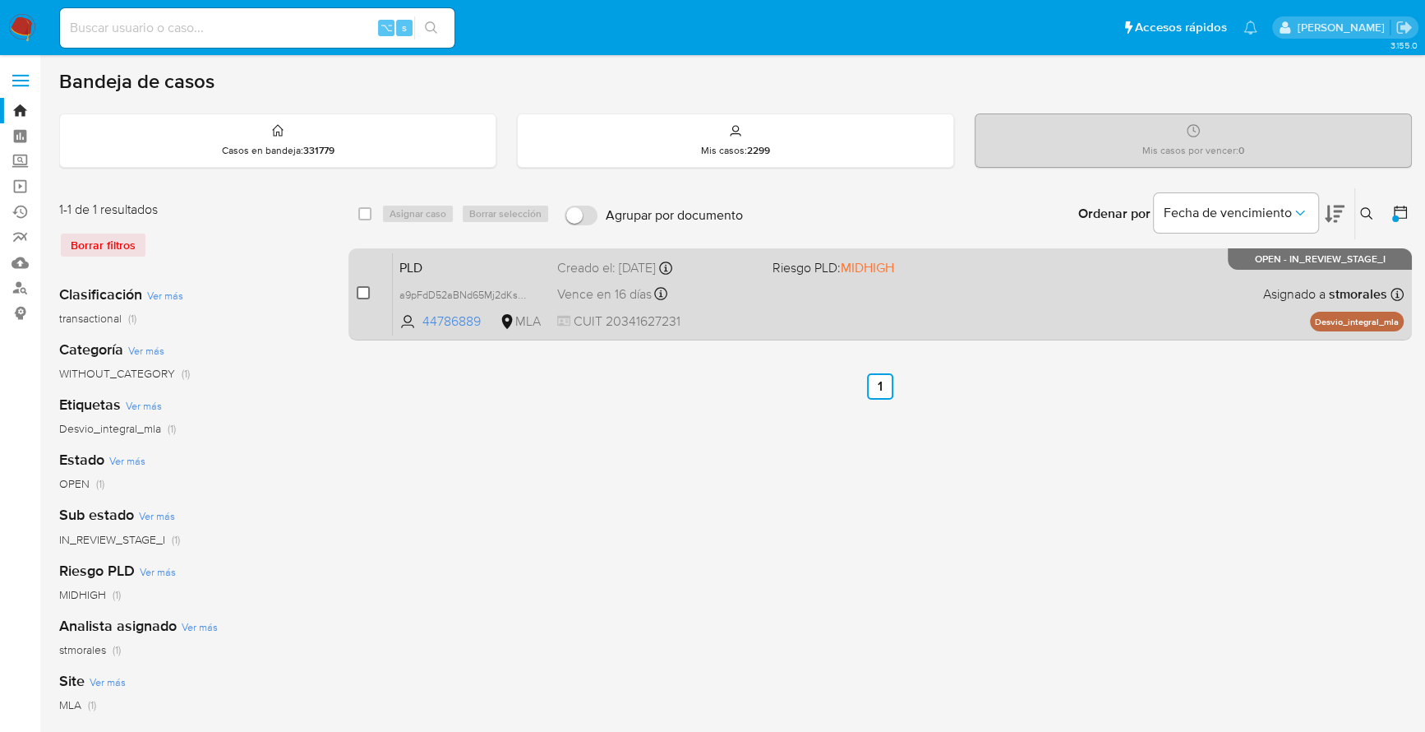
click at [359, 297] on input "checkbox" at bounding box center [363, 292] width 13 height 13
checkbox input "true"
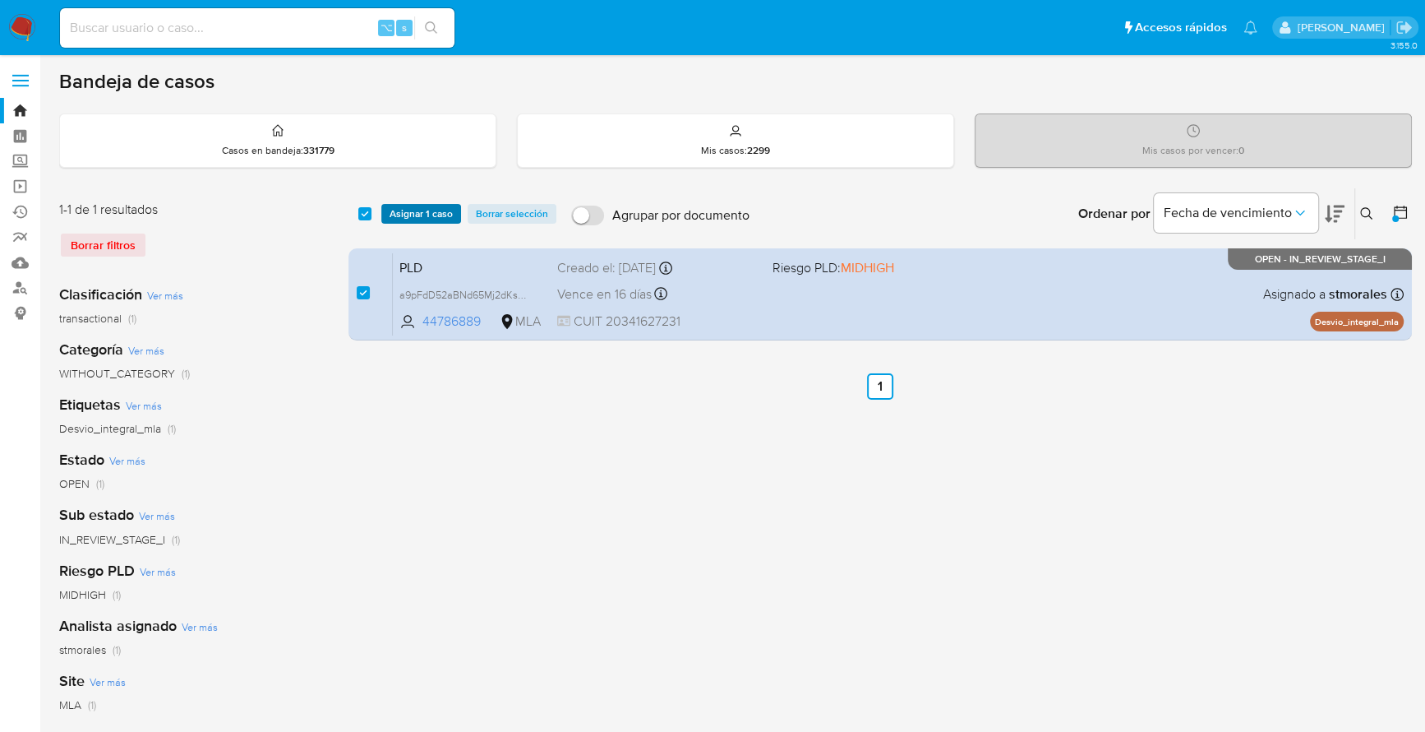
click at [423, 209] on span "Asignar 1 caso" at bounding box center [421, 214] width 63 height 16
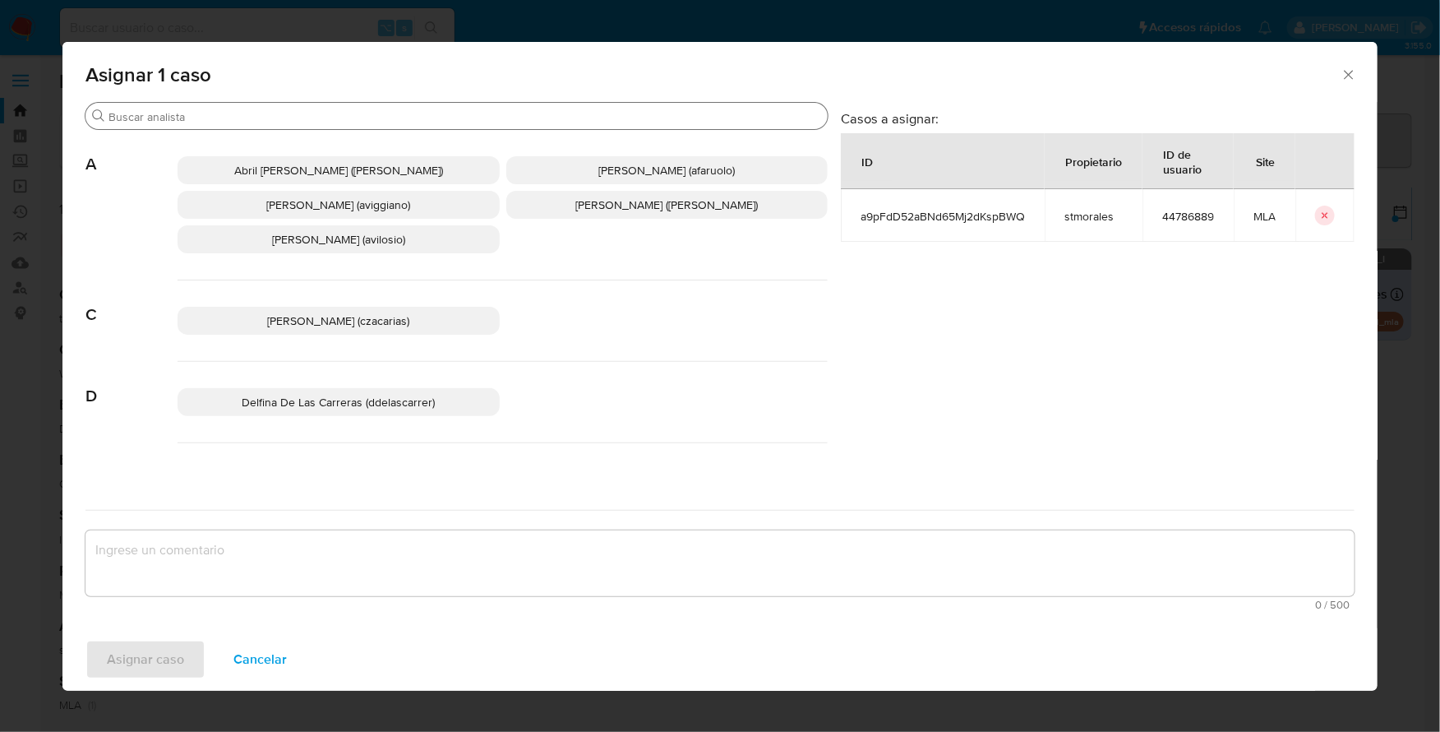
click at [411, 111] on input "Buscar" at bounding box center [465, 116] width 713 height 15
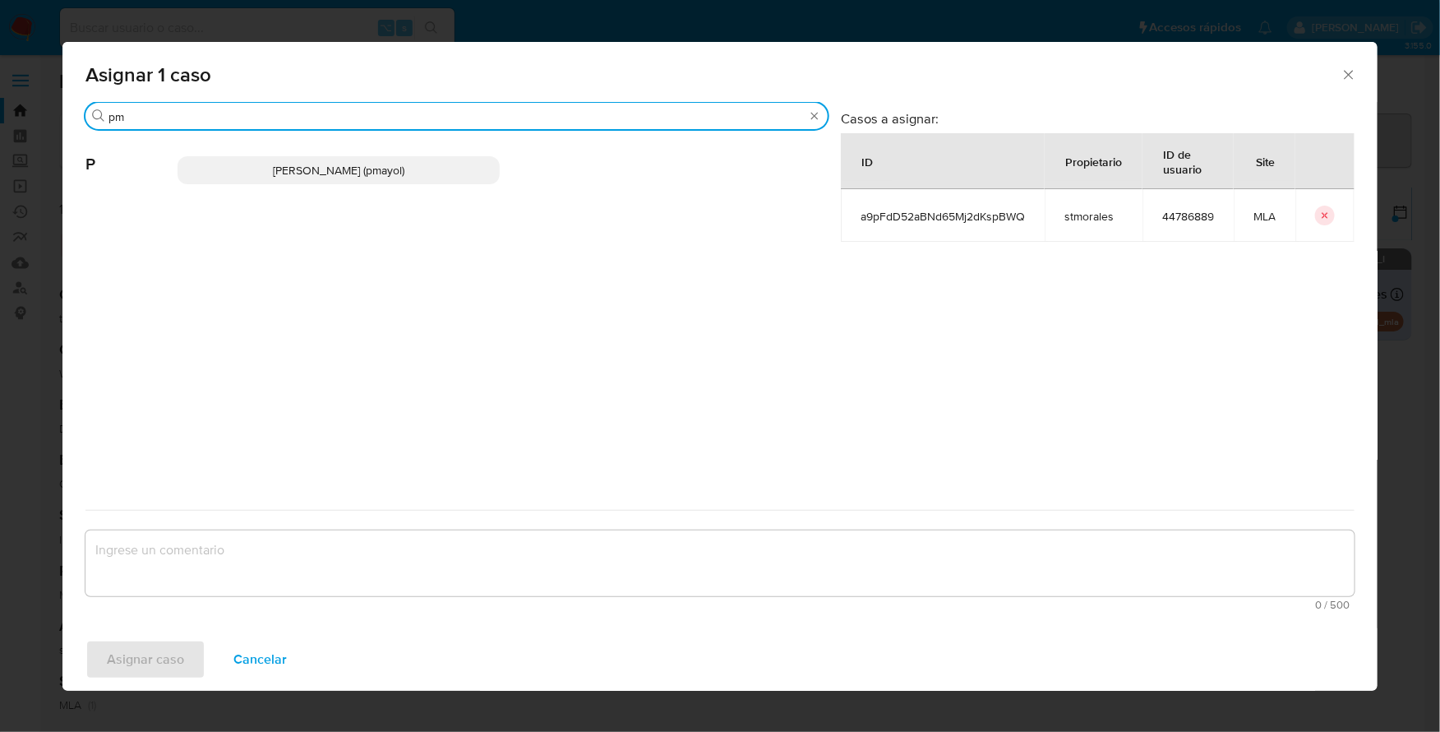
type input "pm"
click at [424, 157] on p "[PERSON_NAME] (pmayol)" at bounding box center [339, 170] width 322 height 28
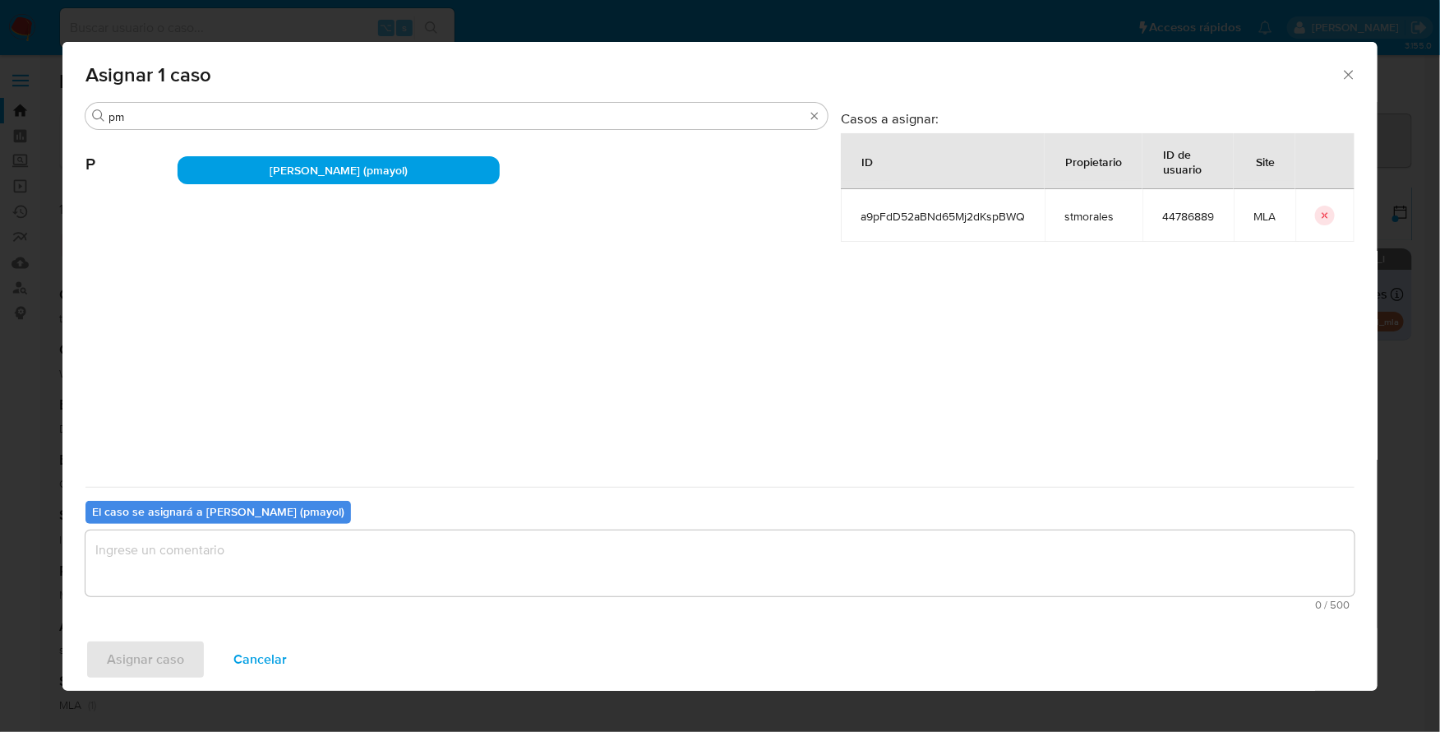
click at [242, 582] on textarea "assign-modal" at bounding box center [719, 563] width 1269 height 66
click at [177, 654] on span "Asignar caso" at bounding box center [145, 659] width 77 height 36
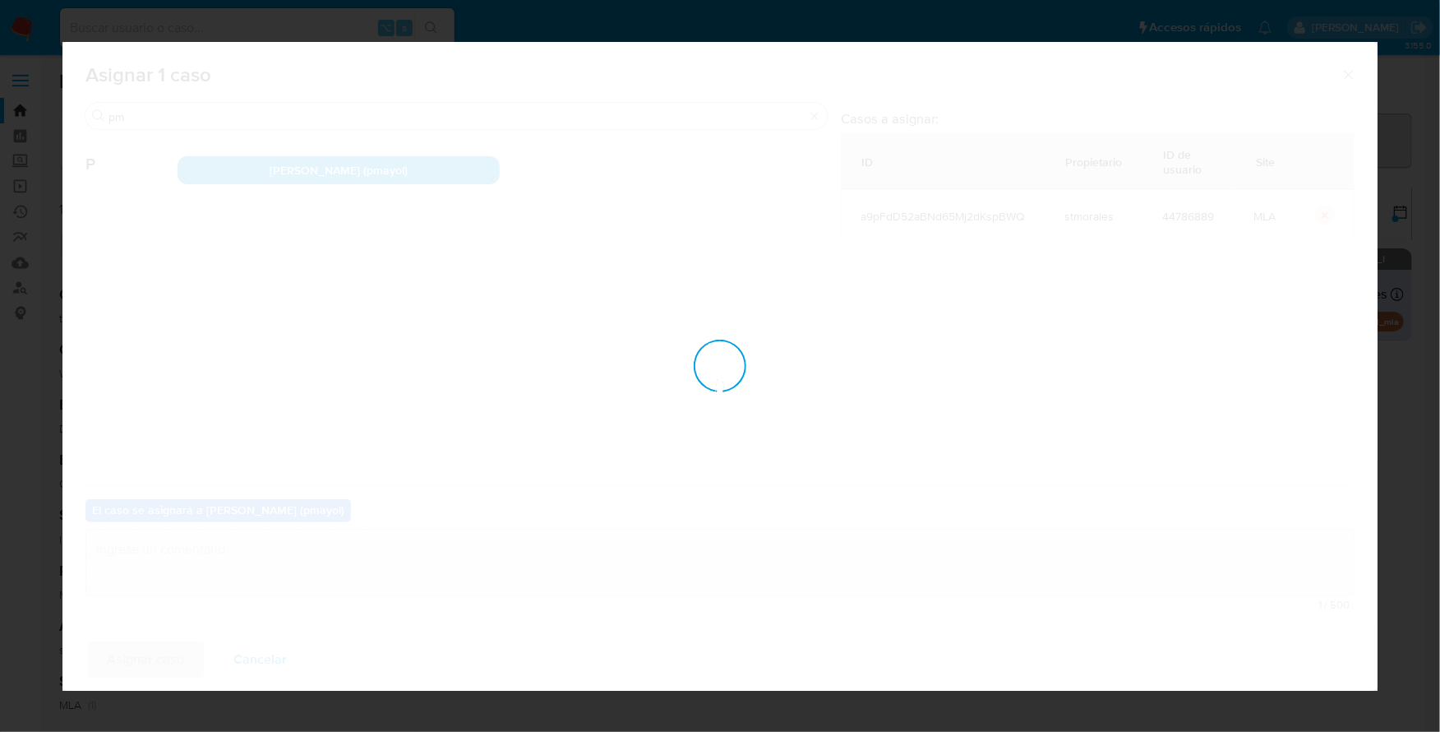
checkbox input "false"
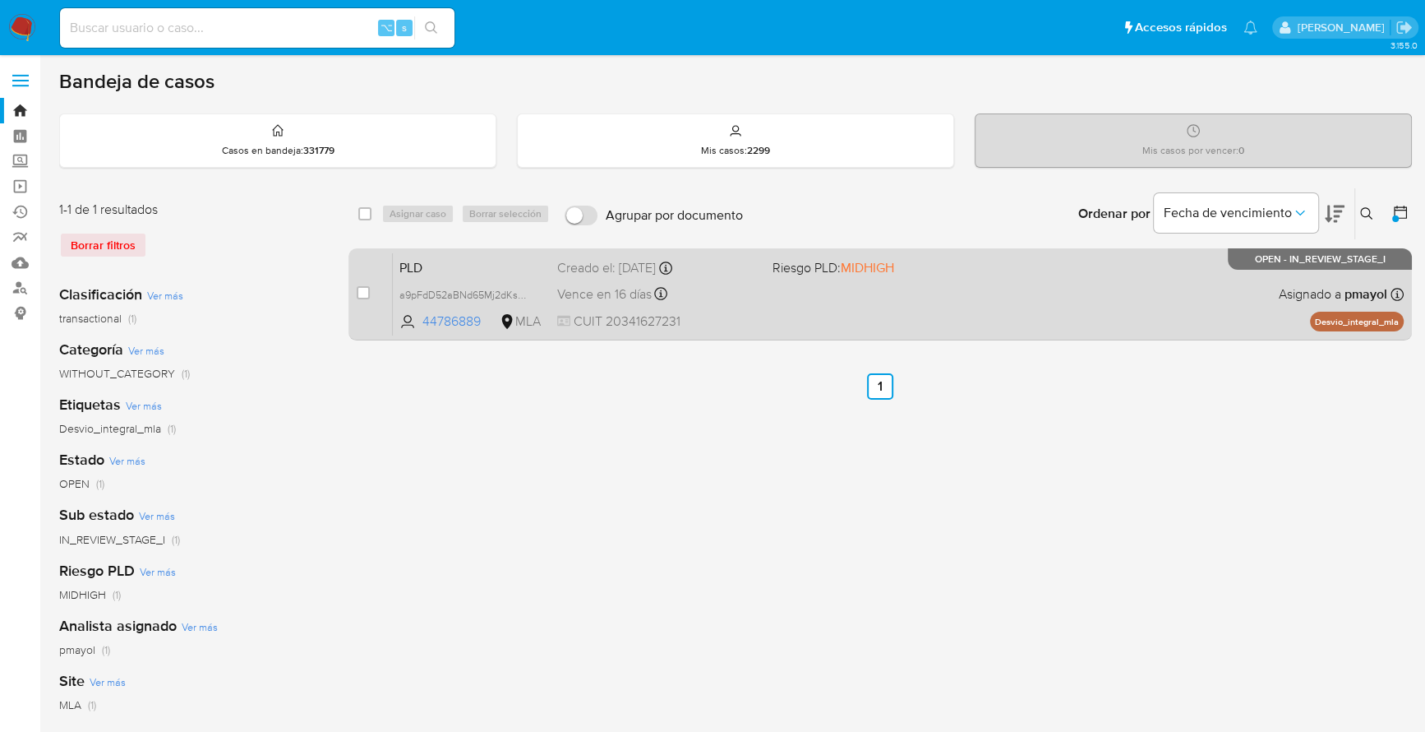
click at [972, 312] on div "PLD a9pFdD52aBNd65Mj2dKspBWQ 44786889 MLA Riesgo PLD: MIDHIGH Creado el: [DATE]…" at bounding box center [898, 293] width 1011 height 83
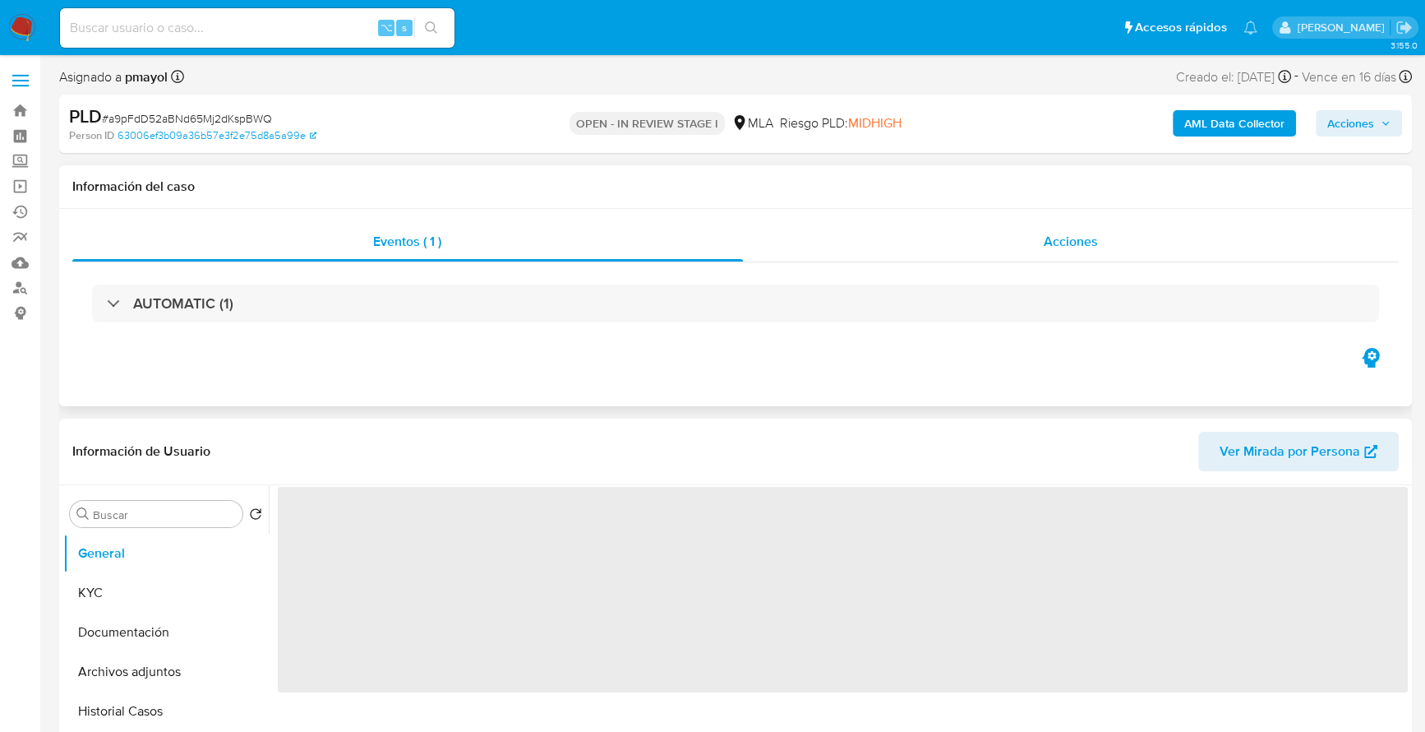
click at [994, 229] on div "Acciones" at bounding box center [1071, 241] width 657 height 39
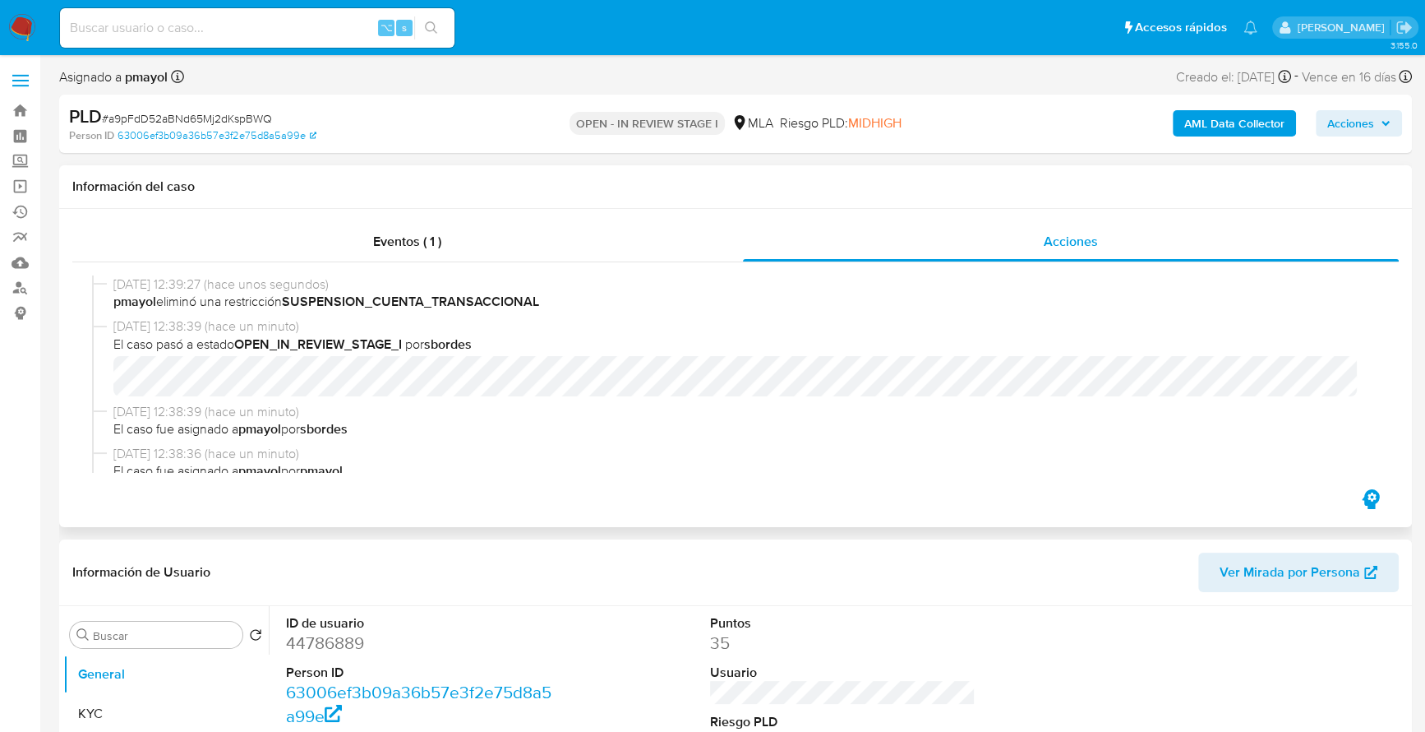
select select "10"
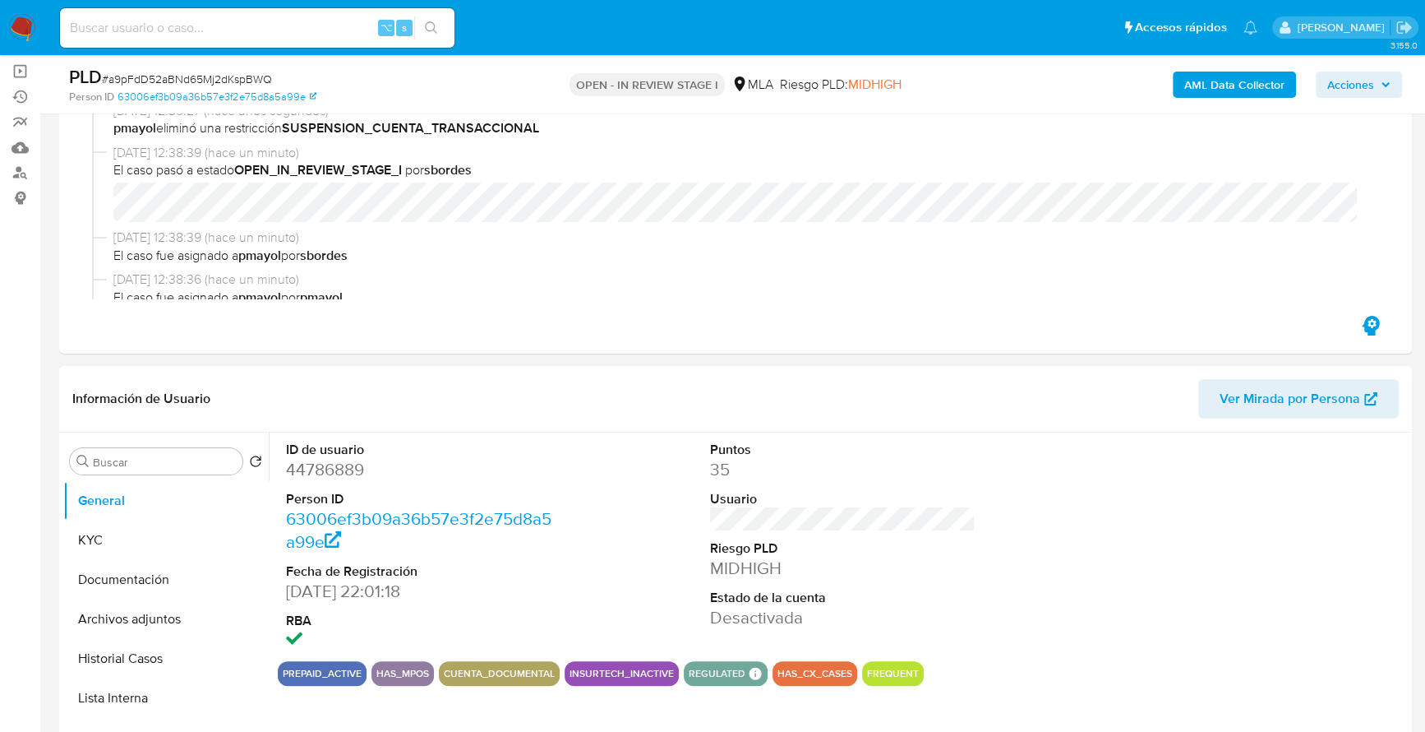
scroll to position [186, 0]
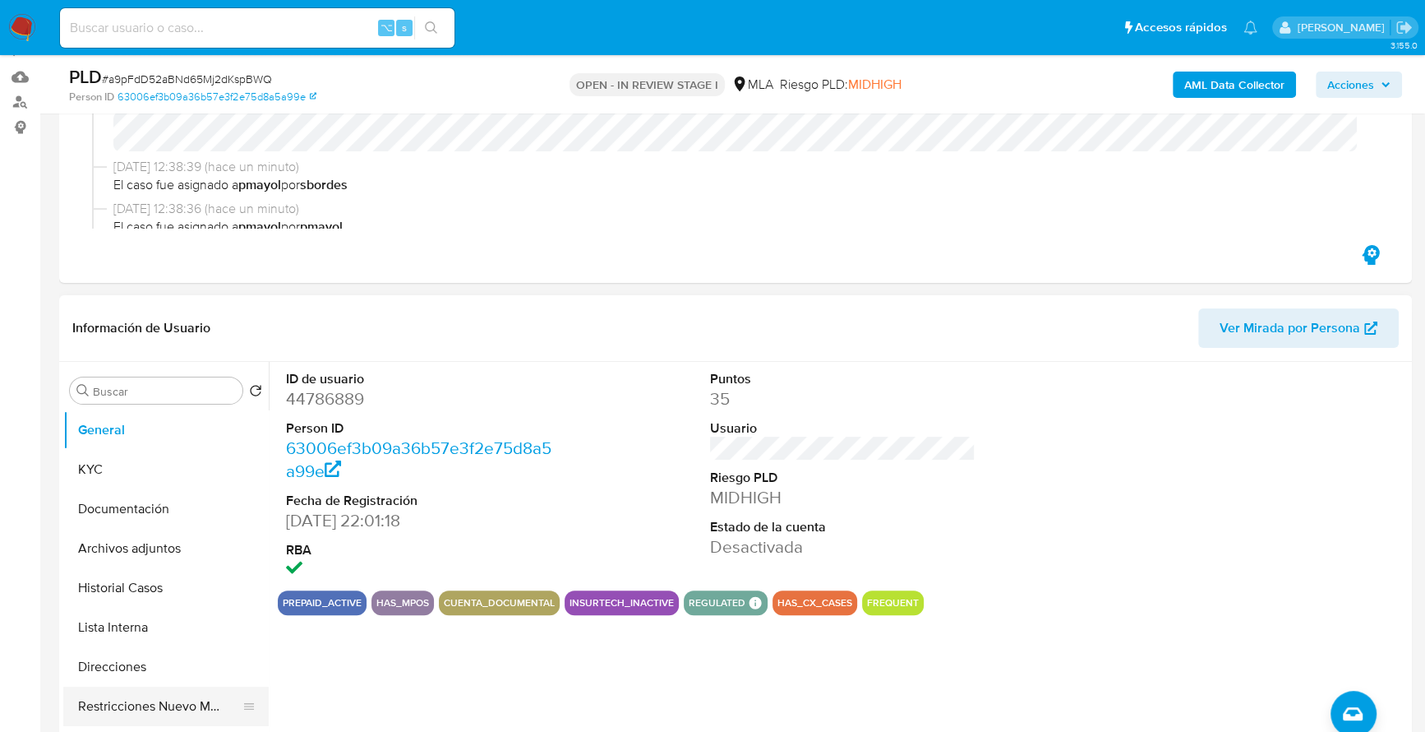
click at [132, 701] on button "Restricciones Nuevo Mundo" at bounding box center [159, 705] width 192 height 39
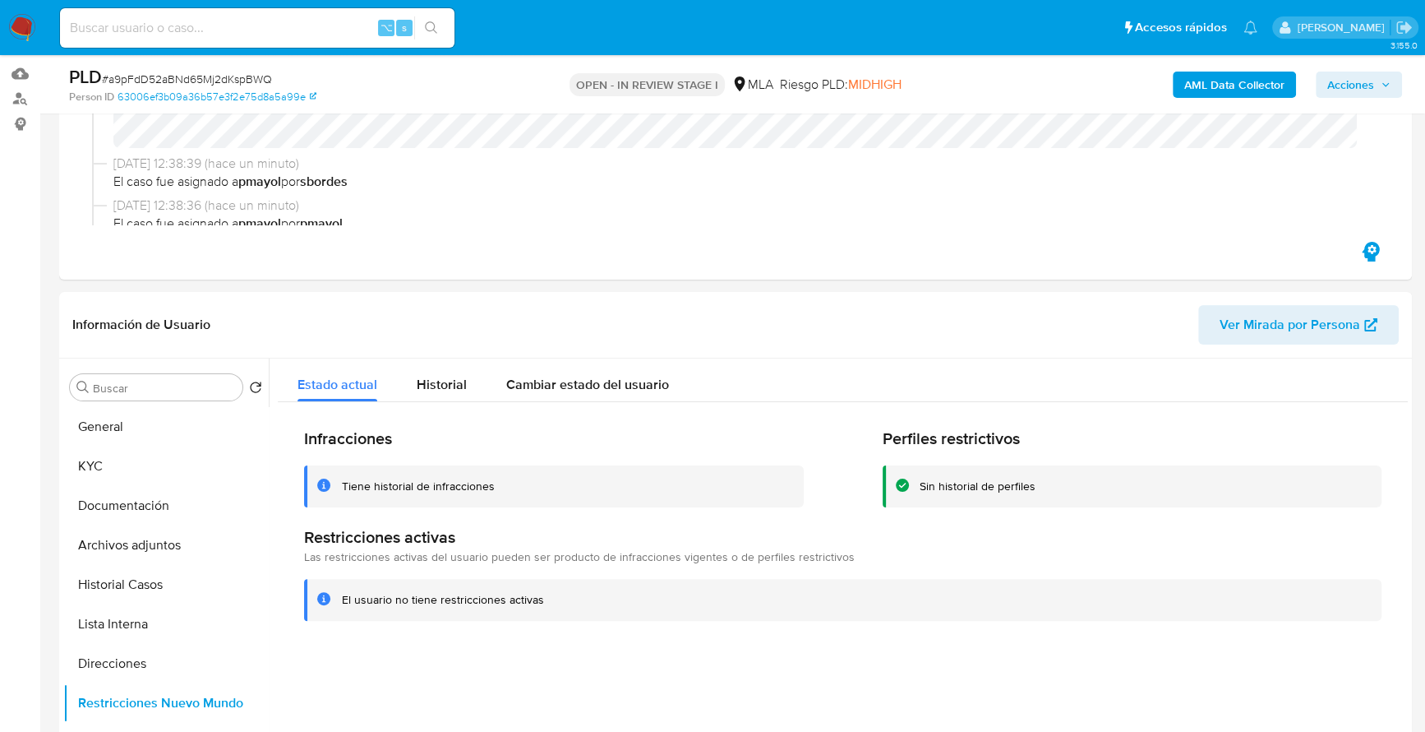
scroll to position [190, 0]
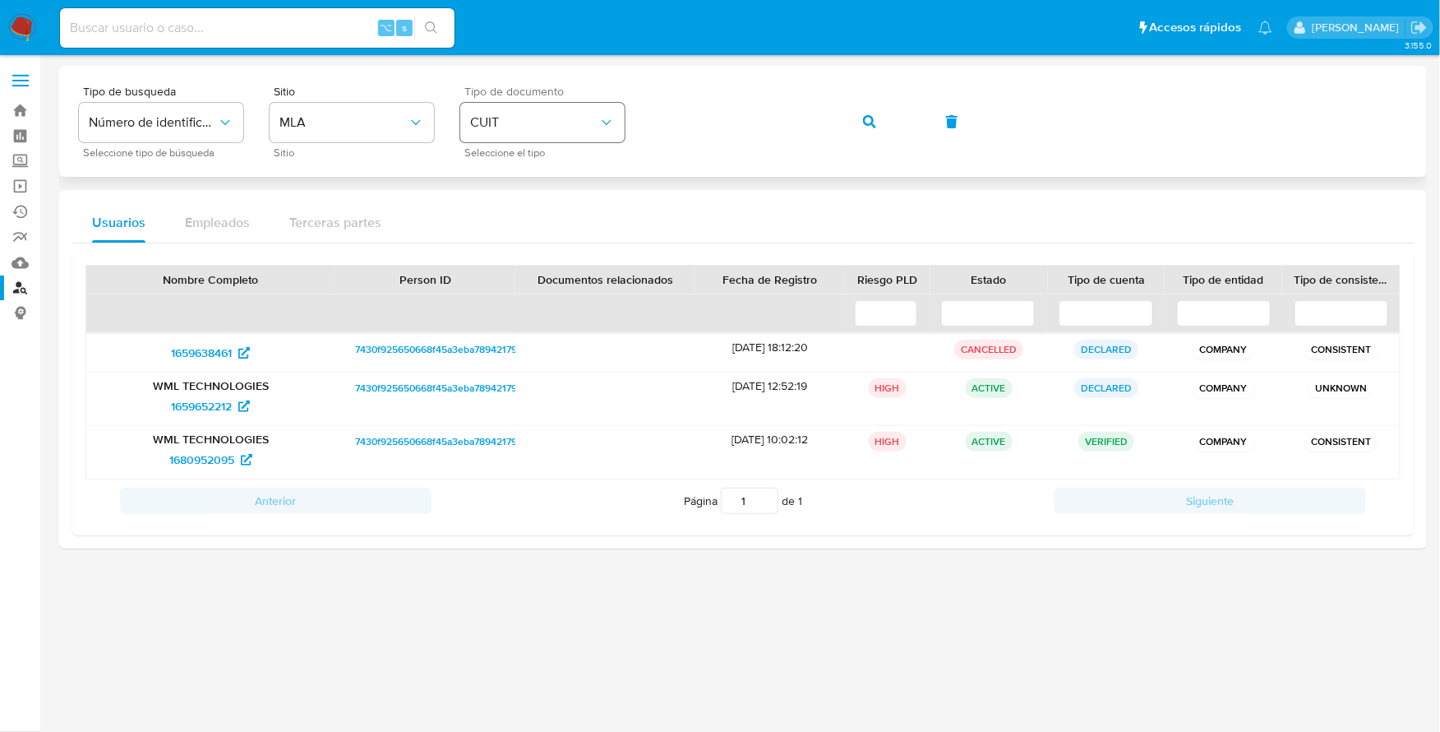
click at [605, 111] on div "Tipo de busqueda Número de identificación Seleccione tipo de búsqueda Sitio MLA…" at bounding box center [743, 121] width 1328 height 72
click at [877, 114] on button "button" at bounding box center [870, 121] width 56 height 39
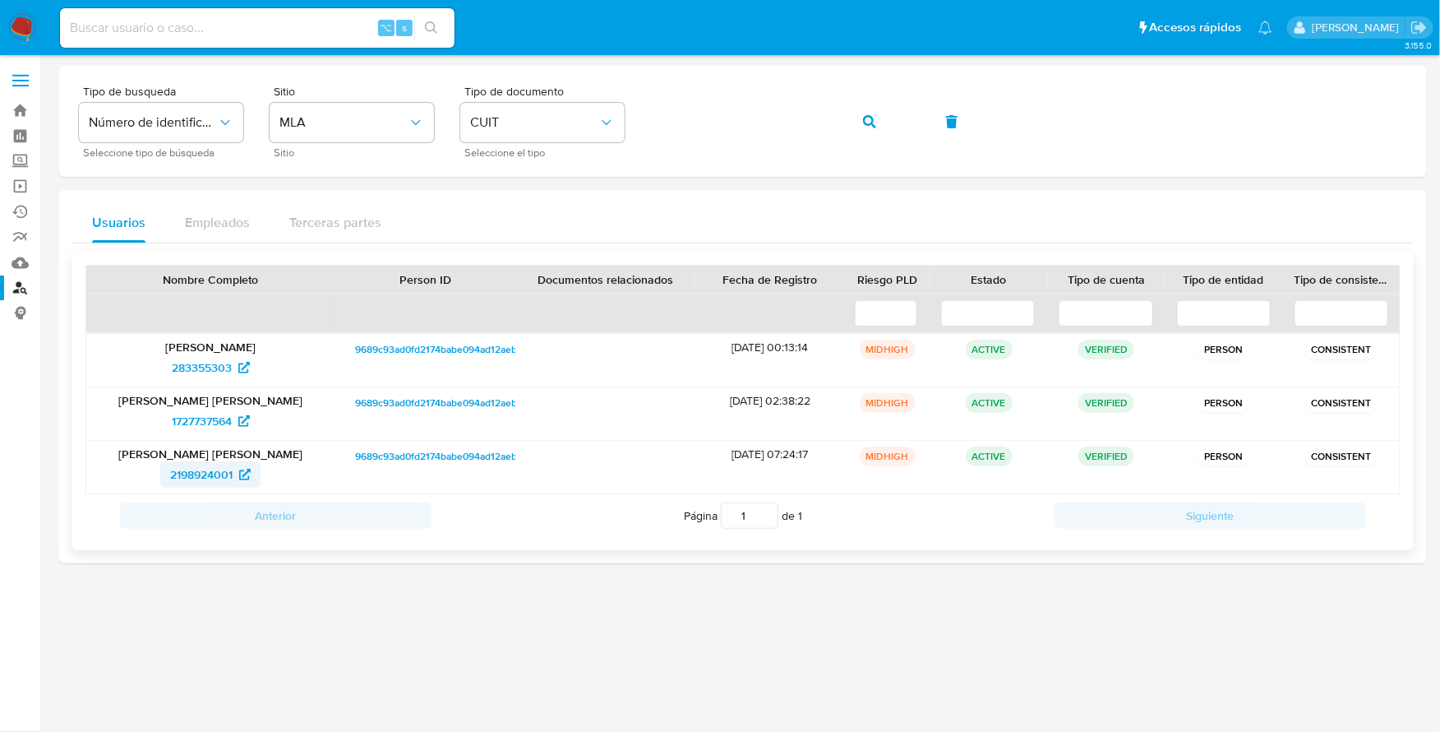
click at [196, 467] on span "2198924001" at bounding box center [201, 474] width 62 height 26
click at [572, 122] on div "Tipo de busqueda Número de identificación Seleccione tipo de búsqueda Sitio MLA…" at bounding box center [743, 121] width 1328 height 72
click at [856, 120] on button "button" at bounding box center [870, 121] width 56 height 39
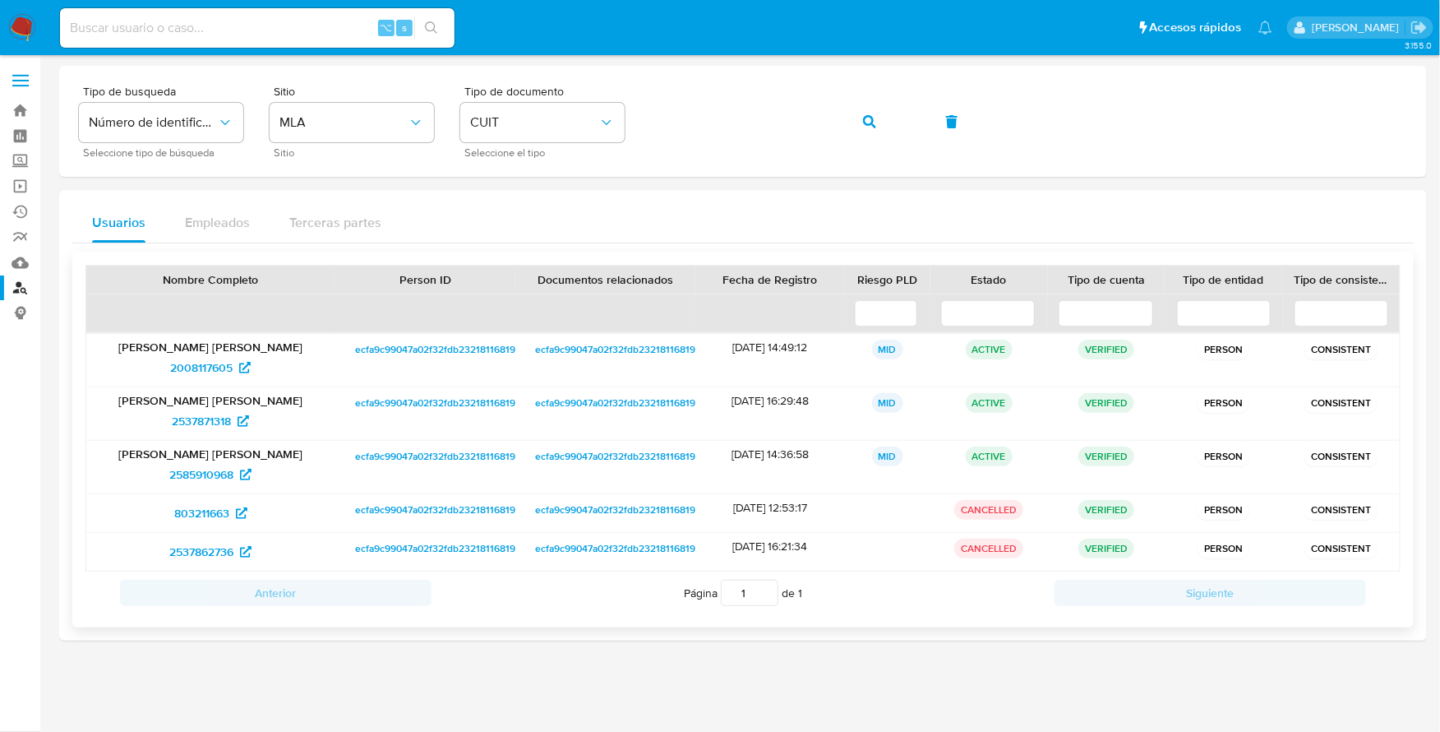
click at [417, 459] on span "ecfa9c99047a02f32fdb232181168191" at bounding box center [437, 456] width 164 height 20
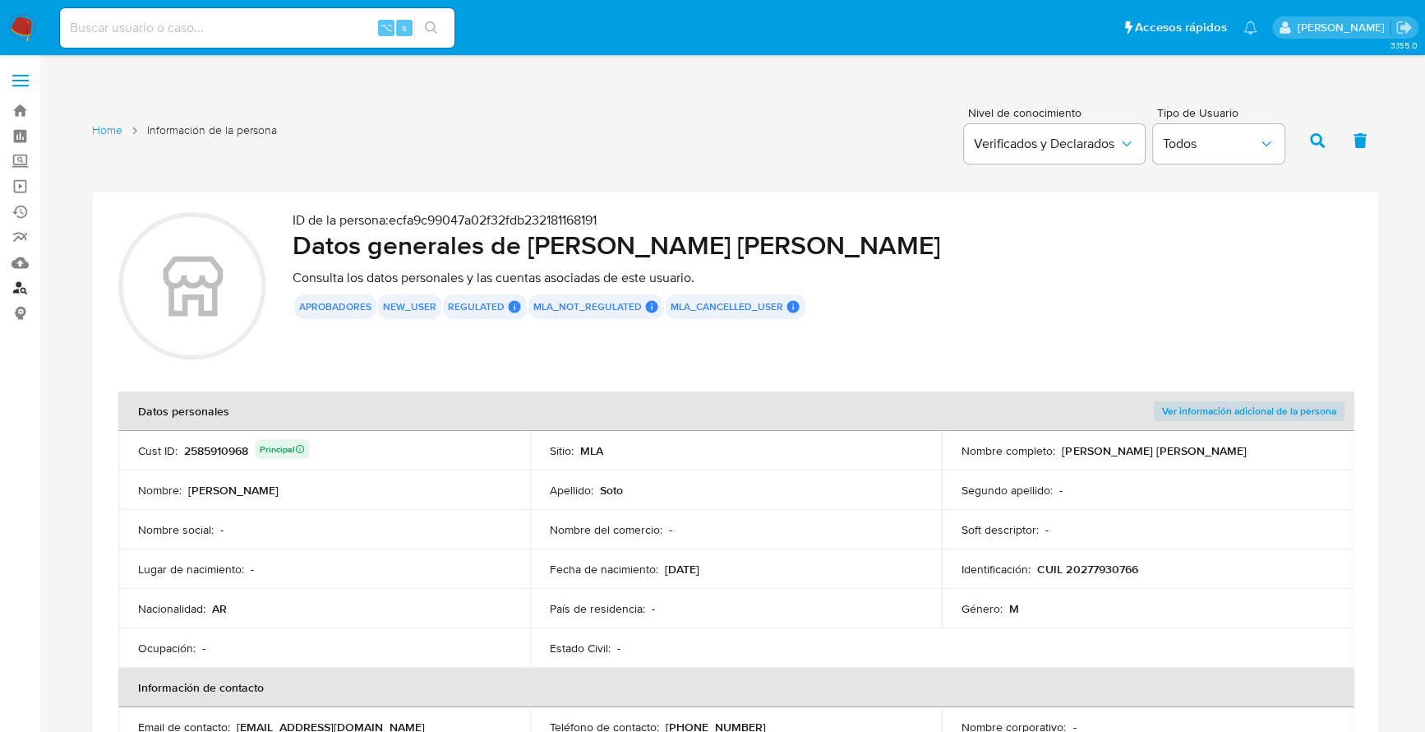
click at [23, 293] on link "Buscador de personas" at bounding box center [98, 287] width 196 height 25
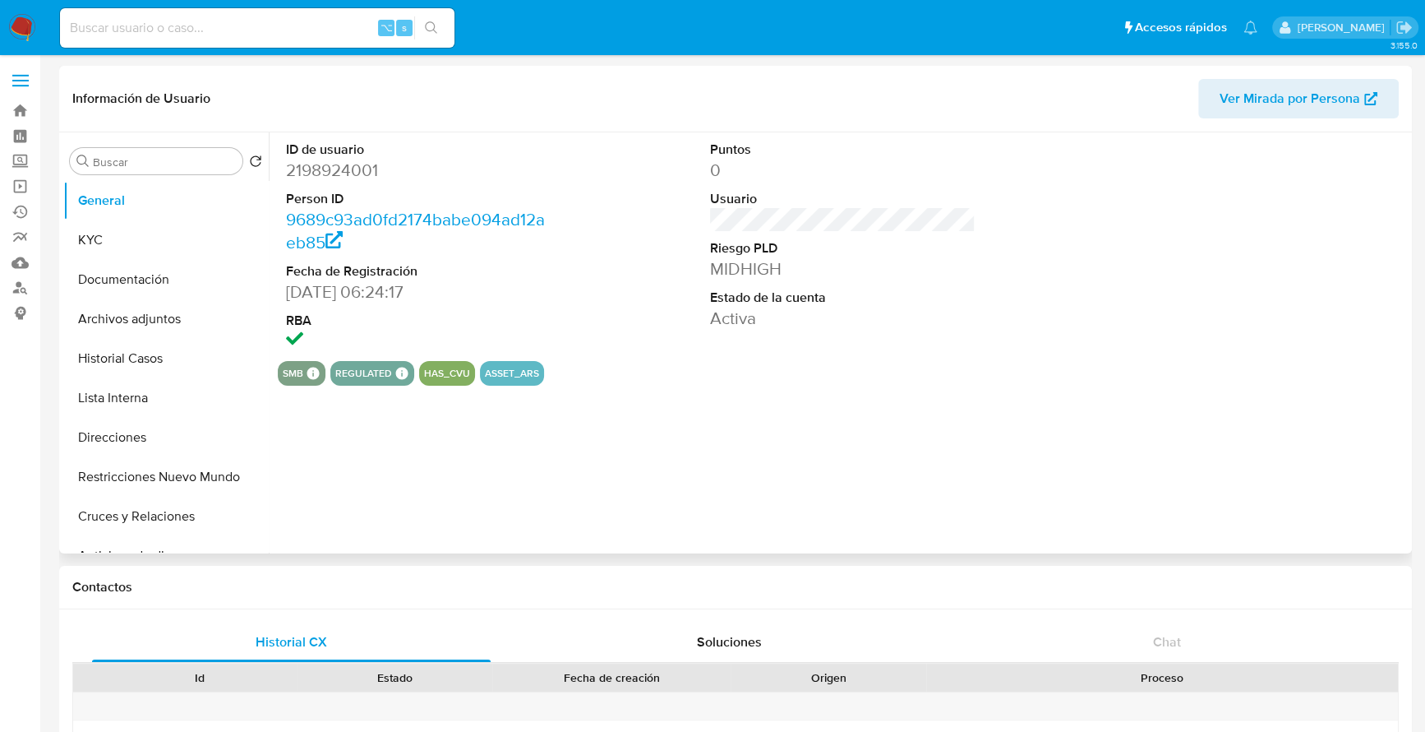
select select "10"
click at [93, 238] on button "KYC" at bounding box center [159, 239] width 192 height 39
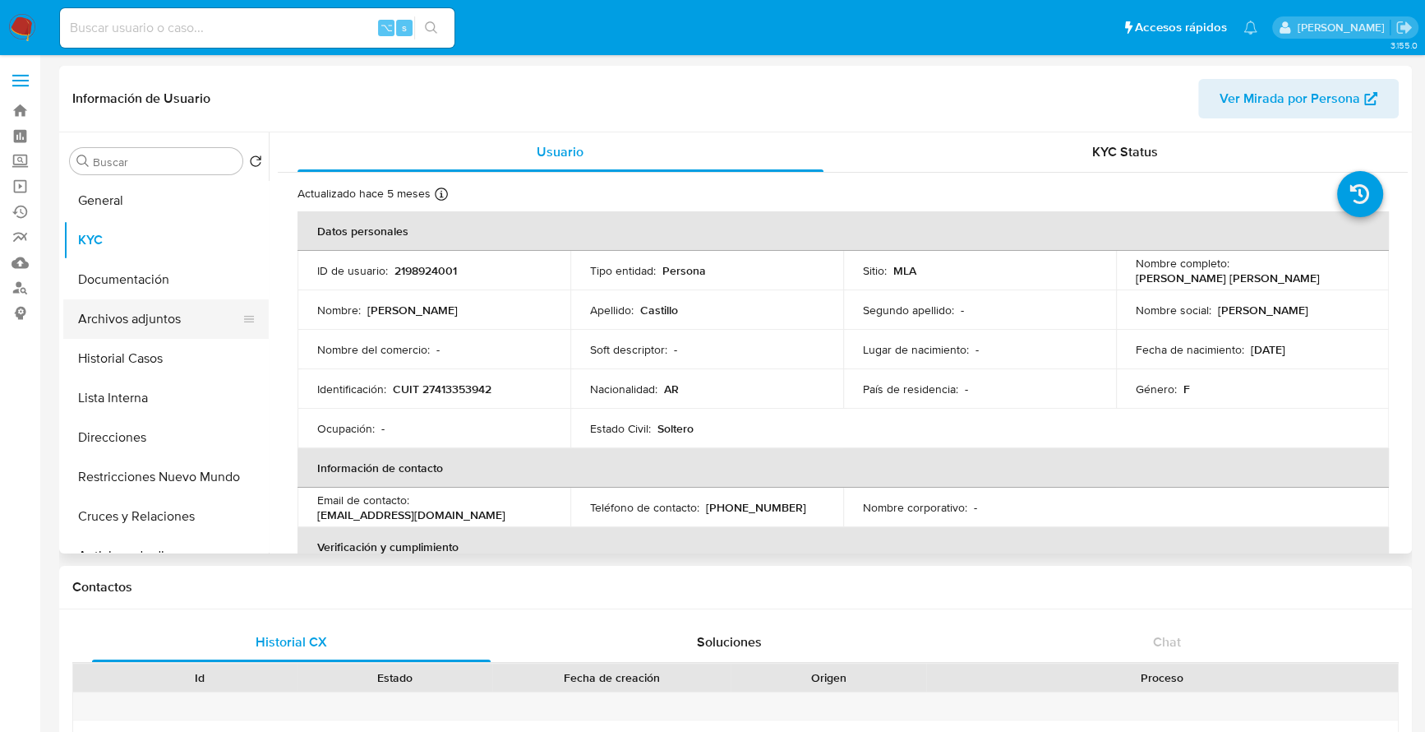
click at [176, 308] on button "Archivos adjuntos" at bounding box center [159, 318] width 192 height 39
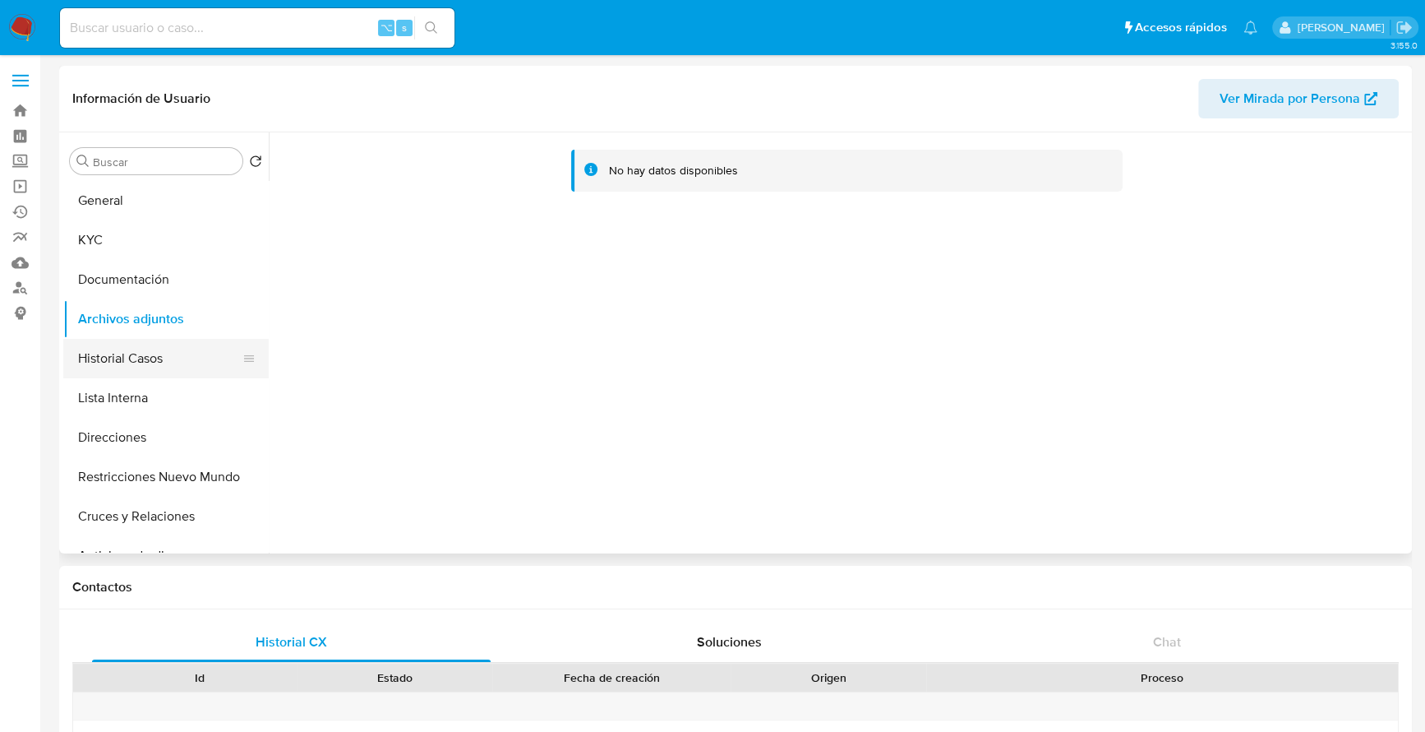
click at [140, 358] on button "Historial Casos" at bounding box center [159, 358] width 192 height 39
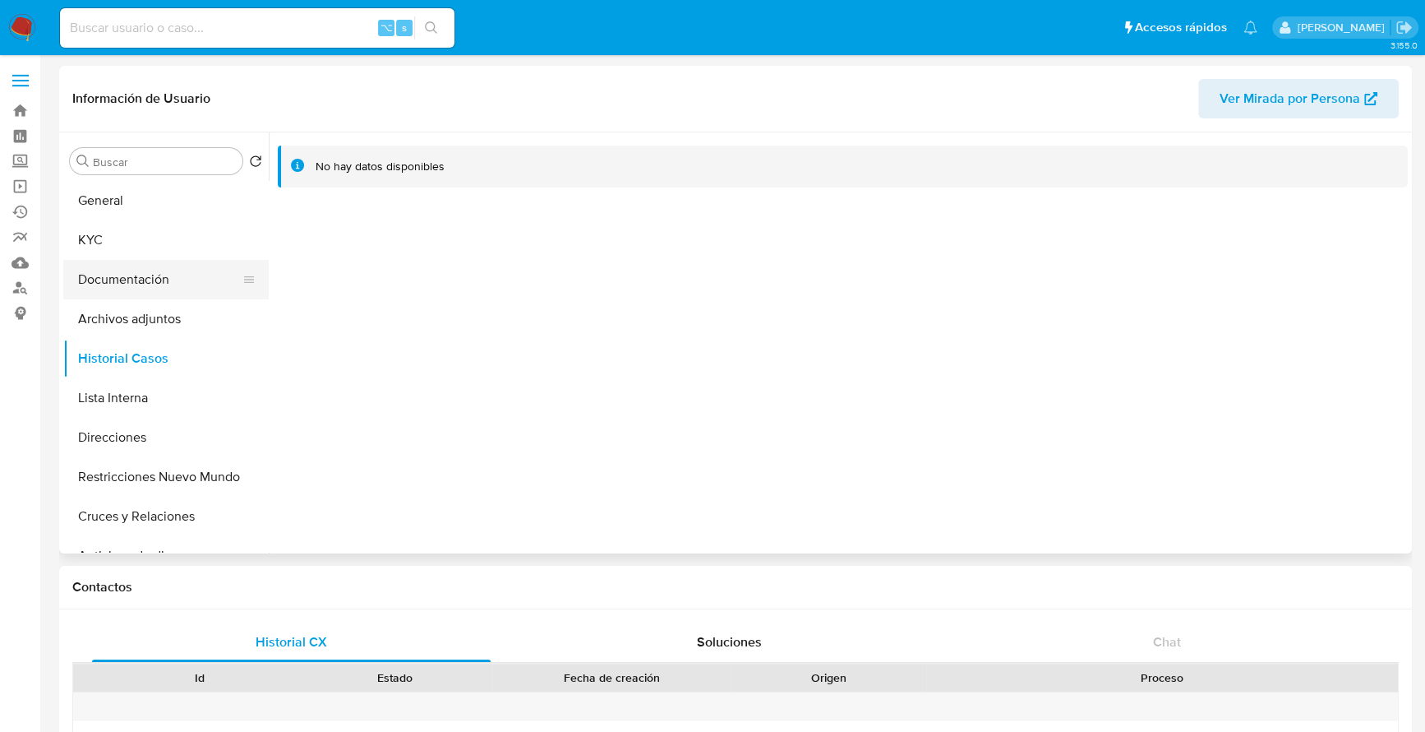
click at [148, 279] on button "Documentación" at bounding box center [159, 279] width 192 height 39
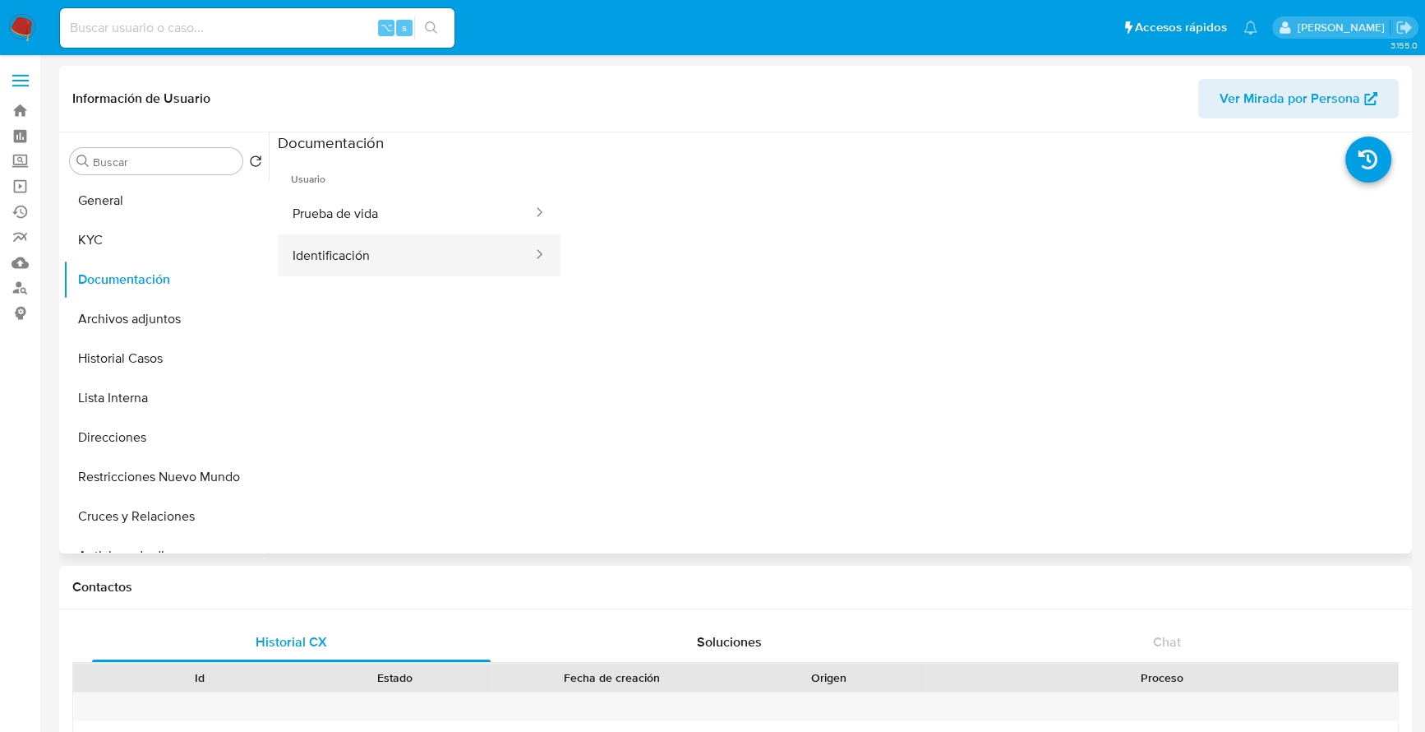
click at [365, 257] on button "Identificación" at bounding box center [406, 255] width 256 height 42
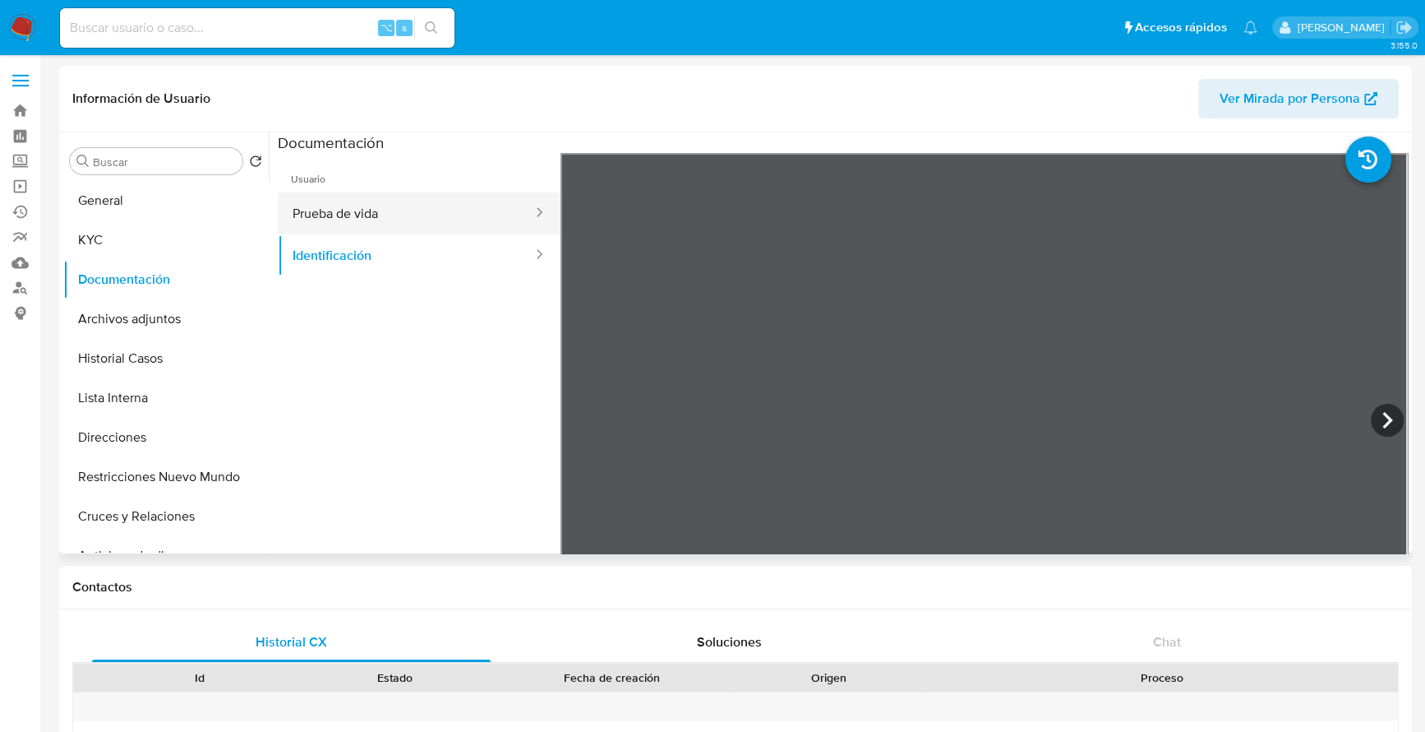
click at [413, 210] on button "Prueba de vida" at bounding box center [406, 213] width 256 height 42
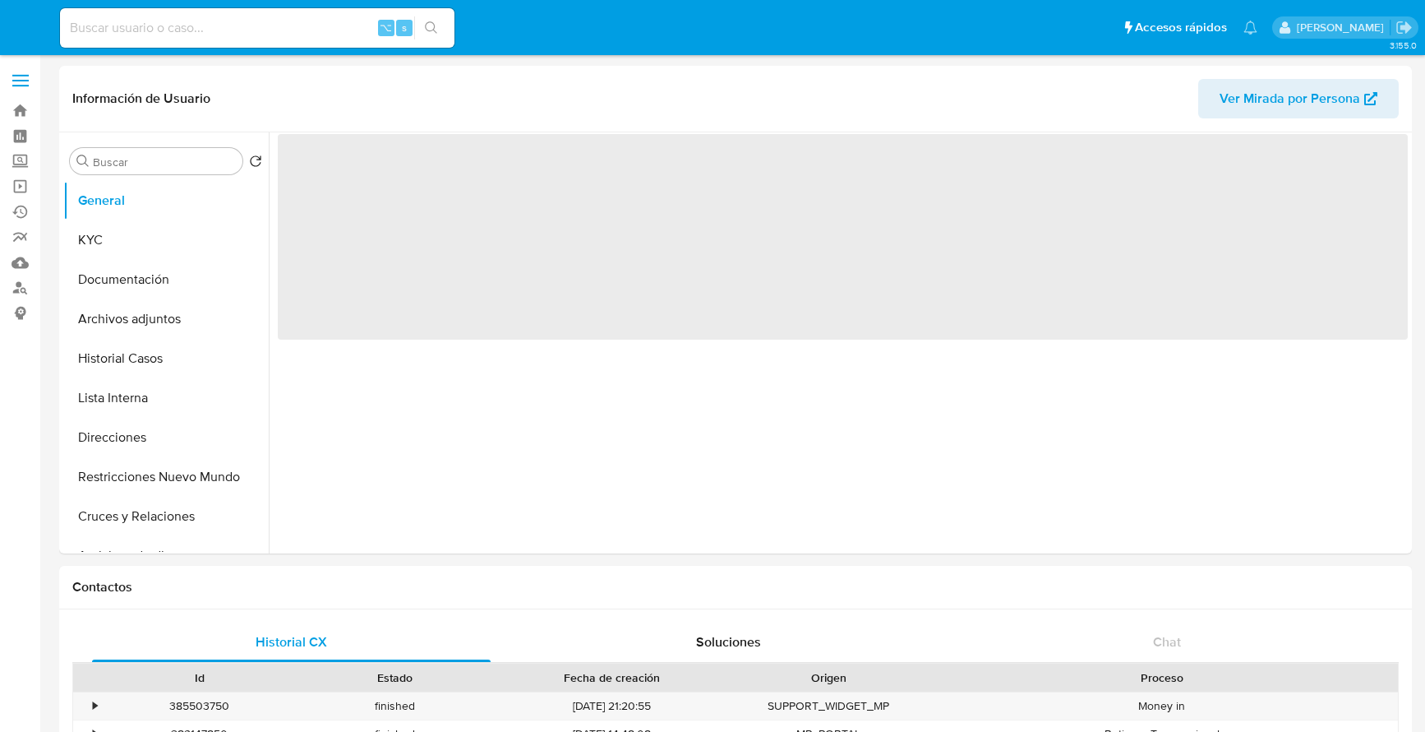
select select "10"
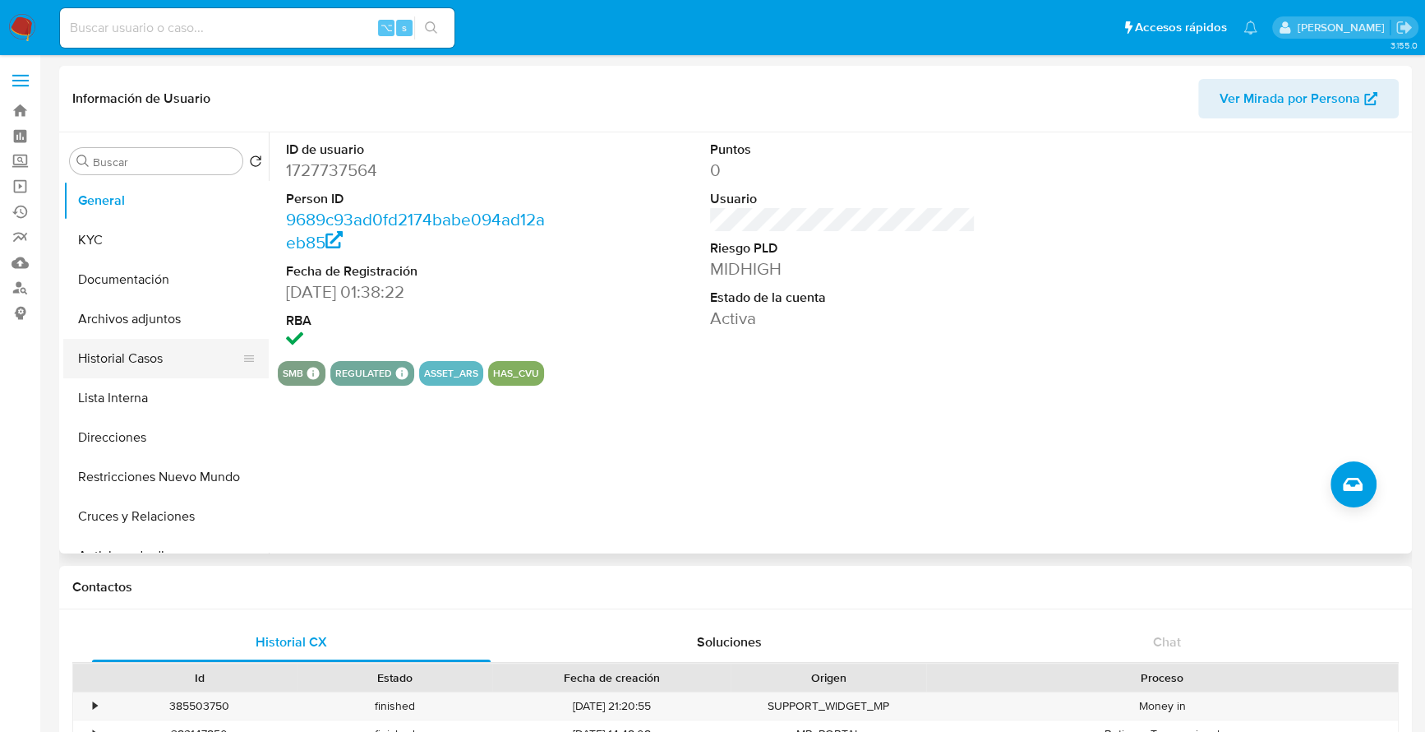
click at [135, 355] on button "Historial Casos" at bounding box center [159, 358] width 192 height 39
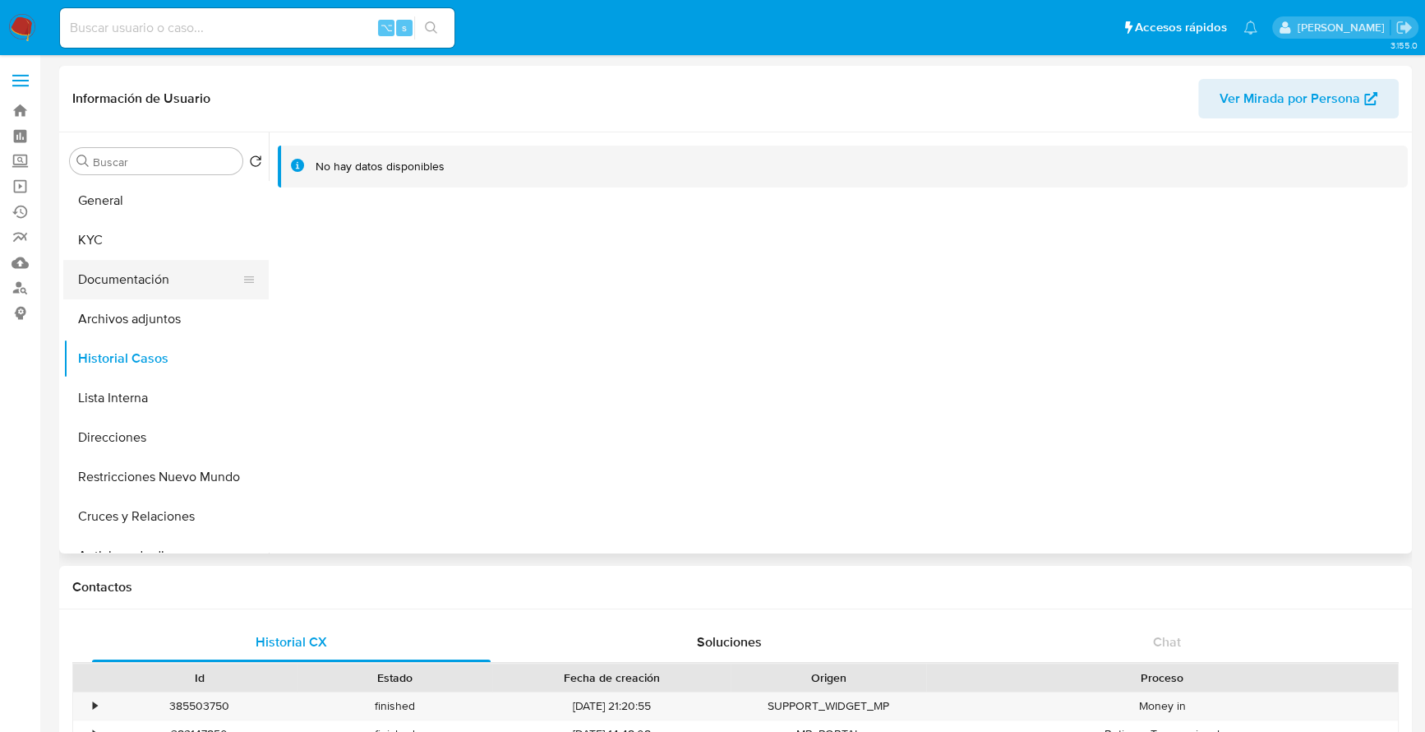
click at [145, 276] on button "Documentación" at bounding box center [159, 279] width 192 height 39
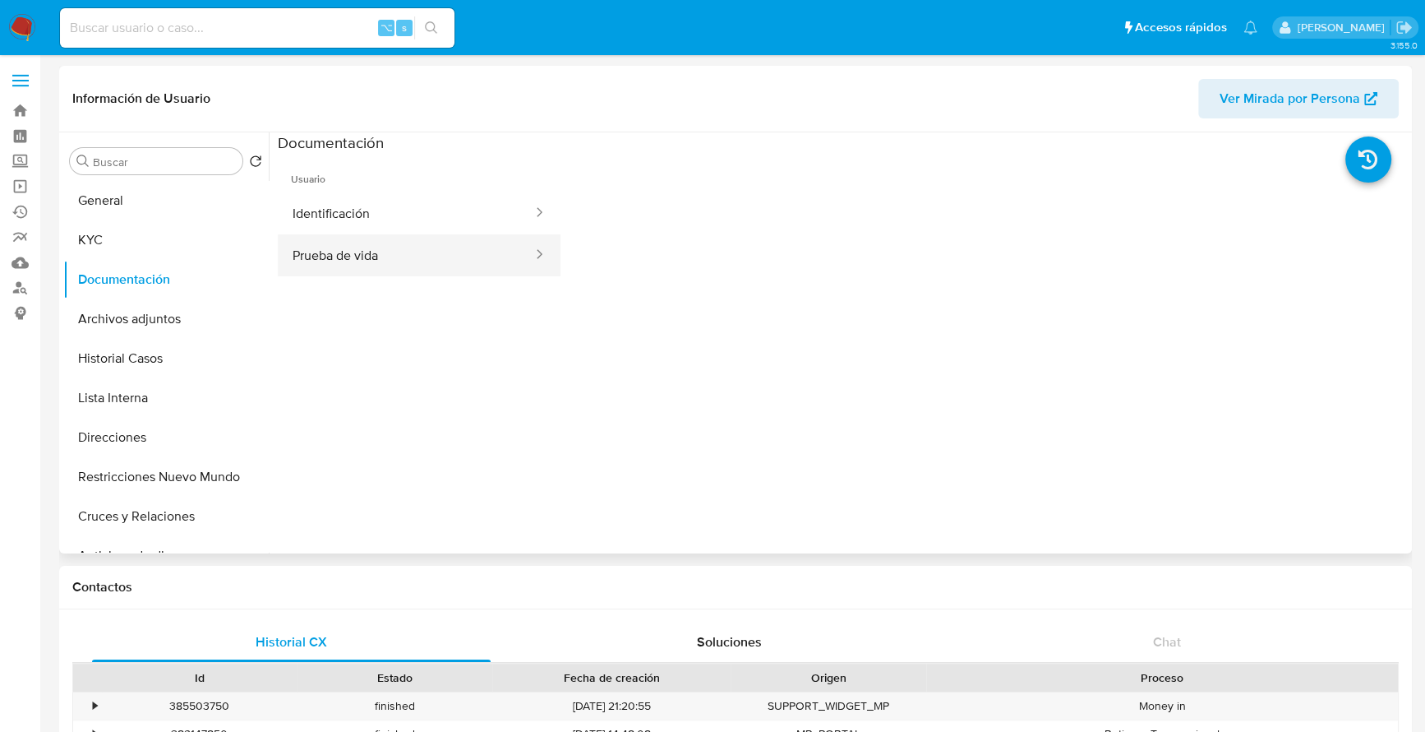
click at [404, 247] on button "Prueba de vida" at bounding box center [406, 255] width 256 height 42
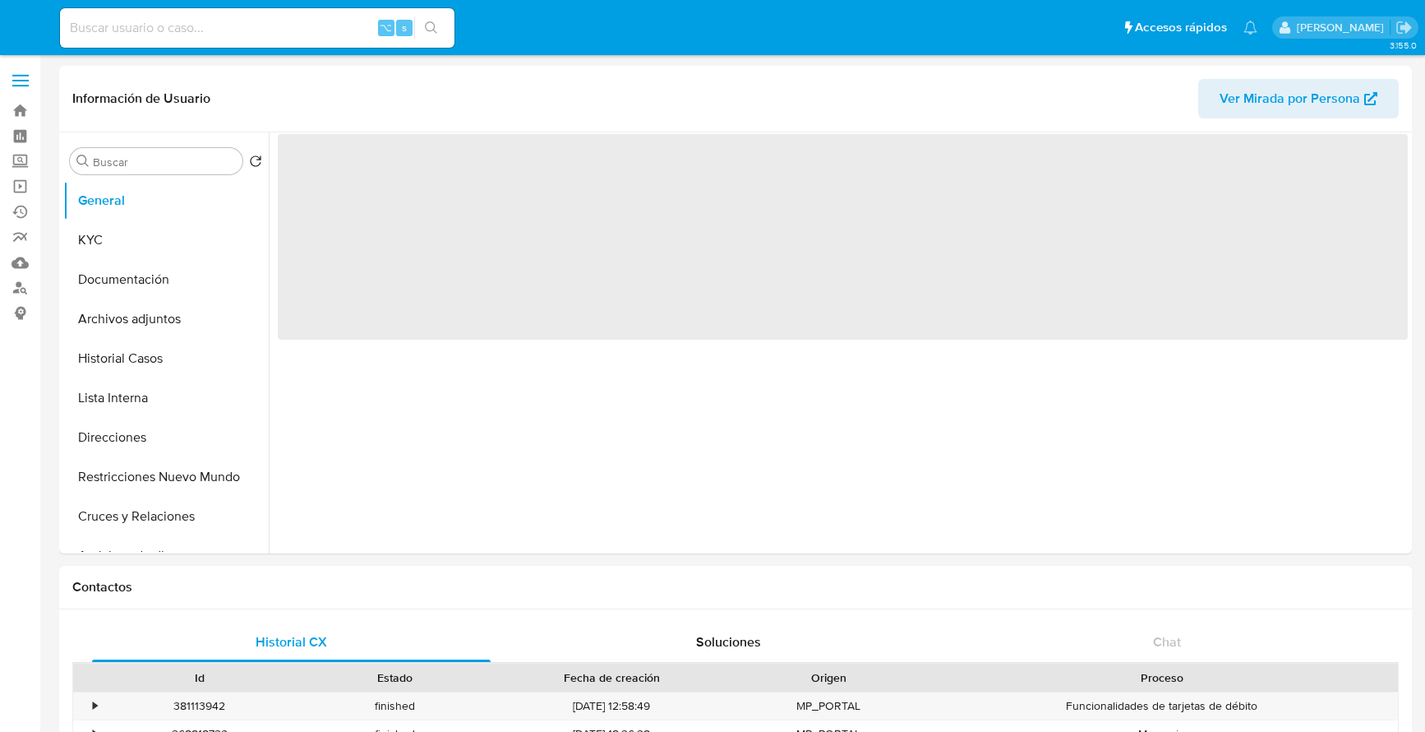
select select "10"
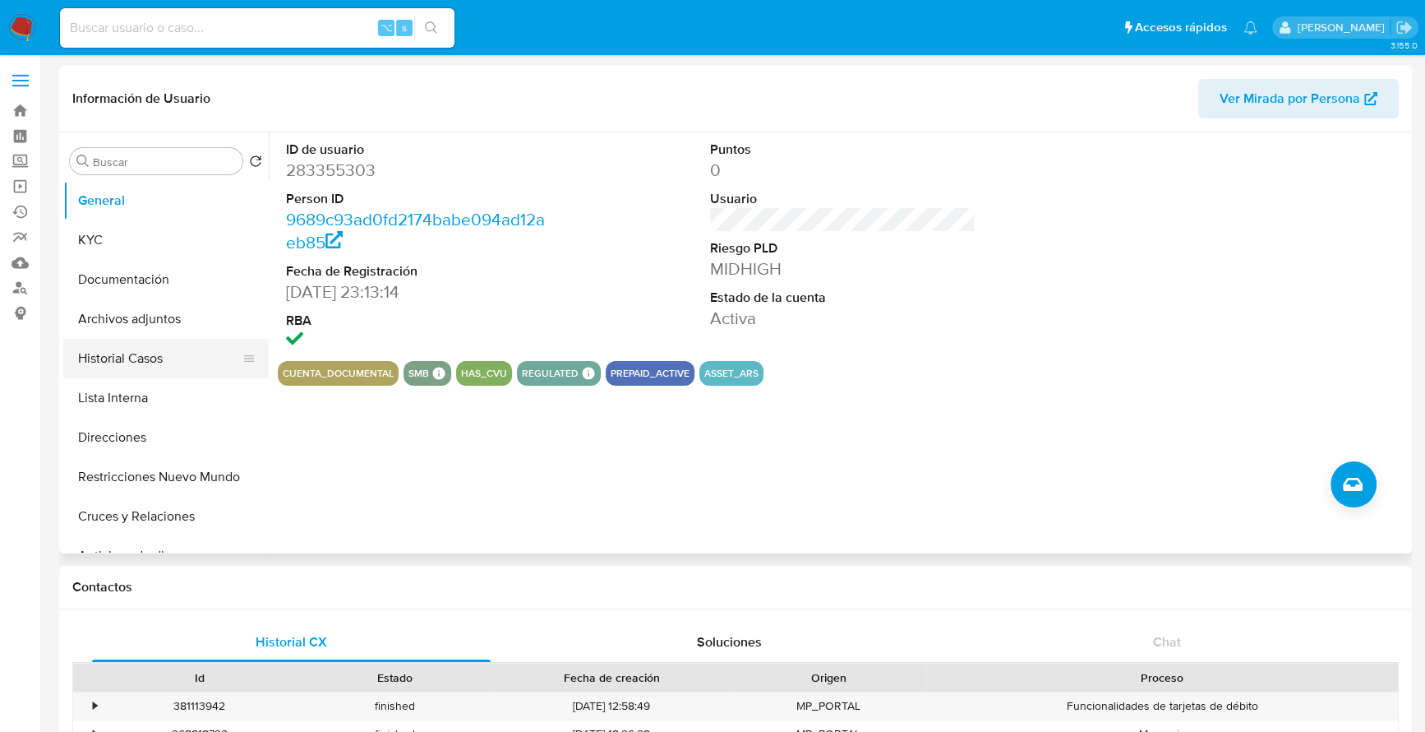
click at [163, 349] on button "Historial Casos" at bounding box center [159, 358] width 192 height 39
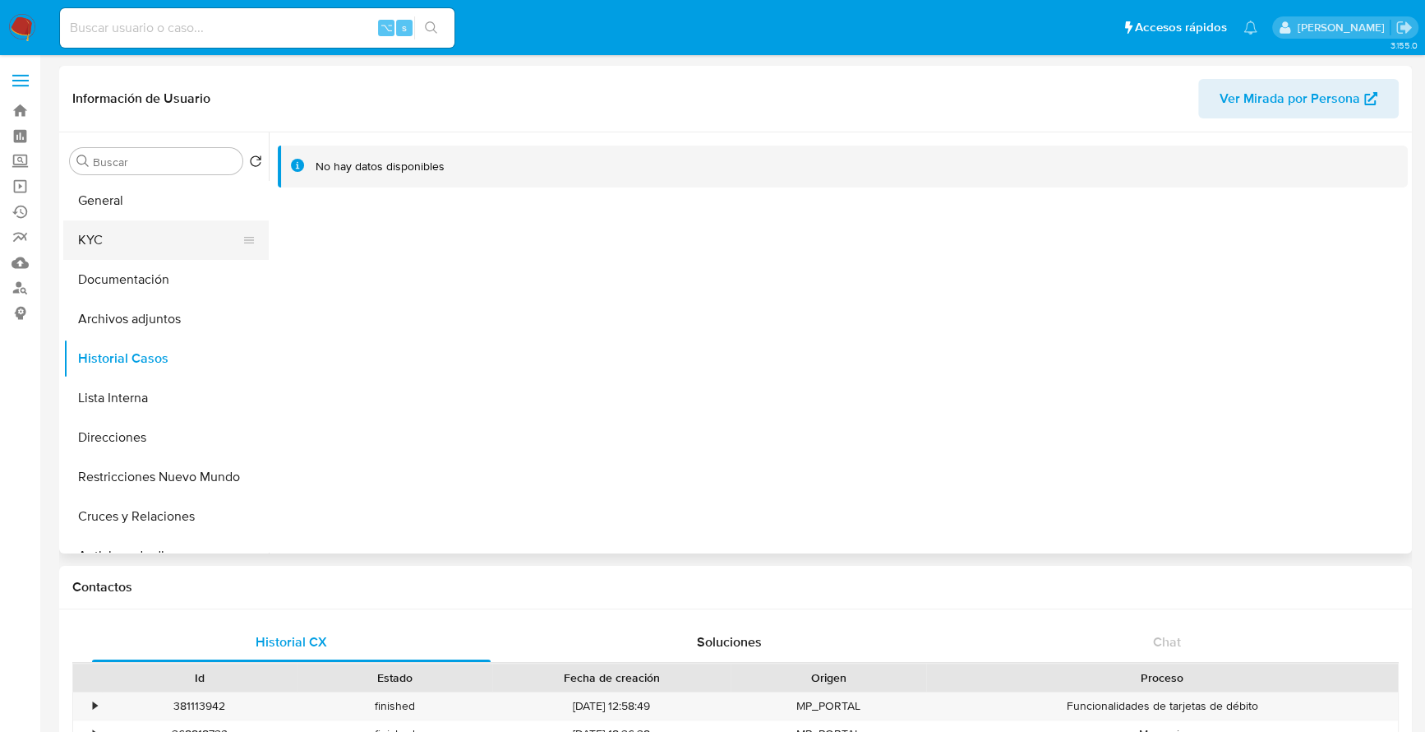
click at [175, 247] on button "KYC" at bounding box center [159, 239] width 192 height 39
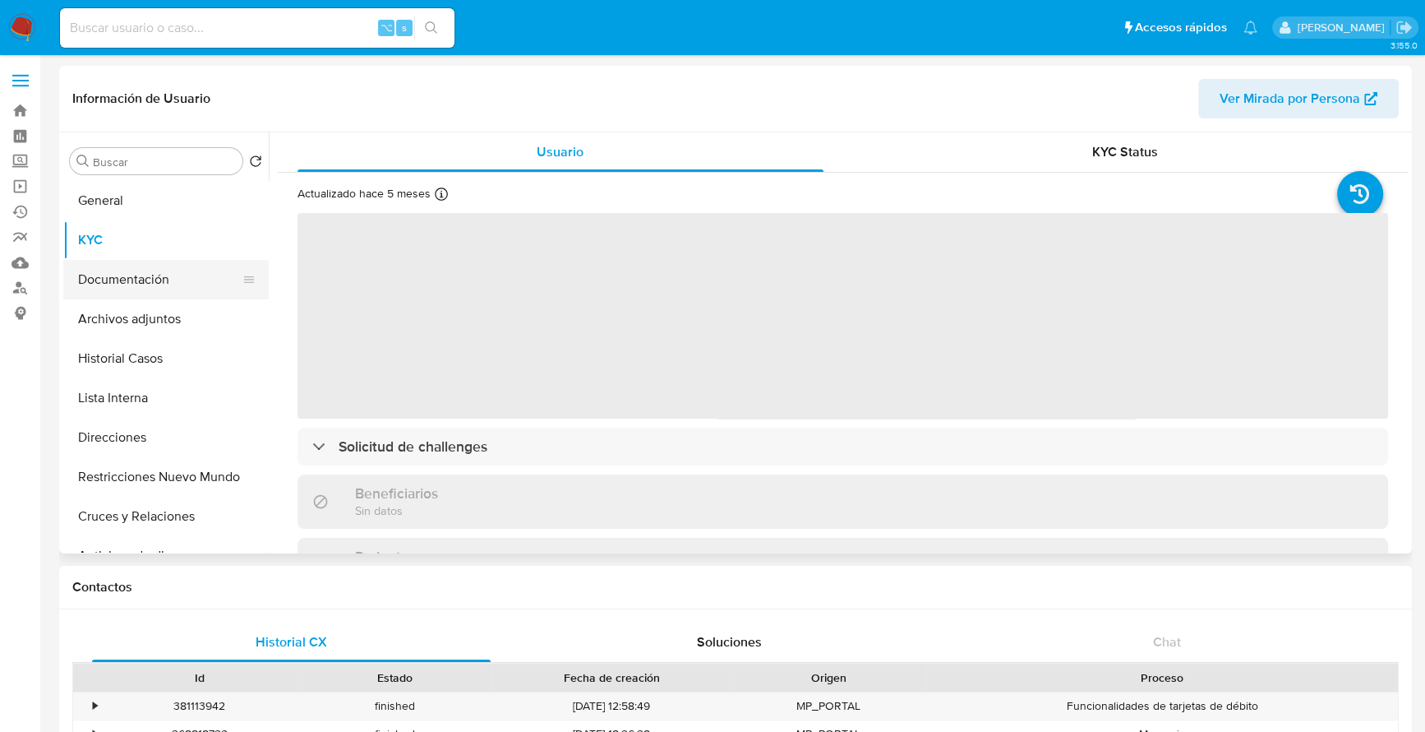
click at [143, 279] on button "Documentación" at bounding box center [159, 279] width 192 height 39
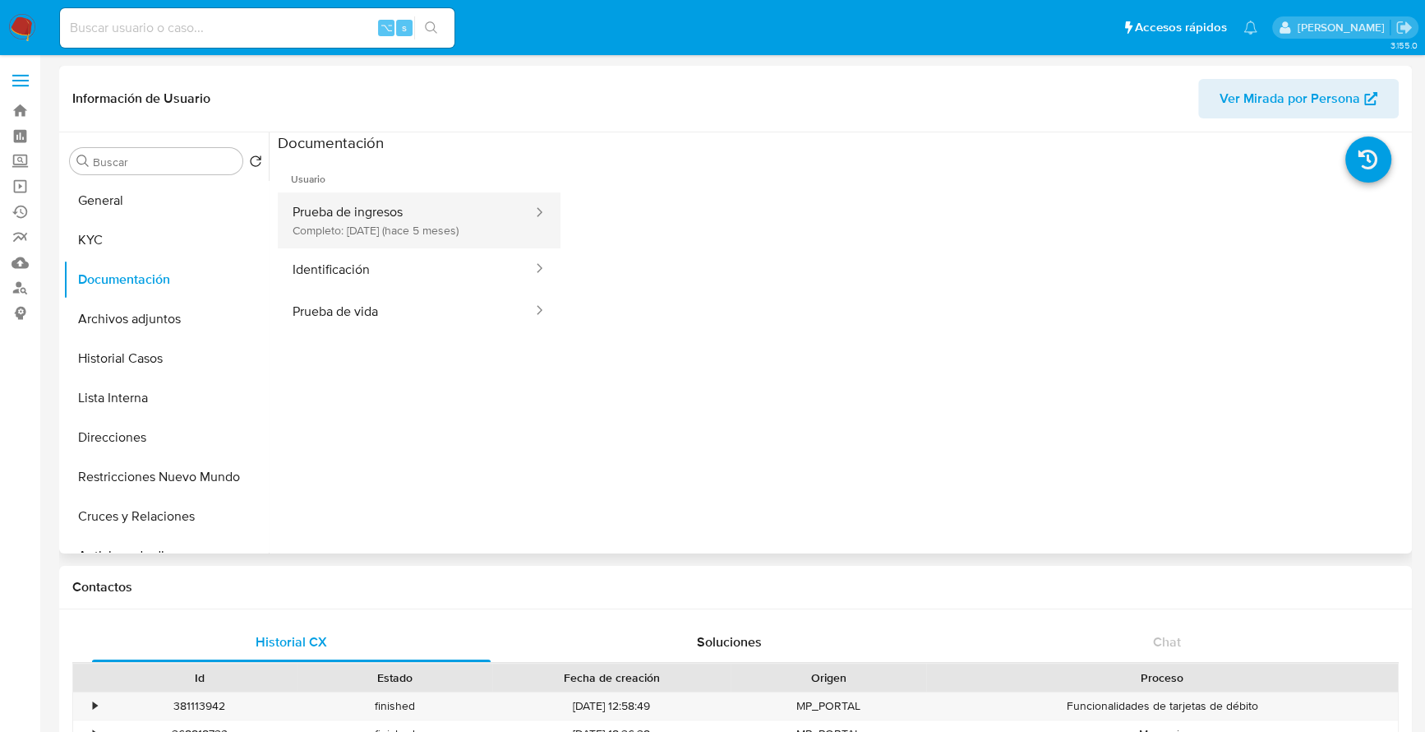
click at [422, 207] on button "Prueba de ingresos Completo: 26/03/2025 (hace 5 meses)" at bounding box center [406, 220] width 256 height 56
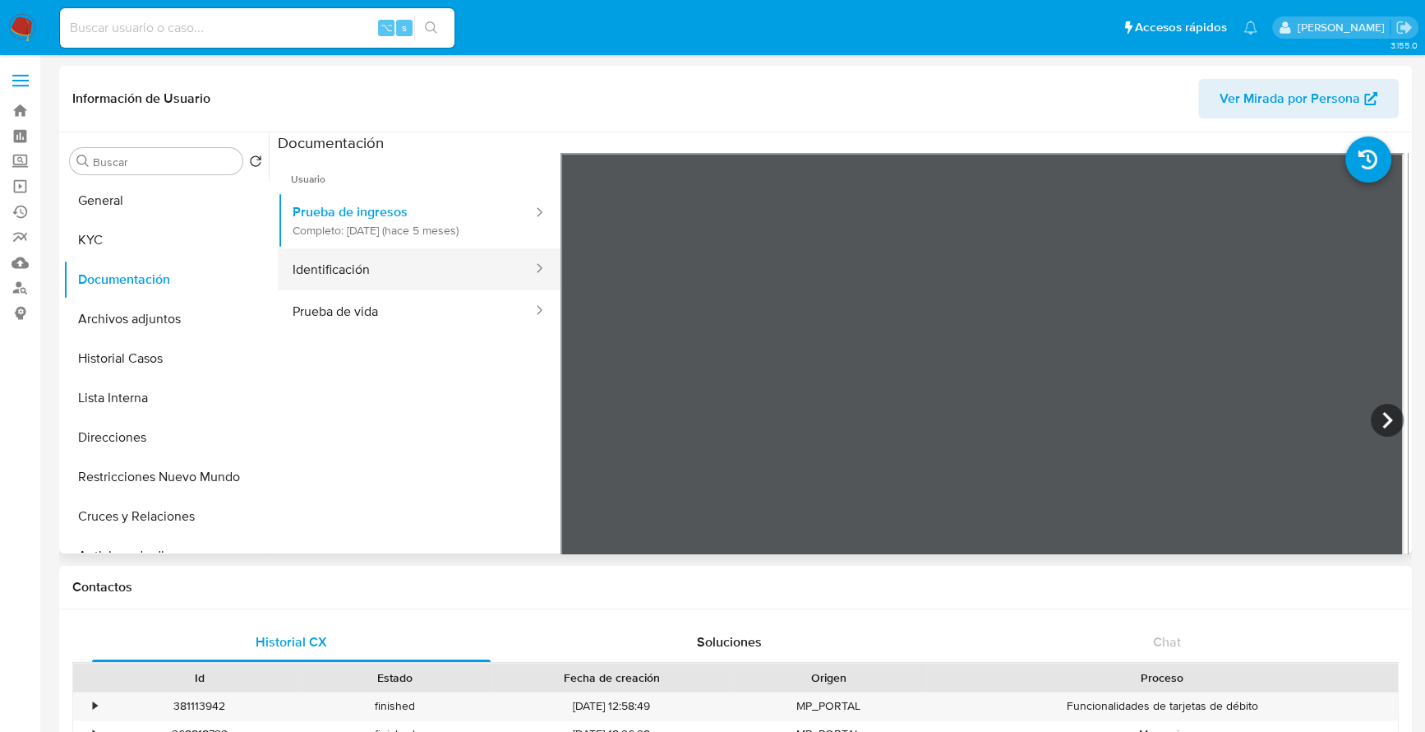
click at [427, 285] on button "Identificación" at bounding box center [406, 269] width 256 height 42
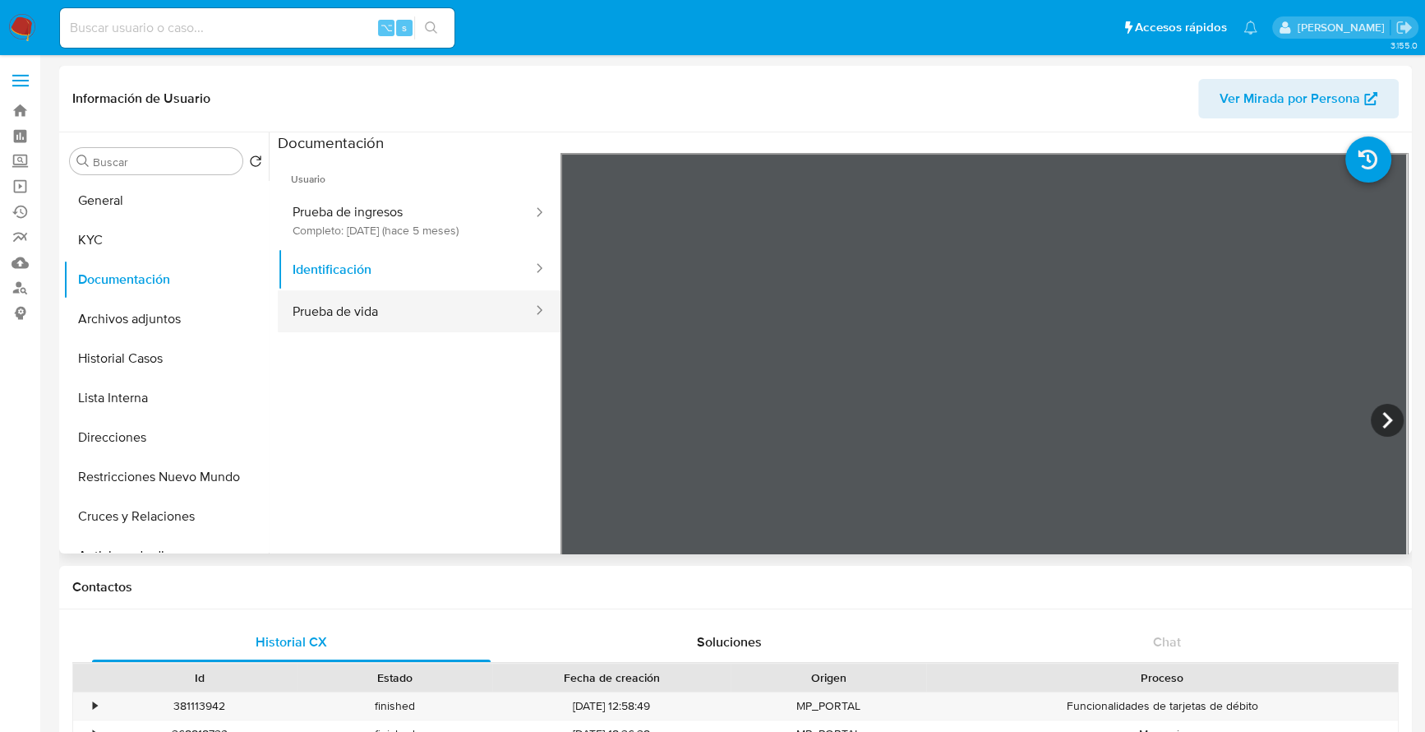
click at [410, 321] on button "Prueba de vida" at bounding box center [406, 311] width 256 height 42
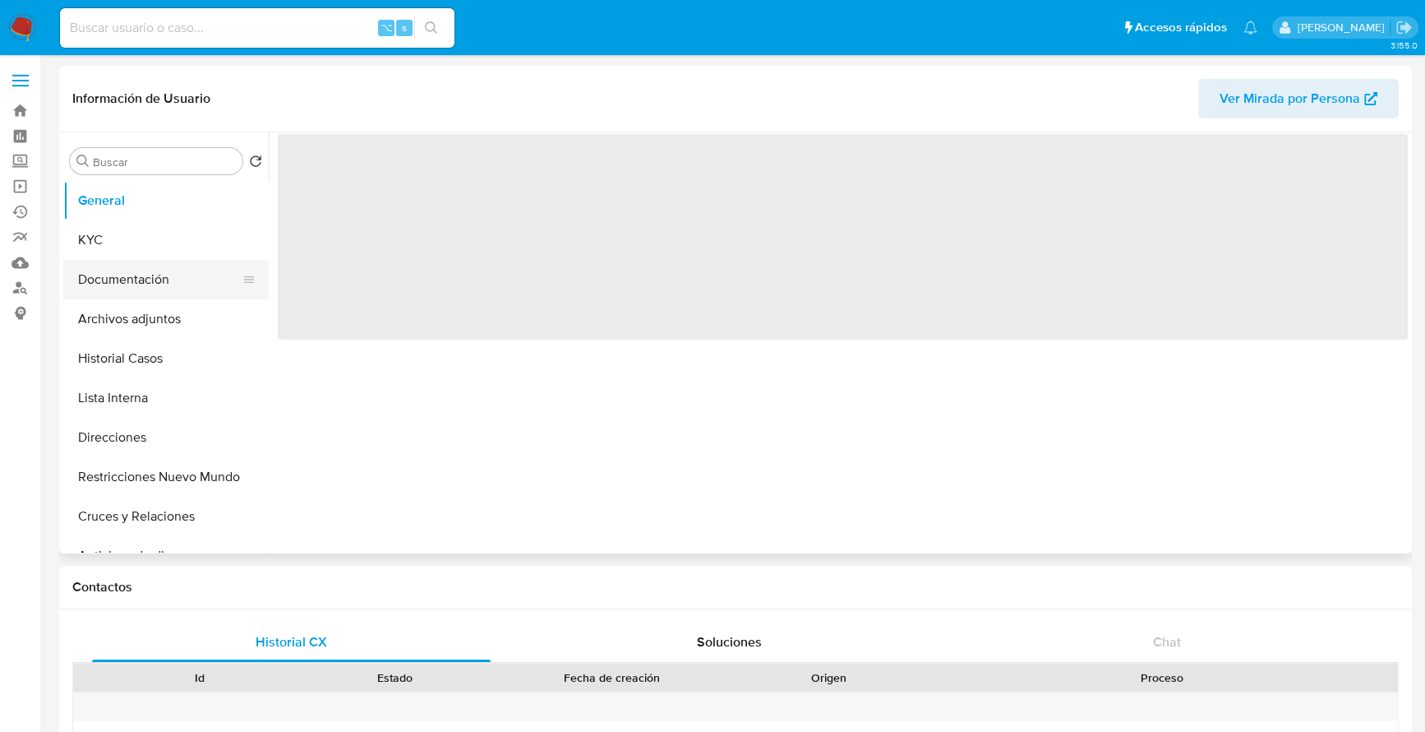
click at [126, 269] on button "Documentación" at bounding box center [159, 279] width 192 height 39
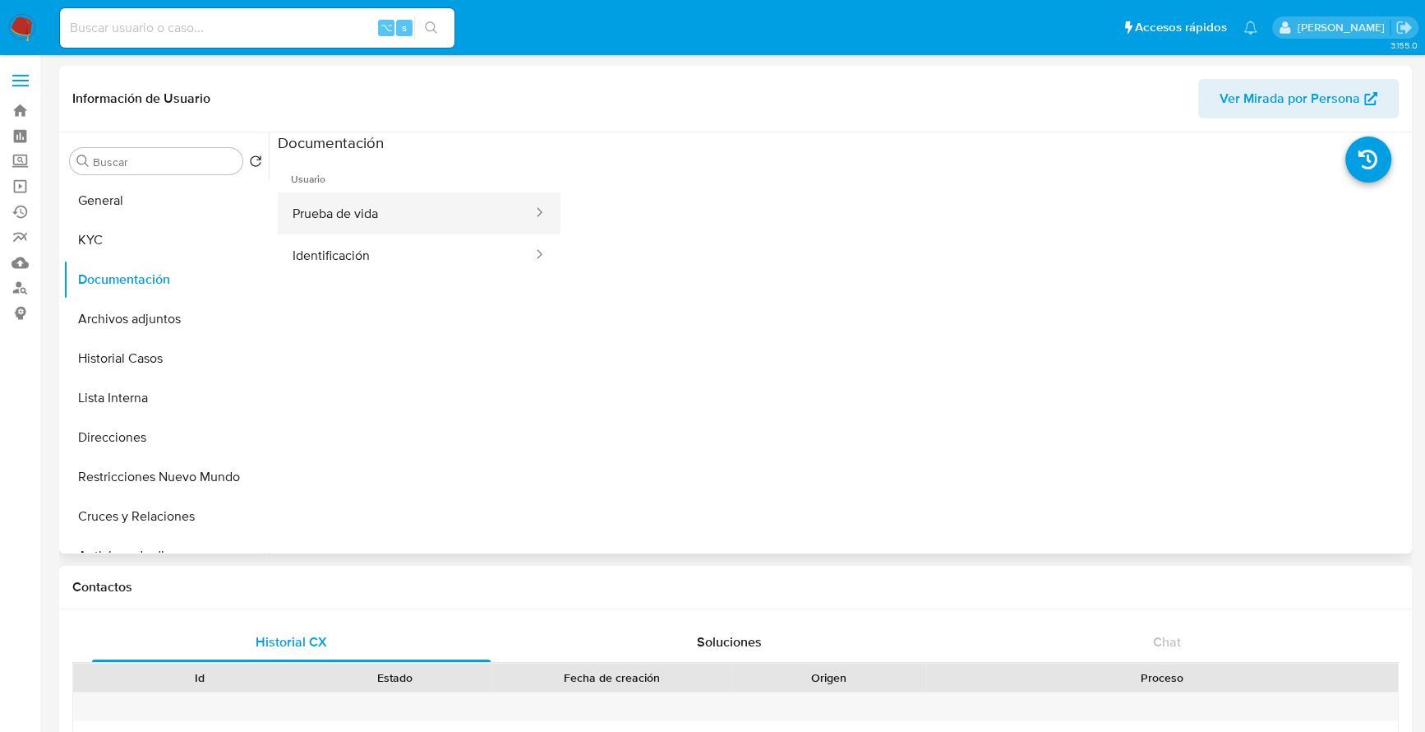
click at [362, 207] on button "Prueba de vida" at bounding box center [406, 213] width 256 height 42
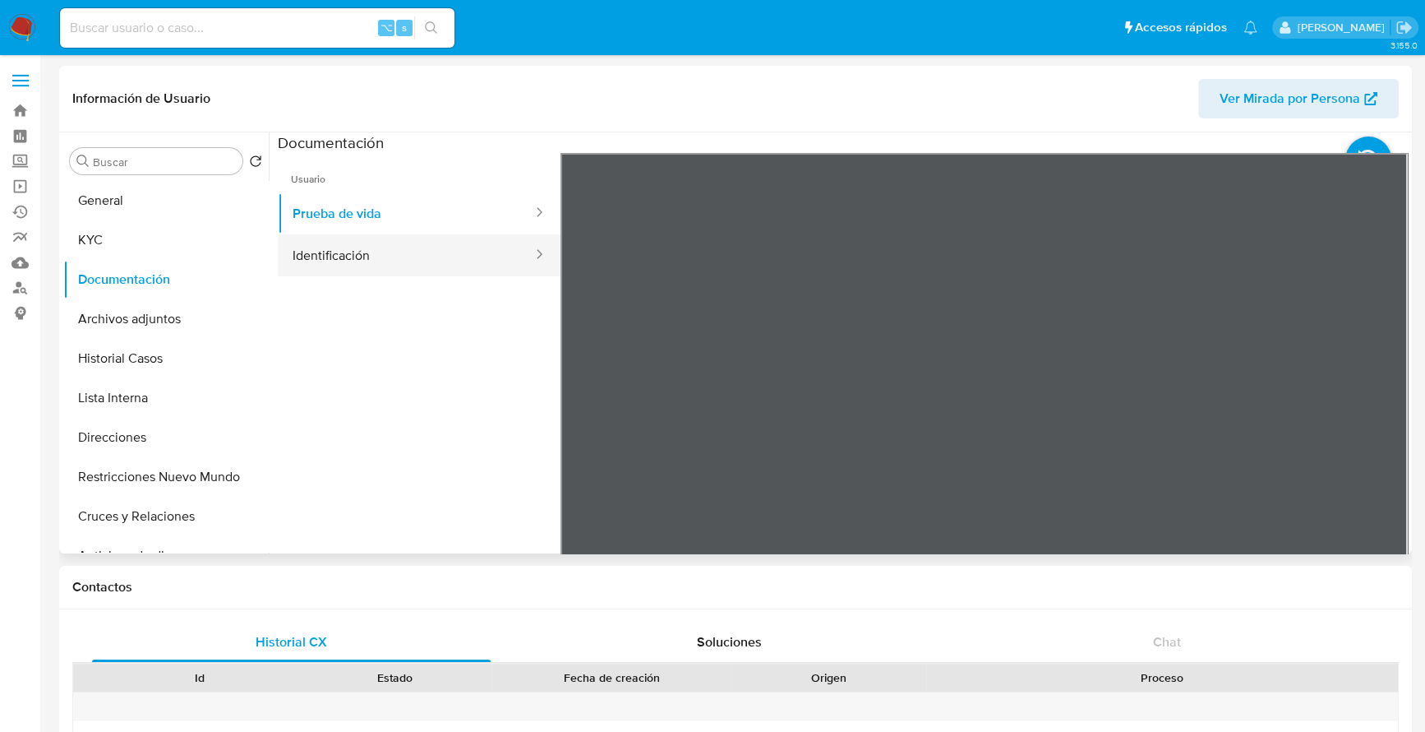
select select "10"
click at [372, 260] on button "Identificación" at bounding box center [406, 255] width 256 height 42
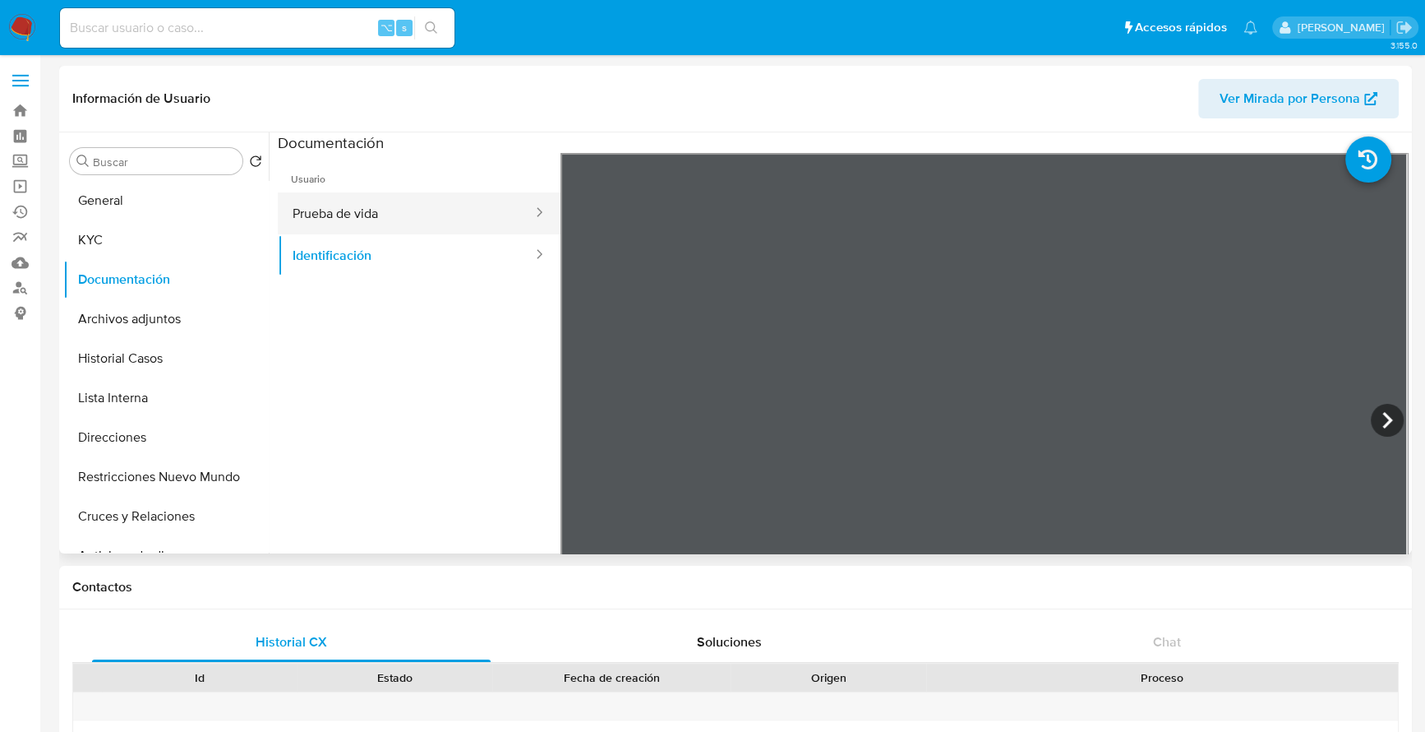
click at [376, 215] on button "Prueba de vida" at bounding box center [406, 213] width 256 height 42
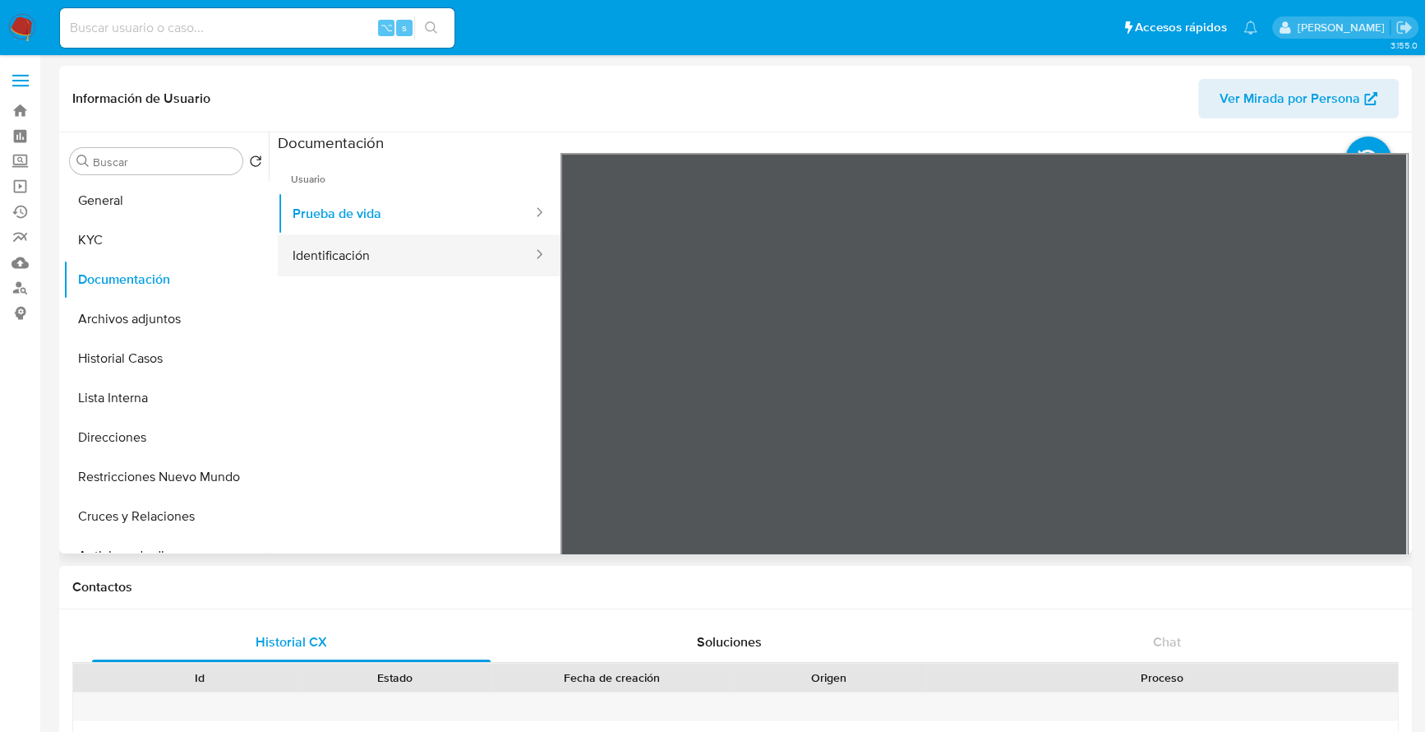
click at [379, 254] on button "Identificación" at bounding box center [406, 255] width 256 height 42
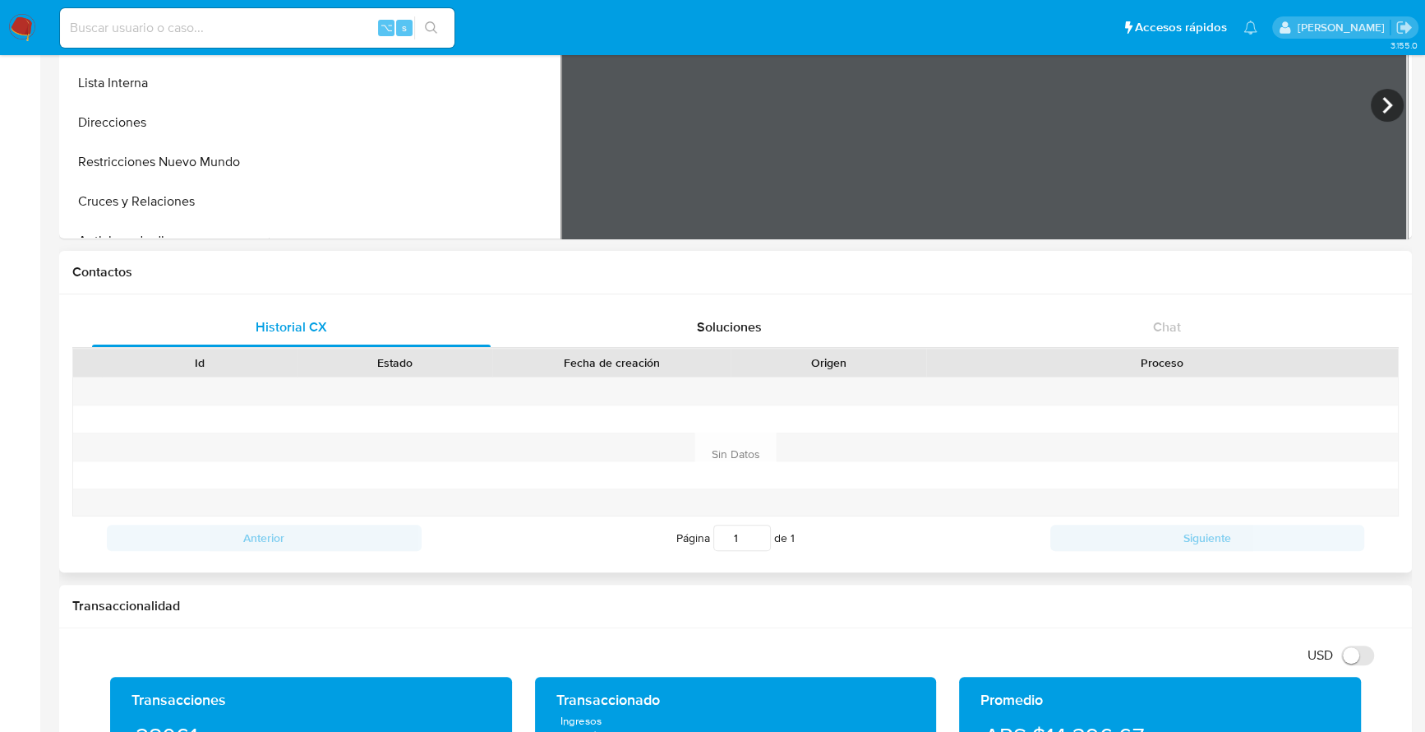
scroll to position [17, 0]
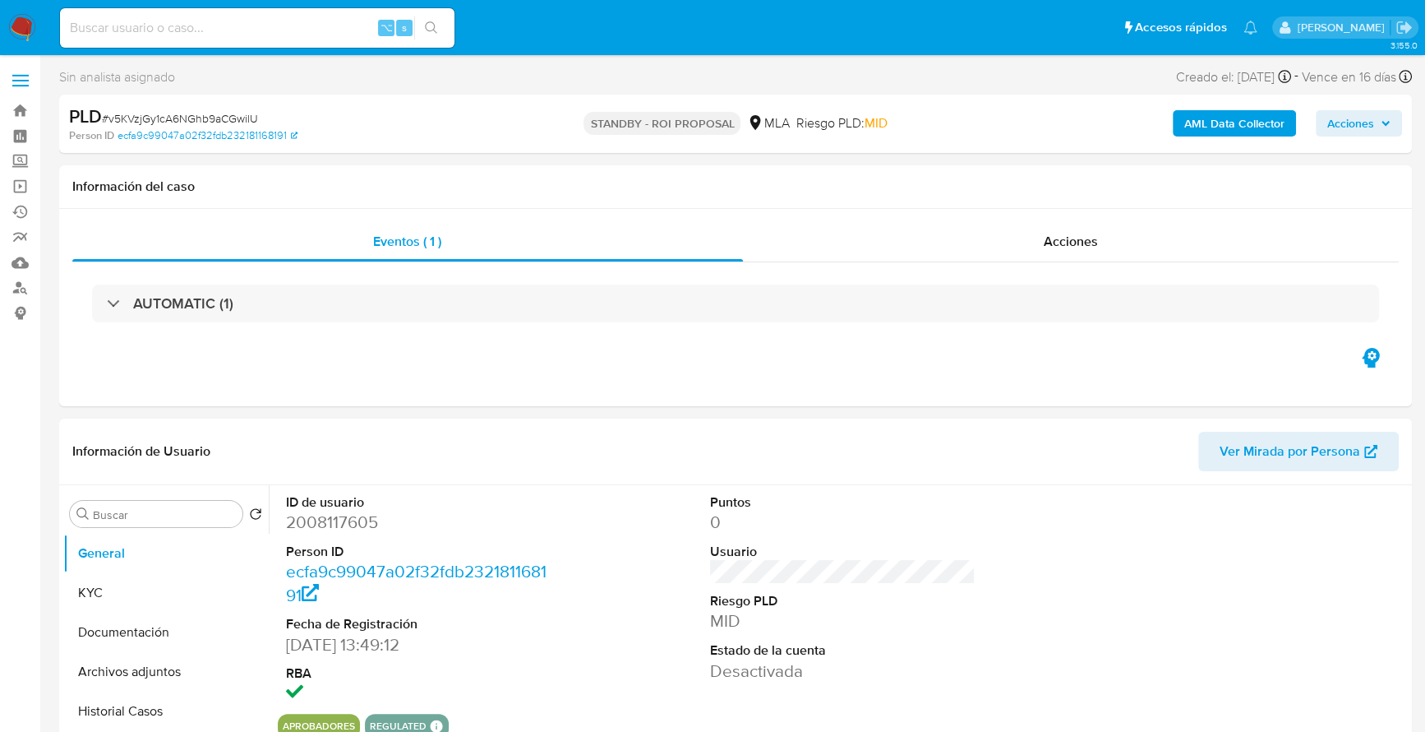
select select "10"
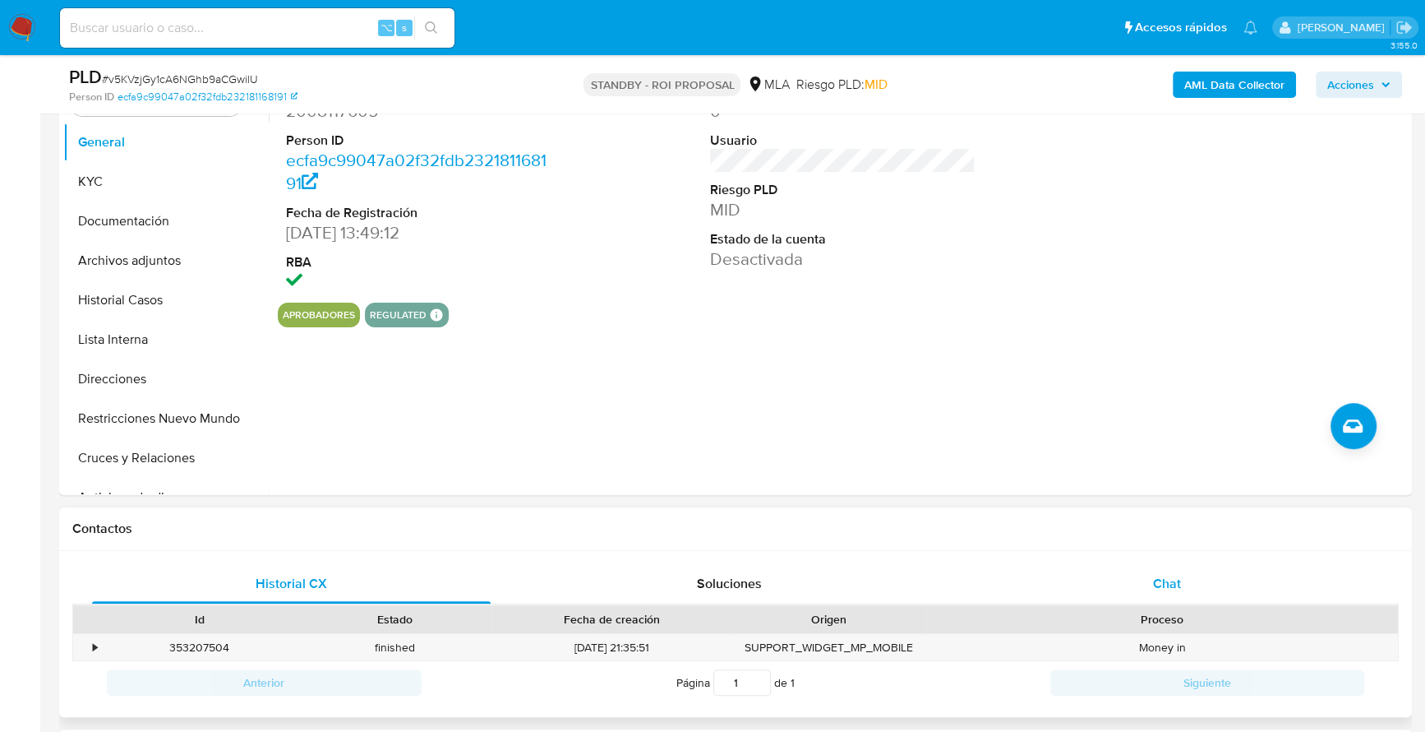
click at [1210, 584] on div "Chat" at bounding box center [1167, 583] width 399 height 39
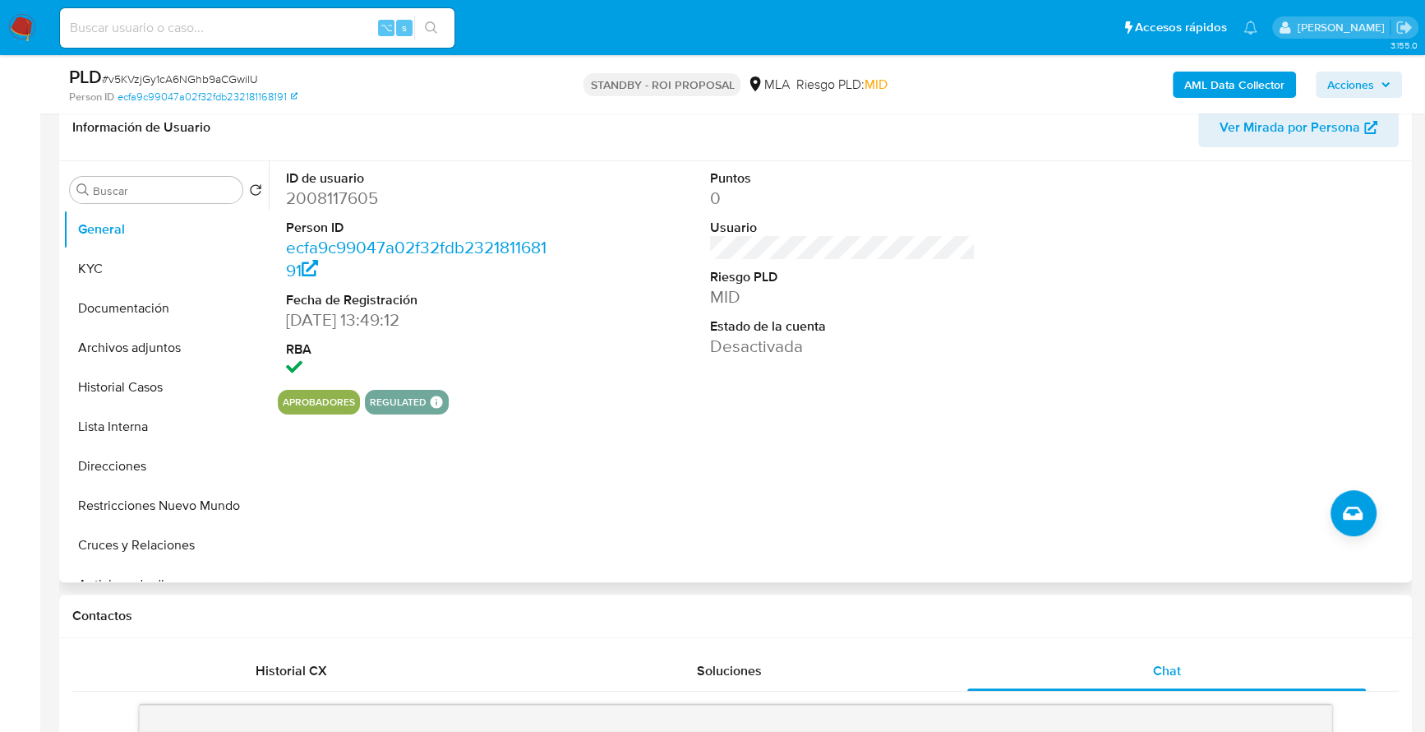
scroll to position [163, 0]
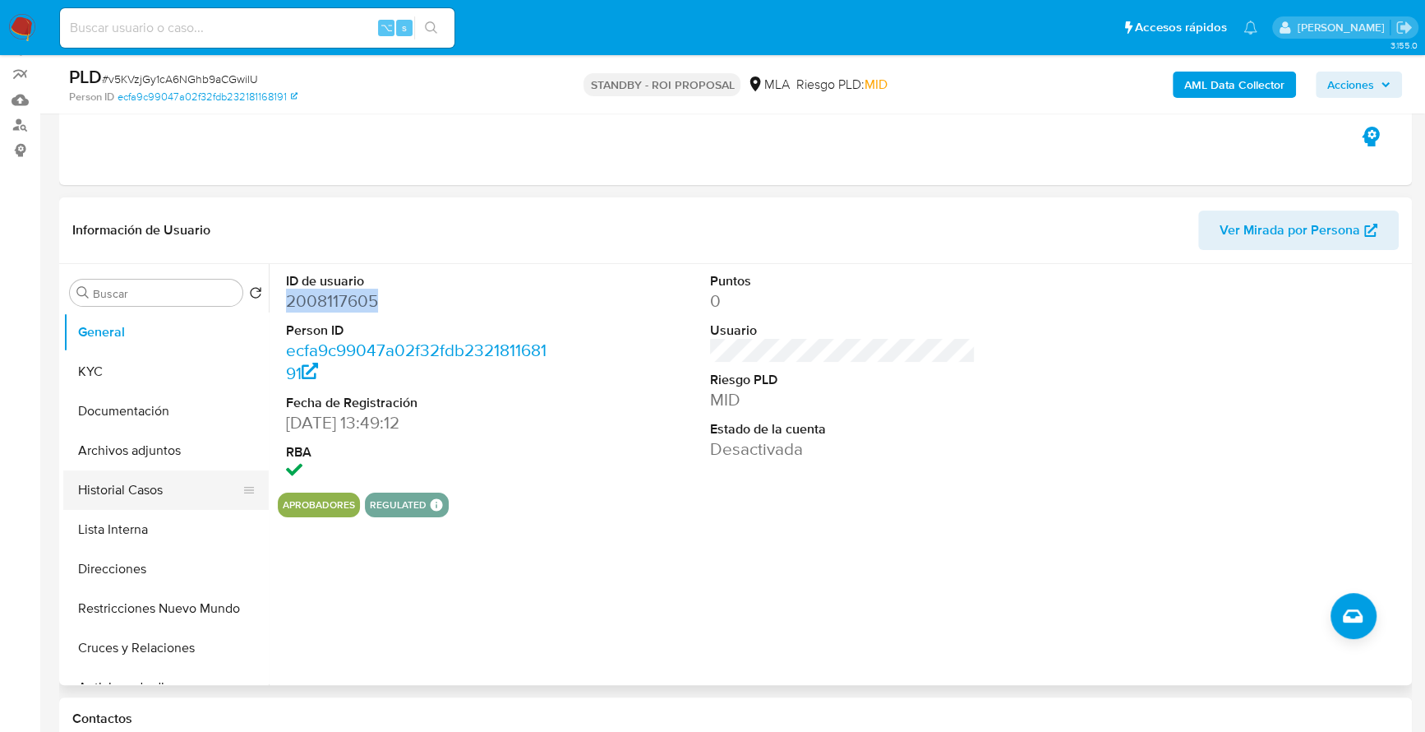
click at [136, 490] on button "Historial Casos" at bounding box center [159, 489] width 192 height 39
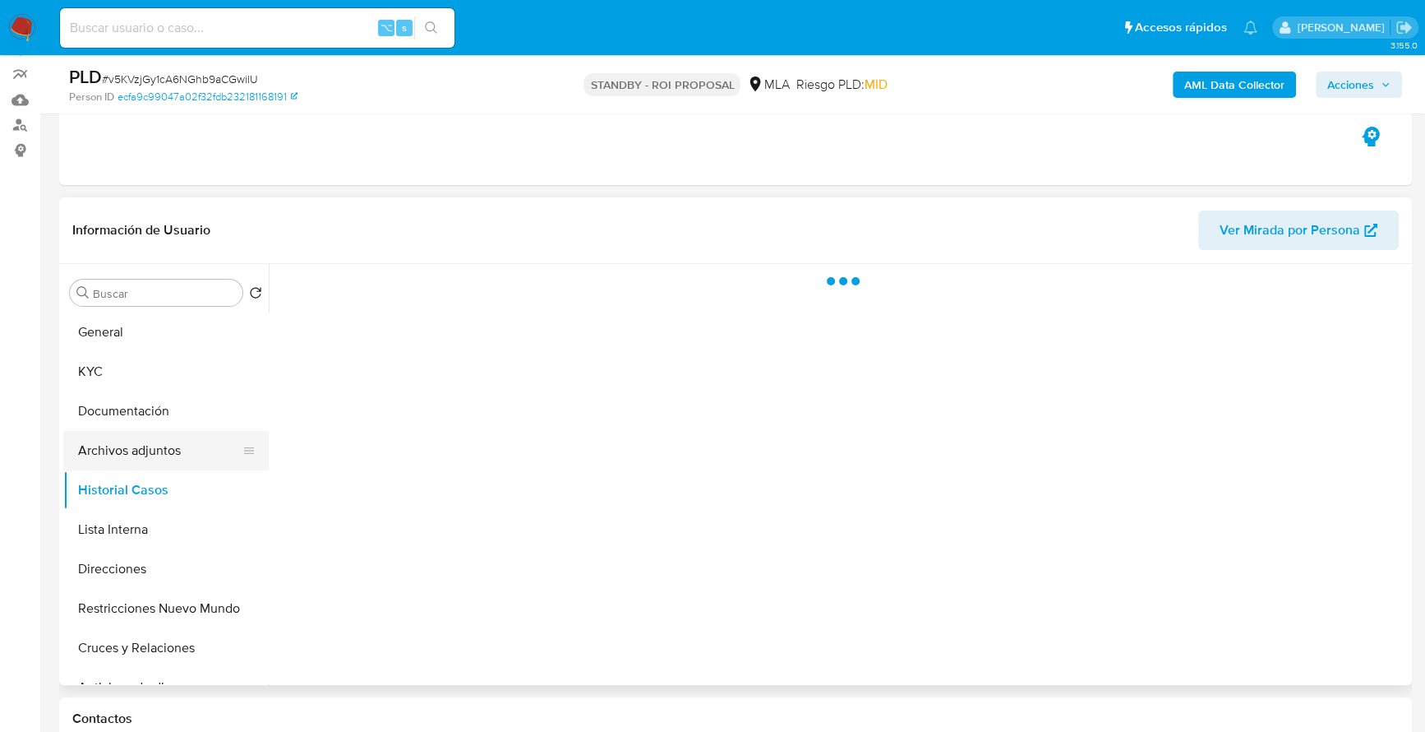
click at [136, 452] on button "Archivos adjuntos" at bounding box center [159, 450] width 192 height 39
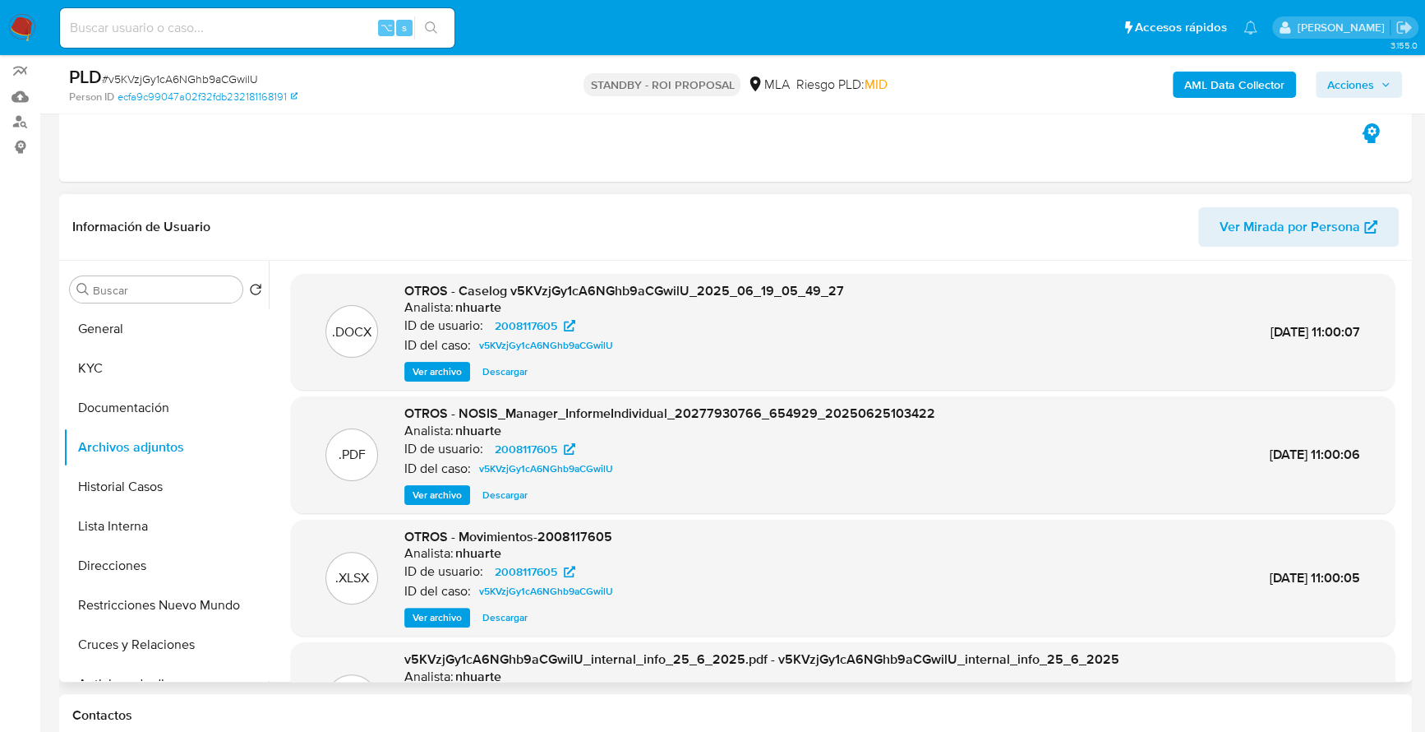
scroll to position [167, 0]
click at [510, 367] on span "Descargar" at bounding box center [505, 371] width 45 height 16
click at [512, 619] on span "Descargar" at bounding box center [505, 616] width 45 height 16
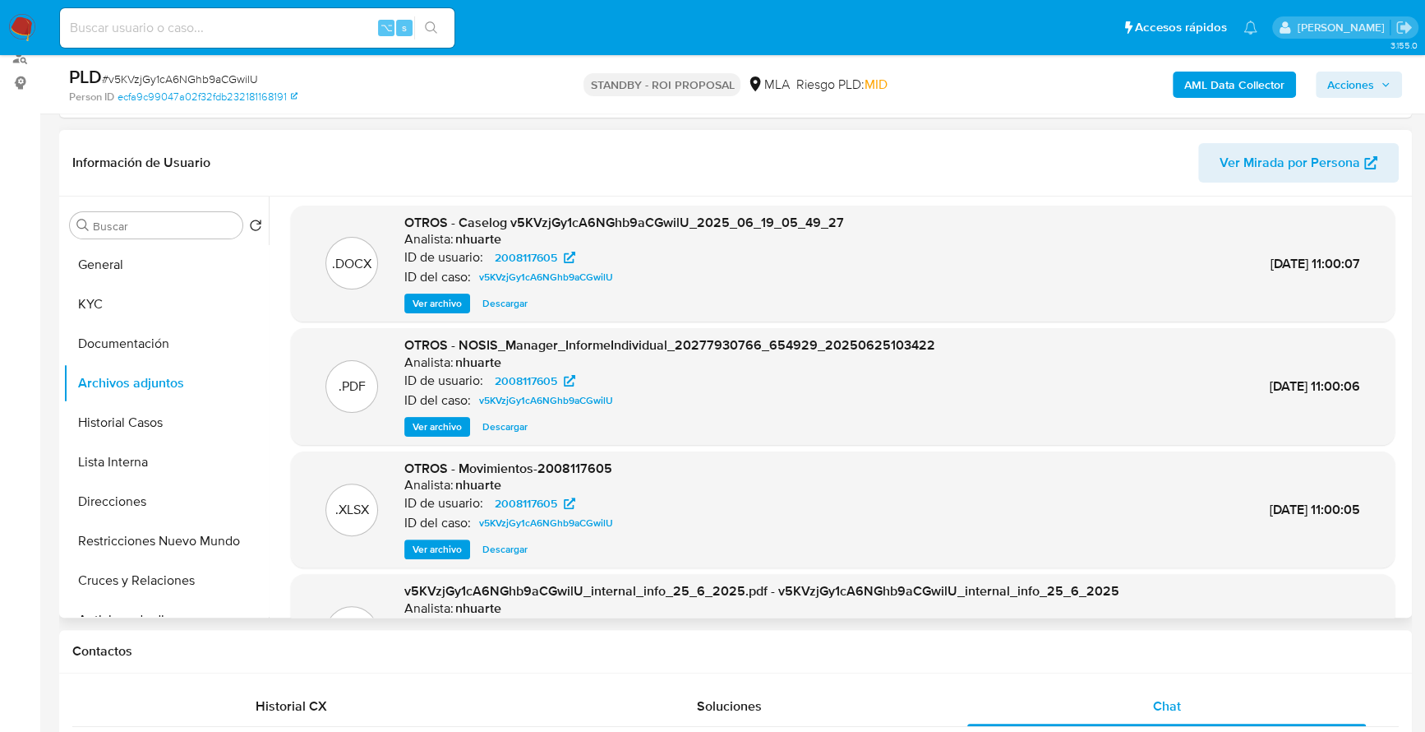
scroll to position [0, 0]
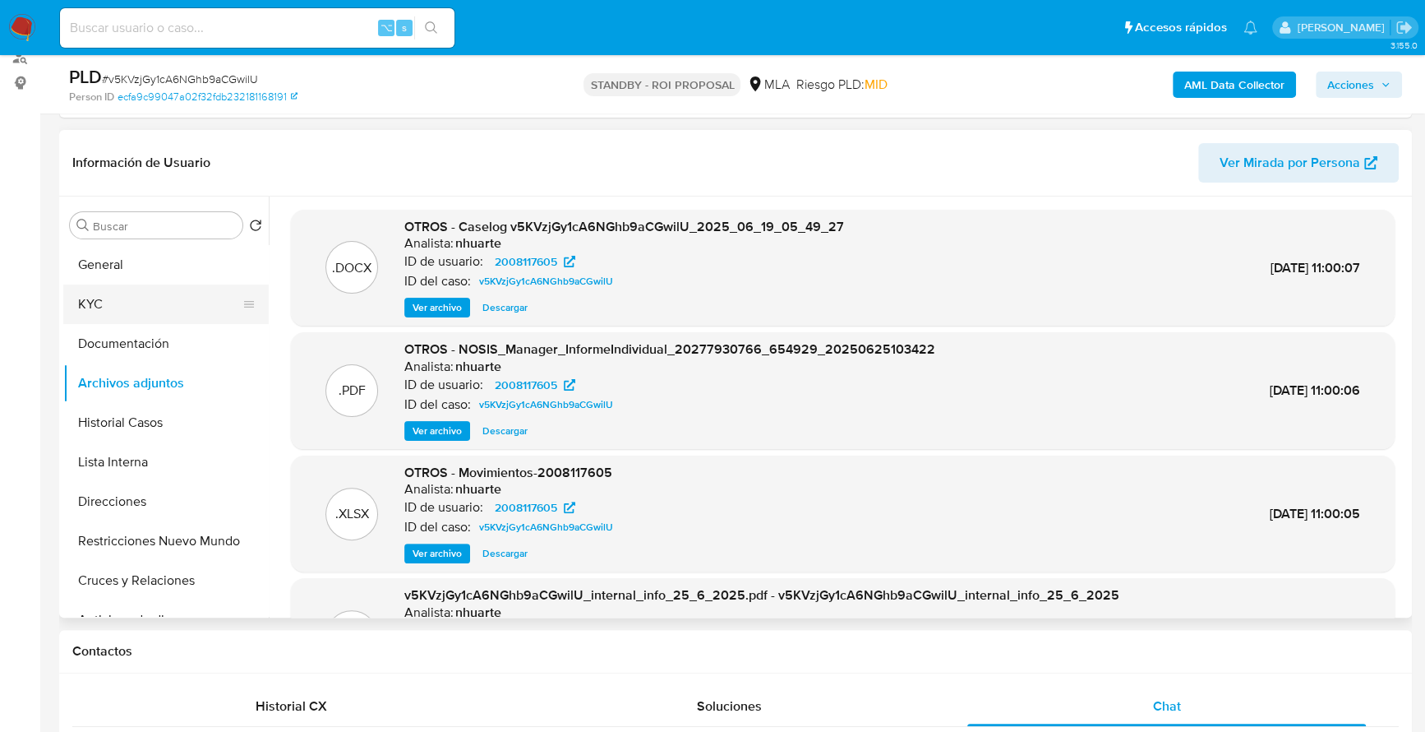
click at [125, 298] on button "KYC" at bounding box center [159, 303] width 192 height 39
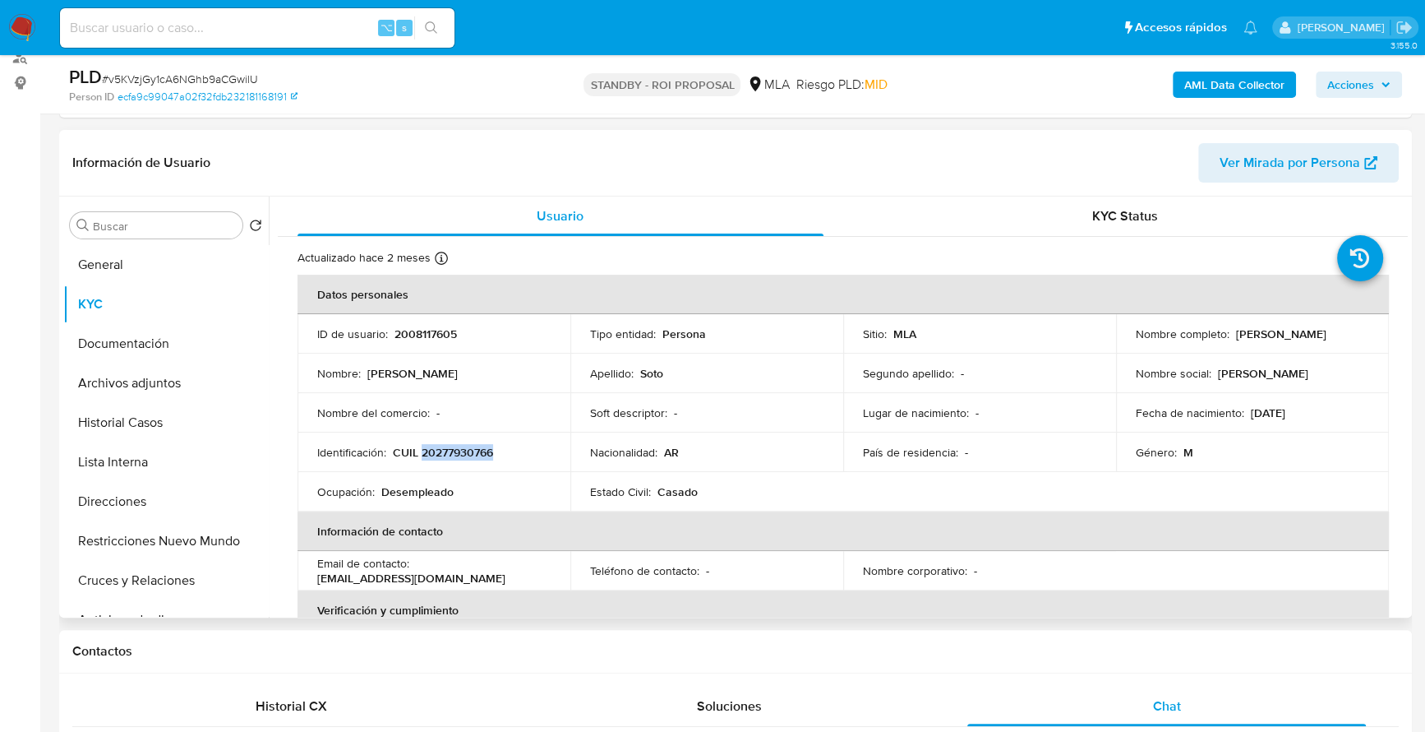
copy p "20277930766"
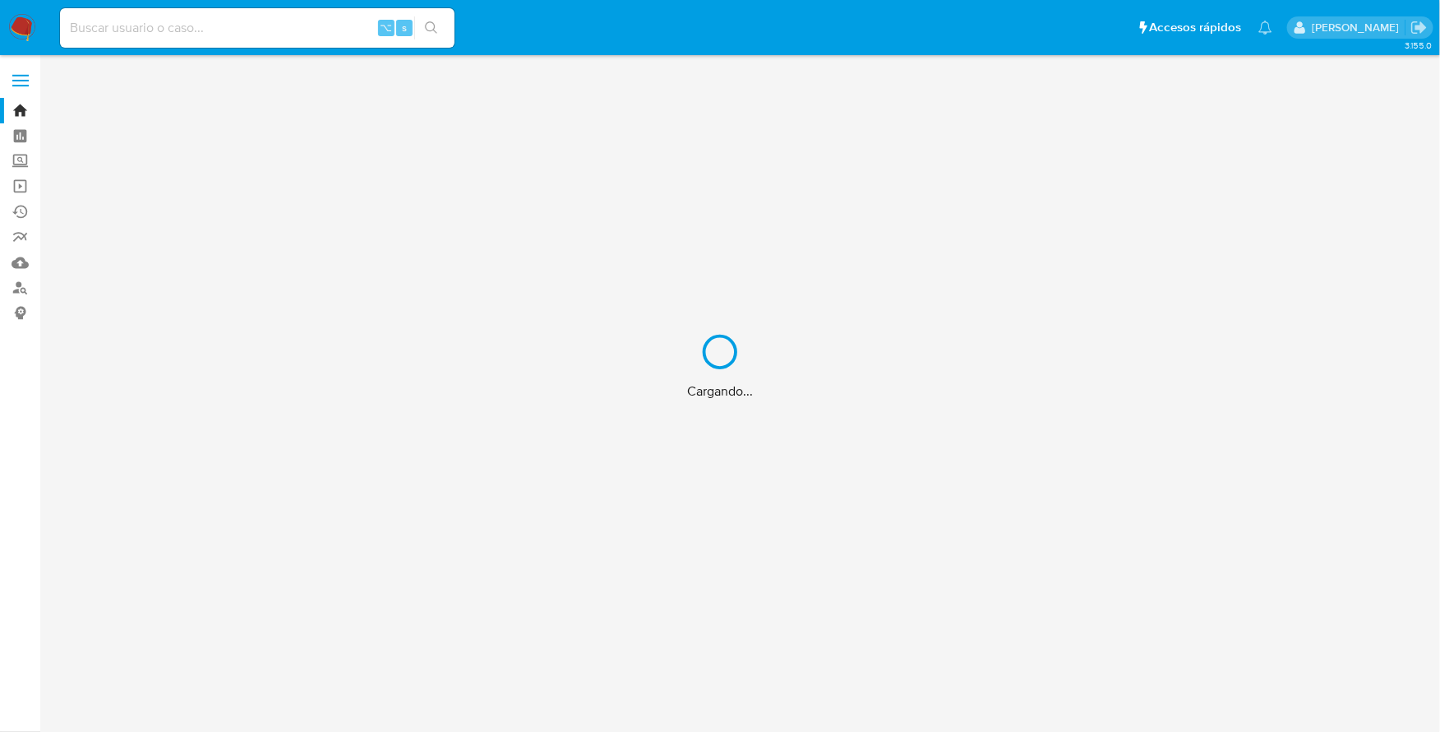
click at [266, 20] on div "Cargando..." at bounding box center [720, 366] width 1440 height 732
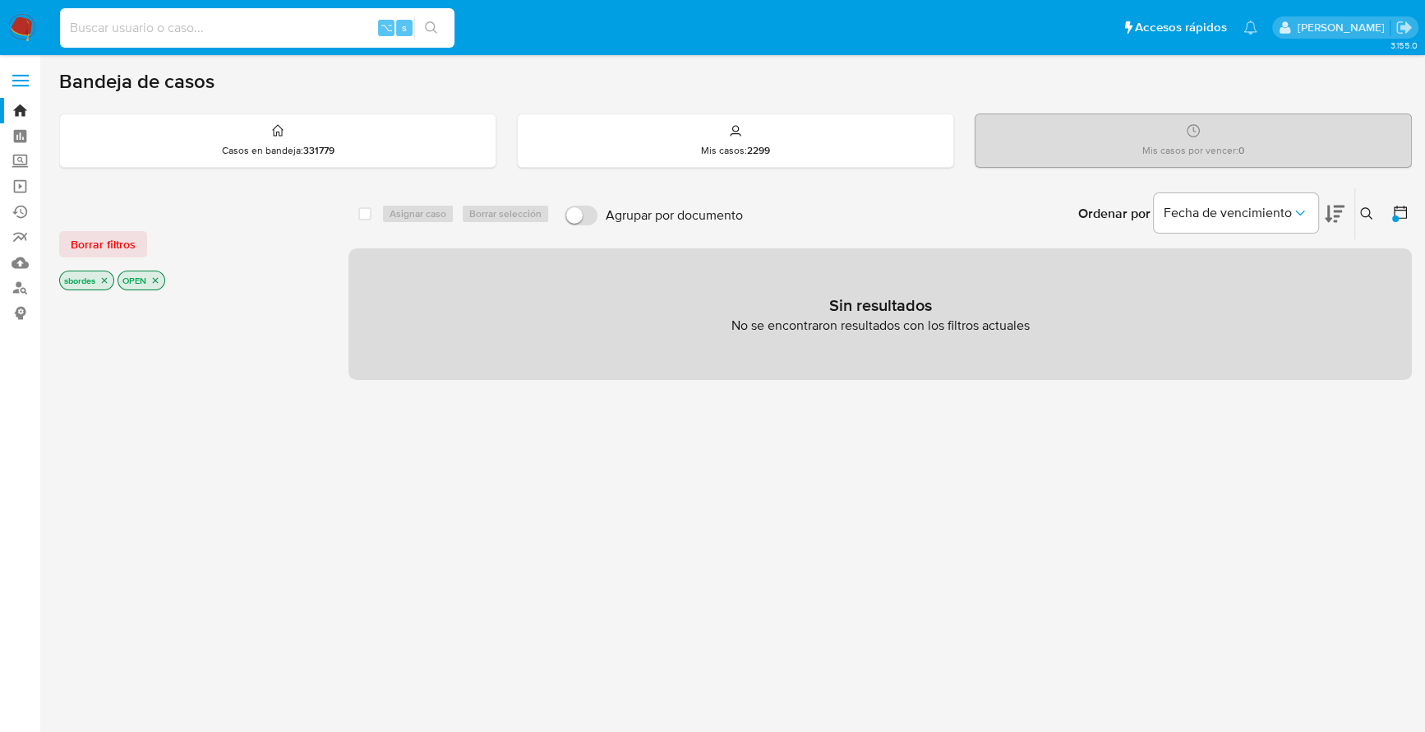
click at [221, 35] on input at bounding box center [257, 27] width 395 height 21
paste input "20277930766"
drag, startPoint x: 154, startPoint y: 24, endPoint x: -9, endPoint y: 1, distance: 164.4
click at [0, 1] on html "Pausado Ver notificaciones 20277930766 ⌥ s Accesos rápidos Presiona las siguien…" at bounding box center [712, 471] width 1425 height 942
paste input "08117605"
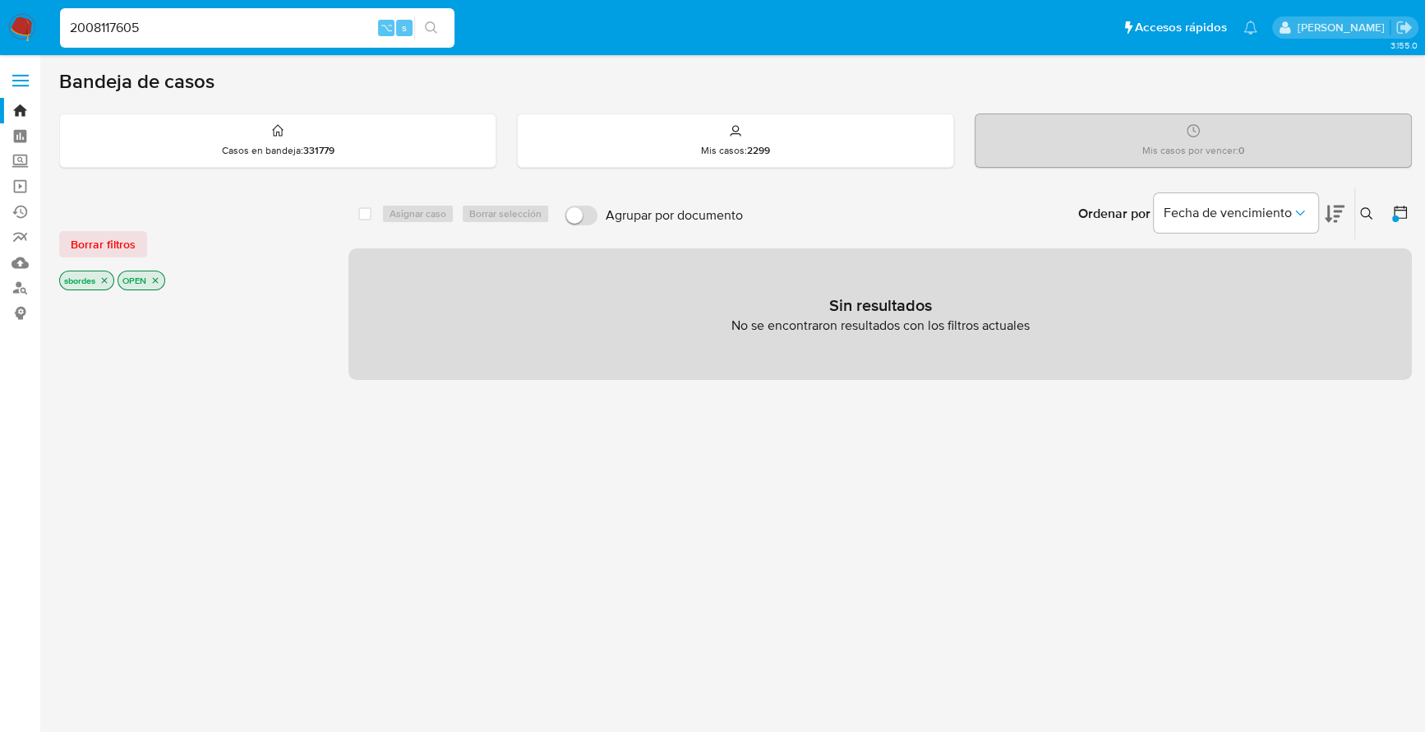
type input "2008117605"
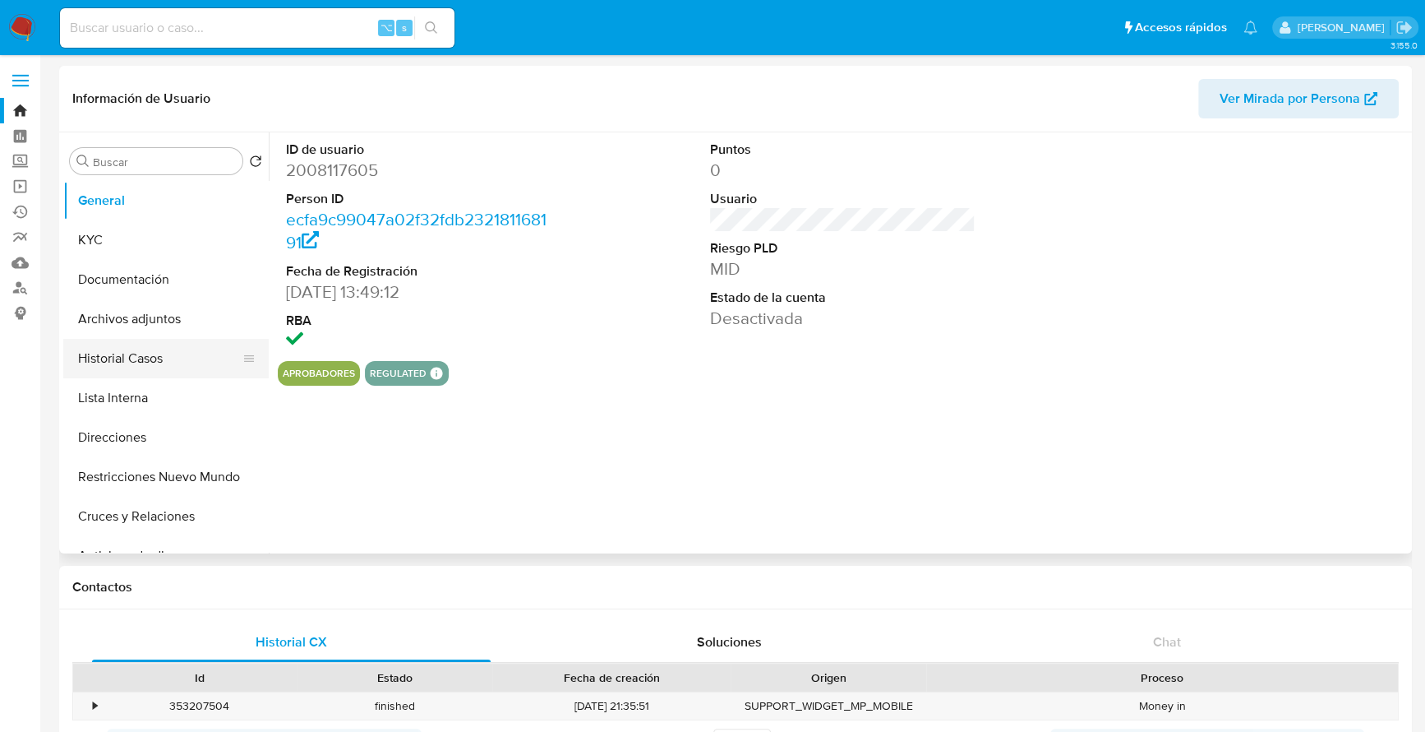
select select "10"
click at [128, 370] on button "Historial Casos" at bounding box center [159, 358] width 192 height 39
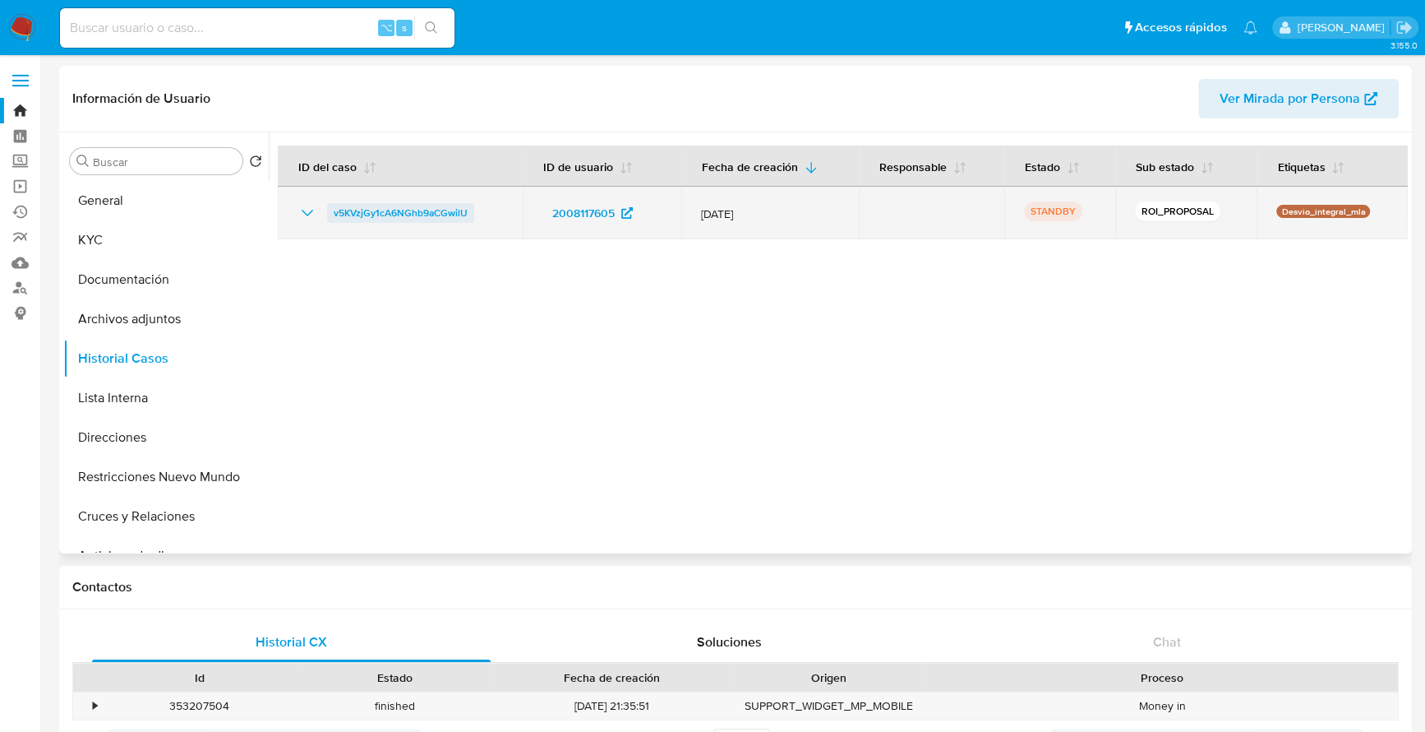
click at [355, 215] on span "v5KVzjGy1cA6NGhb9aCGwilU" at bounding box center [401, 213] width 134 height 20
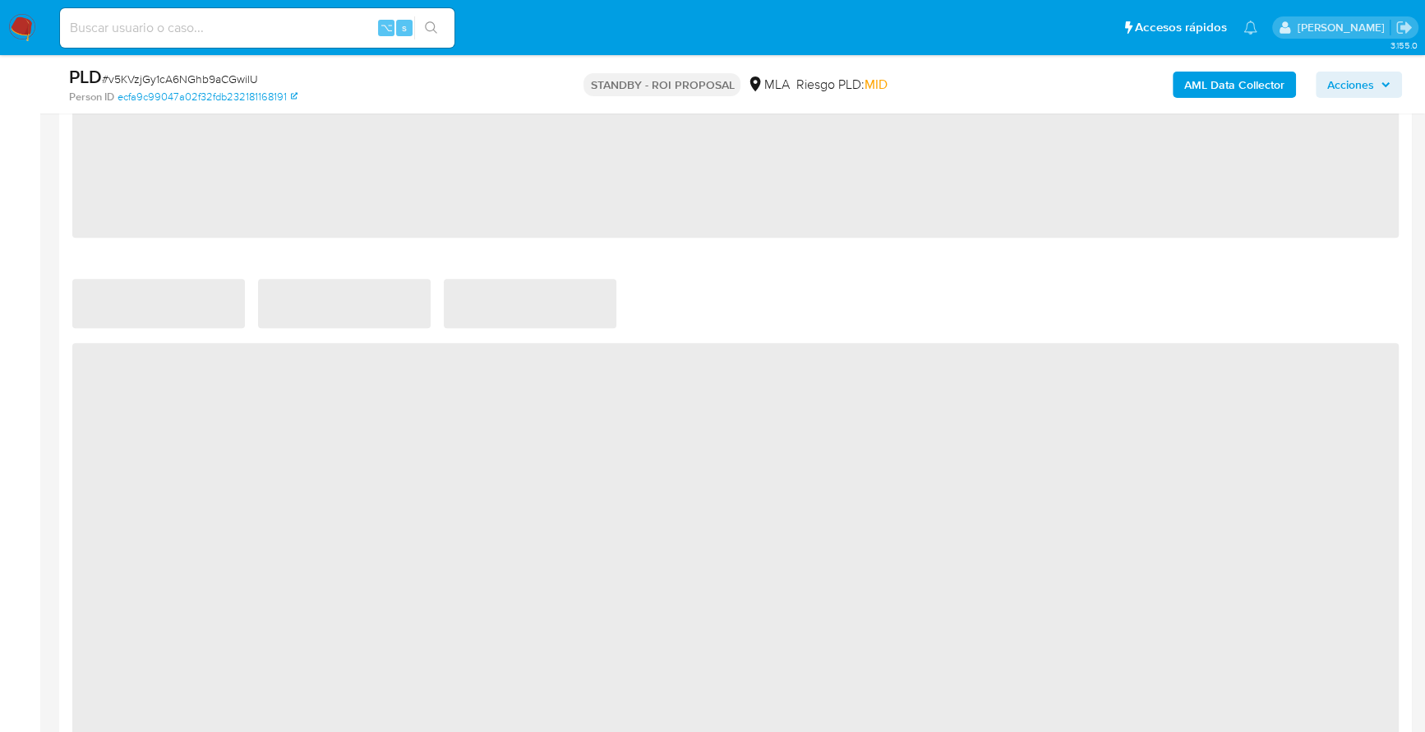
select select "10"
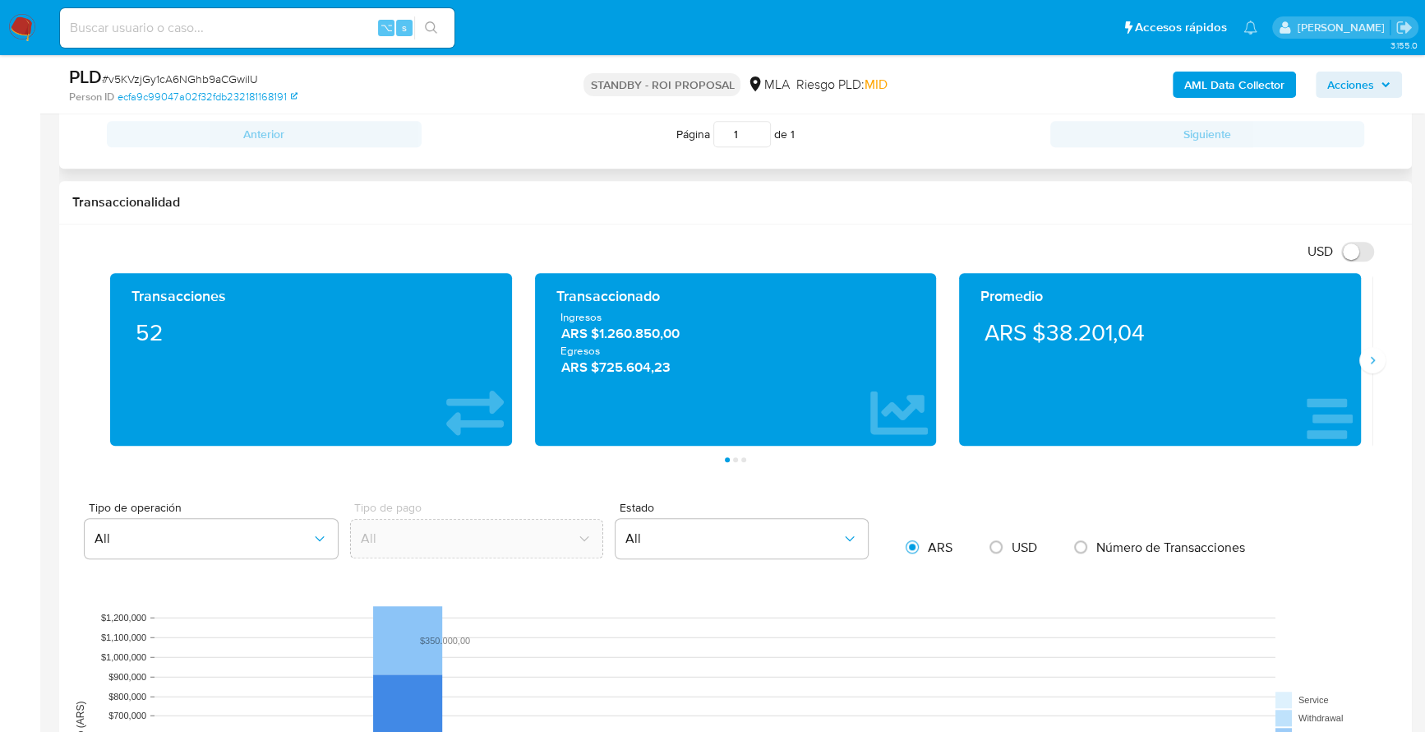
scroll to position [653, 0]
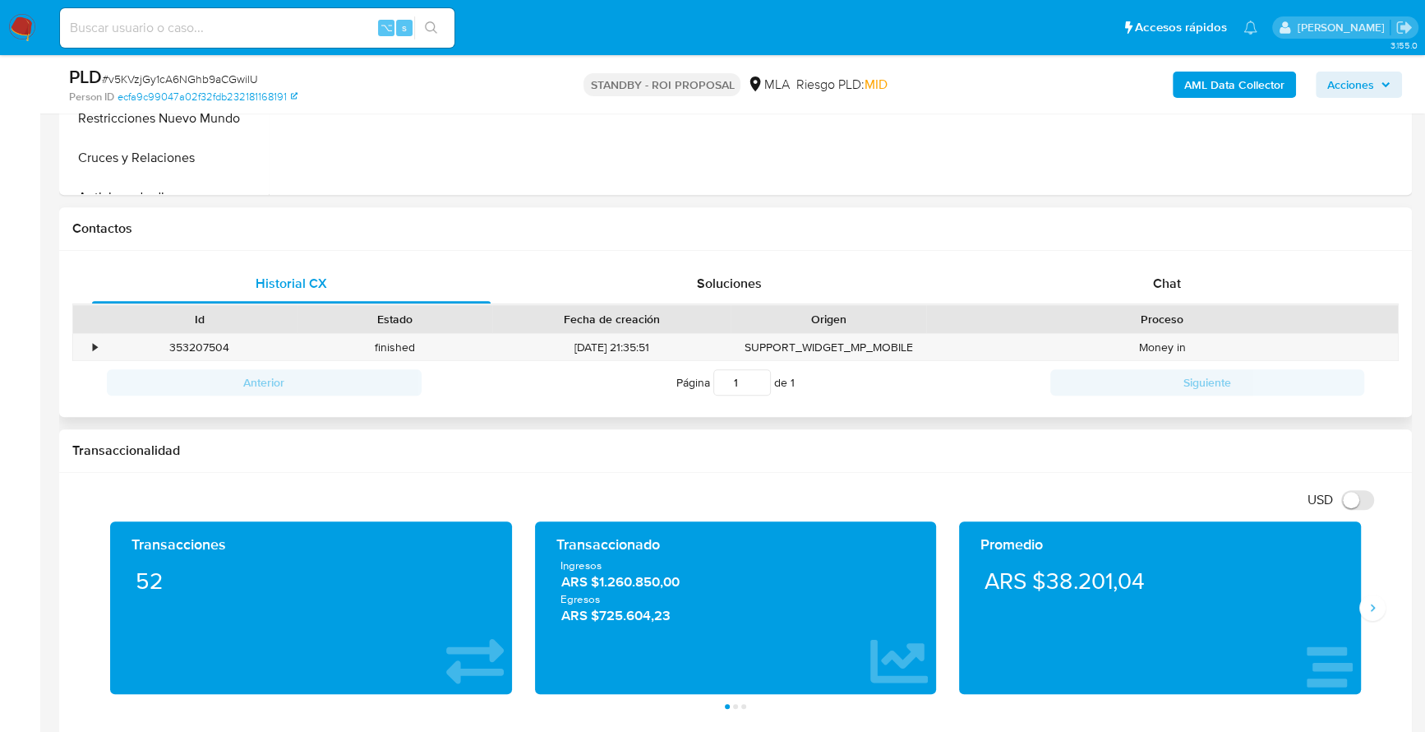
click at [1224, 305] on div "Proceso" at bounding box center [1162, 319] width 472 height 28
click at [1217, 289] on div "Chat" at bounding box center [1167, 283] width 399 height 39
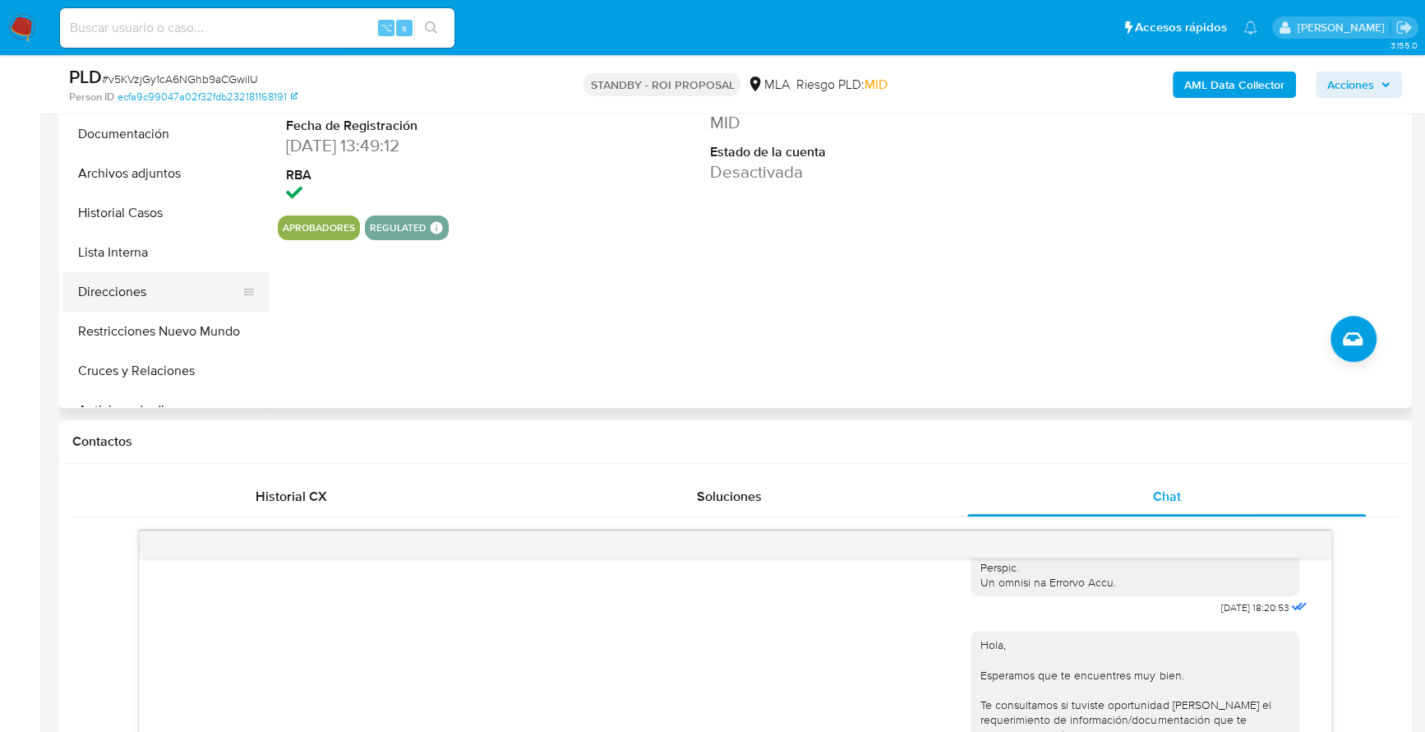
scroll to position [413, 0]
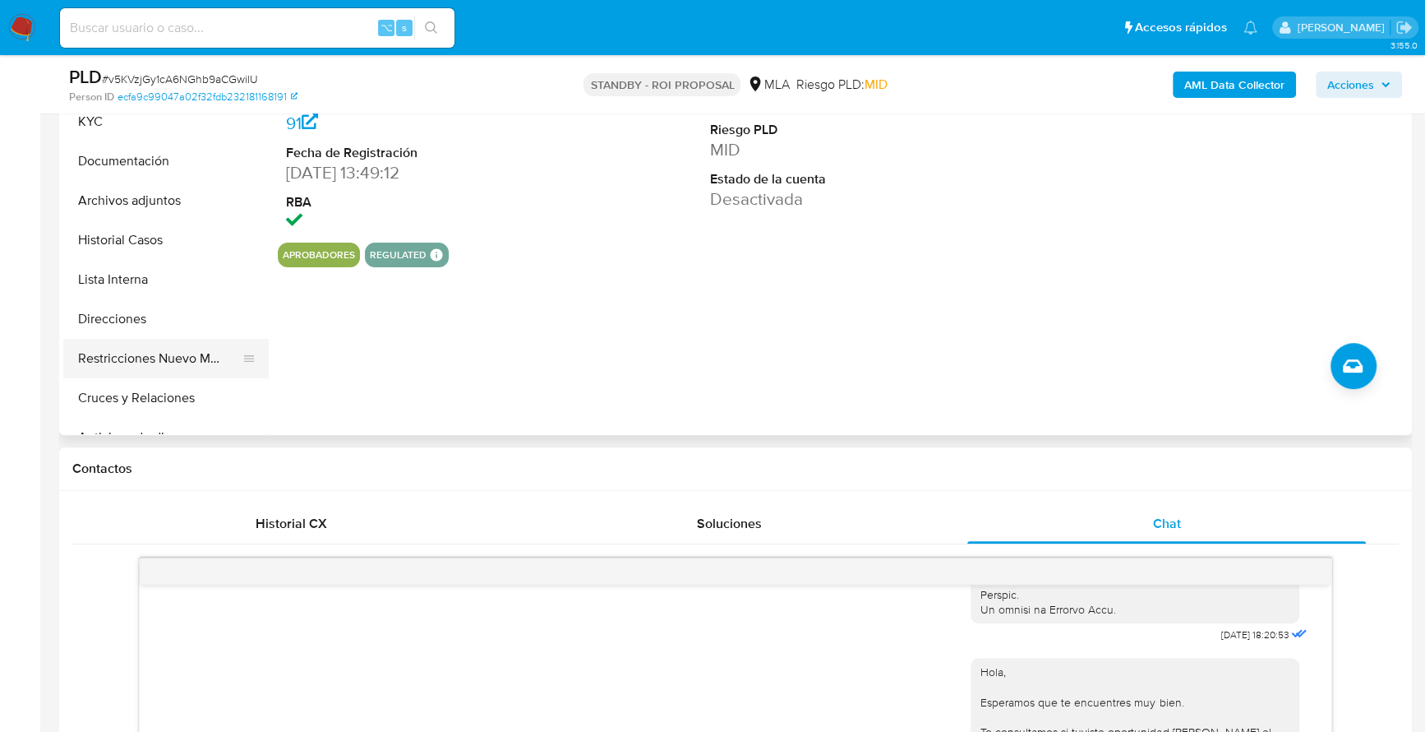
click at [175, 359] on button "Restricciones Nuevo Mundo" at bounding box center [159, 358] width 192 height 39
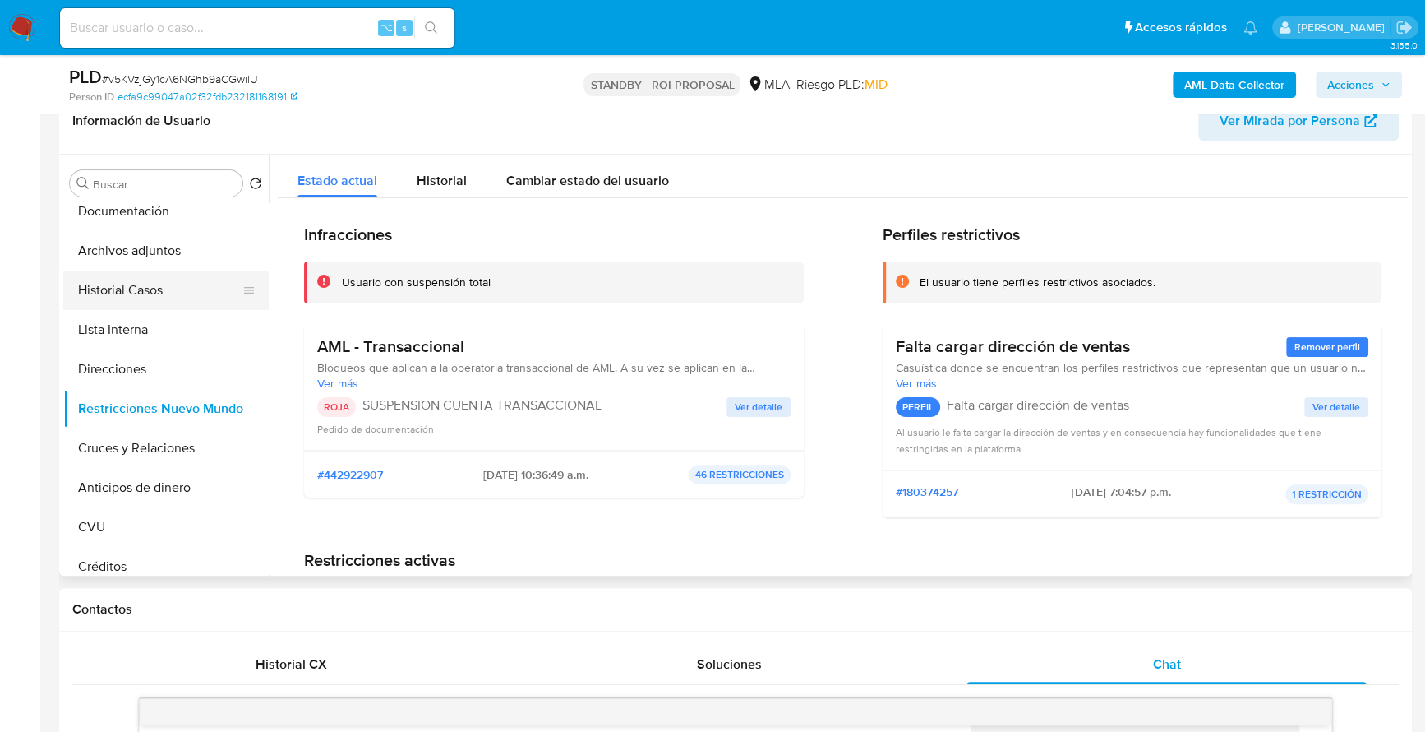
scroll to position [192, 0]
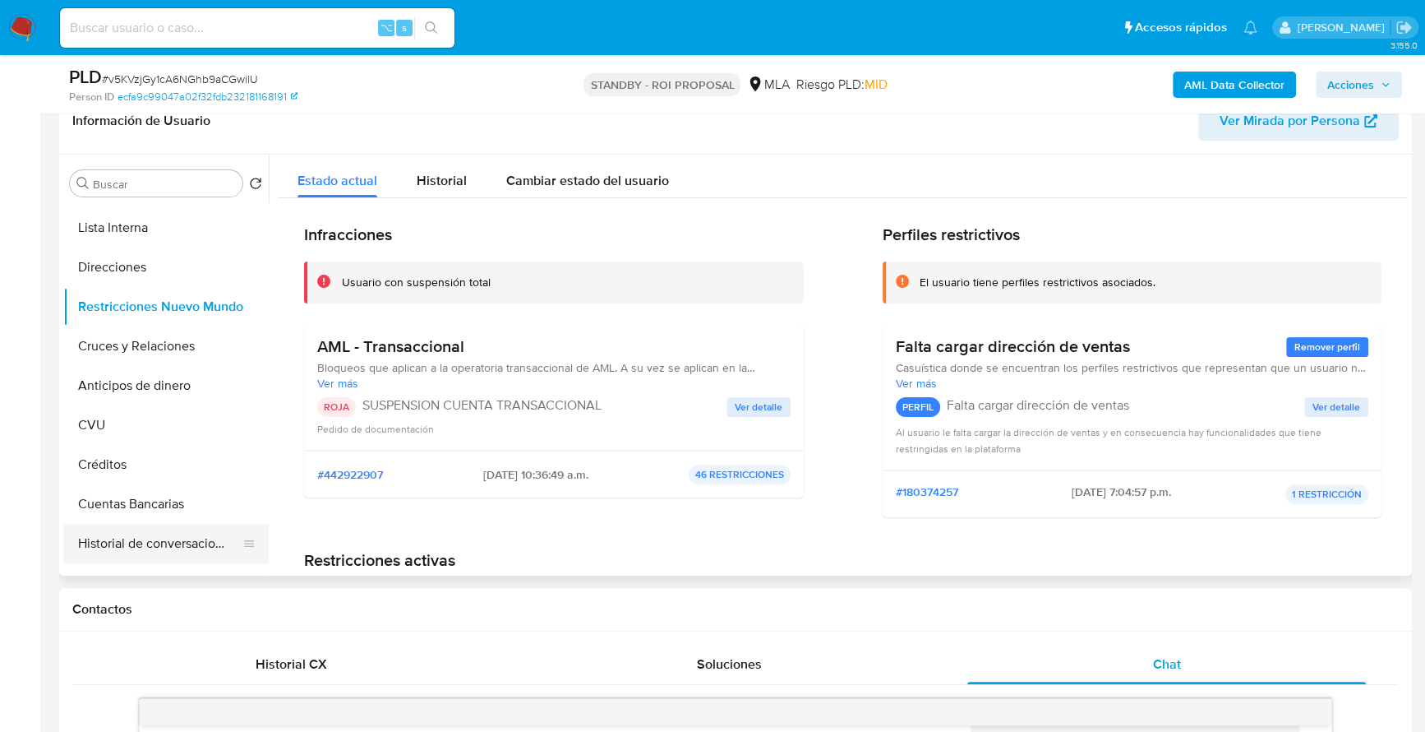
click at [139, 537] on button "Historial de conversaciones" at bounding box center [159, 543] width 192 height 39
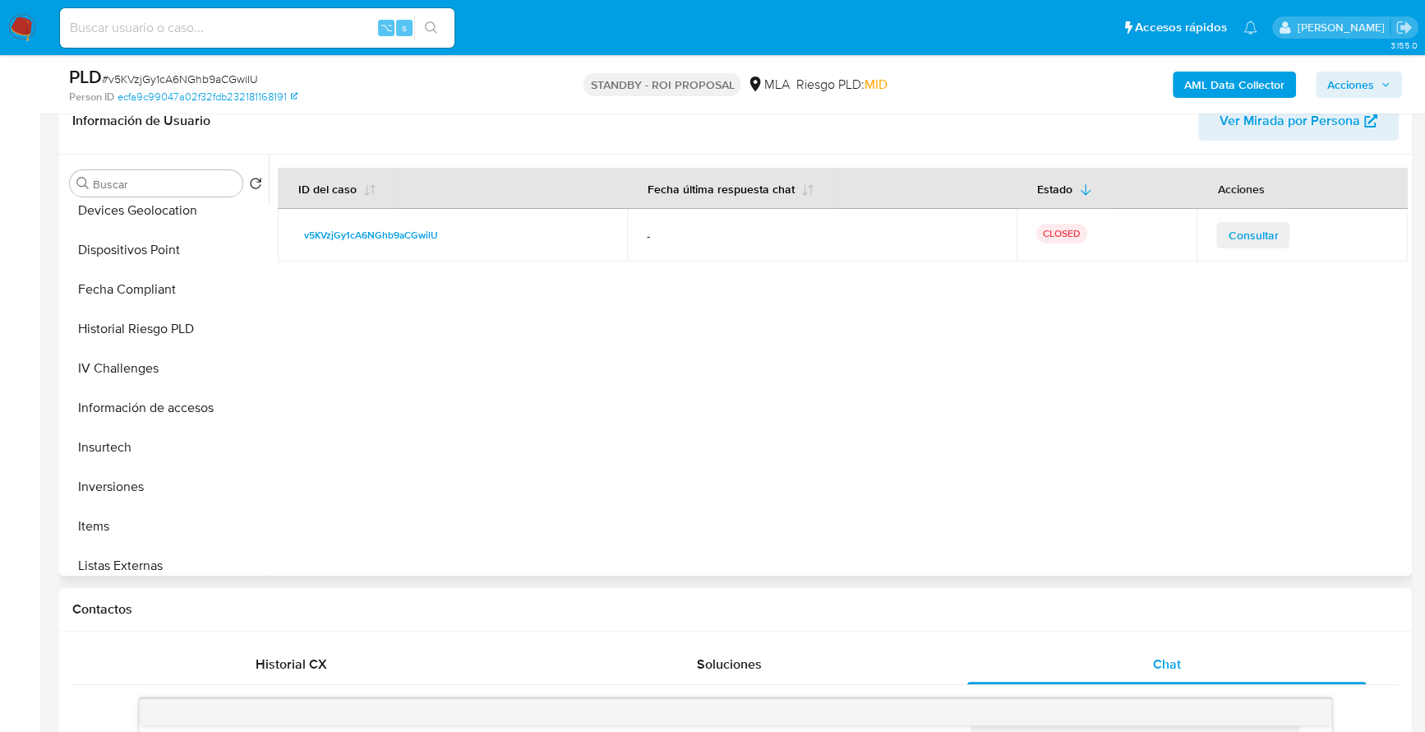
scroll to position [812, 0]
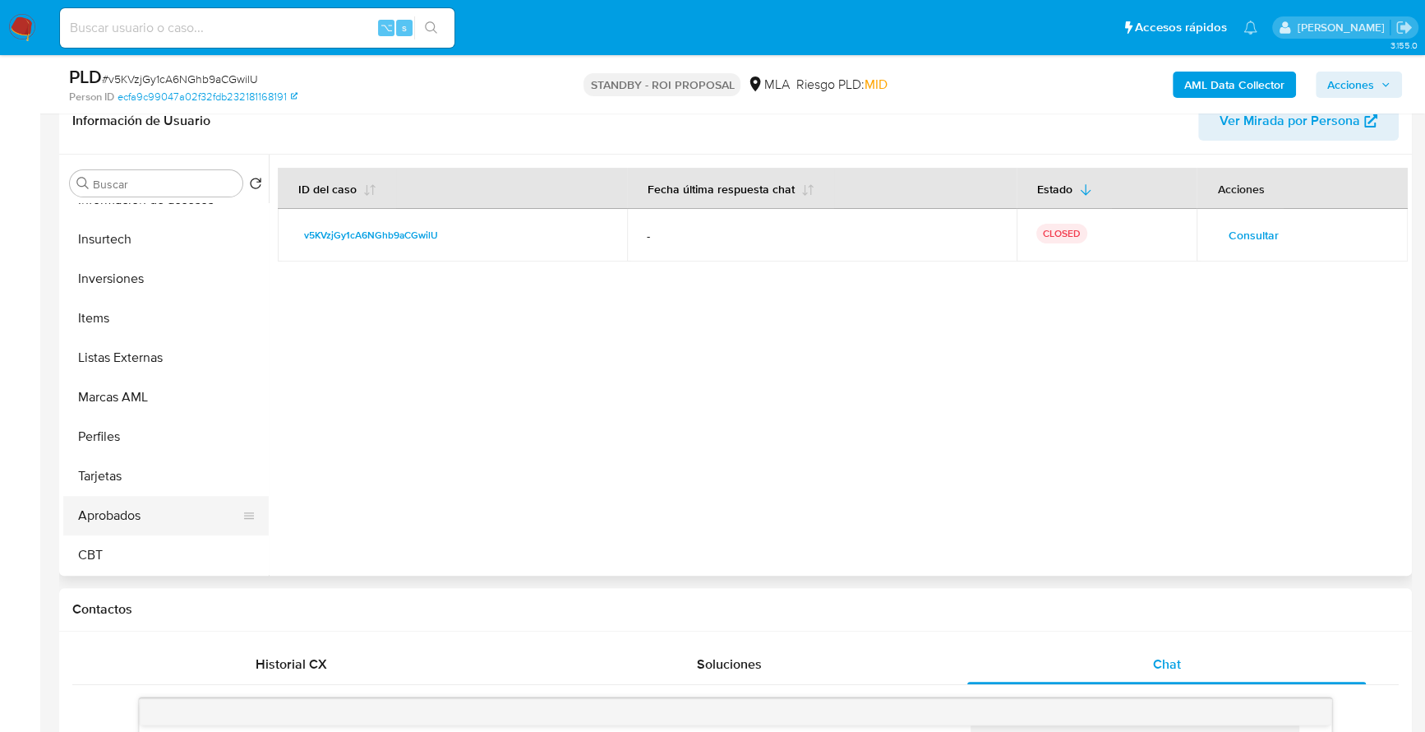
click at [133, 529] on button "Aprobados" at bounding box center [159, 515] width 192 height 39
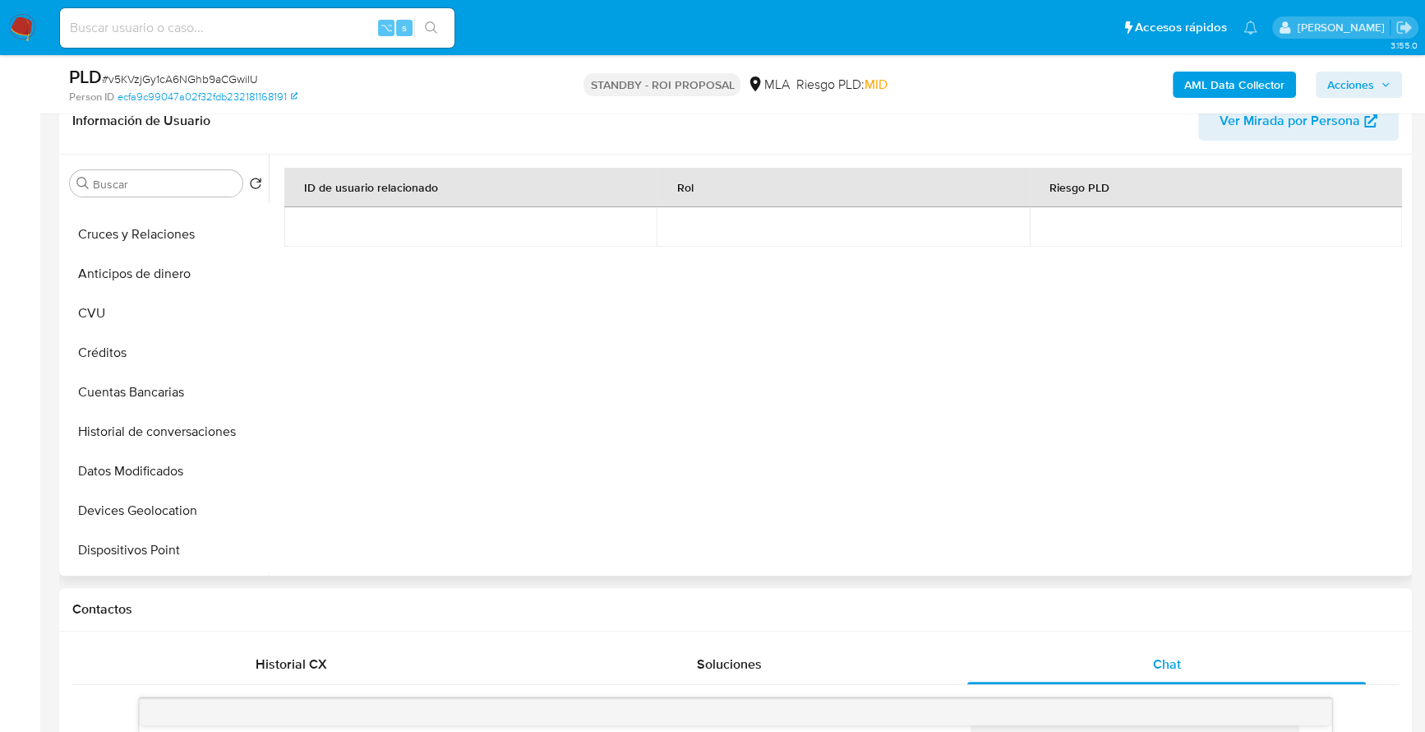
scroll to position [0, 0]
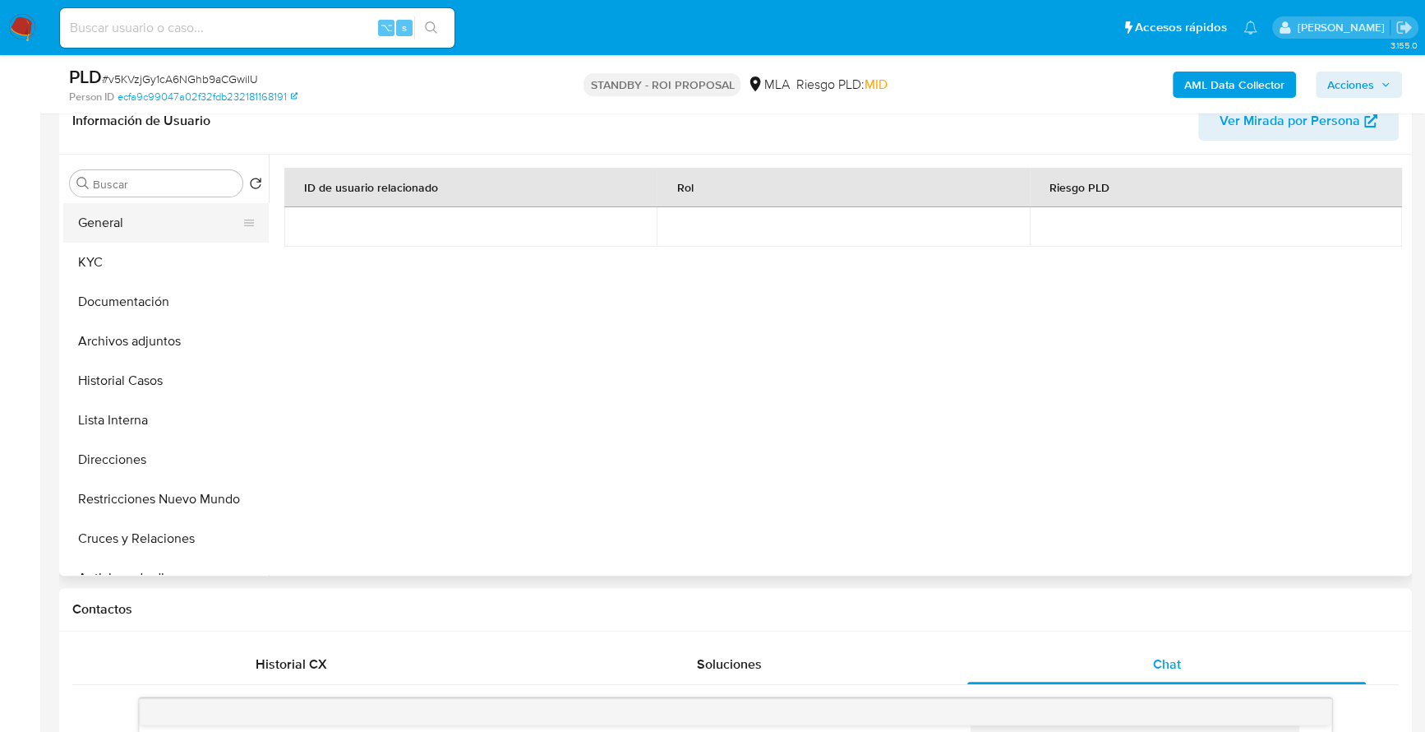
click at [133, 217] on button "General" at bounding box center [159, 222] width 192 height 39
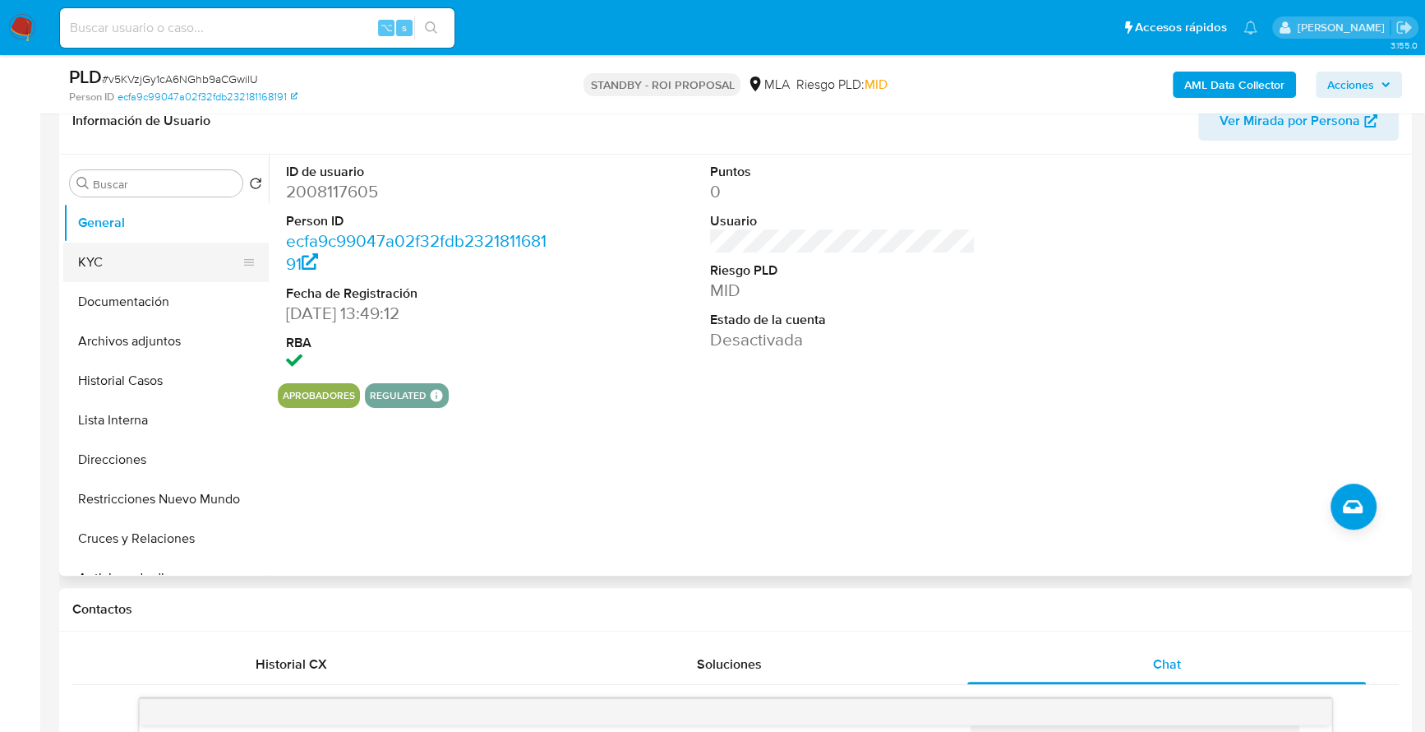
click at [130, 259] on button "KYC" at bounding box center [159, 261] width 192 height 39
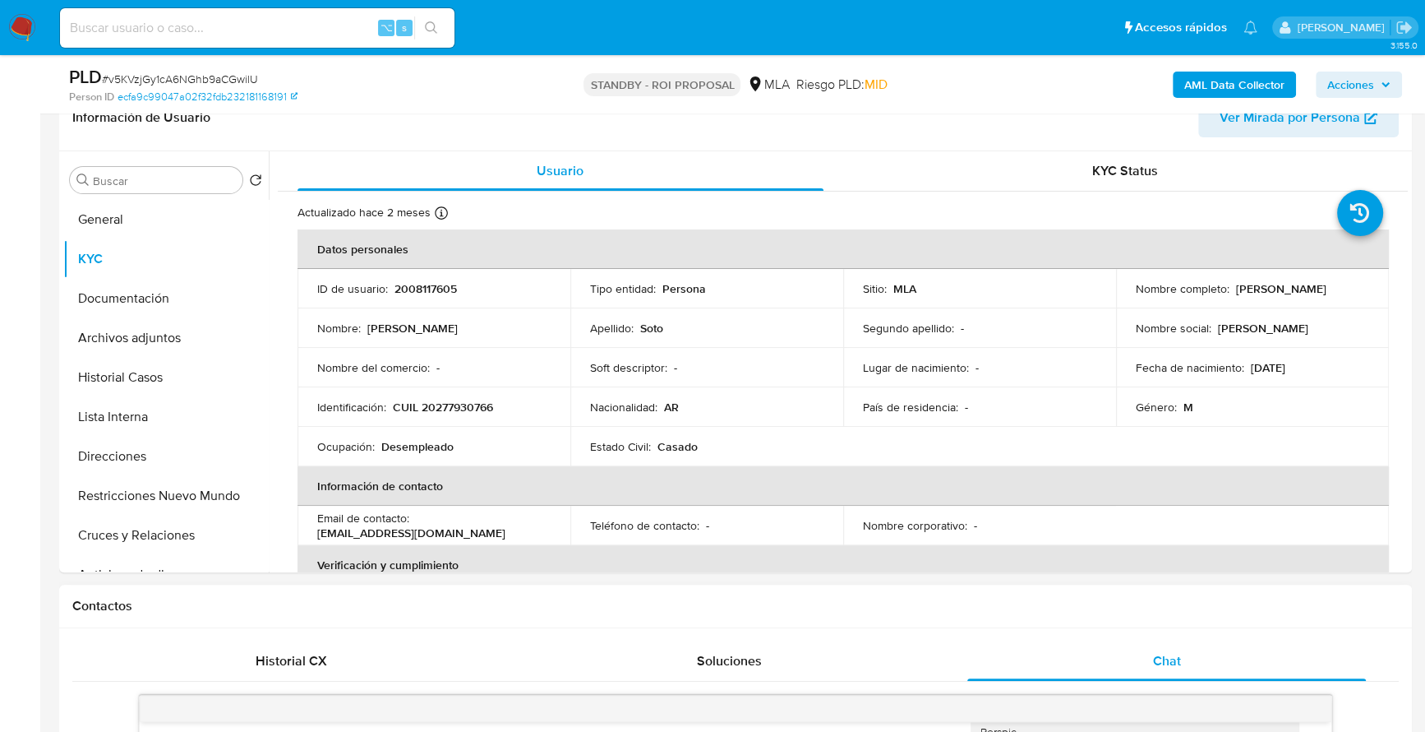
scroll to position [678, 0]
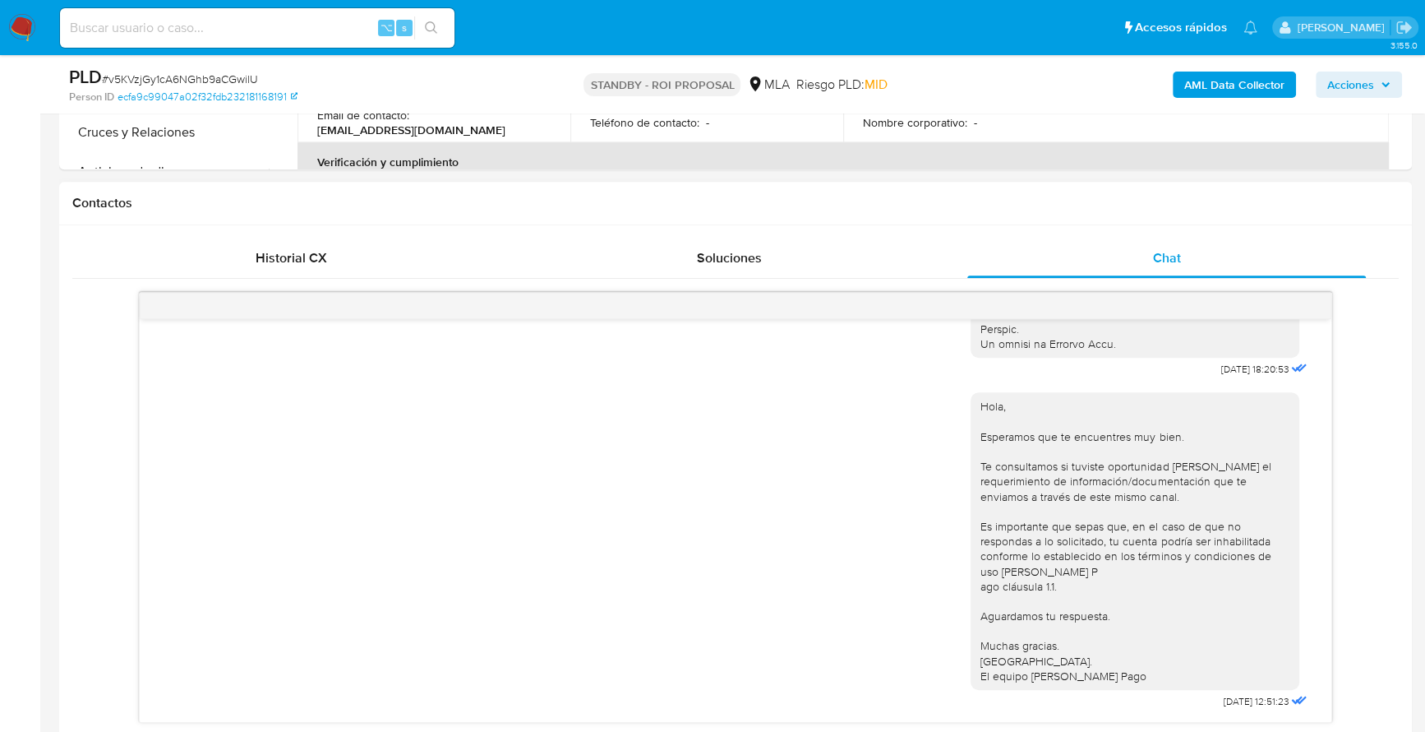
click at [353, 279] on div "18/06/2025 18:20:53 Hola, Esperamos que te encuentres muy bien. Te consultamos …" at bounding box center [735, 501] width 1327 height 444
click at [320, 256] on span "Historial CX" at bounding box center [292, 257] width 72 height 19
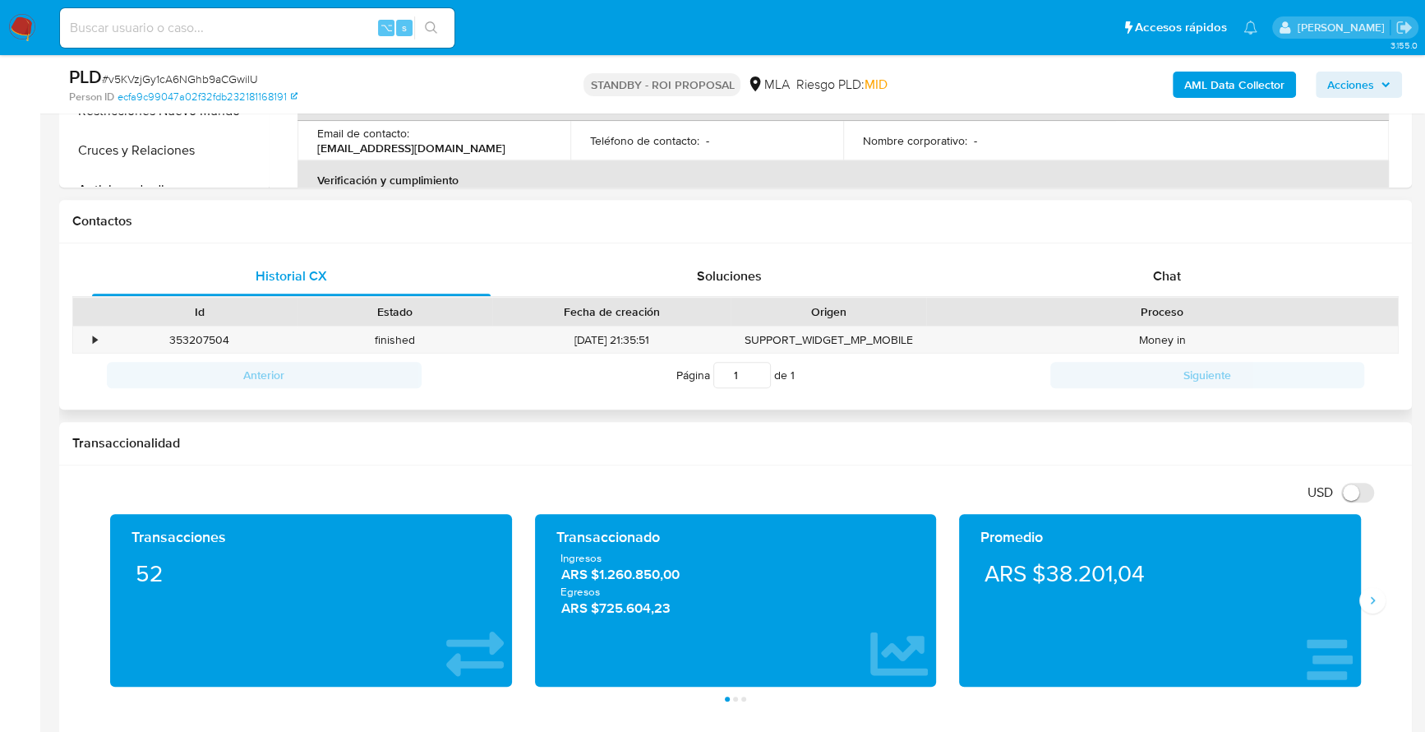
scroll to position [638, 0]
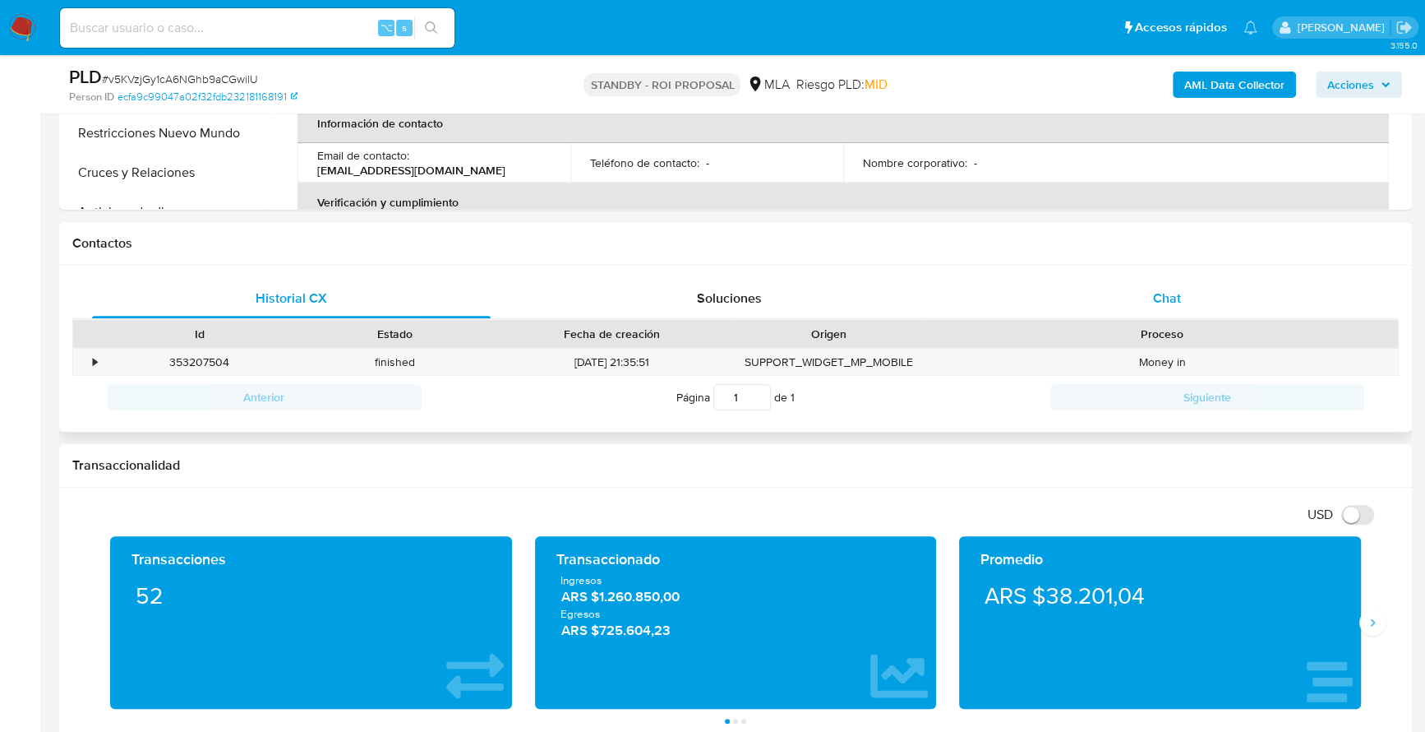
click at [1260, 291] on div "Chat" at bounding box center [1167, 298] width 399 height 39
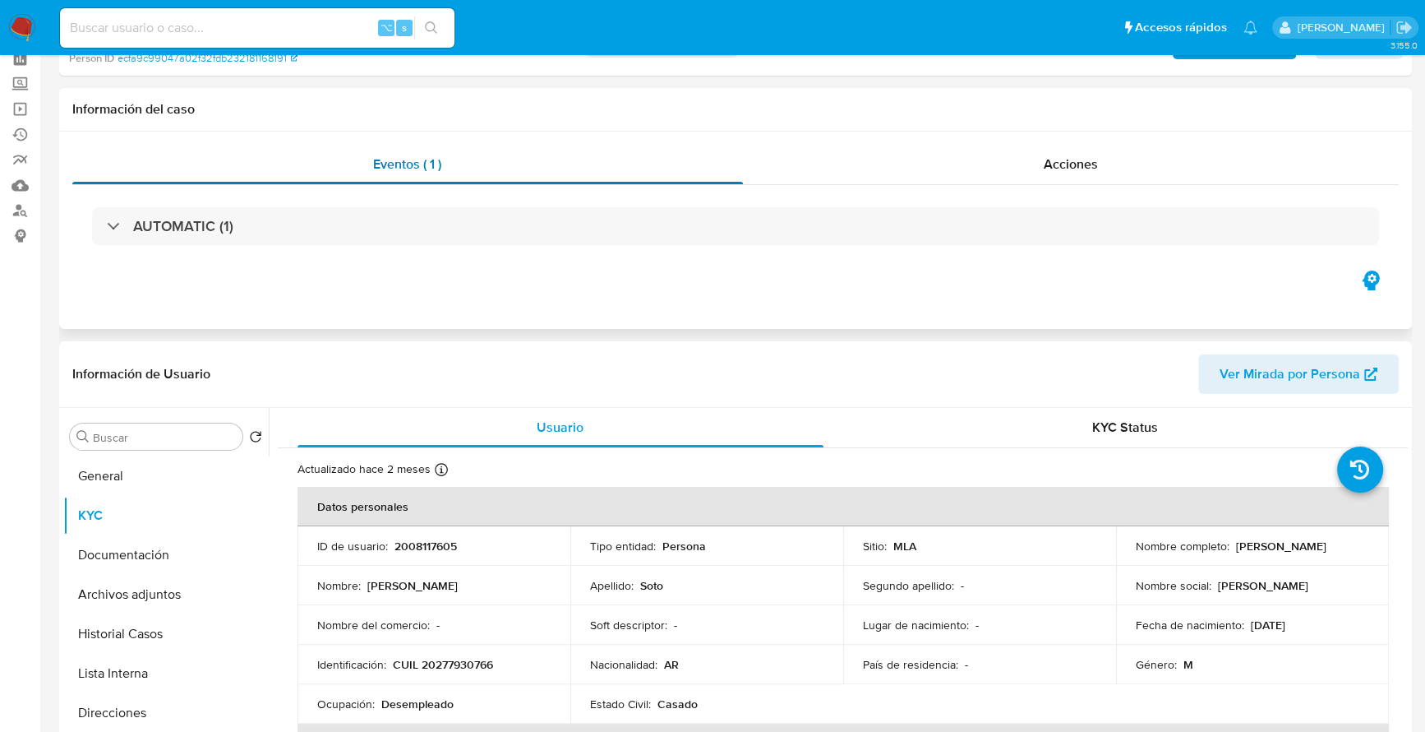
scroll to position [0, 0]
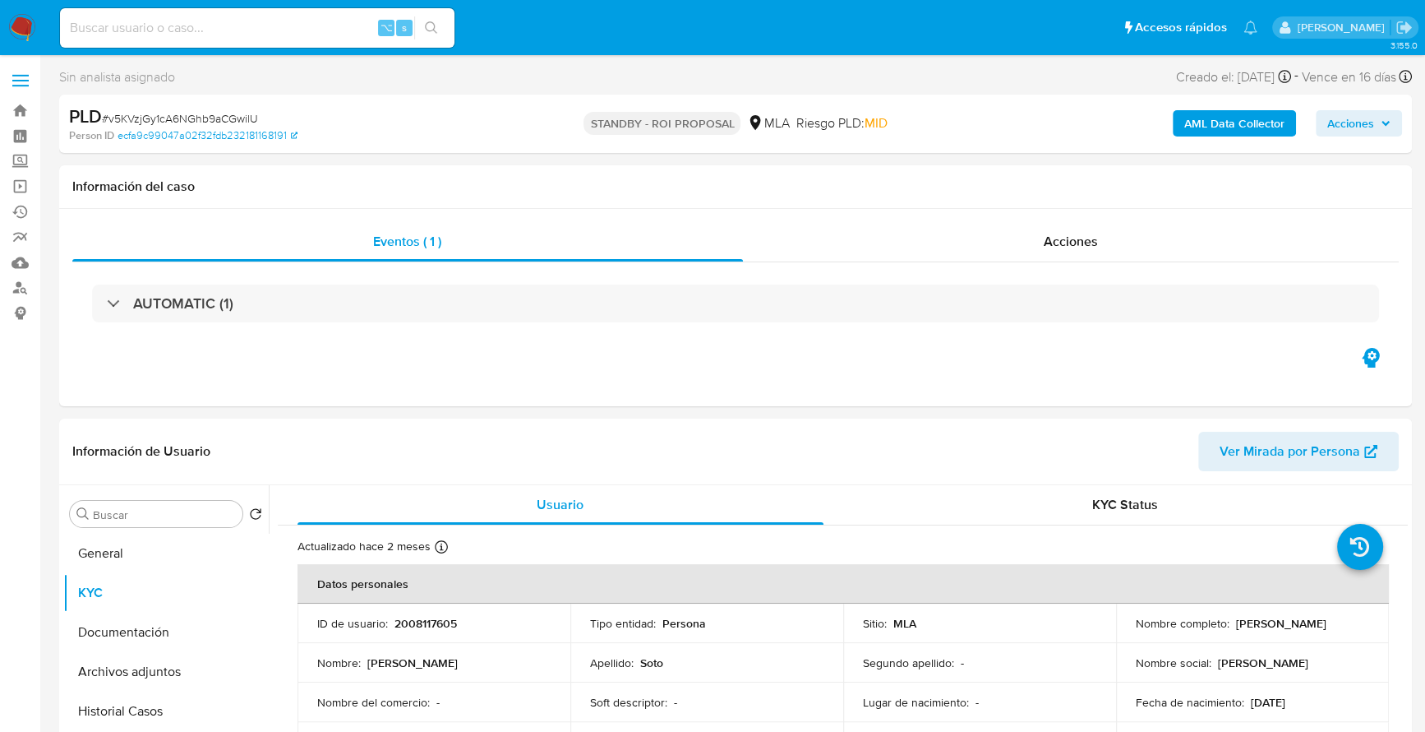
click at [263, 40] on div "⌥ s" at bounding box center [257, 27] width 395 height 39
click at [263, 31] on input at bounding box center [257, 27] width 395 height 21
paste input "24405234"
type input "24405234"
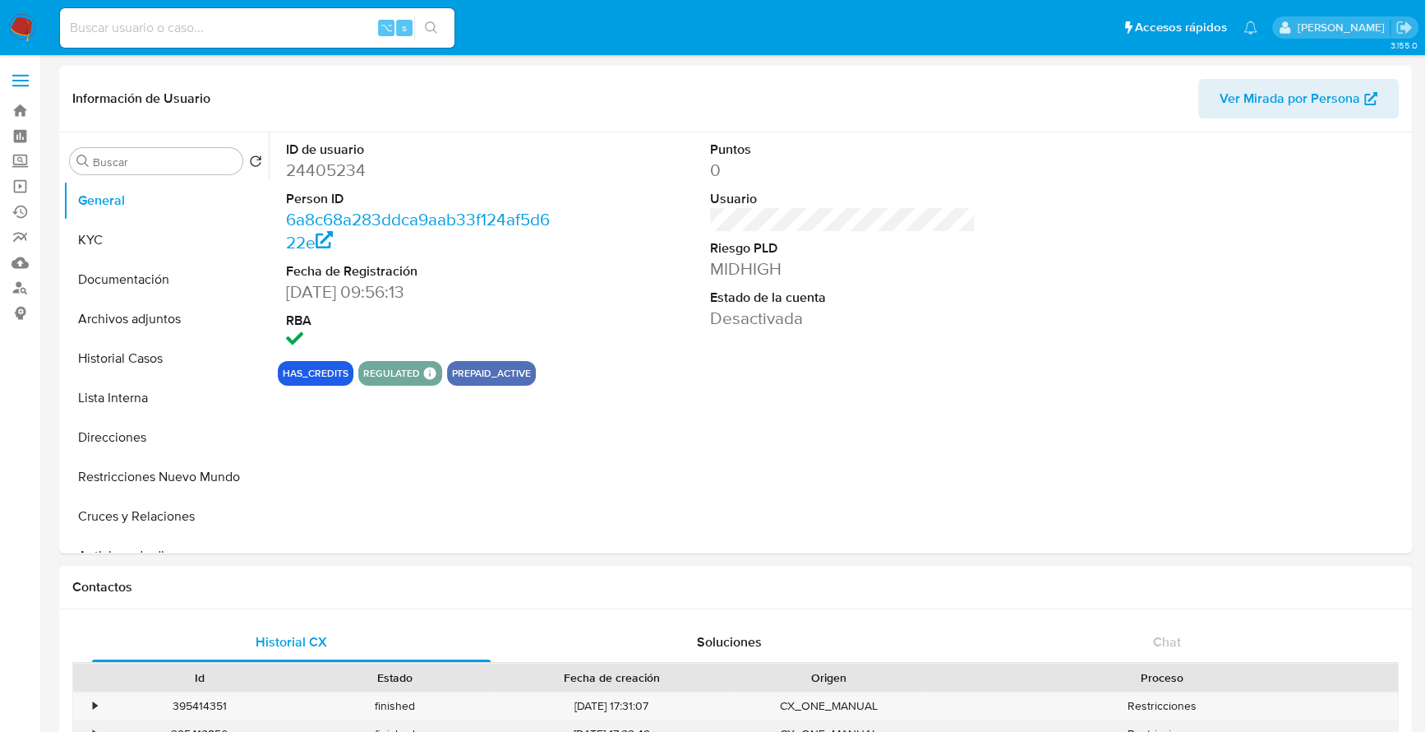
select select "10"
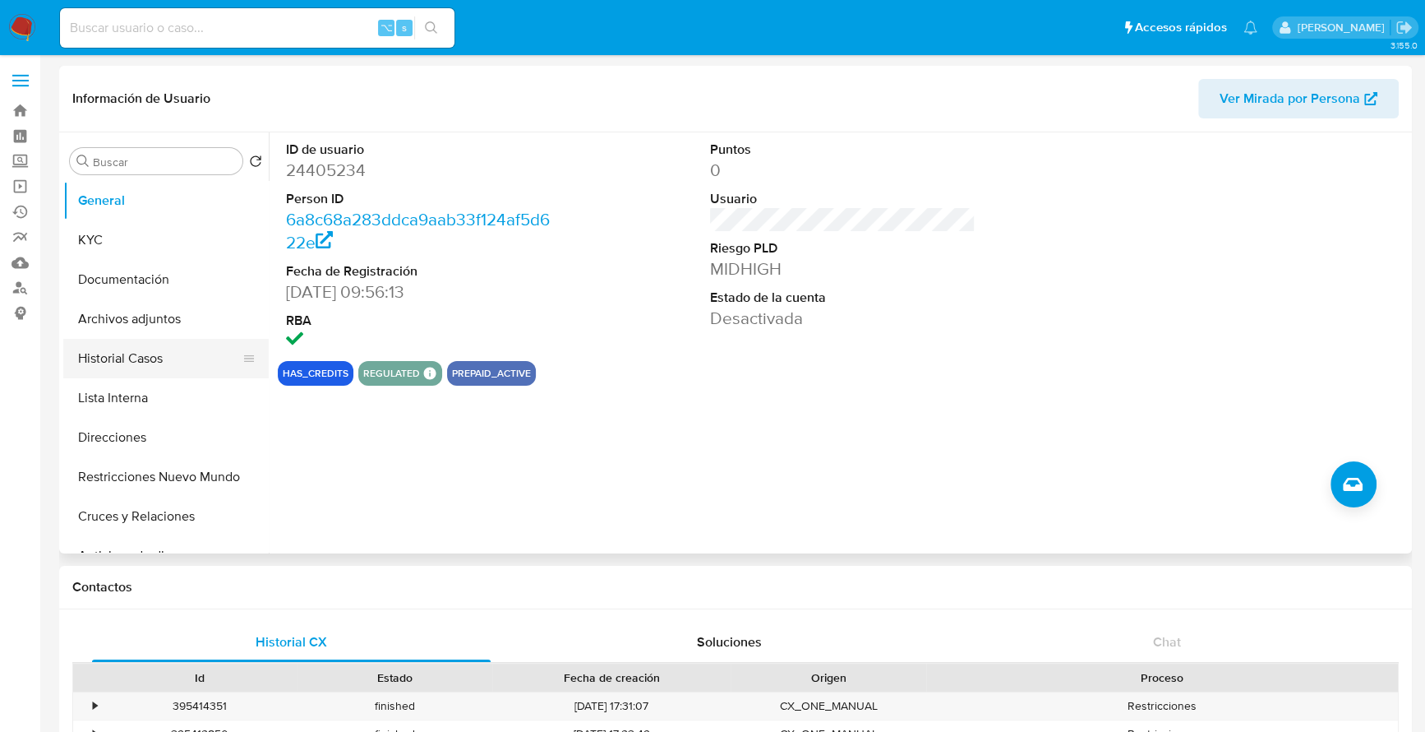
click at [132, 373] on button "Historial Casos" at bounding box center [159, 358] width 192 height 39
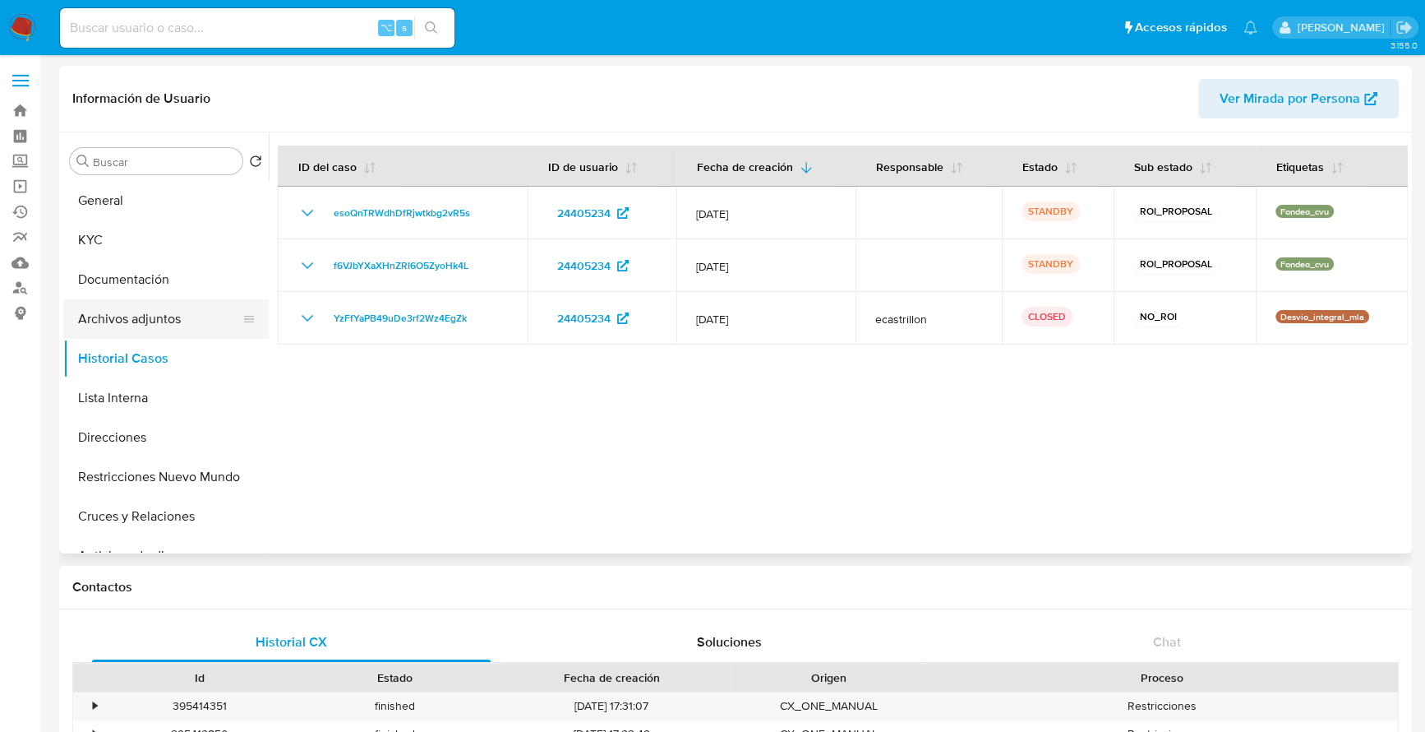
click at [171, 312] on button "Archivos adjuntos" at bounding box center [159, 318] width 192 height 39
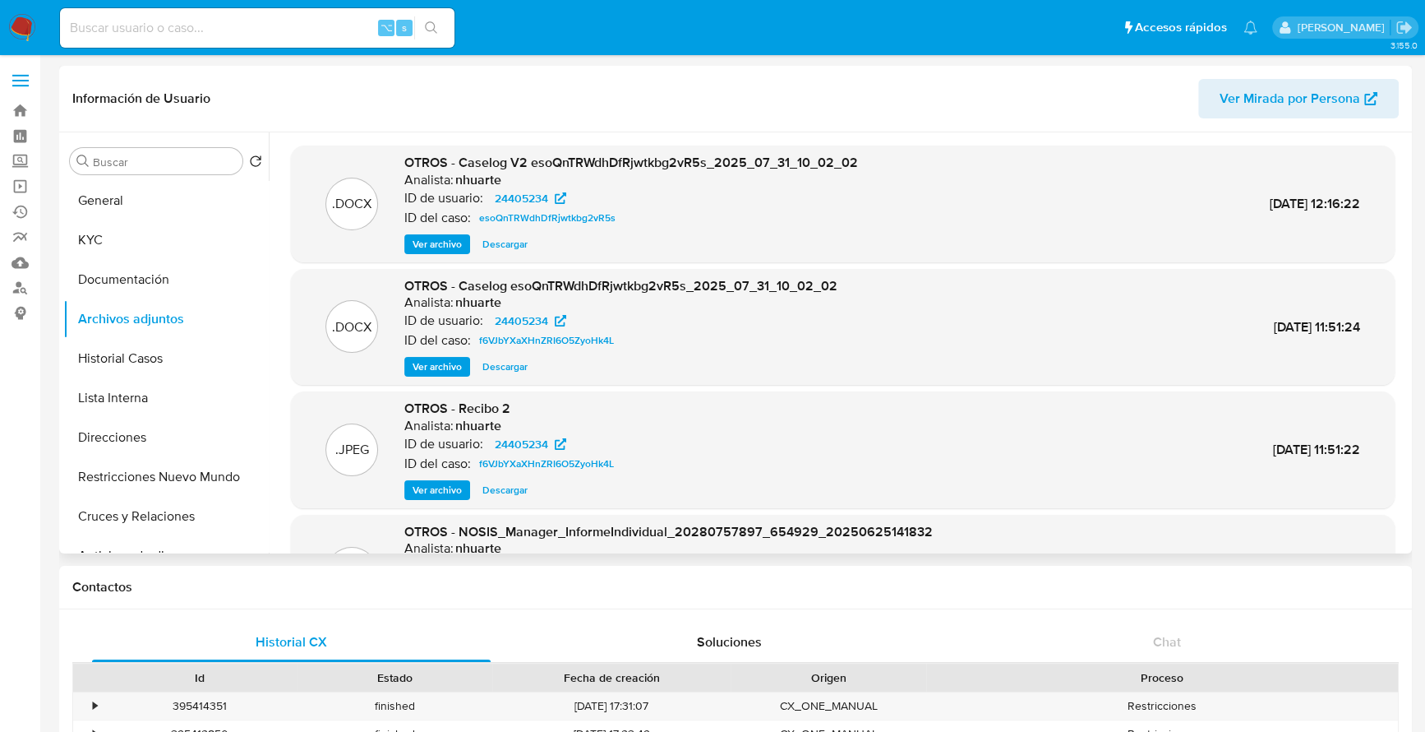
click at [518, 240] on span "Descargar" at bounding box center [505, 244] width 45 height 16
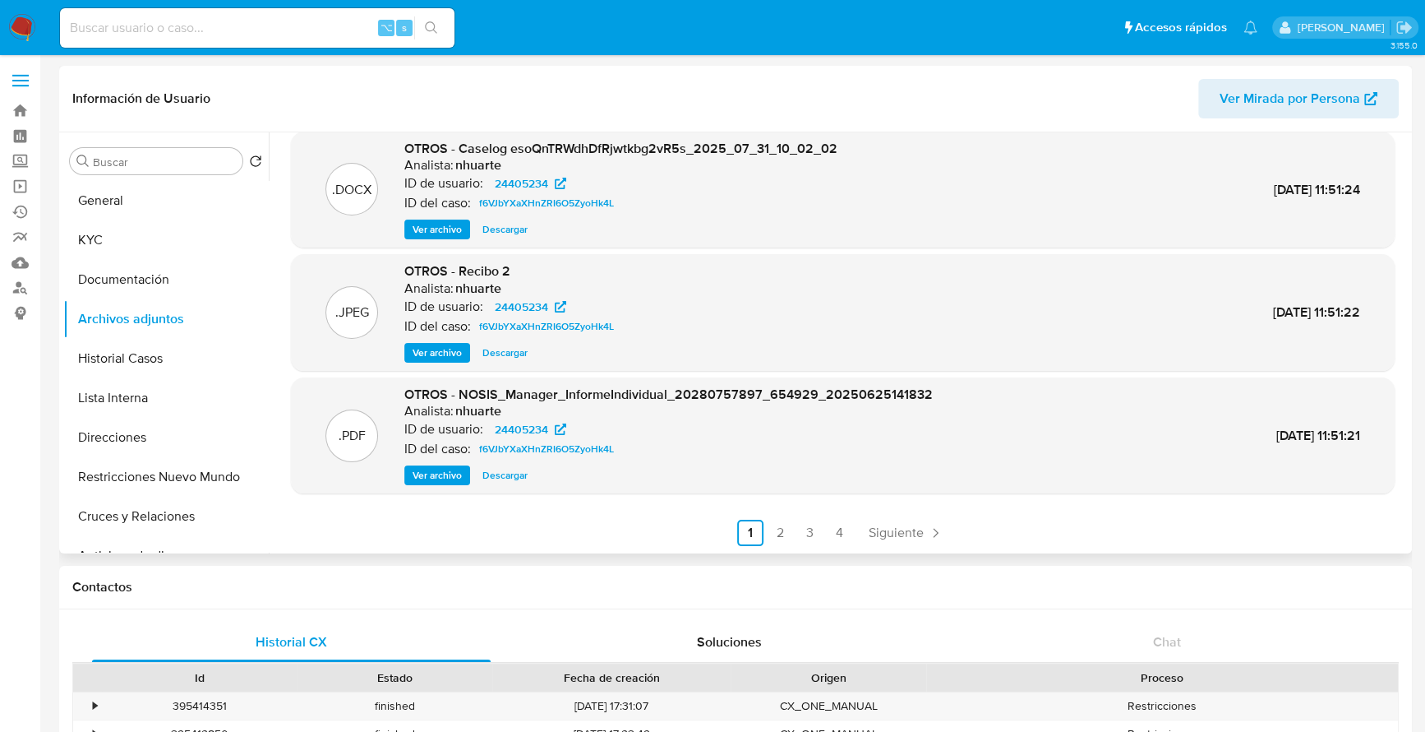
scroll to position [138, 0]
click at [778, 530] on link "2" at bounding box center [780, 532] width 26 height 26
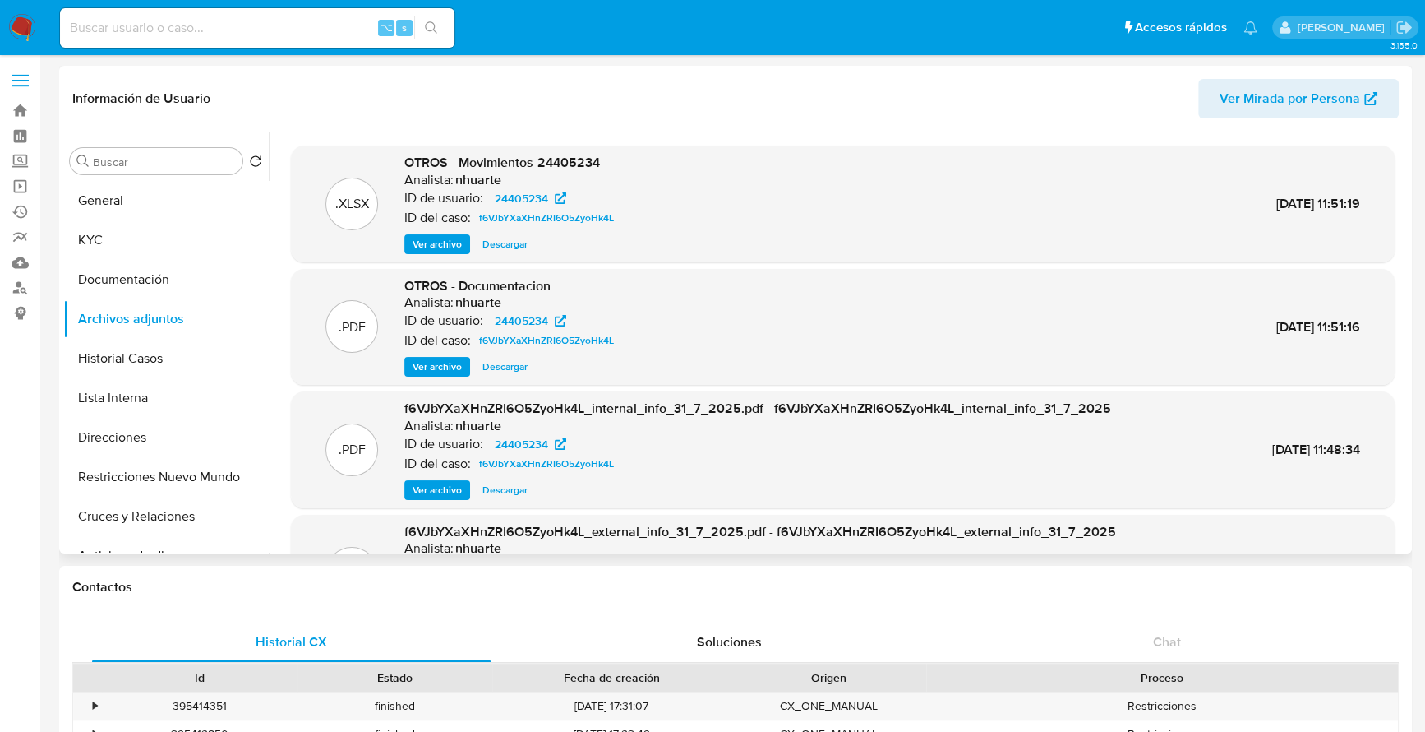
click at [512, 242] on span "Descargar" at bounding box center [505, 244] width 45 height 16
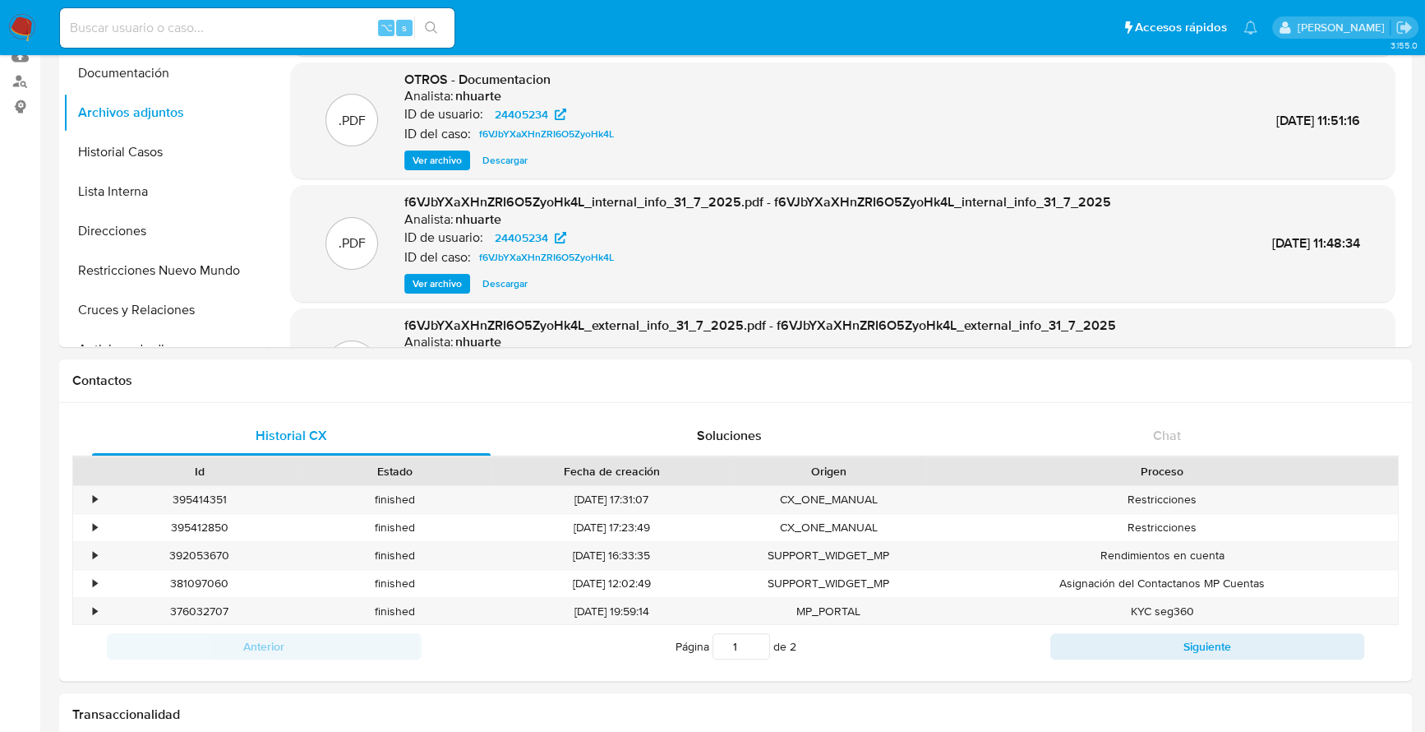
scroll to position [107, 0]
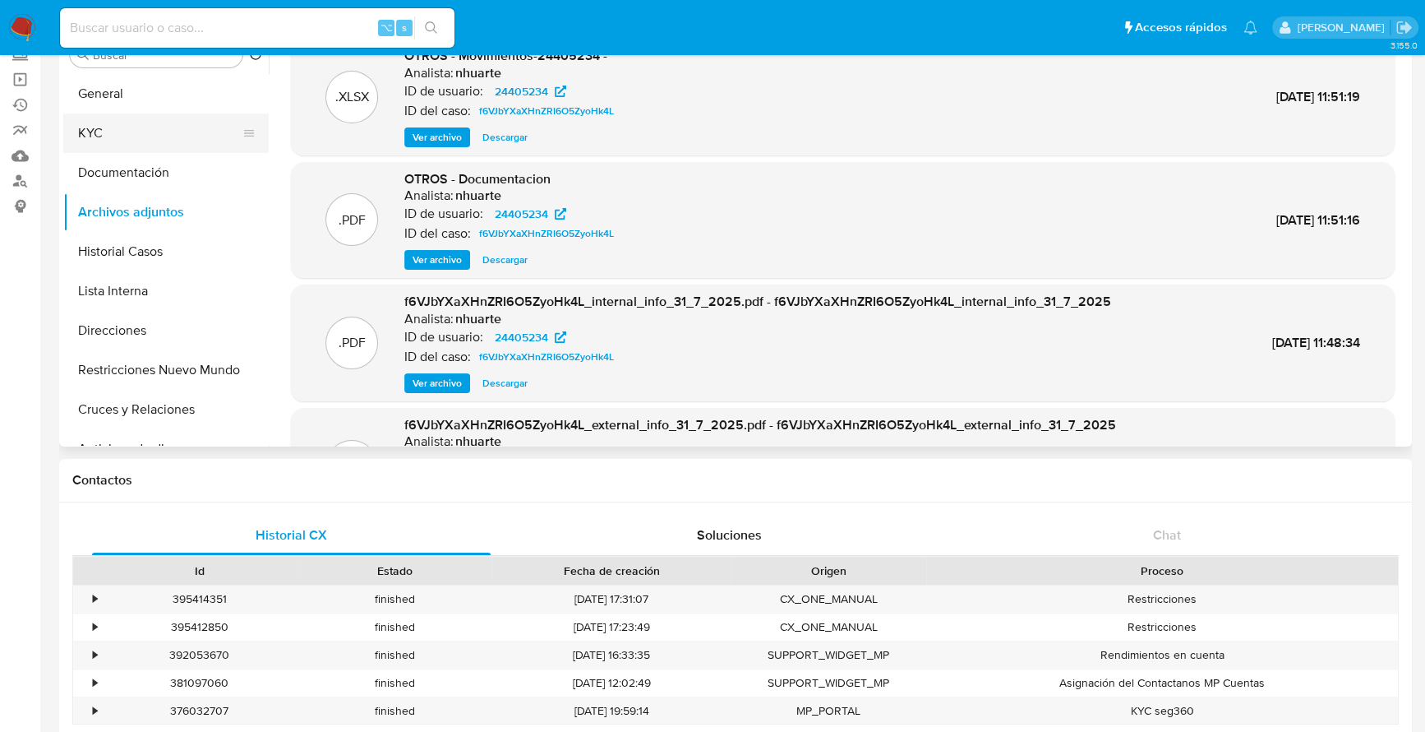
click at [150, 118] on button "KYC" at bounding box center [159, 132] width 192 height 39
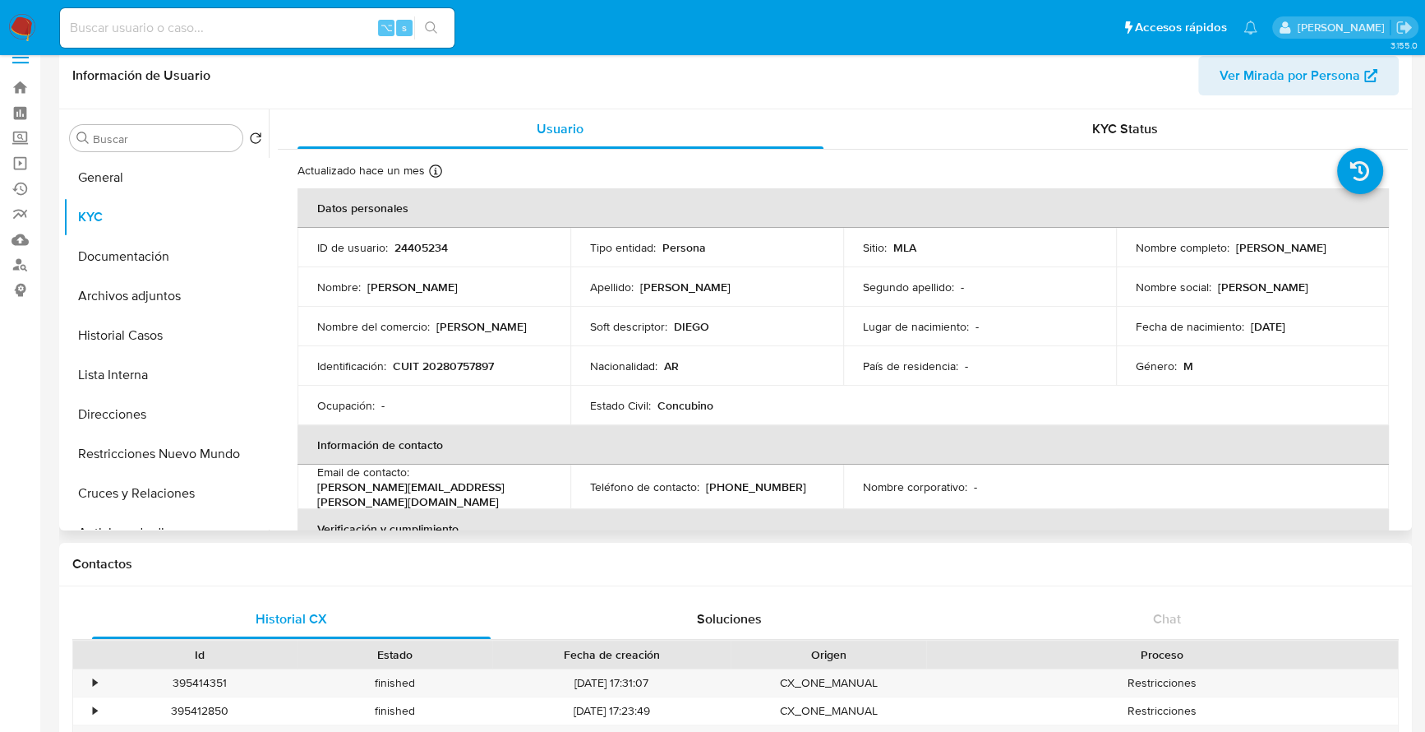
scroll to position [24, 0]
copy p "20280757897"
copy p "24405234"
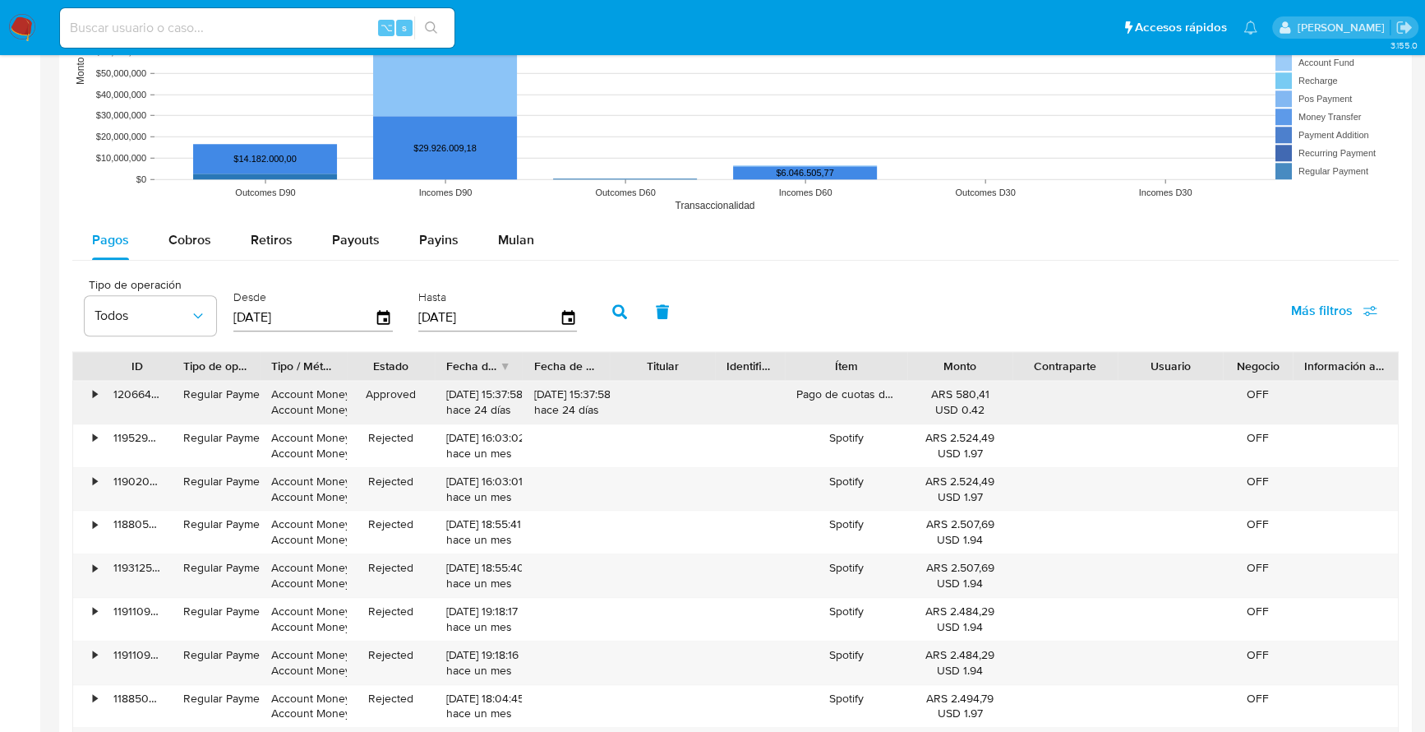
scroll to position [1400, 0]
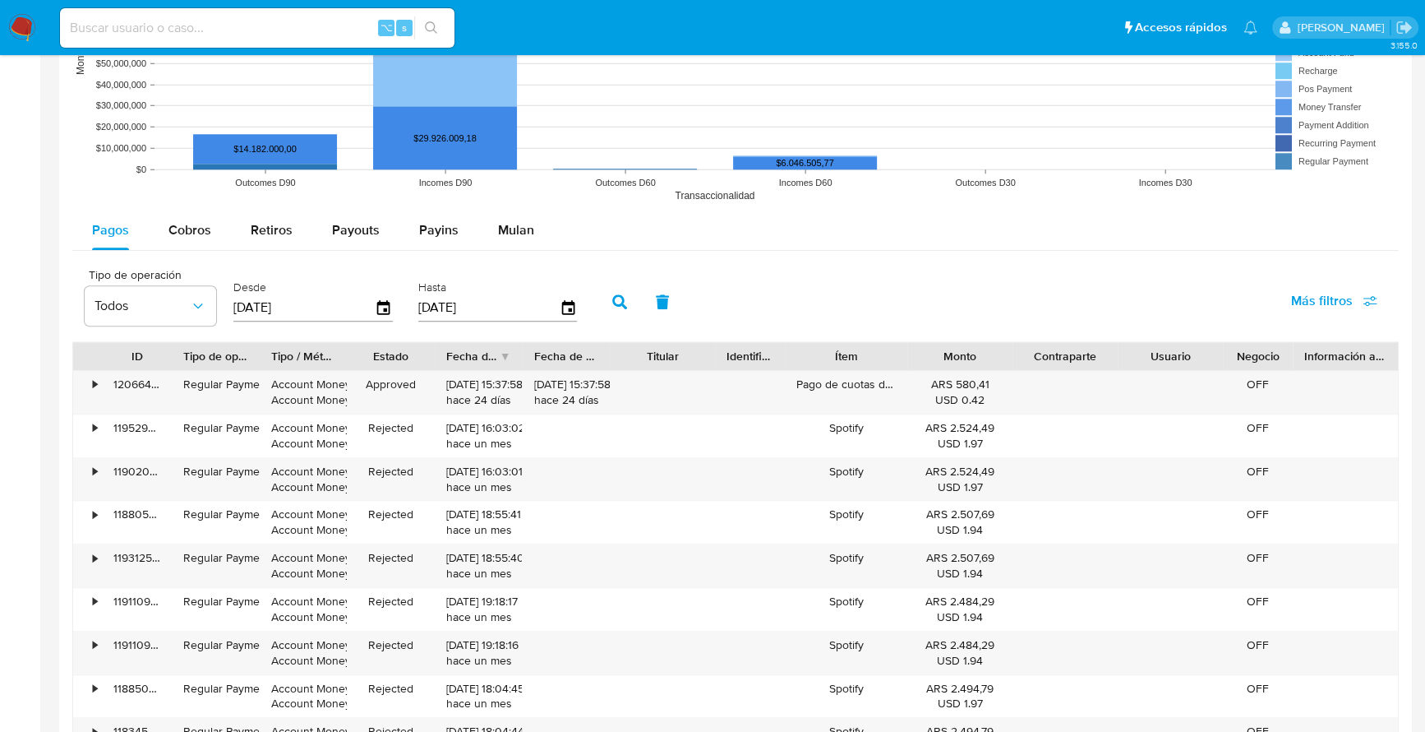
click at [503, 205] on rect at bounding box center [735, 46] width 1327 height 329
click at [513, 223] on span "Mulan" at bounding box center [516, 229] width 36 height 19
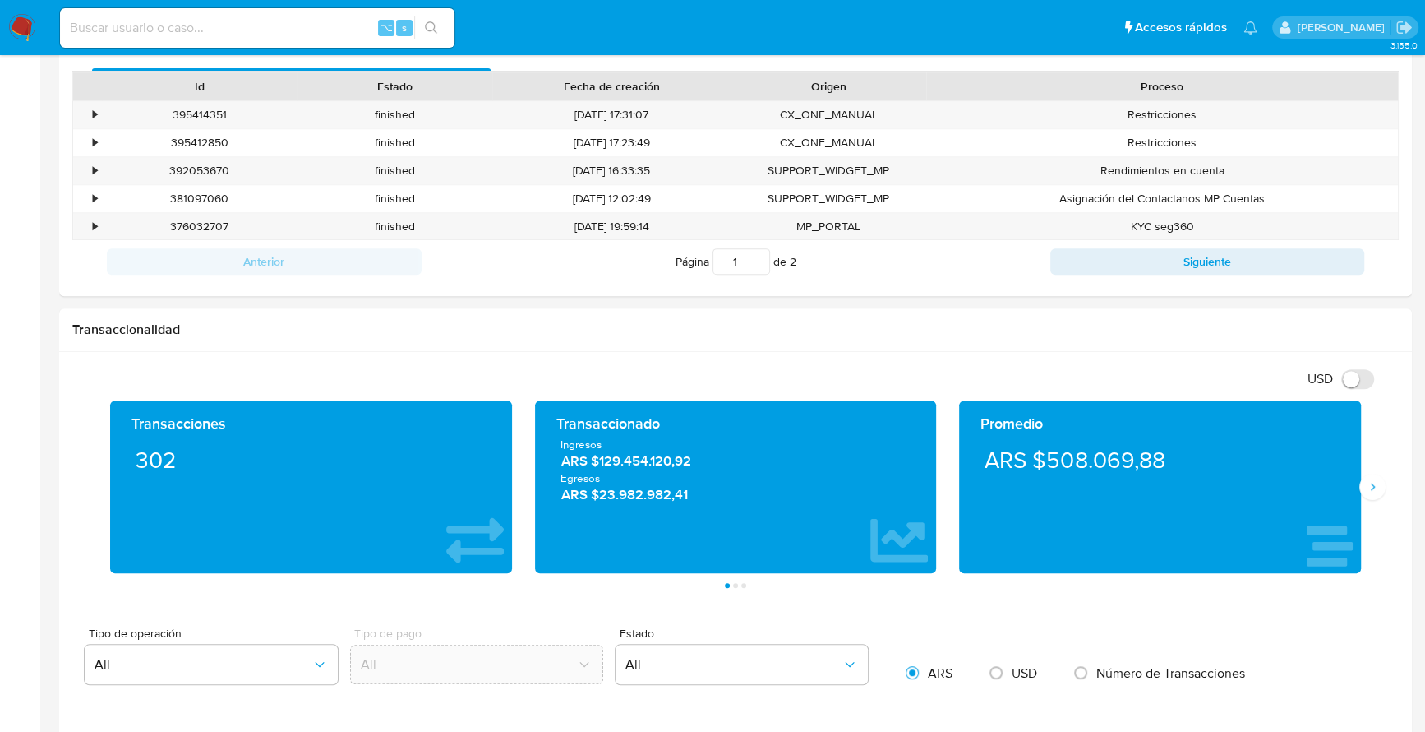
scroll to position [101, 0]
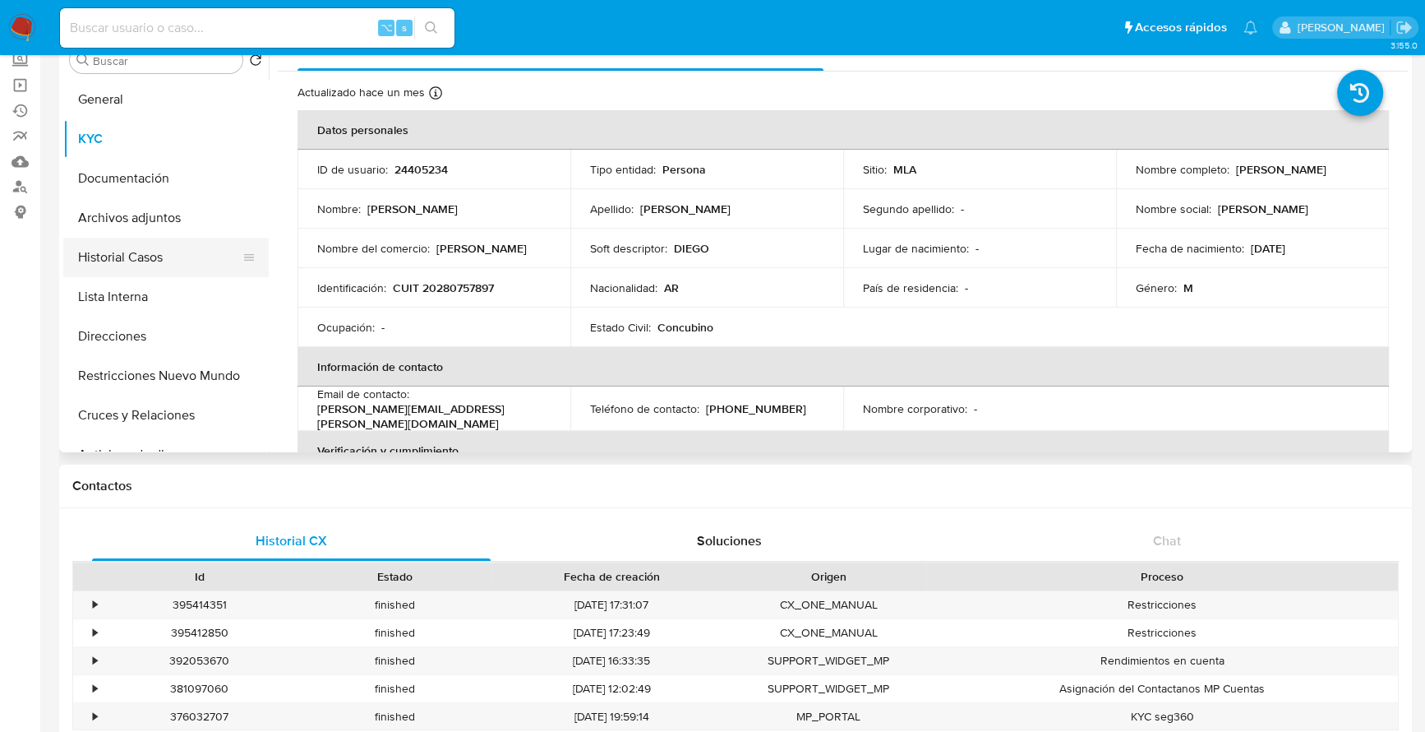
click at [139, 259] on button "Historial Casos" at bounding box center [159, 257] width 192 height 39
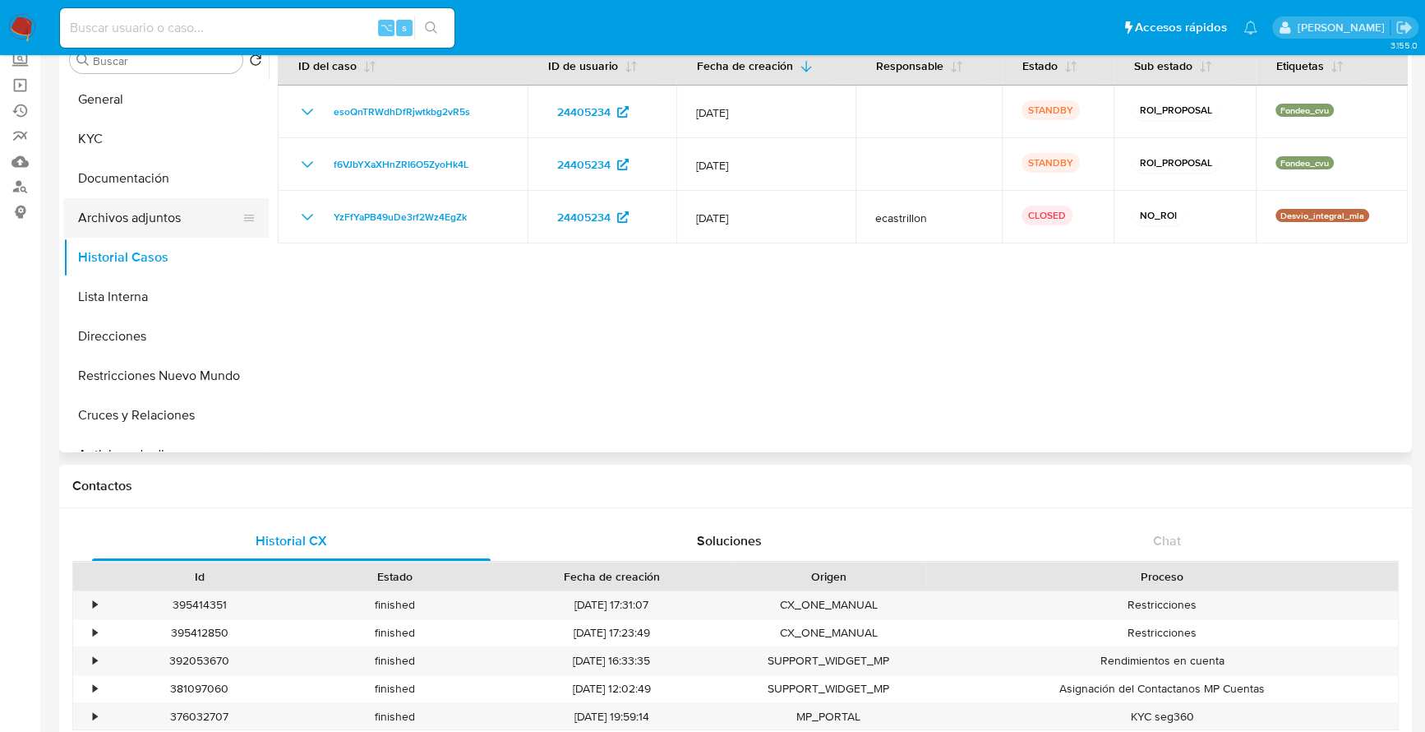
click at [141, 208] on button "Archivos adjuntos" at bounding box center [159, 217] width 192 height 39
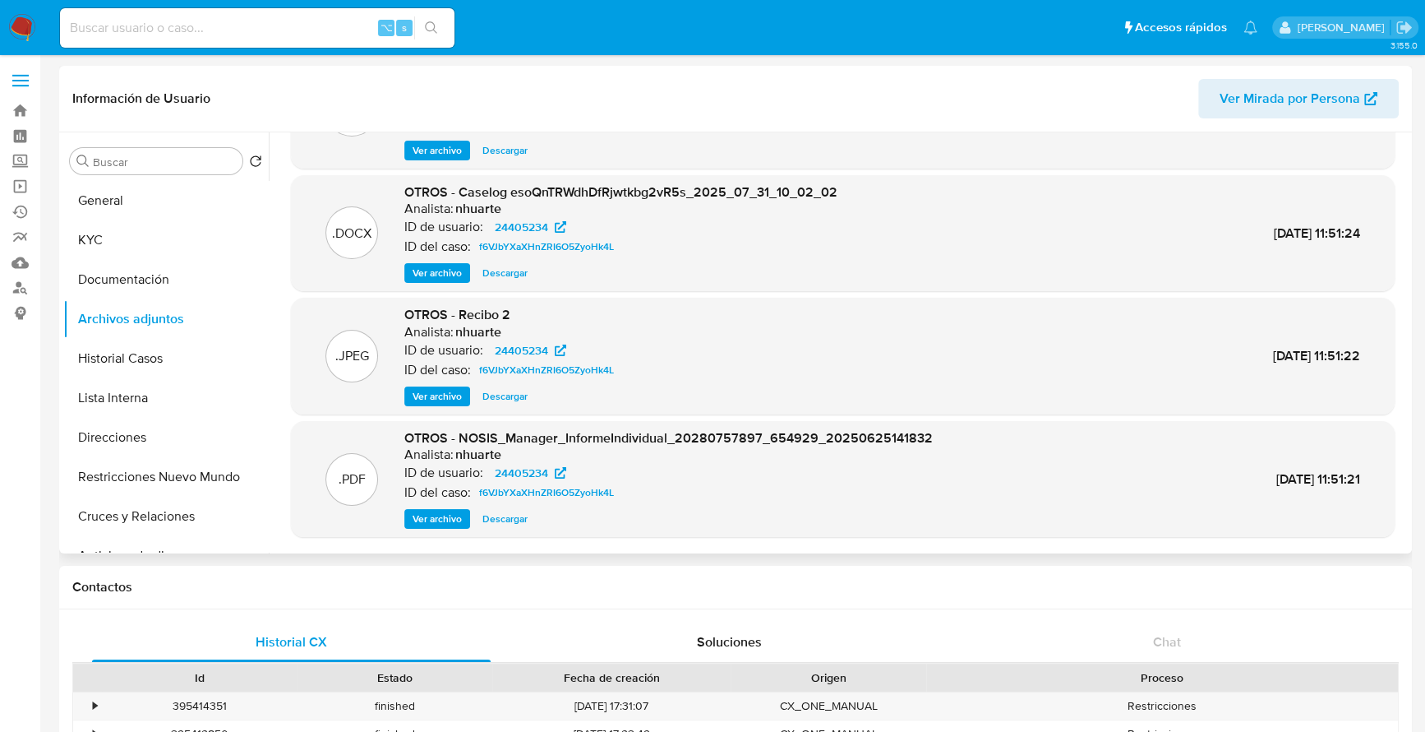
scroll to position [138, 0]
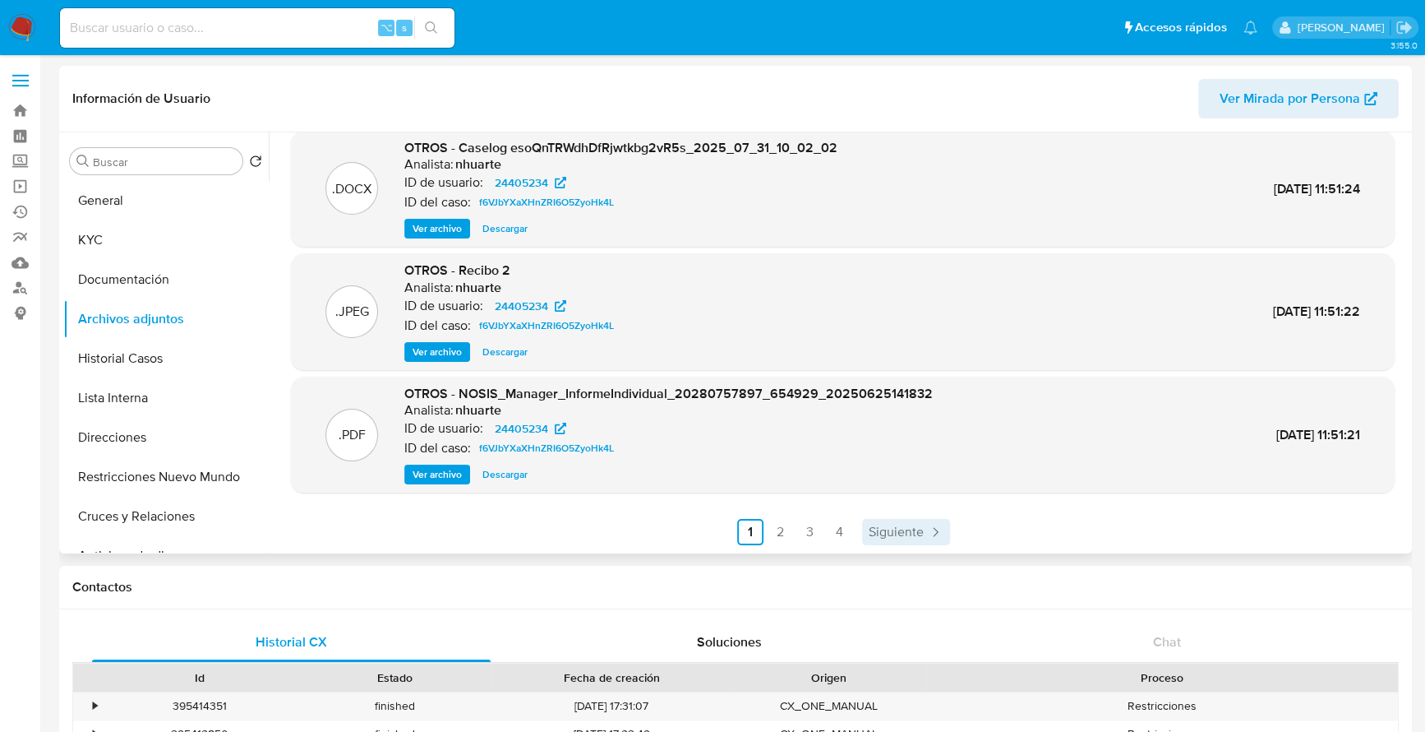
click at [891, 533] on span "Siguiente" at bounding box center [896, 531] width 55 height 13
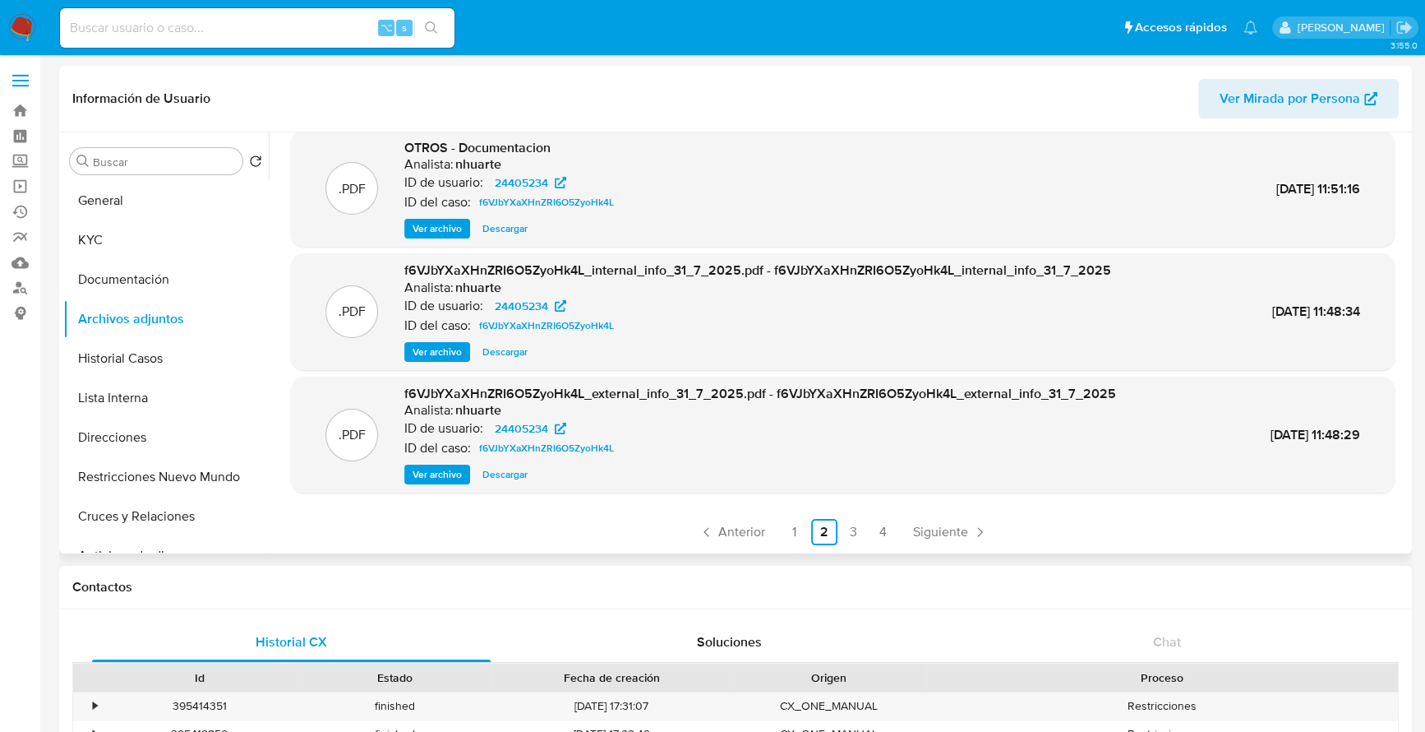
click at [925, 517] on div ".XLSX OTROS - Movimientos-24405234 - Analista: nhuarte ID de usuario: 24405234 …" at bounding box center [843, 276] width 1104 height 538
click at [952, 545] on div ".XLSX OTROS - Movimientos-24405234 - Analista: nhuarte ID de usuario: 24405234 …" at bounding box center [838, 342] width 1139 height 421
click at [954, 533] on span "Siguiente" at bounding box center [940, 531] width 55 height 13
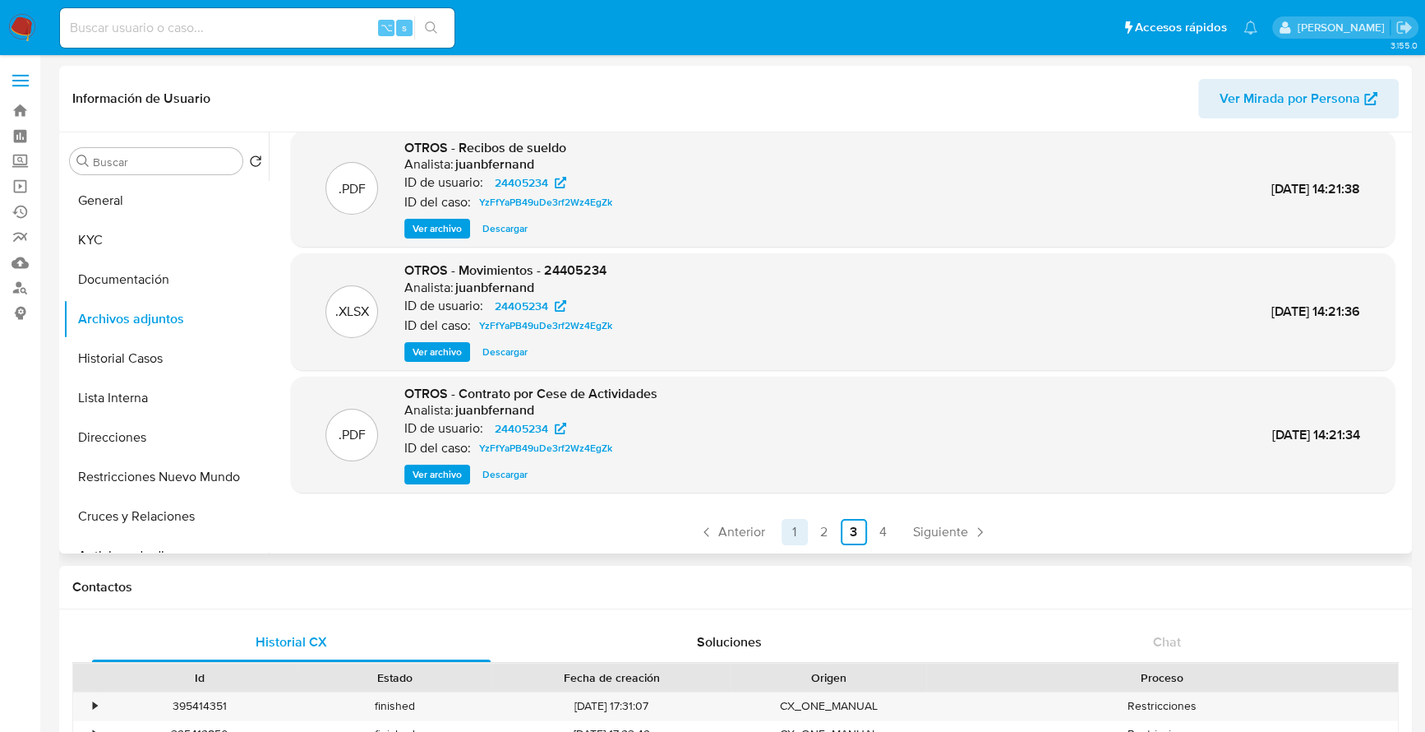
click at [790, 532] on link "1" at bounding box center [795, 532] width 26 height 26
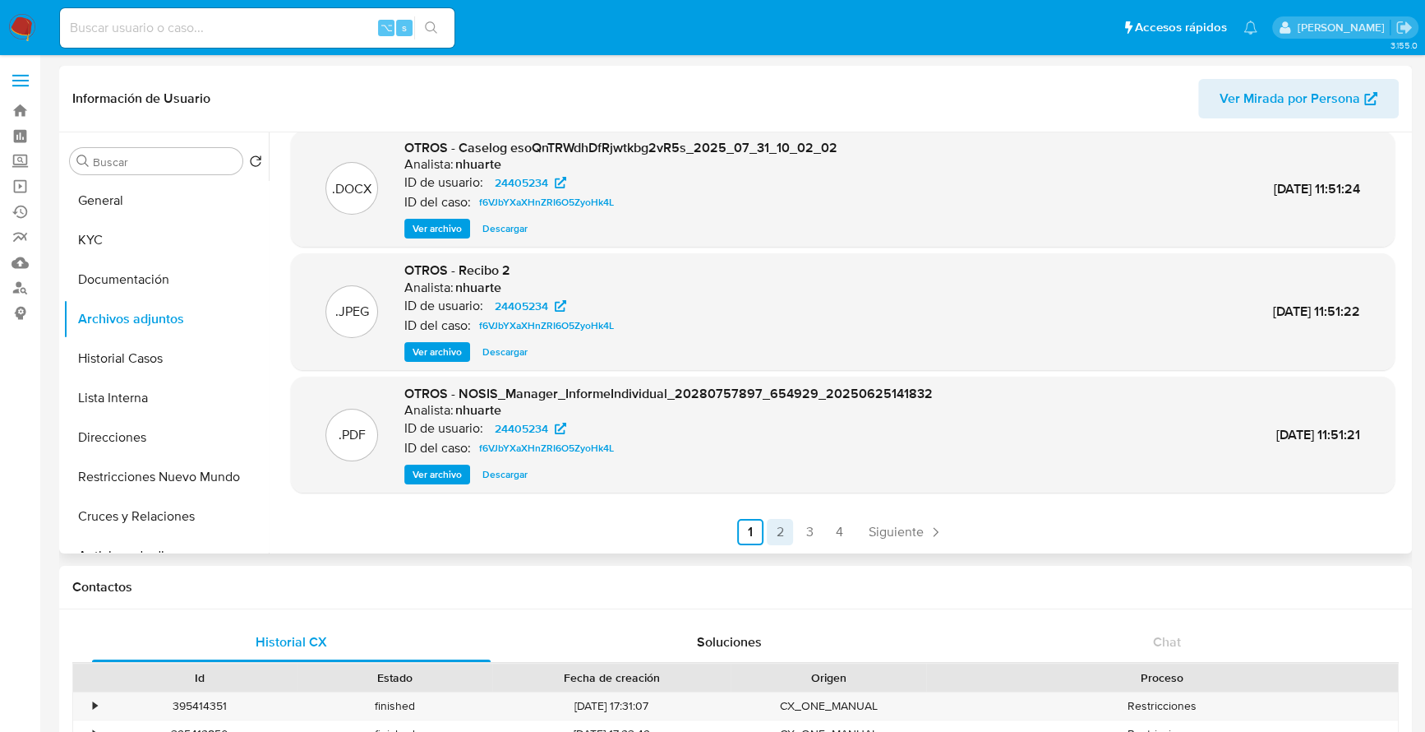
click at [769, 526] on link "2" at bounding box center [780, 532] width 26 height 26
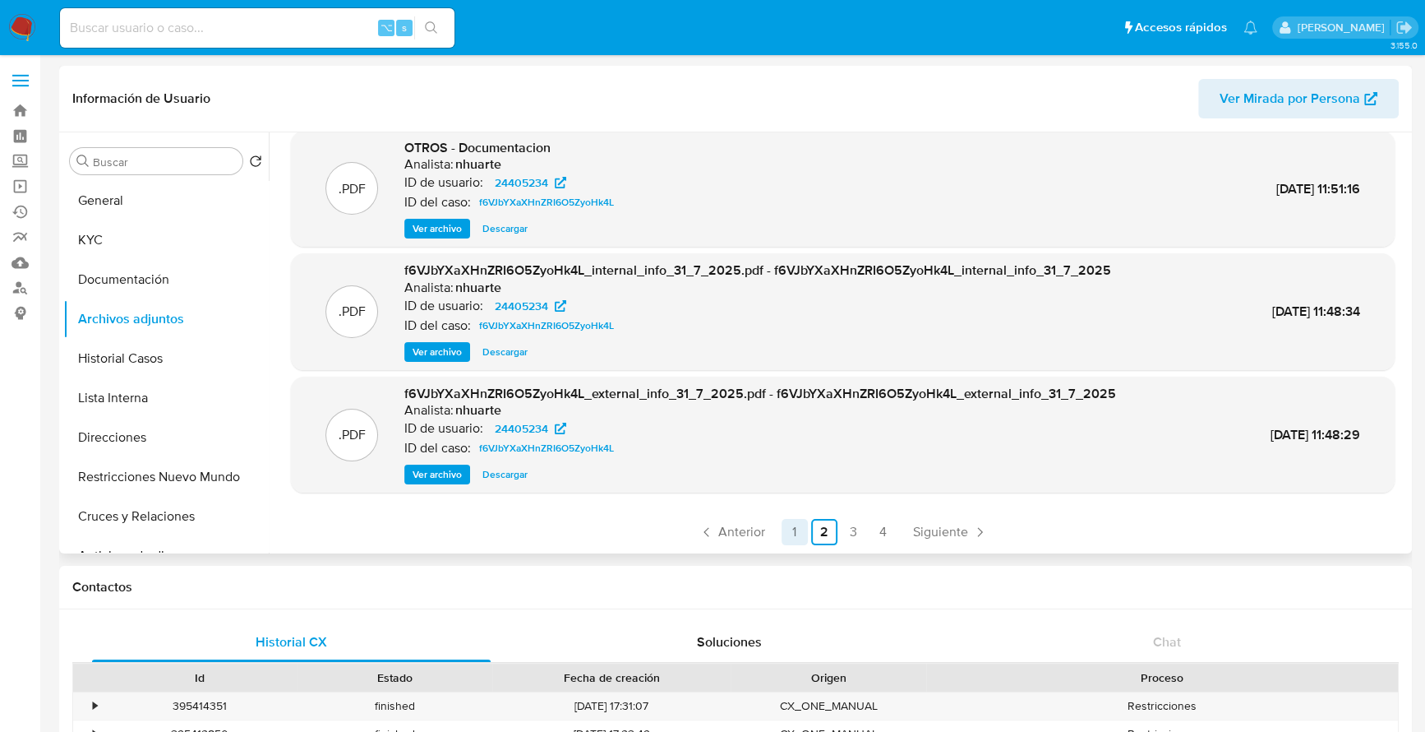
click at [784, 523] on link "1" at bounding box center [795, 532] width 26 height 26
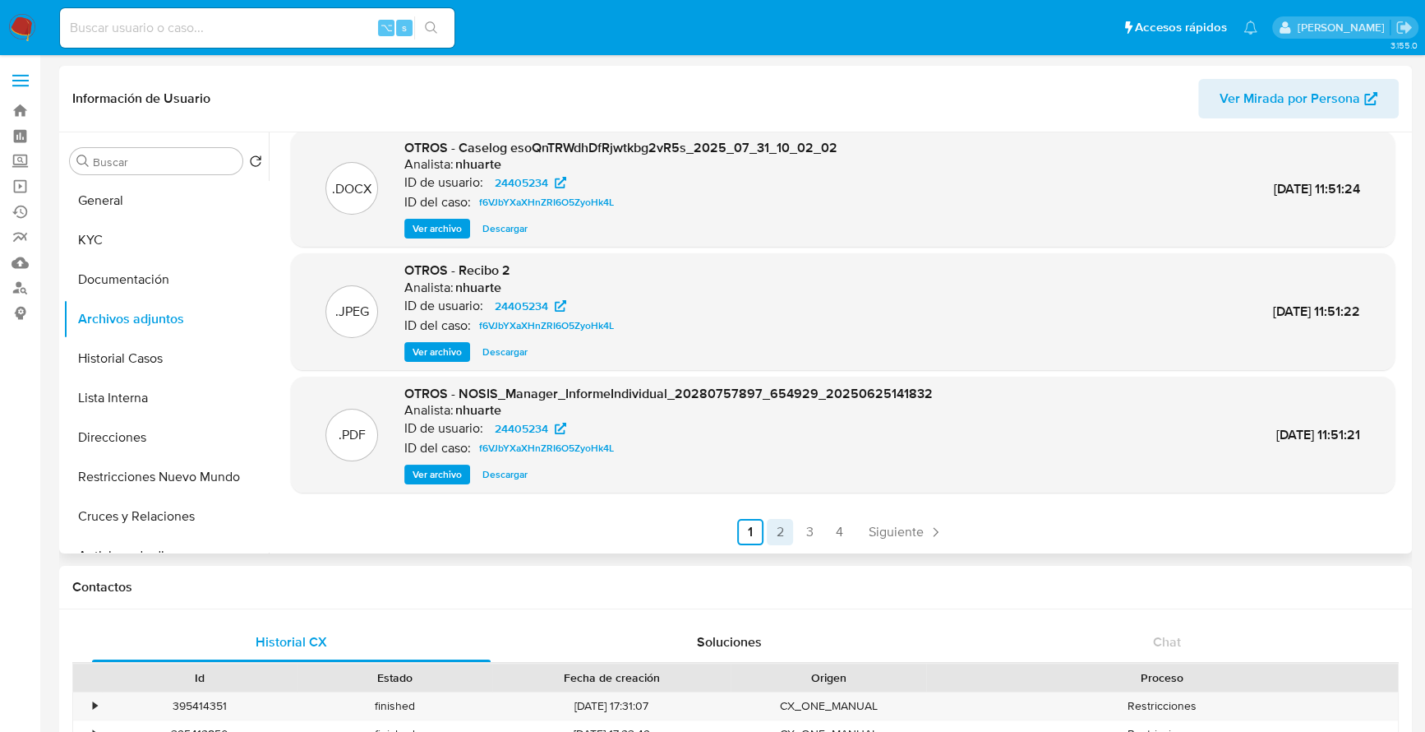
click at [783, 533] on link "2" at bounding box center [780, 532] width 26 height 26
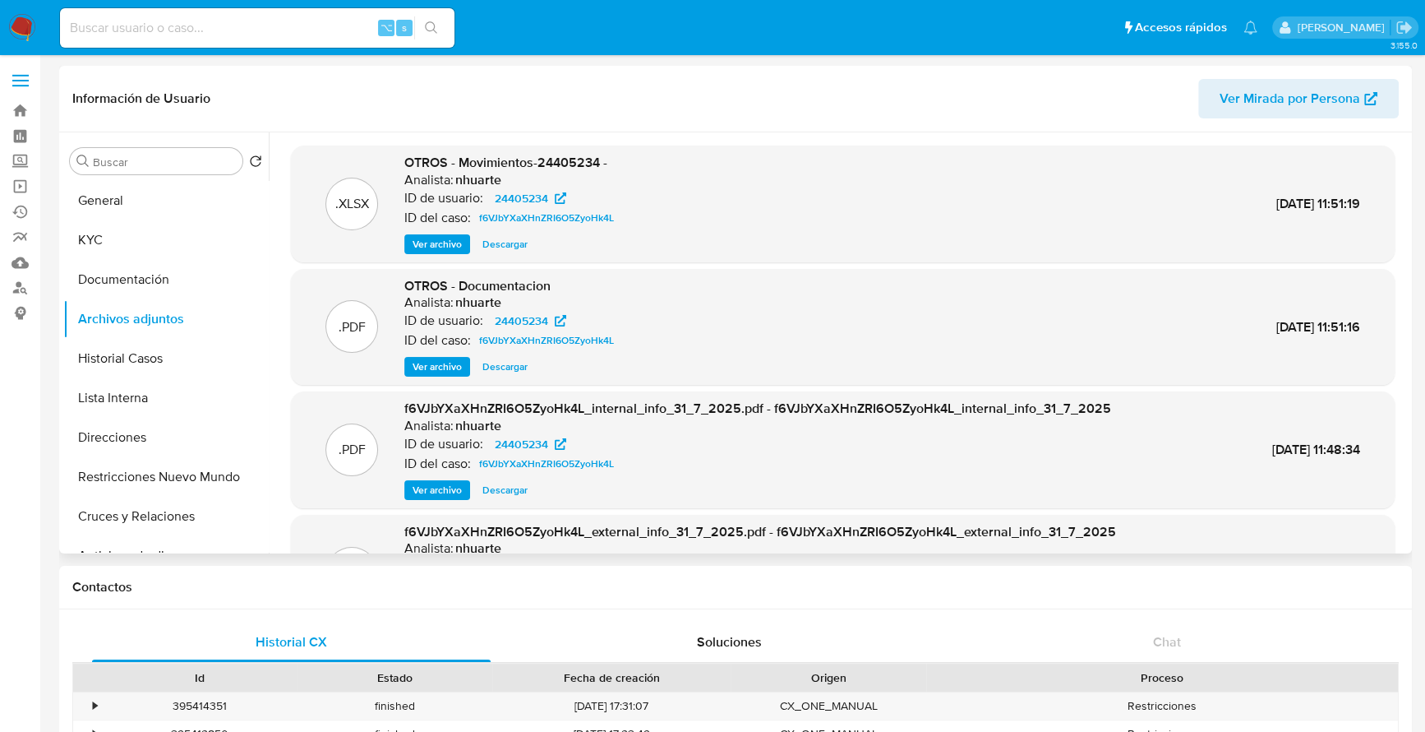
click at [509, 249] on span "Descargar" at bounding box center [505, 244] width 45 height 16
click at [122, 371] on button "Historial Casos" at bounding box center [159, 358] width 192 height 39
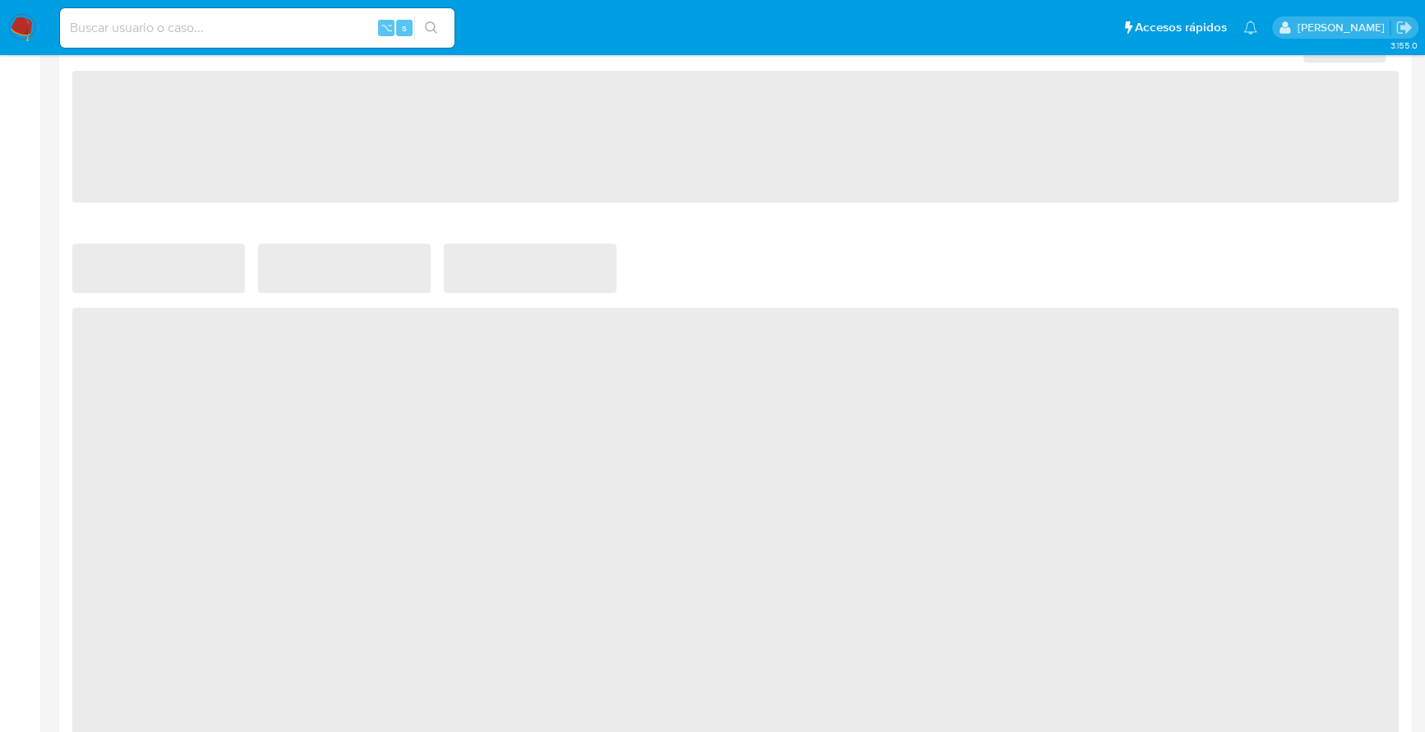
scroll to position [801, 0]
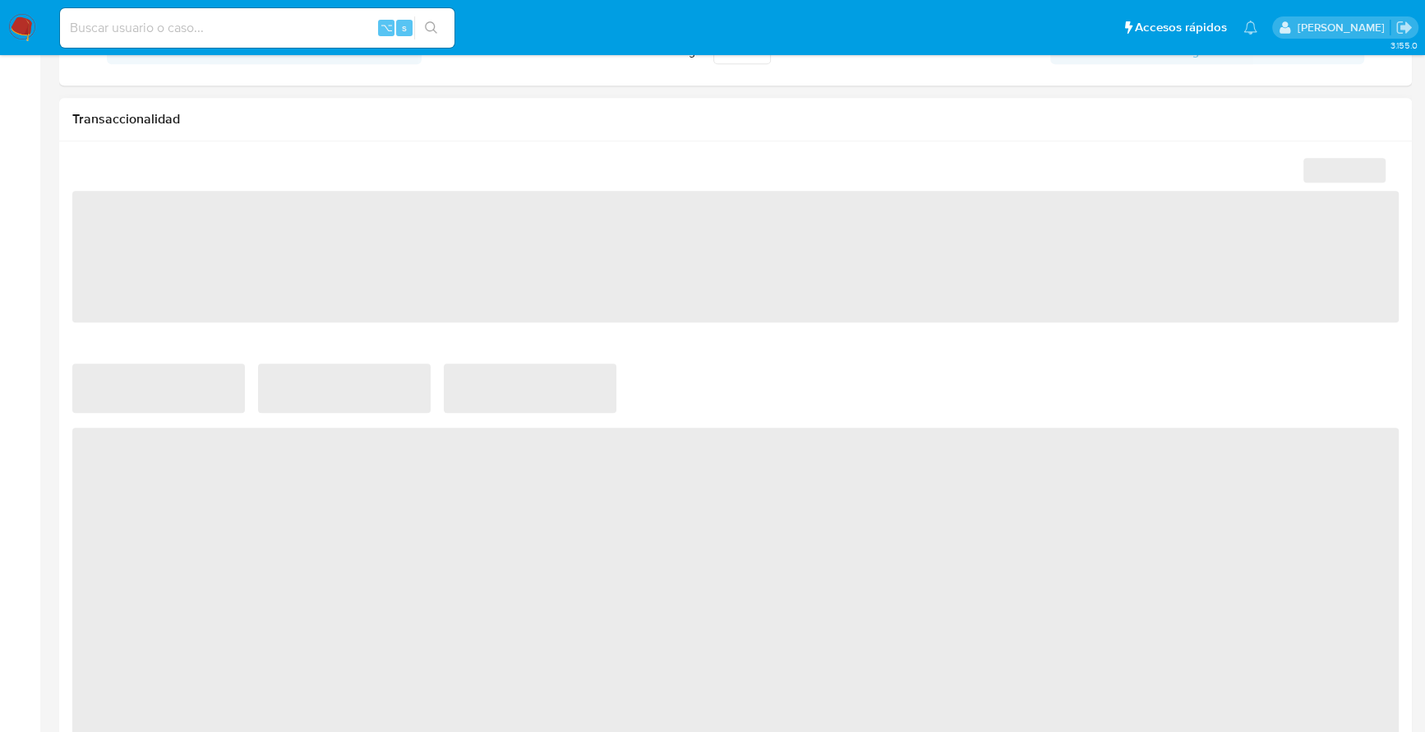
select select "10"
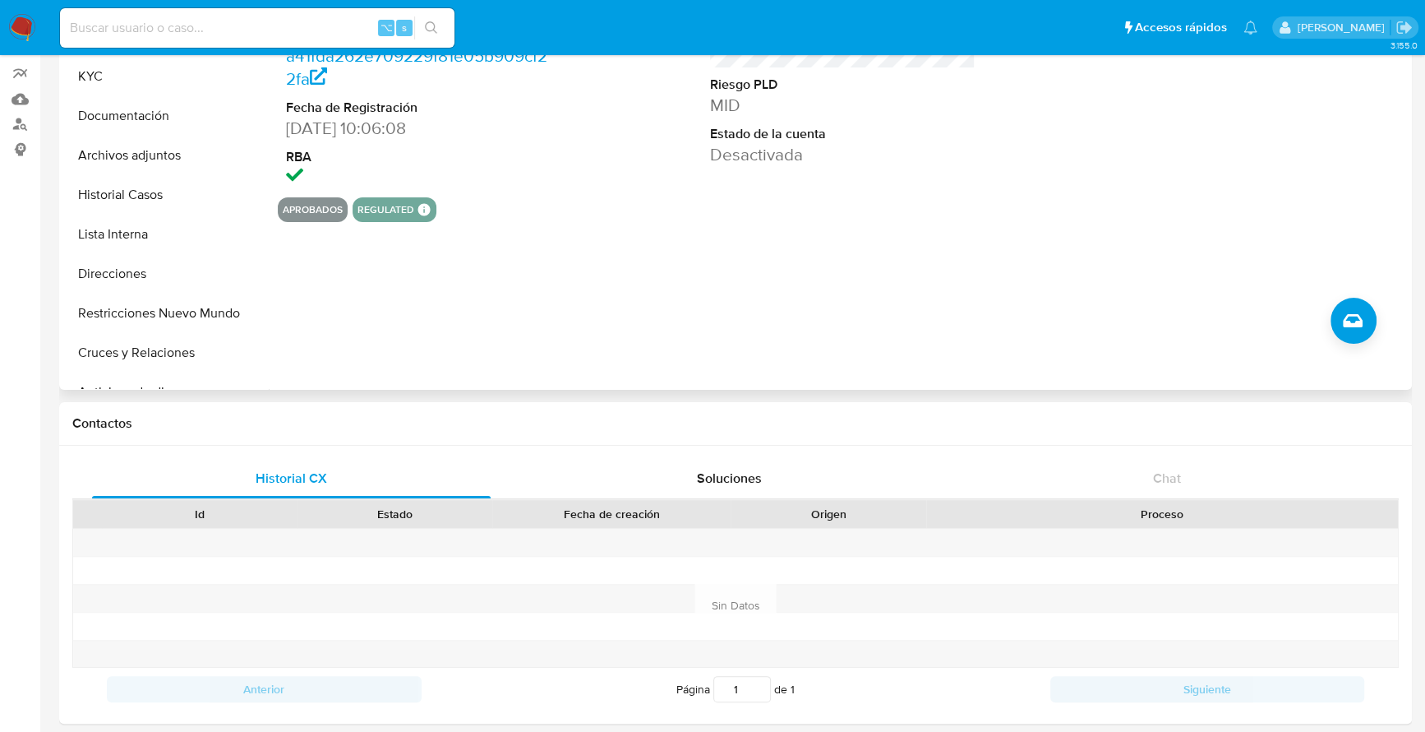
scroll to position [0, 0]
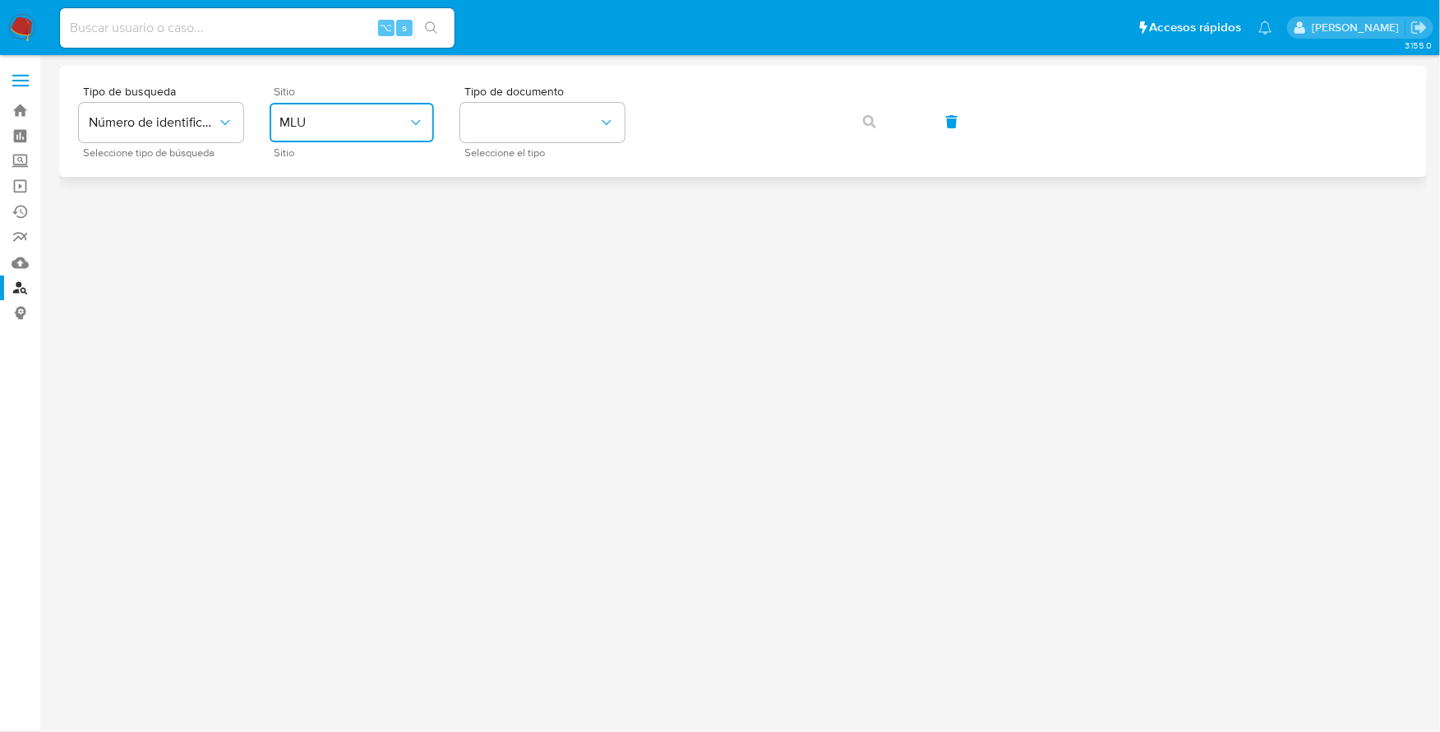
click at [396, 128] on span "MLU" at bounding box center [343, 122] width 128 height 16
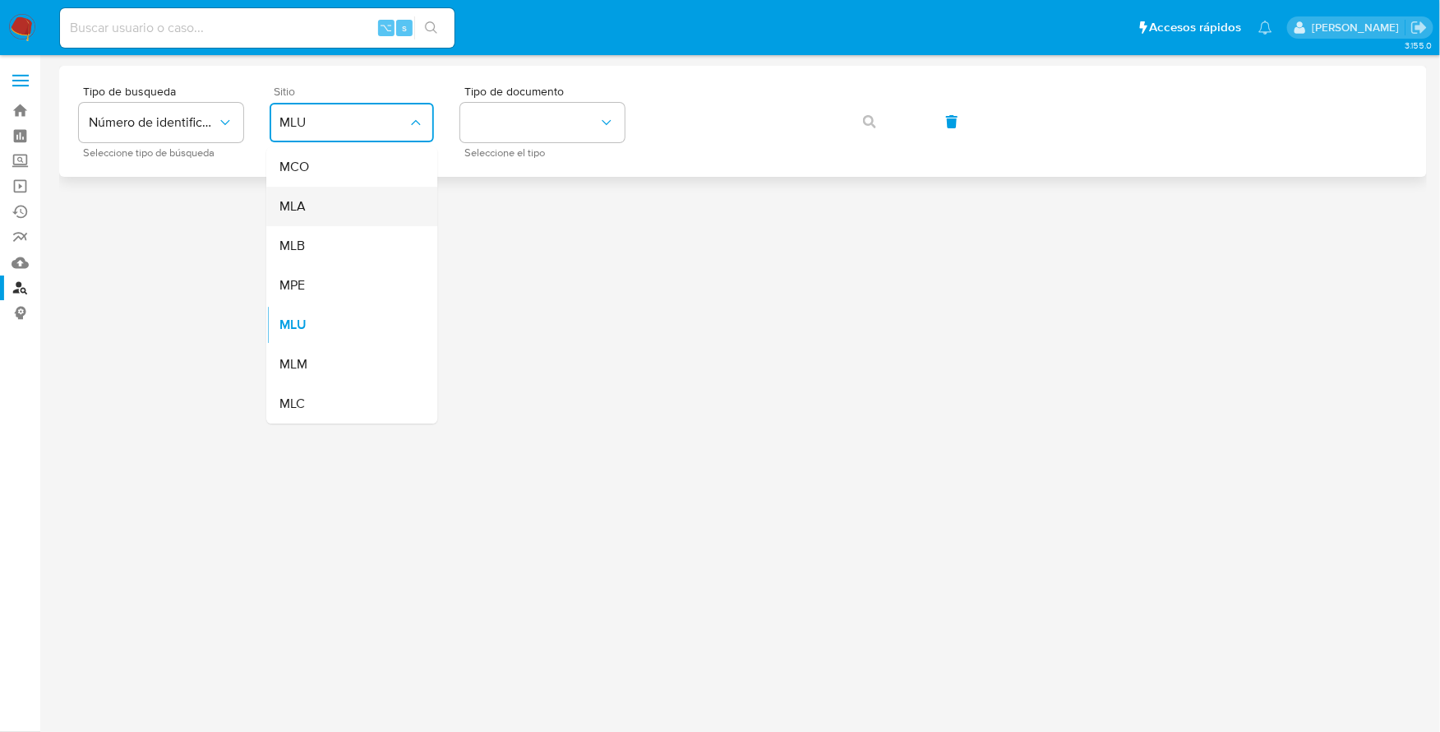
click at [367, 193] on div "MLA" at bounding box center [346, 206] width 135 height 39
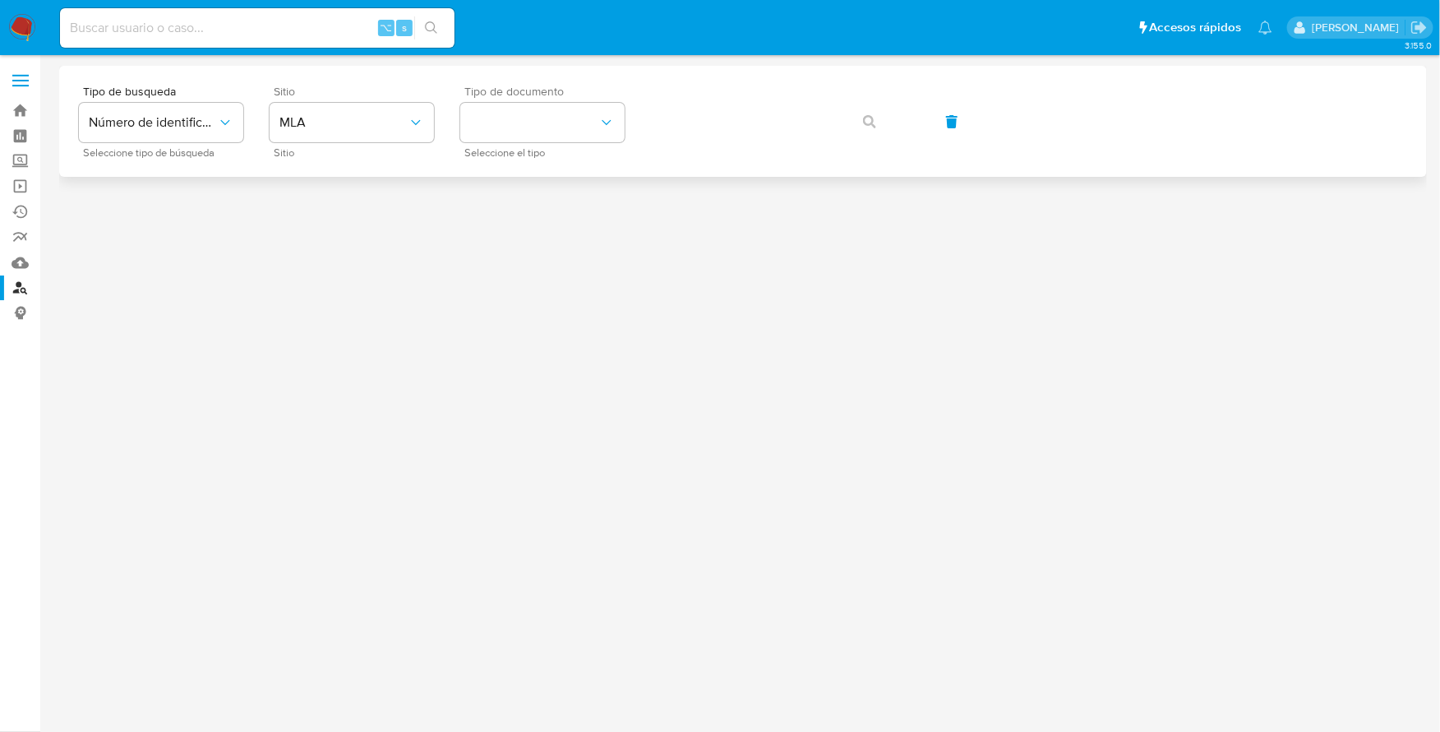
click at [529, 99] on div "Tipo de documento Seleccione el tipo" at bounding box center [542, 121] width 164 height 72
click at [566, 132] on button "identificationType" at bounding box center [542, 122] width 164 height 39
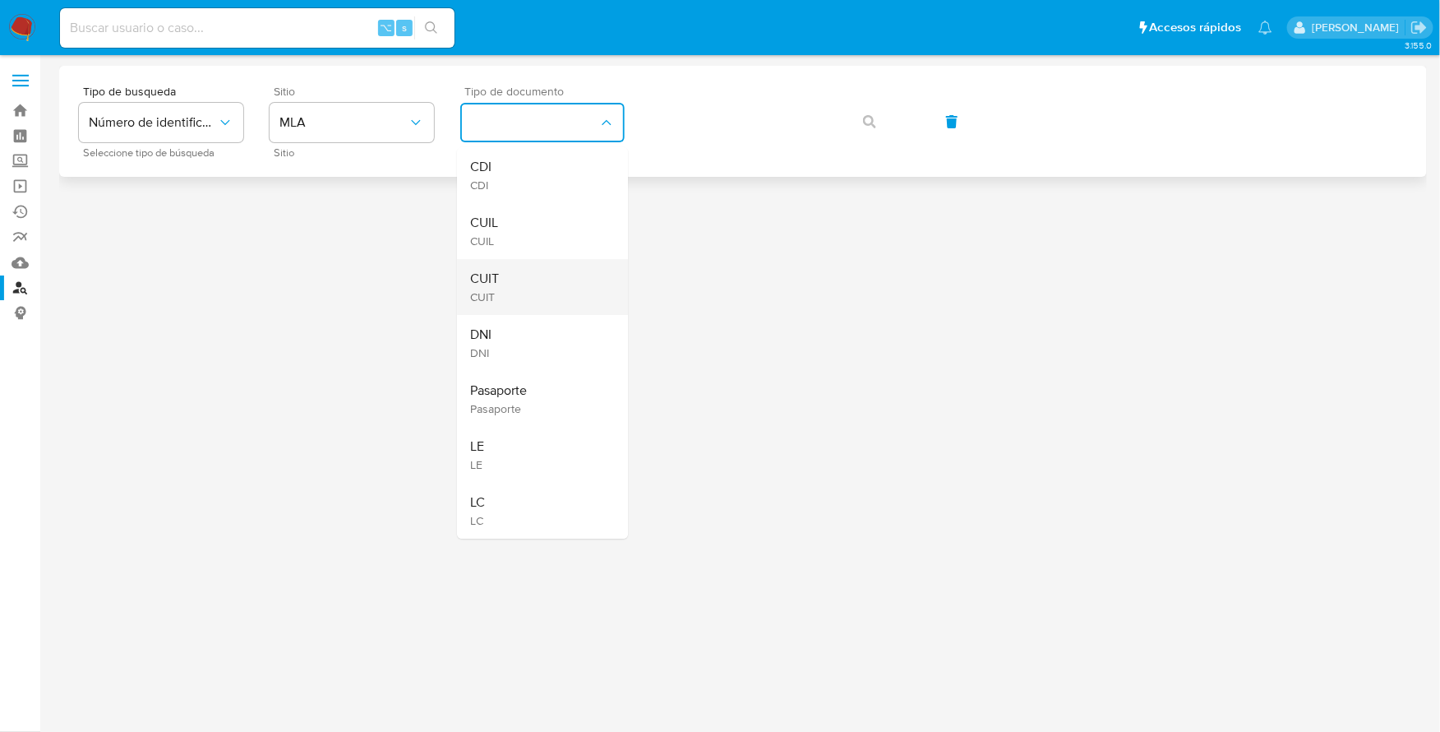
click at [538, 285] on div "CUIT CUIT" at bounding box center [537, 287] width 135 height 56
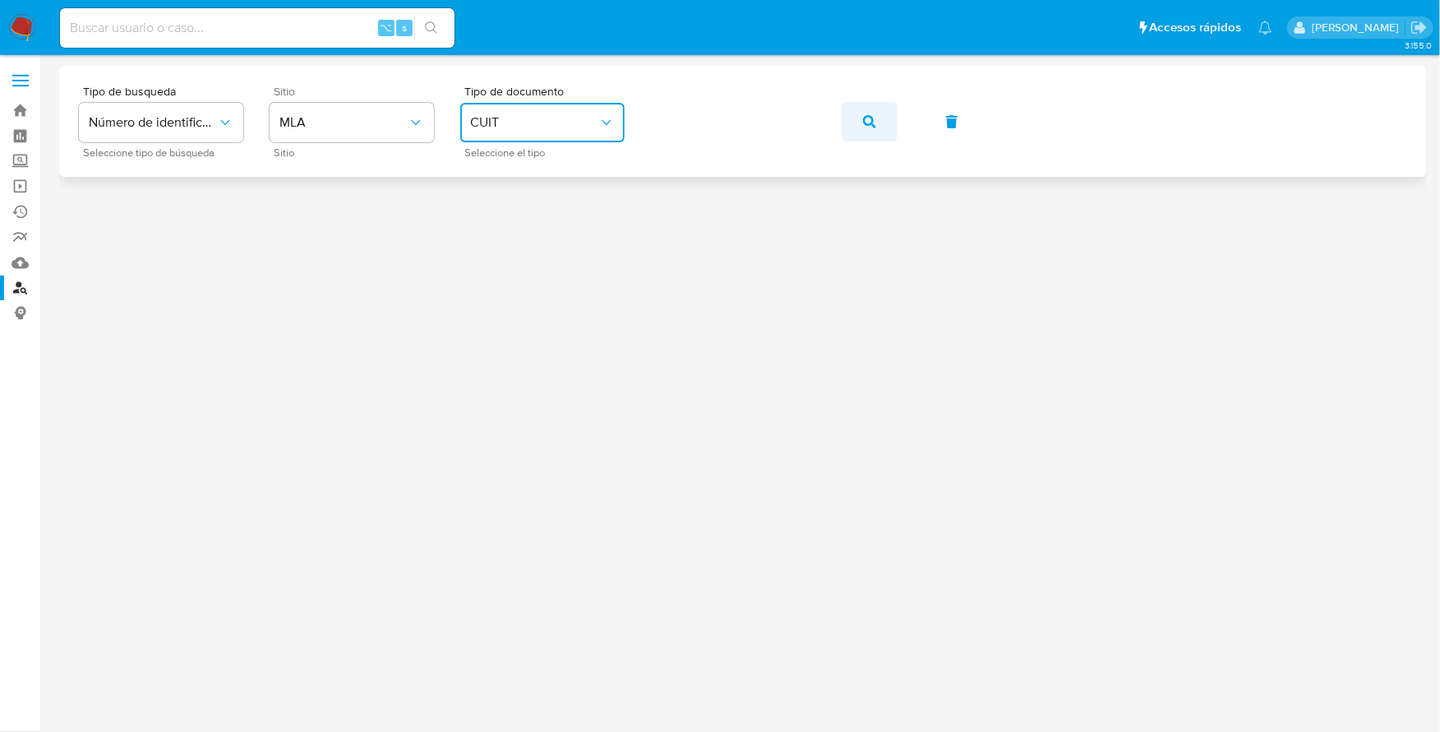
click at [873, 125] on icon "button" at bounding box center [869, 121] width 13 height 13
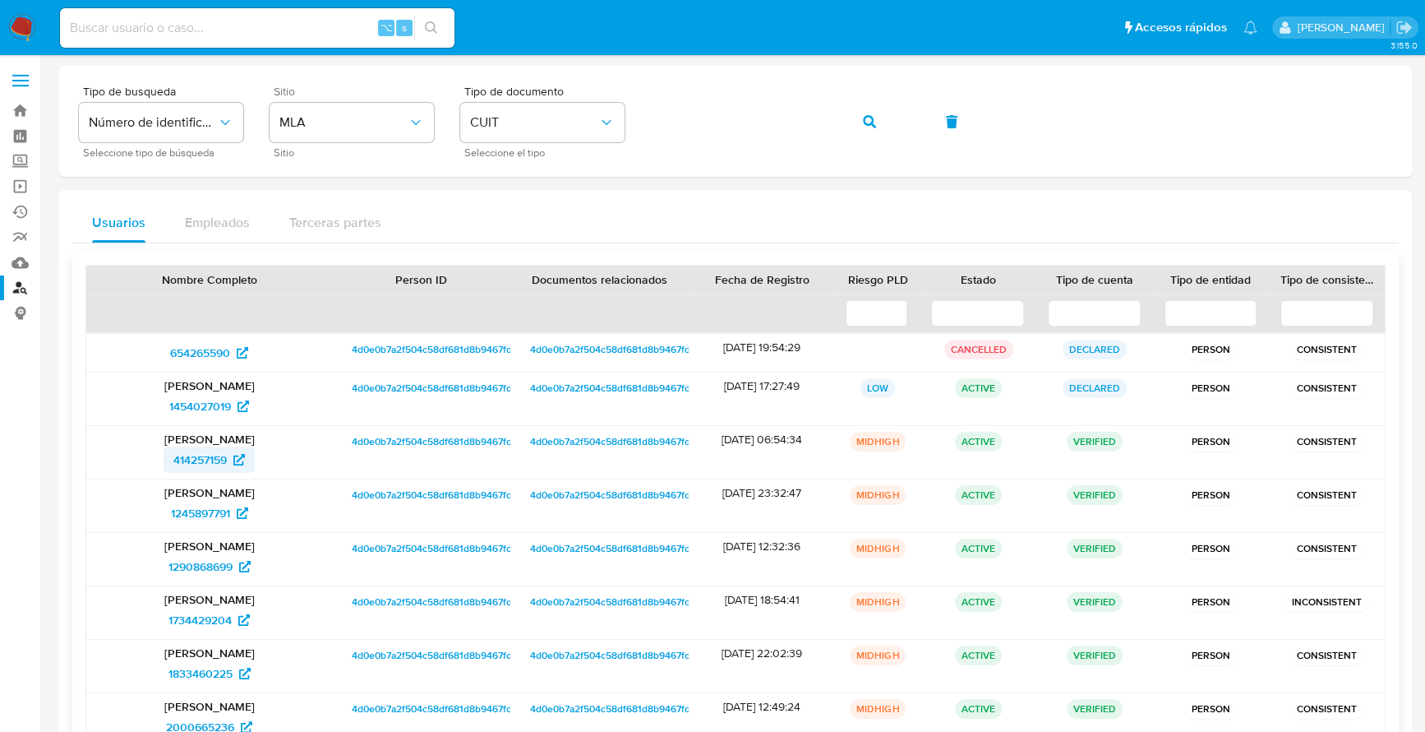
click at [204, 459] on span "414257159" at bounding box center [199, 459] width 53 height 26
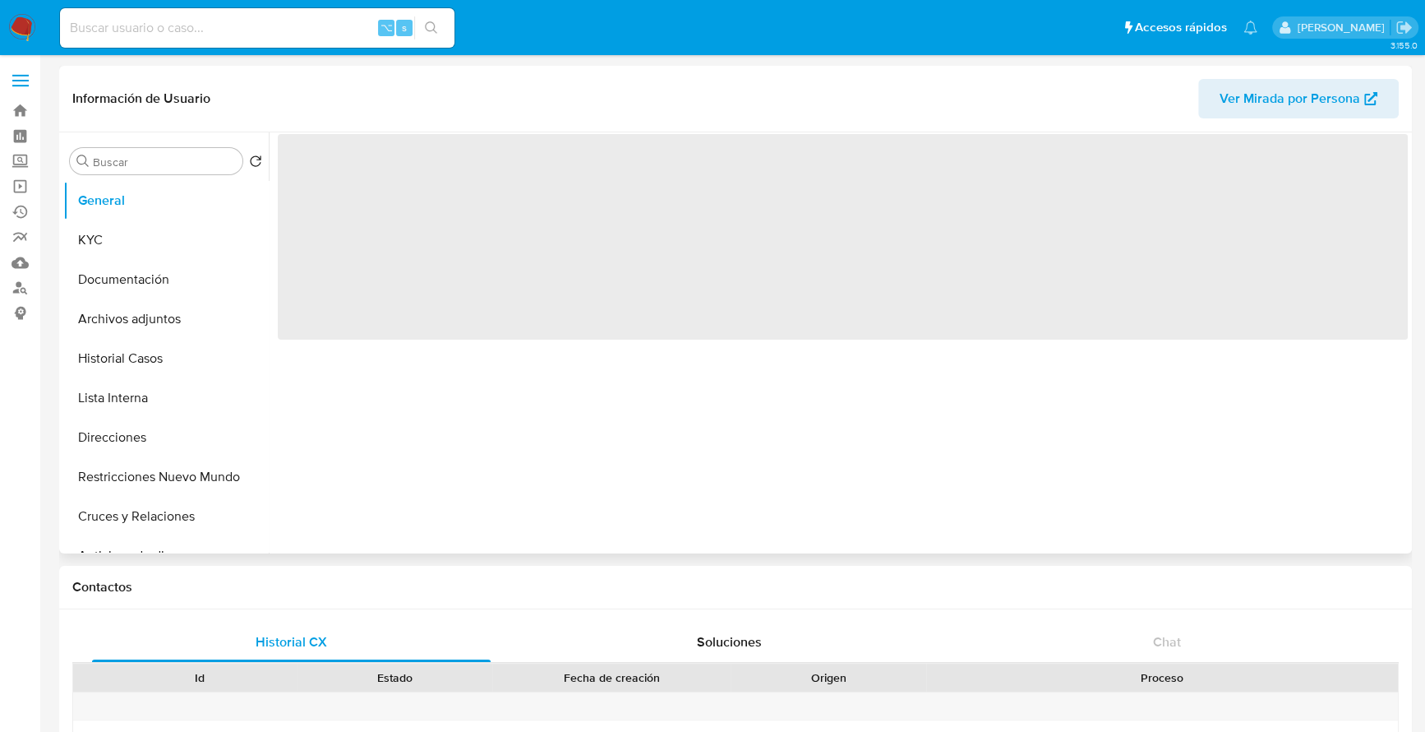
click at [1276, 95] on span "Ver Mirada por Persona" at bounding box center [1290, 98] width 141 height 39
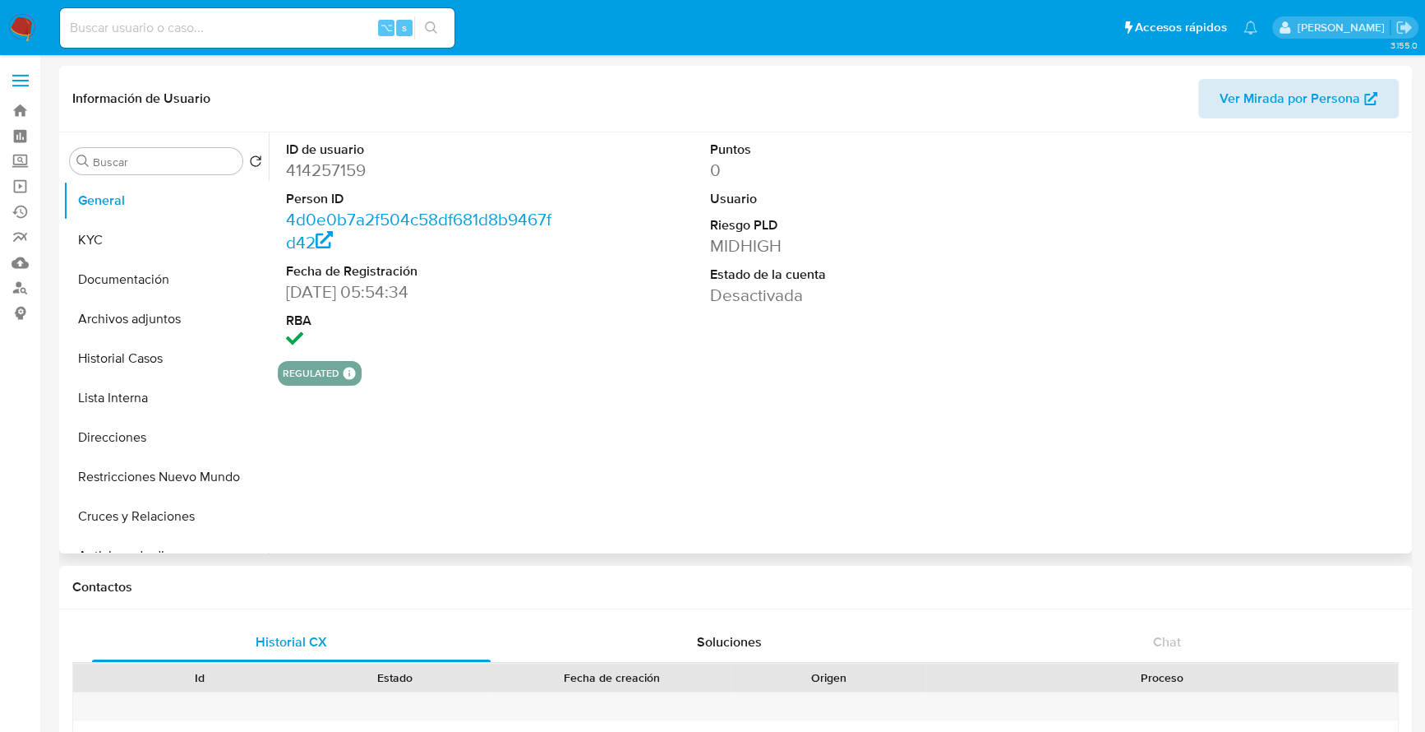
select select "10"
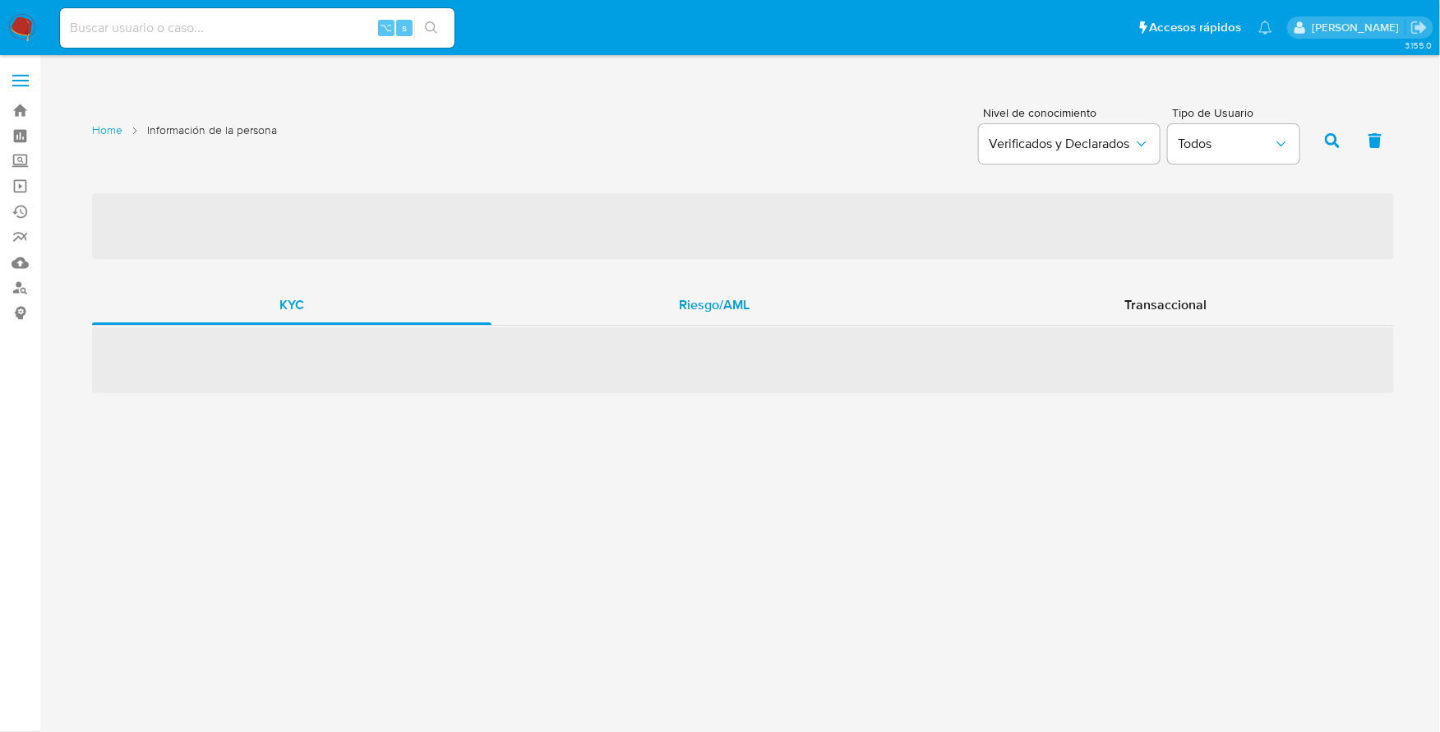
click at [706, 301] on span "Riesgo/AML" at bounding box center [714, 304] width 71 height 19
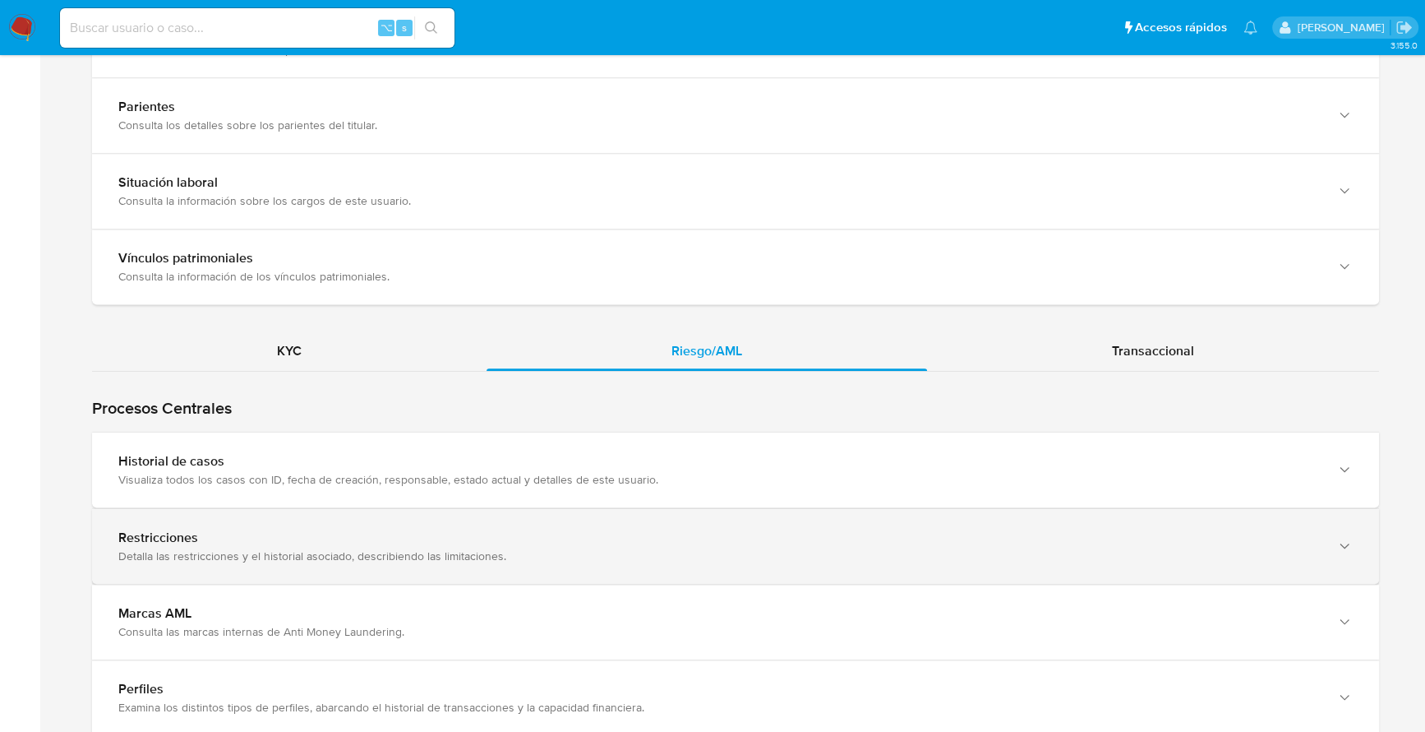
scroll to position [1253, 0]
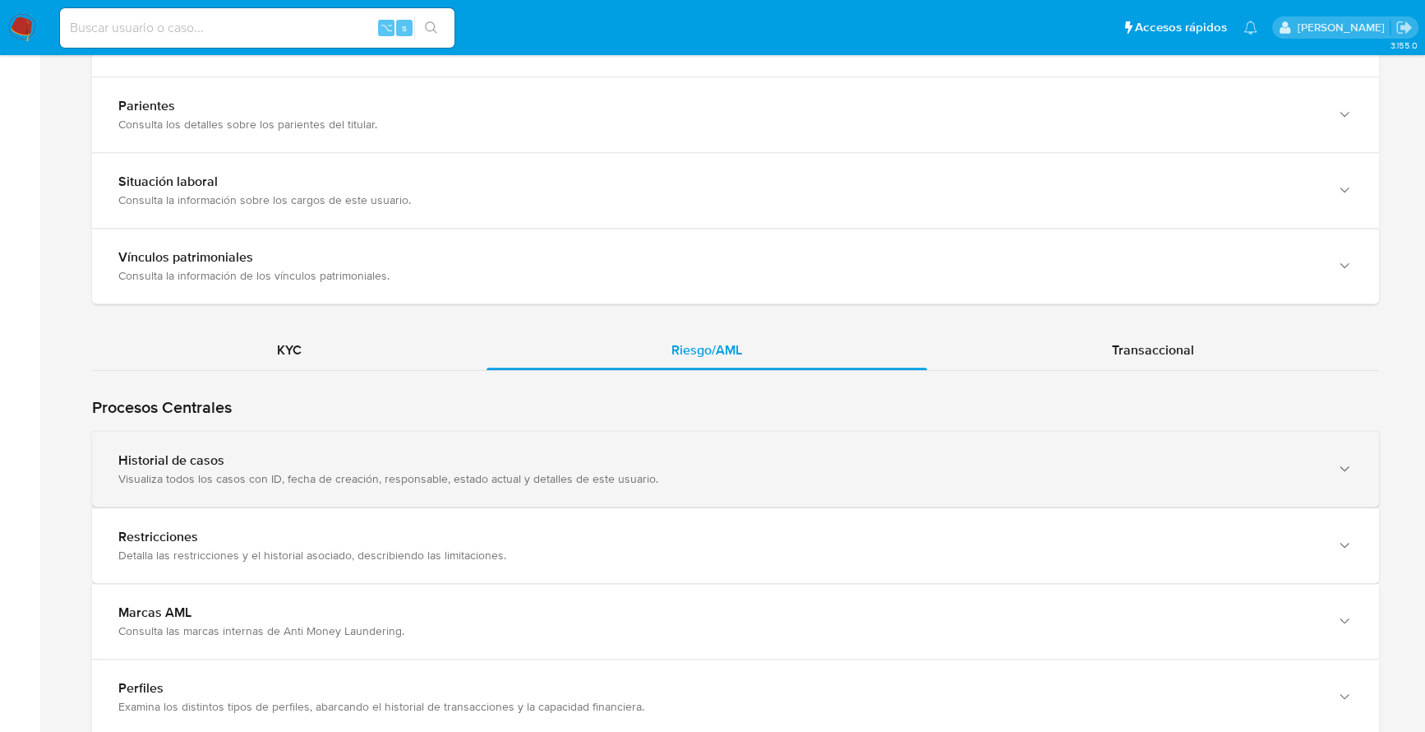
click at [416, 464] on div "Historial de casos" at bounding box center [719, 460] width 1202 height 16
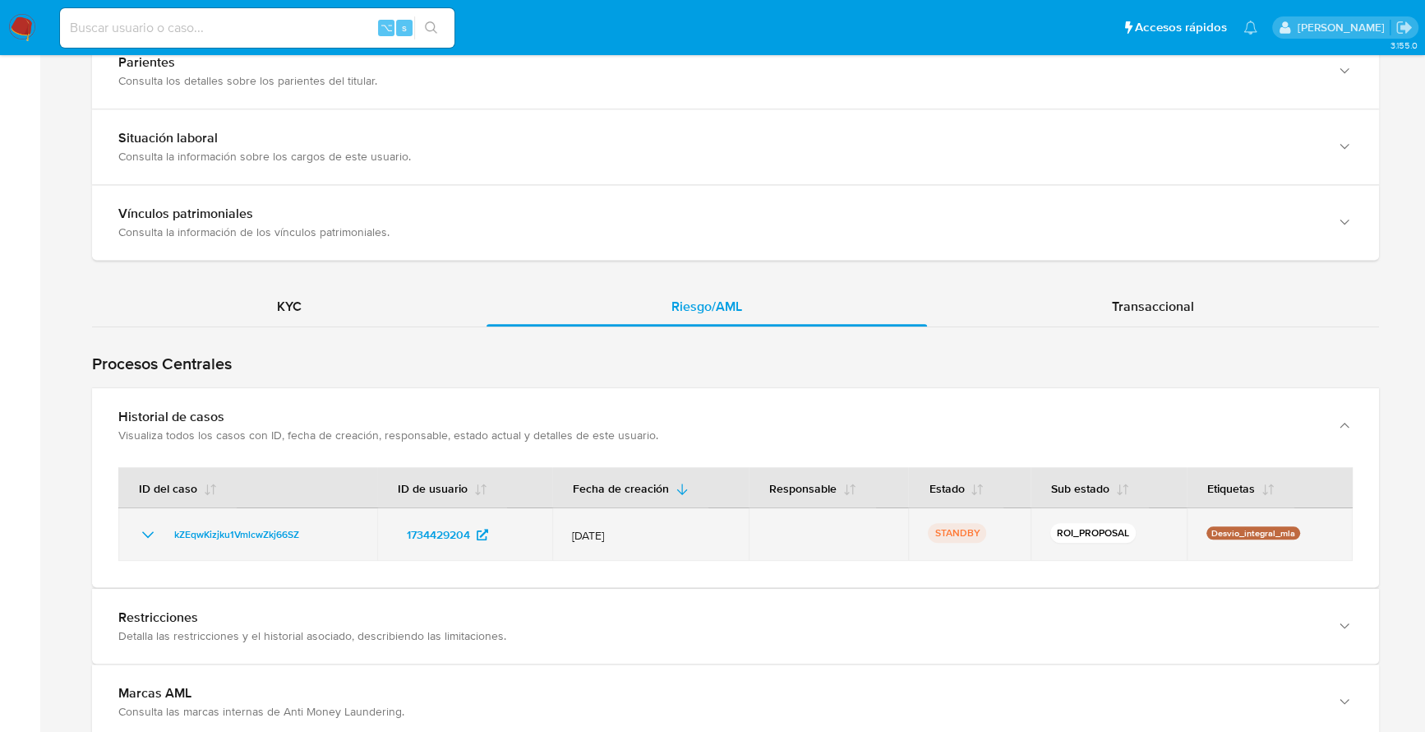
scroll to position [1407, 0]
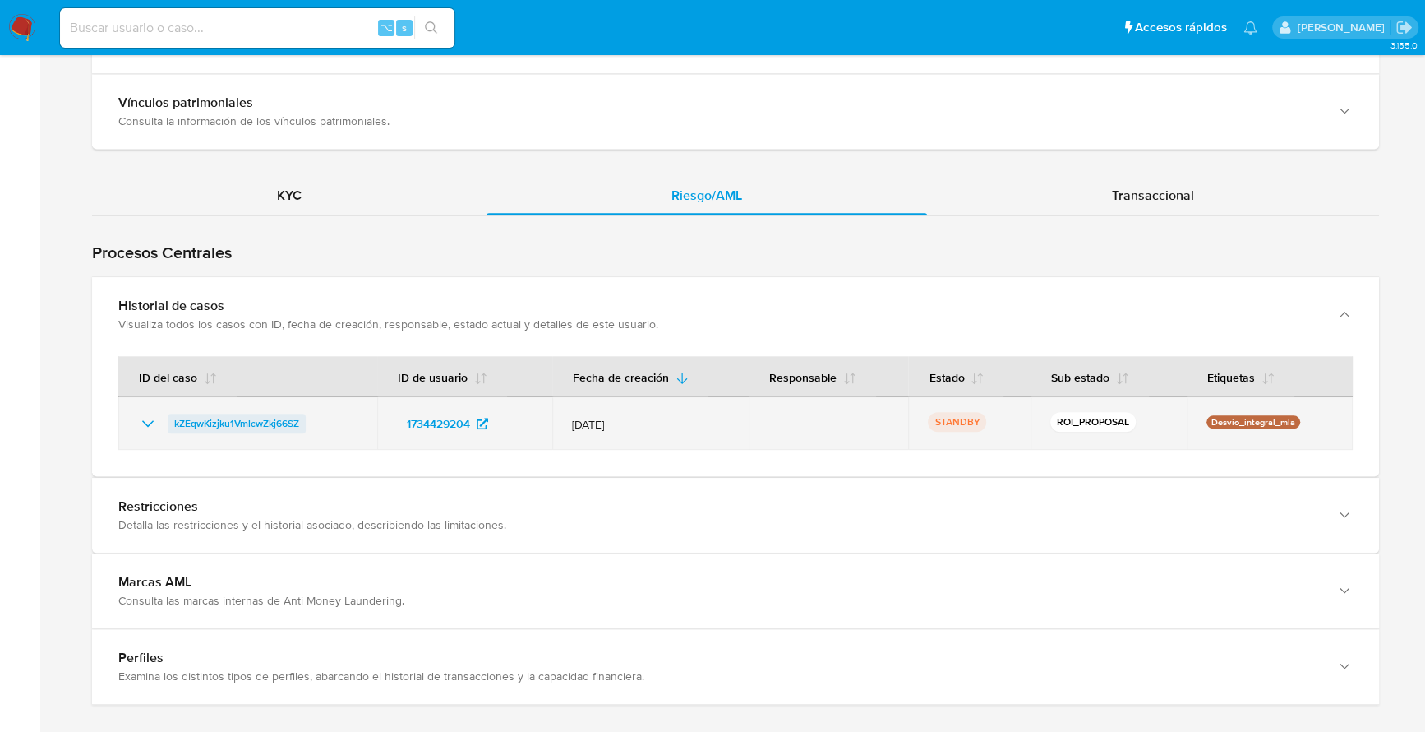
click at [217, 416] on span "kZEqwKizjku1VmlcwZkj66SZ" at bounding box center [236, 423] width 125 height 20
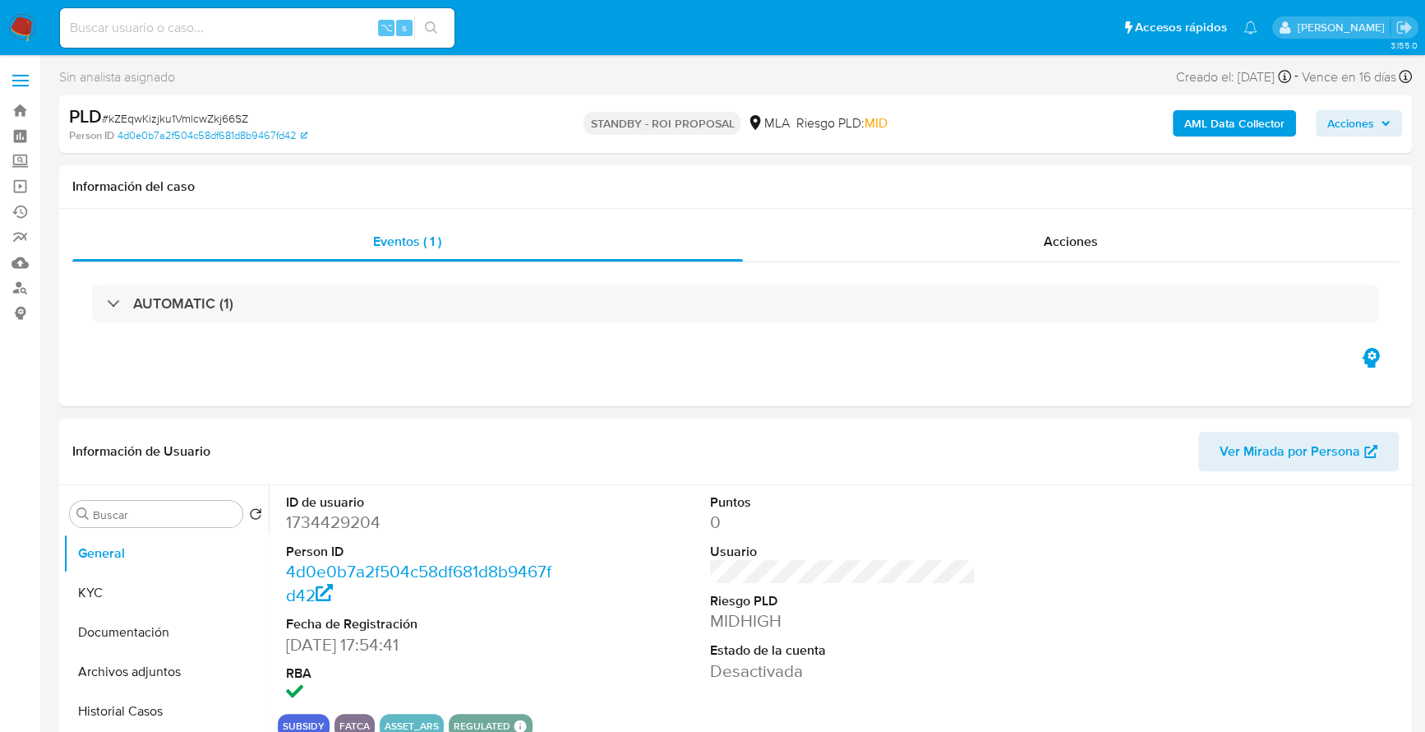
select select "10"
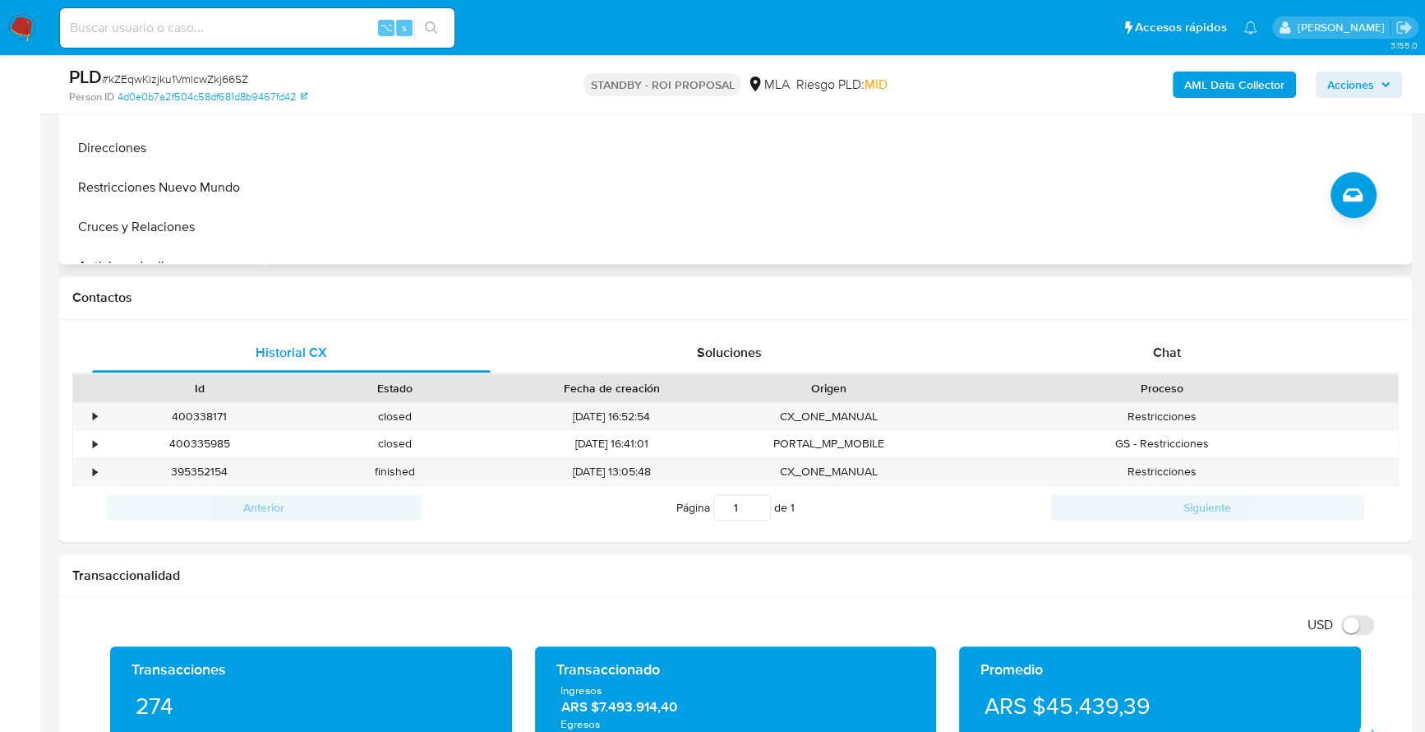
scroll to position [710, 0]
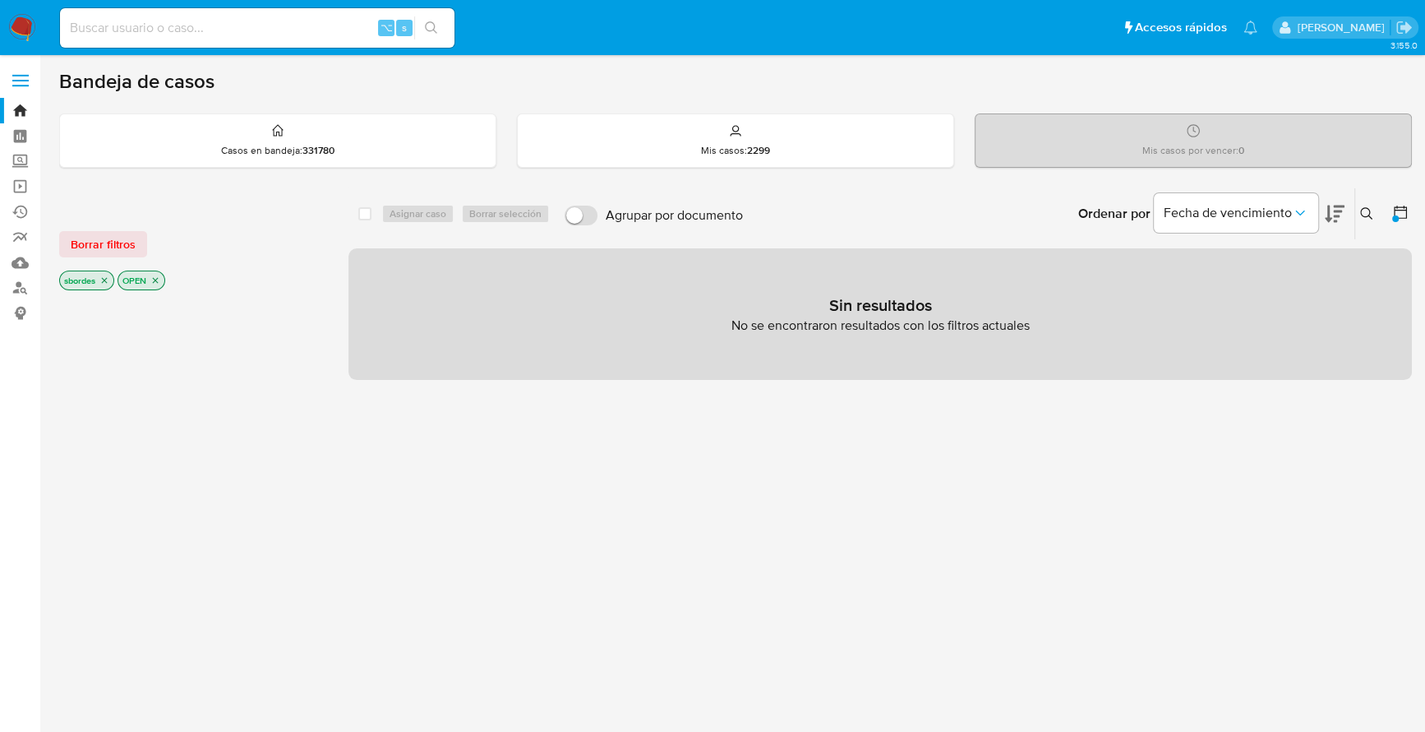
click at [109, 249] on span "Borrar filtros" at bounding box center [103, 244] width 65 height 23
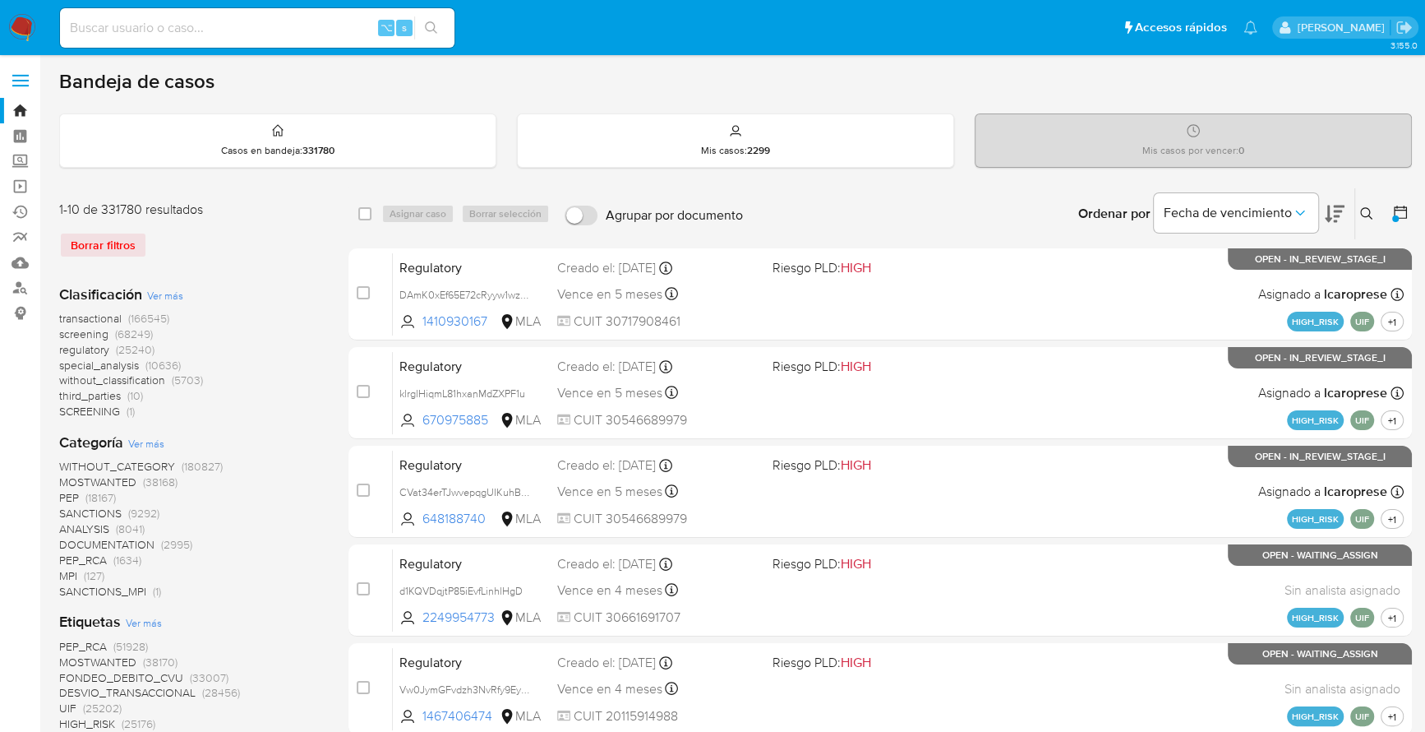
click at [1379, 204] on button at bounding box center [1369, 214] width 27 height 20
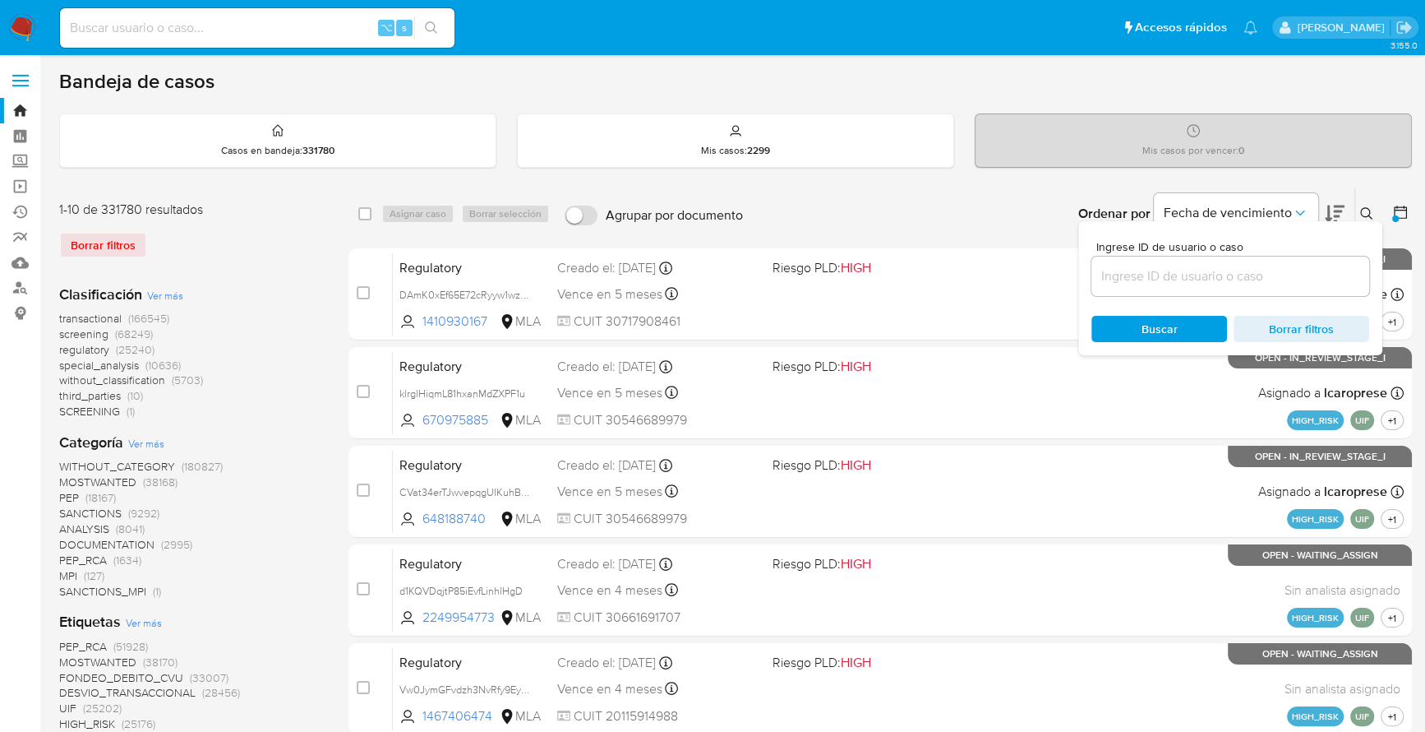
click at [1220, 275] on input at bounding box center [1231, 276] width 278 height 21
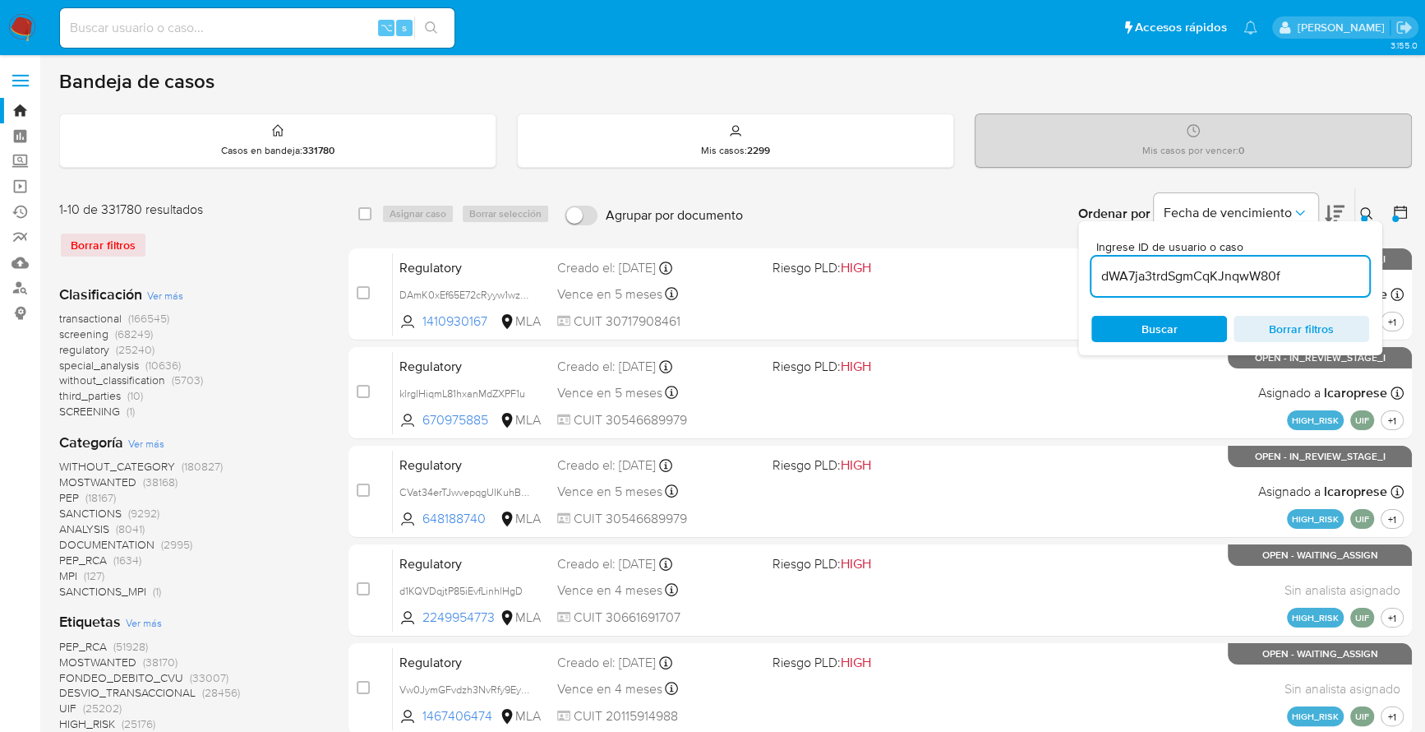
type input "dWA7ja3trdSgmCqKJnqwW80f"
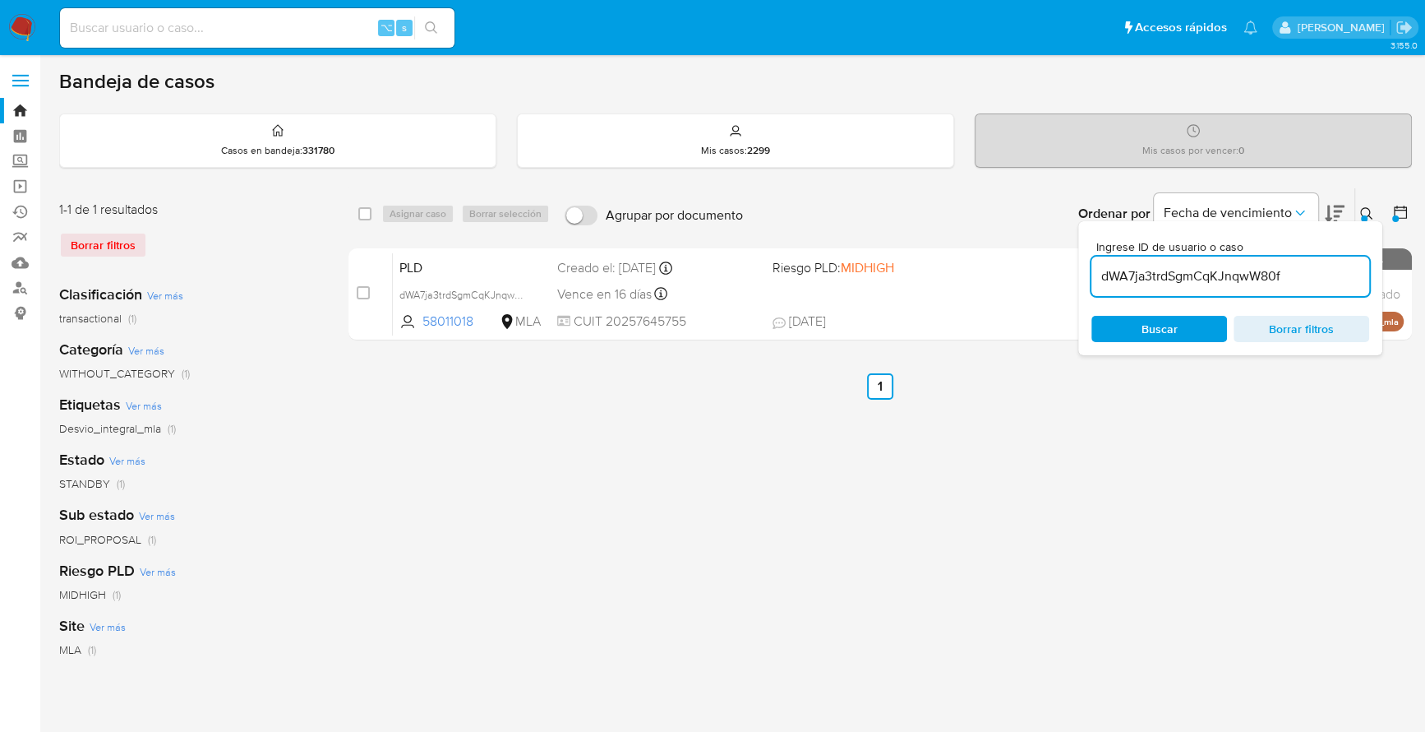
click at [1365, 208] on icon at bounding box center [1366, 213] width 13 height 13
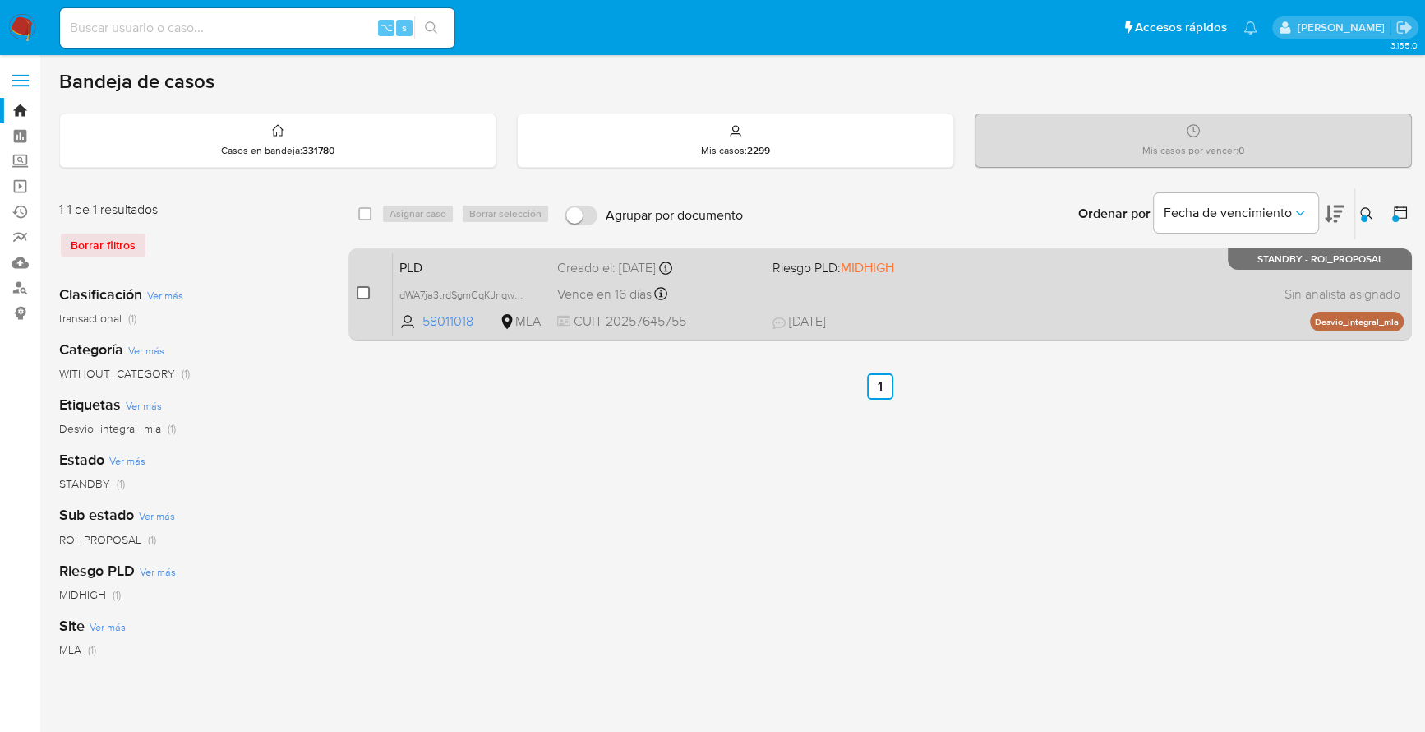
click at [364, 291] on input "checkbox" at bounding box center [363, 292] width 13 height 13
checkbox input "true"
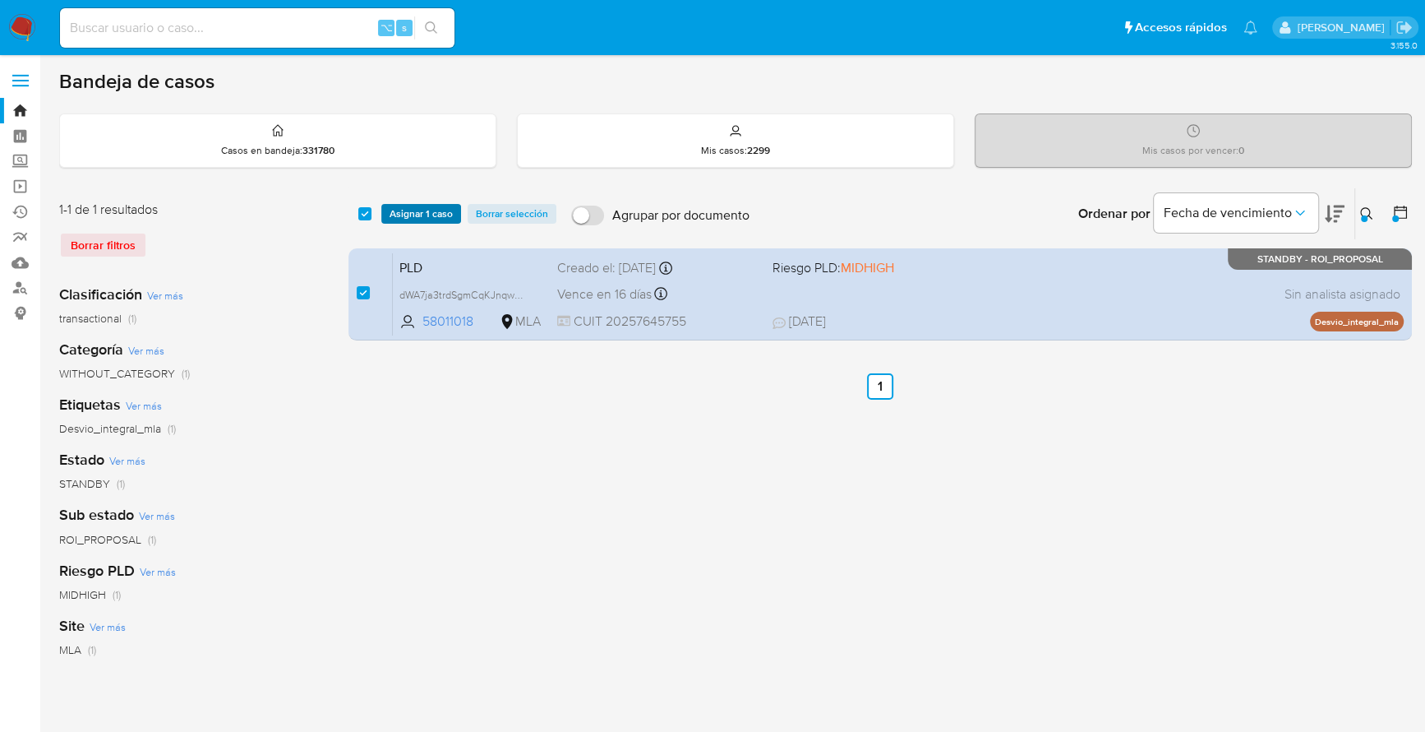
click at [404, 210] on span "Asignar 1 caso" at bounding box center [421, 214] width 63 height 16
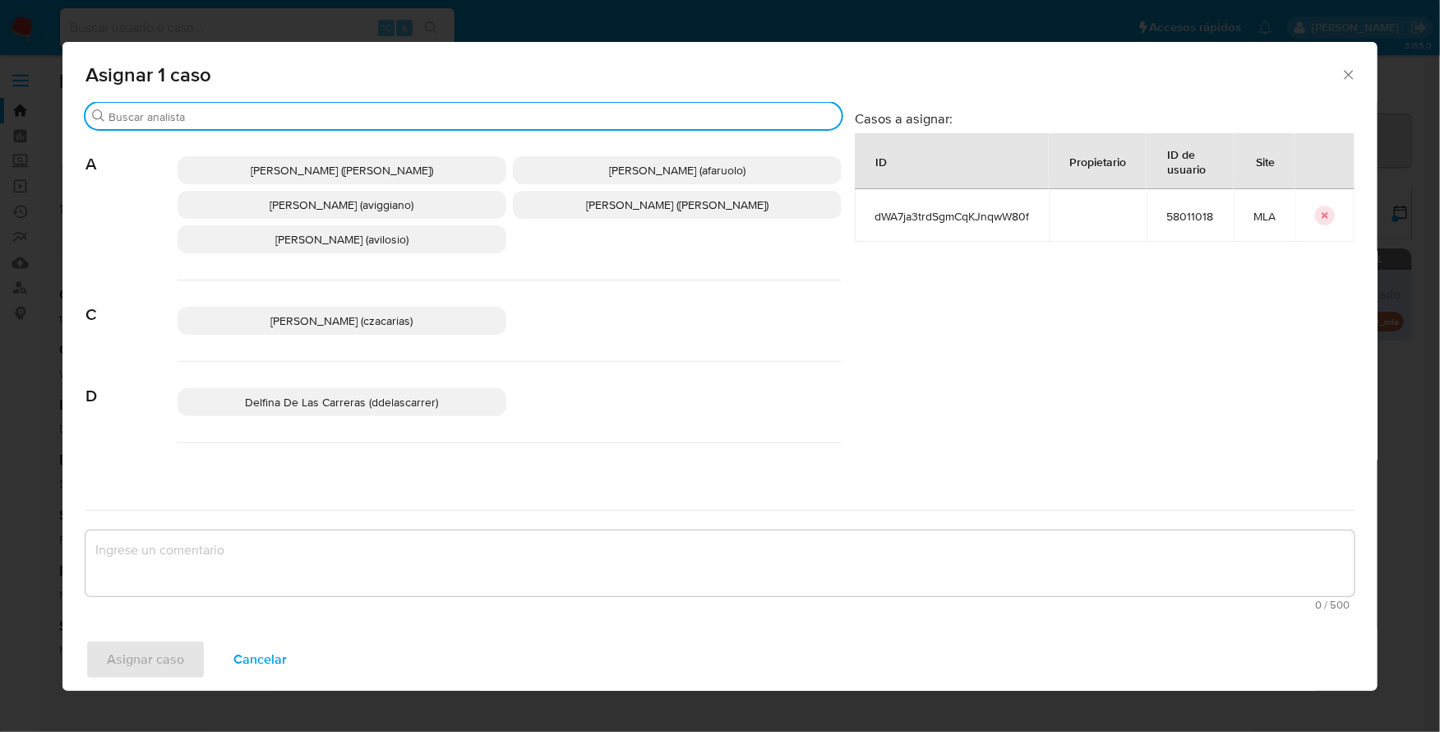
click at [197, 115] on input "Buscar" at bounding box center [472, 116] width 727 height 15
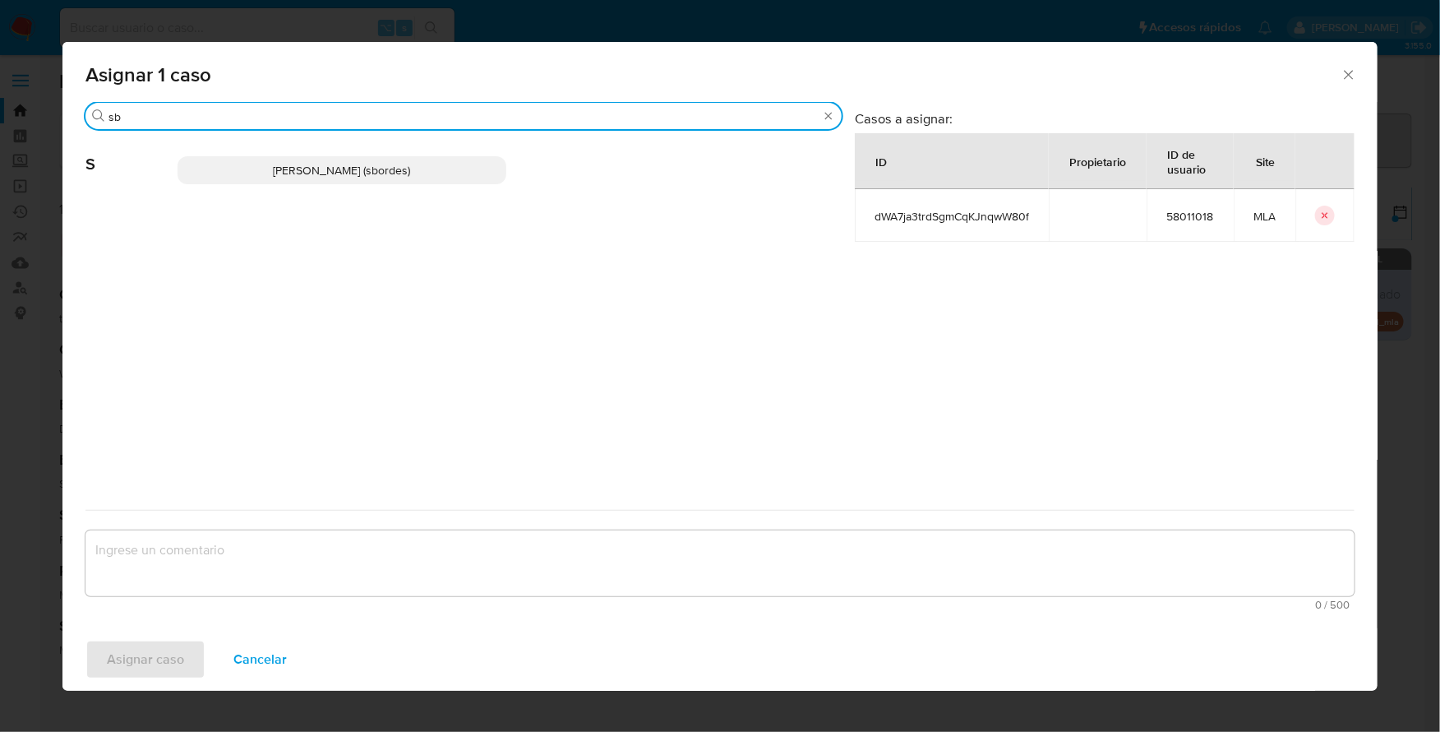
type input "sb"
click at [262, 176] on p "Stefania Bordes (sbordes)" at bounding box center [342, 170] width 329 height 28
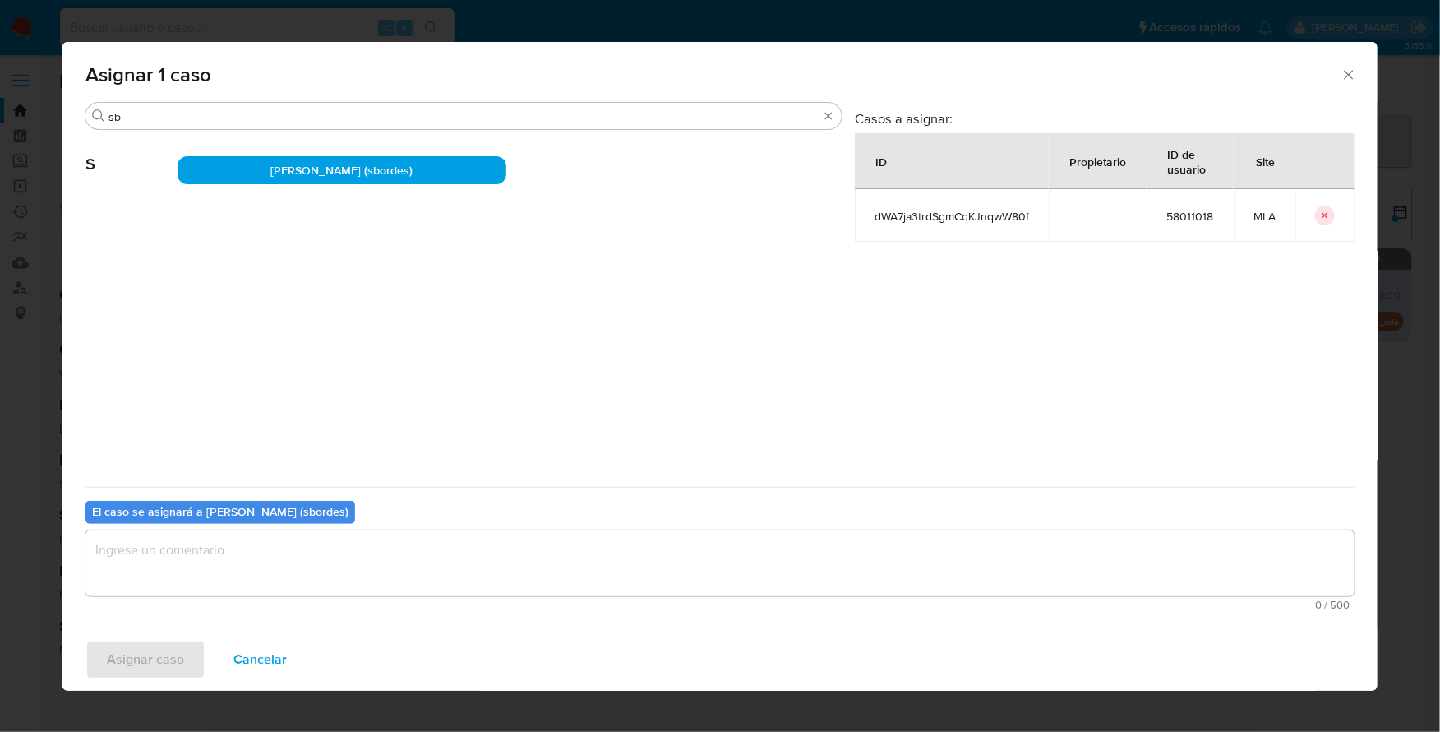
click at [162, 653] on div "Asignar caso Cancelar" at bounding box center [719, 659] width 1315 height 62
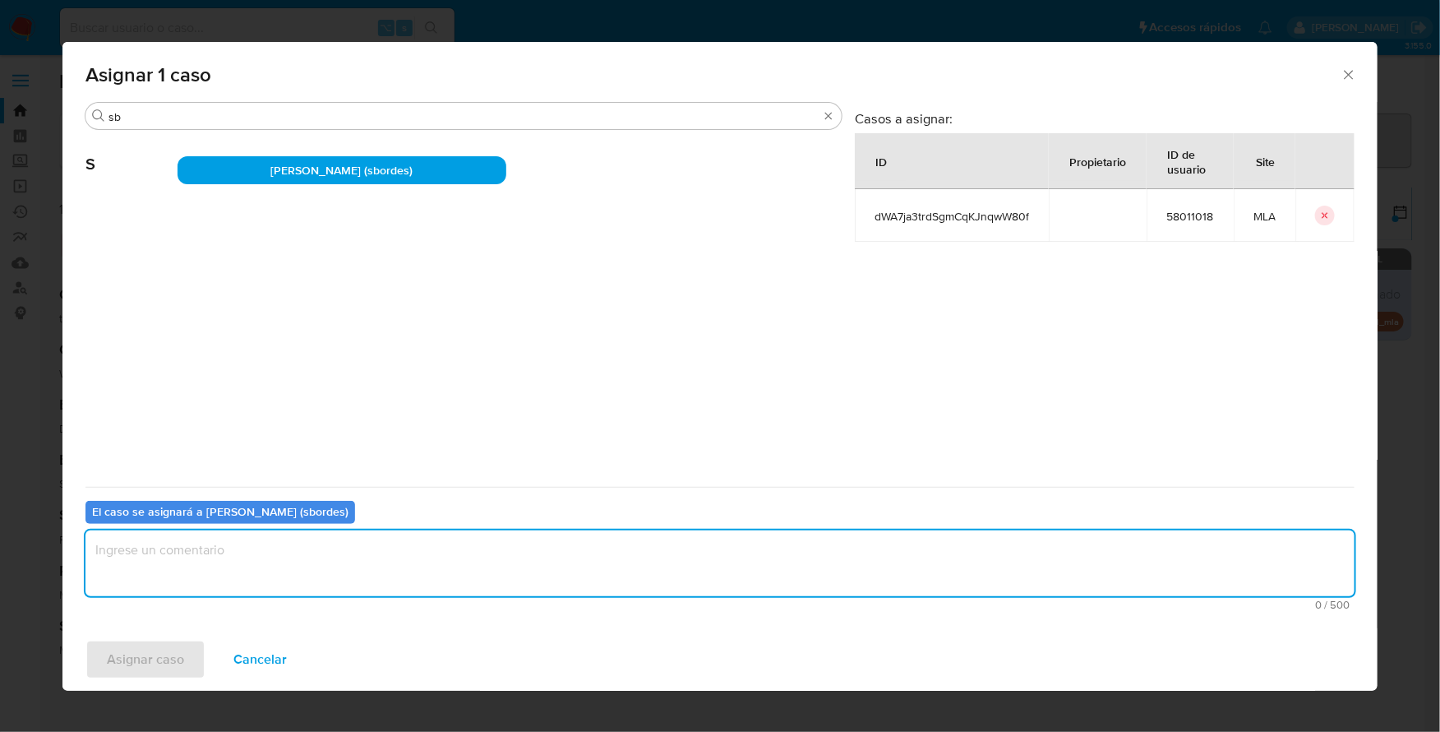
click at [201, 568] on textarea "assign-modal" at bounding box center [719, 563] width 1269 height 66
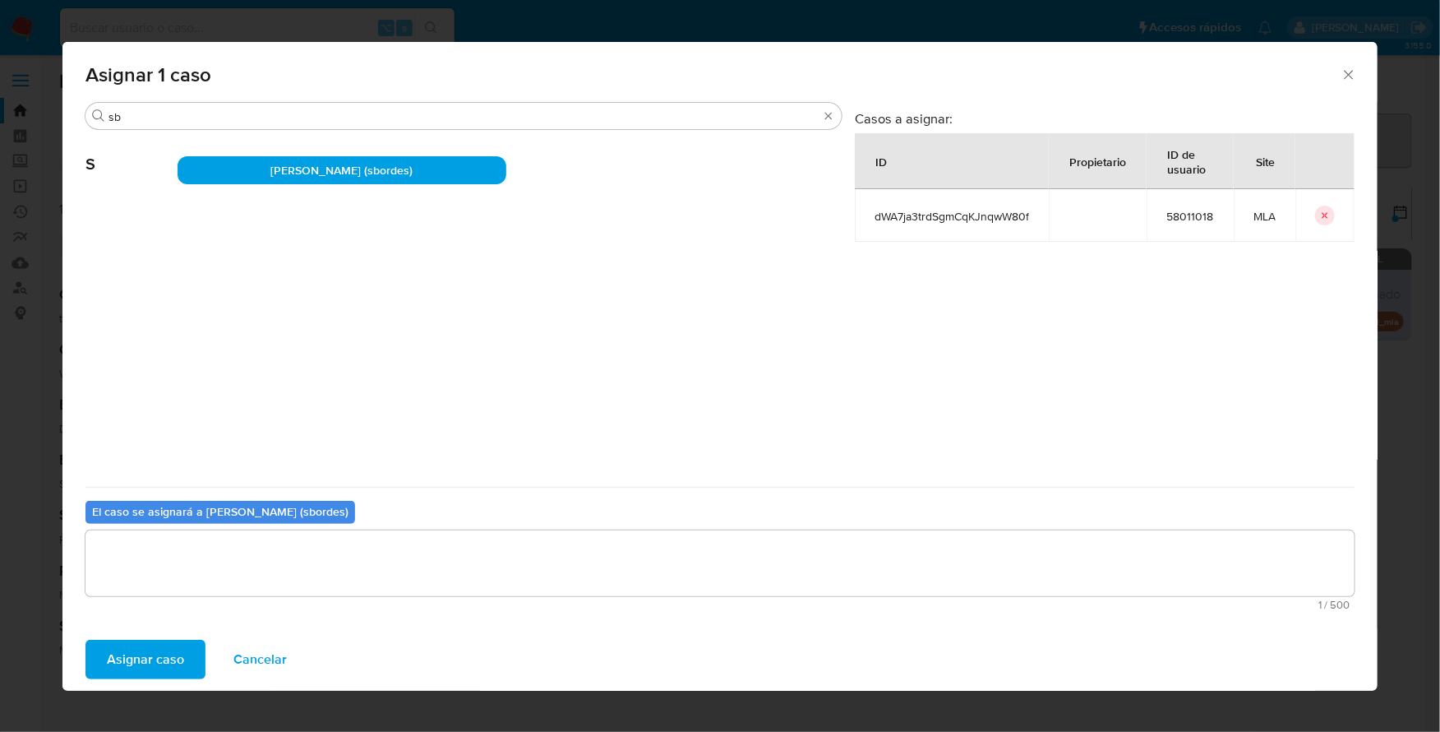
click at [136, 670] on span "Asignar caso" at bounding box center [145, 659] width 77 height 36
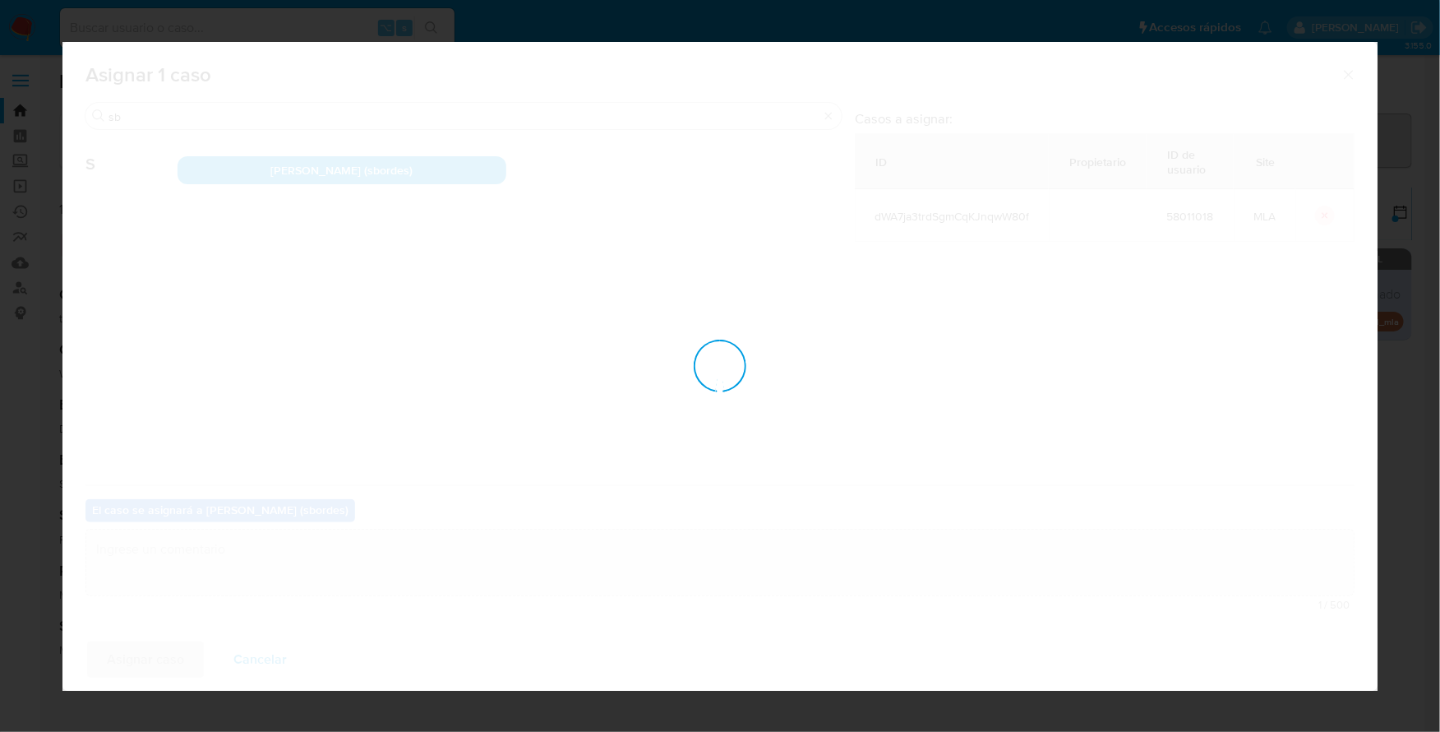
checkbox input "false"
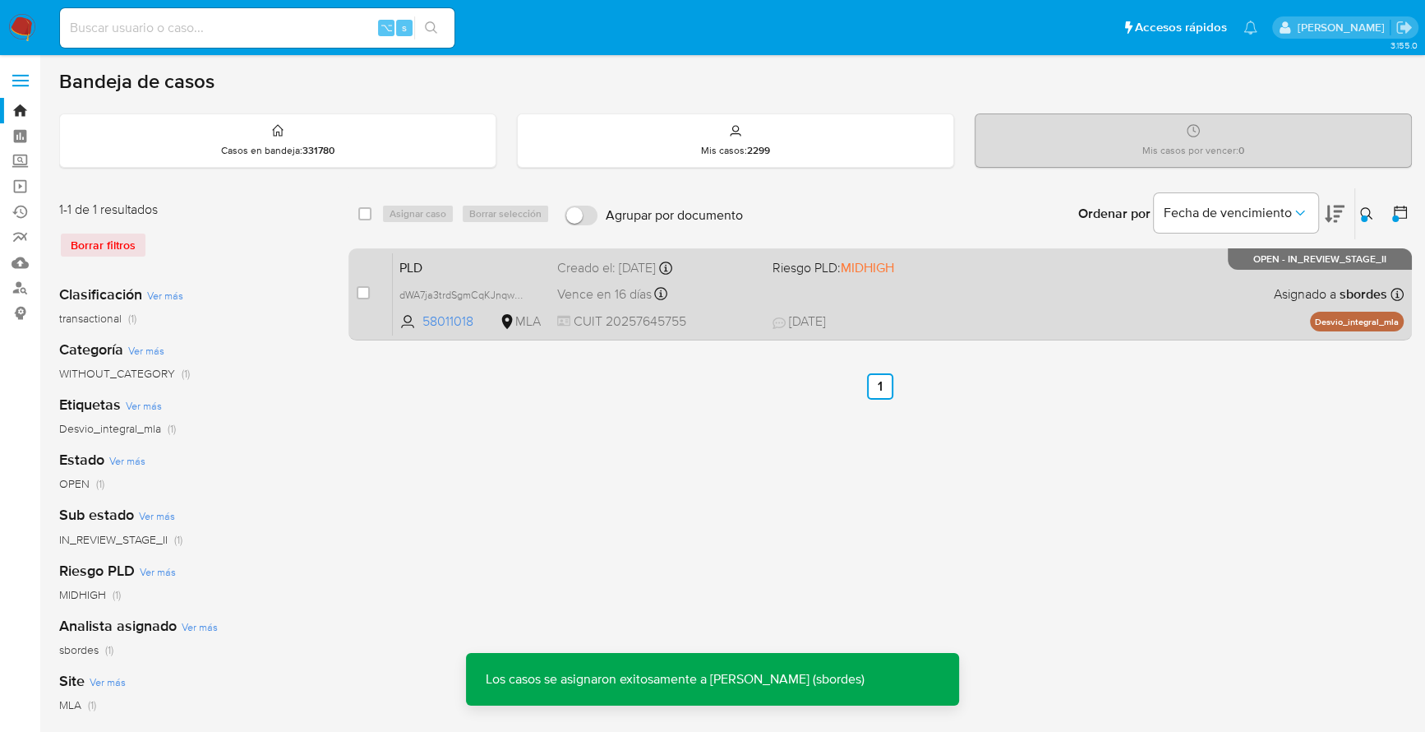
click at [1062, 287] on div "PLD dWA7ja3trdSgmCqKJnqwW80f 58011018 MLA Riesgo PLD: MIDHIGH Creado el: 12/06/…" at bounding box center [898, 293] width 1011 height 83
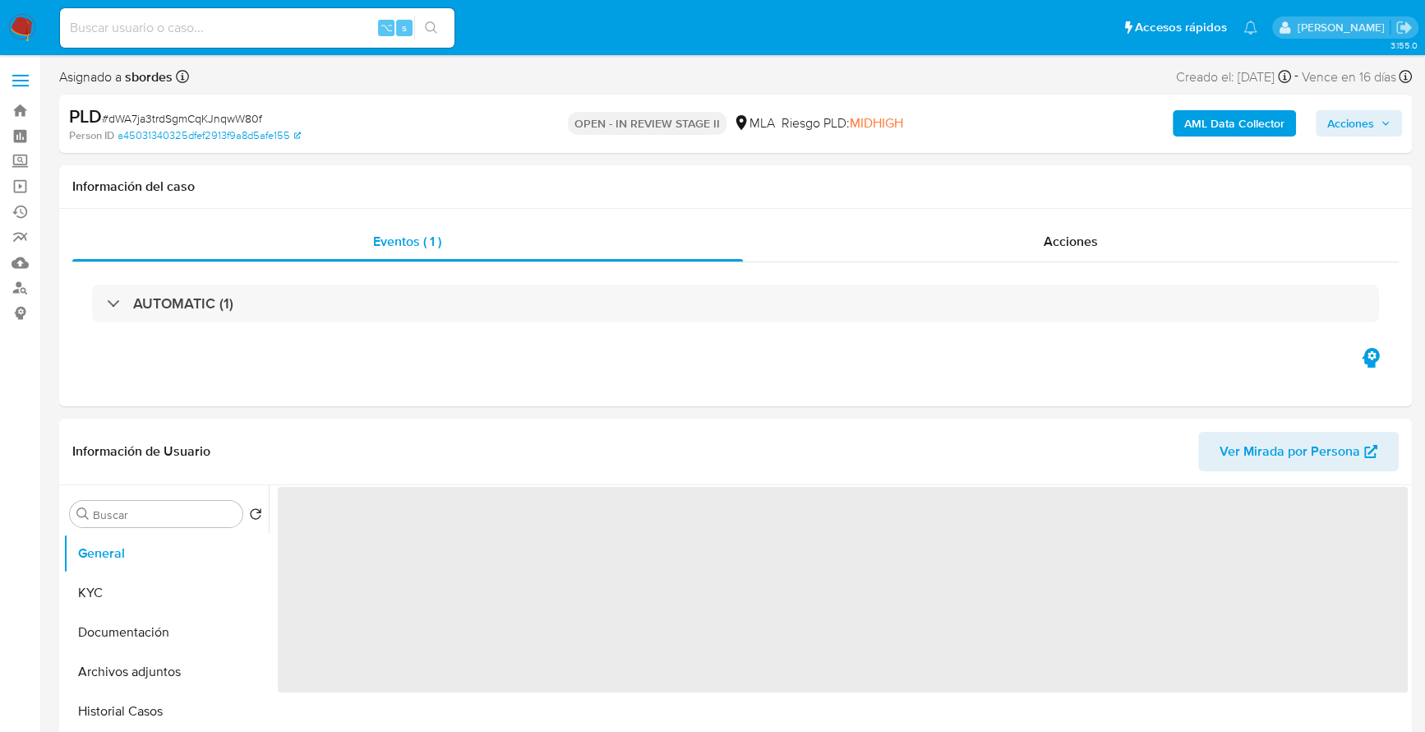
click at [1361, 121] on span "Acciones" at bounding box center [1351, 123] width 47 height 26
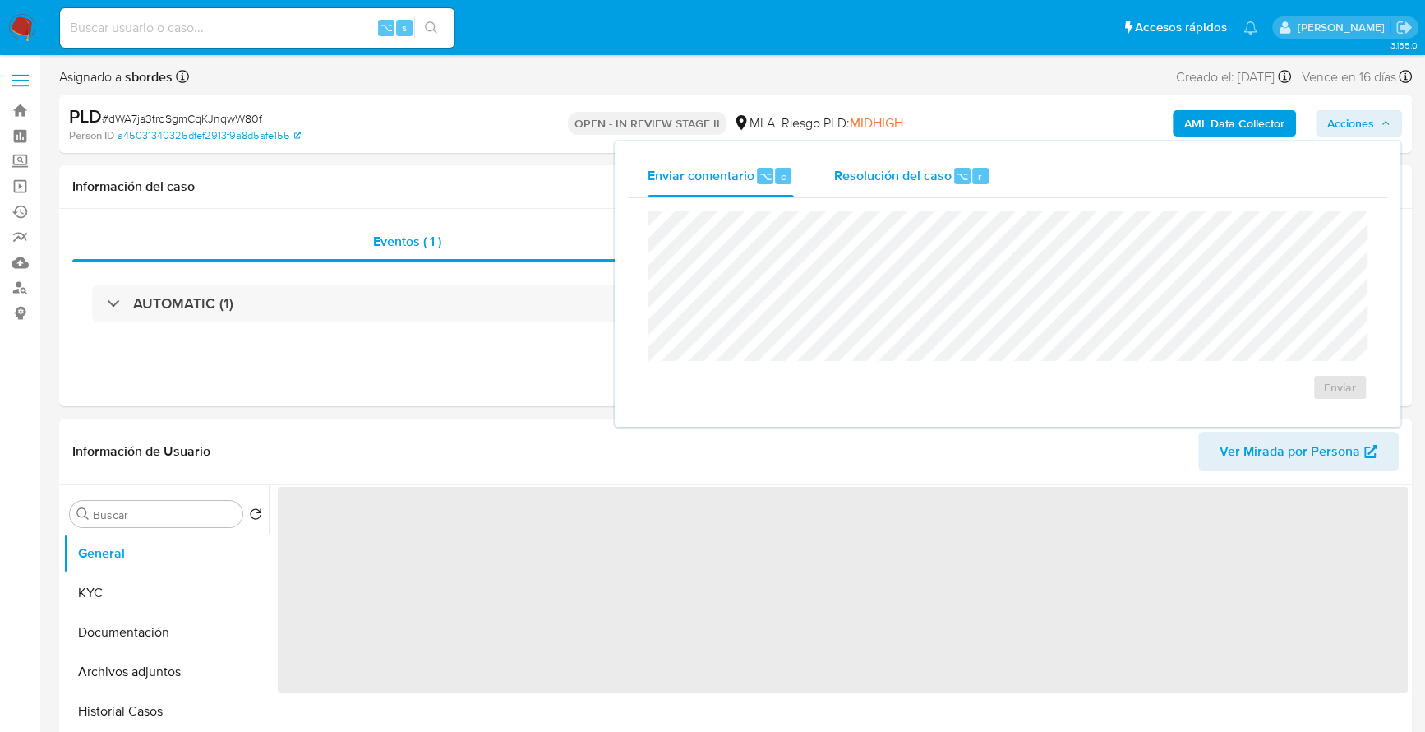
click at [940, 186] on div "Resolución del caso ⌥ r" at bounding box center [912, 176] width 157 height 43
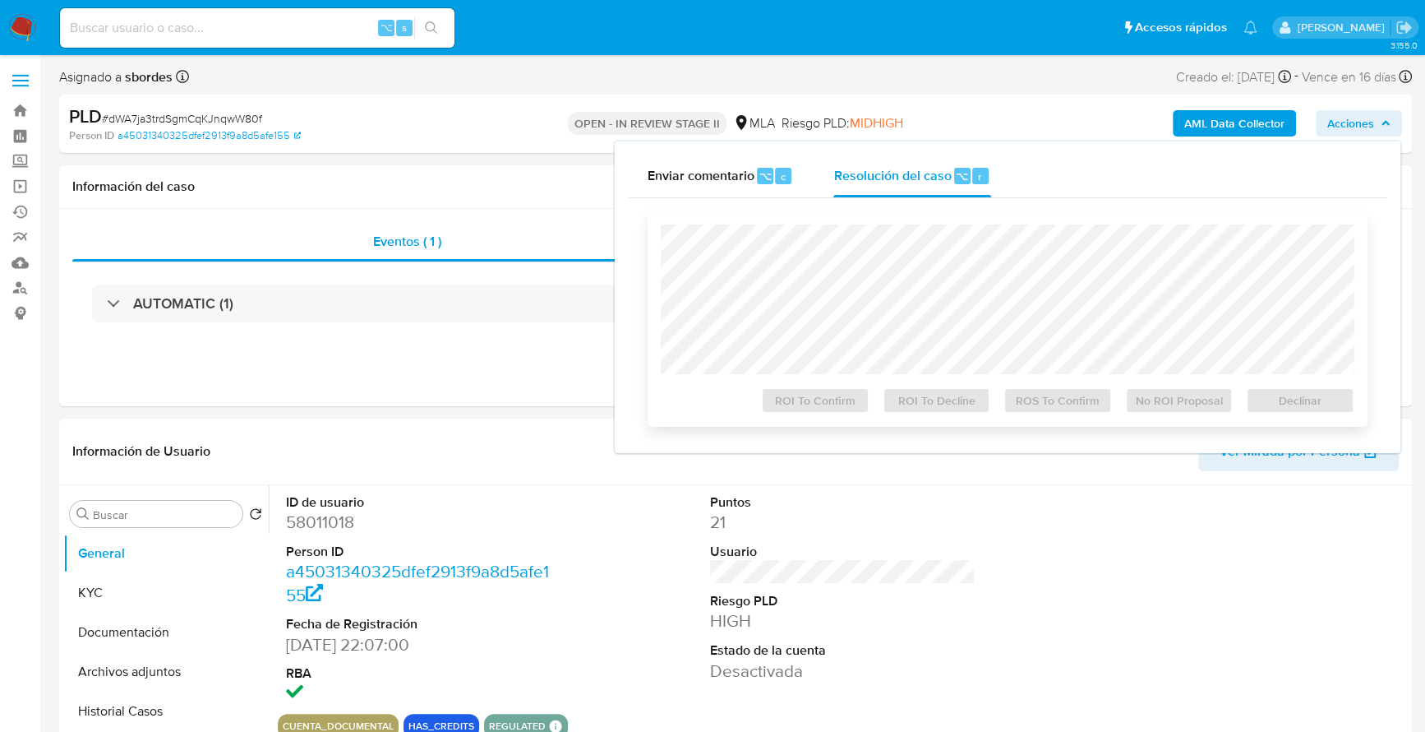
select select "10"
click at [1309, 400] on span "Declinar" at bounding box center [1300, 400] width 85 height 23
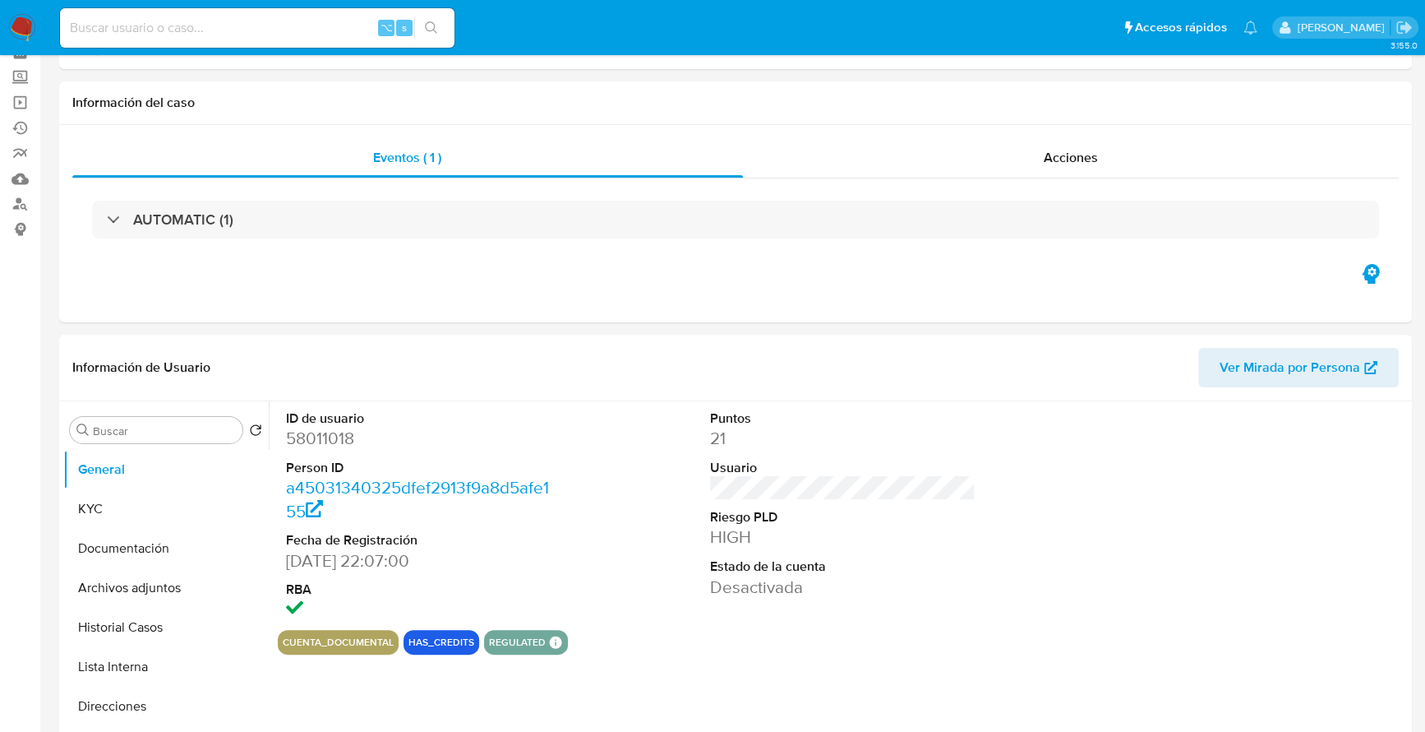
scroll to position [674, 0]
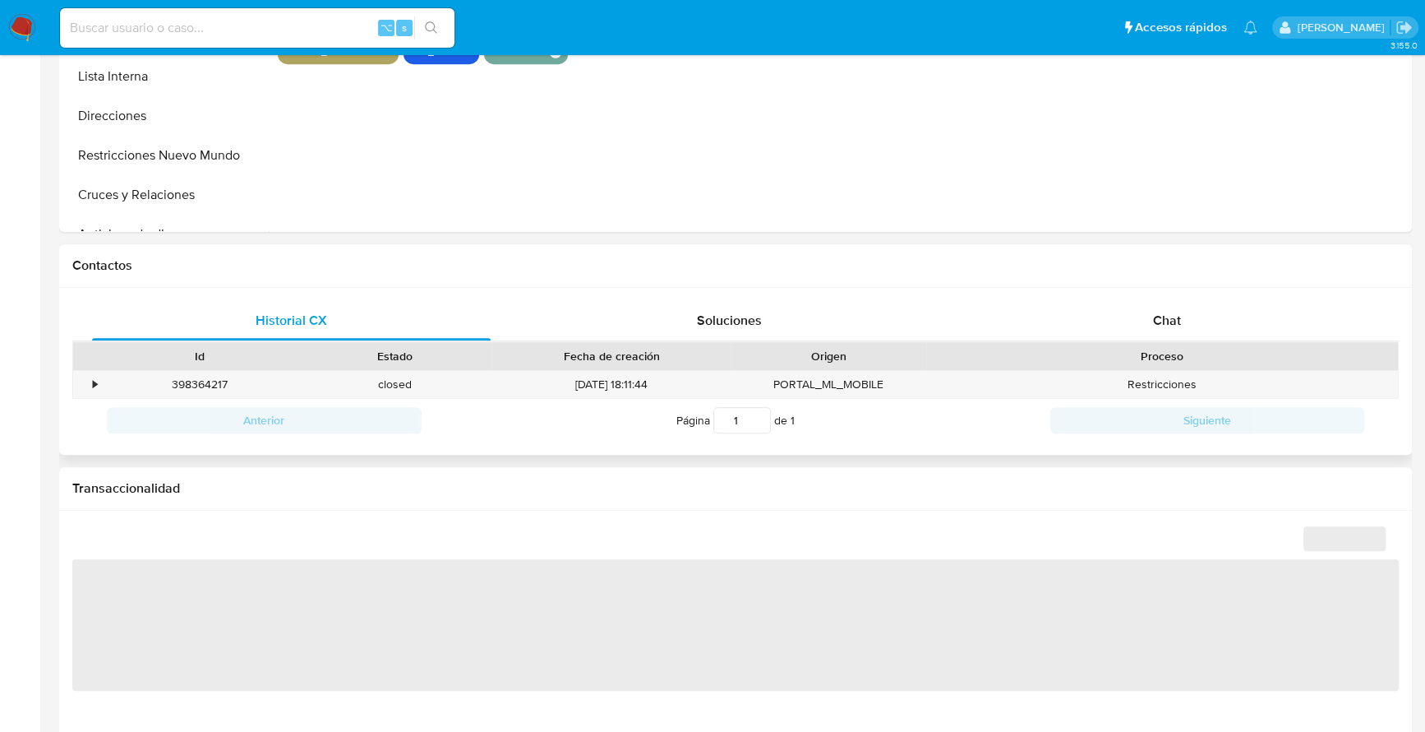
select select "10"
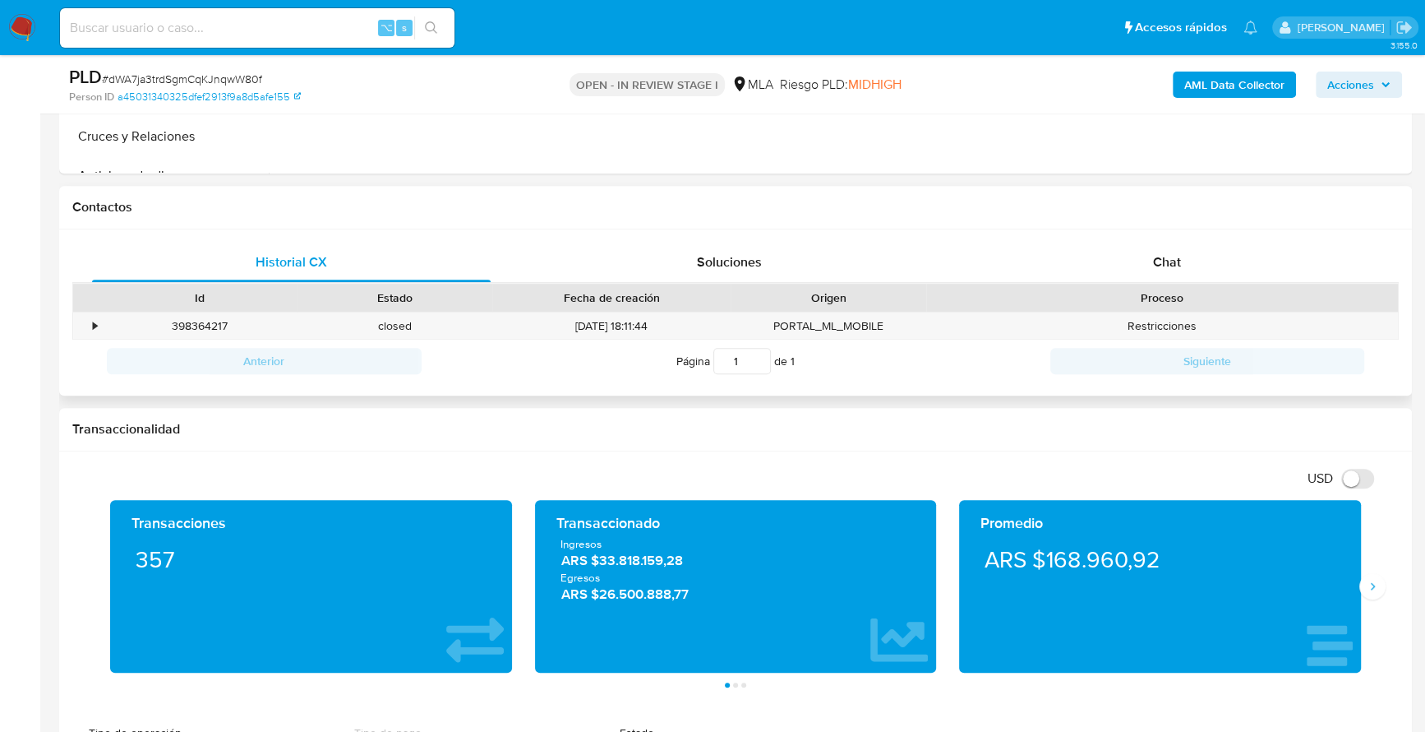
drag, startPoint x: 1256, startPoint y: 294, endPoint x: 1257, endPoint y: 284, distance: 9.9
click at [1256, 291] on div "Proceso" at bounding box center [1162, 297] width 449 height 16
click at [1251, 270] on div "Chat" at bounding box center [1167, 261] width 399 height 39
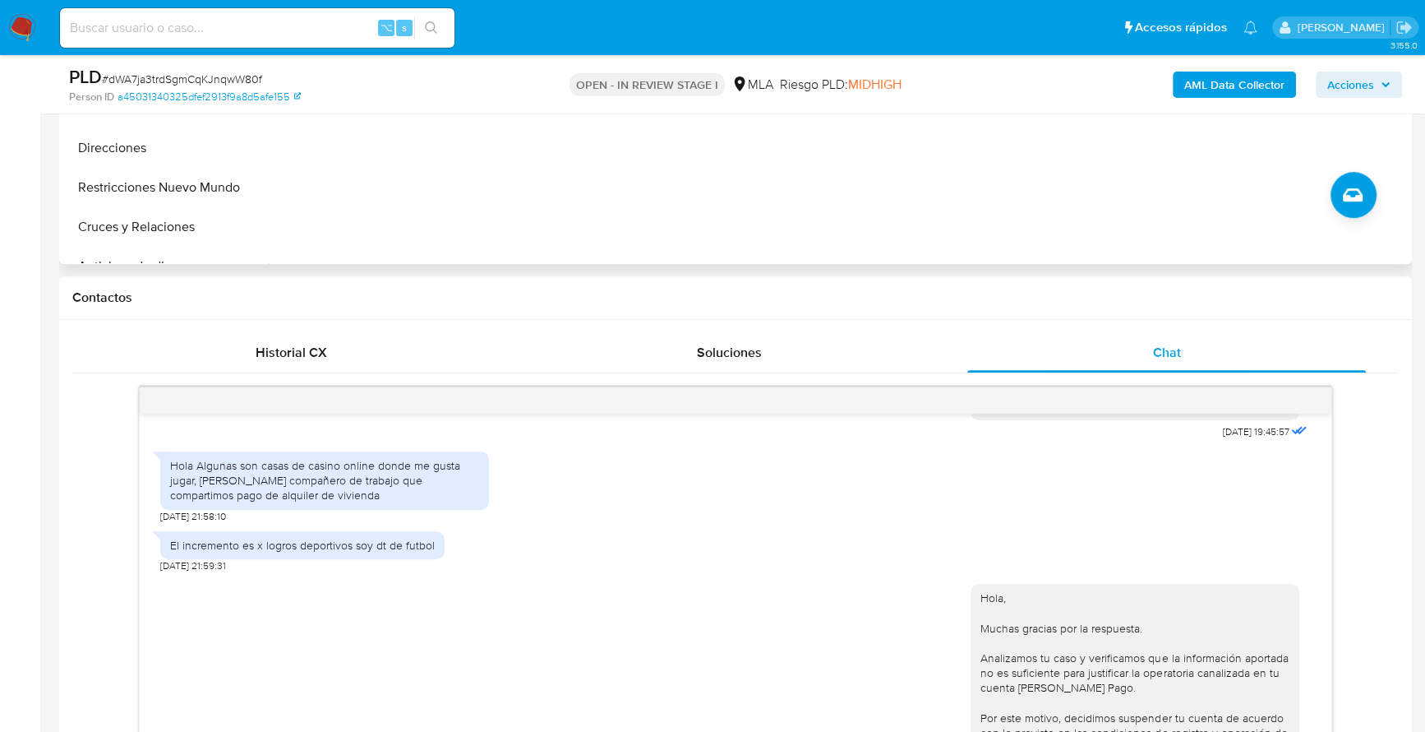
scroll to position [250, 0]
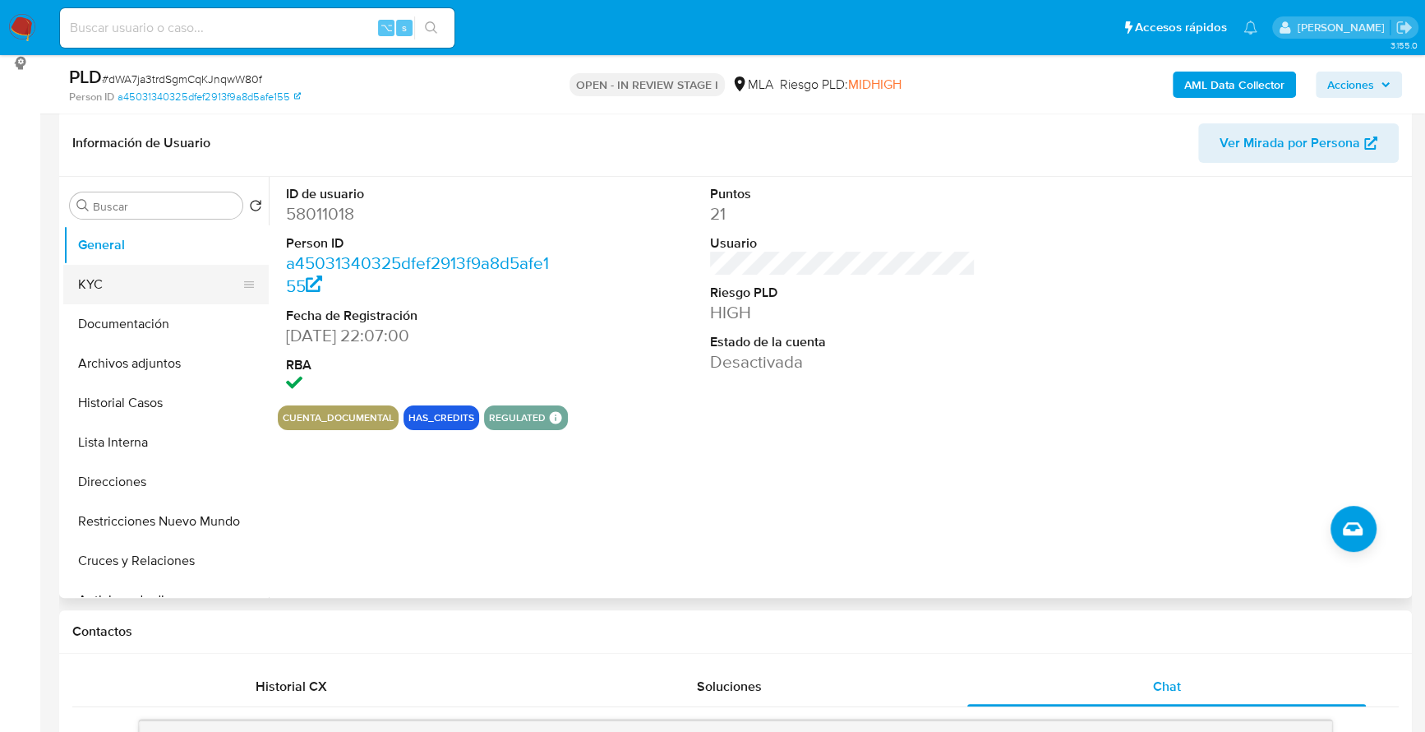
click at [143, 284] on button "KYC" at bounding box center [159, 284] width 192 height 39
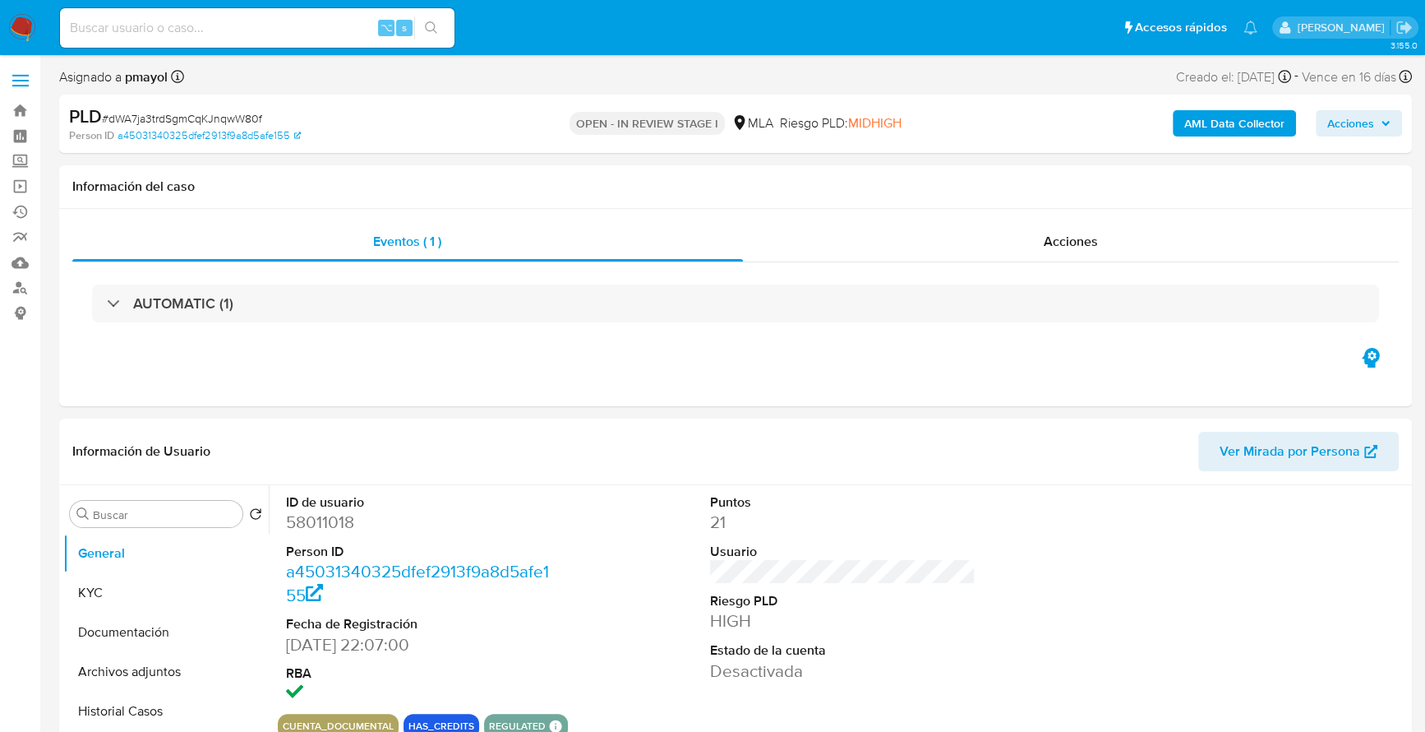
select select "10"
